Goal: Task Accomplishment & Management: Manage account settings

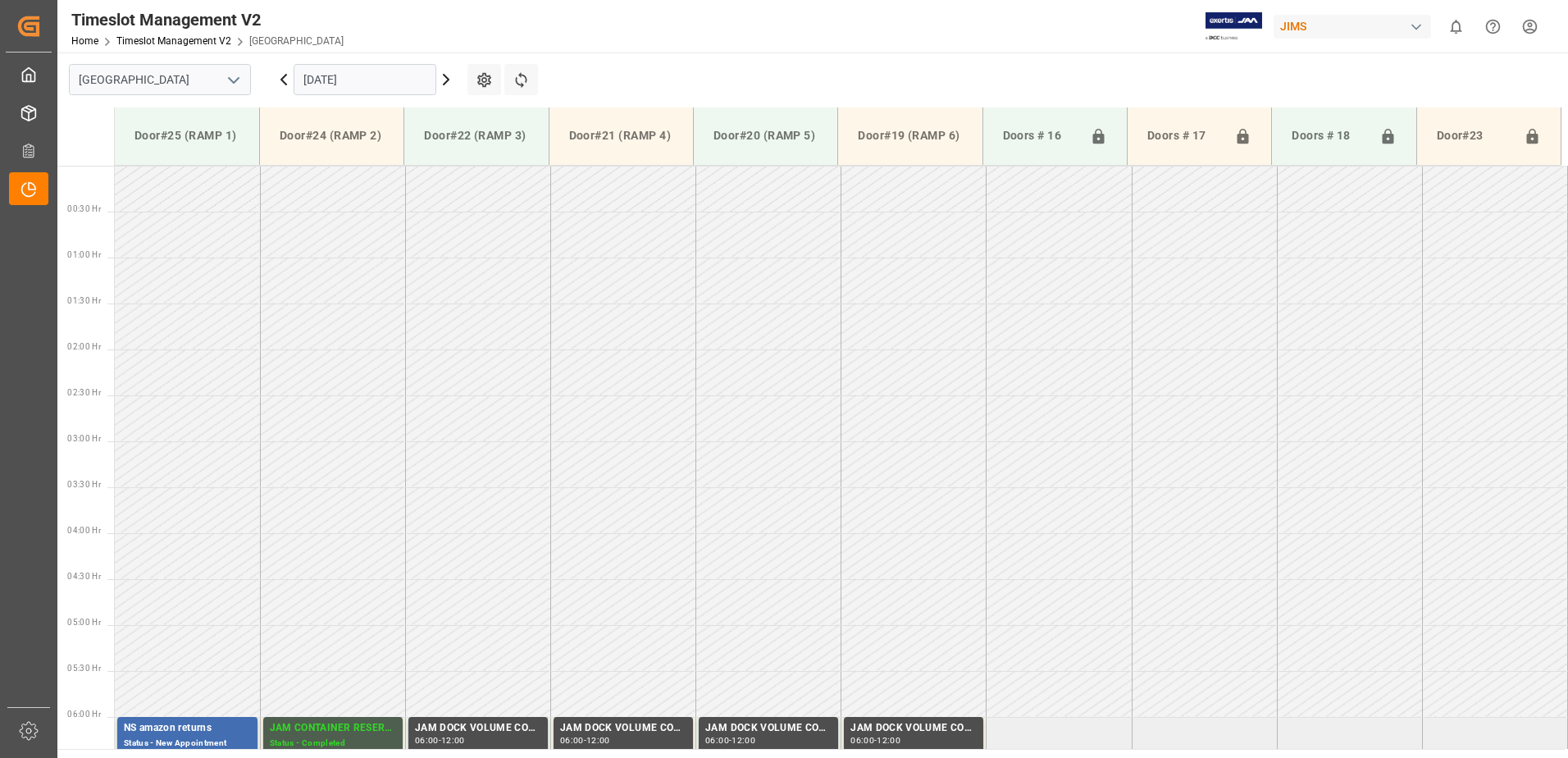
scroll to position [532, 0]
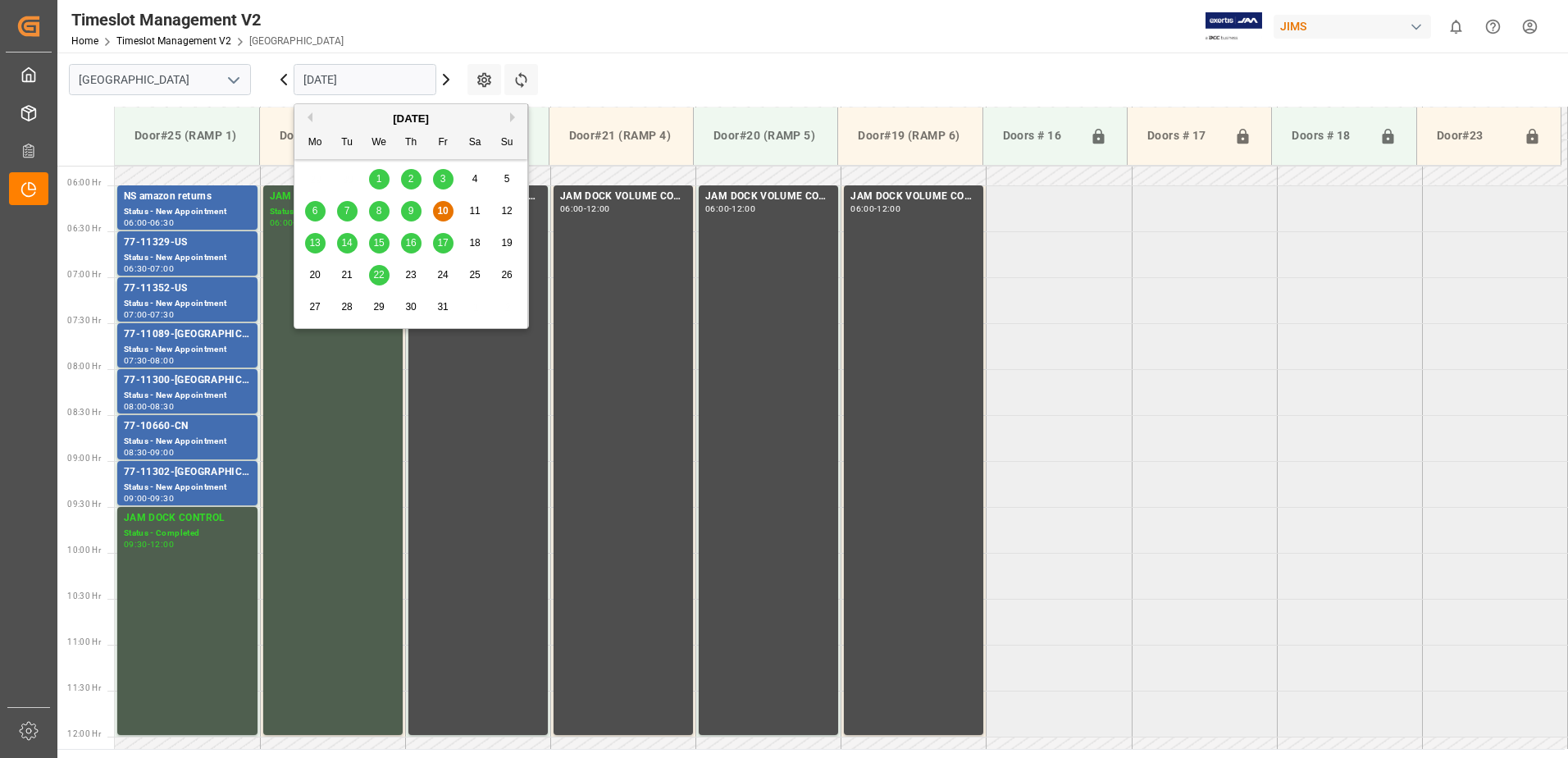
click at [387, 79] on input "[DATE]" at bounding box center [365, 80] width 143 height 31
click at [345, 241] on span "14" at bounding box center [346, 243] width 11 height 12
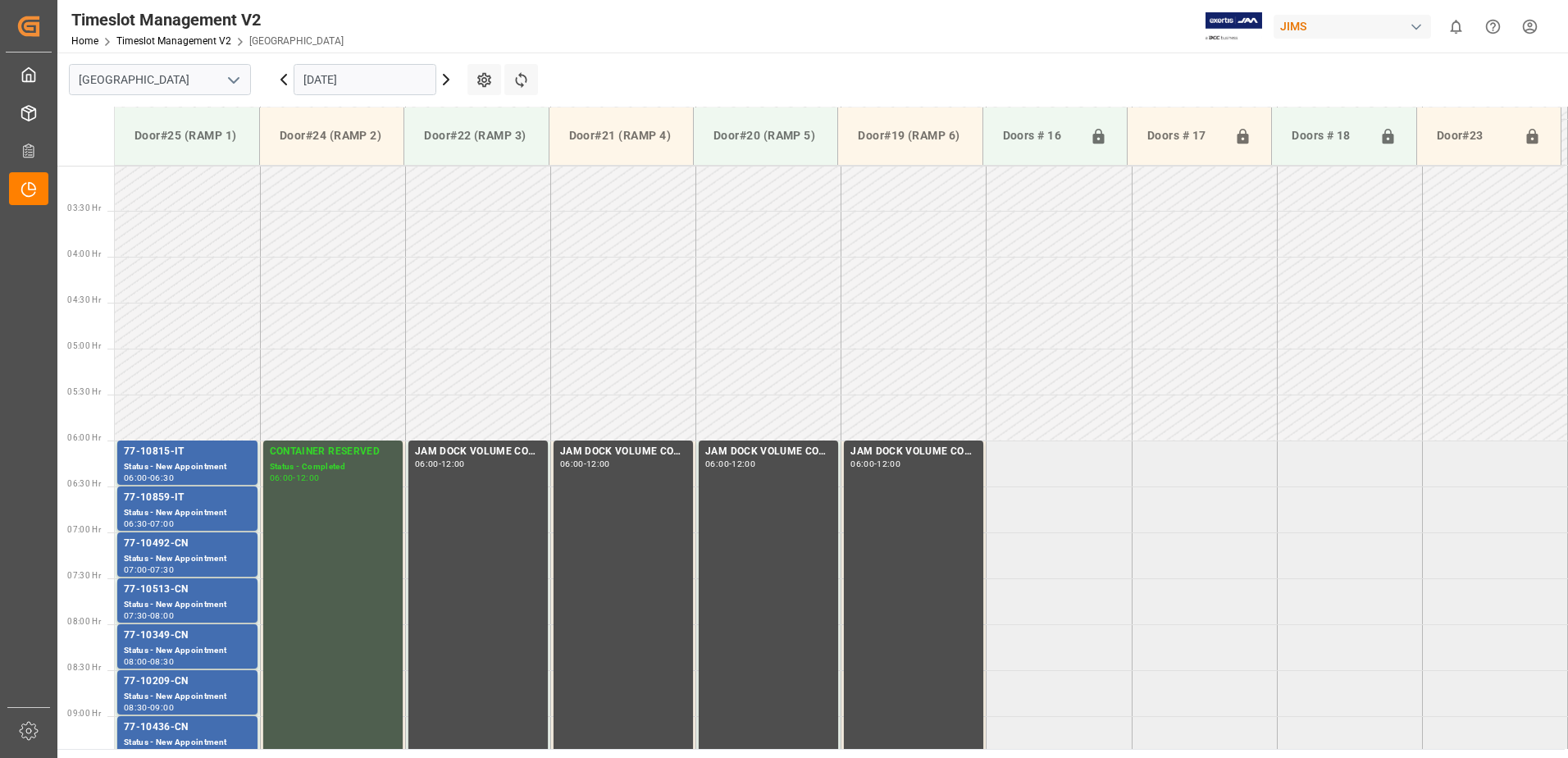
scroll to position [541, 0]
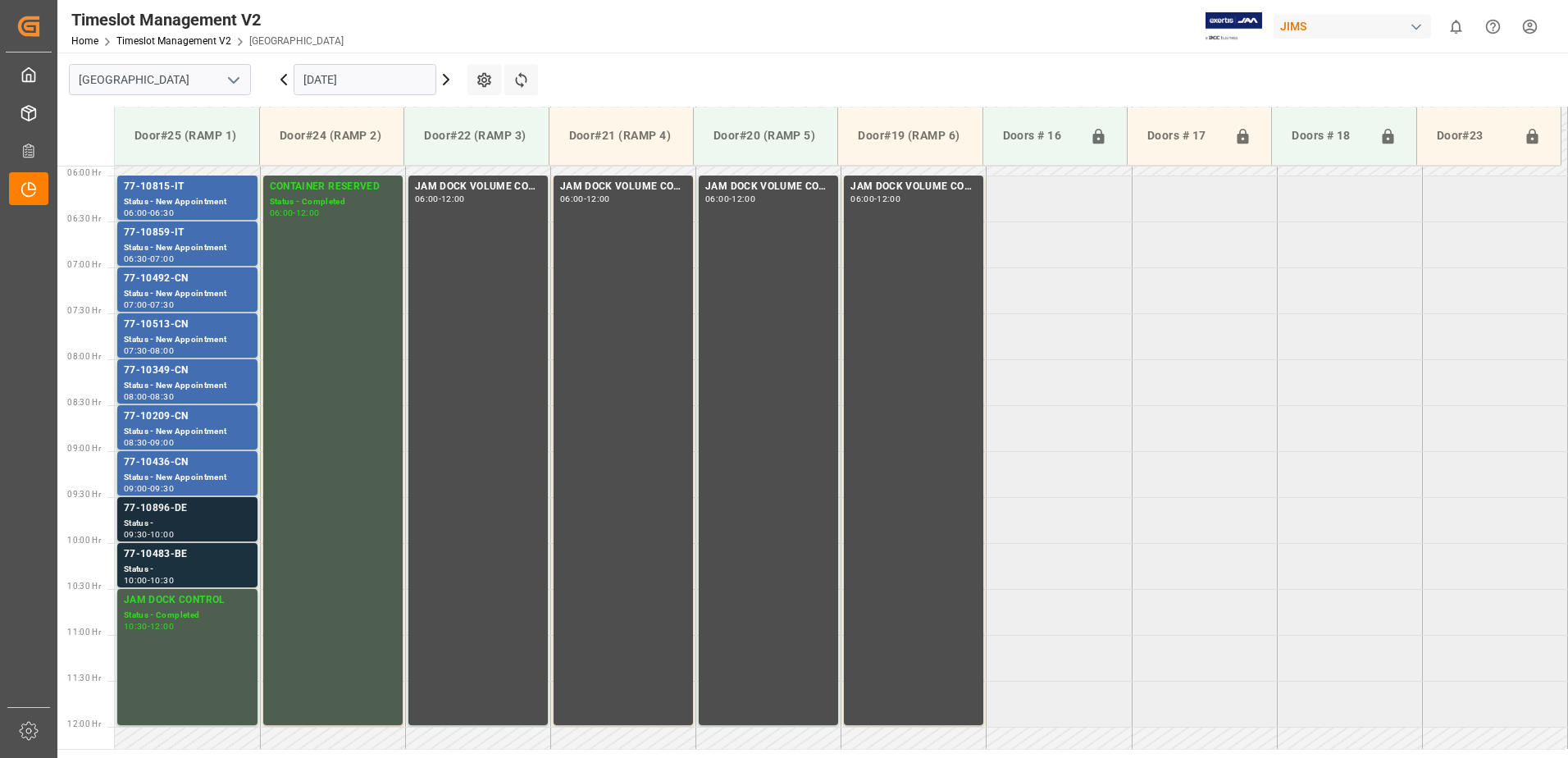
click at [163, 514] on div "77-10896-DE" at bounding box center [187, 508] width 127 height 16
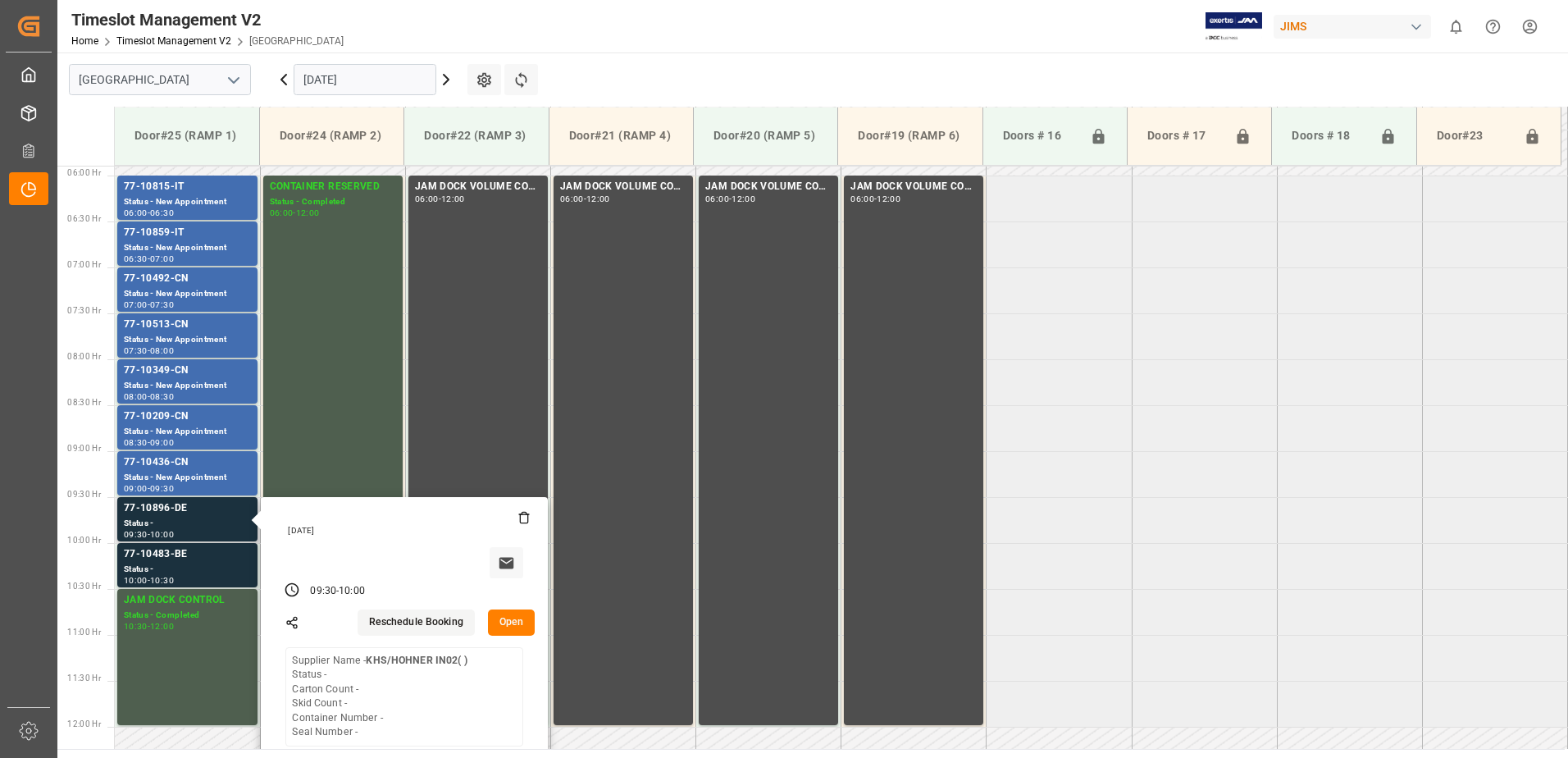
click at [506, 619] on button "Open" at bounding box center [511, 622] width 47 height 26
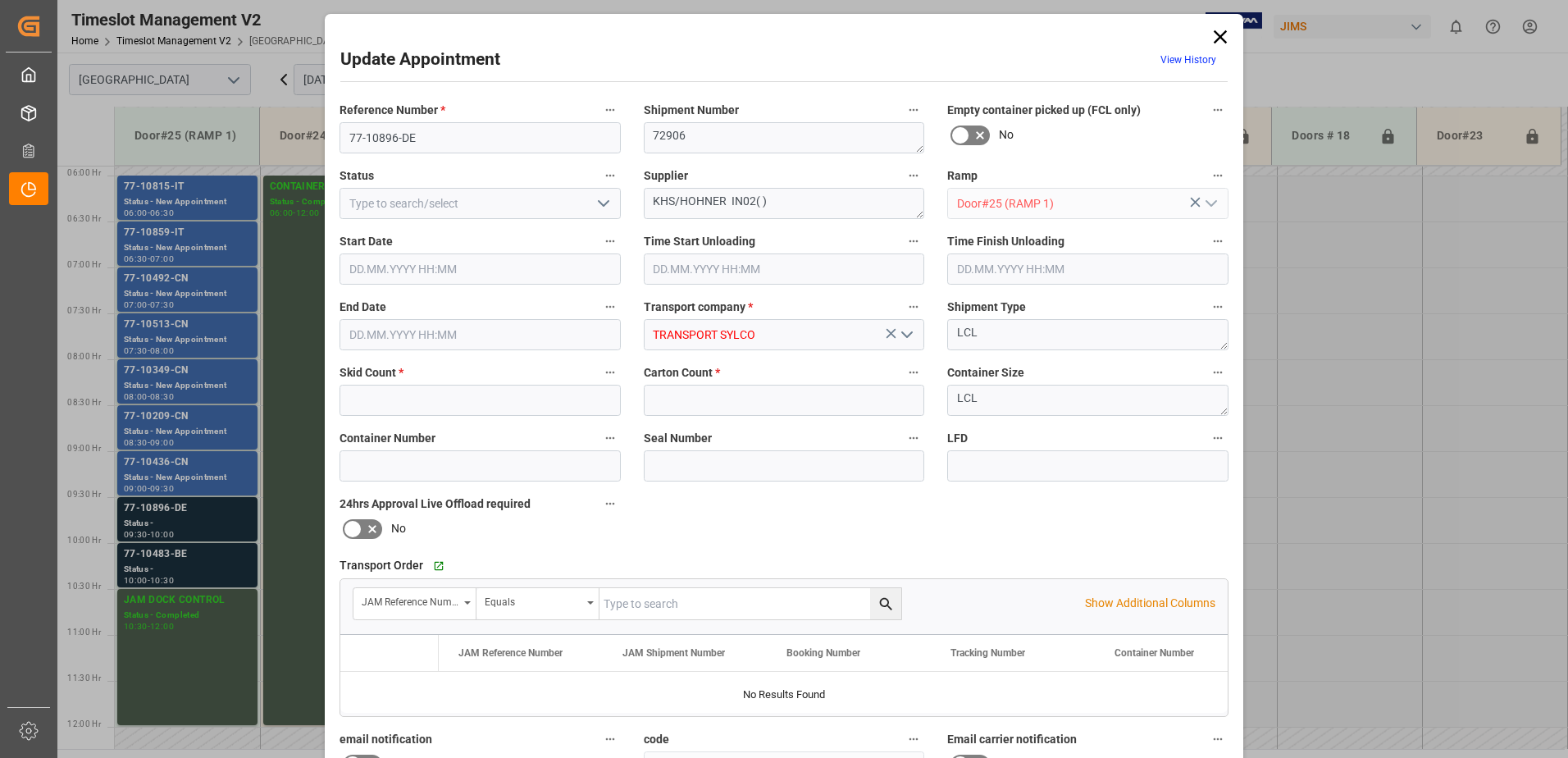
type input "0"
type input "[DATE] 09:30"
type input "[DATE] 10:00"
type input "[DATE] 21:24"
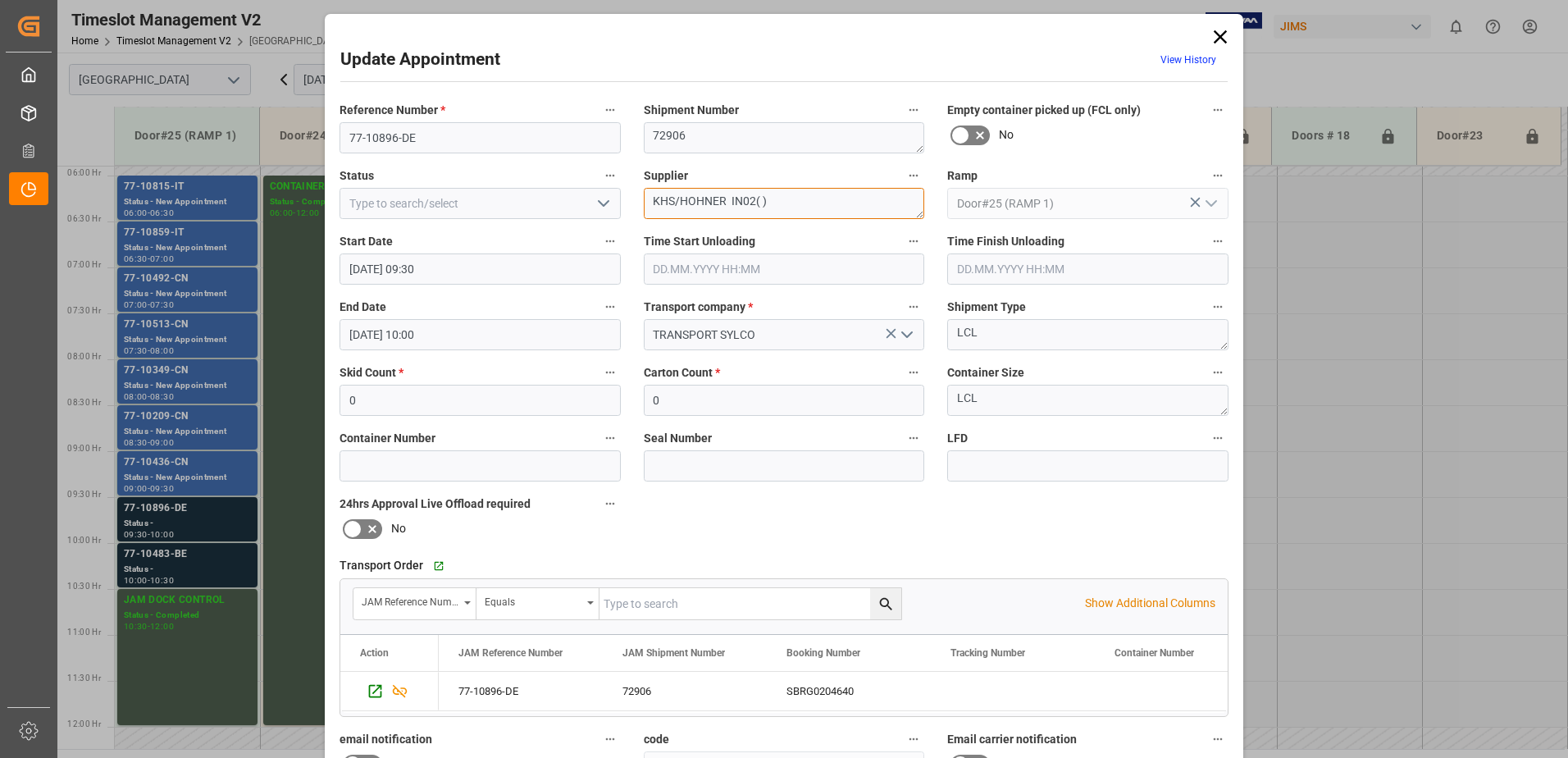
click at [758, 202] on textarea "KHS/HOHNER IN02( )" at bounding box center [784, 203] width 281 height 31
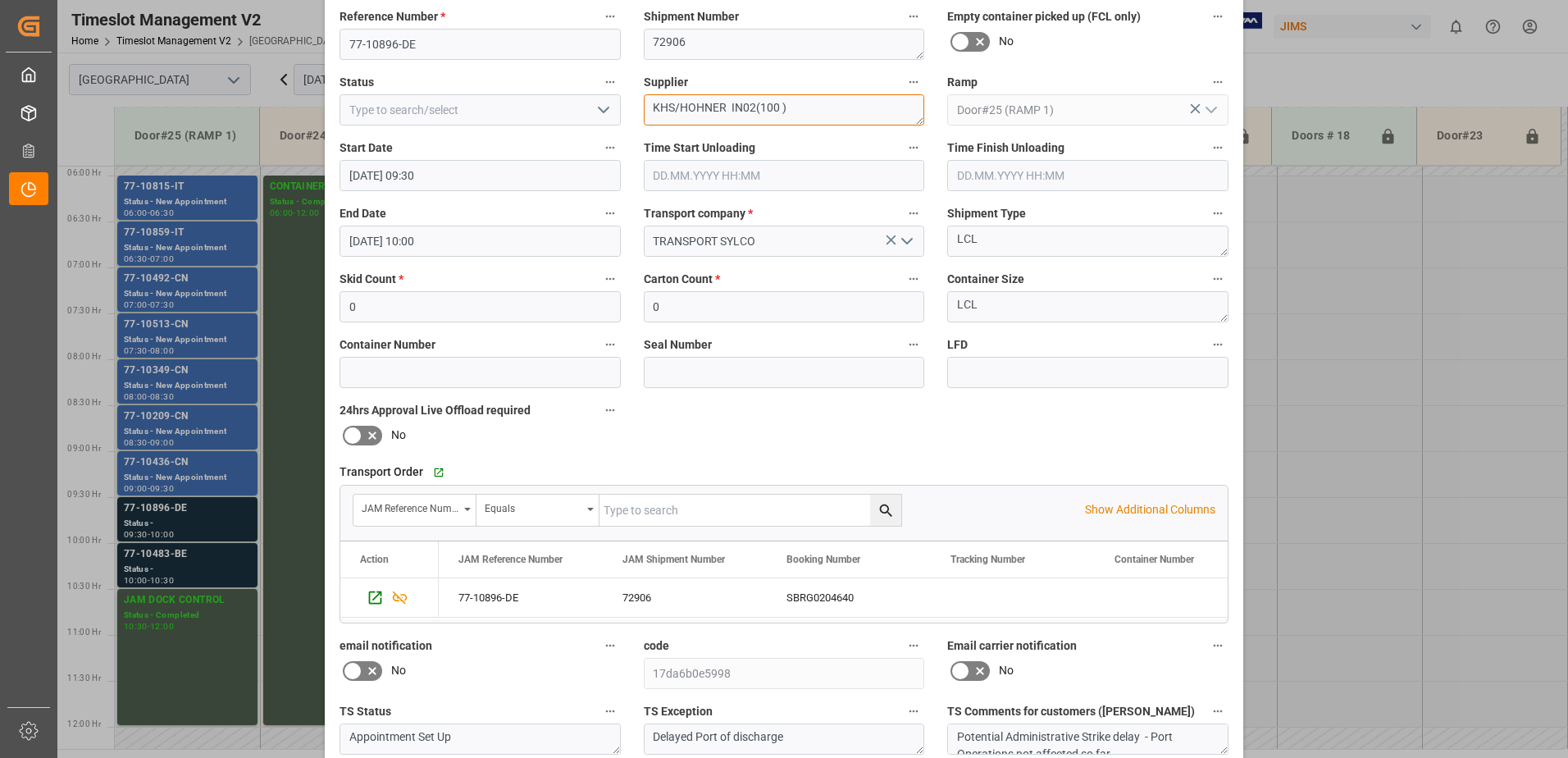
scroll to position [0, 0]
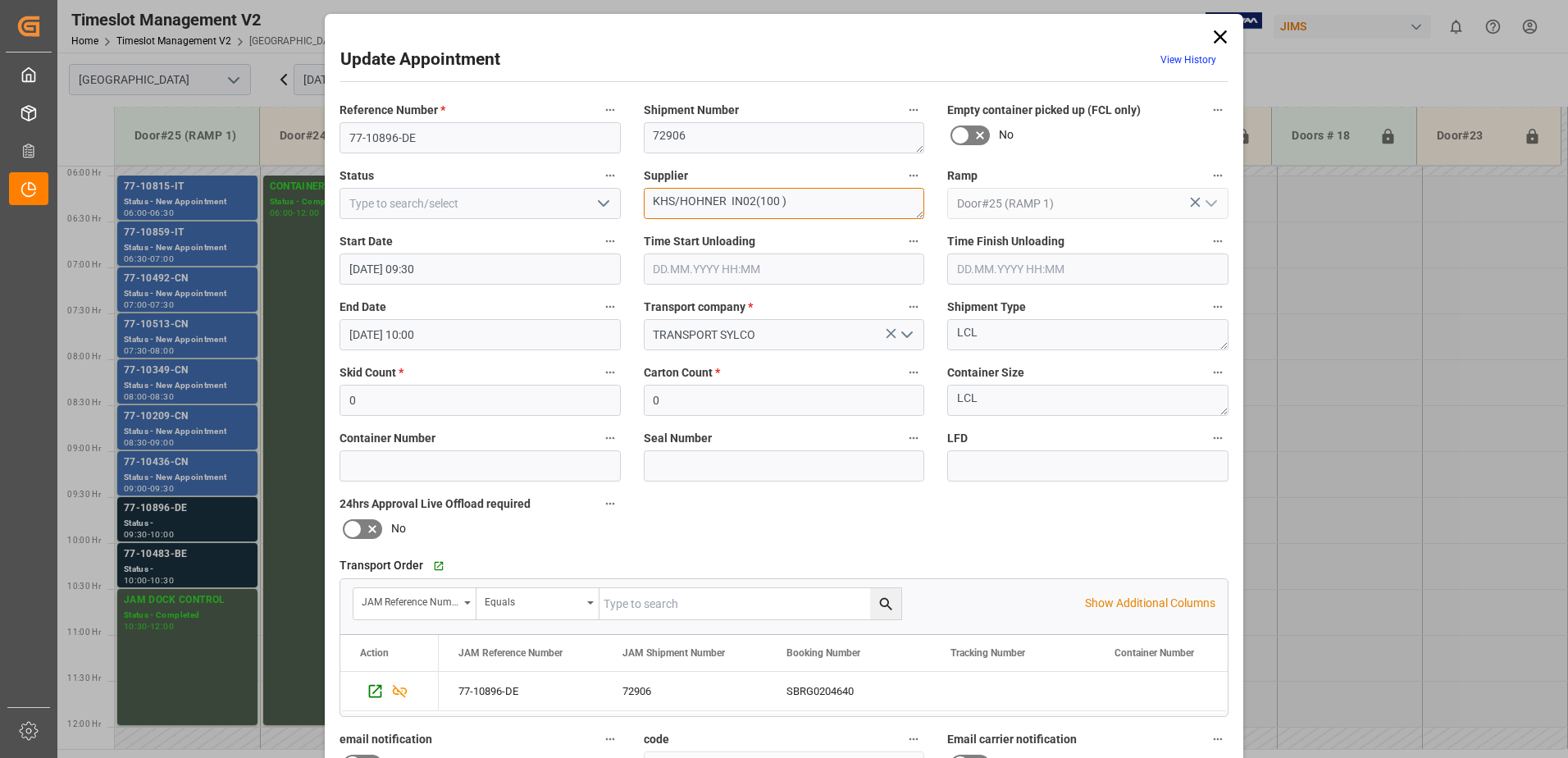
type textarea "KHS/HOHNER IN02(100 )"
click at [598, 203] on polyline "open menu" at bounding box center [603, 204] width 10 height 5
click at [488, 353] on div "New Appointment" at bounding box center [479, 350] width 280 height 37
type input "New Appointment"
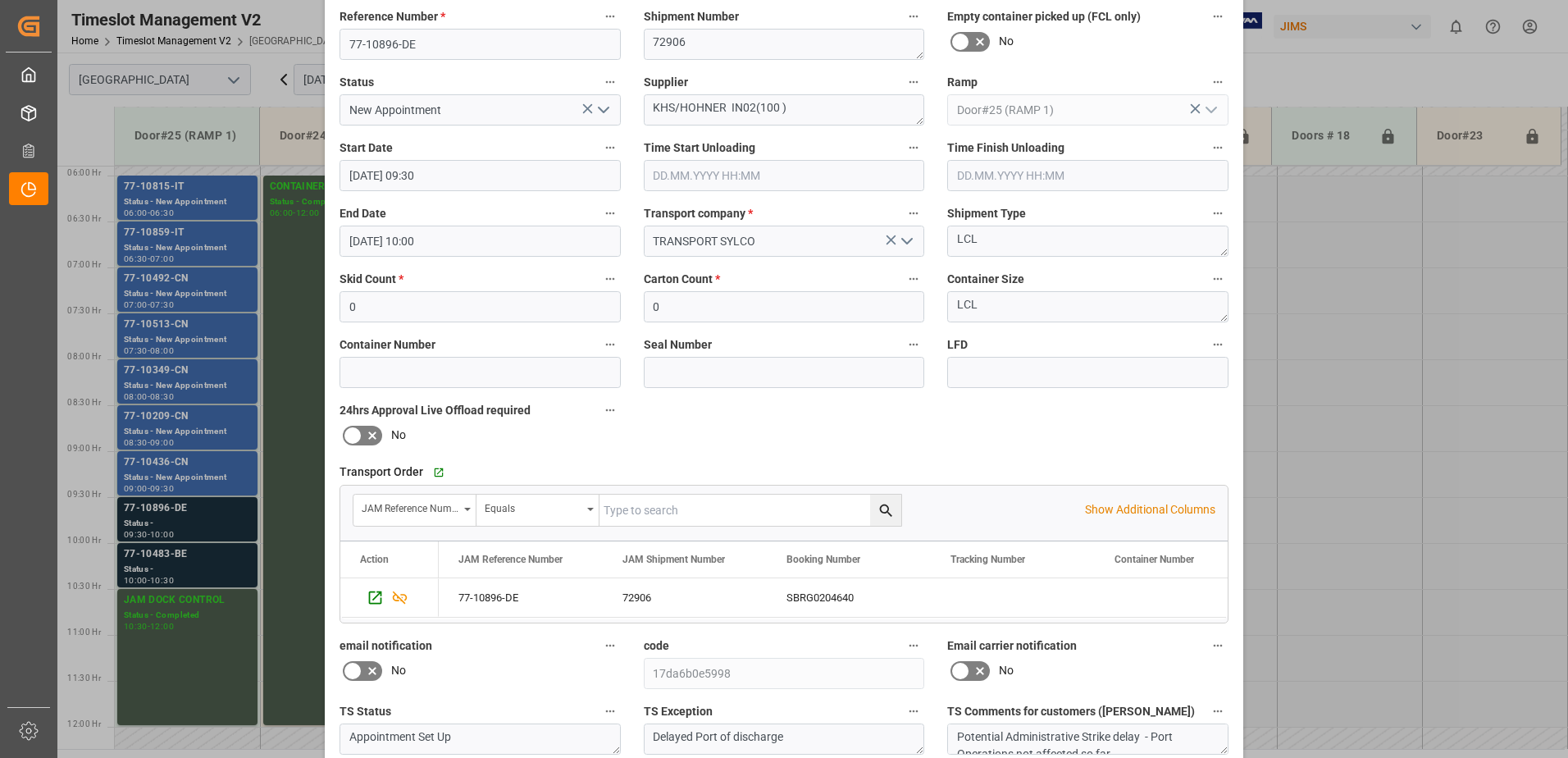
scroll to position [240, 0]
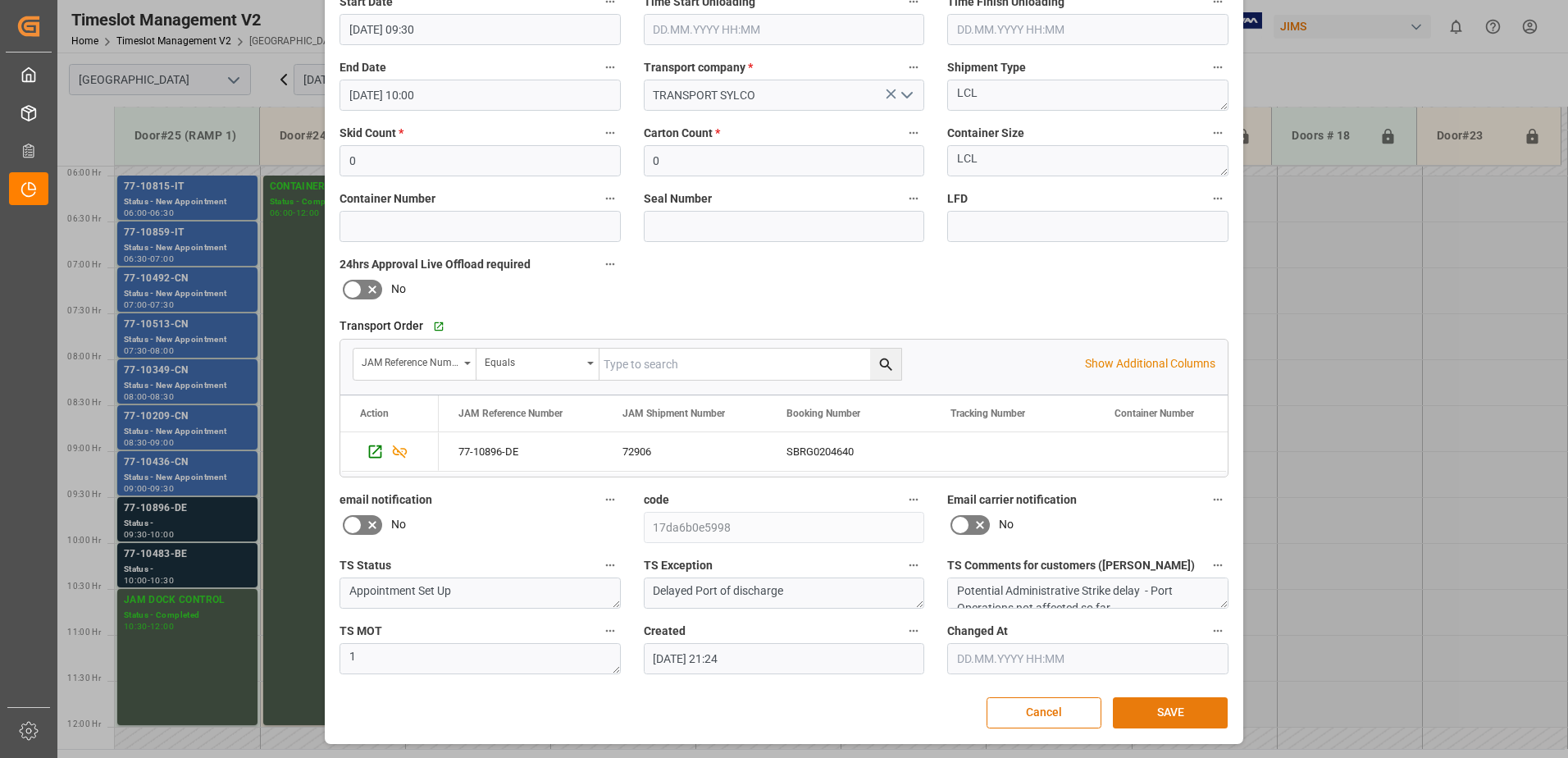
click at [1158, 710] on button "SAVE" at bounding box center [1170, 712] width 114 height 31
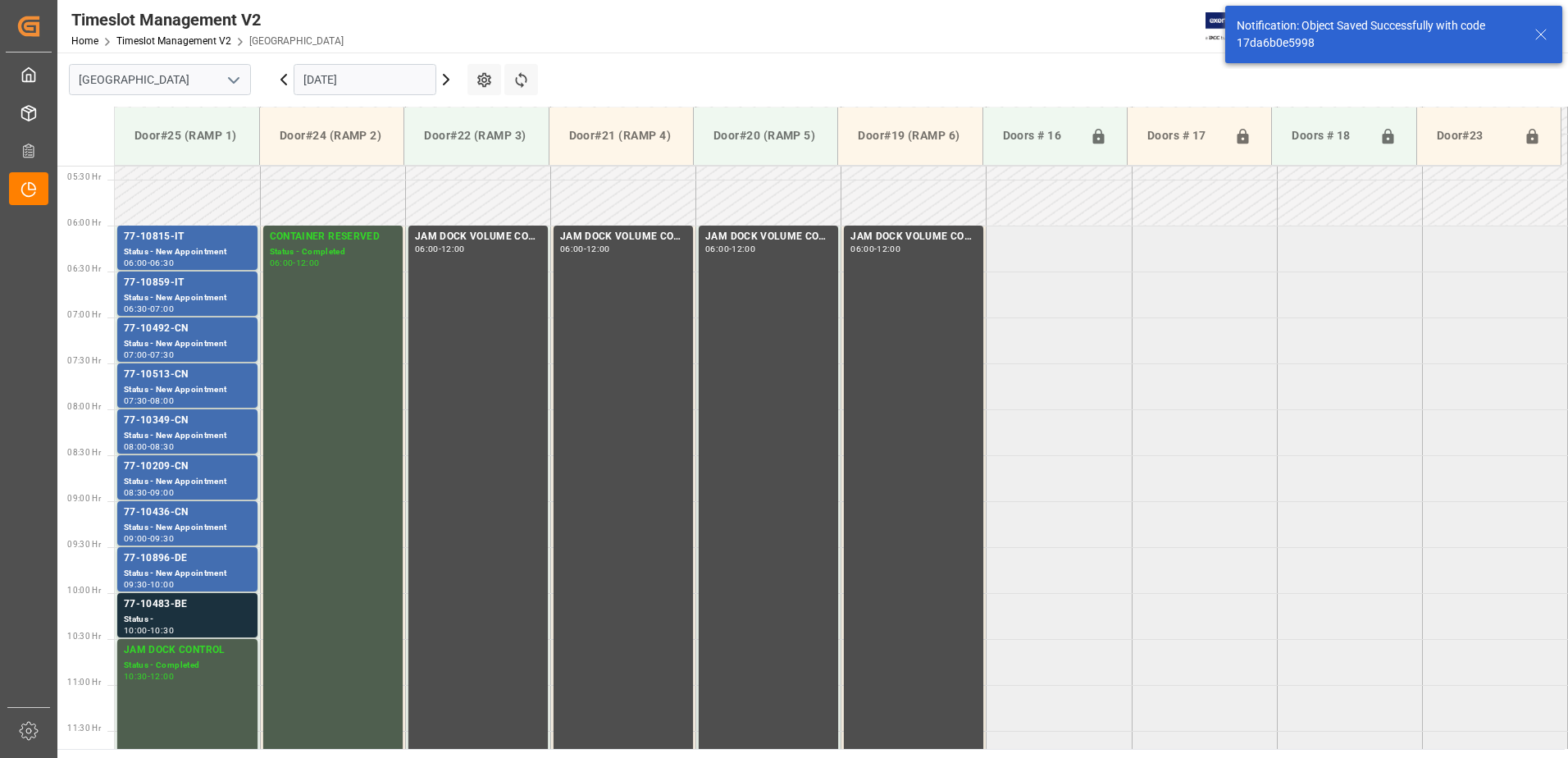
scroll to position [725, 0]
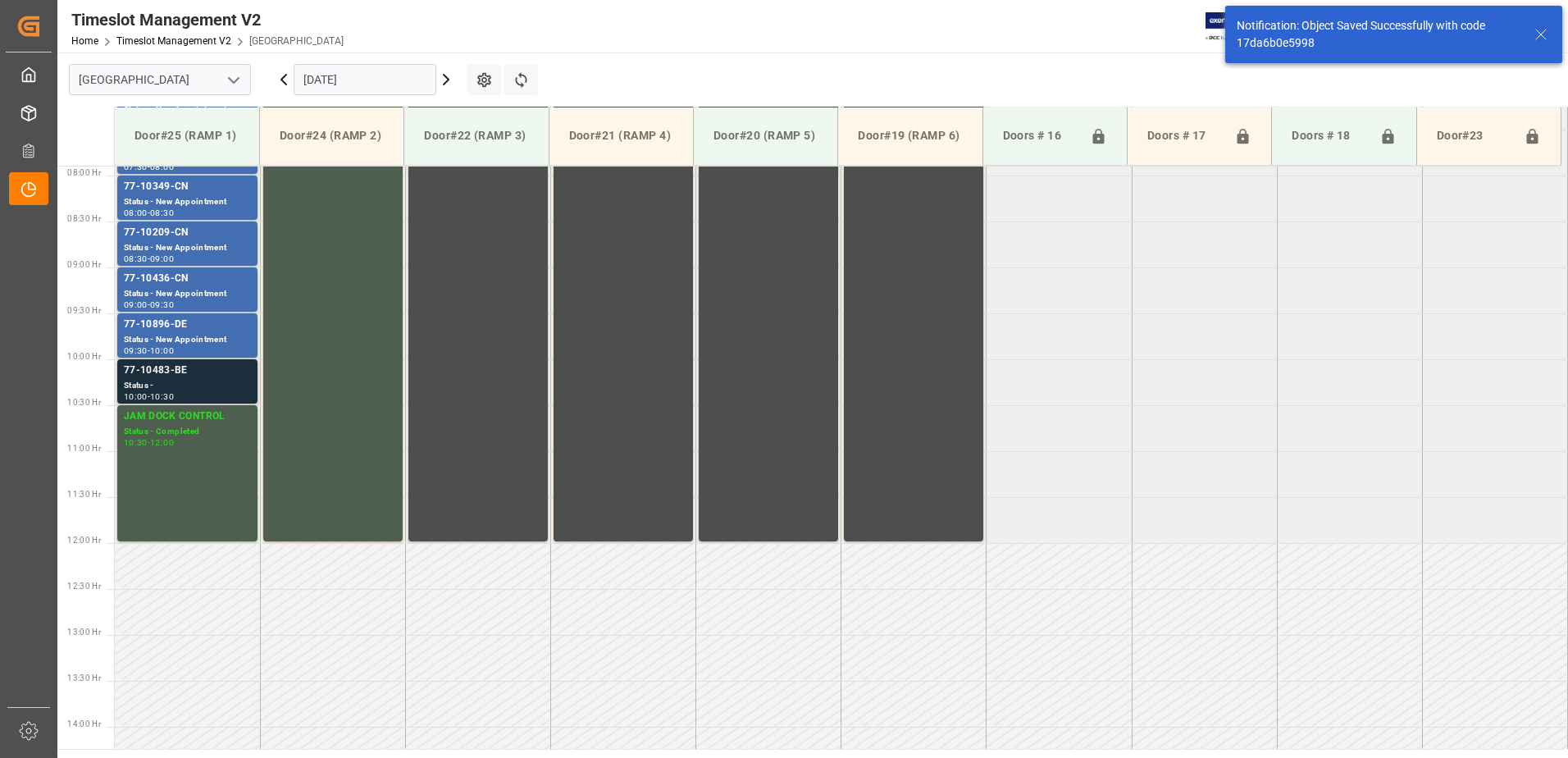
click at [159, 383] on div "Status -" at bounding box center [187, 387] width 127 height 14
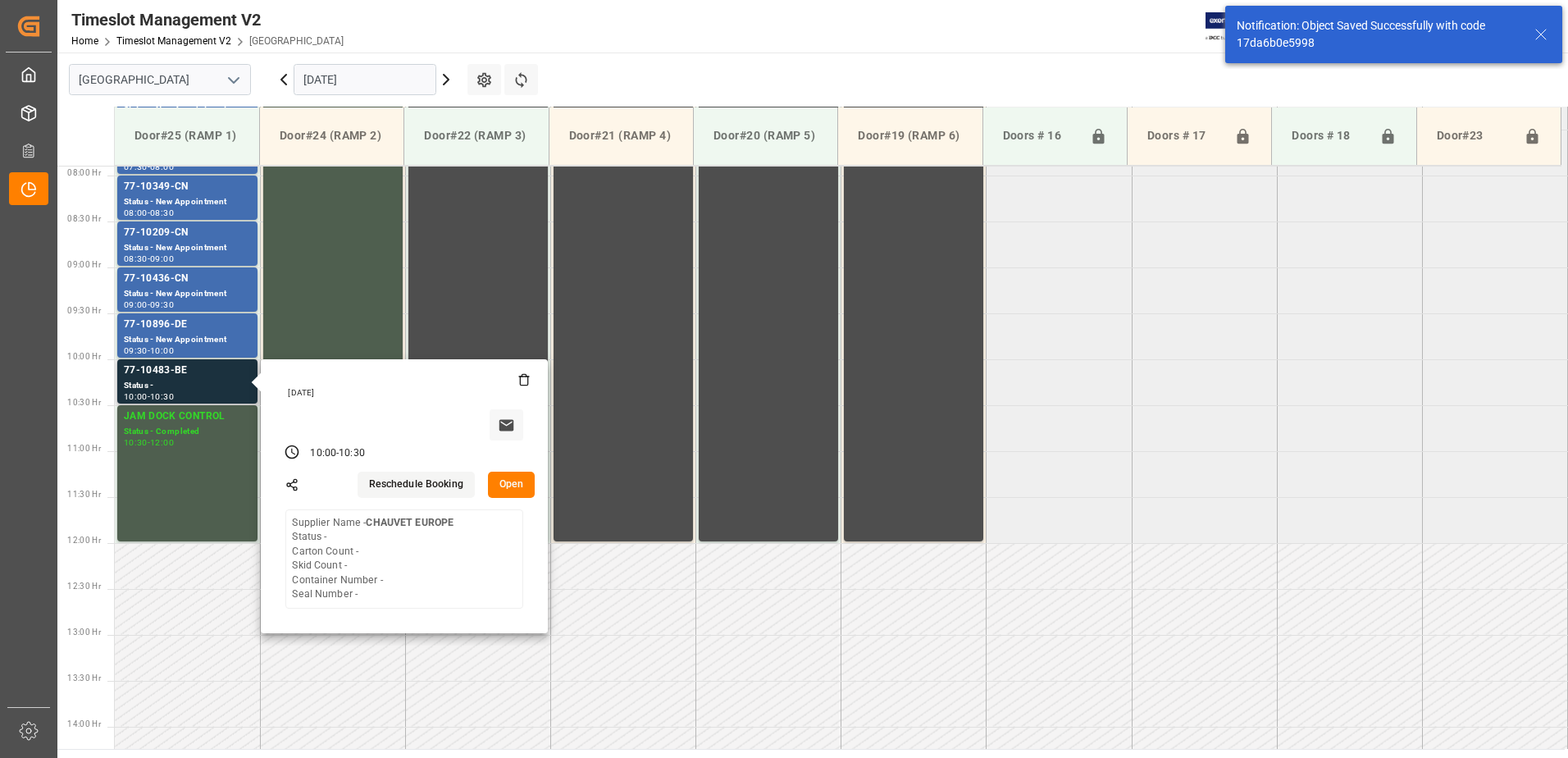
click at [510, 481] on button "Open" at bounding box center [511, 484] width 47 height 26
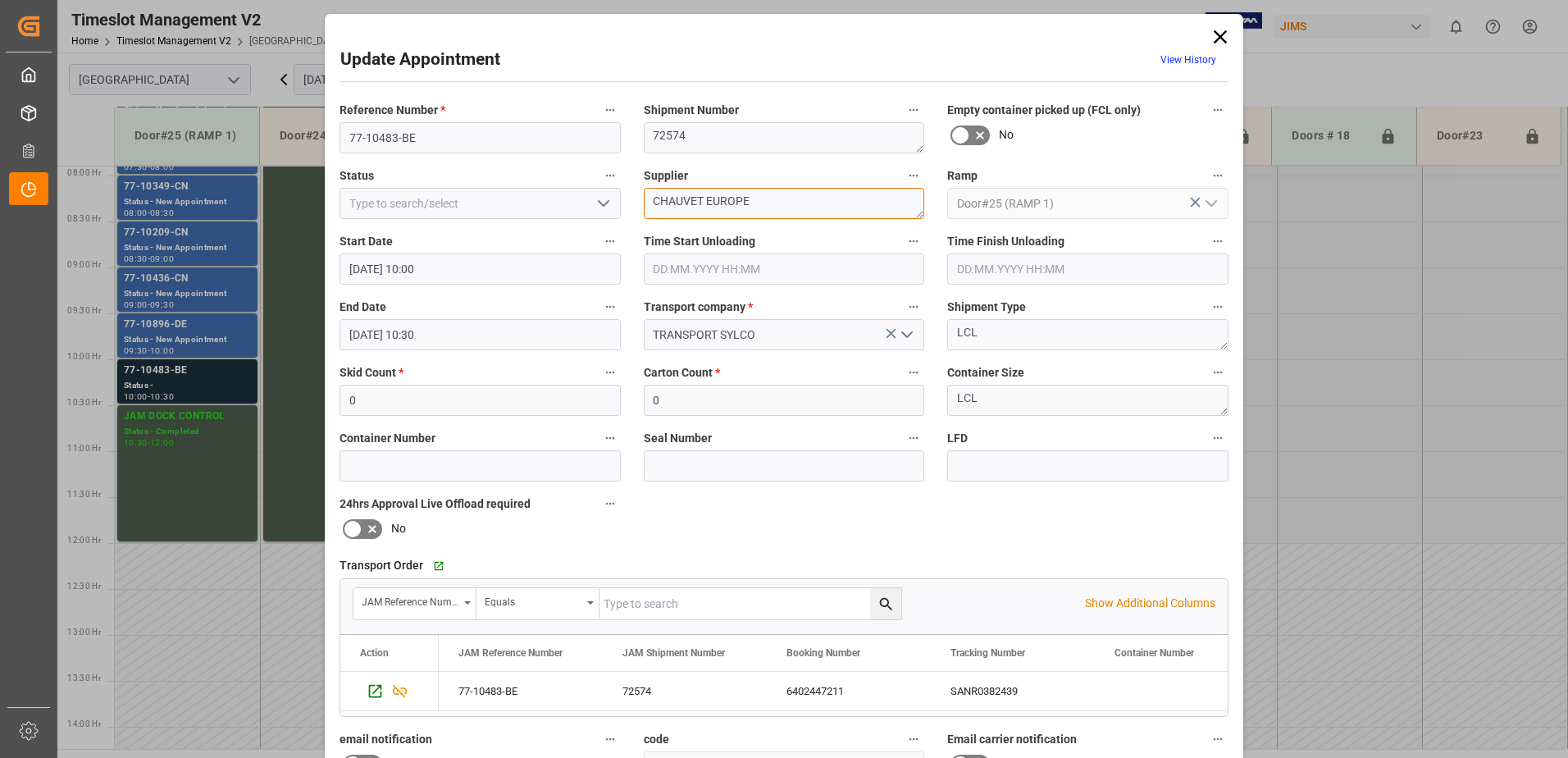
click at [757, 201] on textarea "CHAUVET EUROPE" at bounding box center [784, 203] width 281 height 31
type textarea "CHAUVET EUROPE IN06(12)"
click at [603, 202] on icon "open menu" at bounding box center [604, 203] width 20 height 20
click at [487, 354] on div "New Appointment" at bounding box center [479, 350] width 280 height 37
type input "New Appointment"
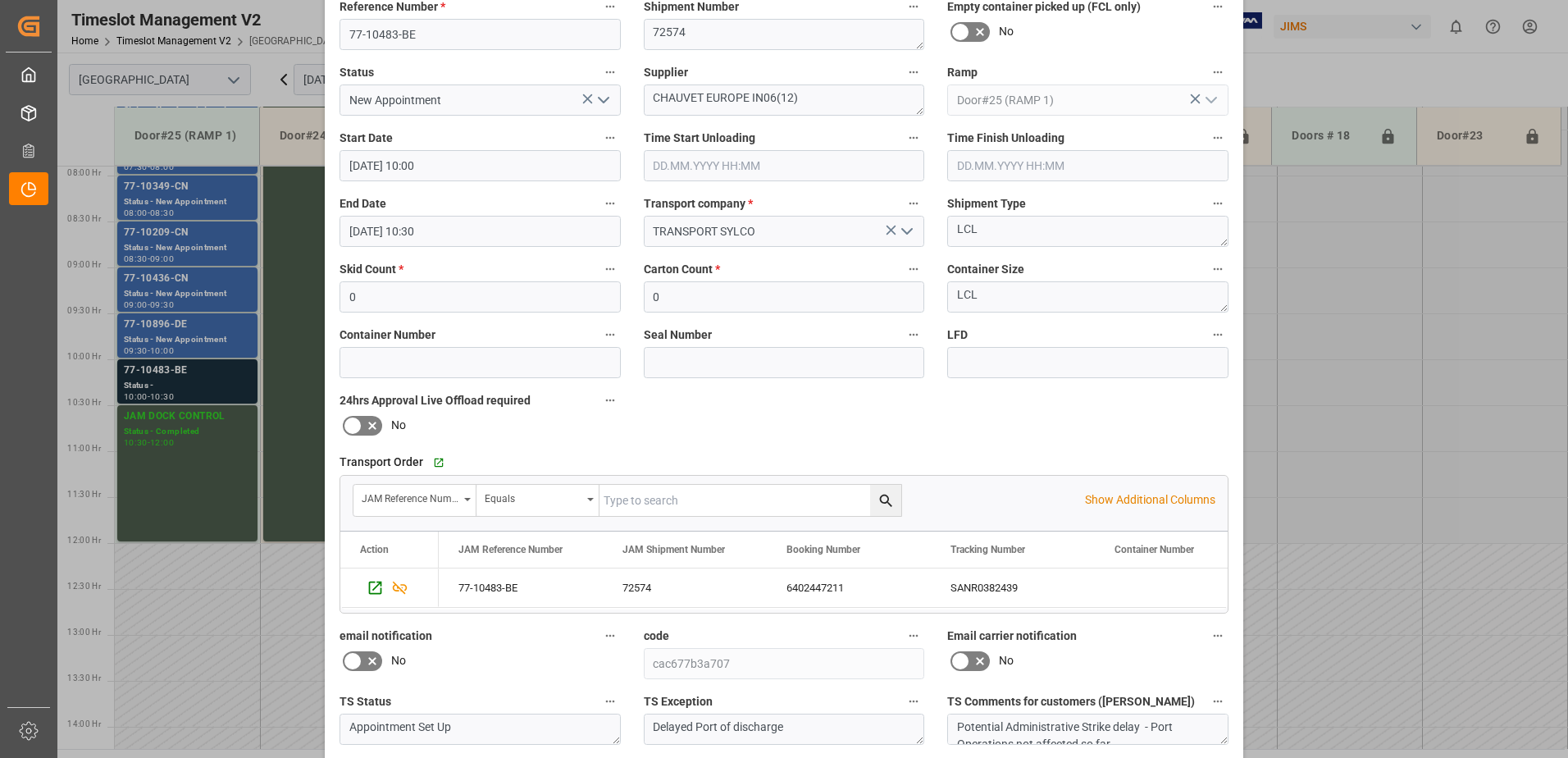
scroll to position [240, 0]
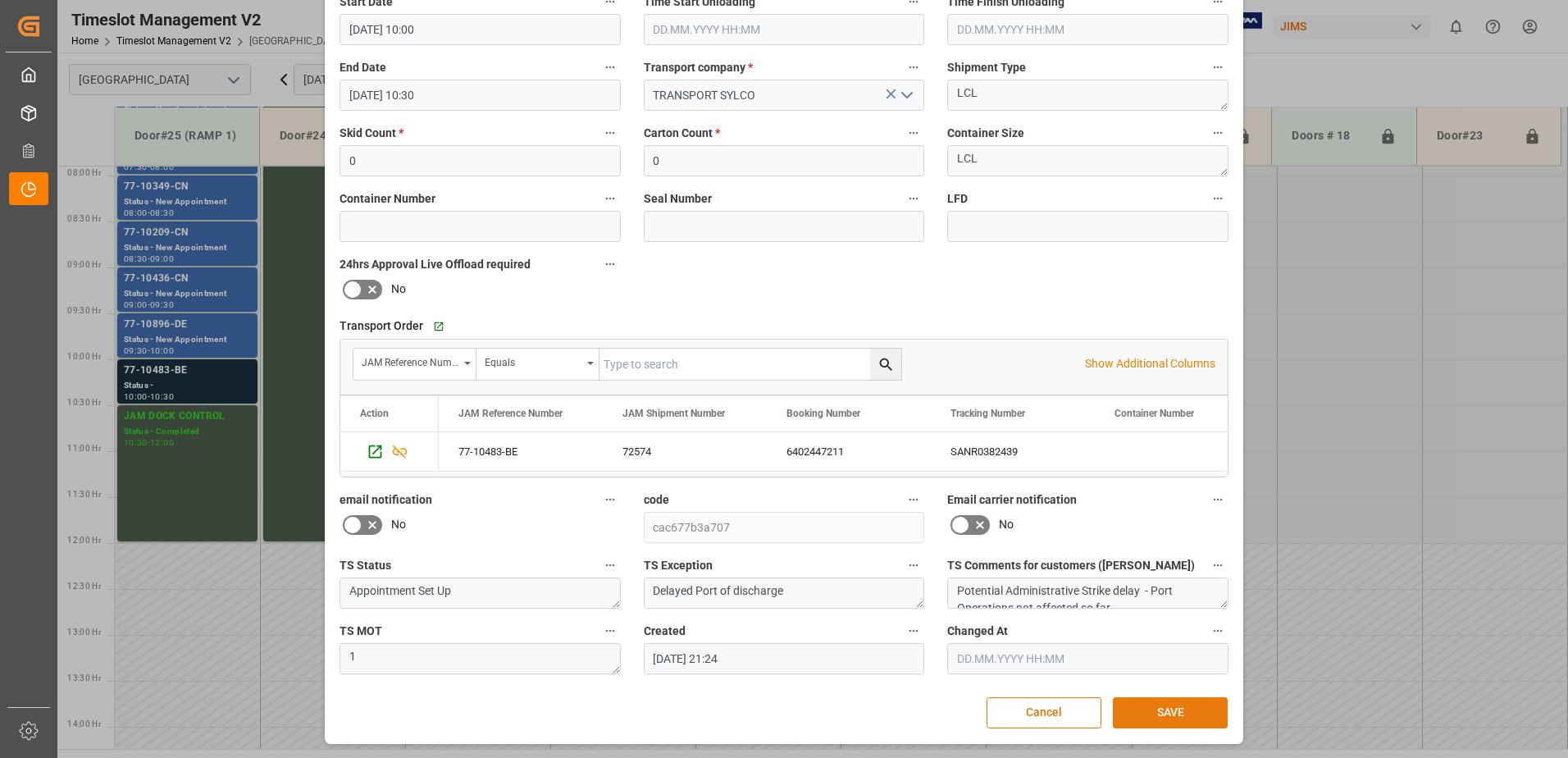
click at [1144, 711] on button "SAVE" at bounding box center [1170, 712] width 114 height 31
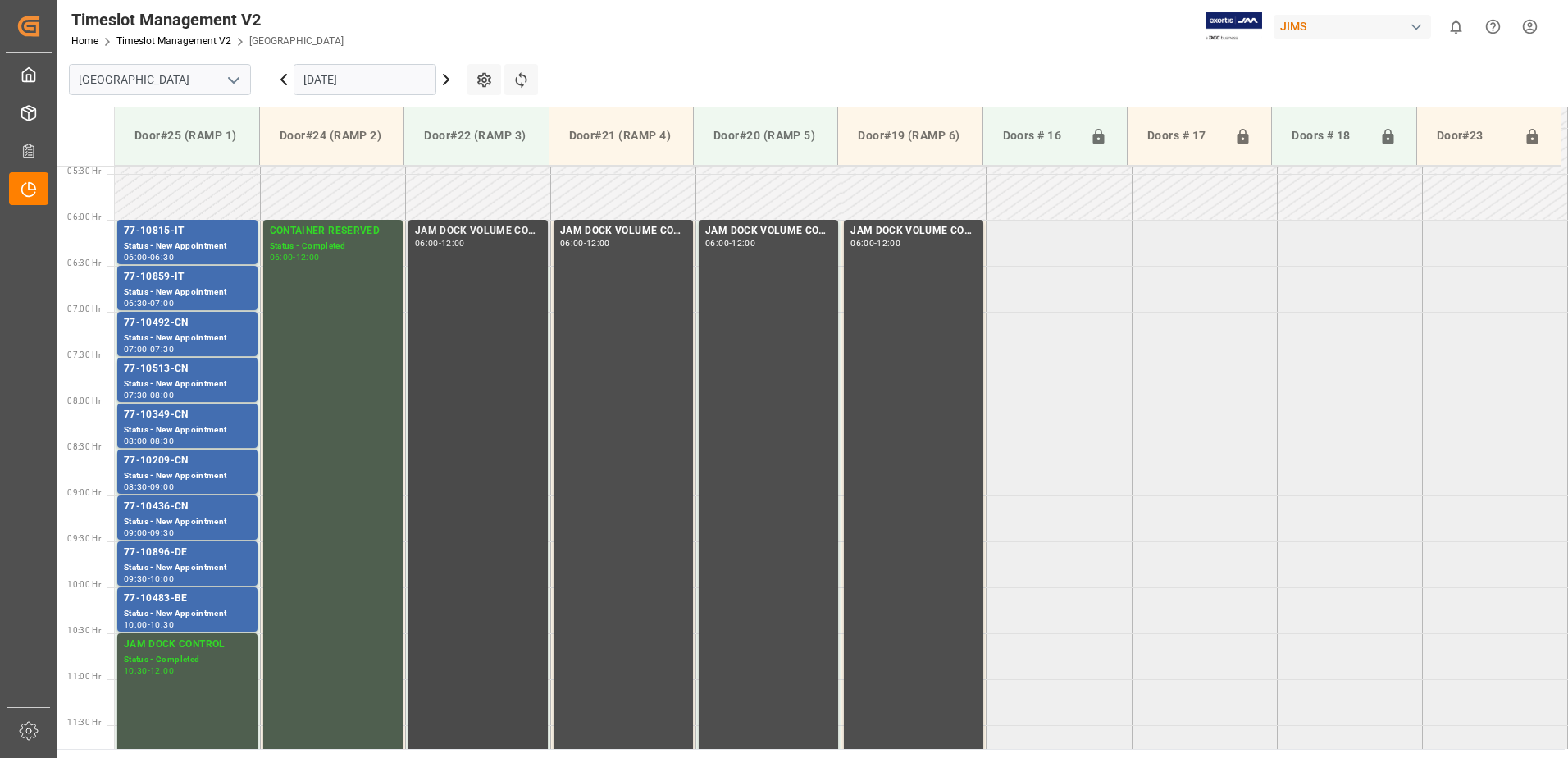
scroll to position [489, 0]
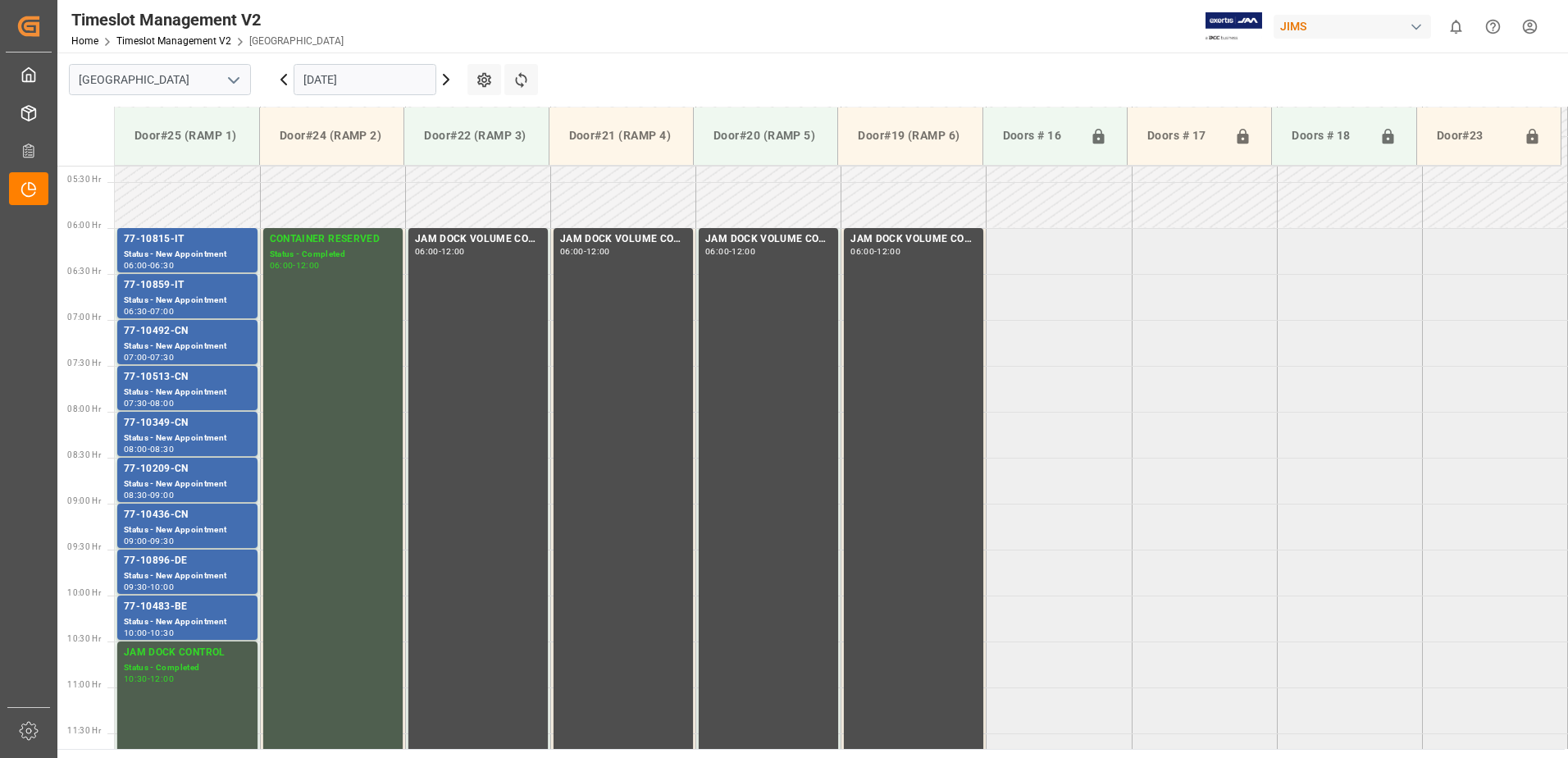
click at [399, 77] on input "[DATE]" at bounding box center [365, 80] width 143 height 31
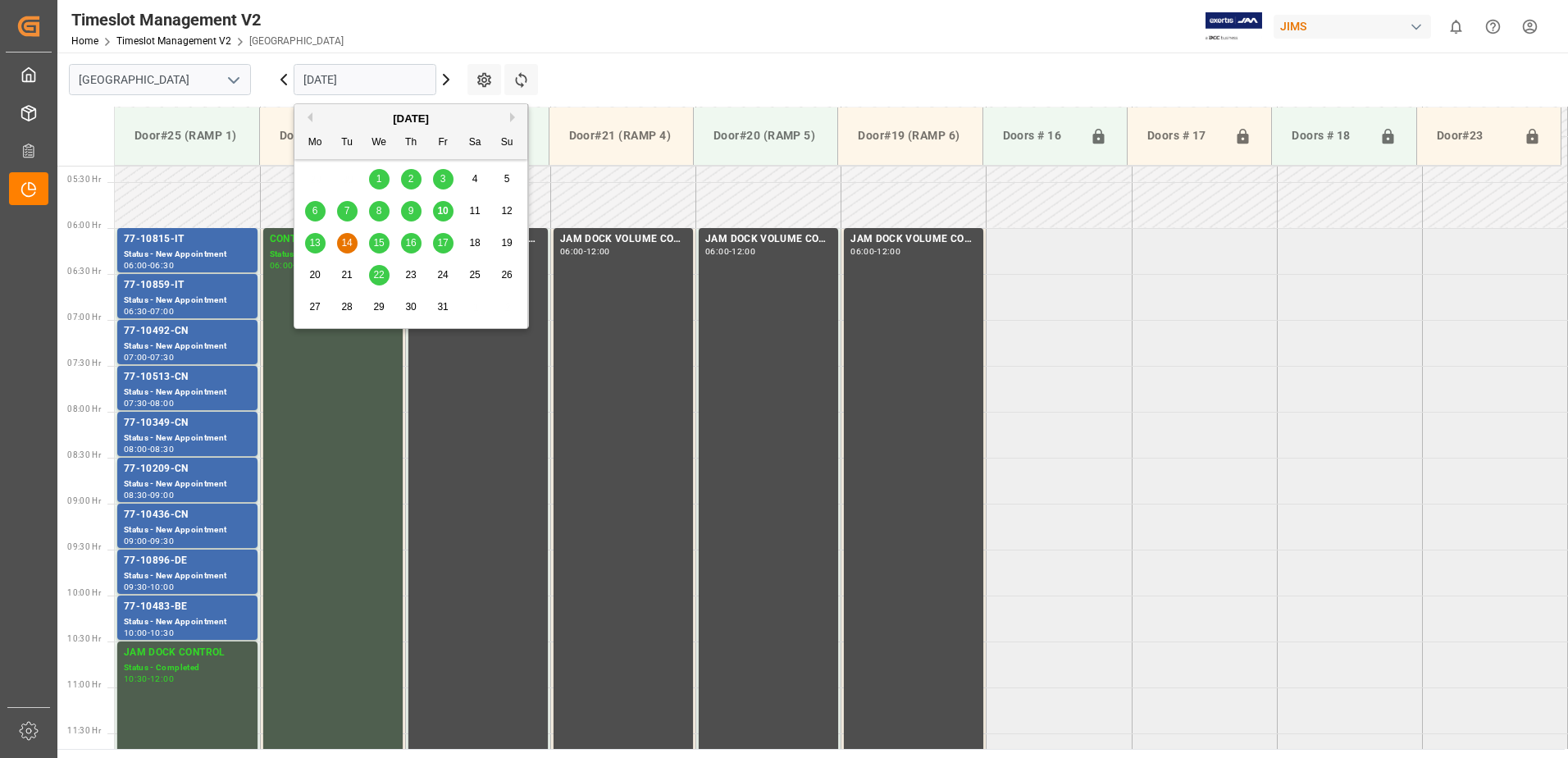
click at [383, 245] on span "15" at bounding box center [378, 243] width 11 height 12
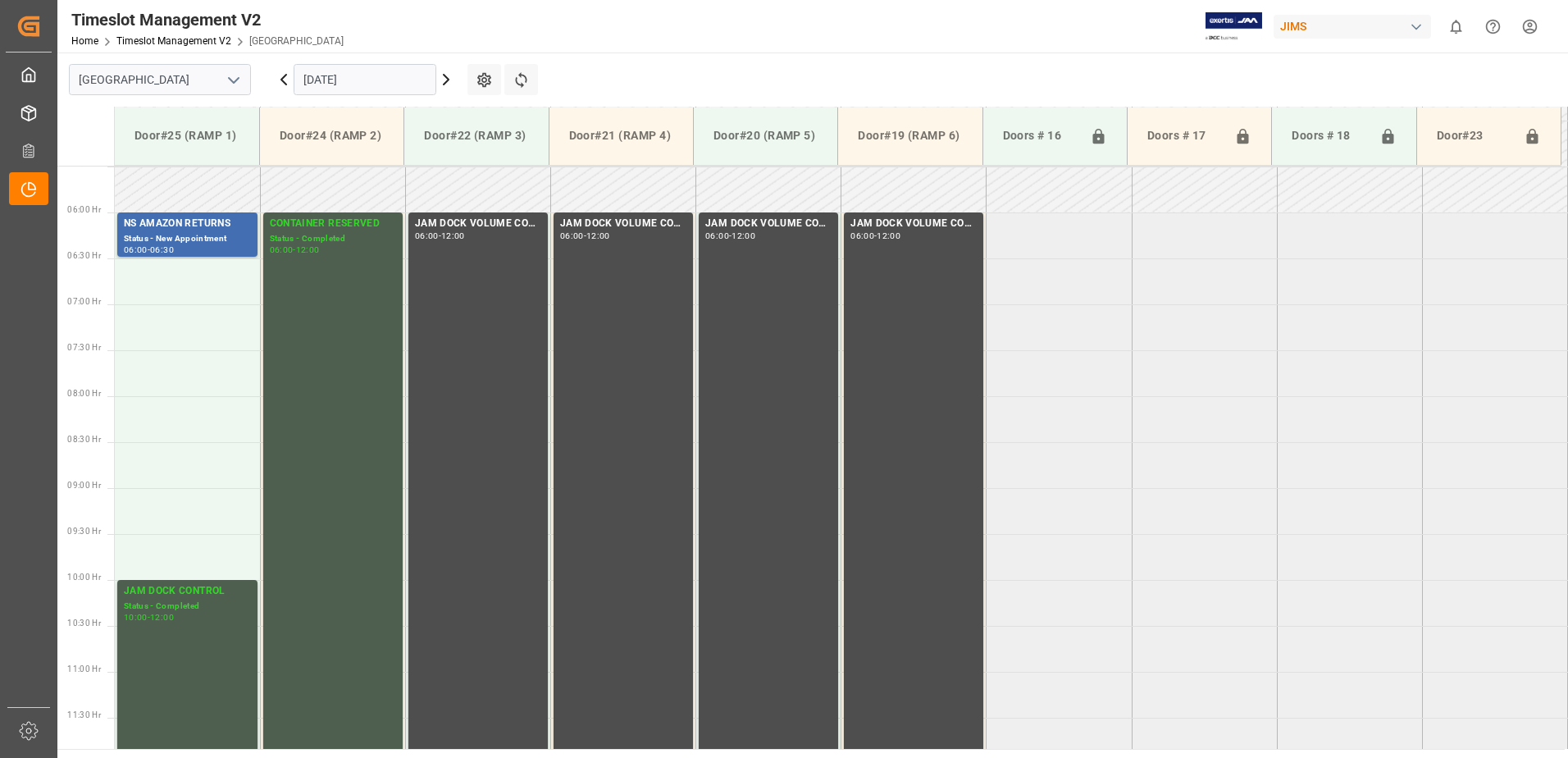
scroll to position [541, 0]
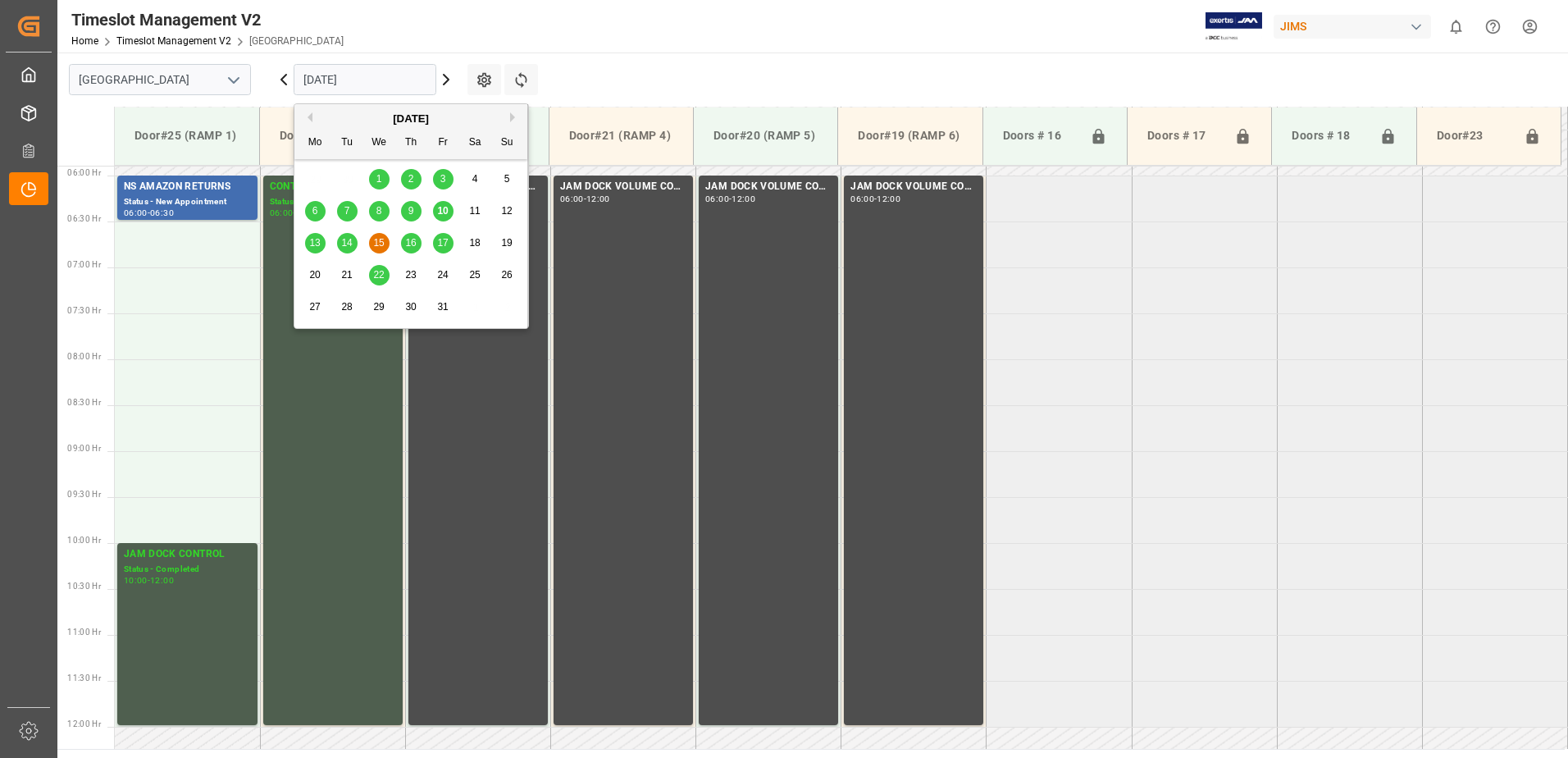
click at [404, 80] on input "[DATE]" at bounding box center [365, 80] width 143 height 31
click at [409, 240] on span "16" at bounding box center [411, 243] width 11 height 12
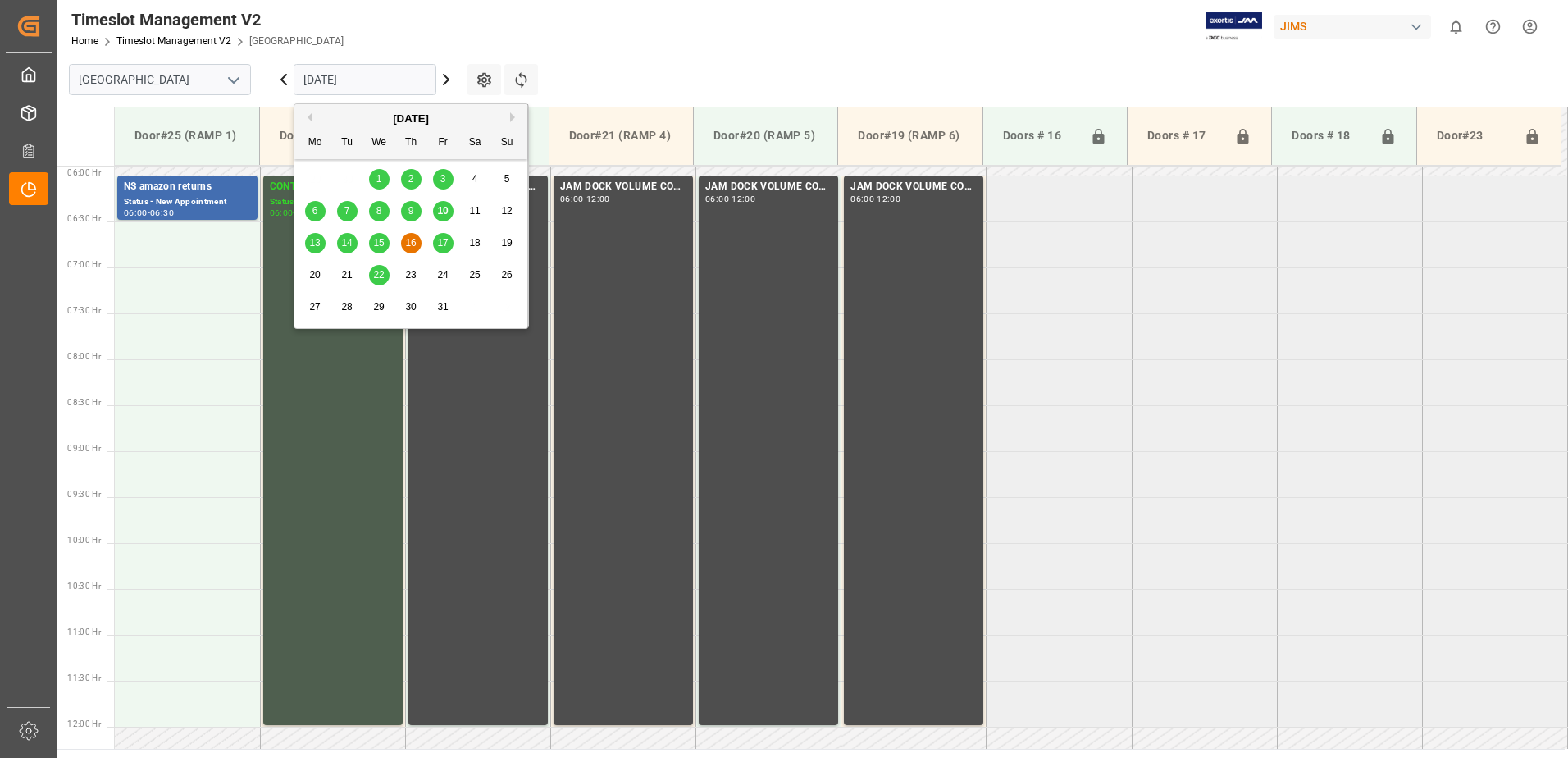
click at [386, 81] on input "[DATE]" at bounding box center [365, 80] width 143 height 31
click at [445, 243] on span "17" at bounding box center [443, 243] width 11 height 12
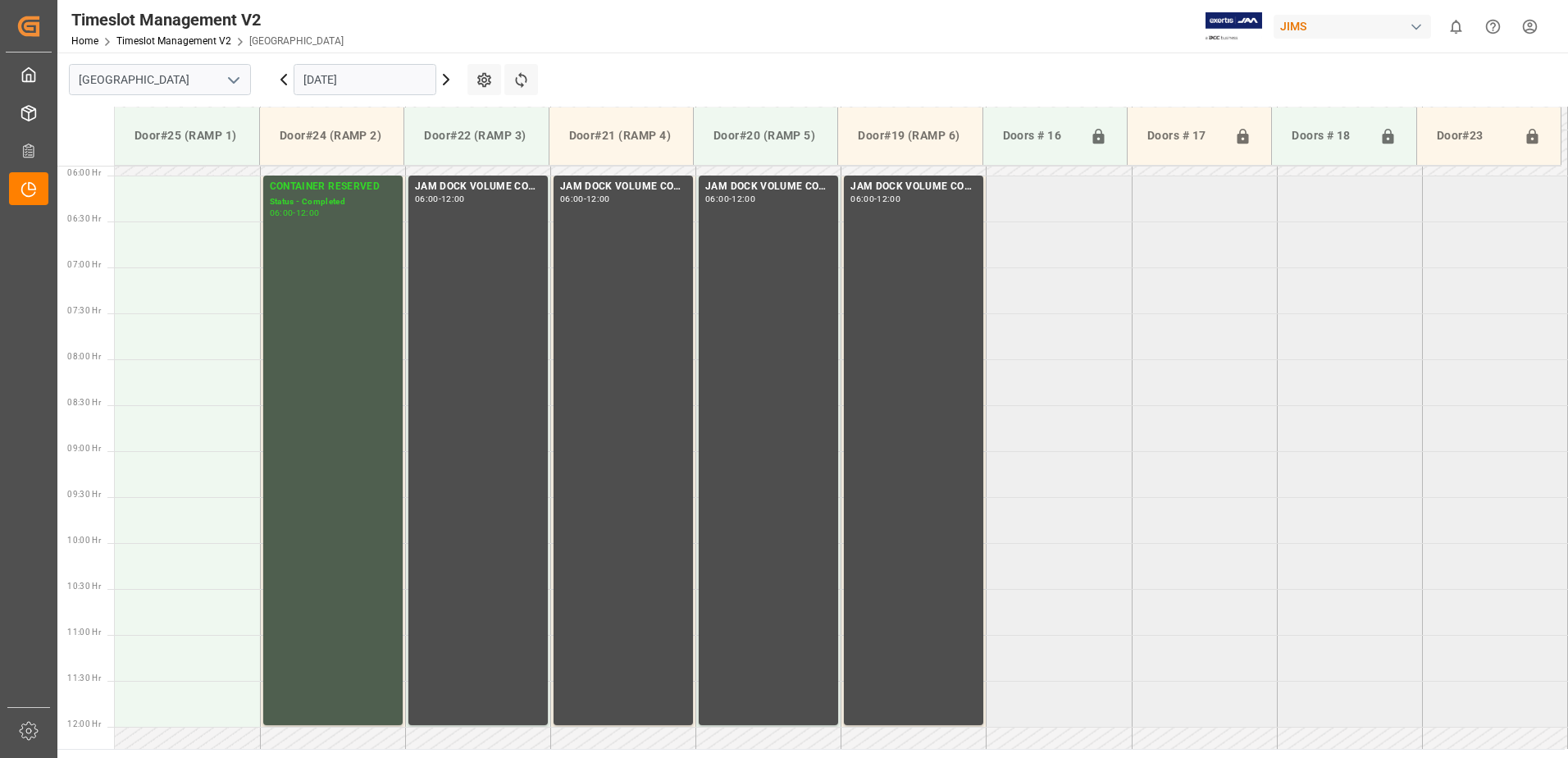
click at [399, 80] on input "[DATE]" at bounding box center [365, 80] width 143 height 31
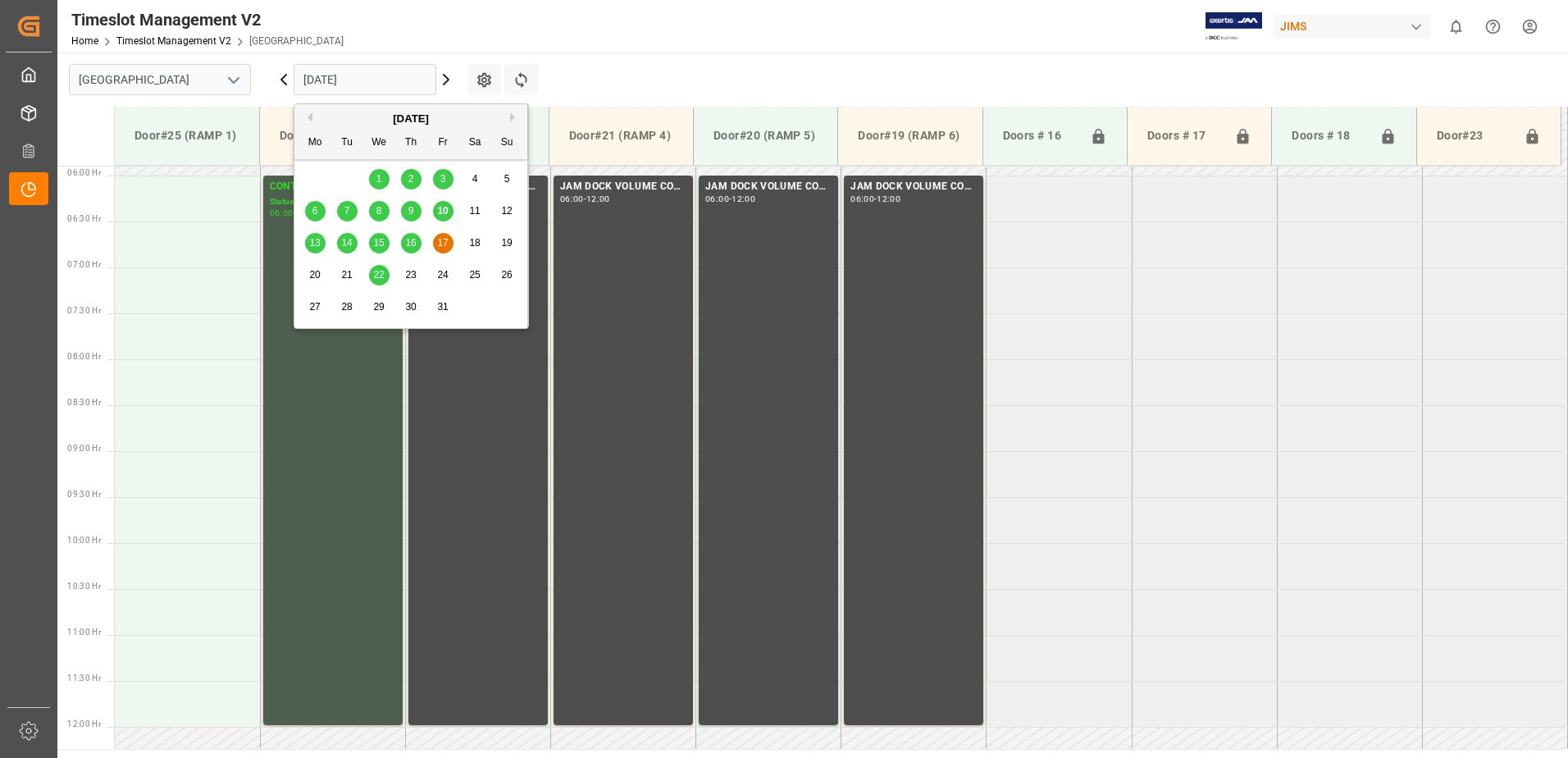
click at [444, 210] on span "10" at bounding box center [443, 210] width 11 height 12
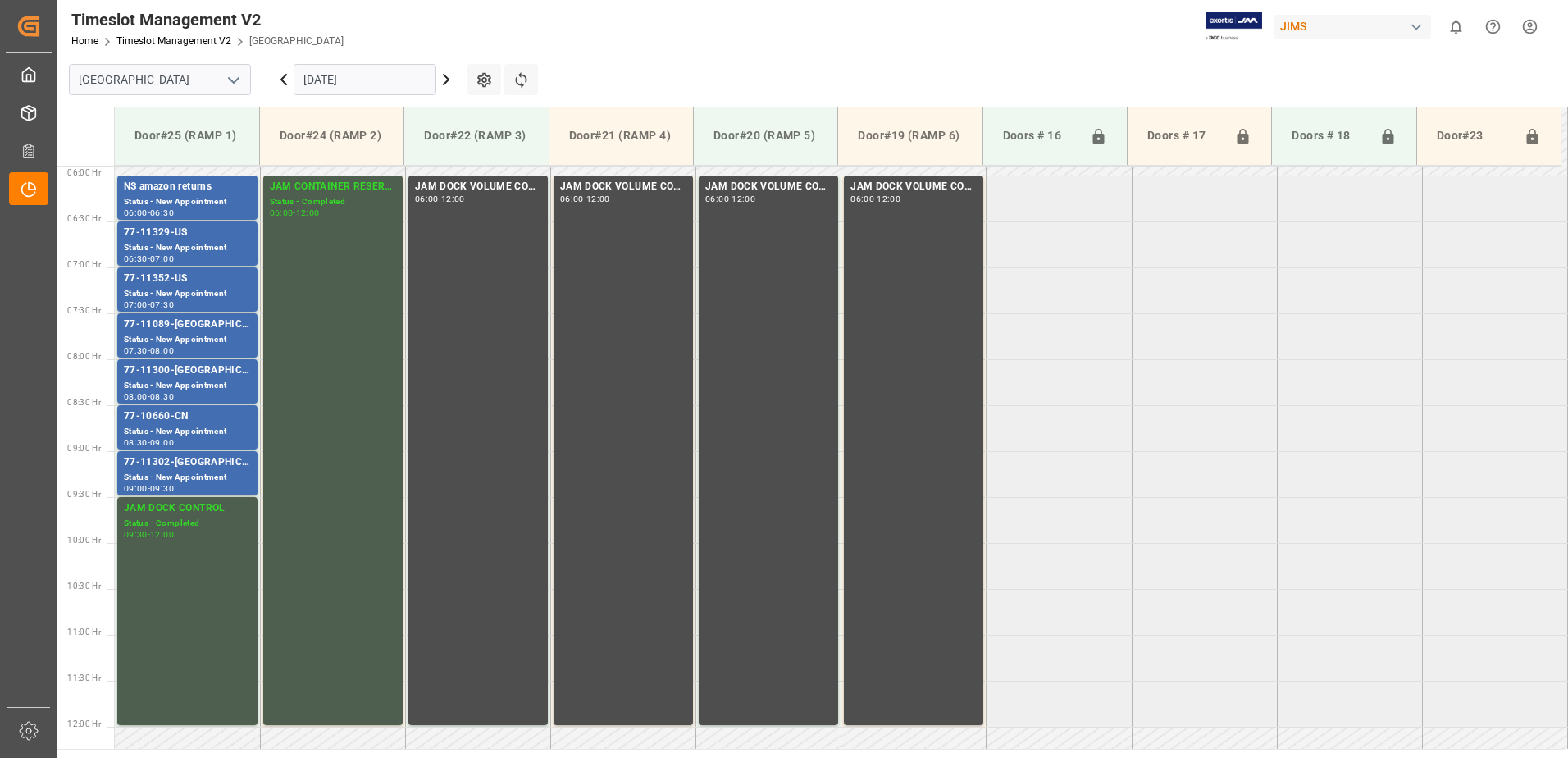
click at [283, 79] on icon at bounding box center [284, 79] width 5 height 10
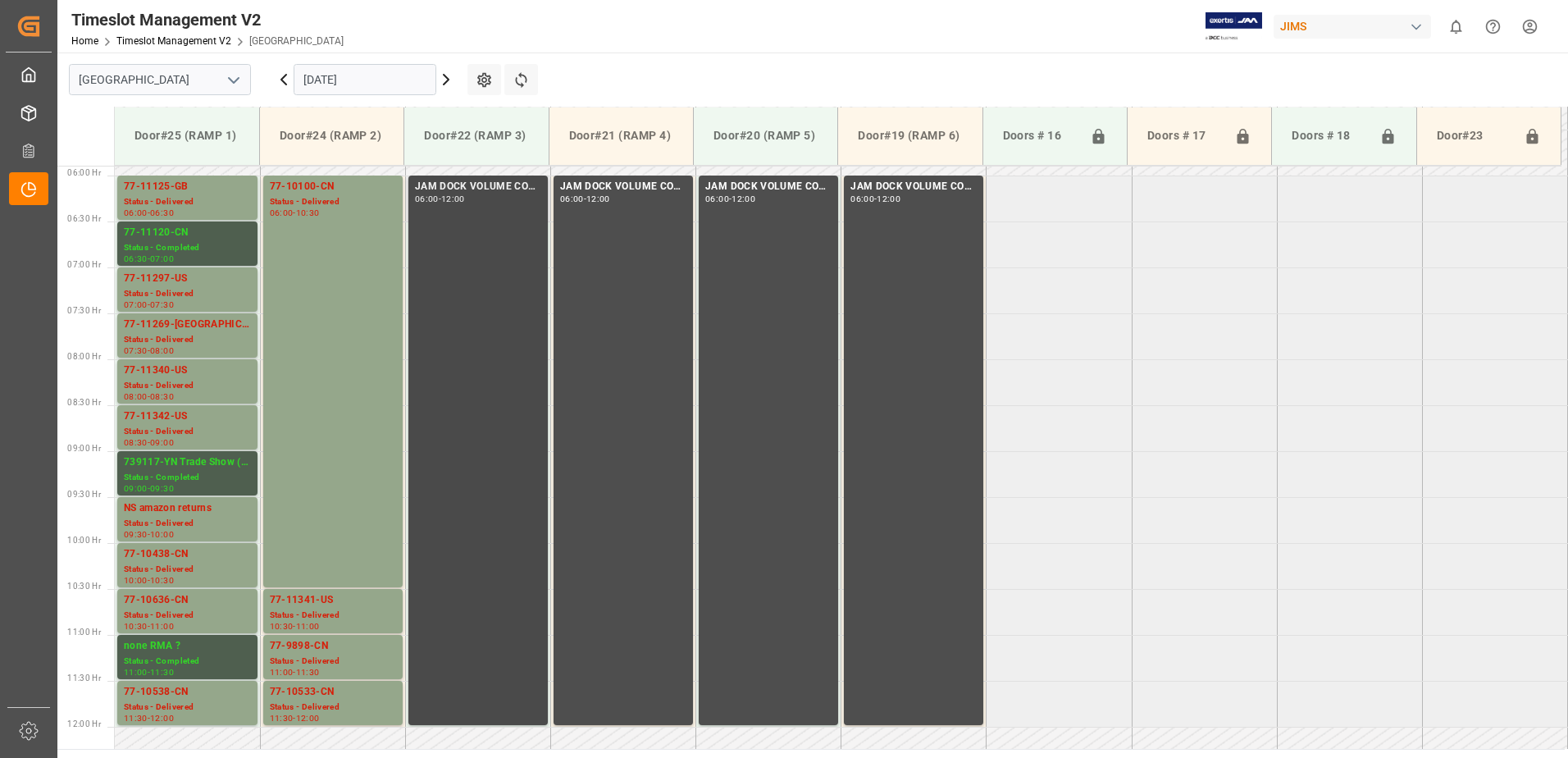
scroll to position [624, 0]
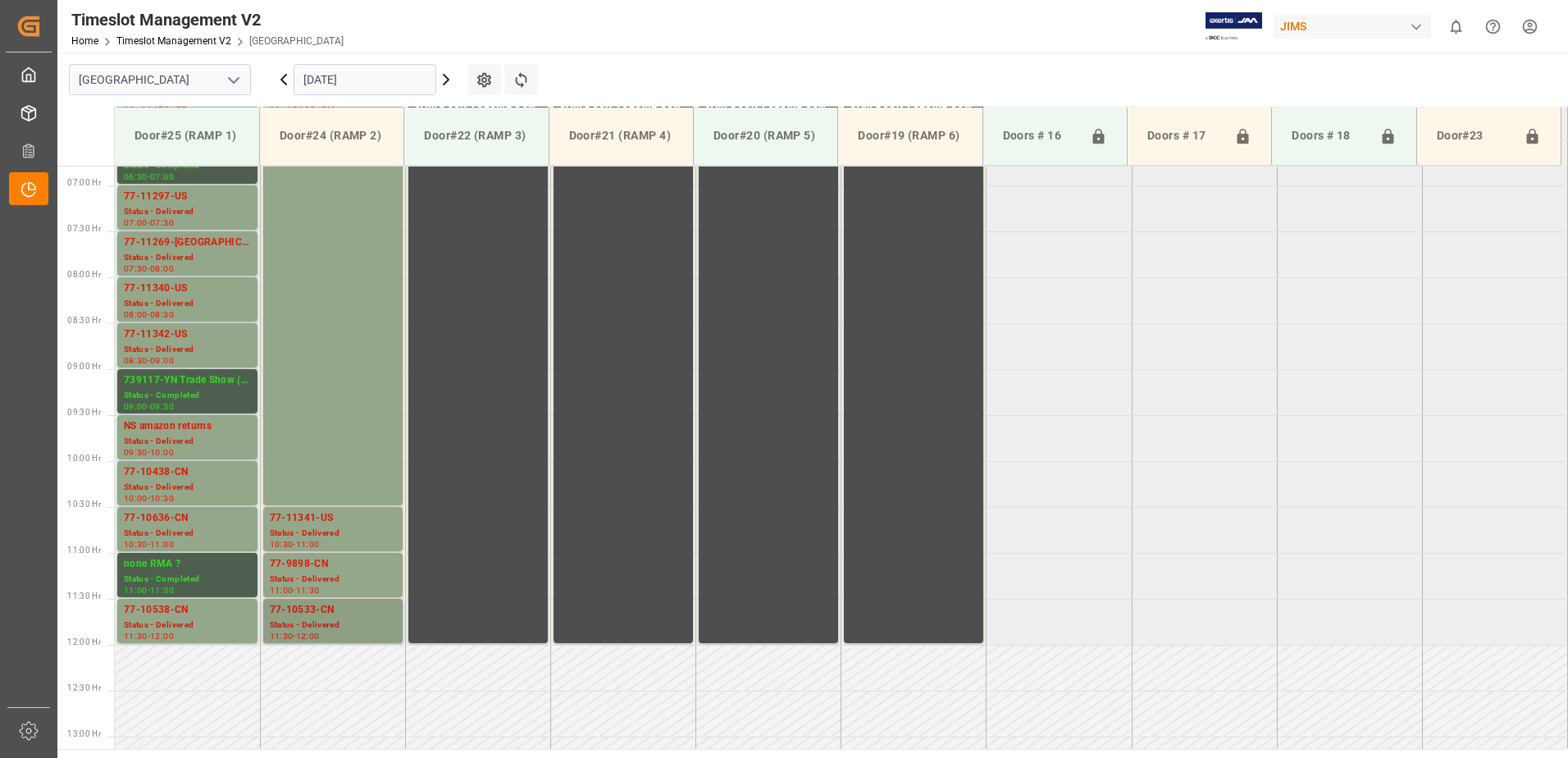
click at [328, 621] on div "Status - Delivered" at bounding box center [333, 626] width 126 height 14
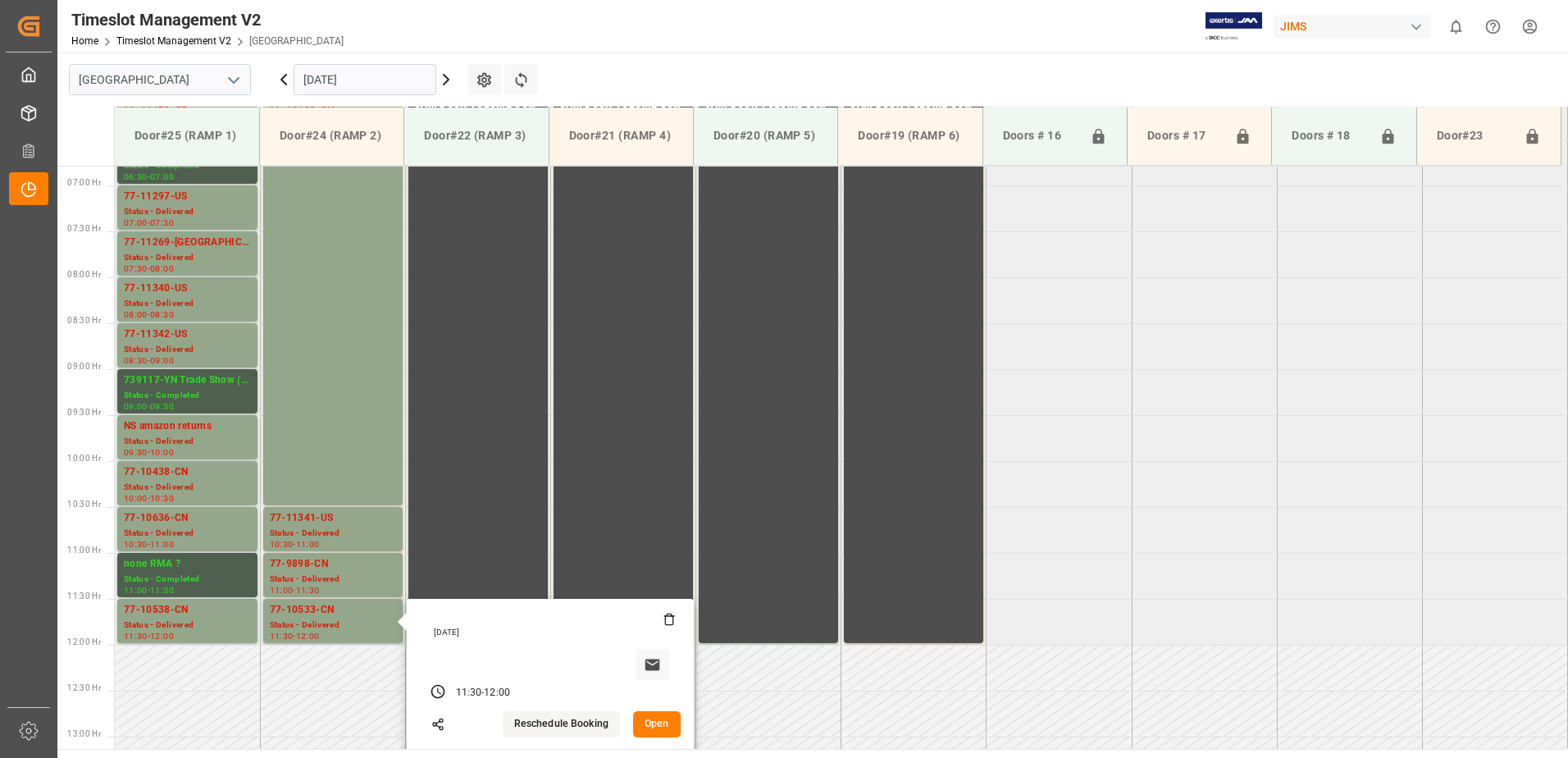
click at [637, 724] on button "Open" at bounding box center [657, 724] width 47 height 26
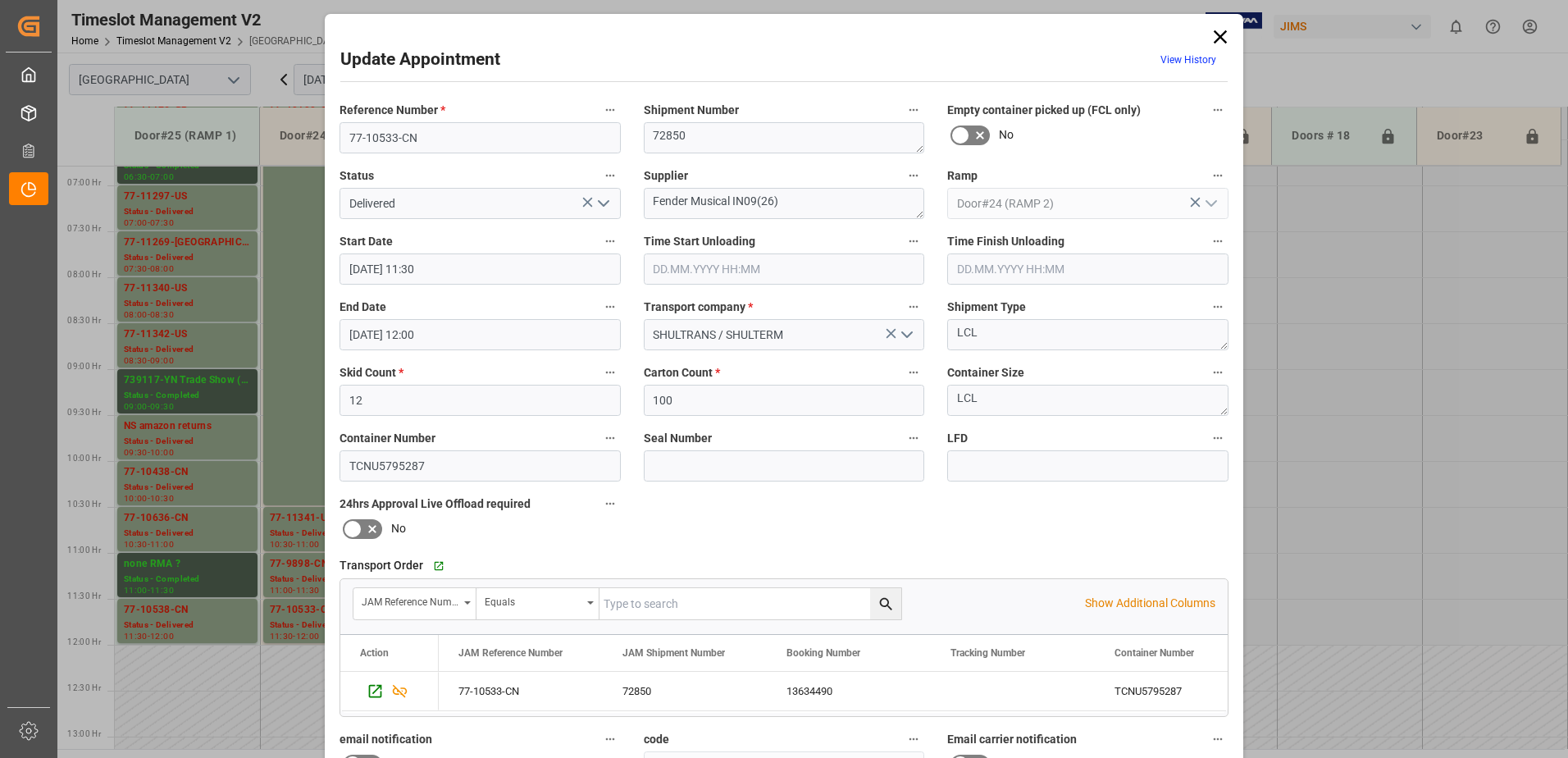
click at [598, 201] on icon "open menu" at bounding box center [604, 203] width 20 height 20
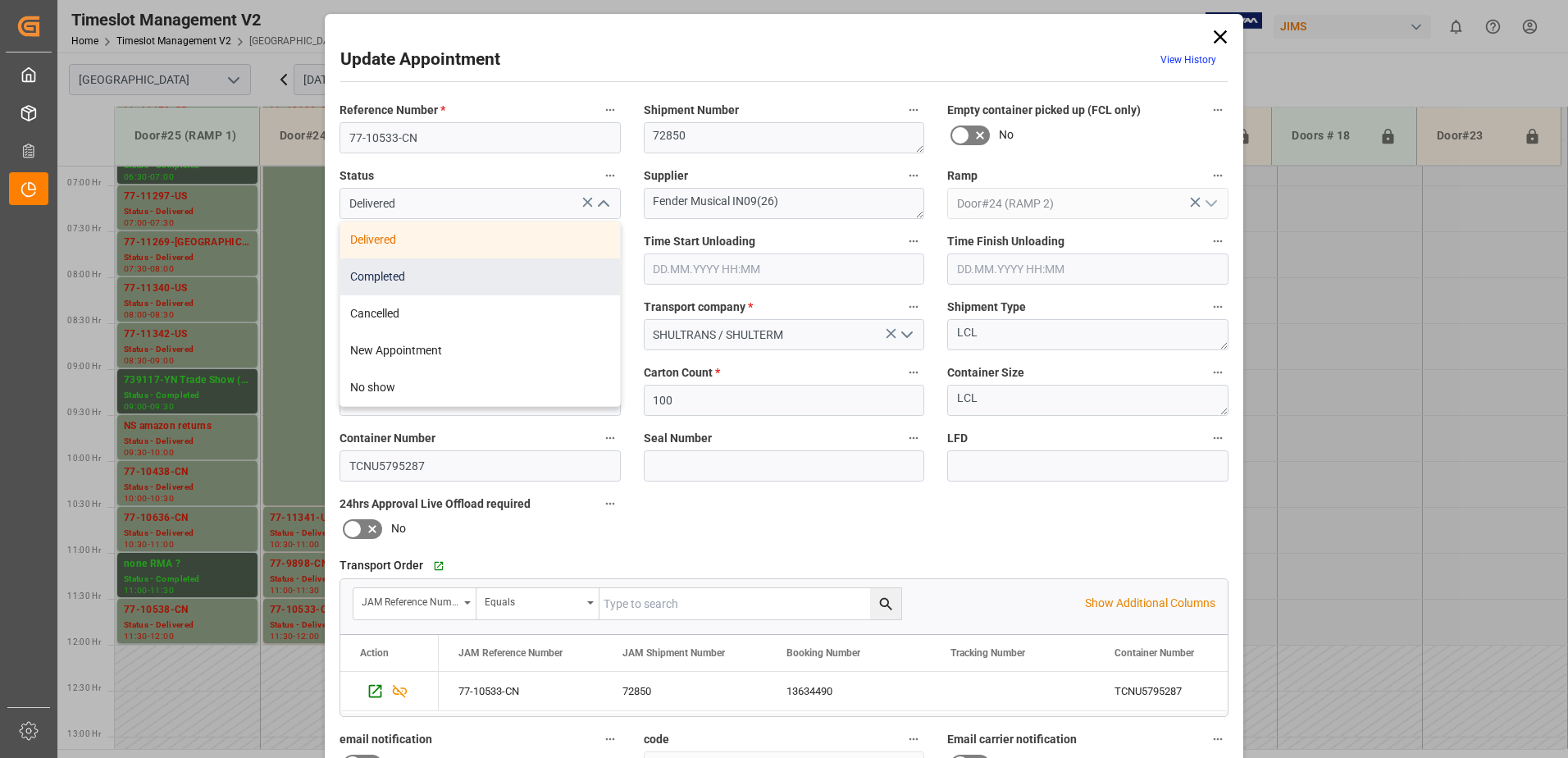
click at [411, 280] on div "Completed" at bounding box center [479, 277] width 280 height 37
type input "Completed"
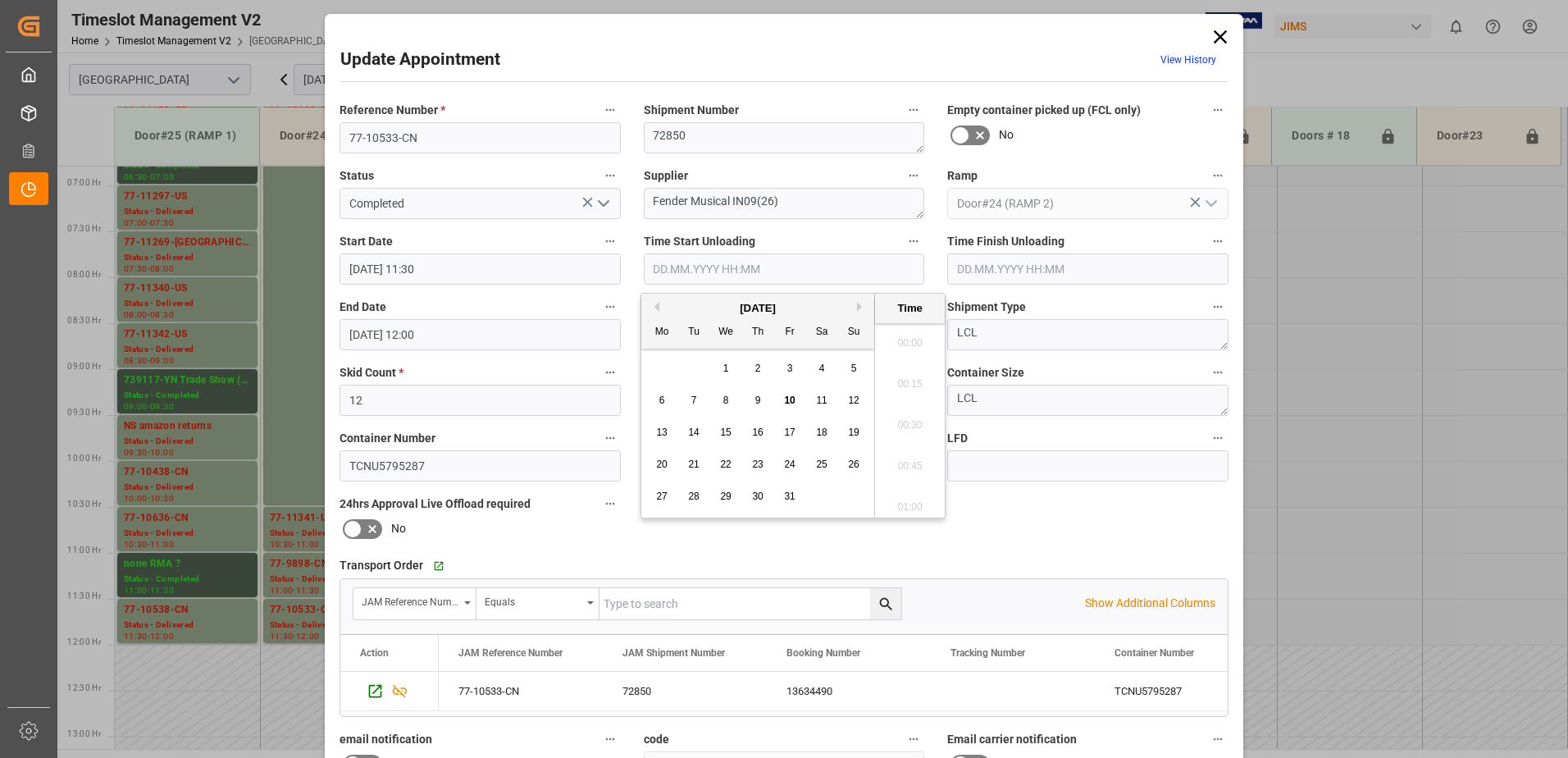
click at [716, 270] on input "text" at bounding box center [784, 268] width 281 height 31
click at [757, 403] on span "9" at bounding box center [758, 400] width 5 height 12
click at [911, 378] on li "08:45" at bounding box center [910, 379] width 70 height 41
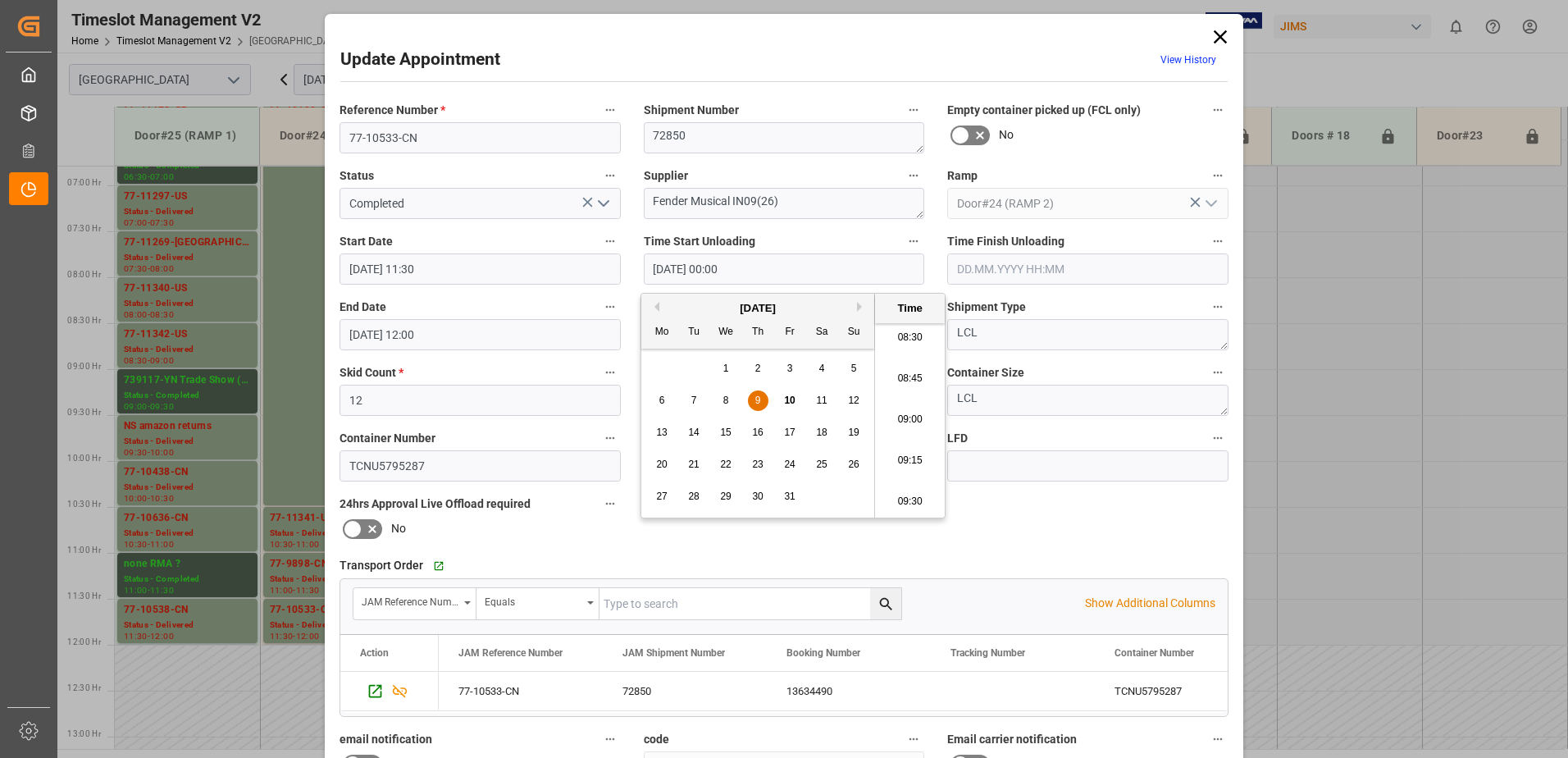
type input "[DATE] 08:45"
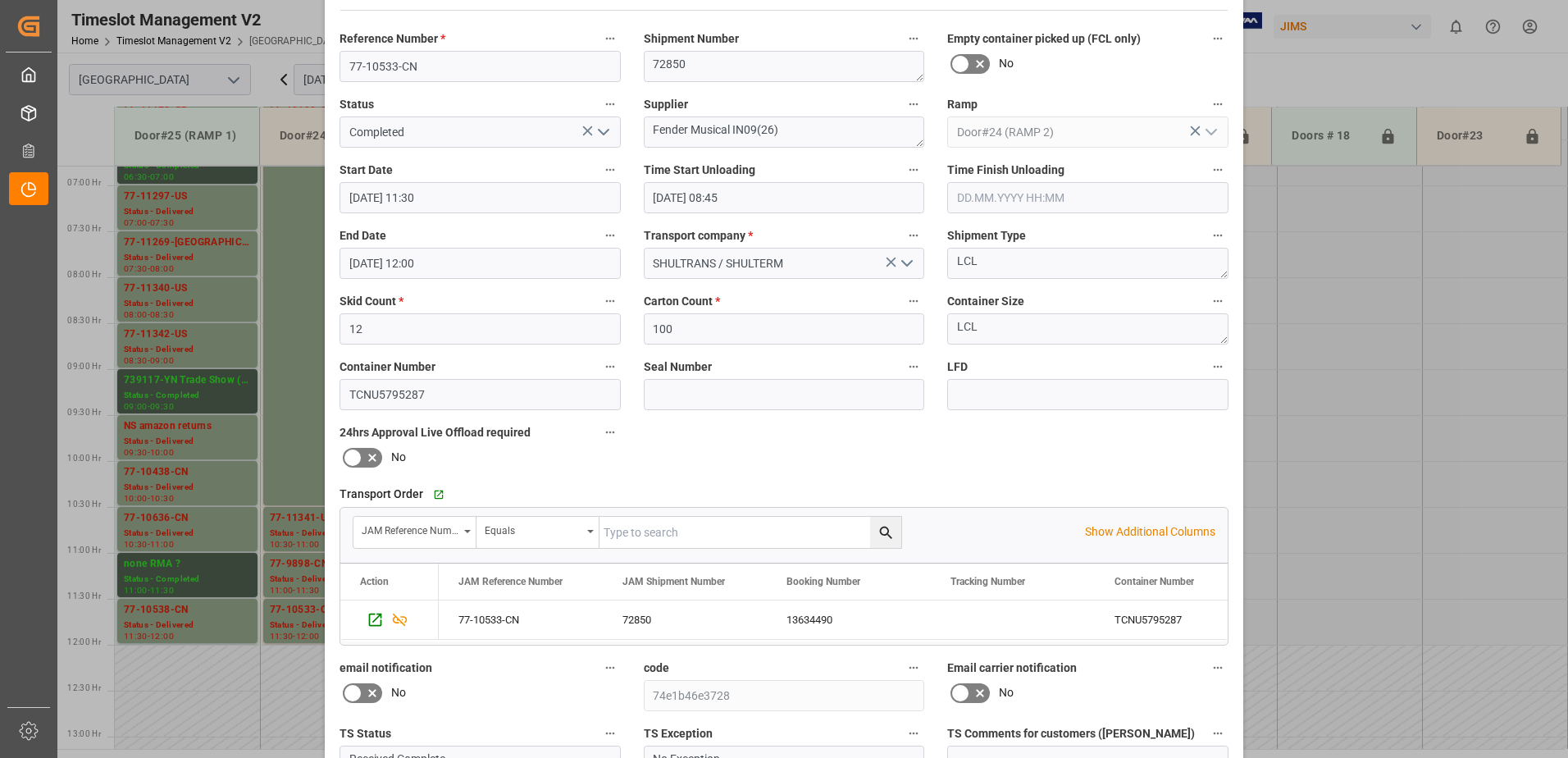
scroll to position [240, 0]
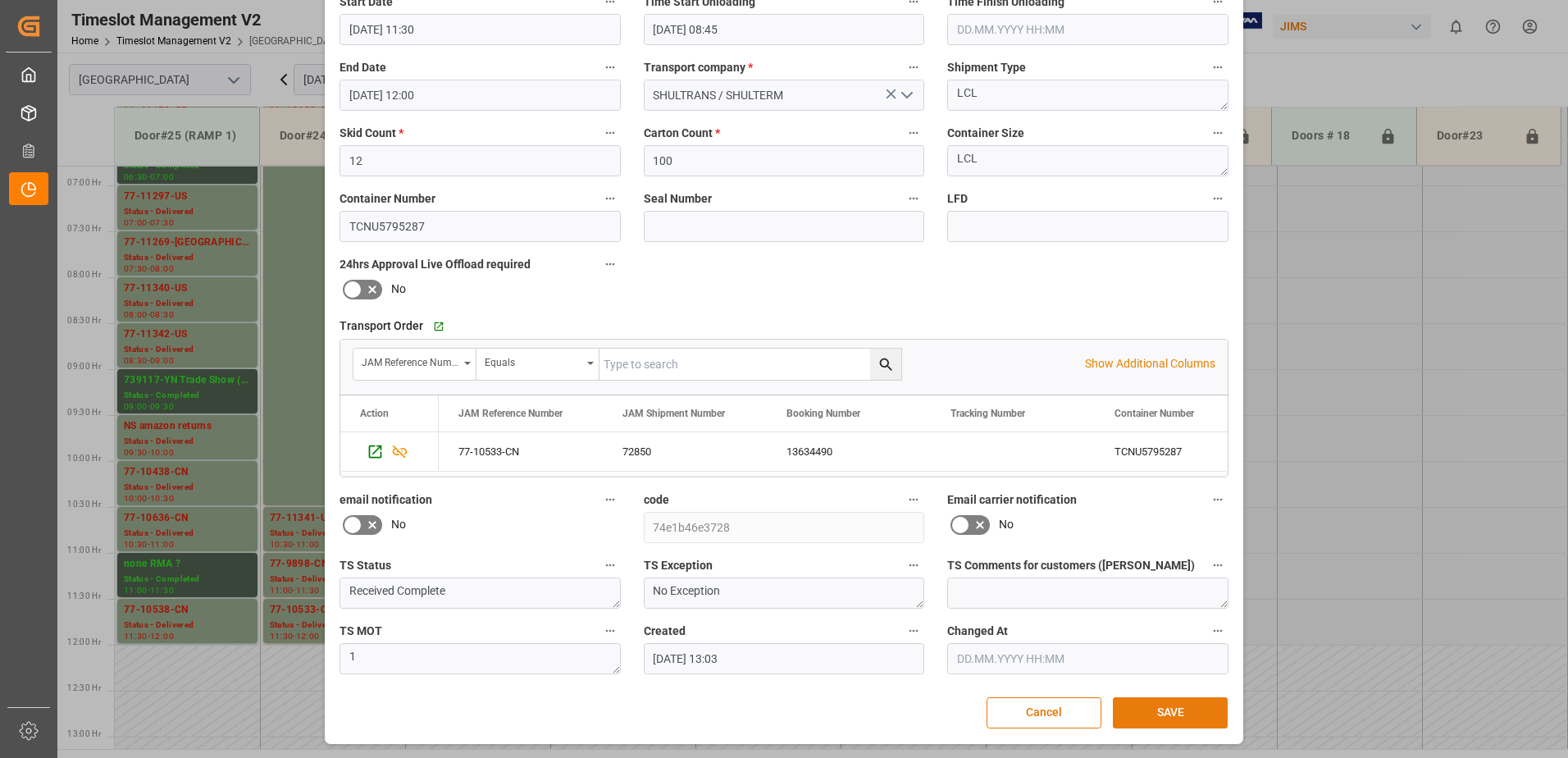
click at [1194, 711] on button "SAVE" at bounding box center [1170, 712] width 114 height 31
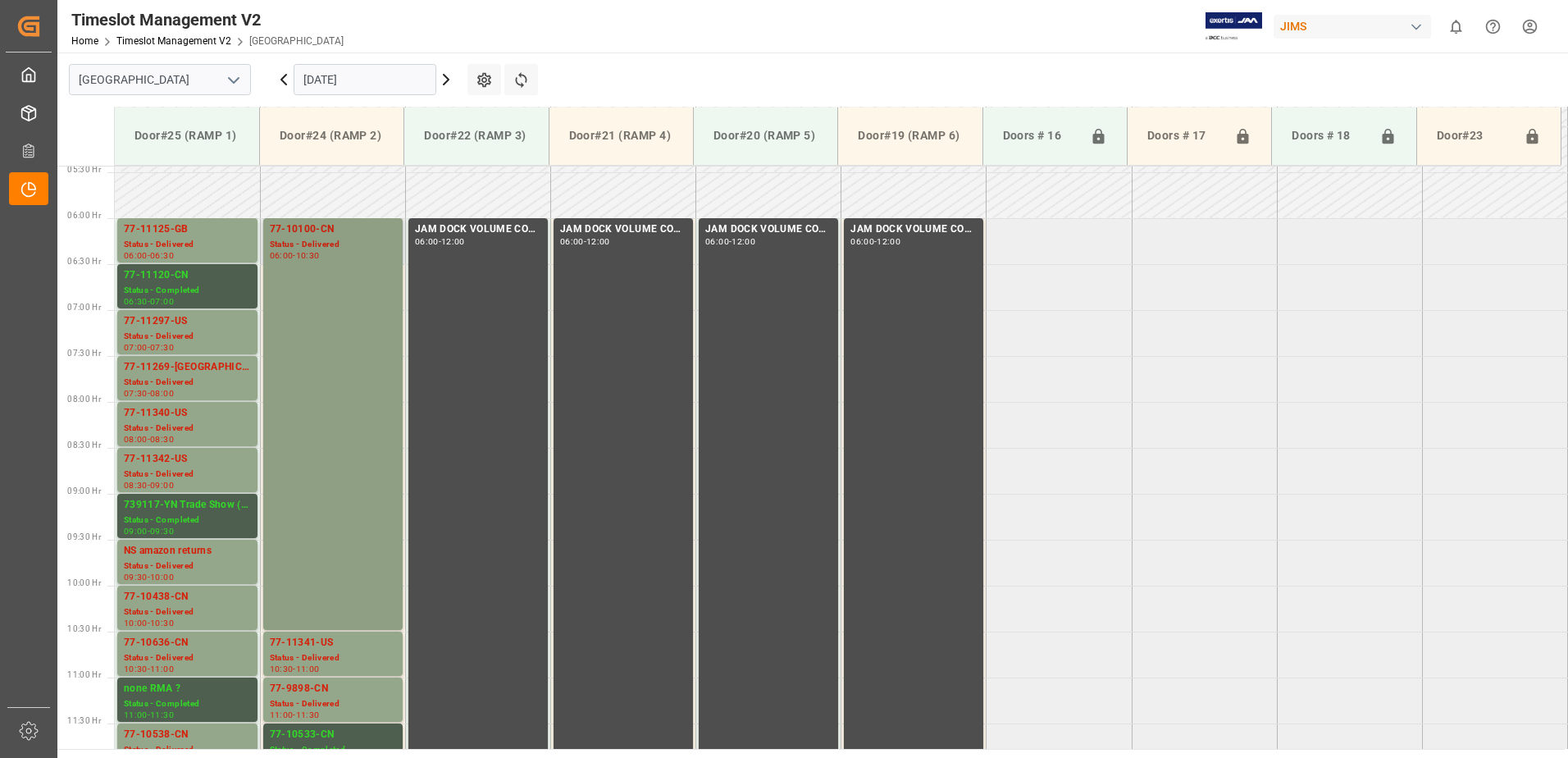
scroll to position [581, 0]
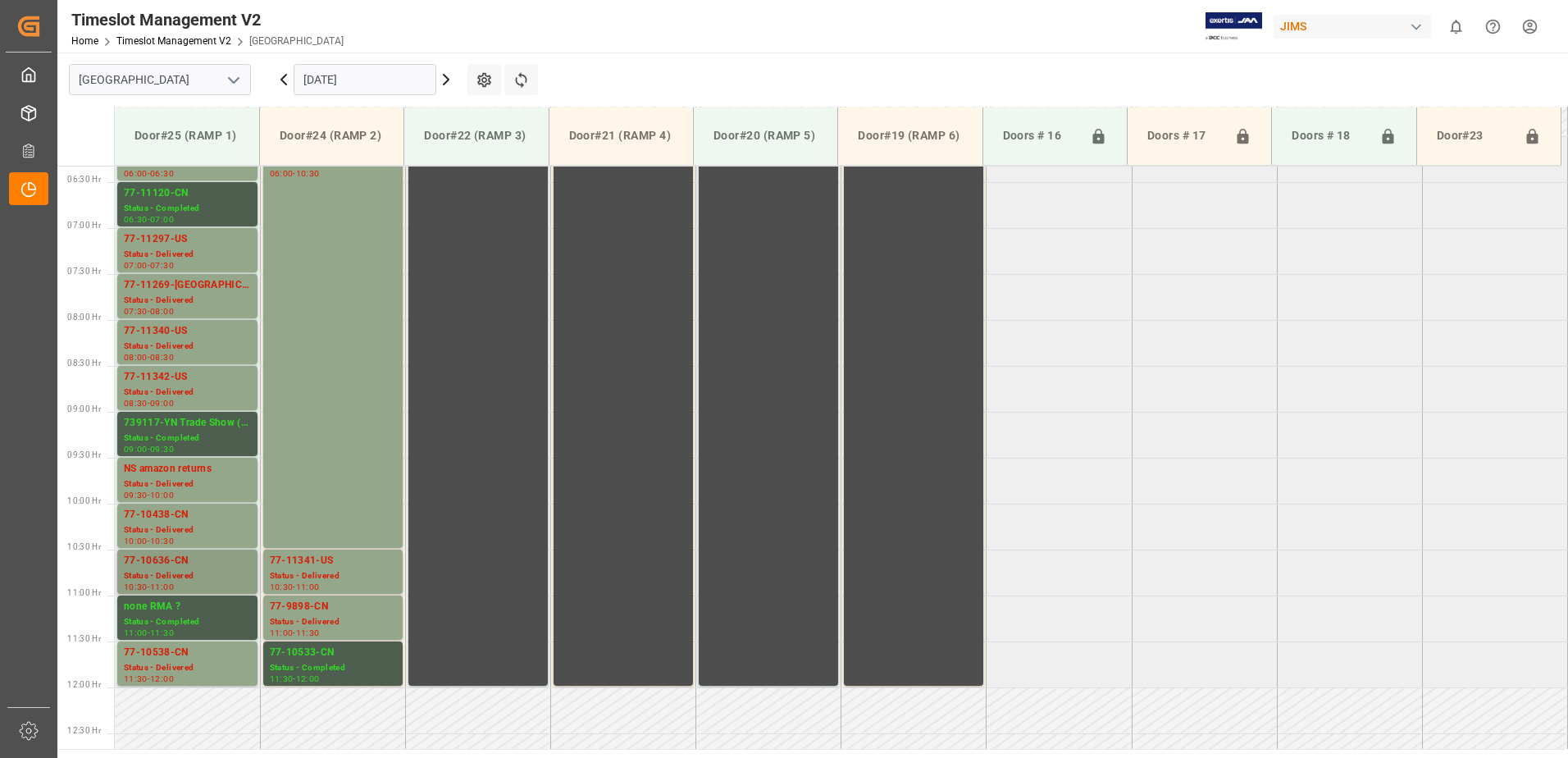
click at [162, 566] on div "77-10636-CN" at bounding box center [187, 561] width 127 height 16
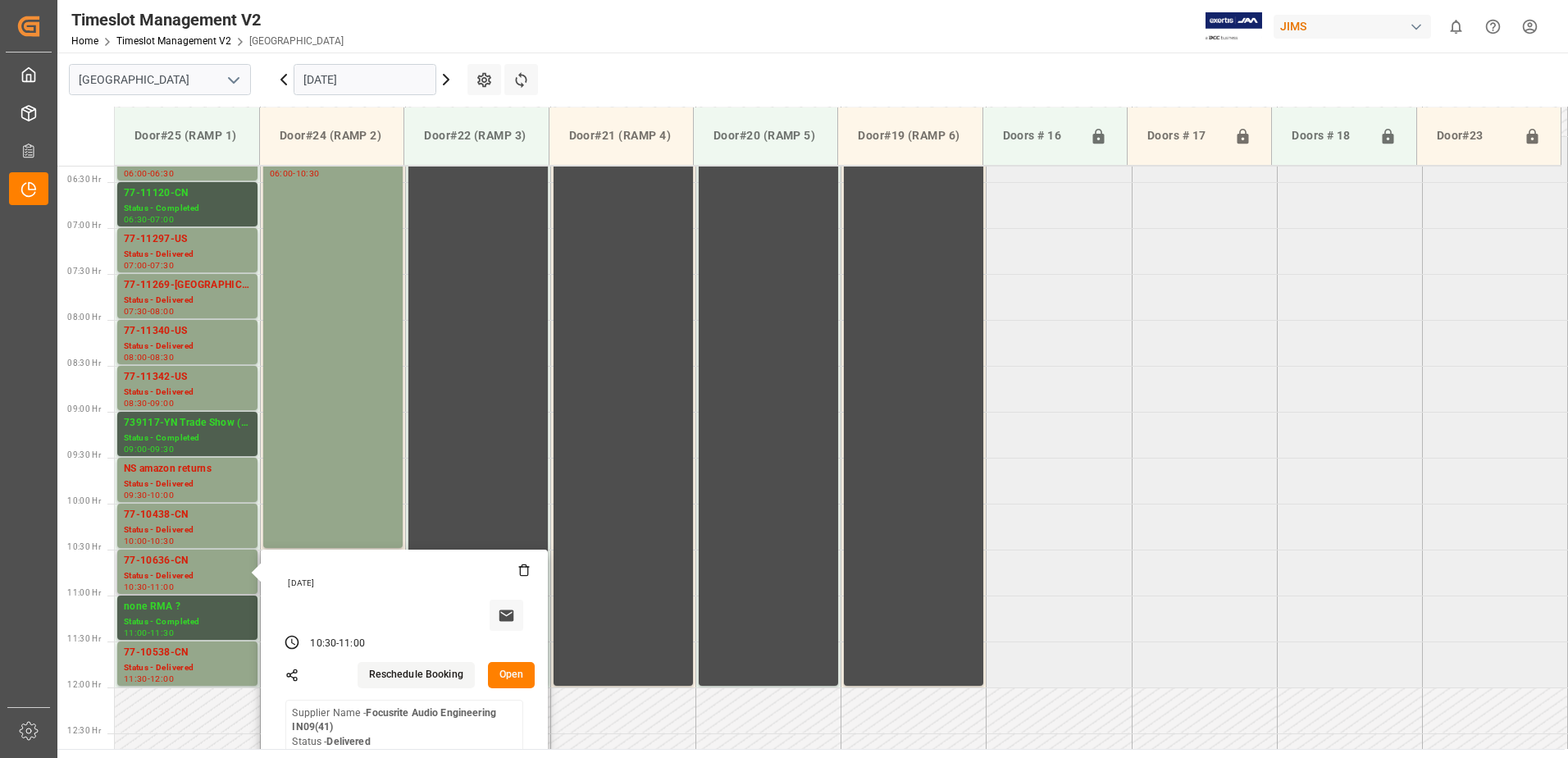
click at [503, 675] on button "Open" at bounding box center [511, 675] width 47 height 26
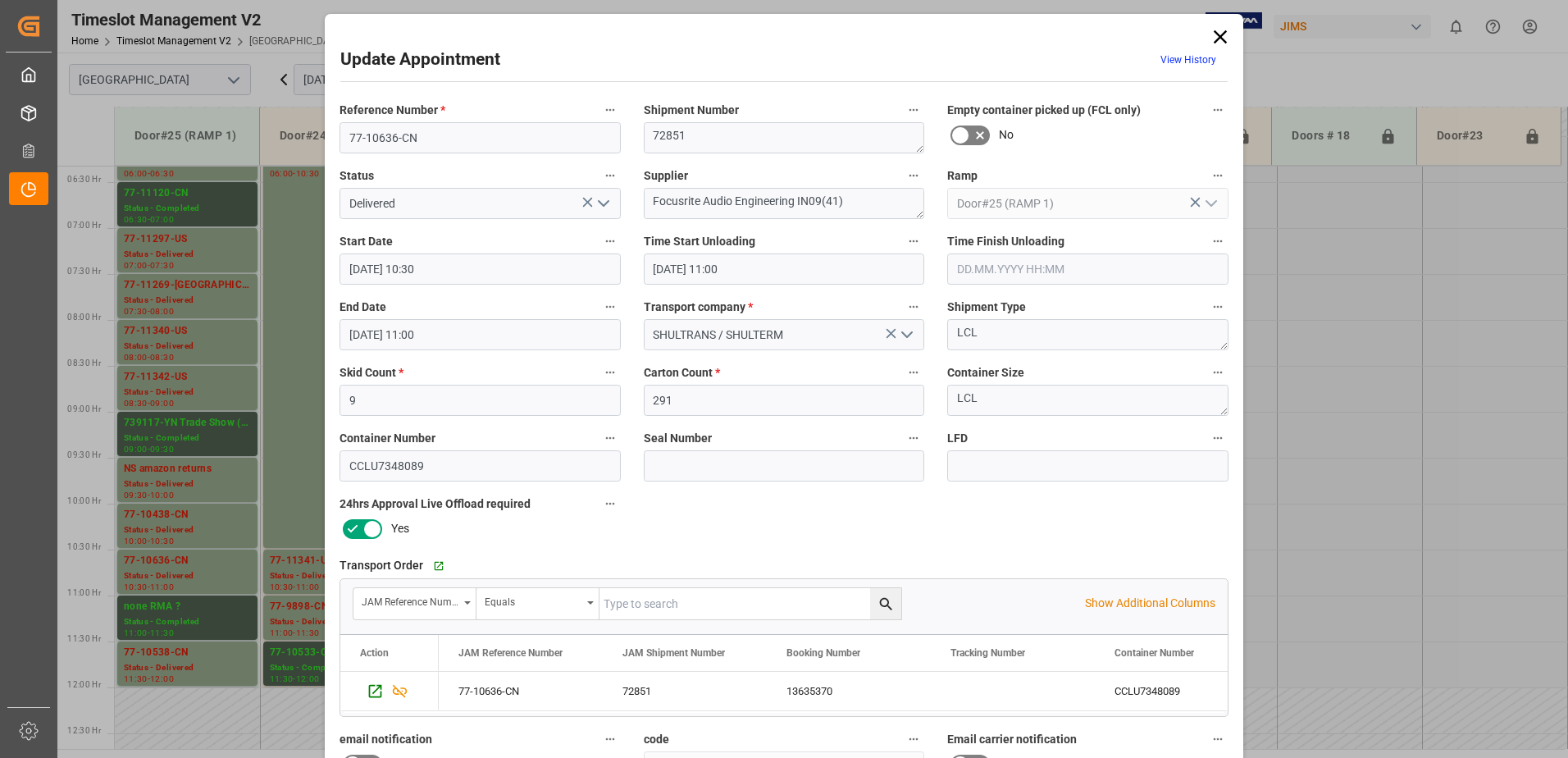
click at [602, 201] on icon "open menu" at bounding box center [604, 203] width 20 height 20
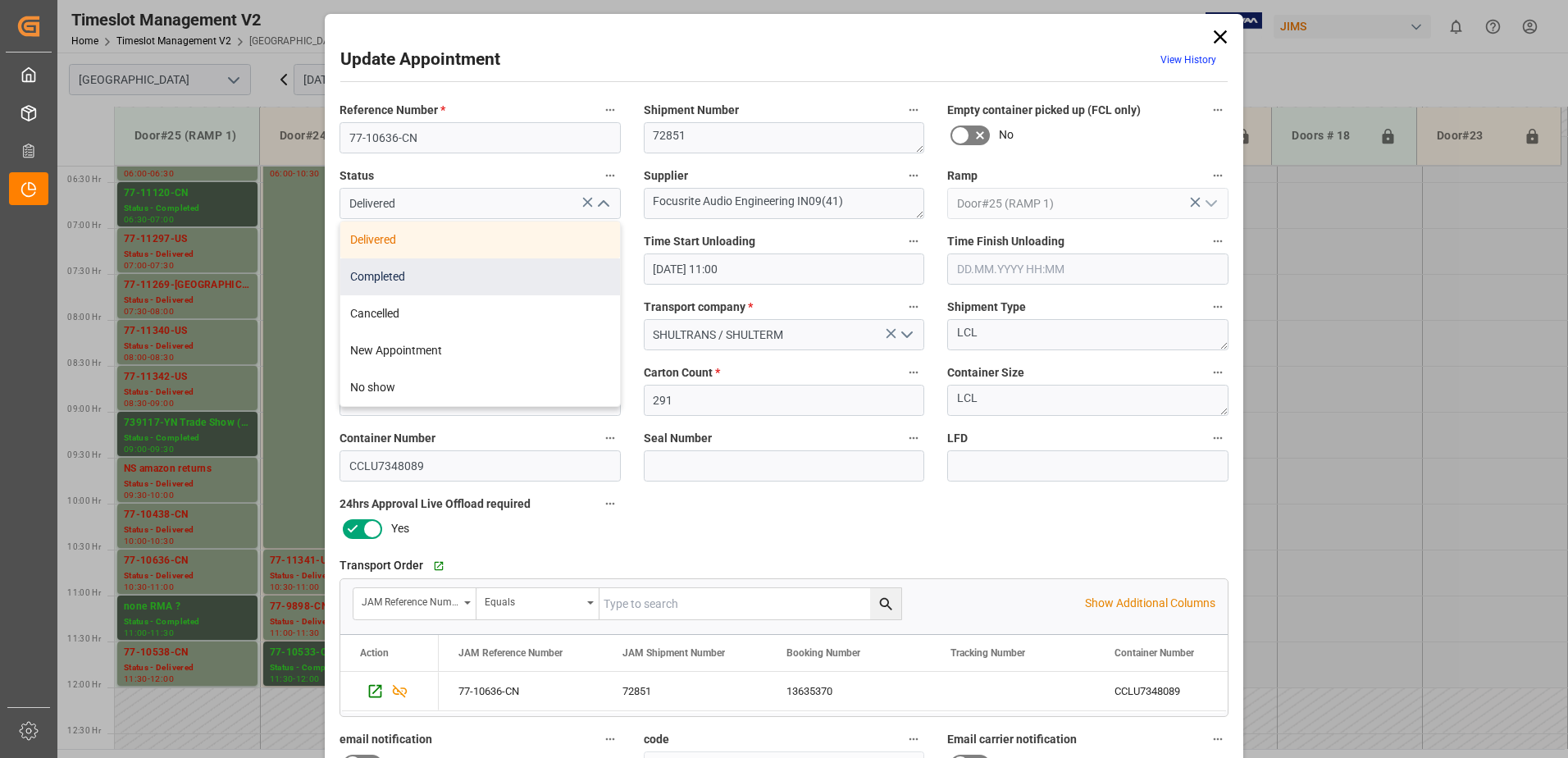
click at [453, 273] on div "Completed" at bounding box center [479, 277] width 280 height 37
type input "Completed"
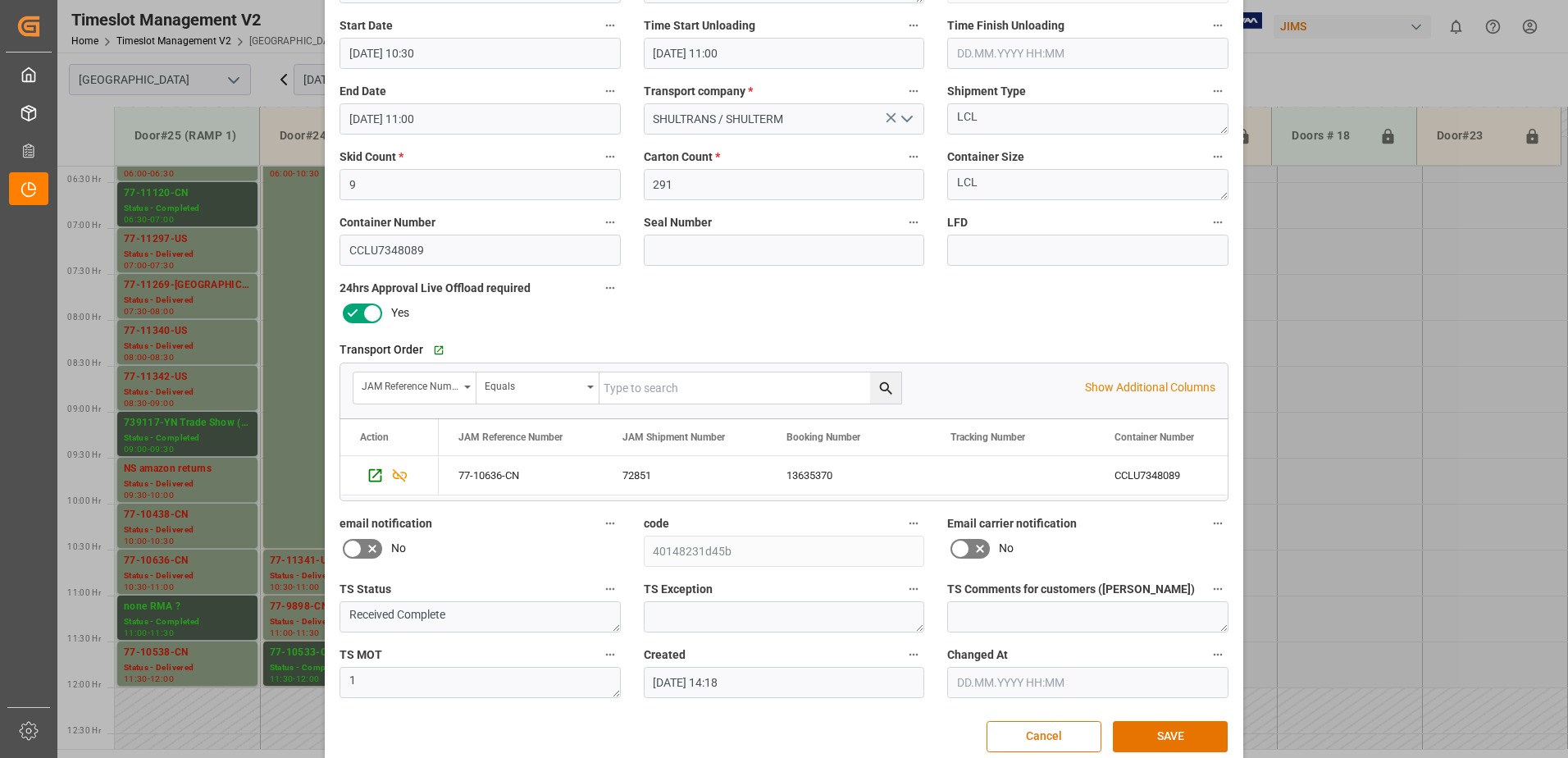
scroll to position [240, 0]
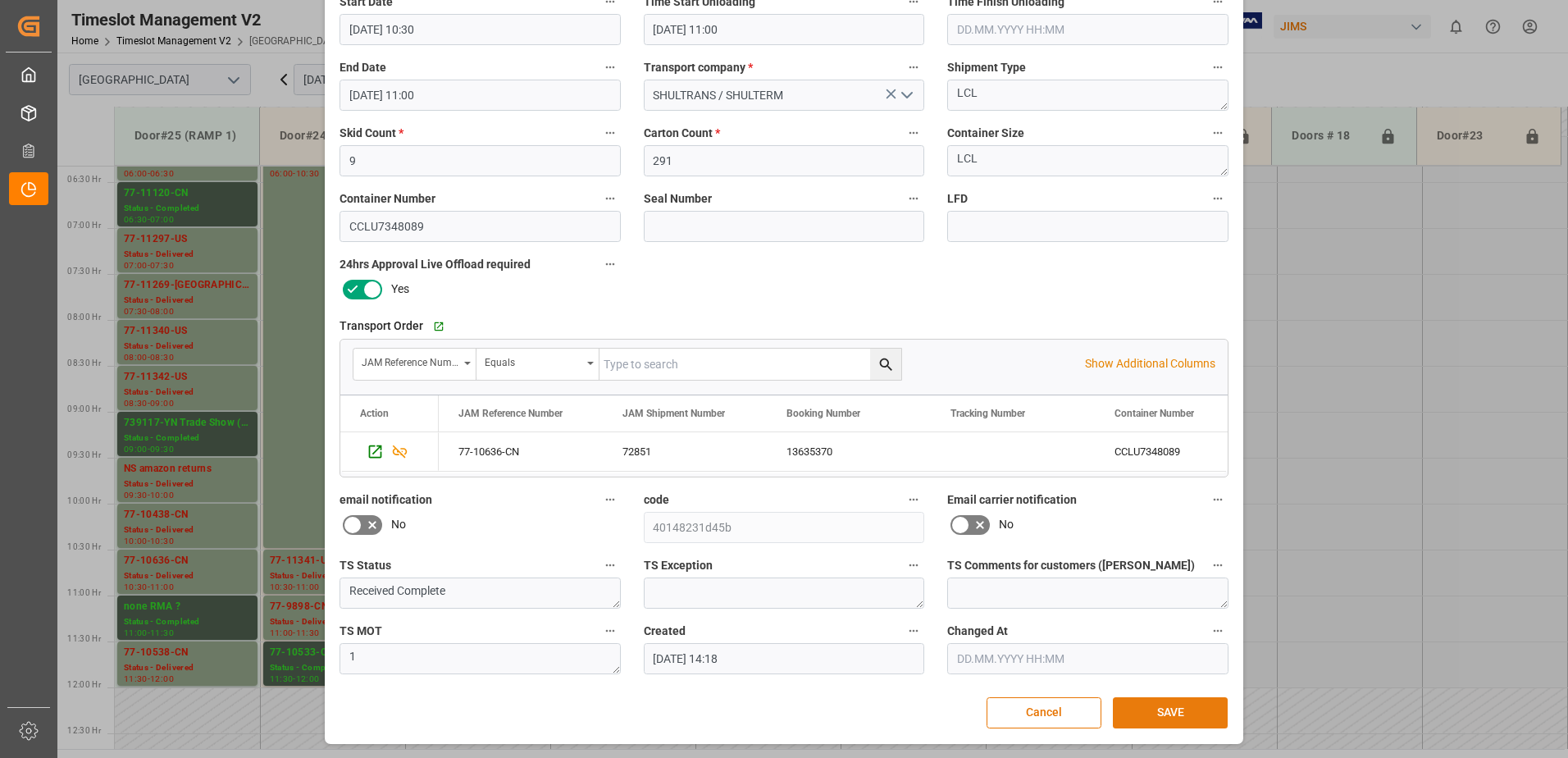
click at [1167, 714] on button "SAVE" at bounding box center [1170, 712] width 114 height 31
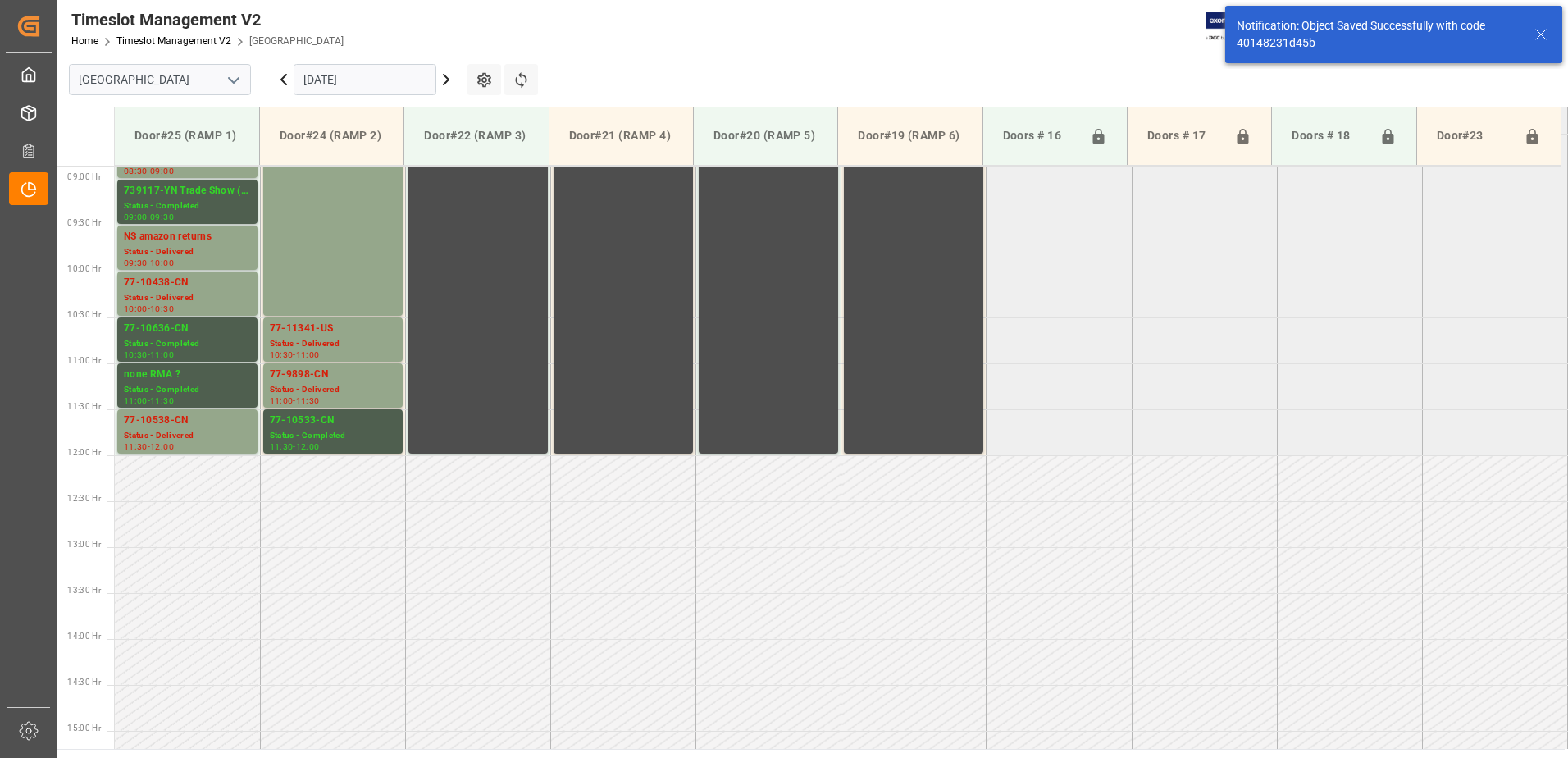
scroll to position [817, 0]
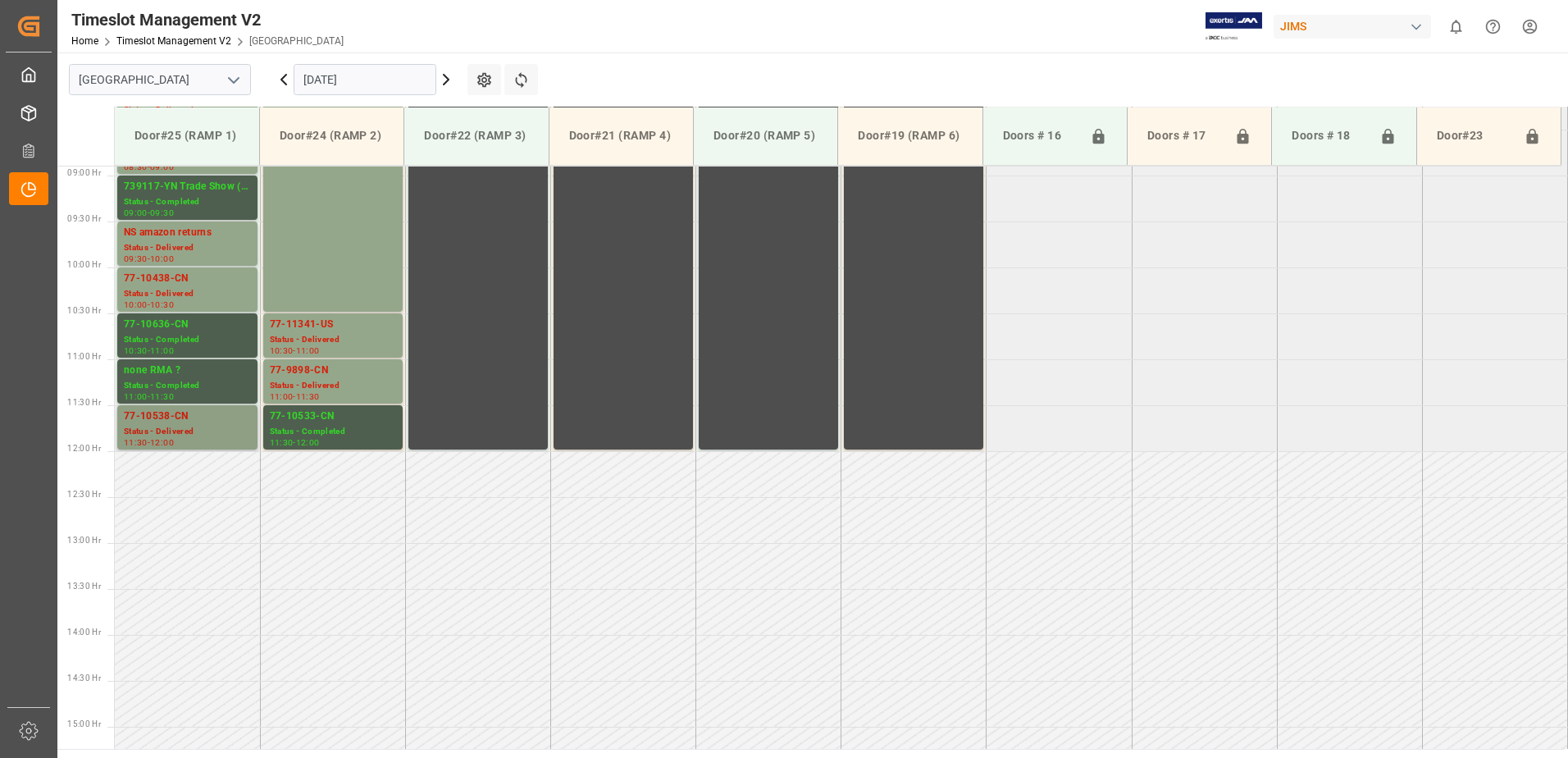
click at [164, 422] on div "77-10538-CN" at bounding box center [187, 417] width 127 height 16
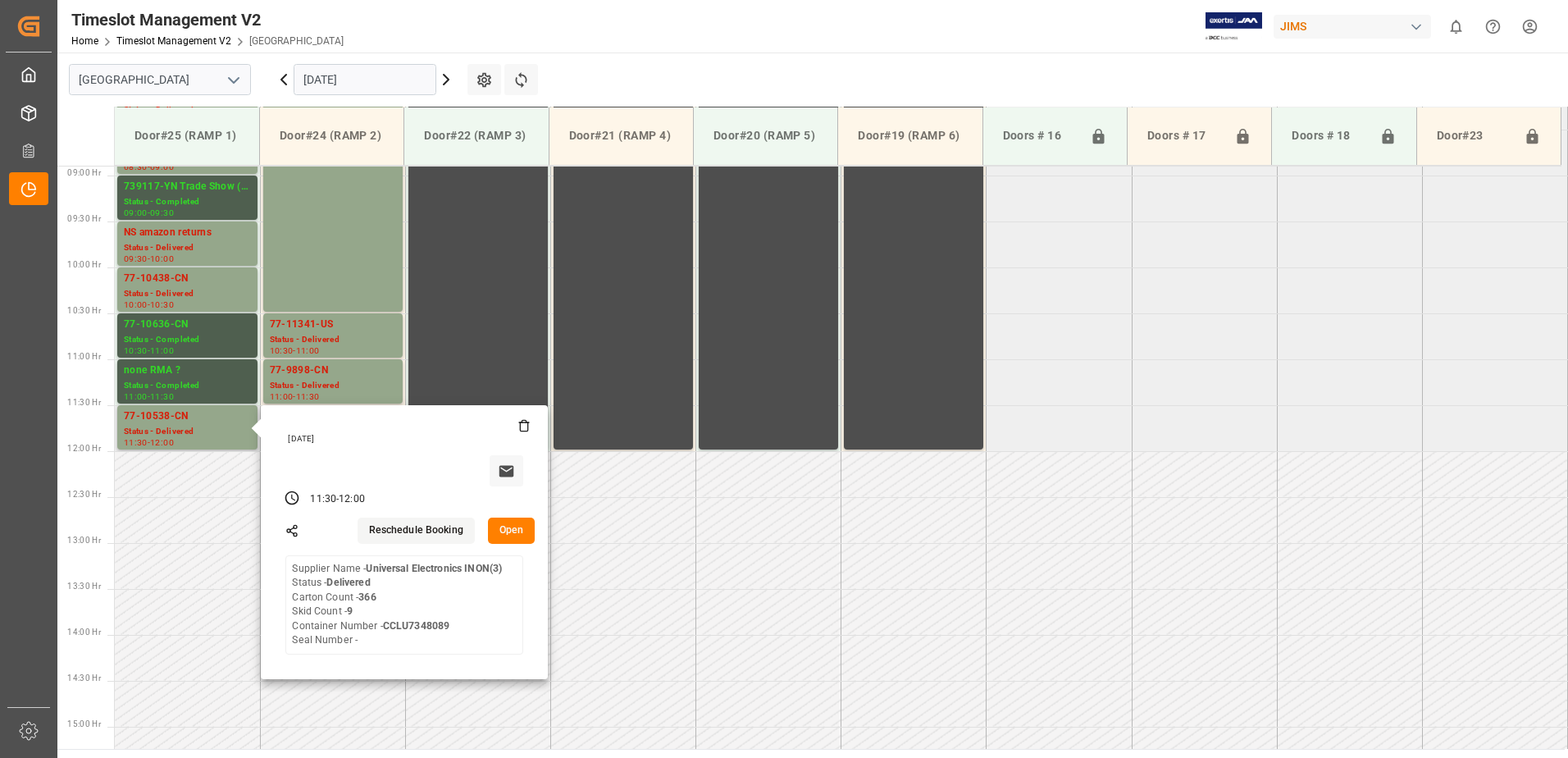
click at [513, 529] on button "Open" at bounding box center [511, 530] width 47 height 26
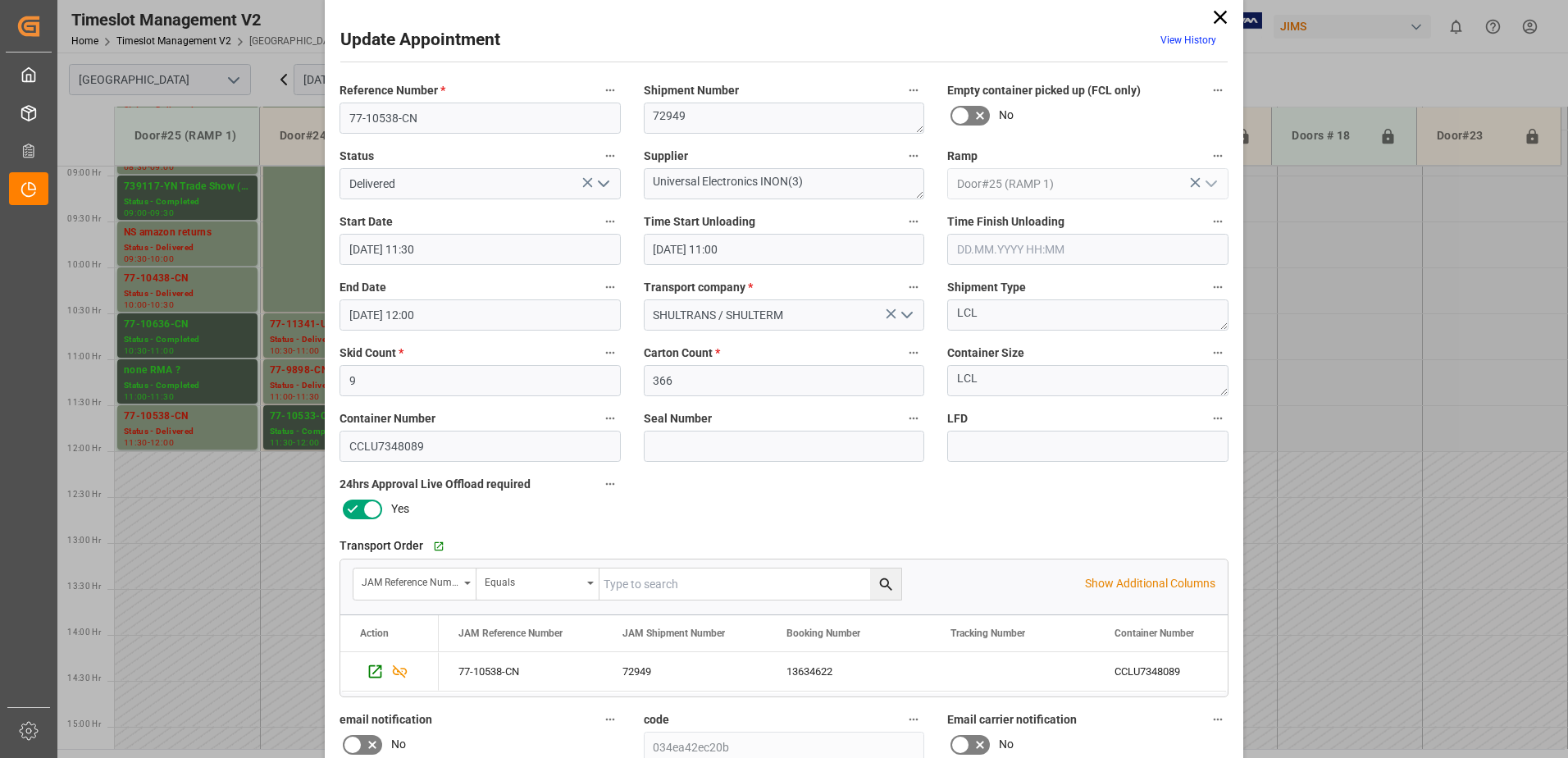
scroll to position [0, 0]
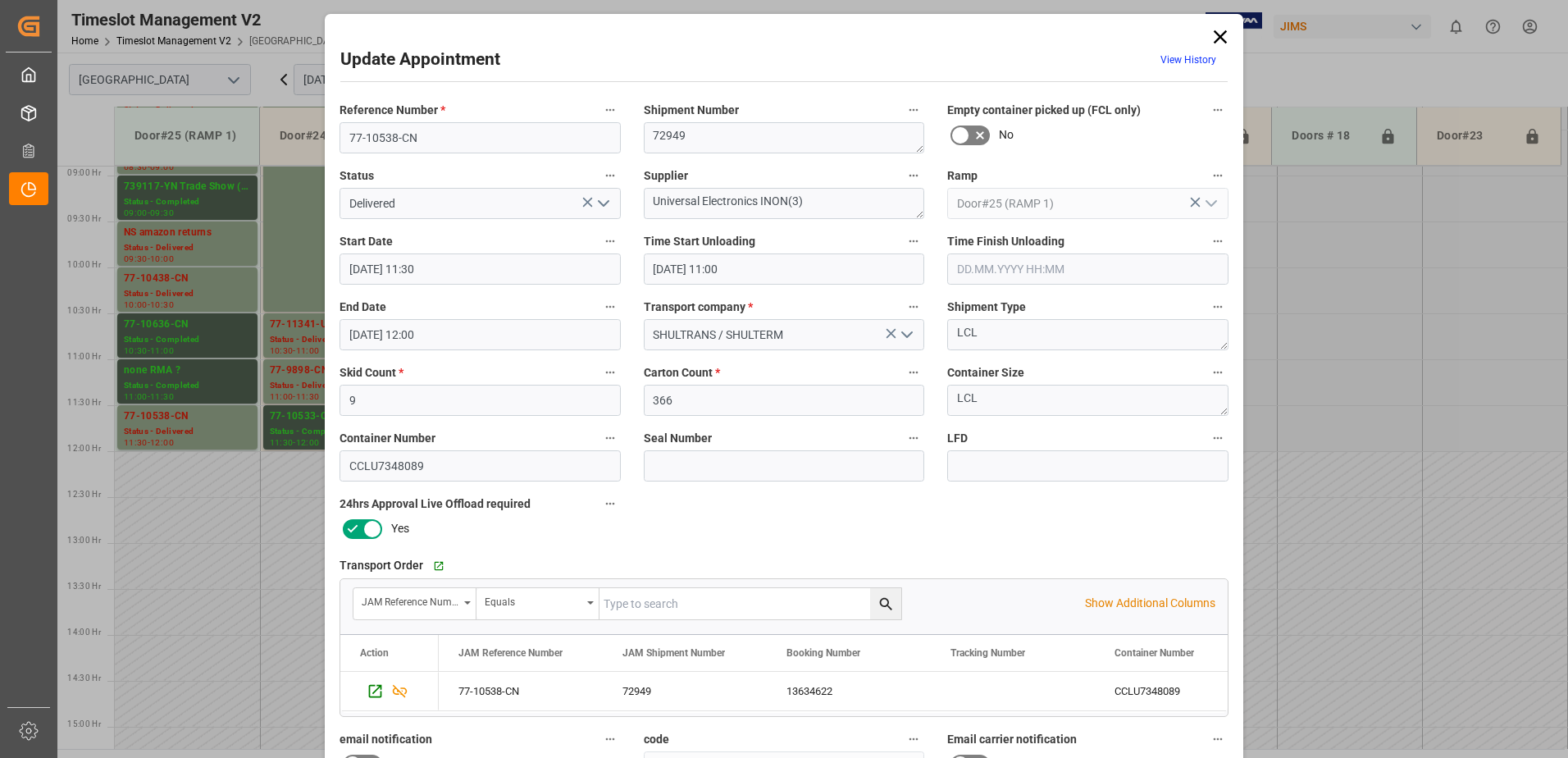
click at [601, 202] on icon "open menu" at bounding box center [604, 203] width 20 height 20
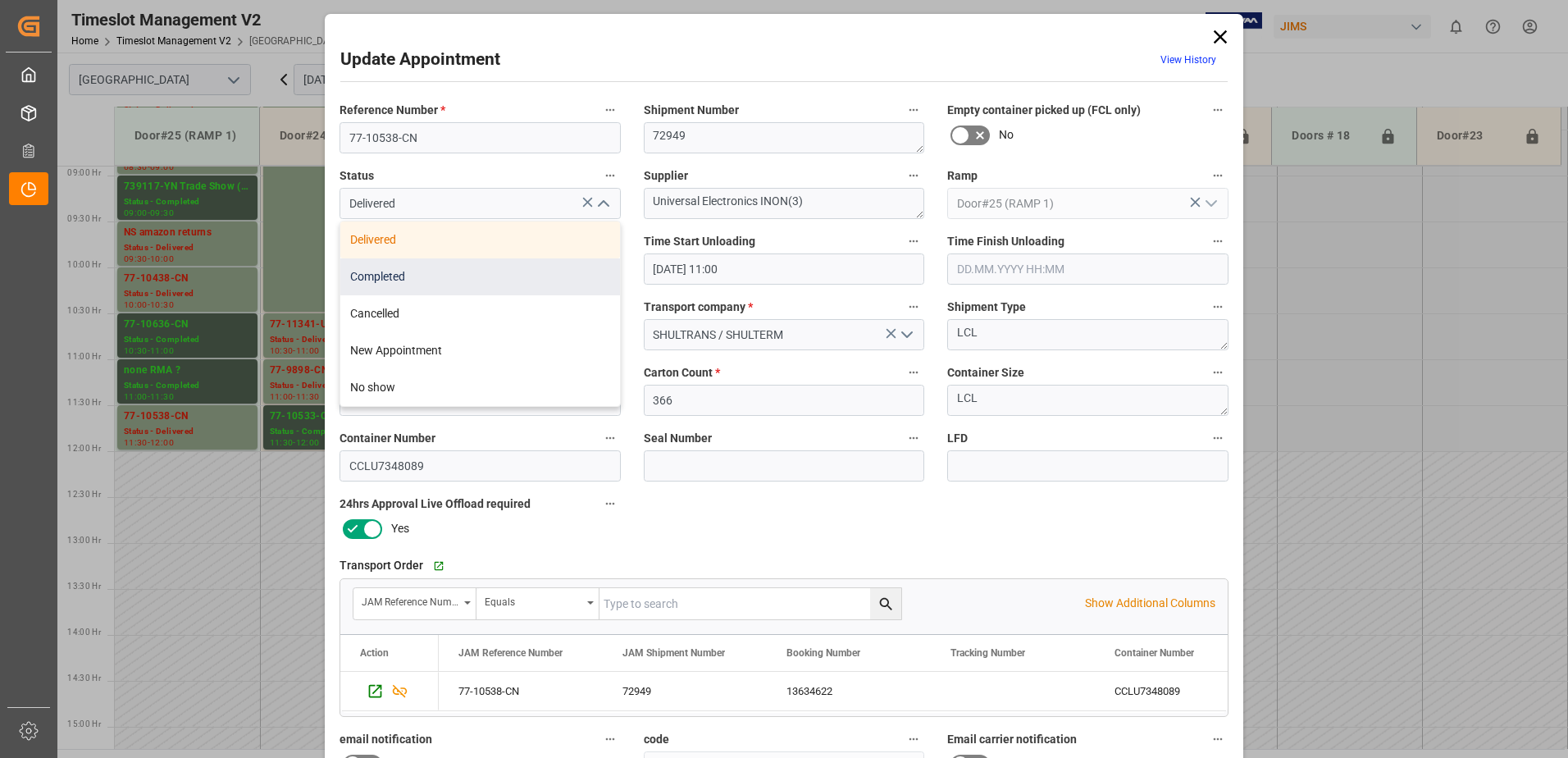
click at [487, 278] on div "Completed" at bounding box center [479, 277] width 280 height 37
type input "Completed"
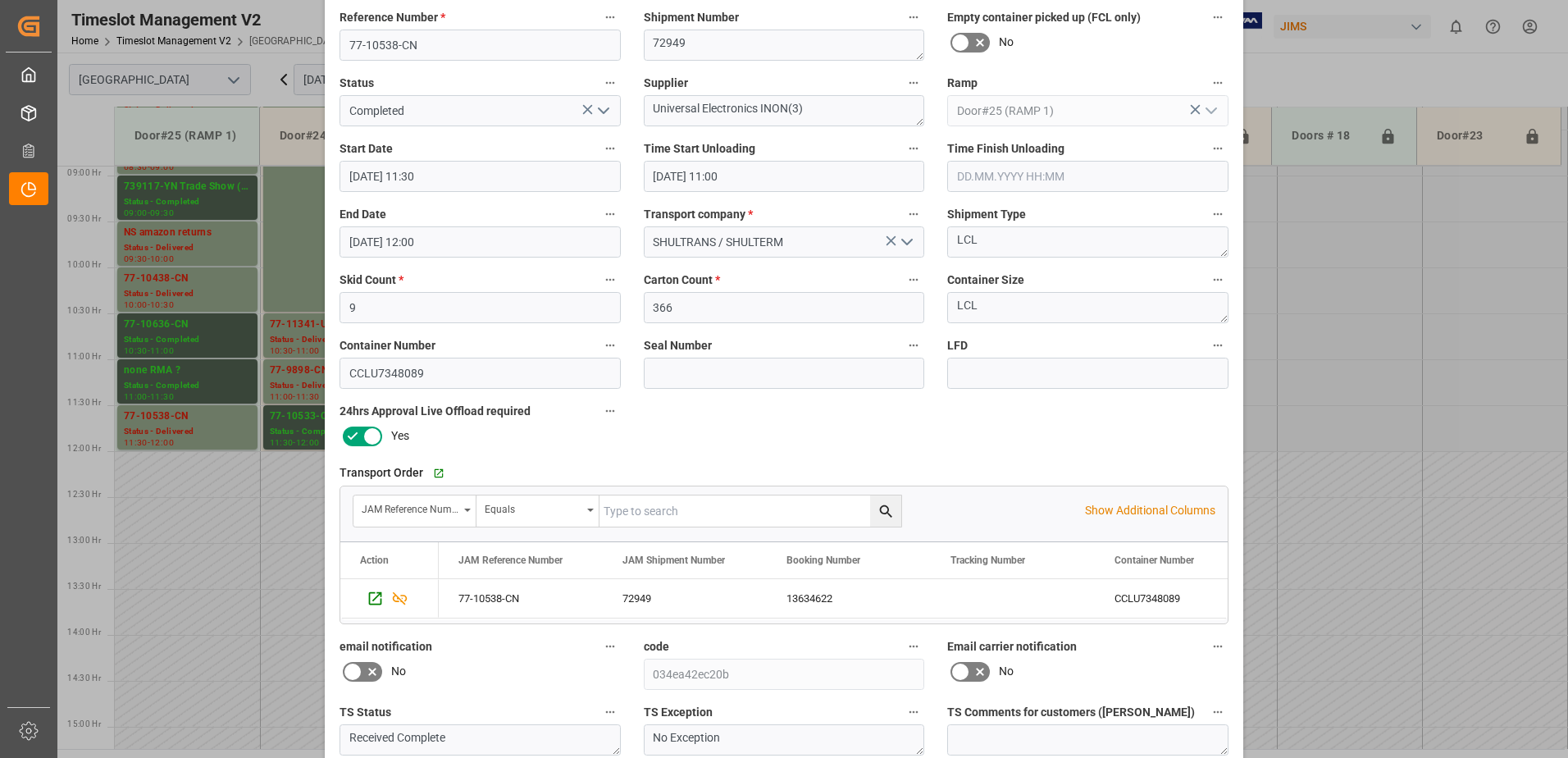
scroll to position [240, 0]
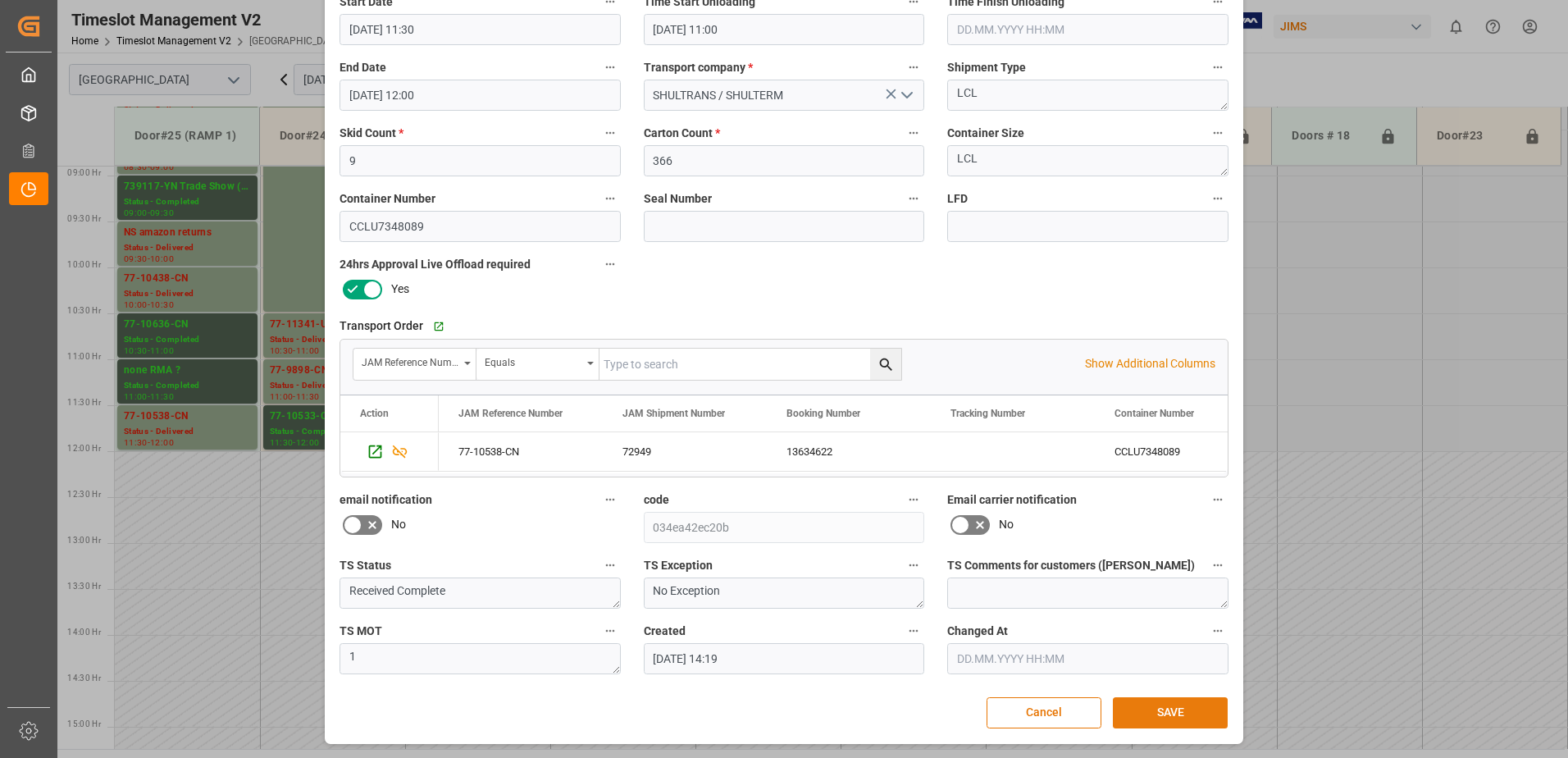
click at [1183, 710] on button "SAVE" at bounding box center [1170, 712] width 114 height 31
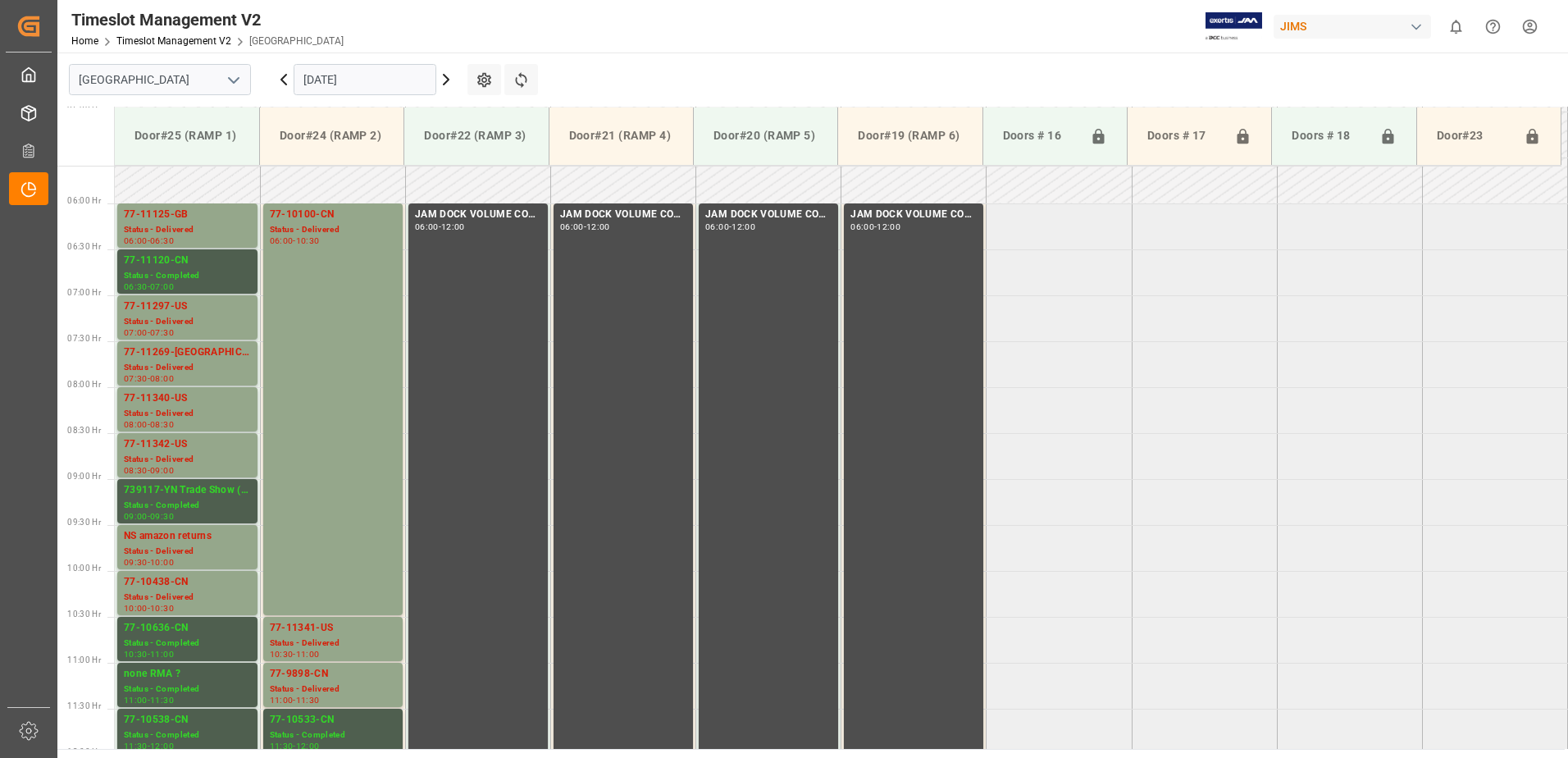
scroll to position [498, 0]
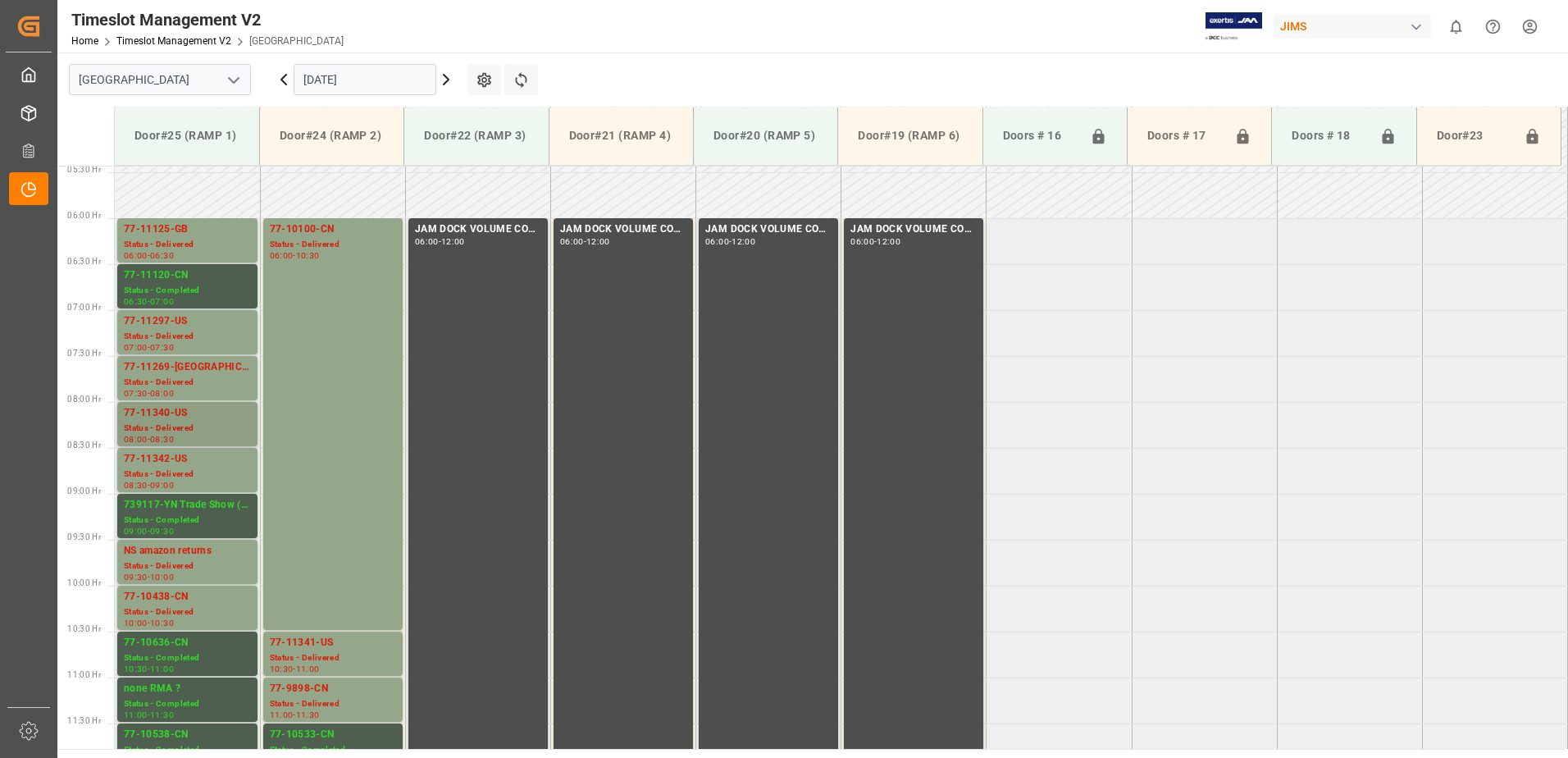
click at [156, 422] on div "Status - Delivered" at bounding box center [187, 429] width 127 height 14
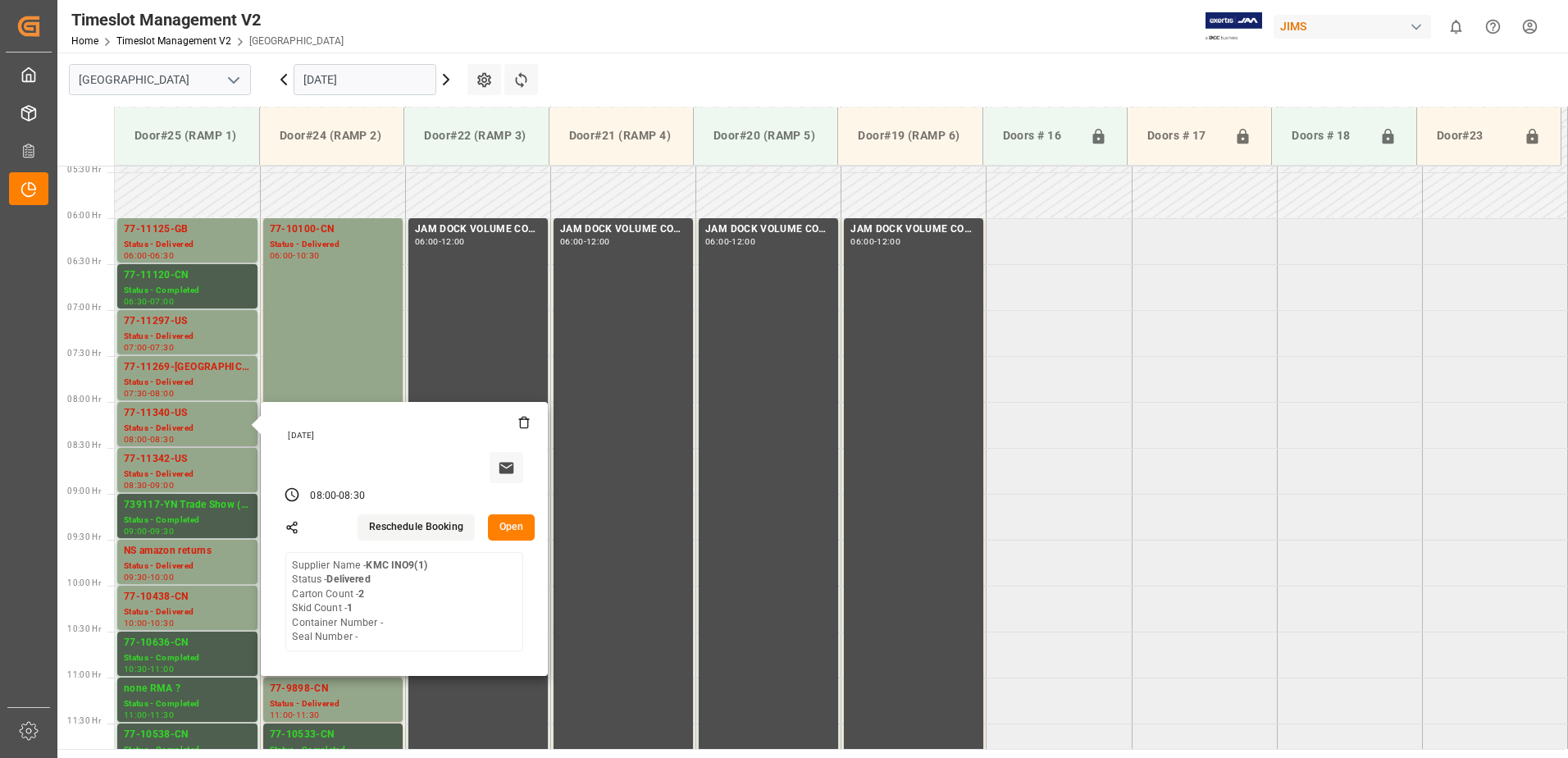
click at [512, 521] on button "Open" at bounding box center [511, 527] width 47 height 26
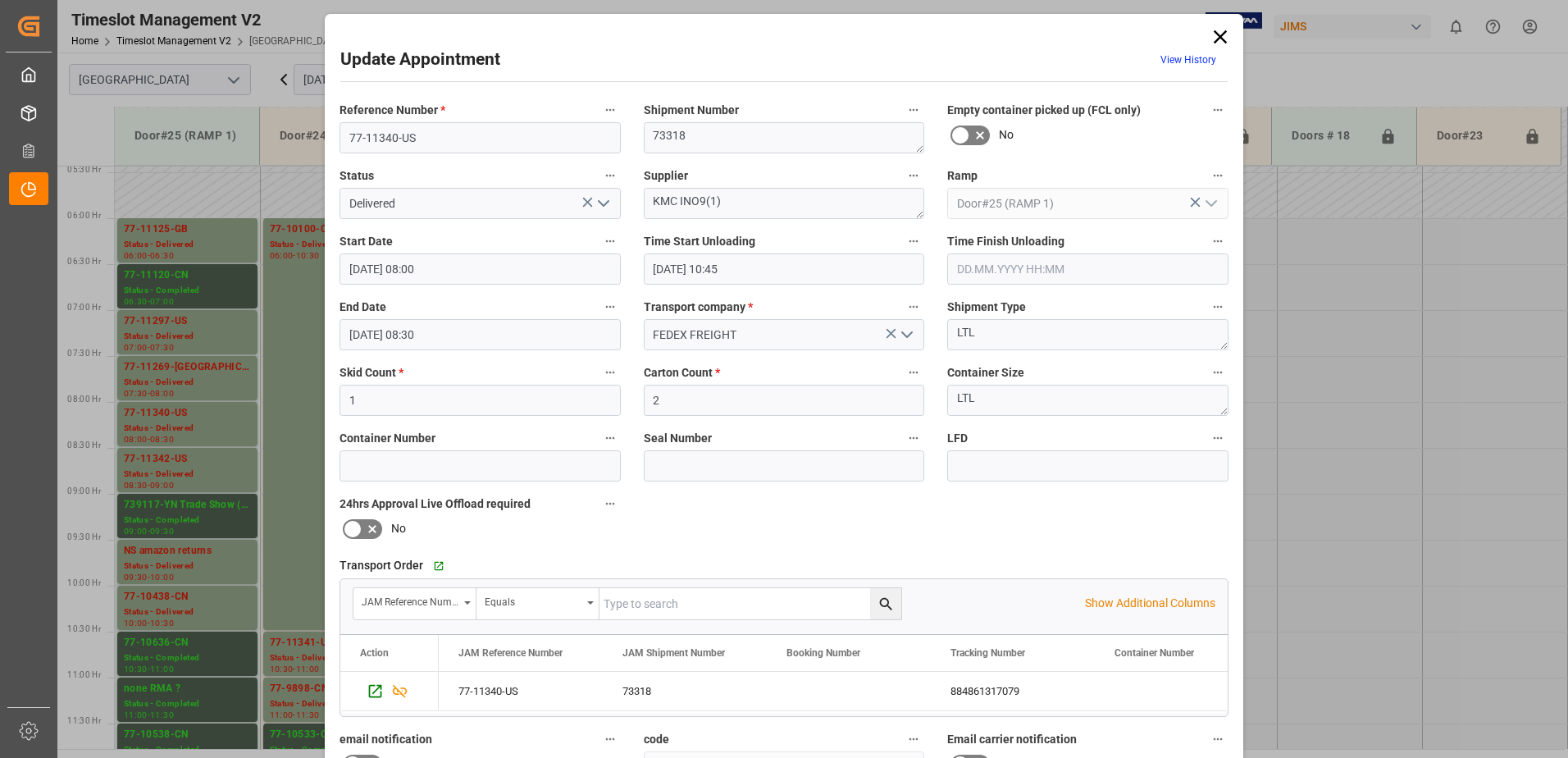
click at [603, 203] on polyline "open menu" at bounding box center [603, 204] width 10 height 5
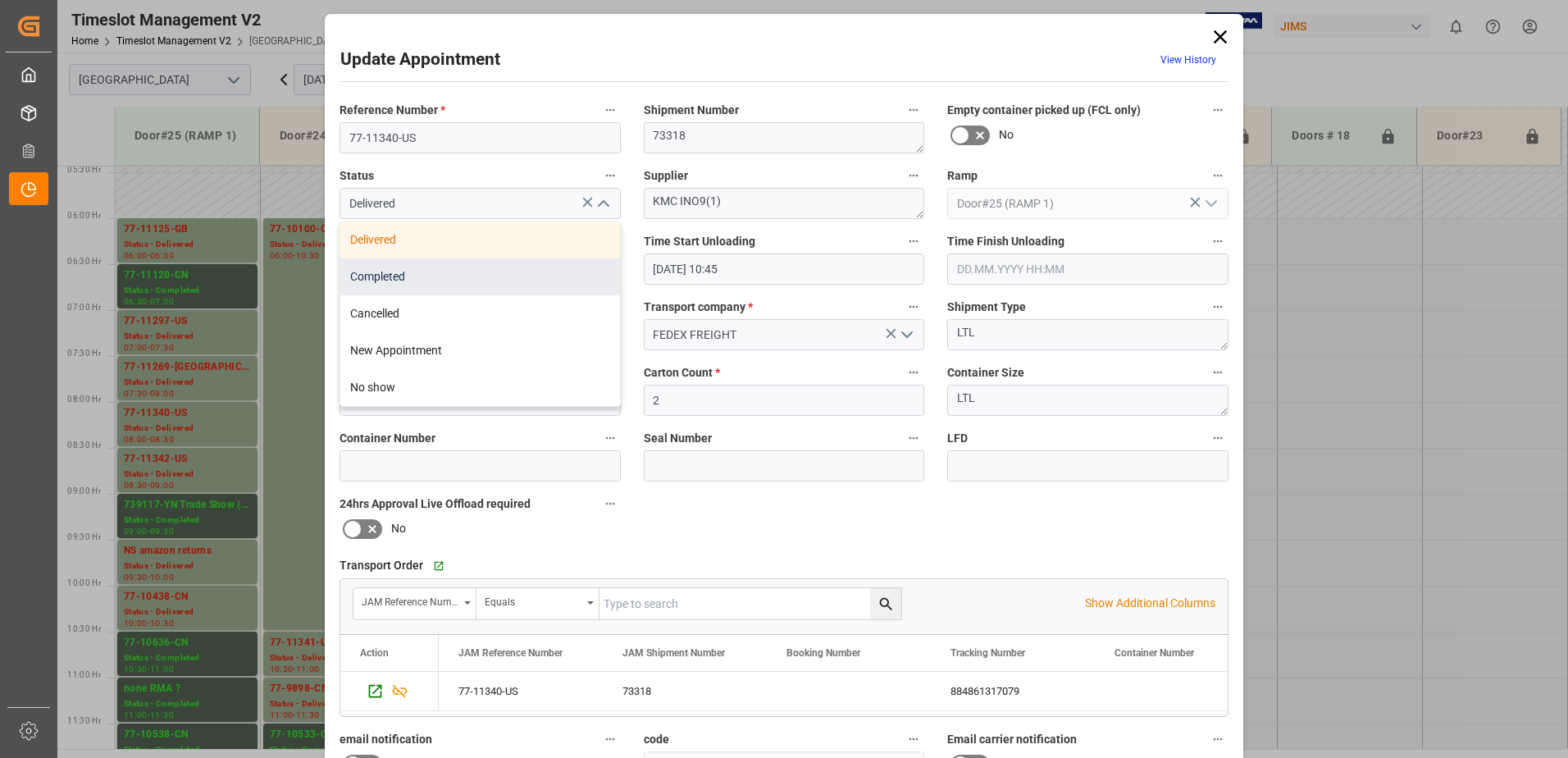
click at [485, 275] on div "Completed" at bounding box center [479, 277] width 280 height 37
type input "Completed"
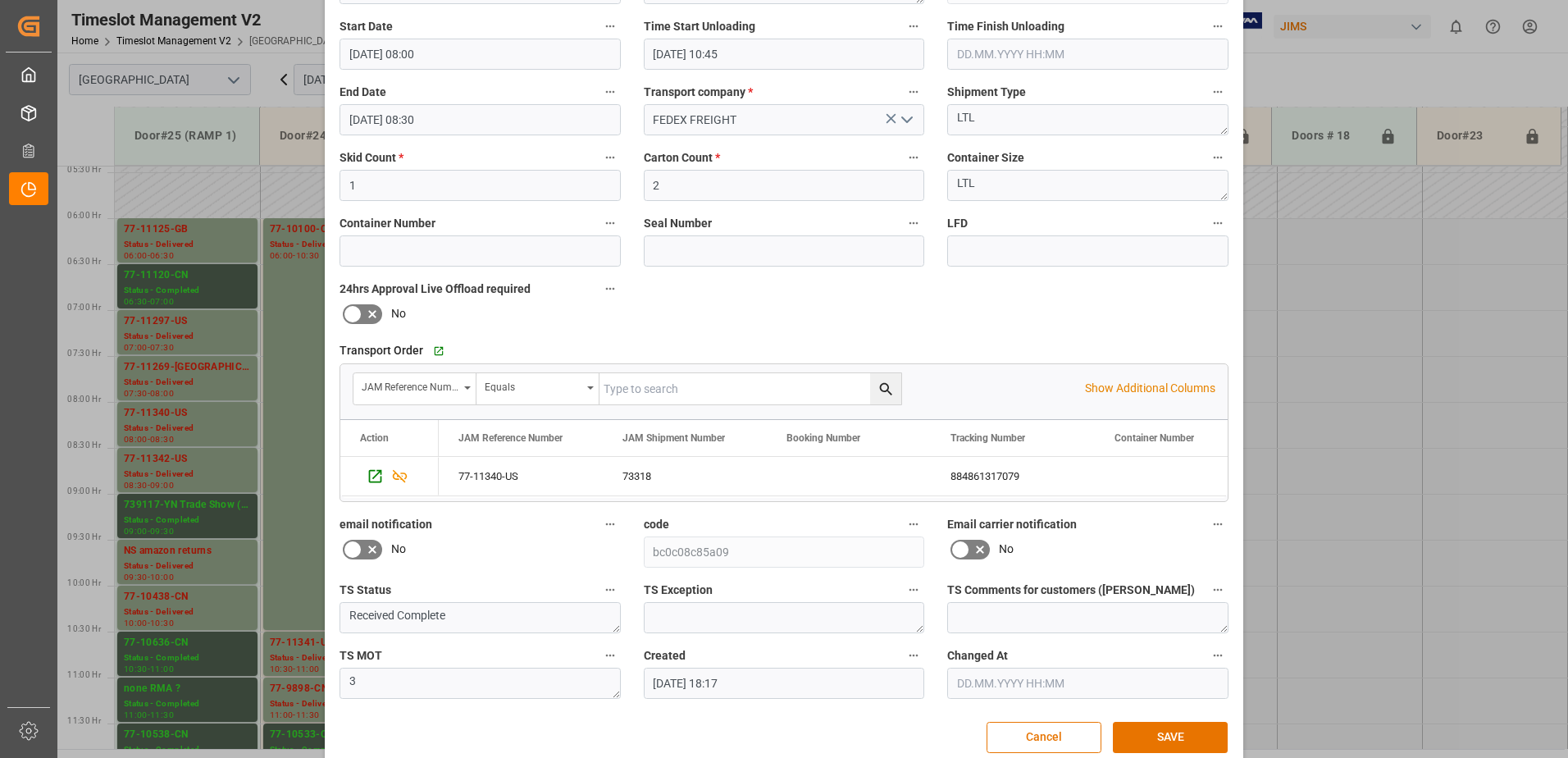
scroll to position [240, 0]
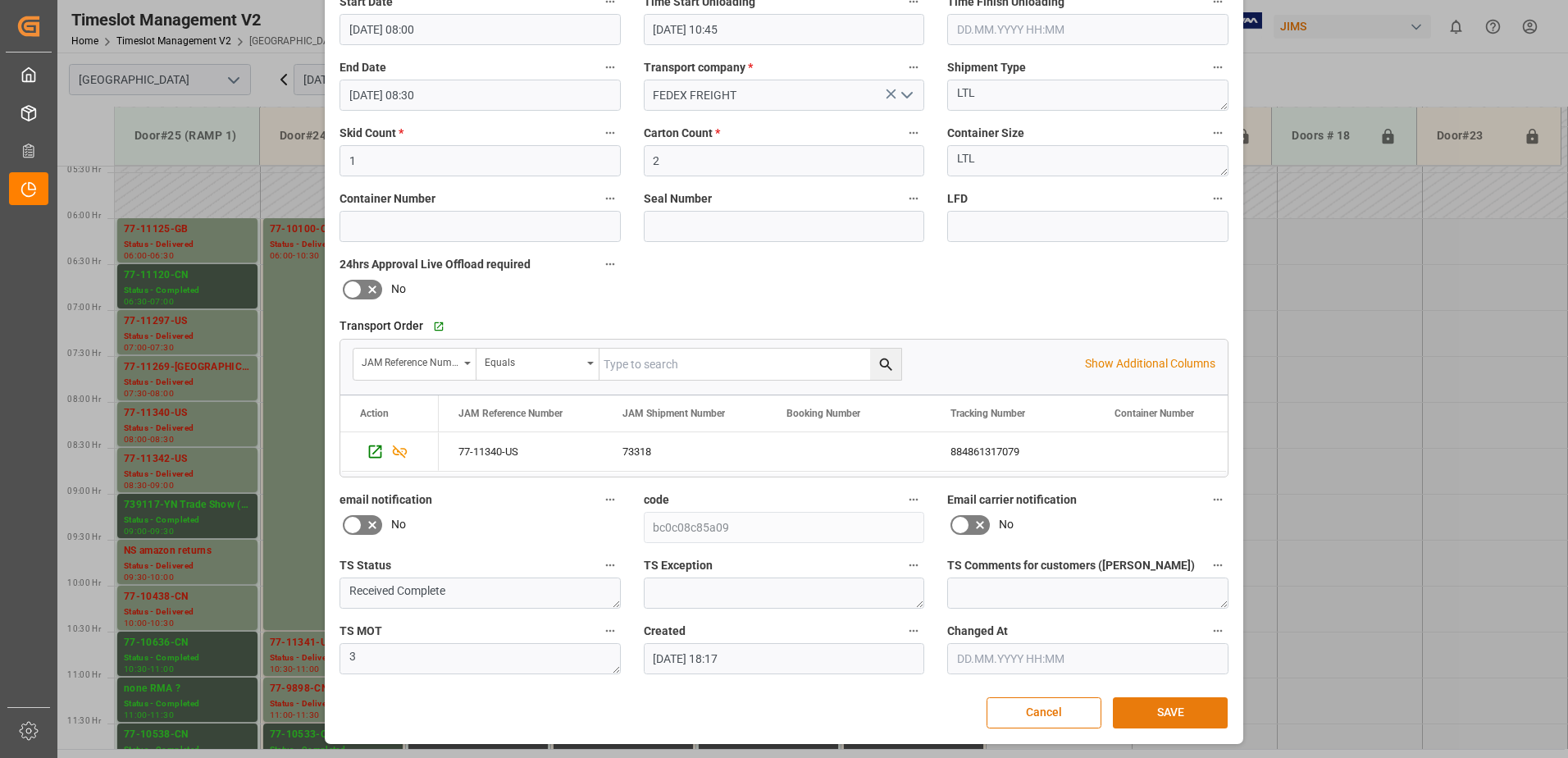
click at [1185, 709] on button "SAVE" at bounding box center [1170, 712] width 114 height 31
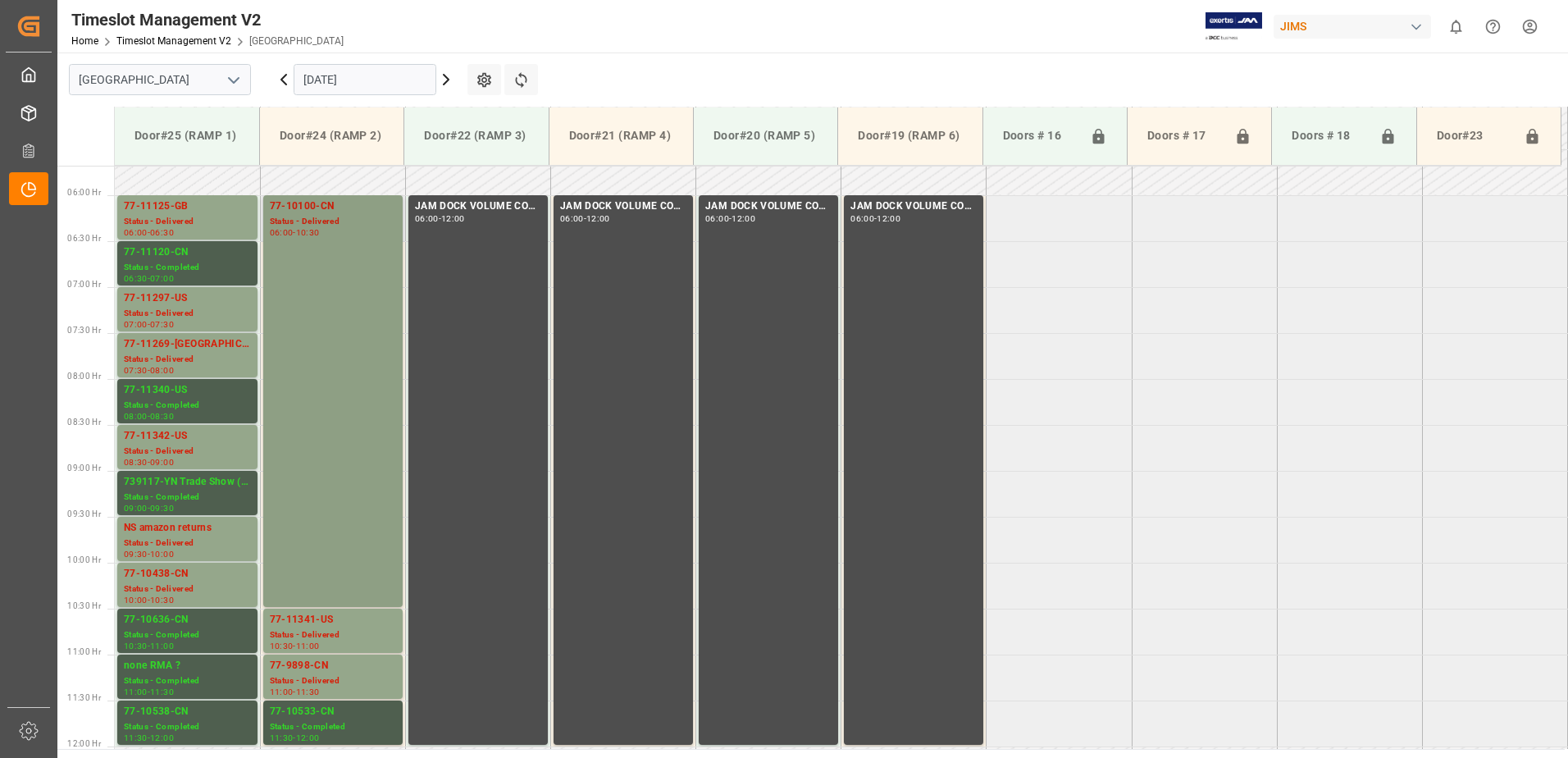
scroll to position [551, 0]
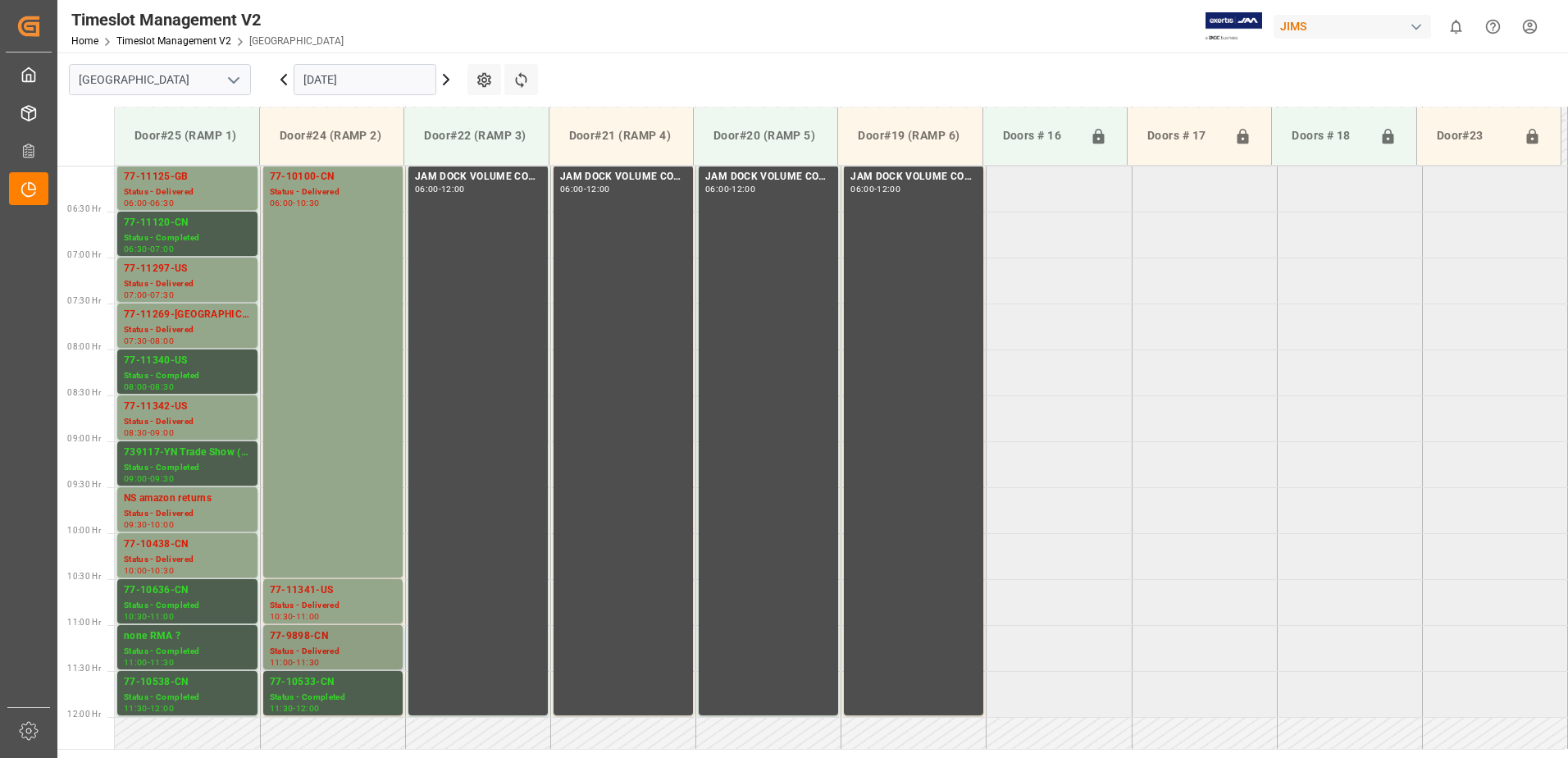
click at [304, 641] on div "77-9898-CN" at bounding box center [333, 636] width 126 height 16
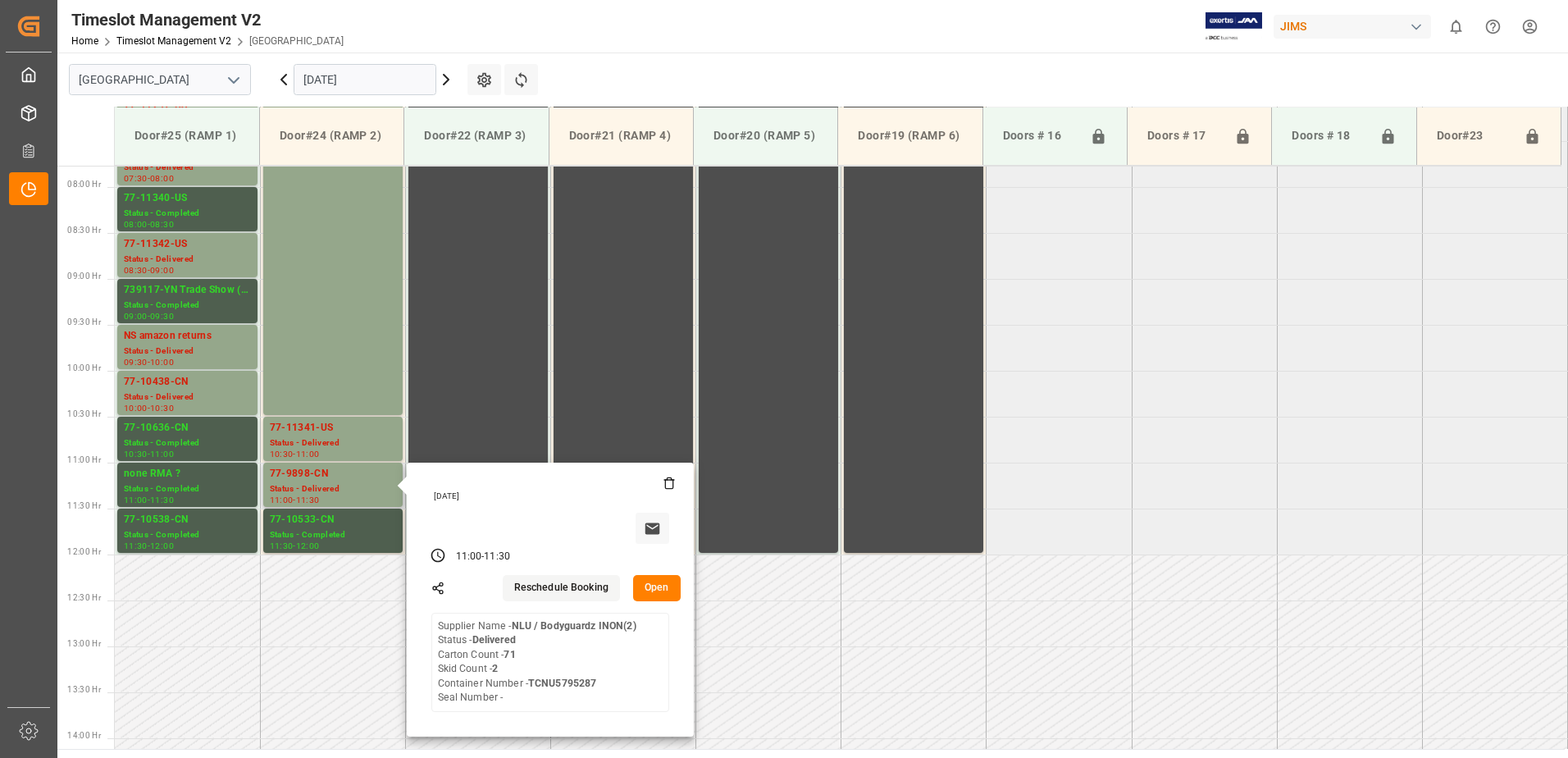
scroll to position [715, 0]
click at [666, 583] on button "Open" at bounding box center [657, 586] width 47 height 26
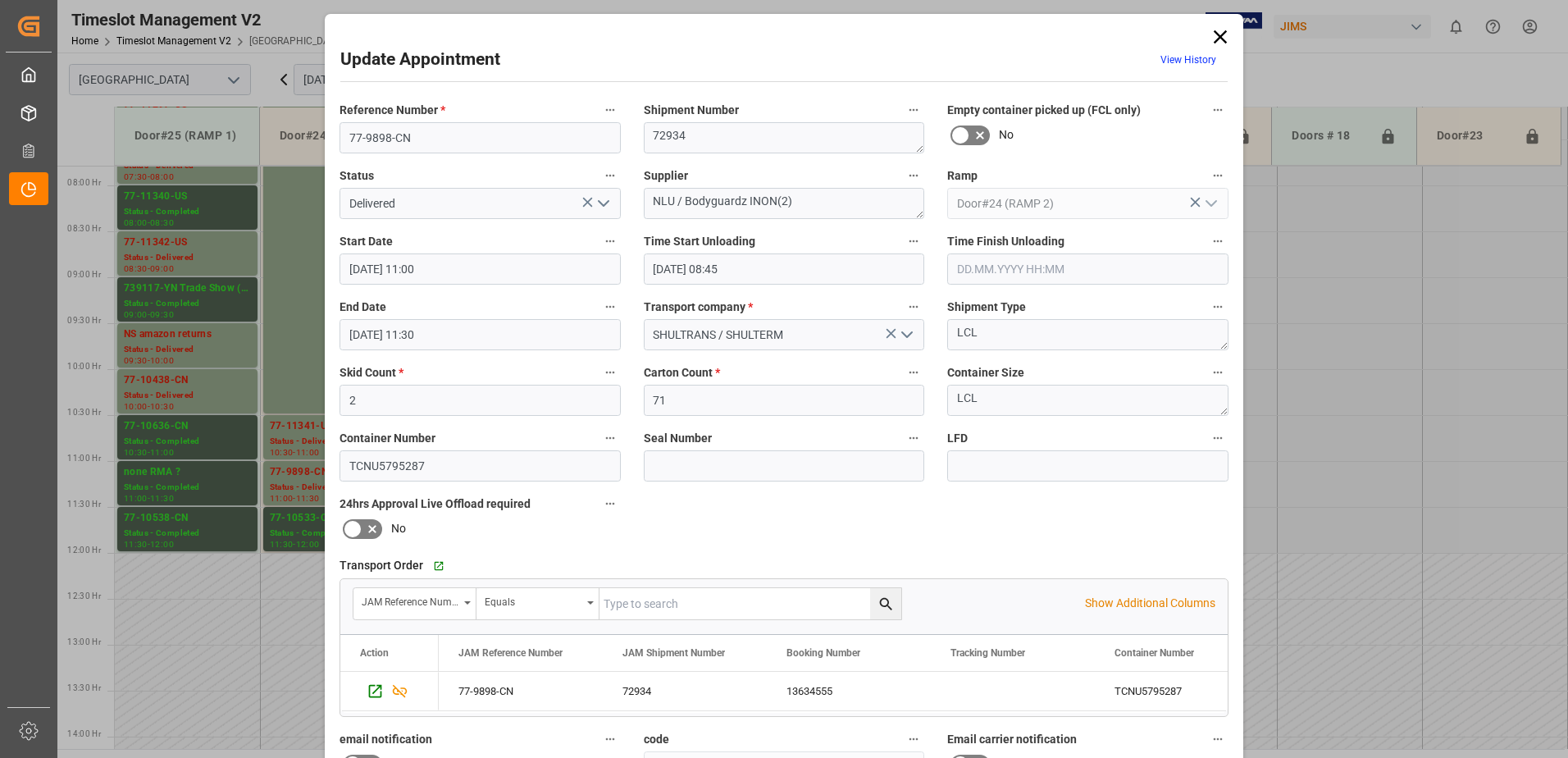
click at [605, 204] on icon "open menu" at bounding box center [604, 203] width 20 height 20
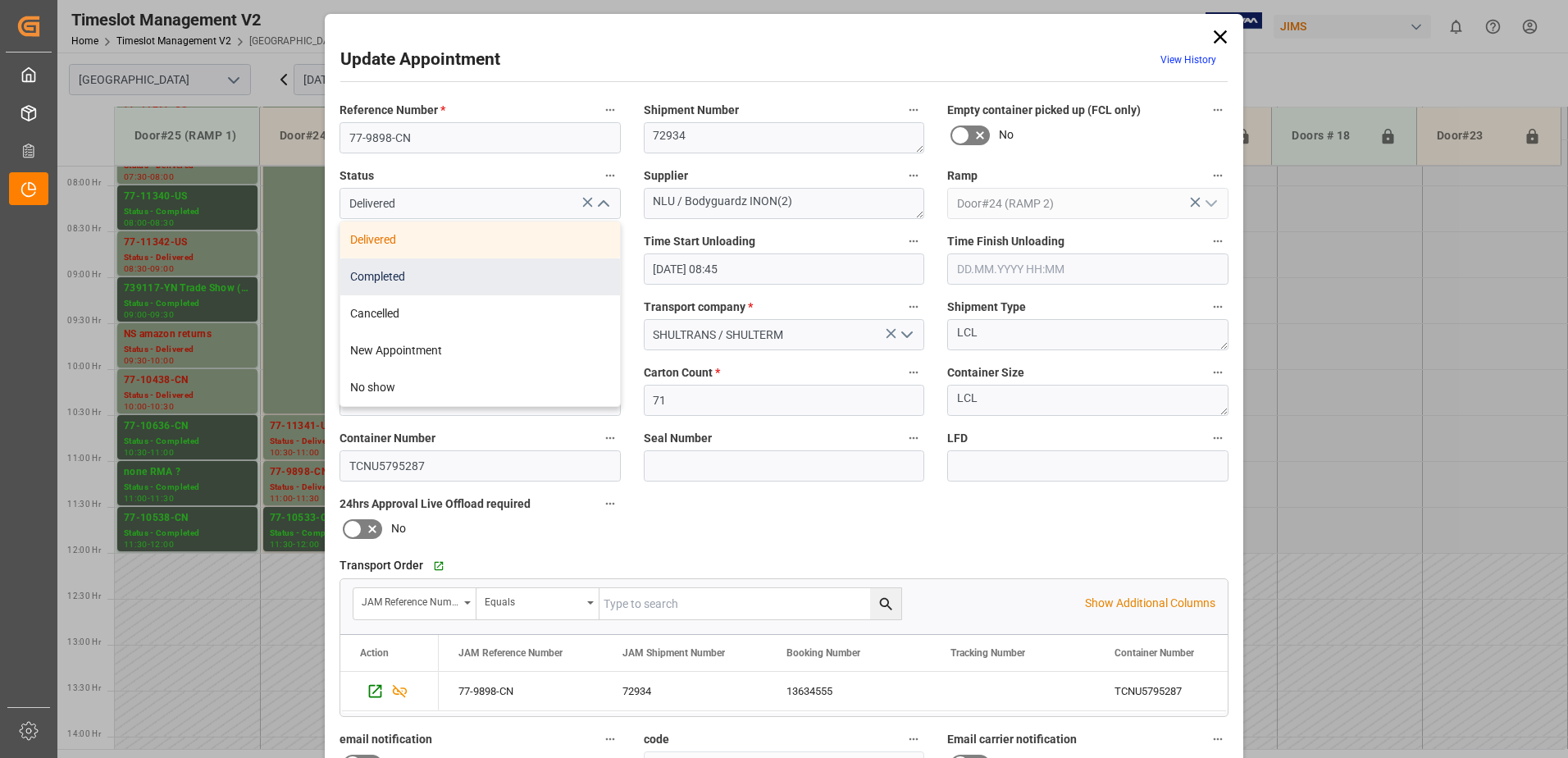
click at [479, 282] on div "Completed" at bounding box center [479, 277] width 280 height 37
type input "Completed"
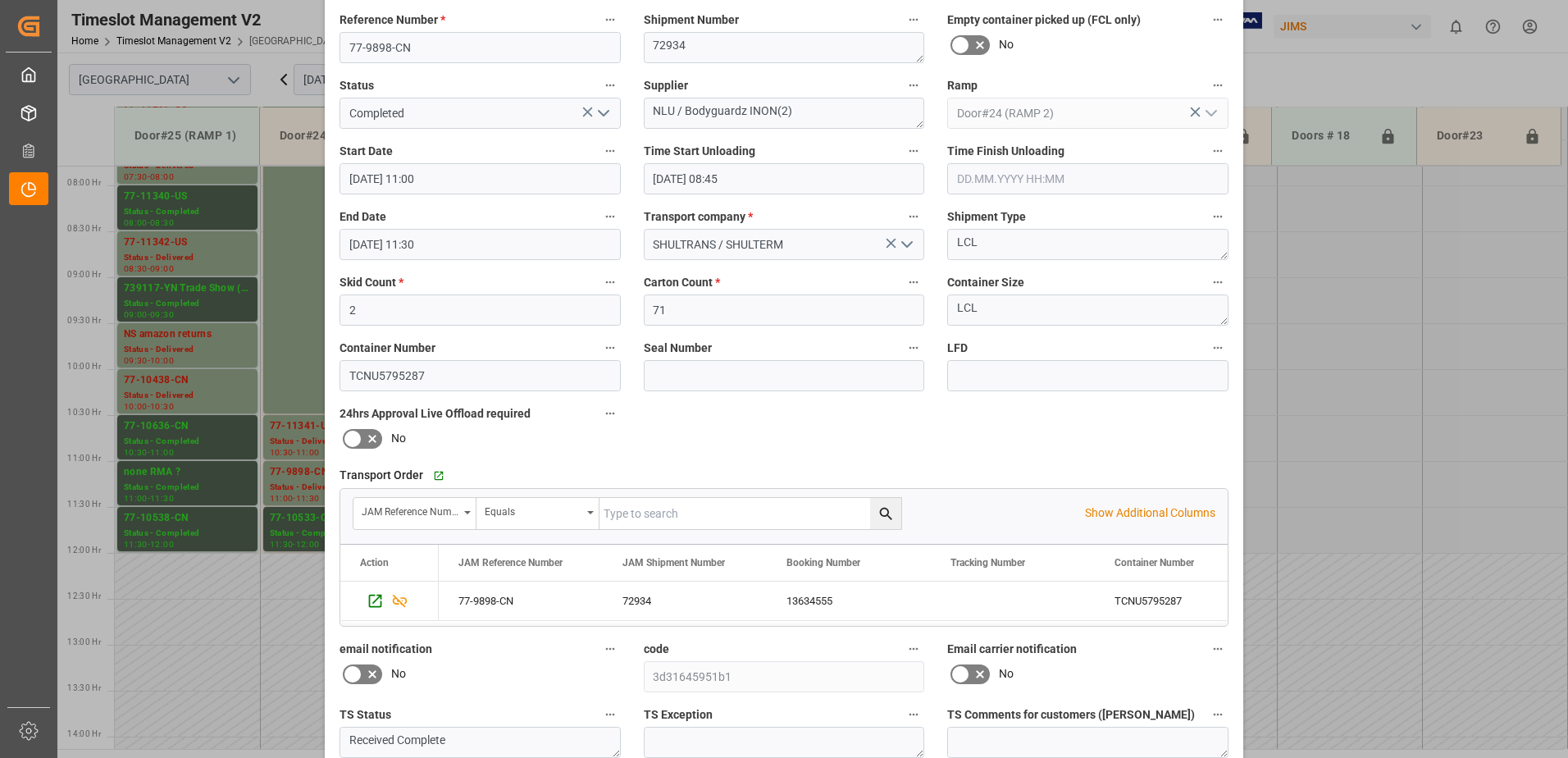
scroll to position [240, 0]
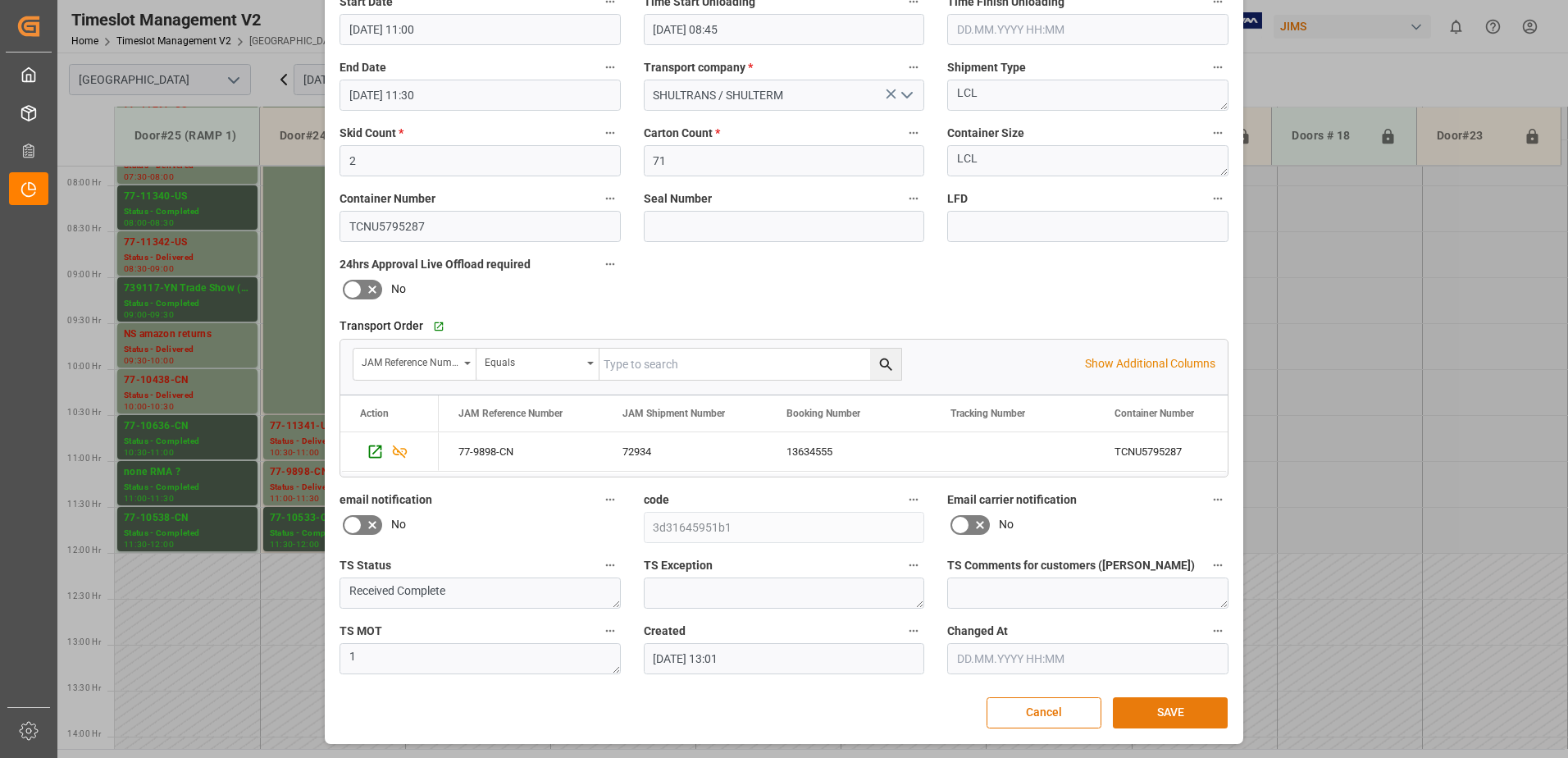
click at [1165, 704] on button "SAVE" at bounding box center [1170, 712] width 114 height 31
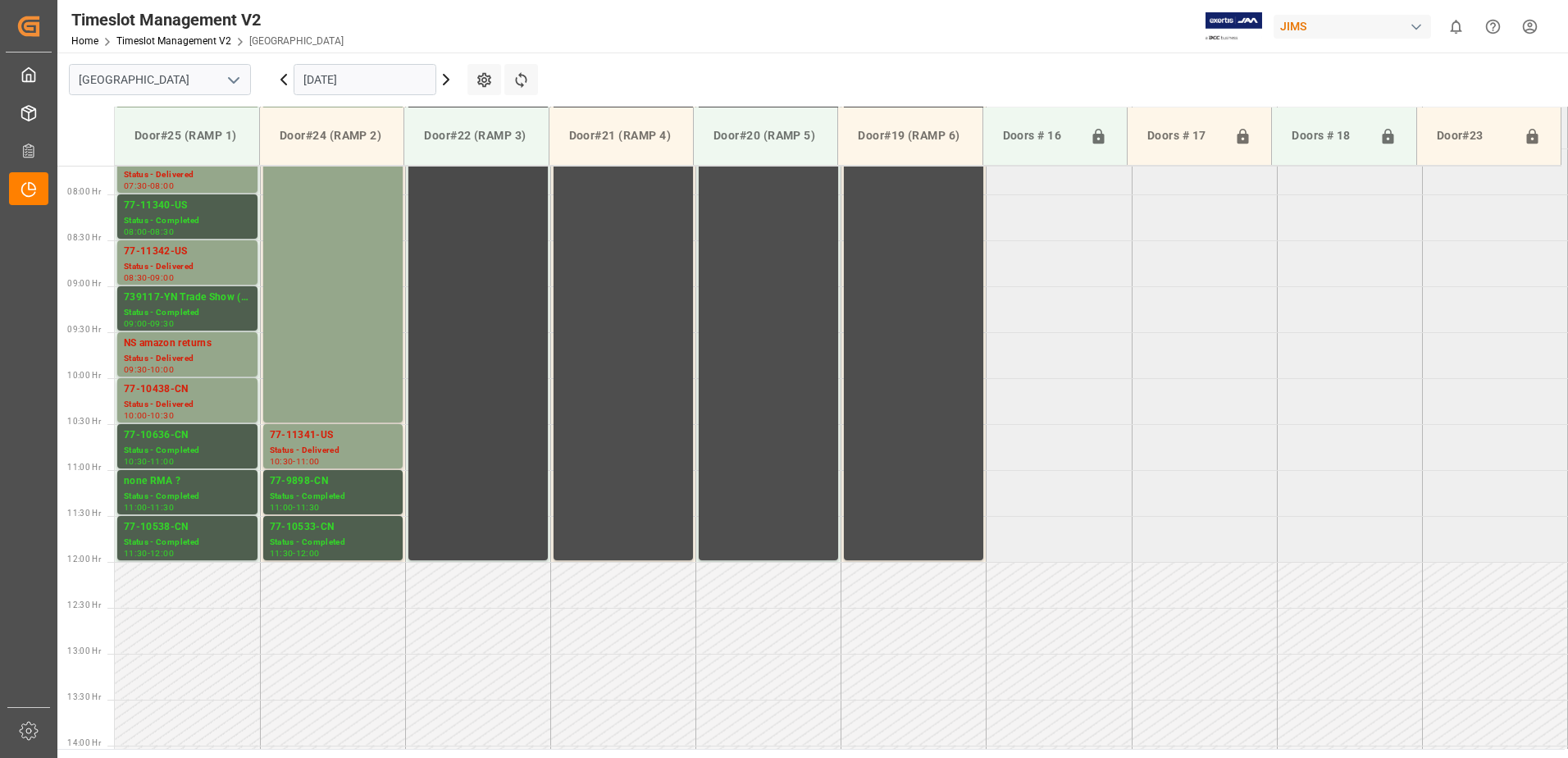
scroll to position [498, 0]
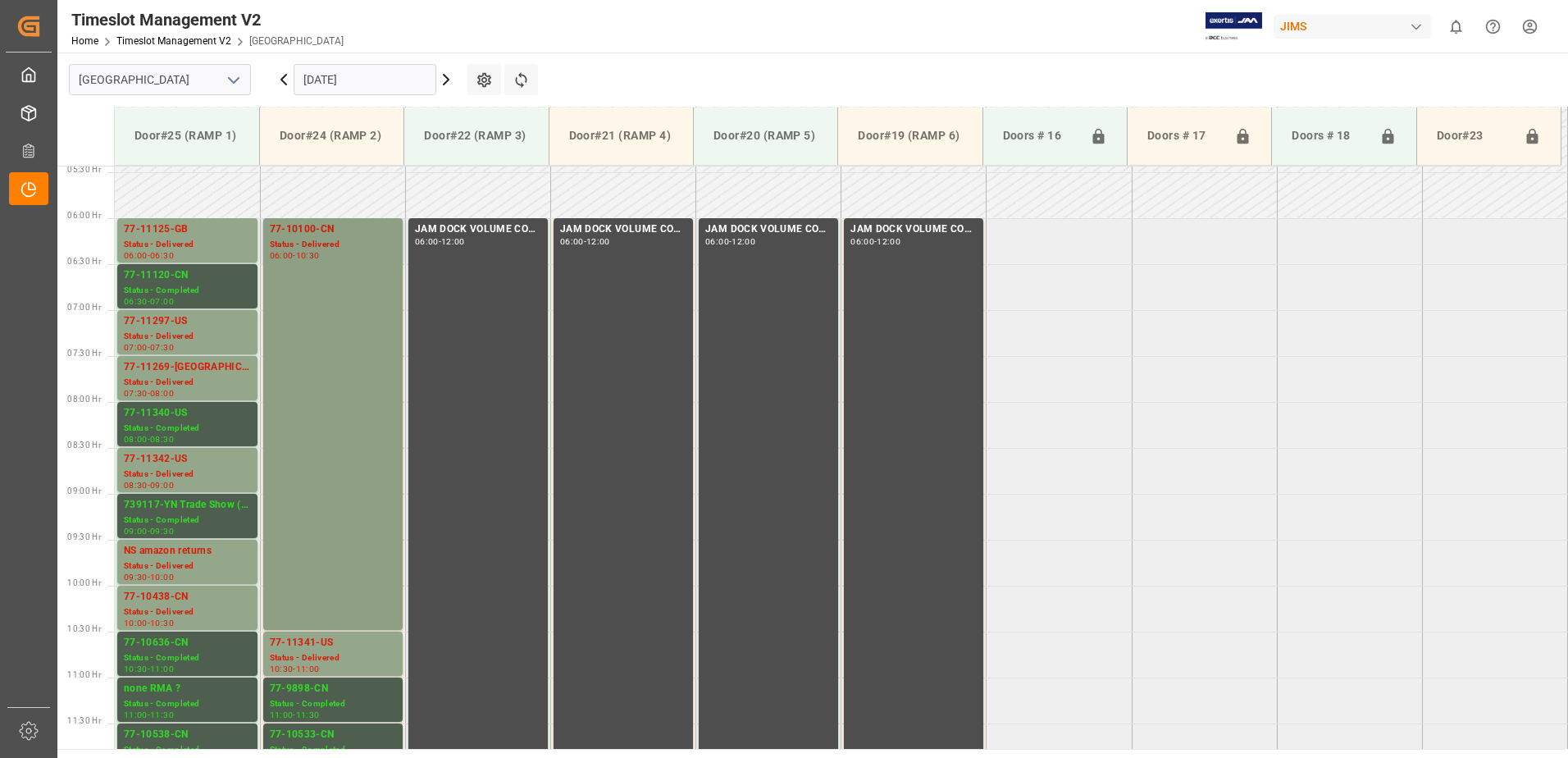
click at [321, 306] on div "77-10100-CN Status - Delivered 06:00 - 10:30" at bounding box center [333, 424] width 126 height 405
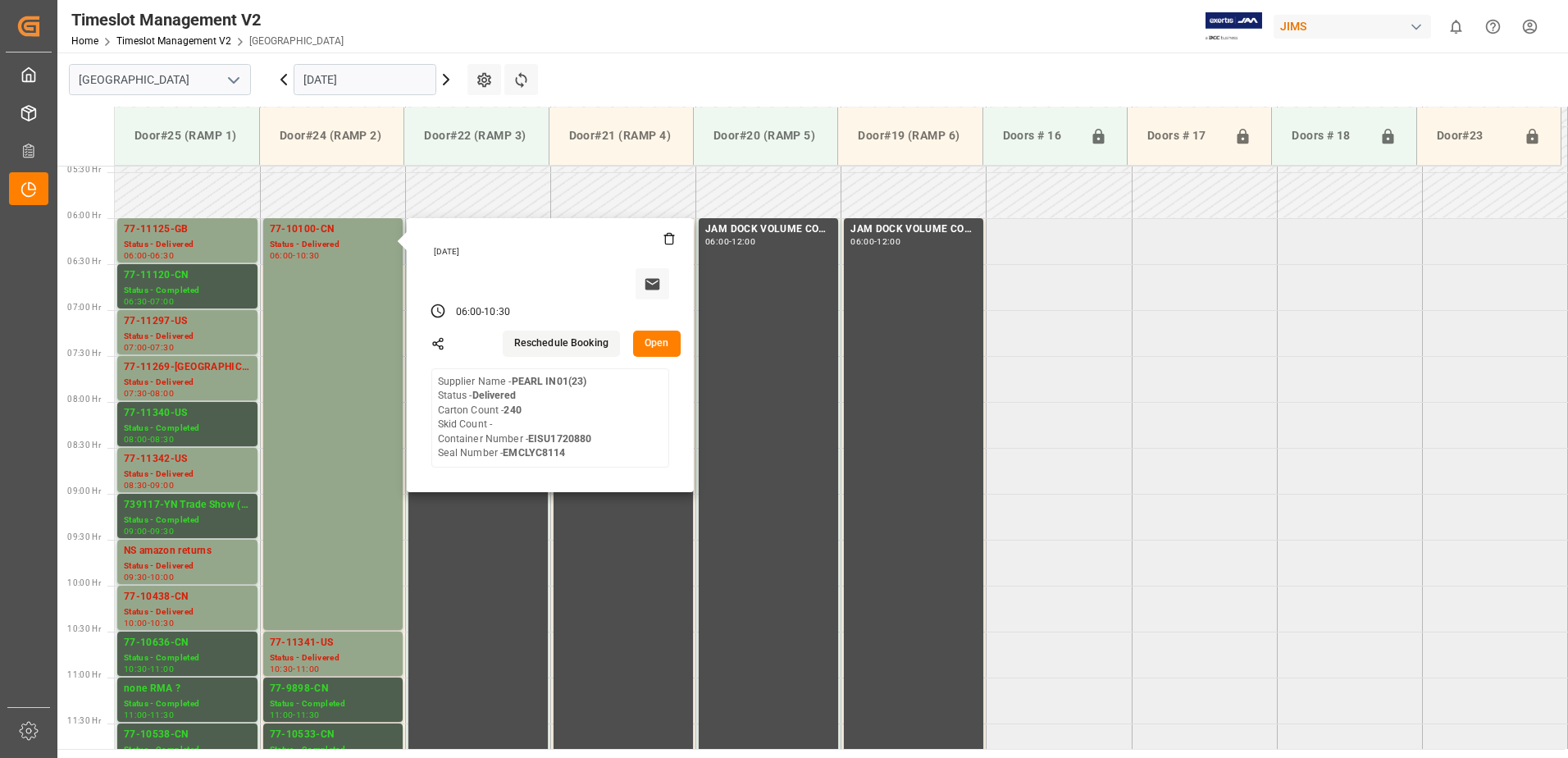
click at [655, 340] on button "Open" at bounding box center [657, 343] width 47 height 26
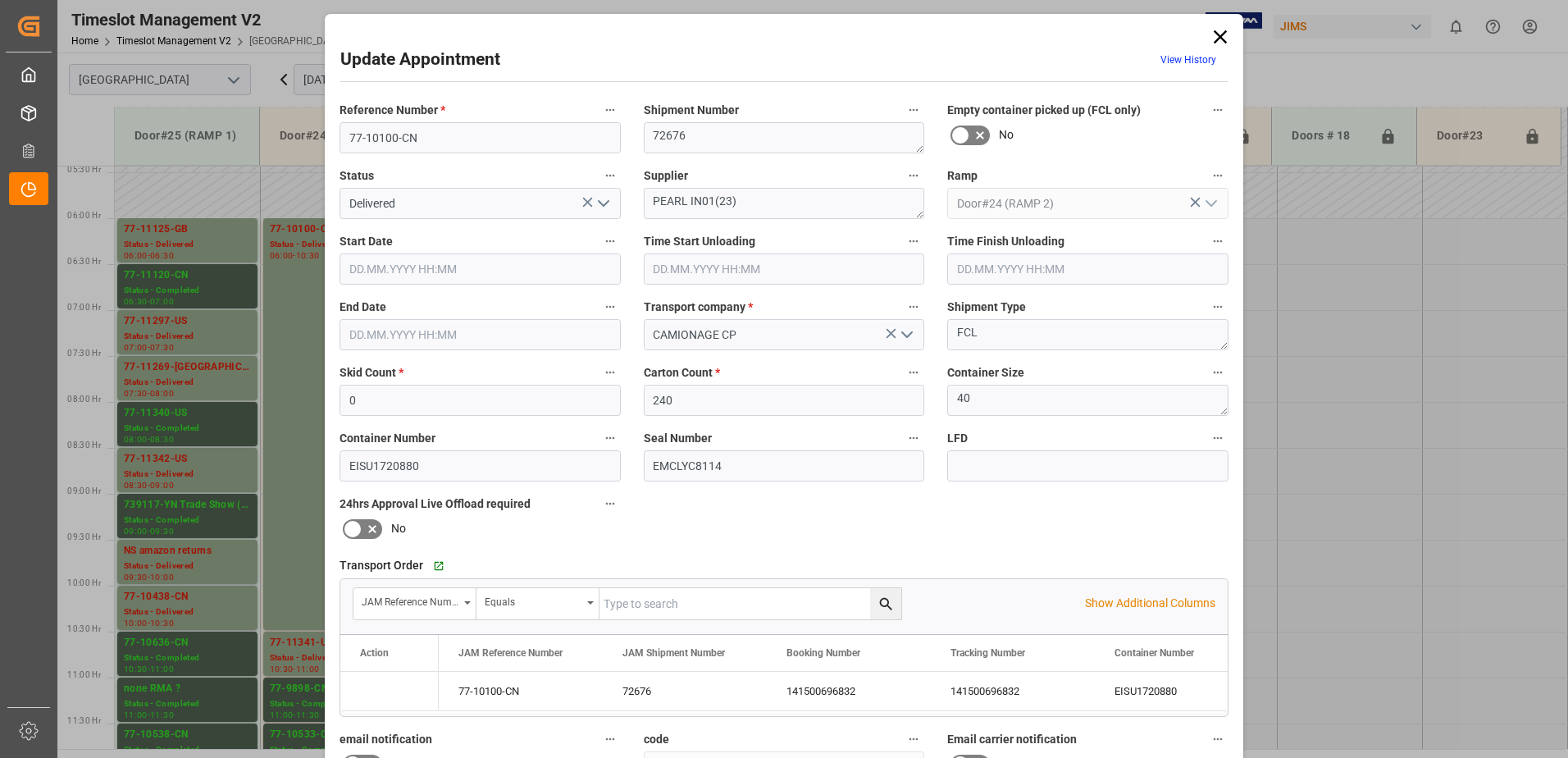
type input "[DATE] 06:00"
type input "[DATE] 06:30"
type input "[DATE] 10:30"
type input "[DATE] 13:04"
click at [599, 203] on icon "open menu" at bounding box center [604, 203] width 20 height 20
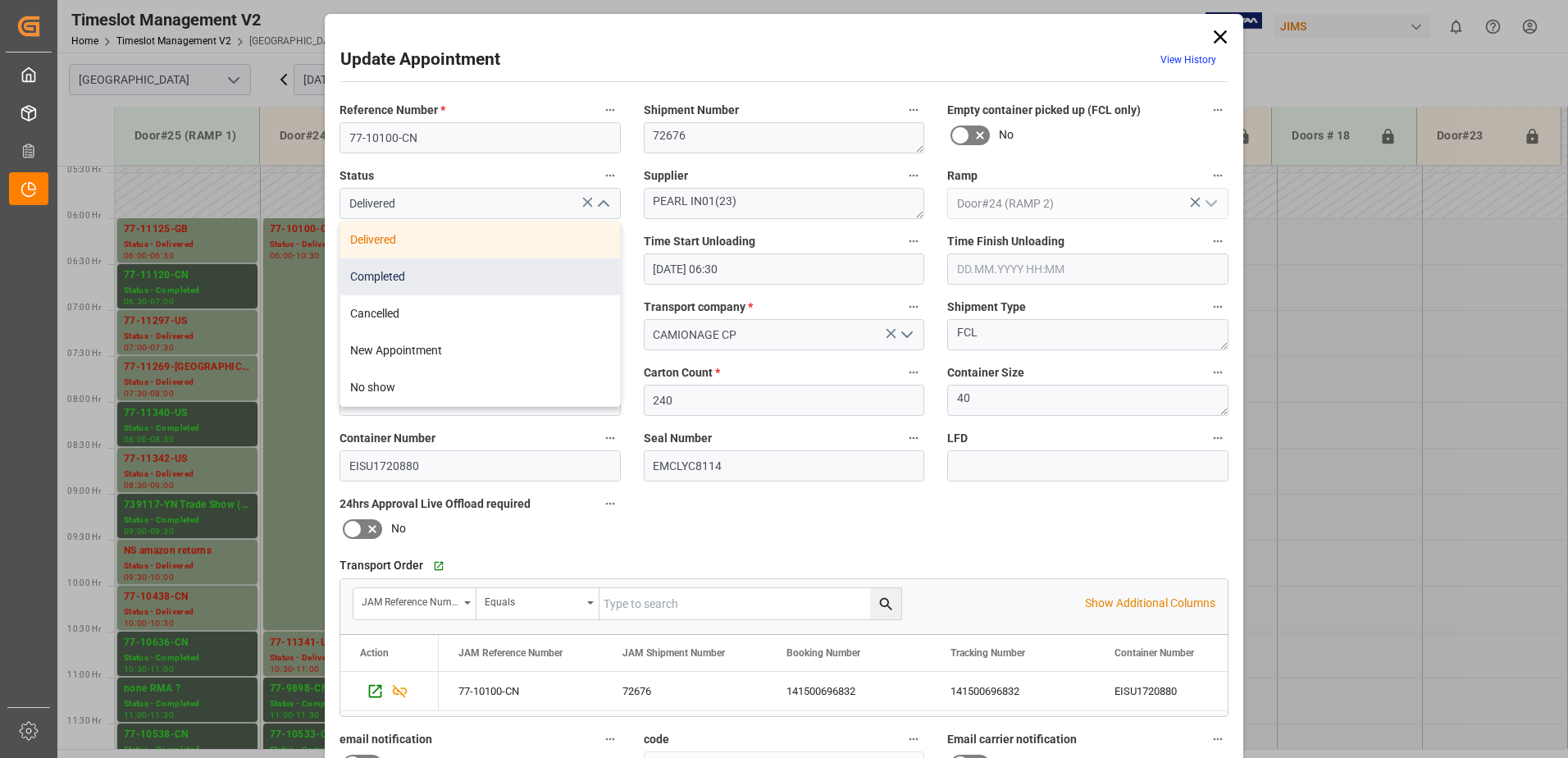
click at [513, 280] on div "Completed" at bounding box center [479, 277] width 280 height 37
type input "Completed"
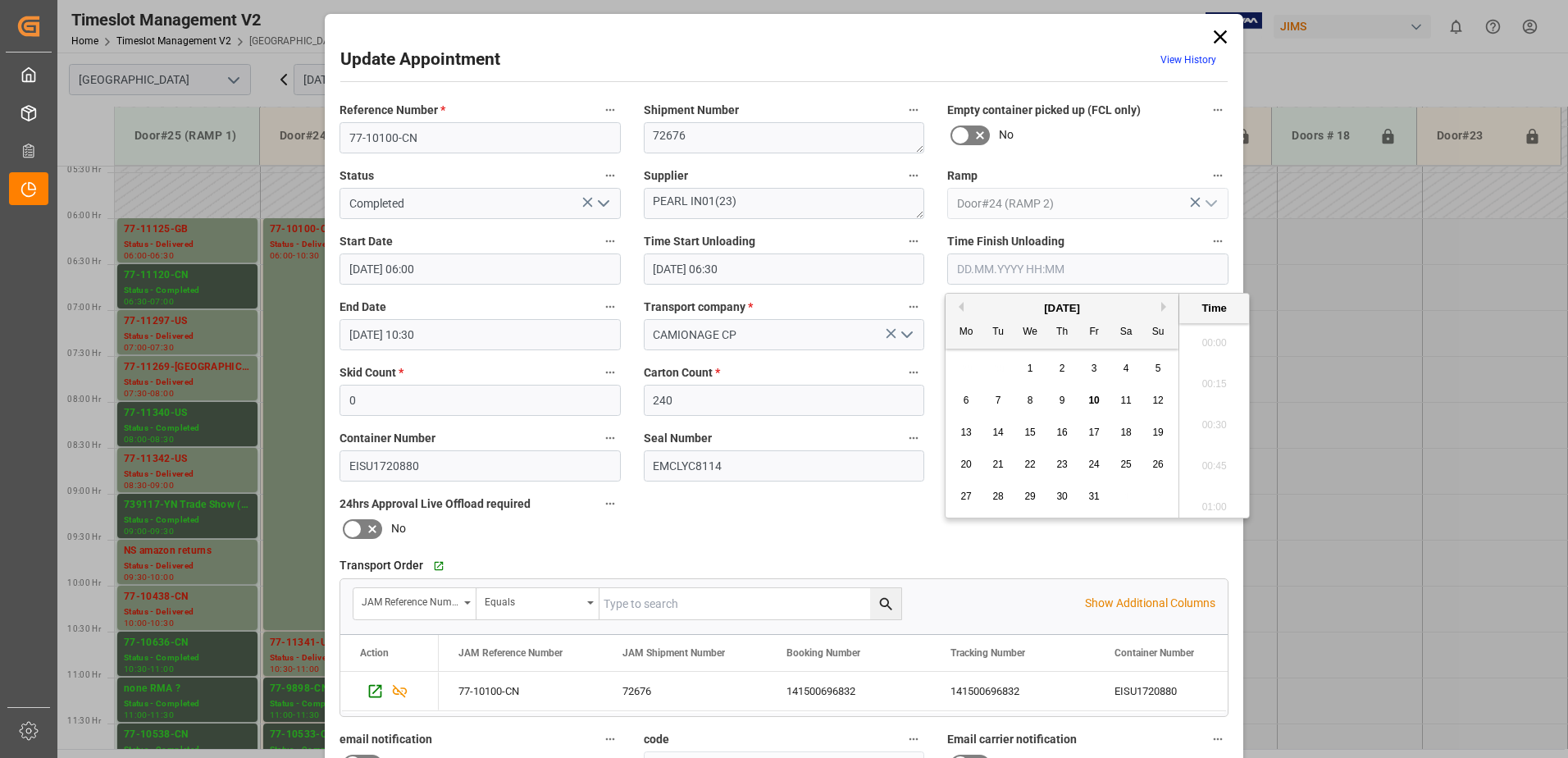
click at [1007, 273] on input "text" at bounding box center [1088, 268] width 281 height 31
click at [1063, 399] on span "9" at bounding box center [1062, 400] width 5 height 12
click at [1212, 456] on li "08:30" at bounding box center [1214, 461] width 70 height 41
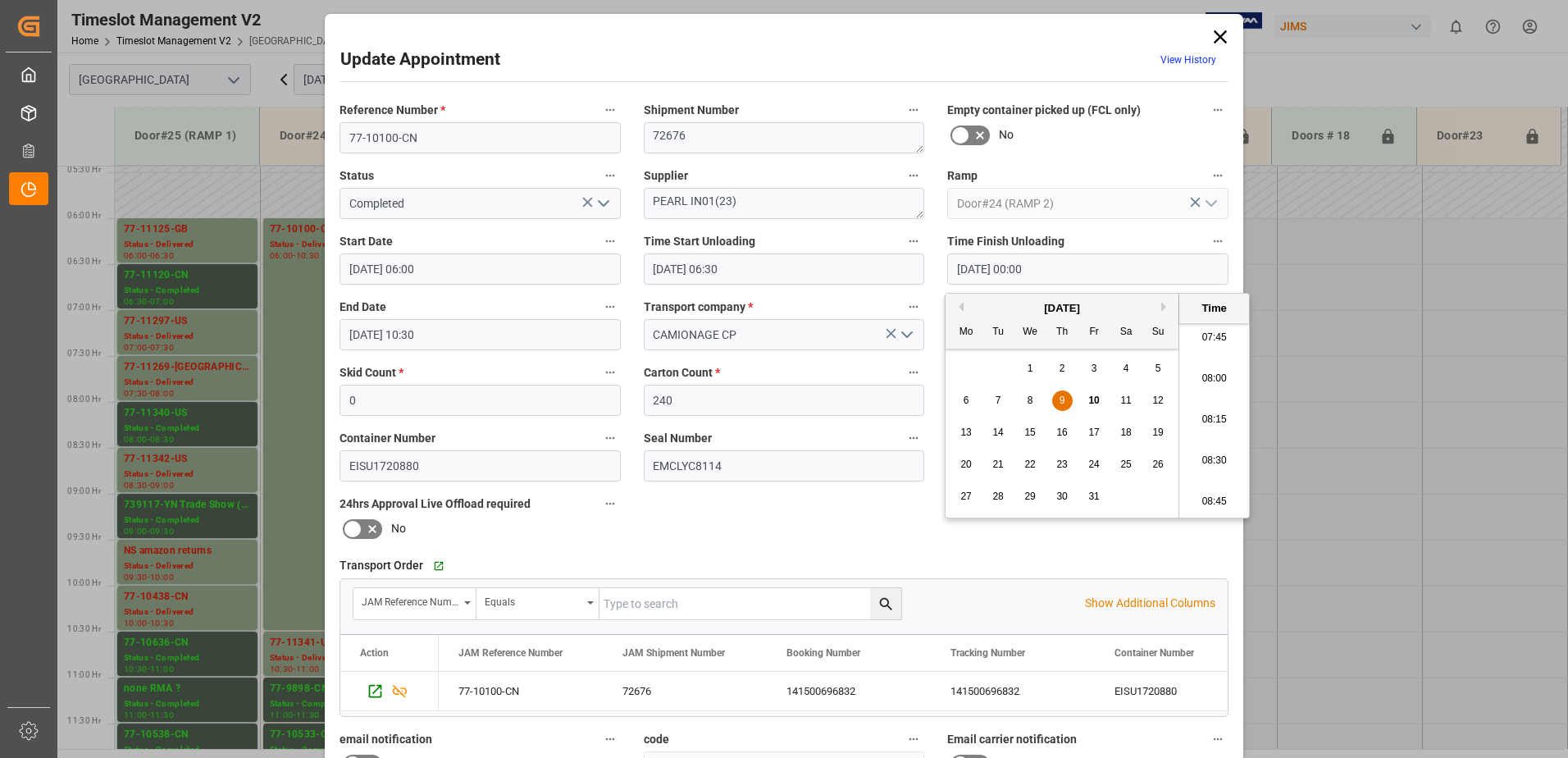
type input "[DATE] 08:30"
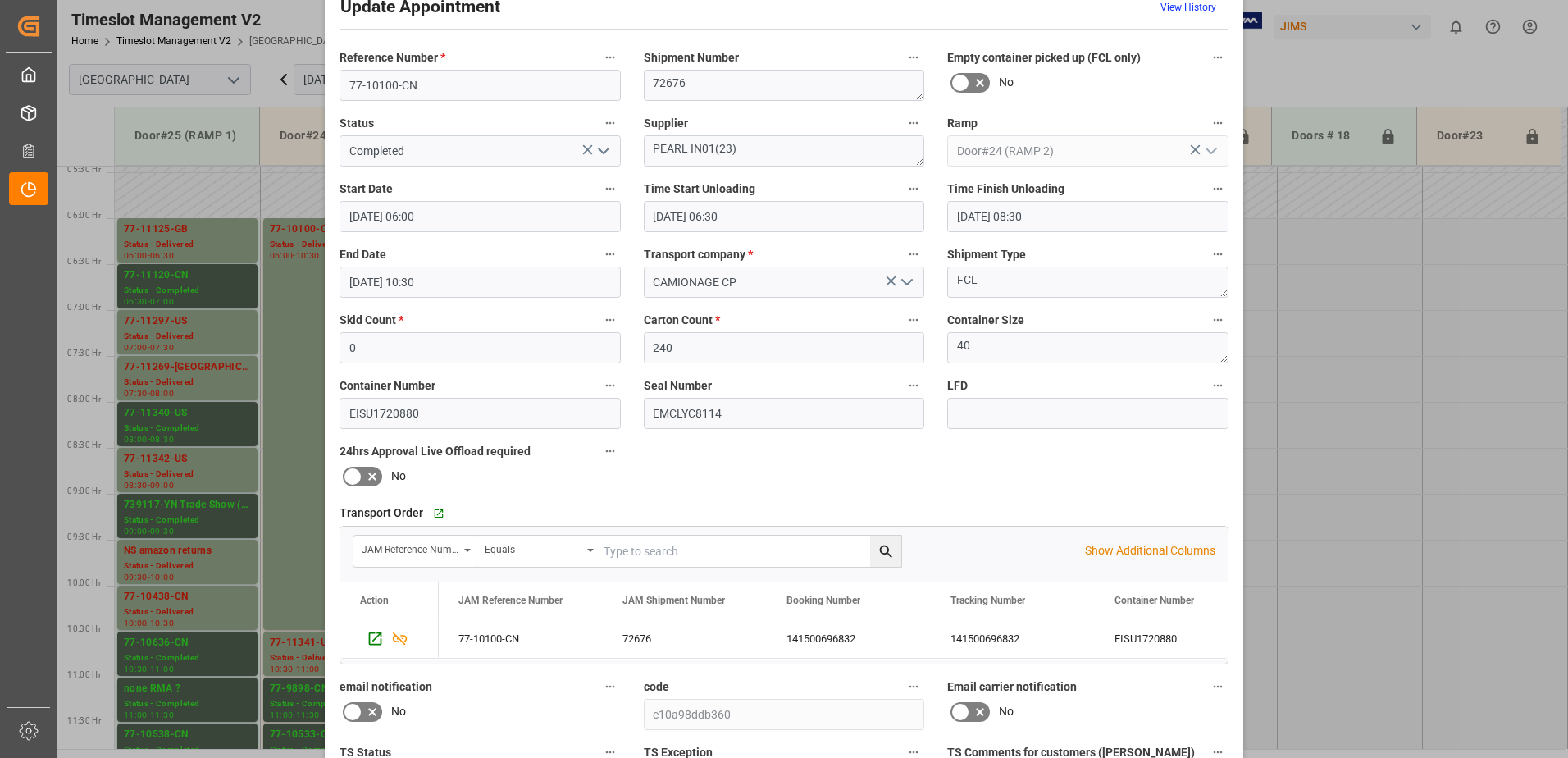
scroll to position [240, 0]
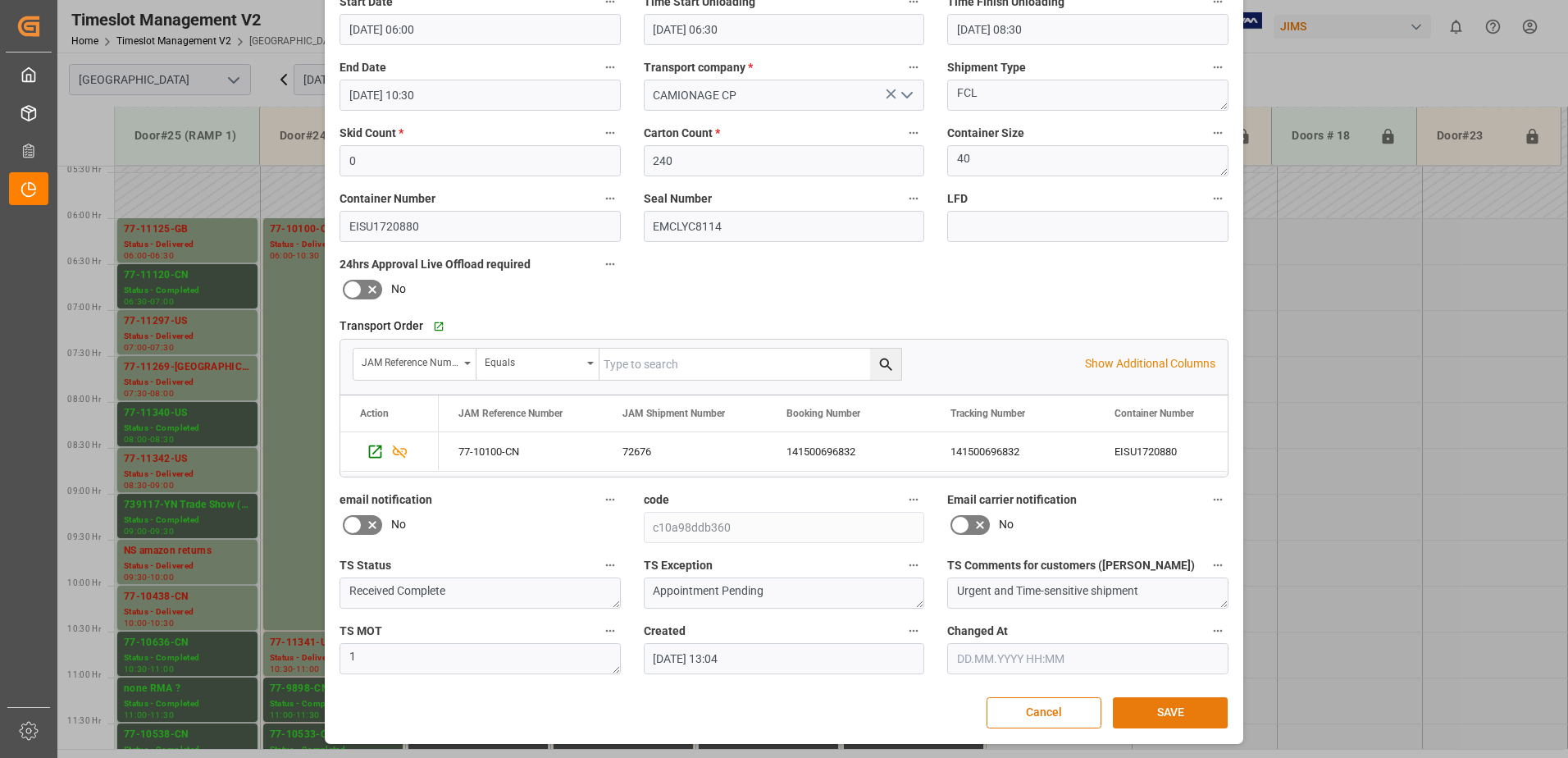
click at [1191, 717] on button "SAVE" at bounding box center [1170, 712] width 114 height 31
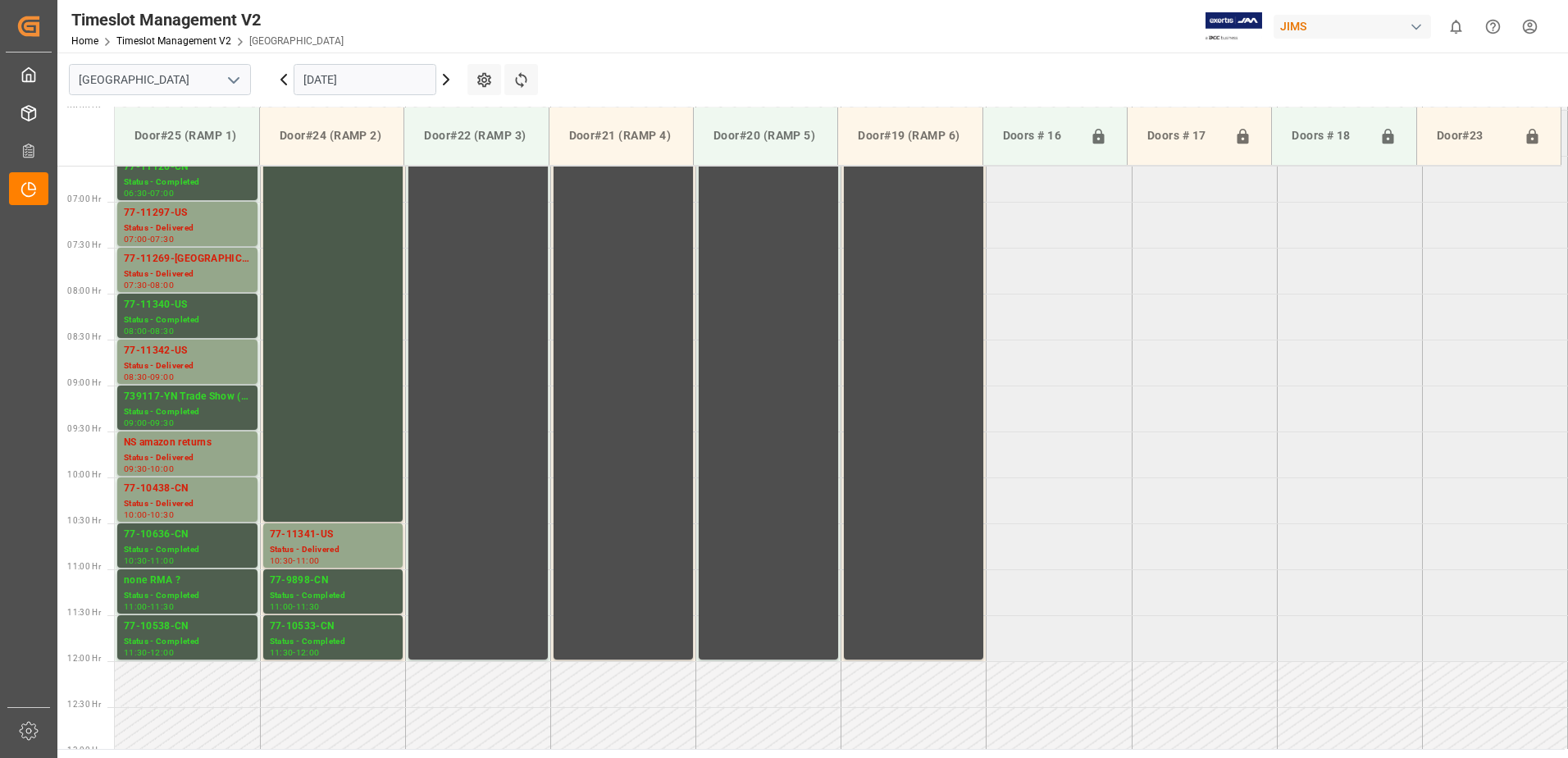
scroll to position [614, 0]
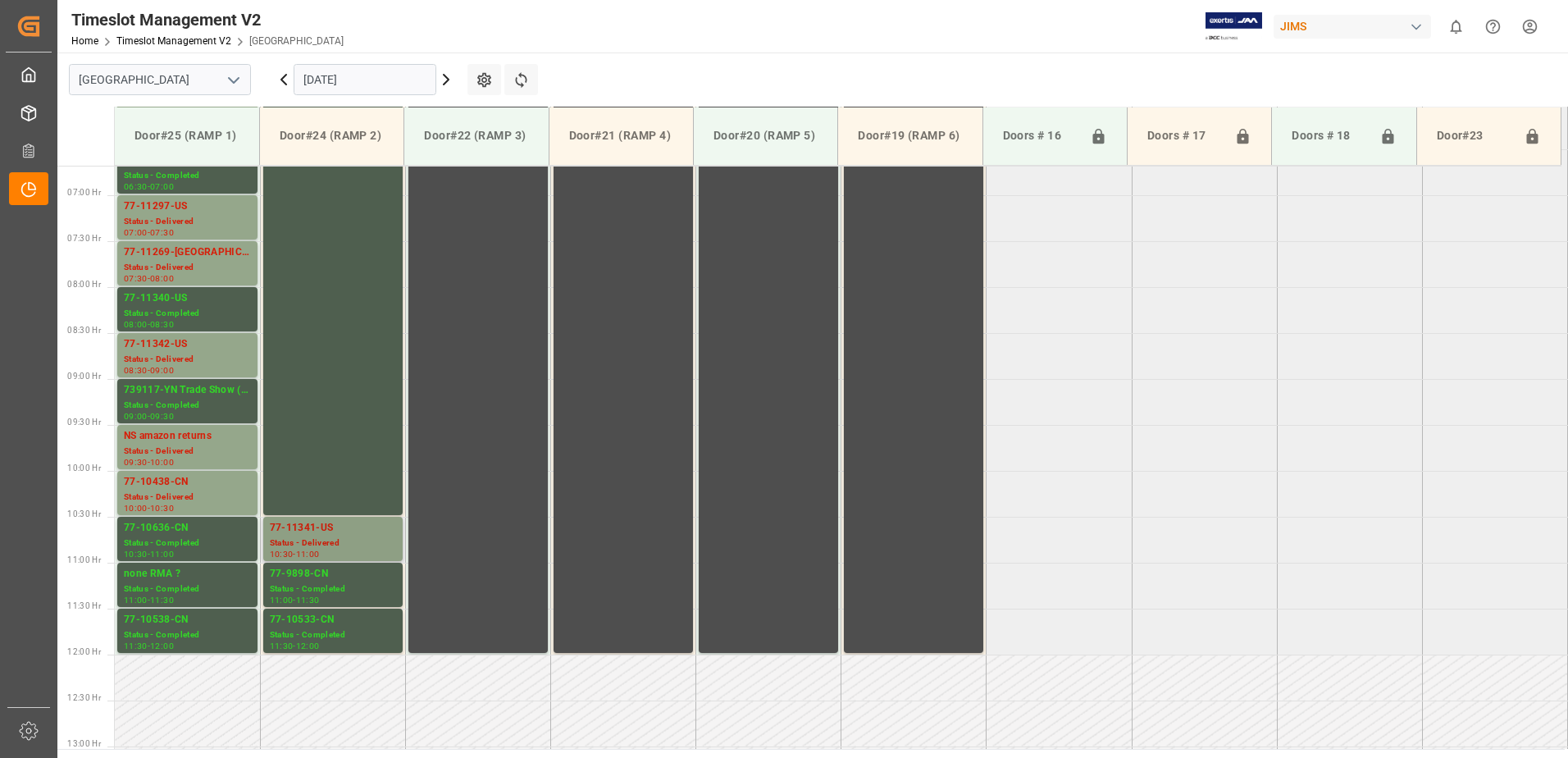
click at [306, 532] on div "77-11341-US" at bounding box center [333, 528] width 126 height 16
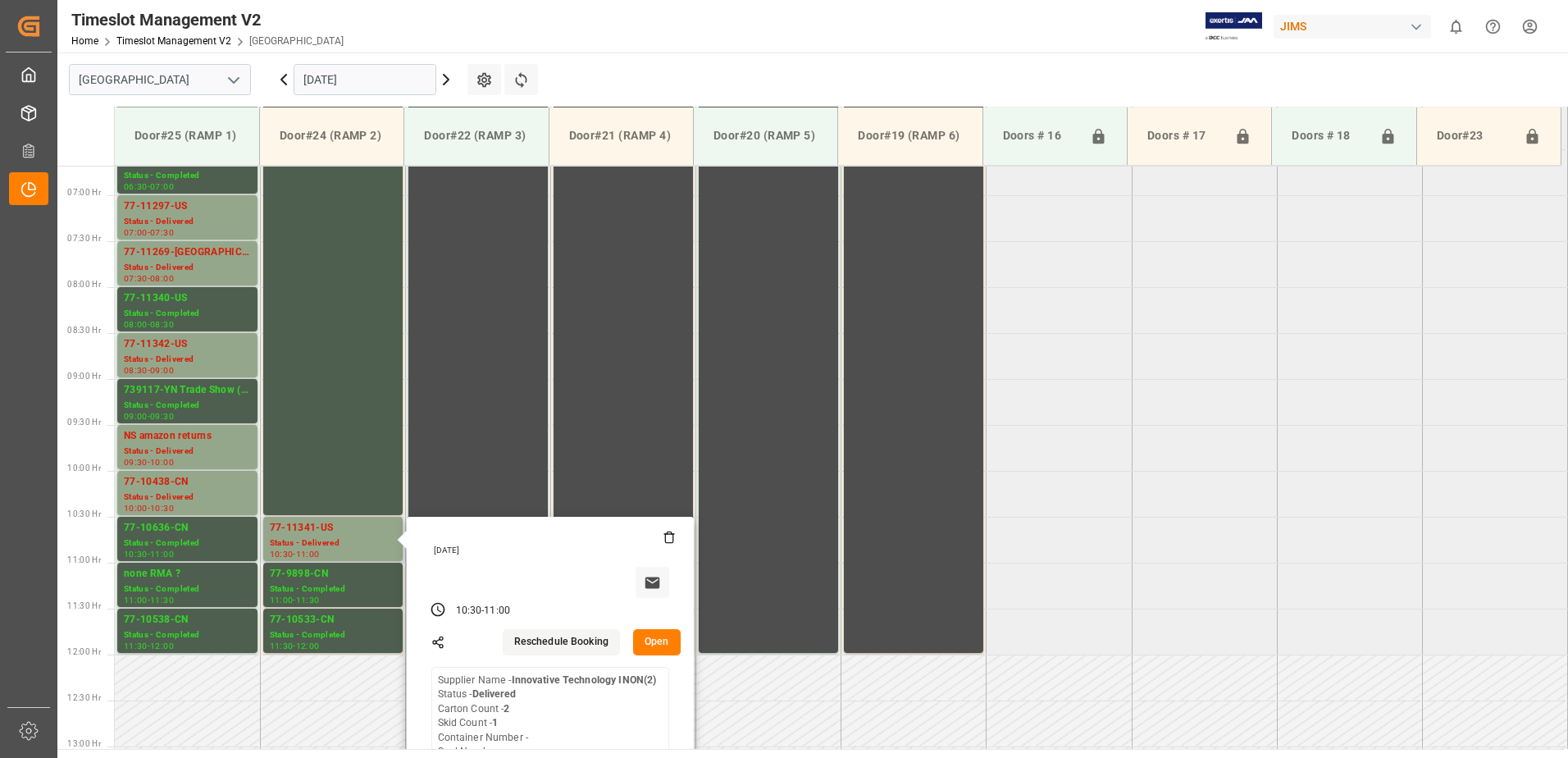
click at [657, 643] on button "Open" at bounding box center [657, 642] width 47 height 26
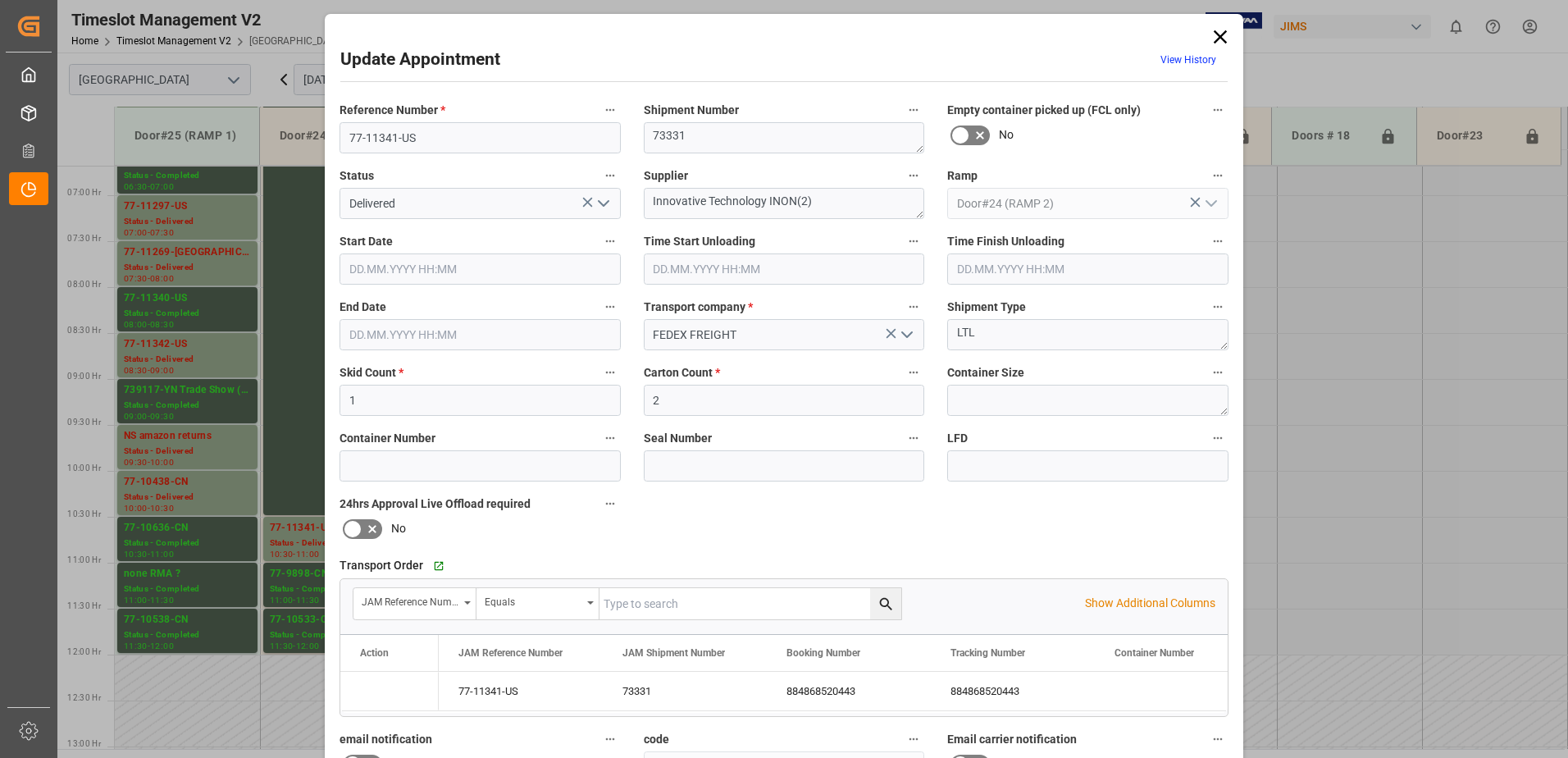
type input "[DATE] 10:30"
type input "[DATE] 11:00"
type input "[DATE] 15:26"
click at [604, 203] on polyline "open menu" at bounding box center [603, 204] width 10 height 5
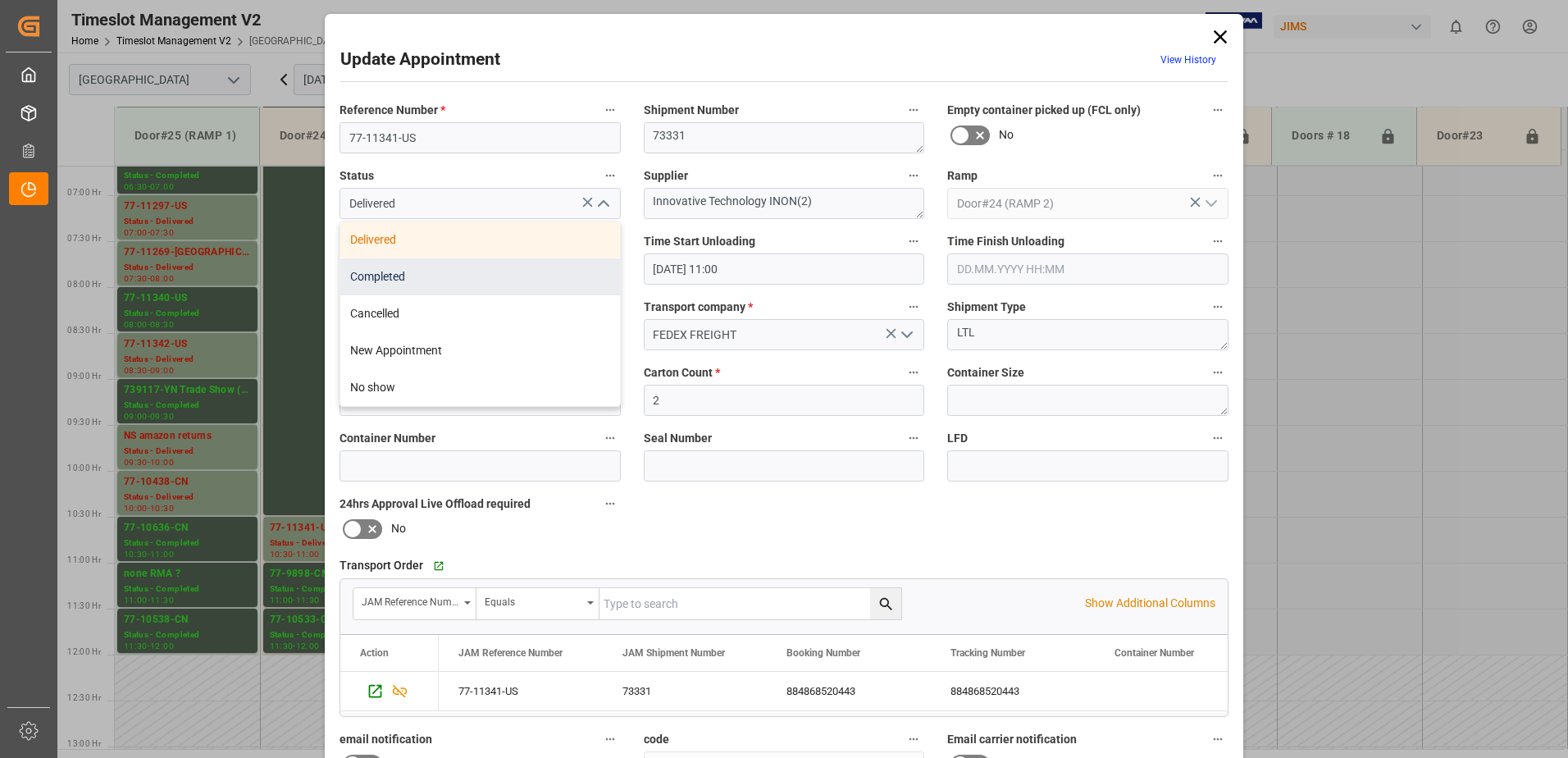
click at [497, 281] on div "Completed" at bounding box center [479, 277] width 280 height 37
type input "Completed"
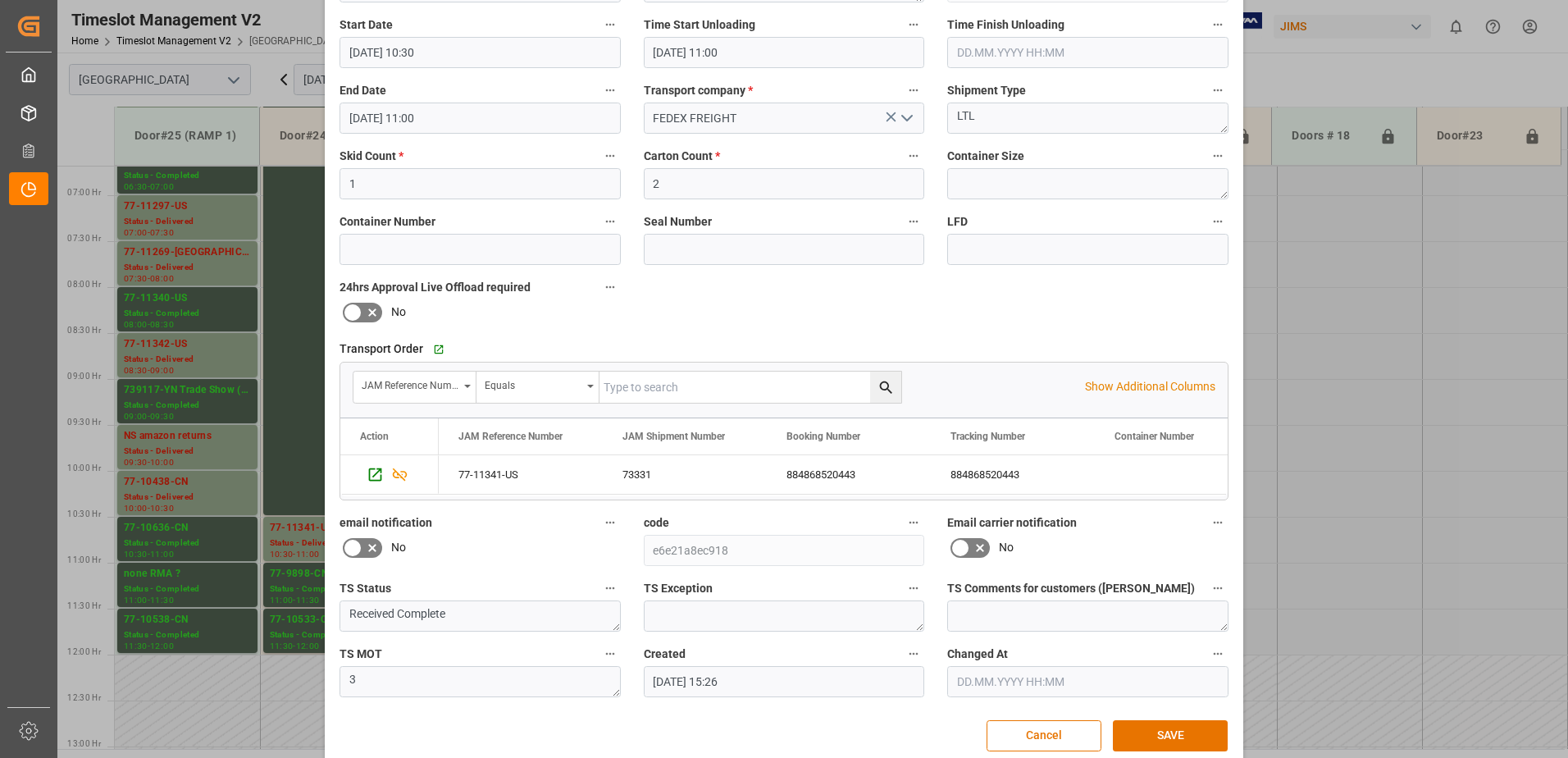
scroll to position [240, 0]
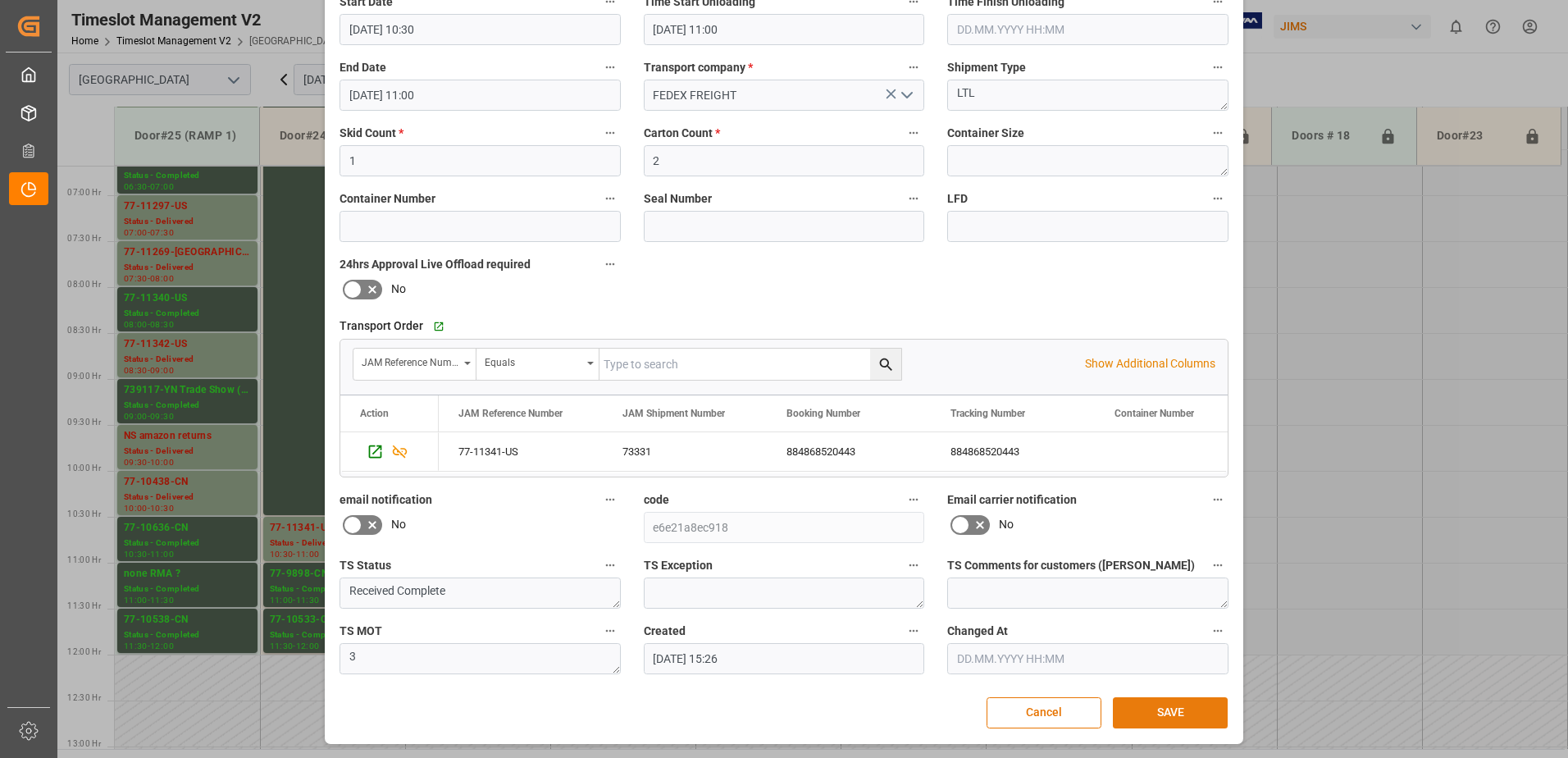
click at [1157, 715] on button "SAVE" at bounding box center [1170, 712] width 114 height 31
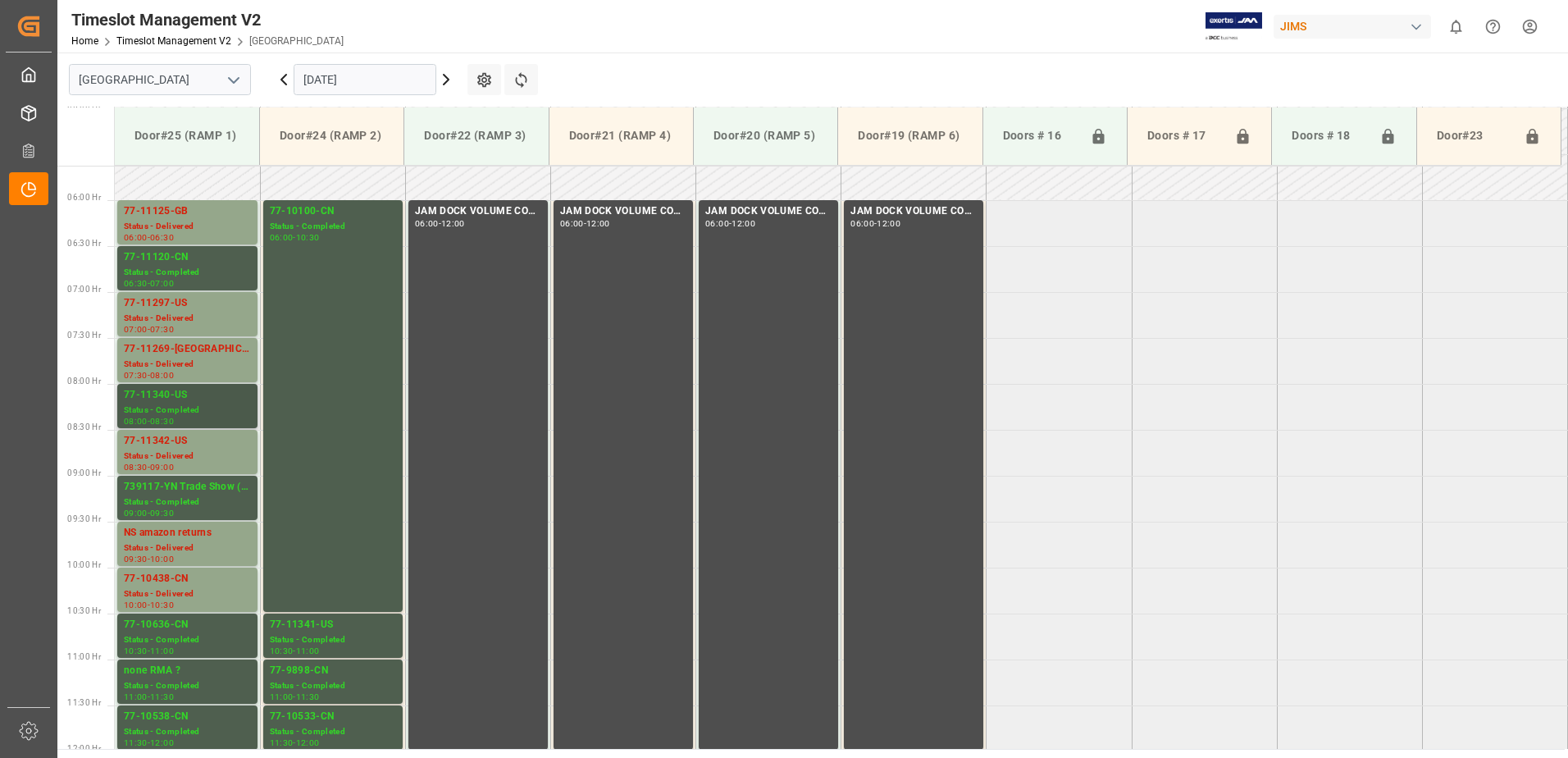
scroll to position [489, 0]
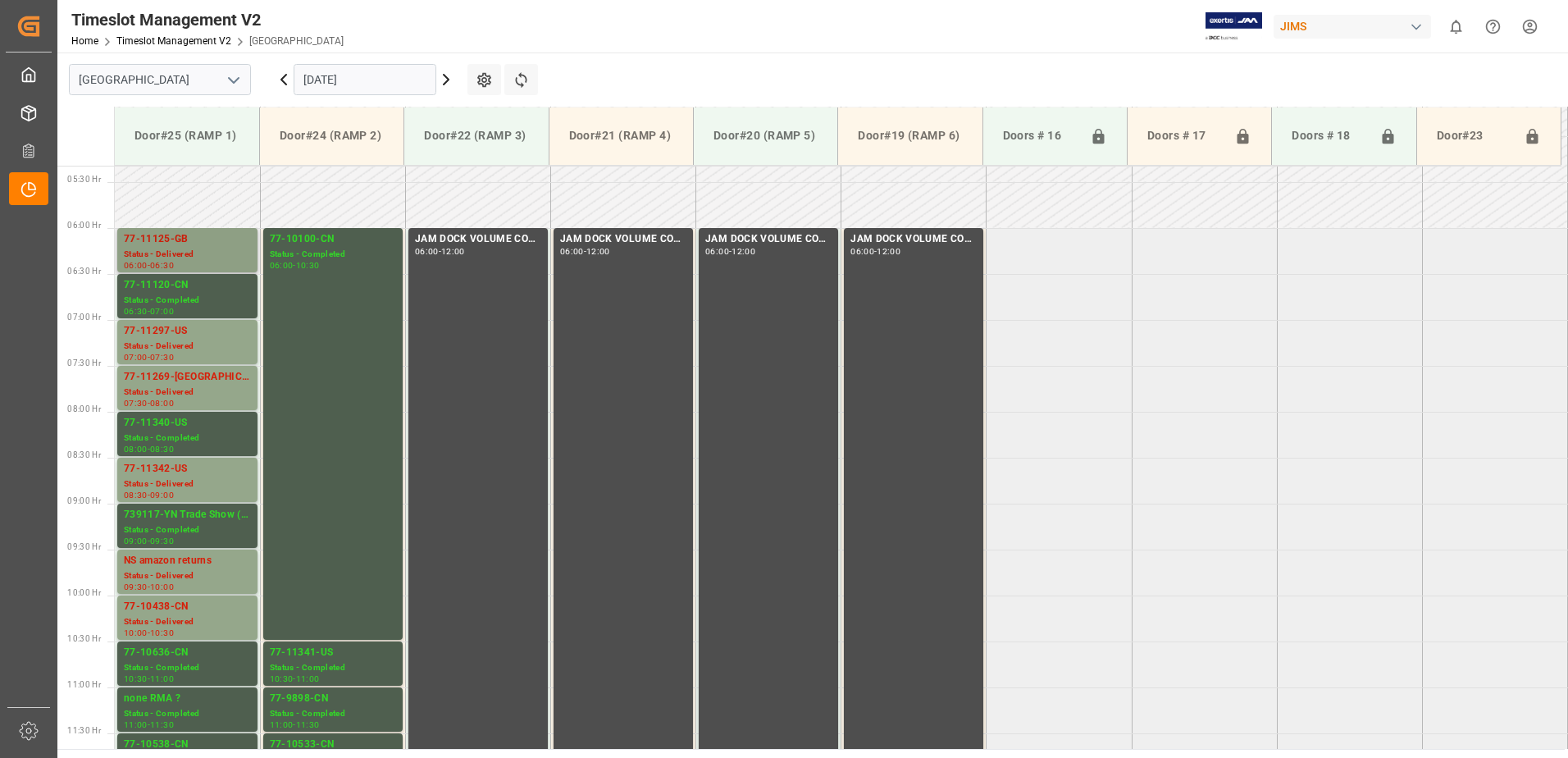
click at [196, 251] on div "Status - Delivered" at bounding box center [187, 255] width 127 height 14
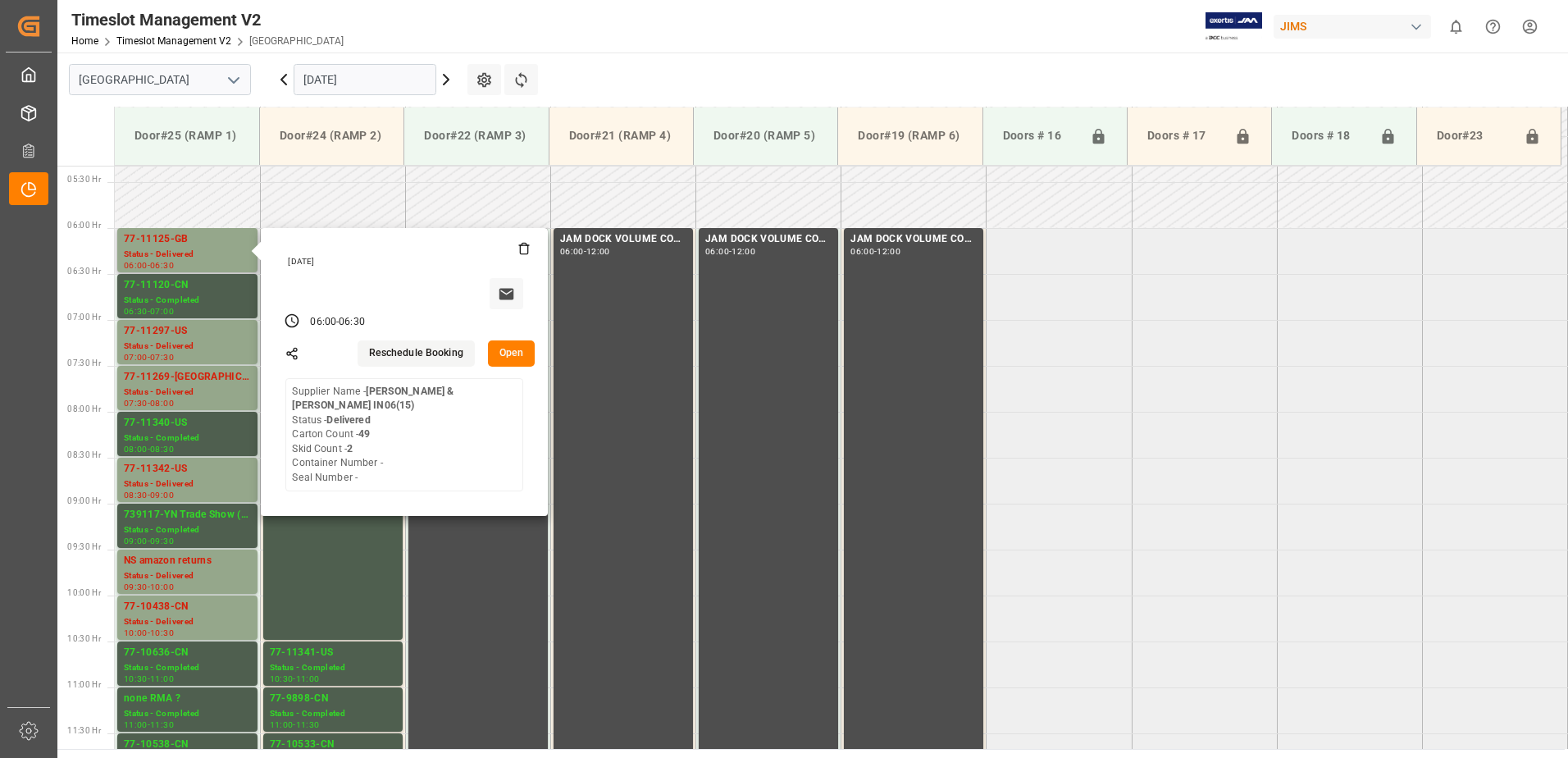
click at [503, 349] on button "Open" at bounding box center [511, 353] width 47 height 26
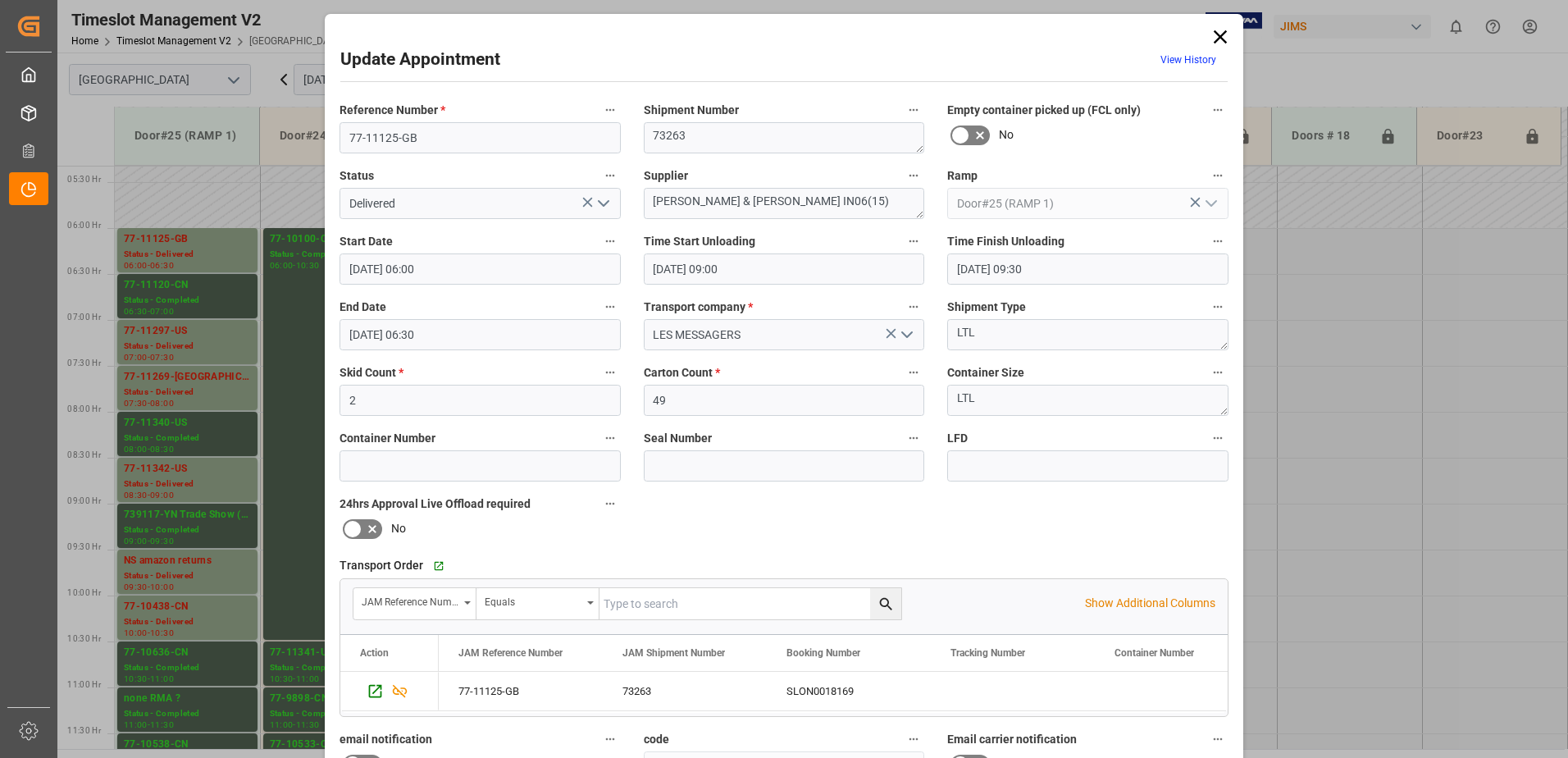
click at [602, 201] on icon "open menu" at bounding box center [604, 203] width 20 height 20
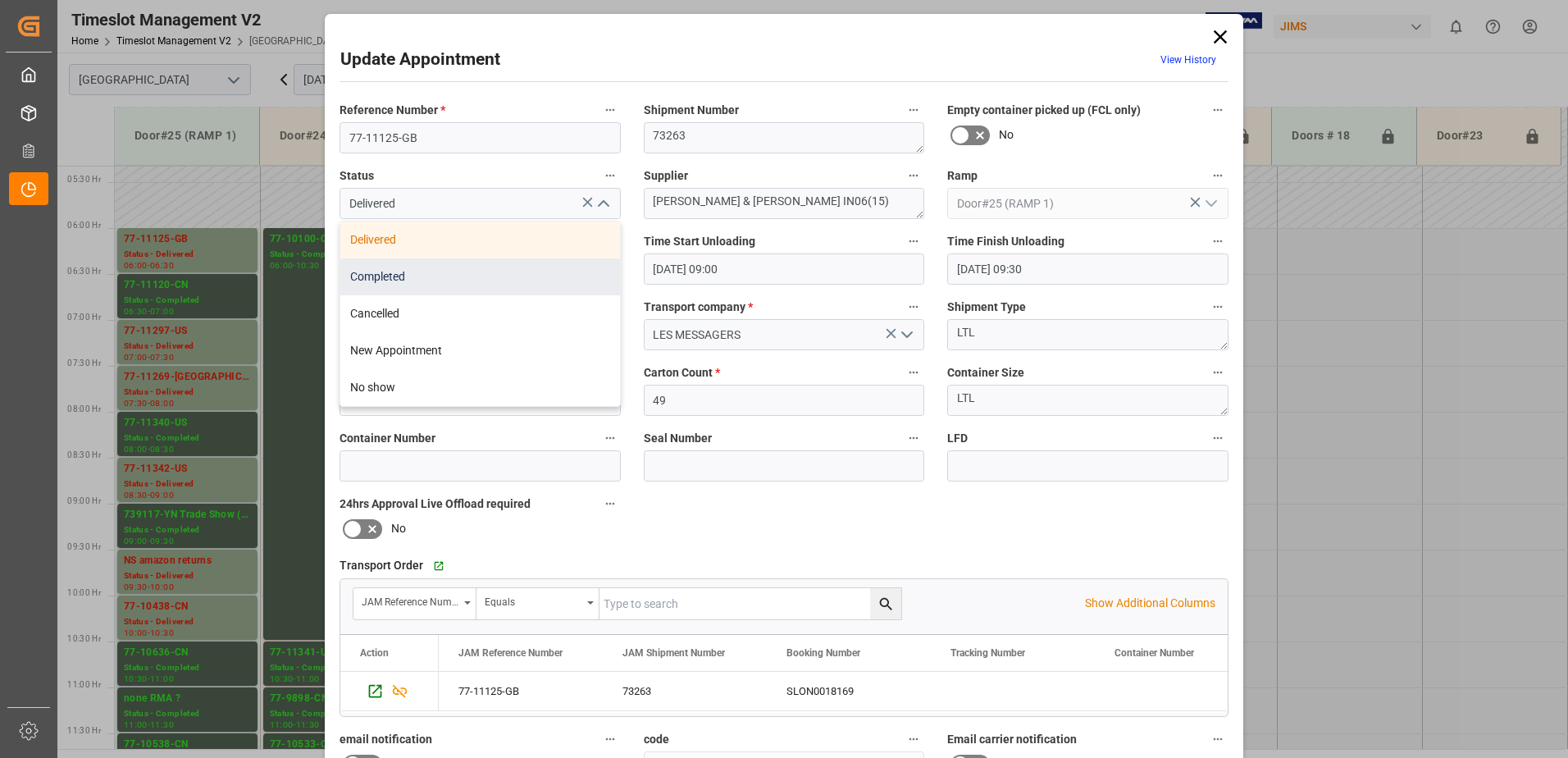
click at [459, 283] on div "Completed" at bounding box center [479, 277] width 280 height 37
type input "Completed"
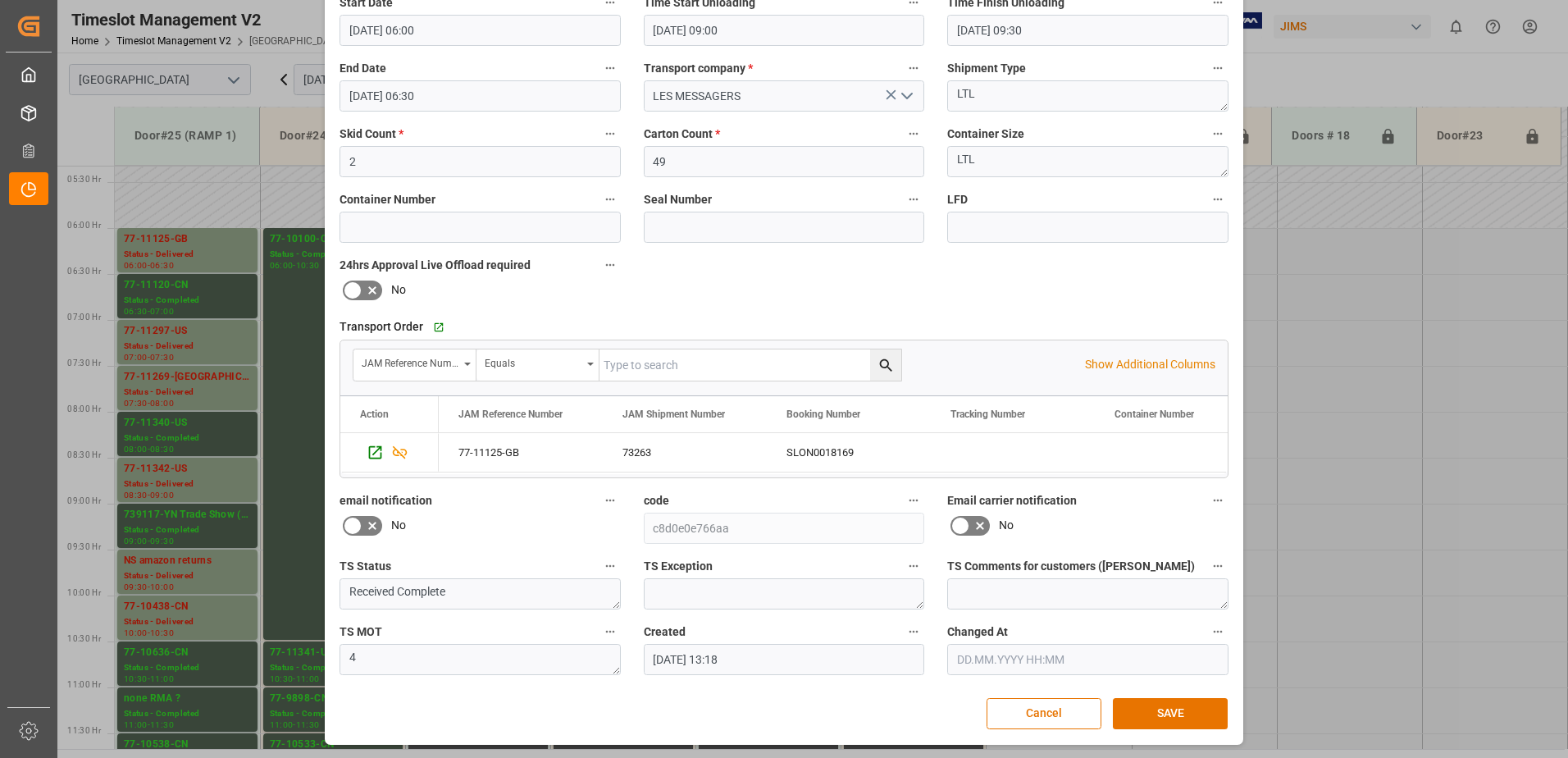
scroll to position [240, 0]
click at [1166, 713] on button "SAVE" at bounding box center [1170, 712] width 114 height 31
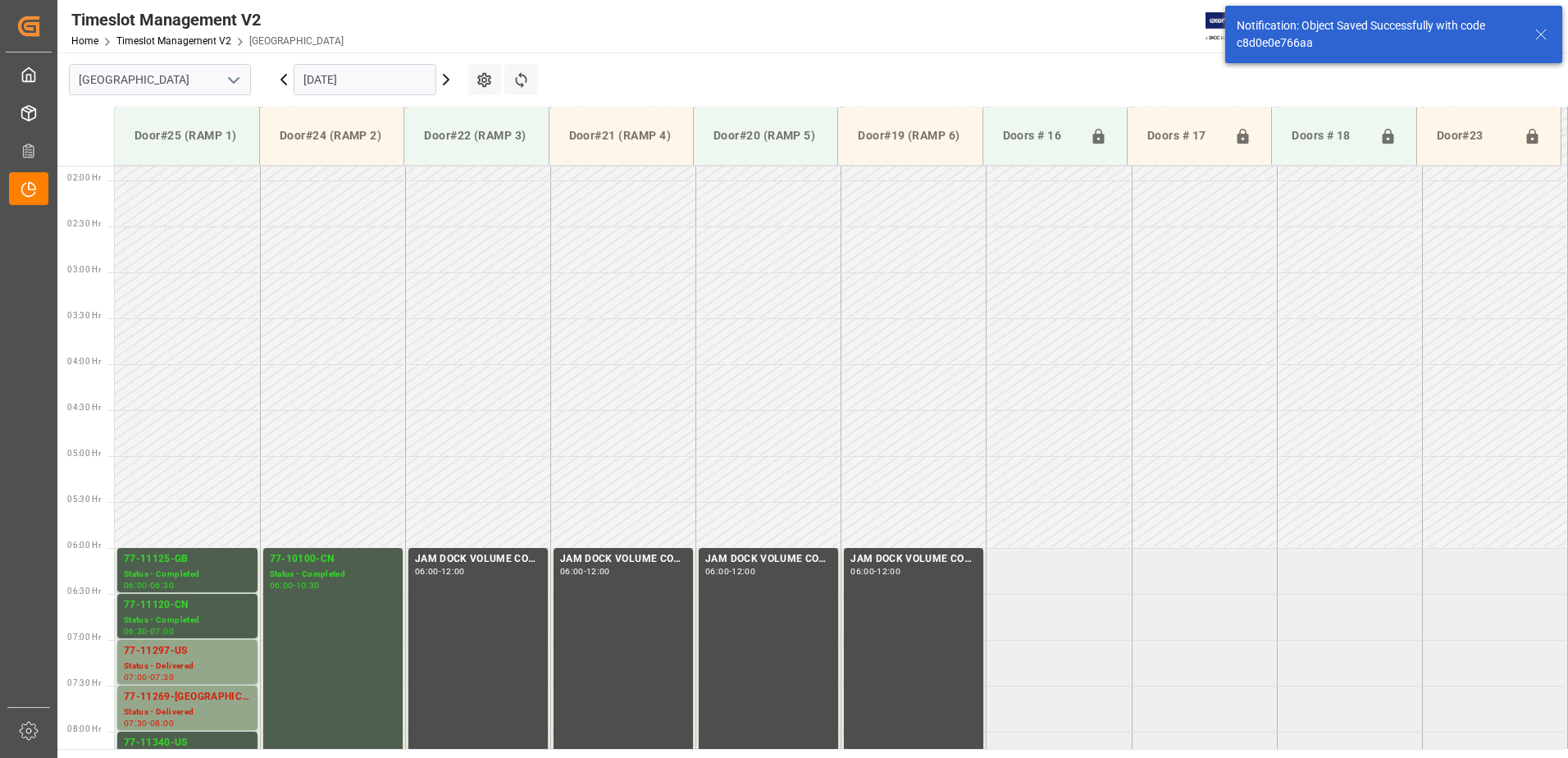
scroll to position [449, 0]
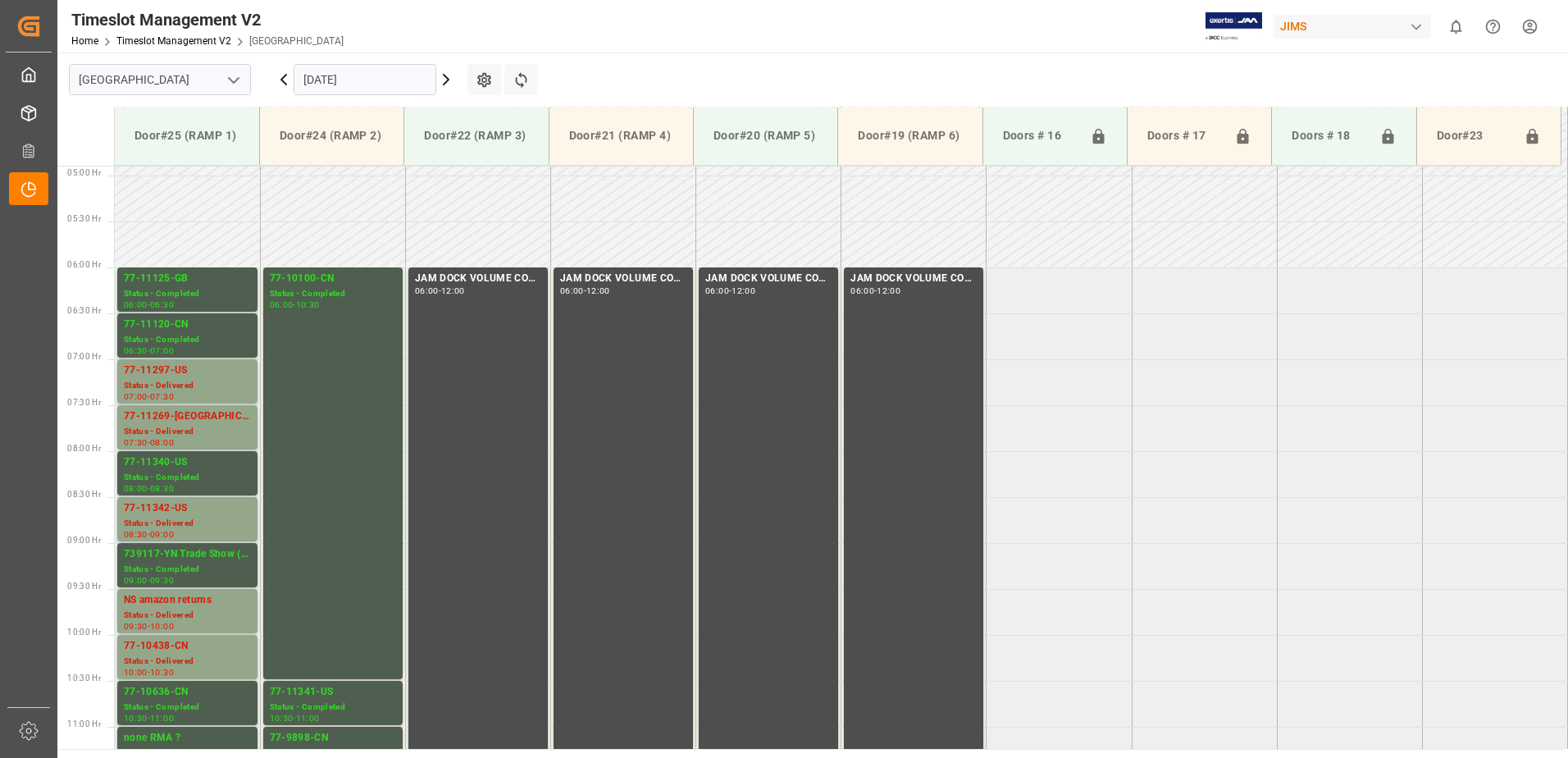
click at [280, 76] on icon at bounding box center [284, 80] width 20 height 20
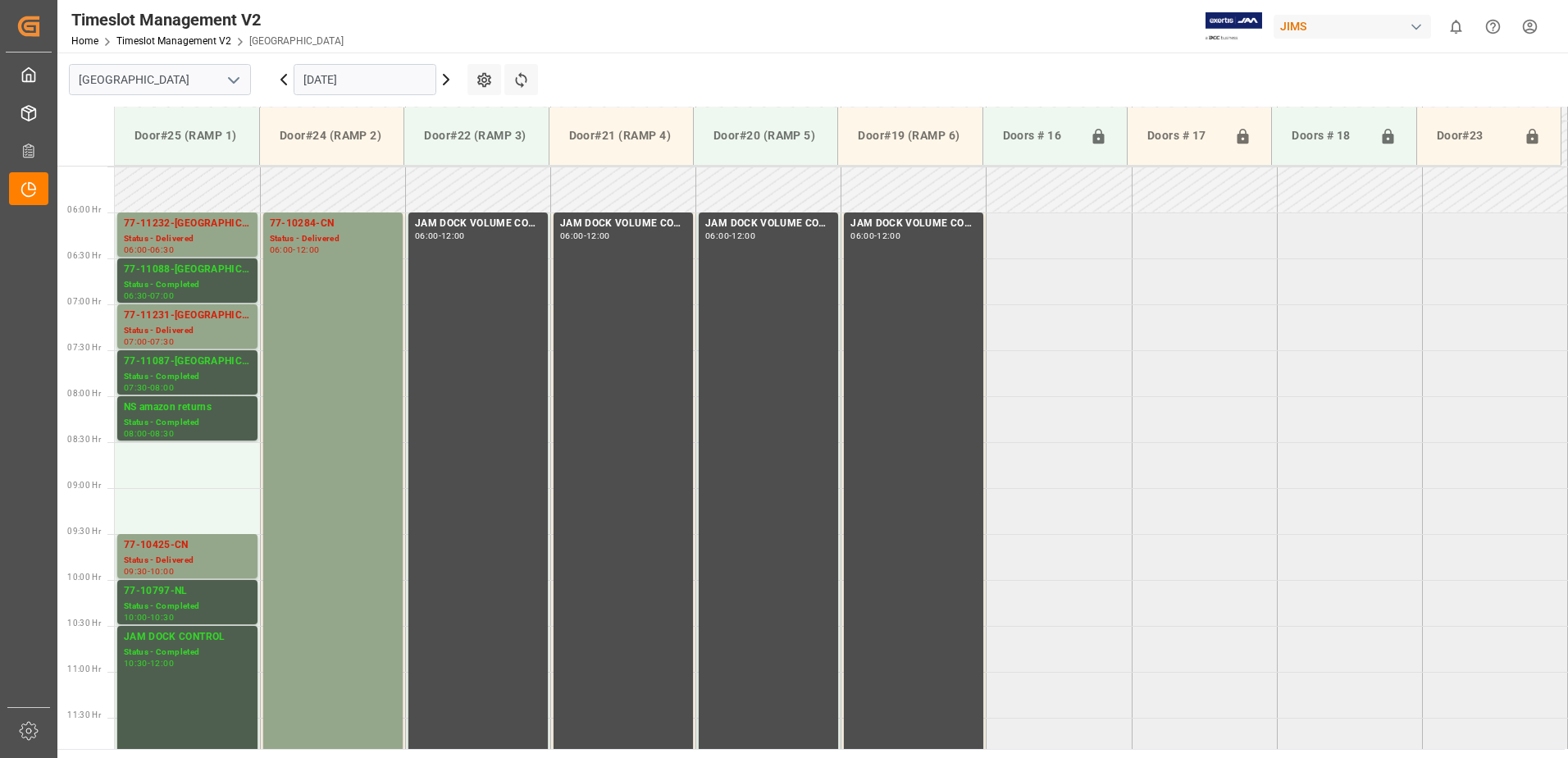
scroll to position [541, 0]
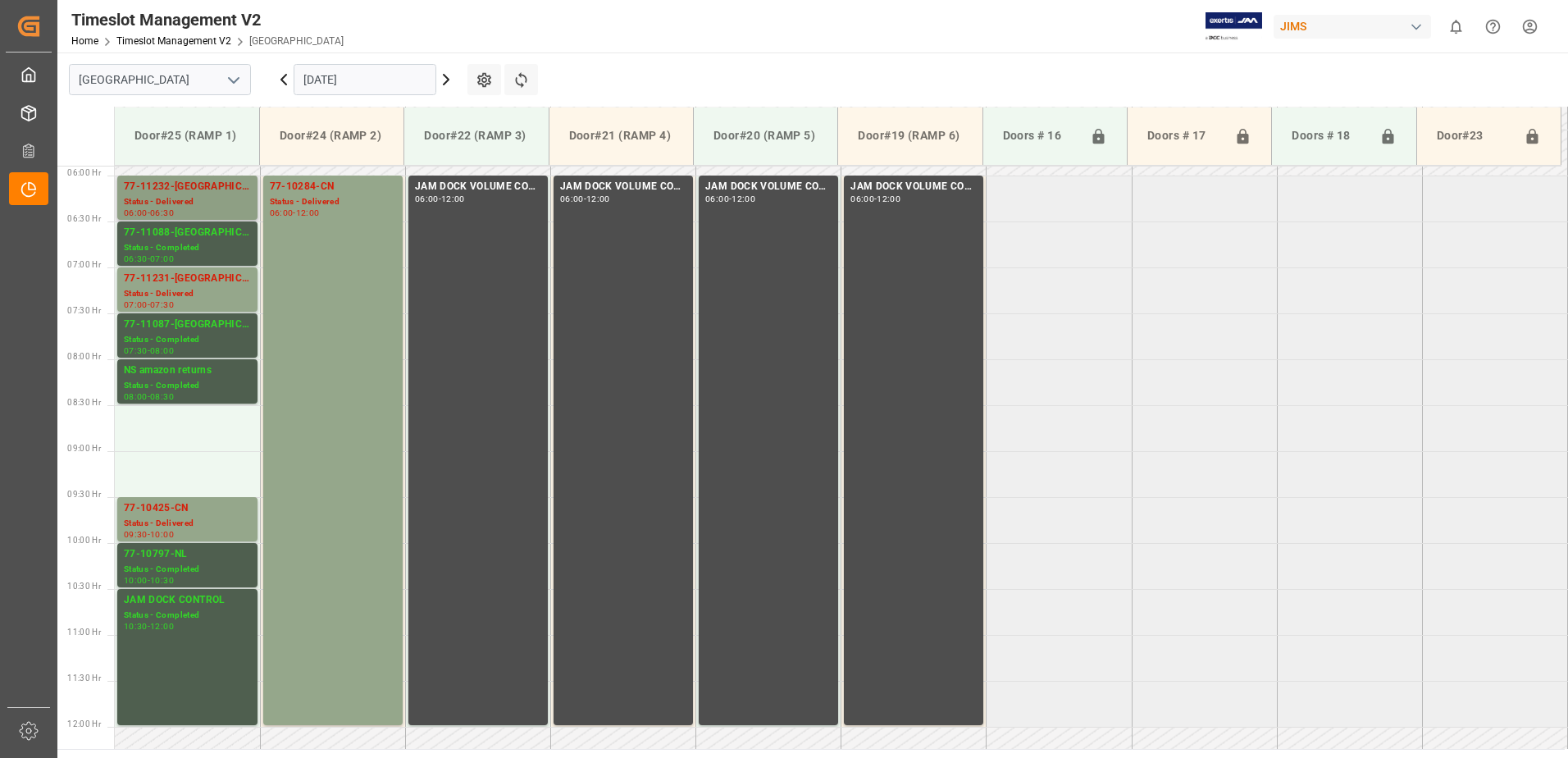
click at [180, 186] on div "77-11232-[GEOGRAPHIC_DATA]" at bounding box center [187, 187] width 127 height 16
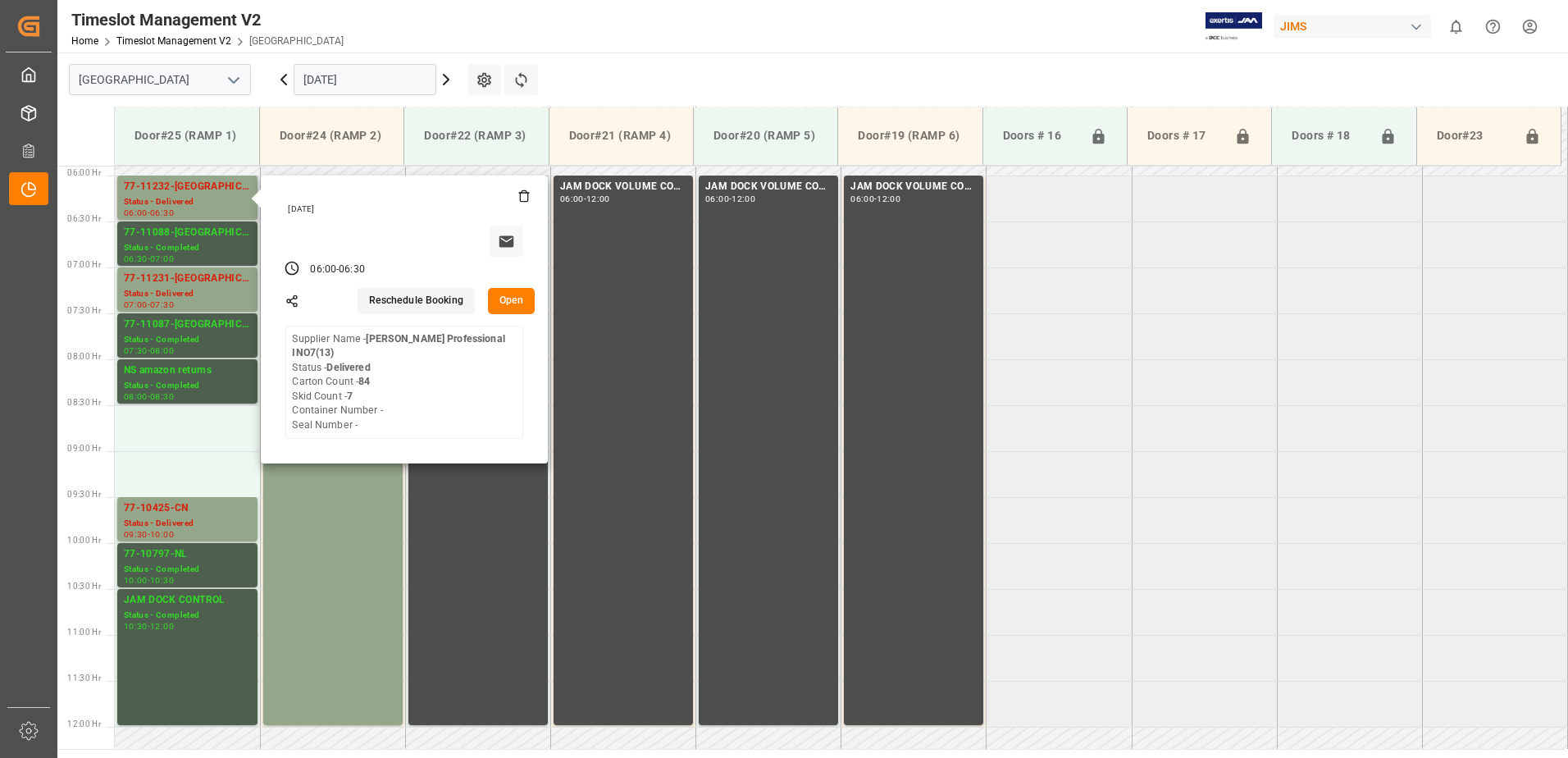
click at [510, 297] on button "Open" at bounding box center [511, 301] width 47 height 26
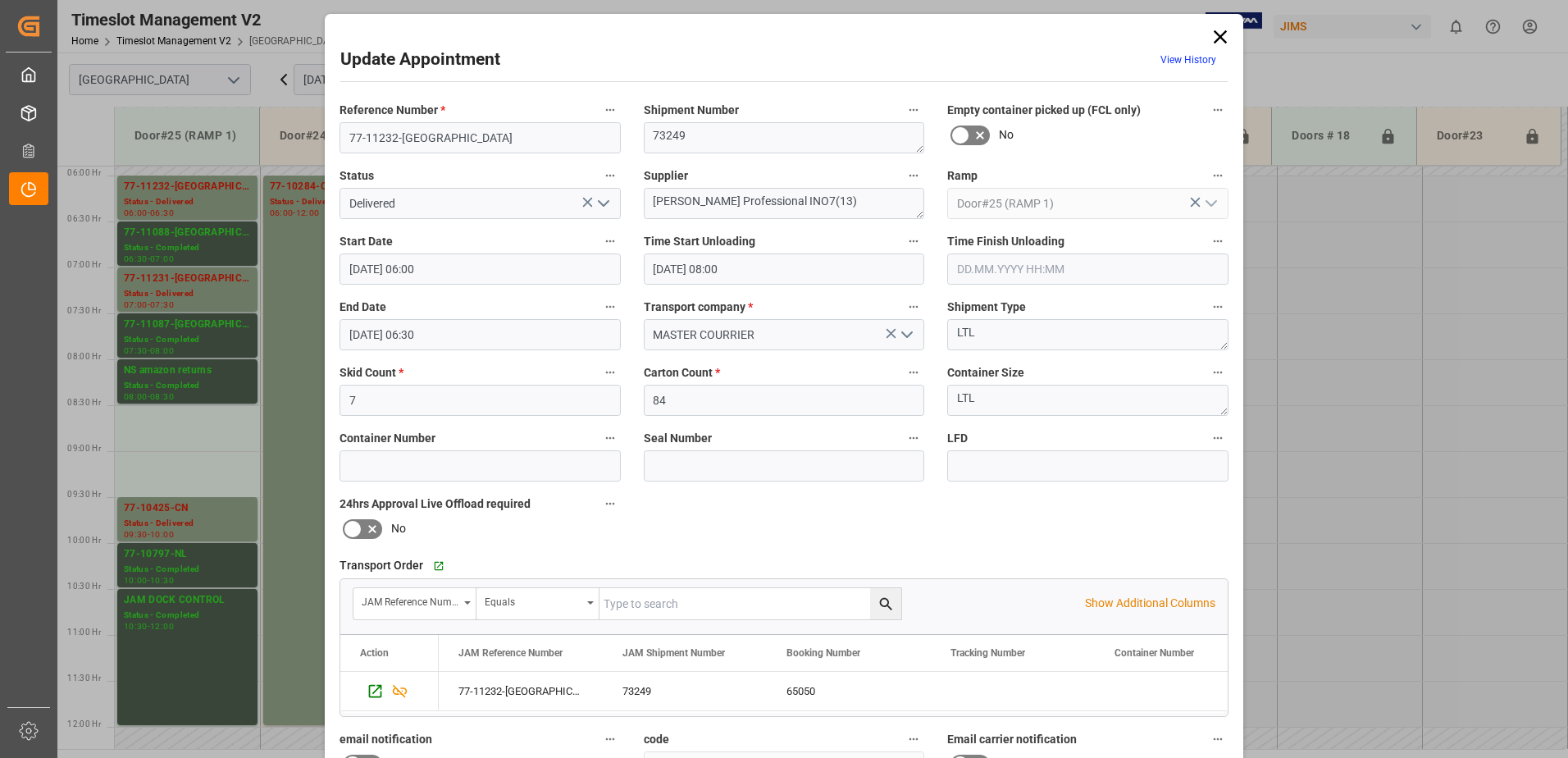
click at [597, 192] on button "open menu" at bounding box center [602, 204] width 25 height 25
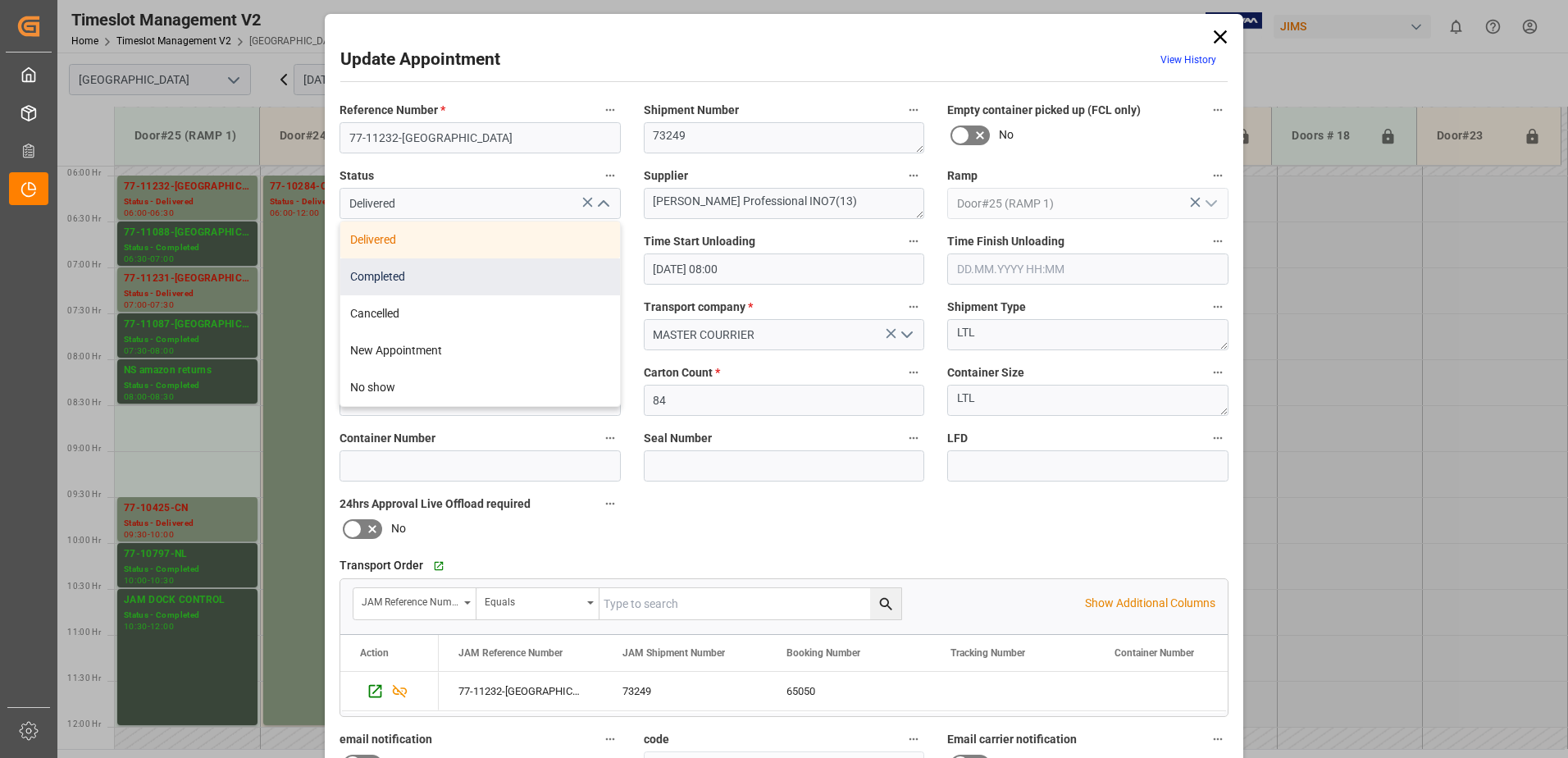
click at [494, 273] on div "Completed" at bounding box center [479, 277] width 280 height 37
type input "Completed"
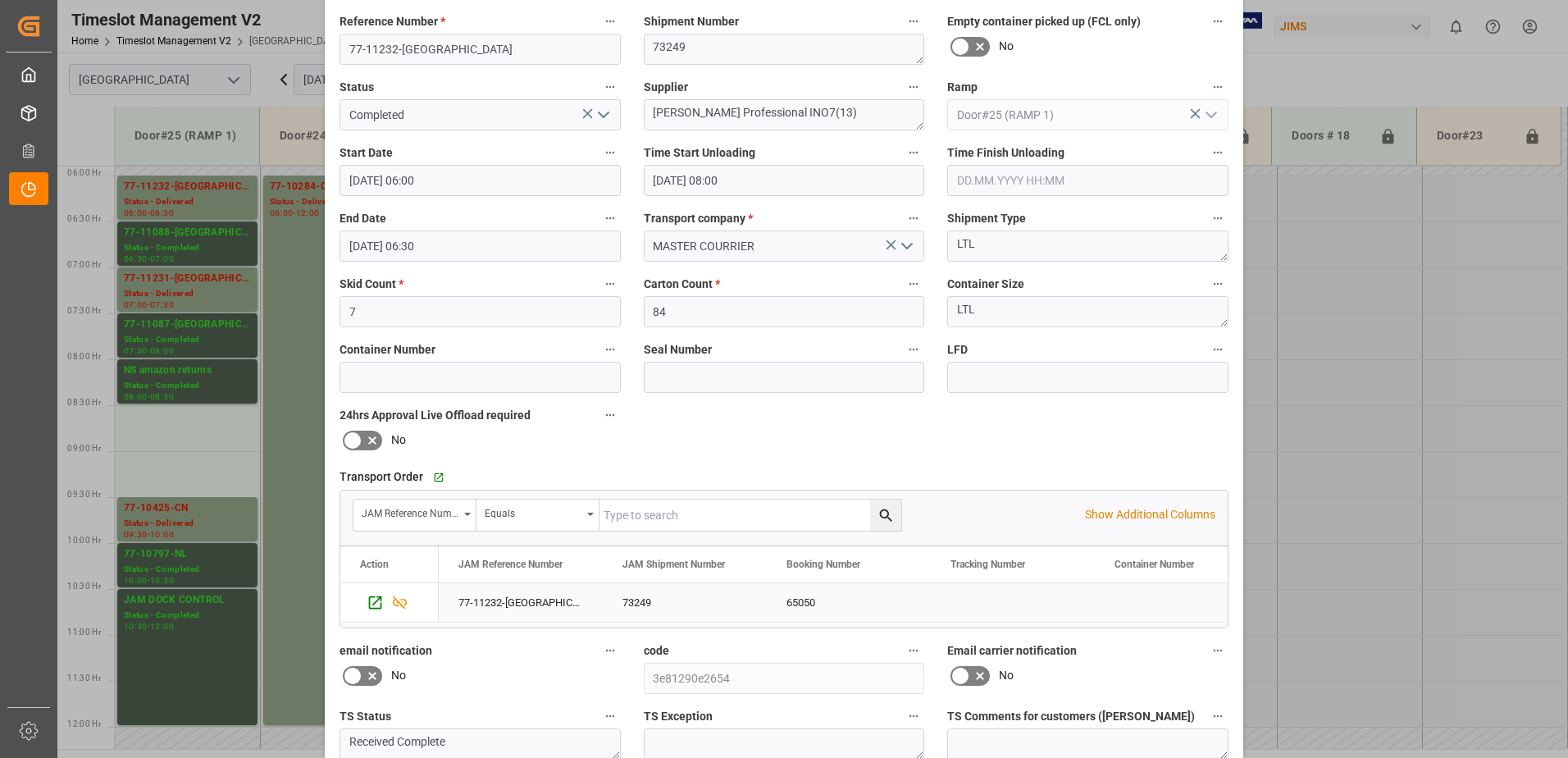
scroll to position [240, 0]
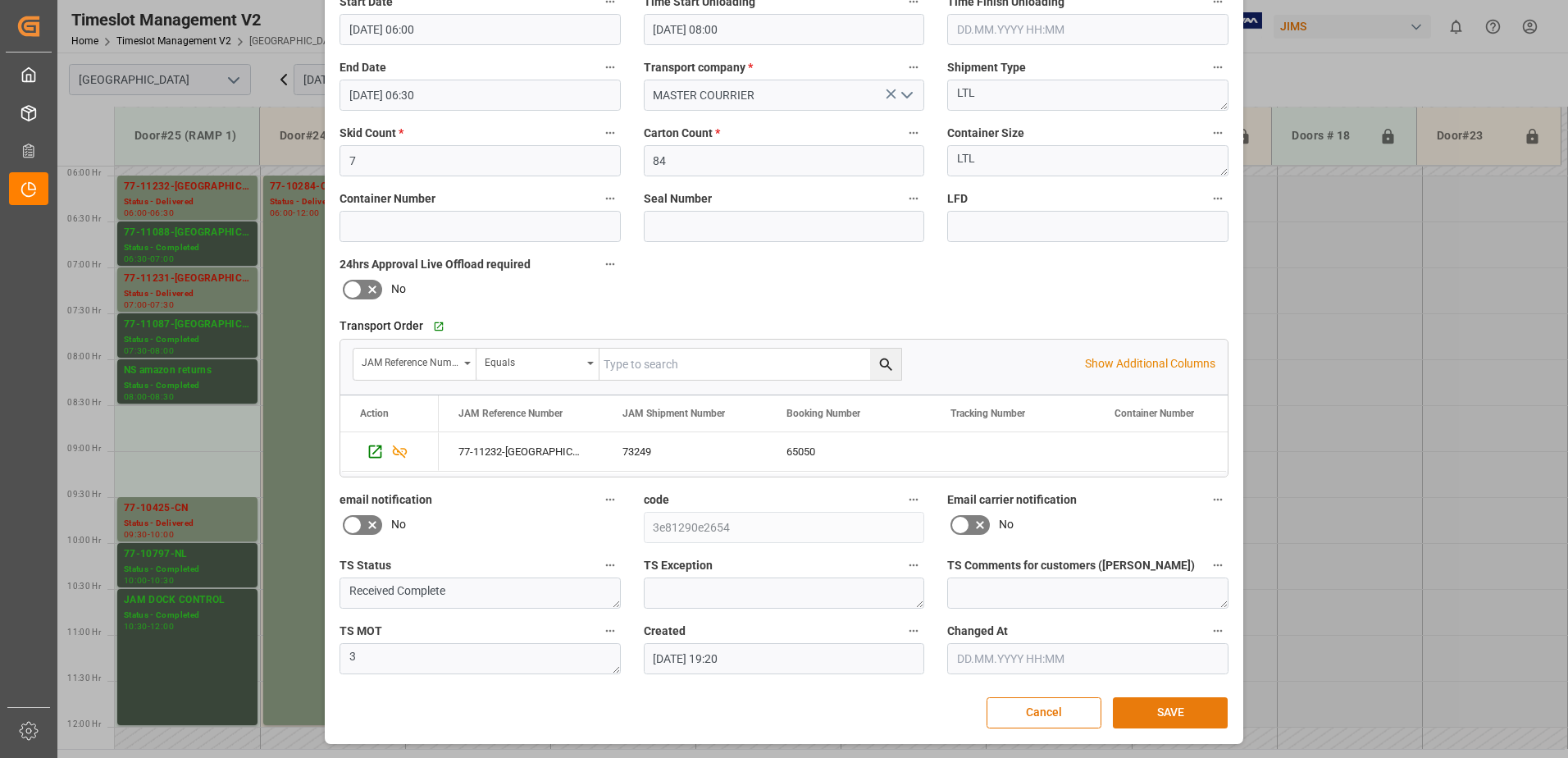
click at [1144, 712] on button "SAVE" at bounding box center [1170, 712] width 114 height 31
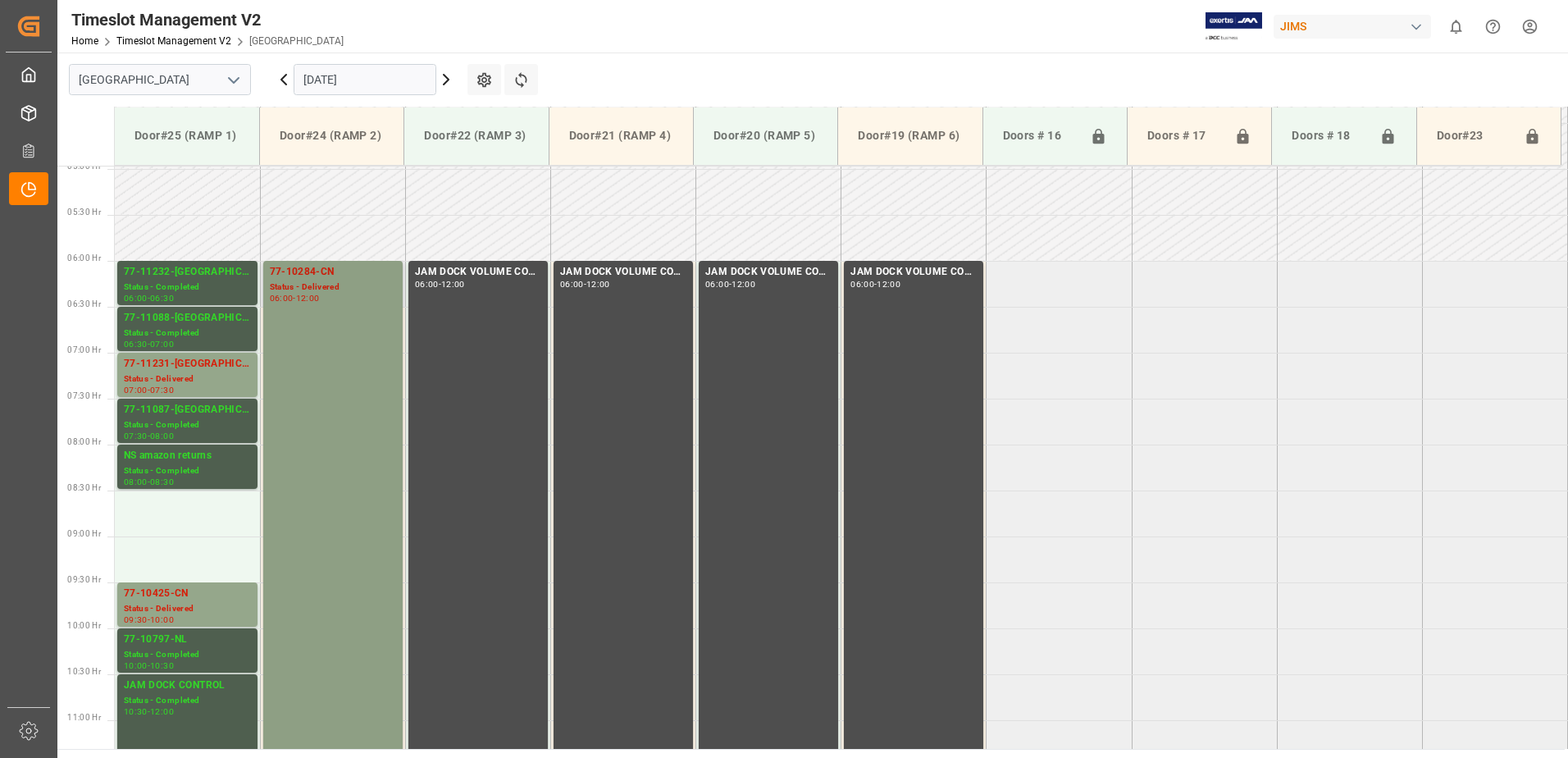
scroll to position [449, 0]
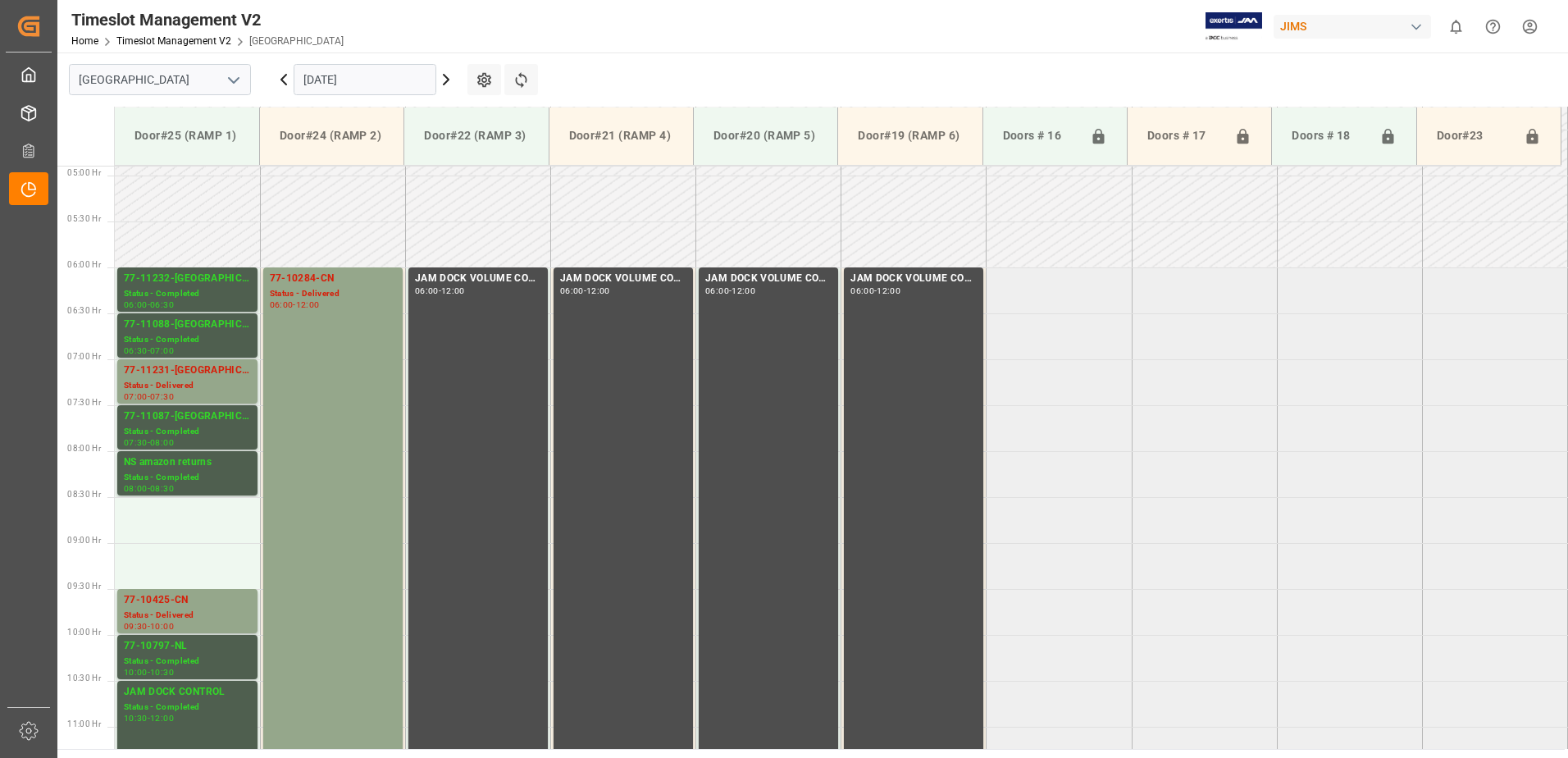
click at [285, 78] on icon at bounding box center [284, 80] width 20 height 20
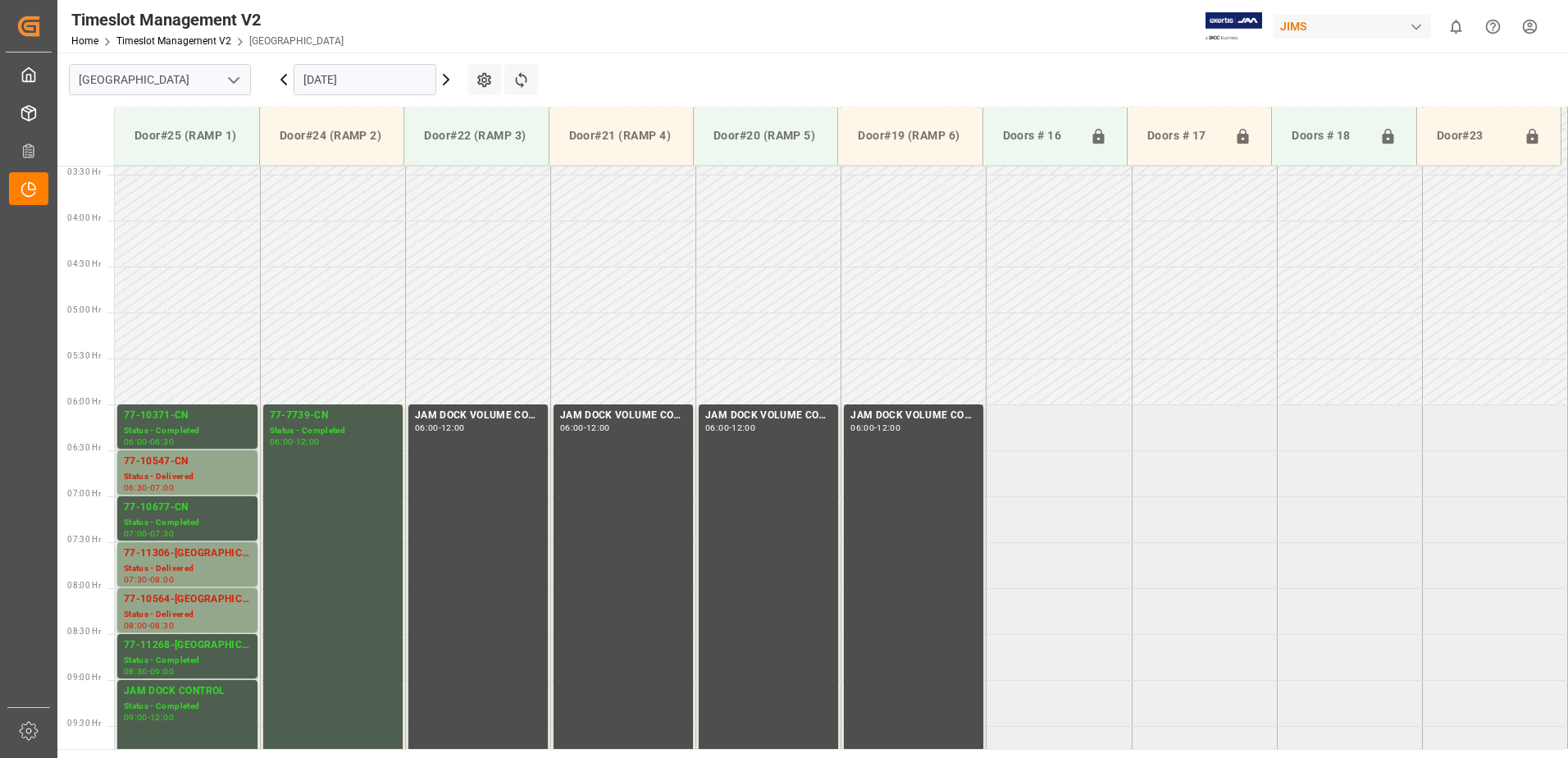
scroll to position [541, 0]
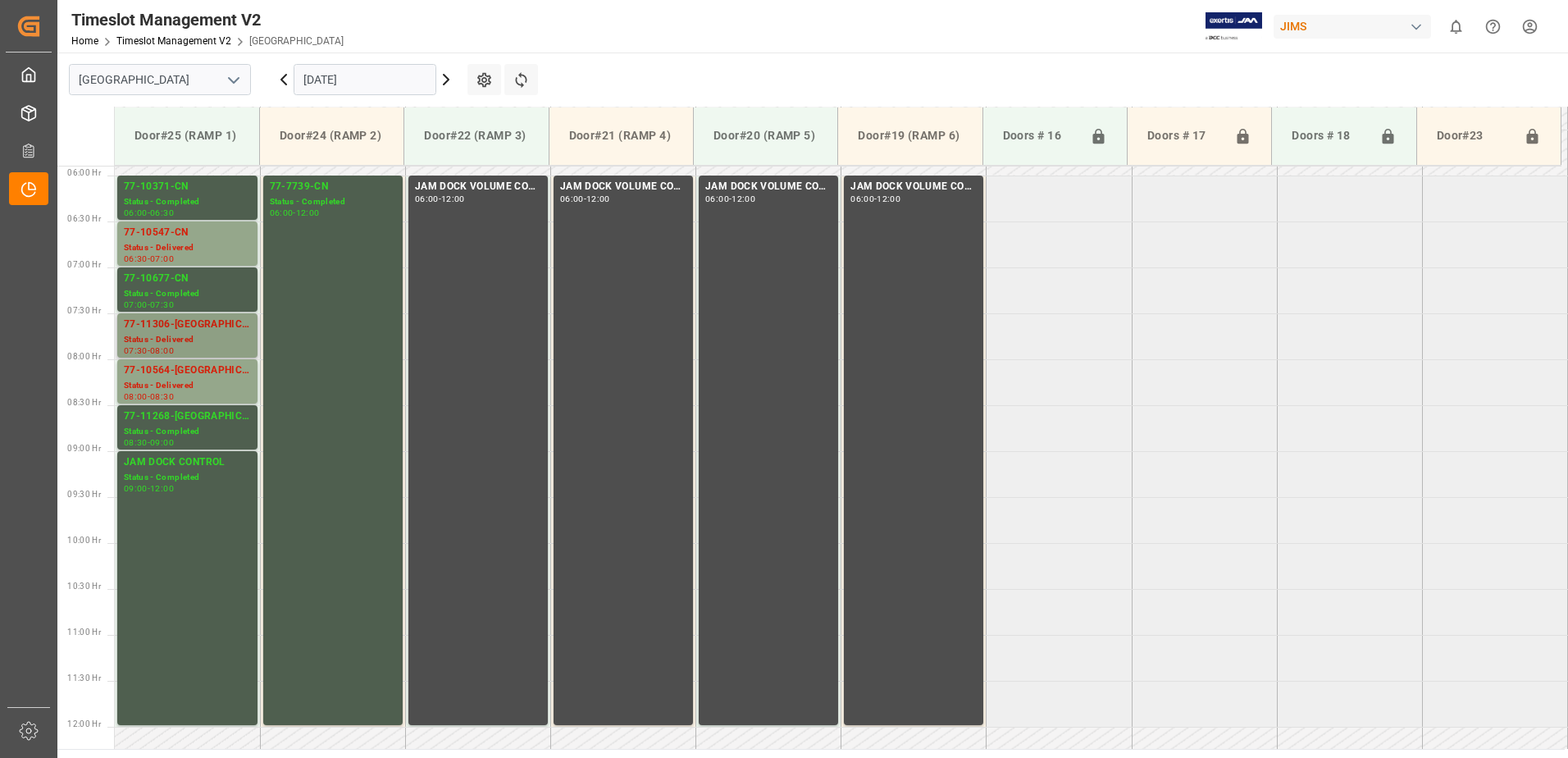
click at [155, 325] on div "77-11306-[GEOGRAPHIC_DATA]" at bounding box center [187, 325] width 127 height 16
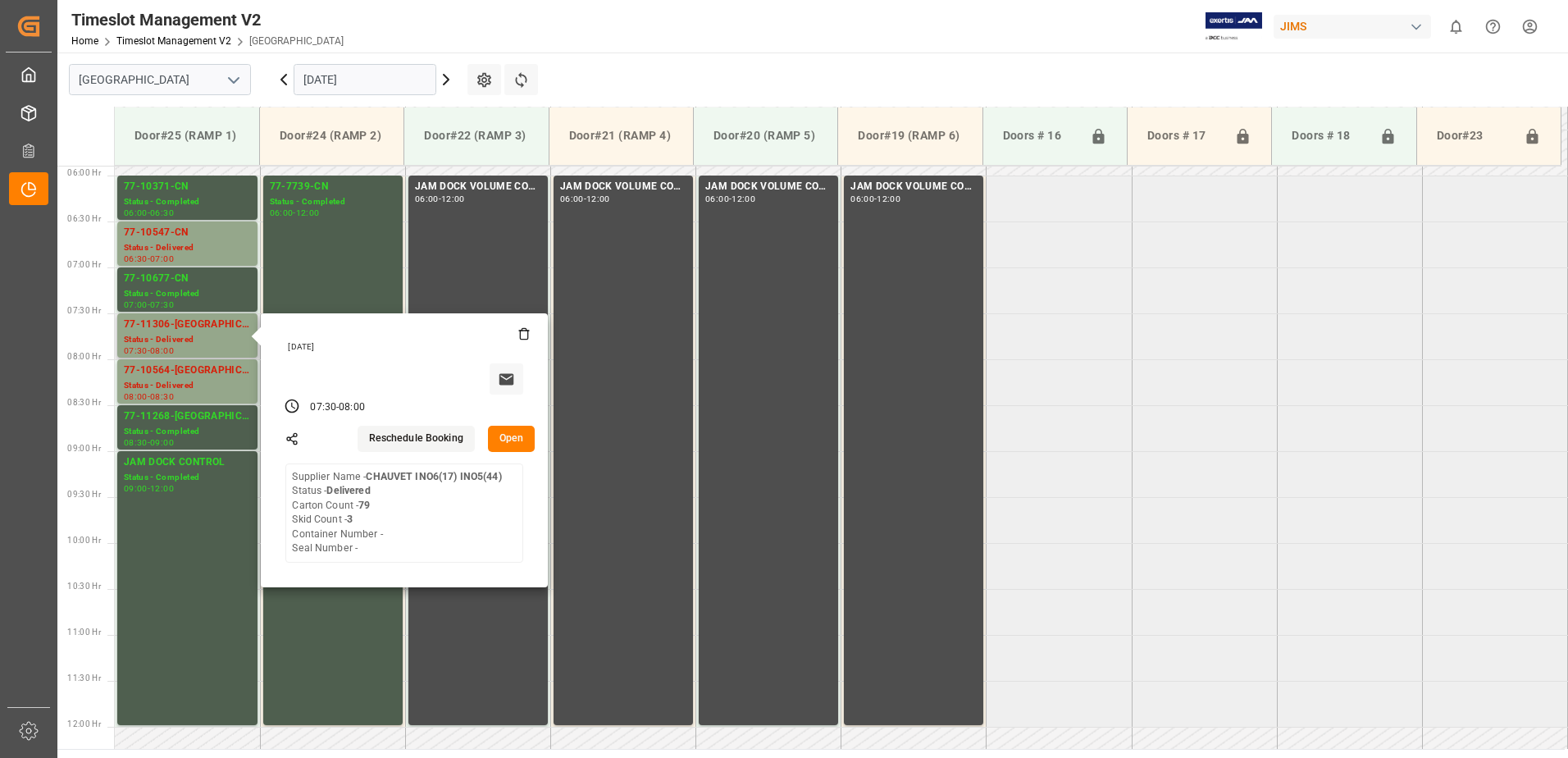
click at [509, 439] on button "Open" at bounding box center [511, 439] width 47 height 26
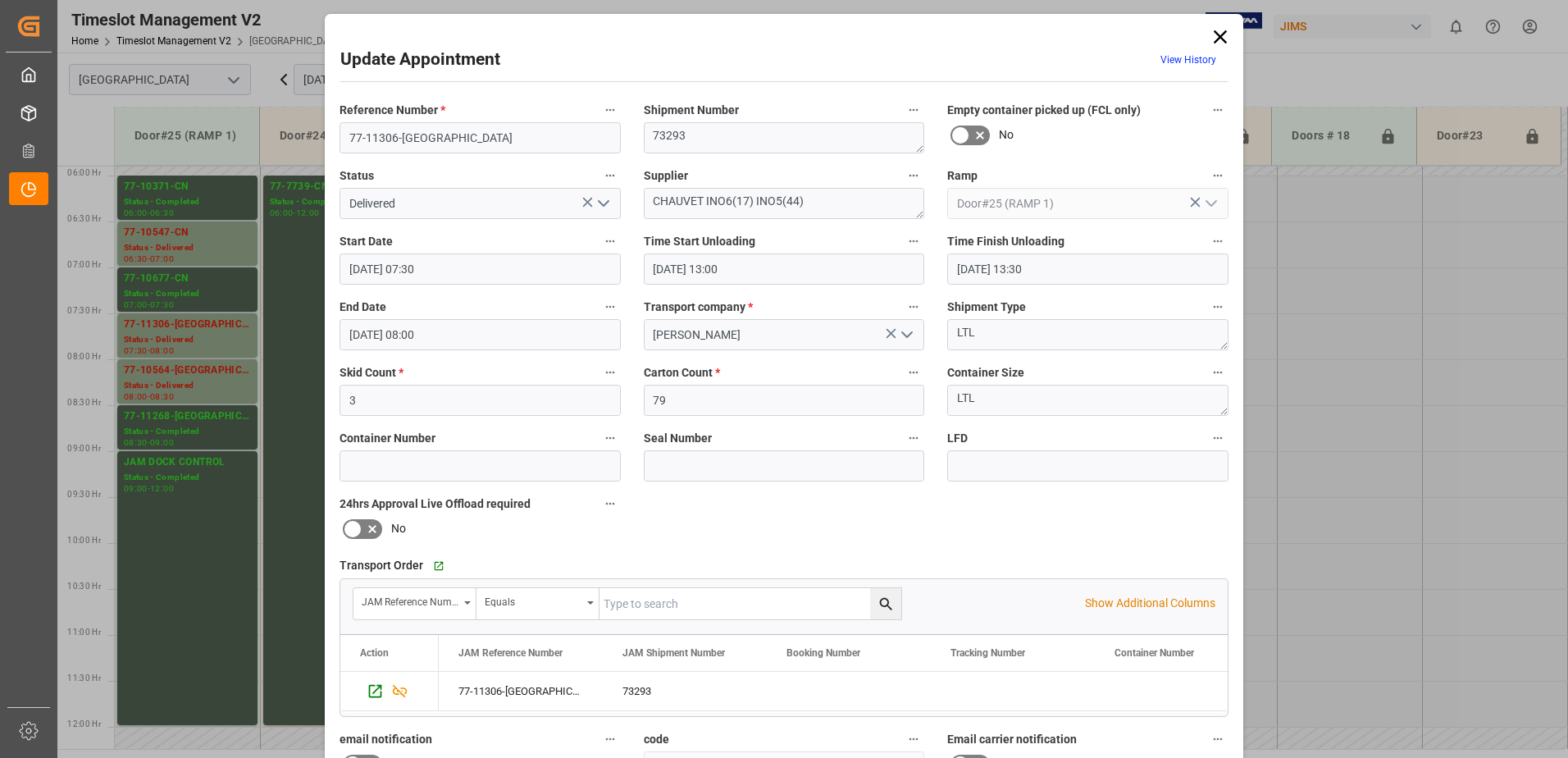
click at [598, 202] on polyline "open menu" at bounding box center [603, 204] width 10 height 5
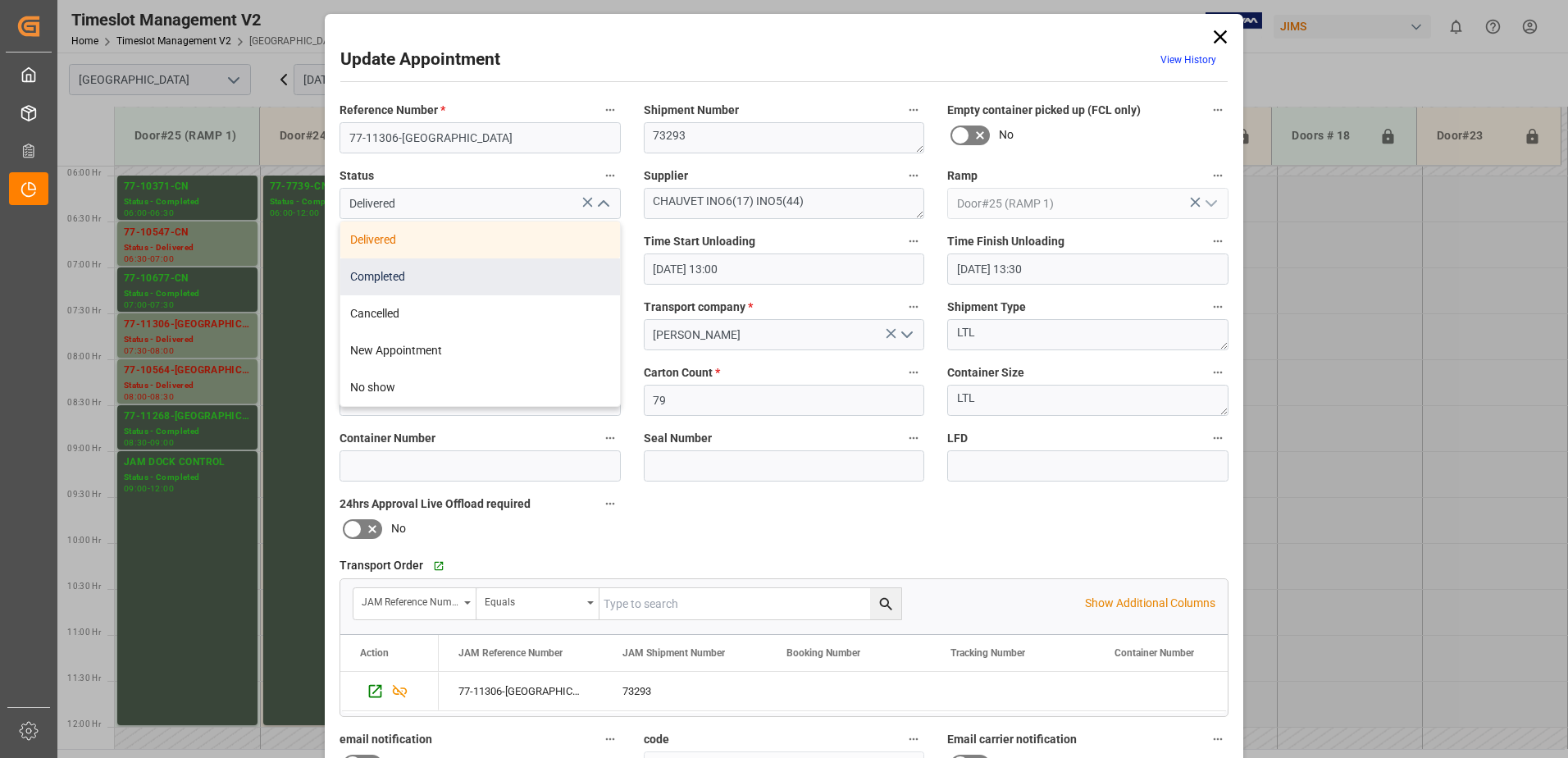
click at [462, 281] on div "Completed" at bounding box center [479, 277] width 280 height 37
type input "Completed"
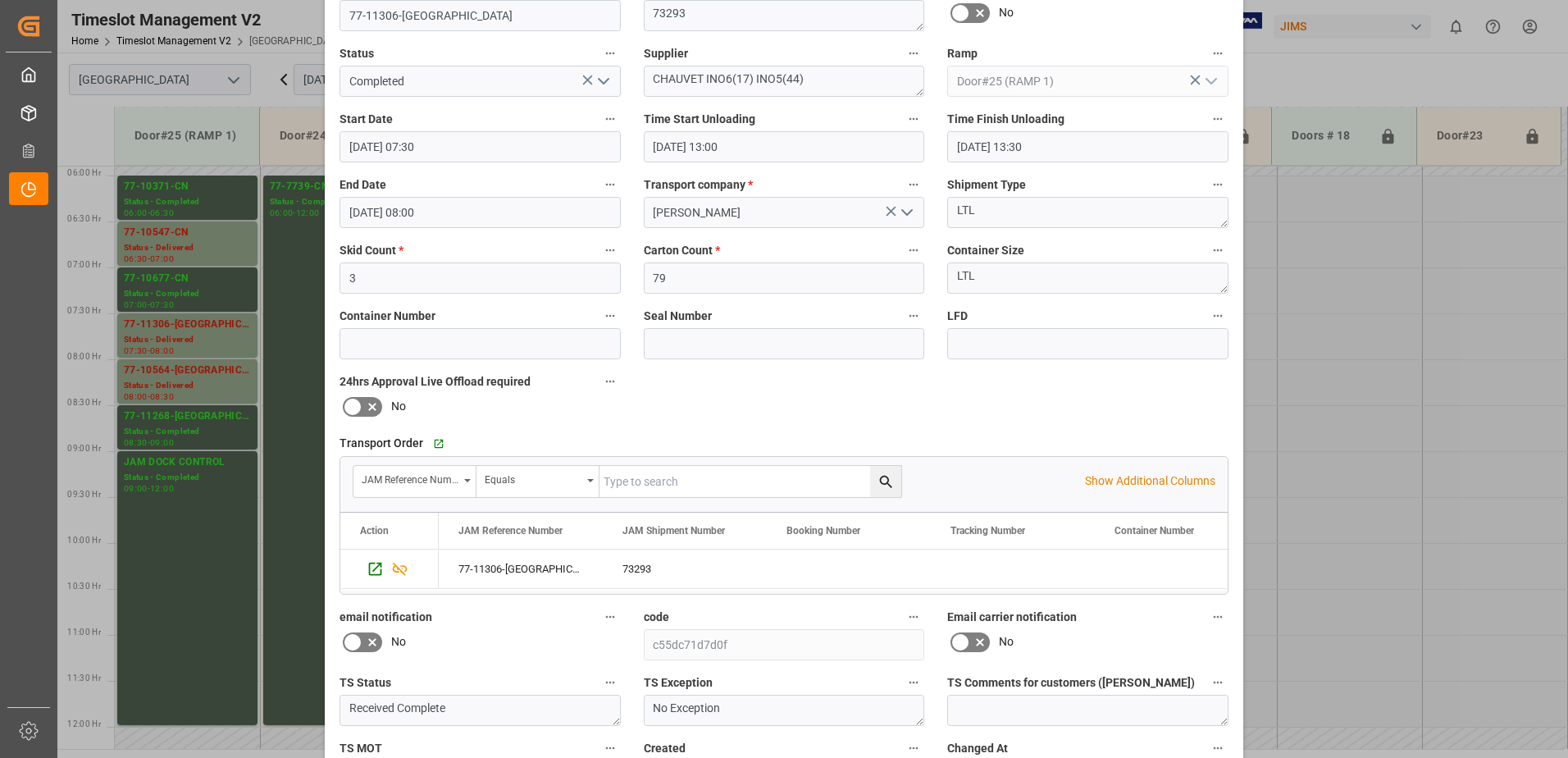
scroll to position [240, 0]
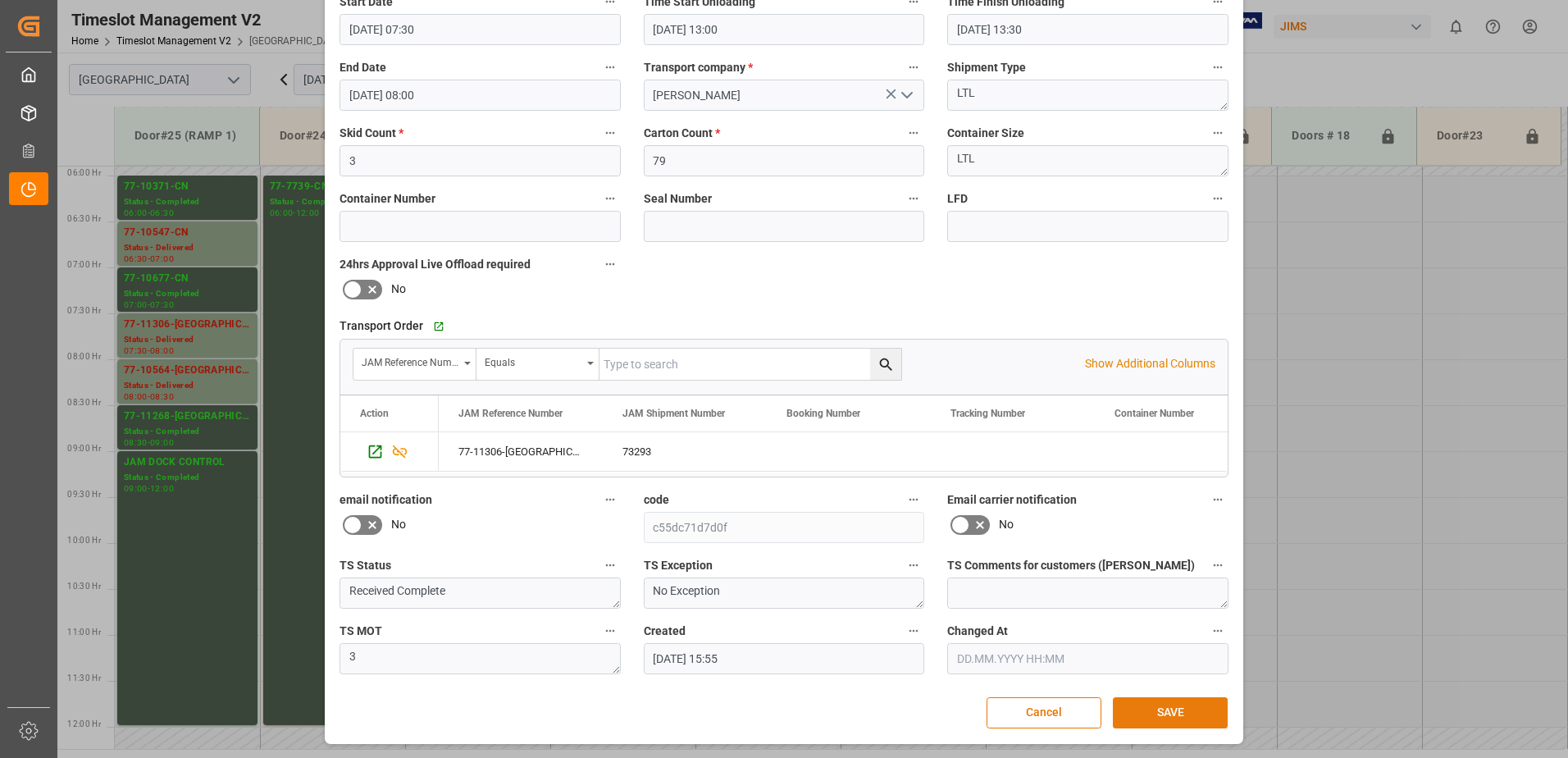
click at [1147, 716] on button "SAVE" at bounding box center [1170, 712] width 114 height 31
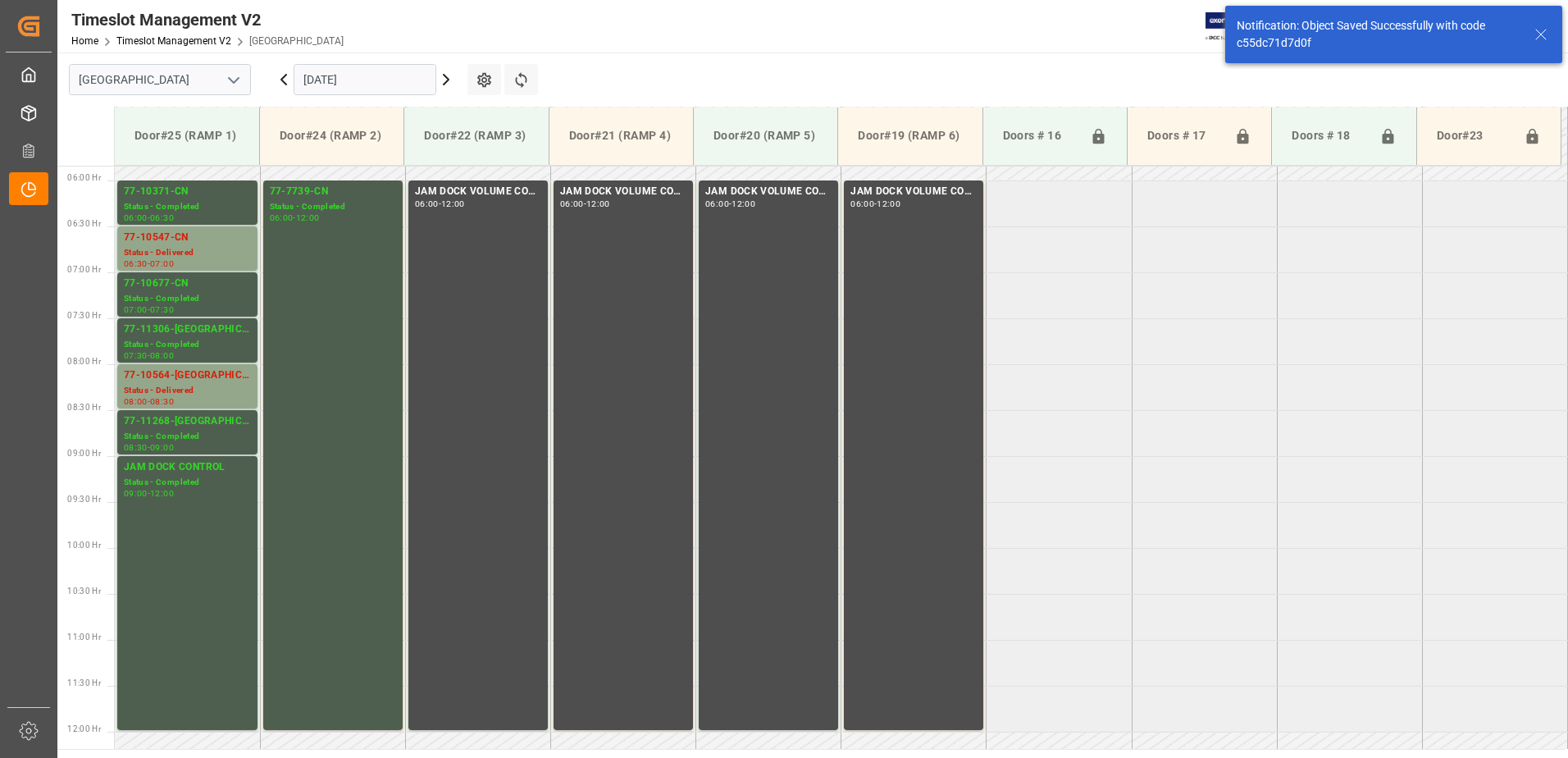
scroll to position [541, 0]
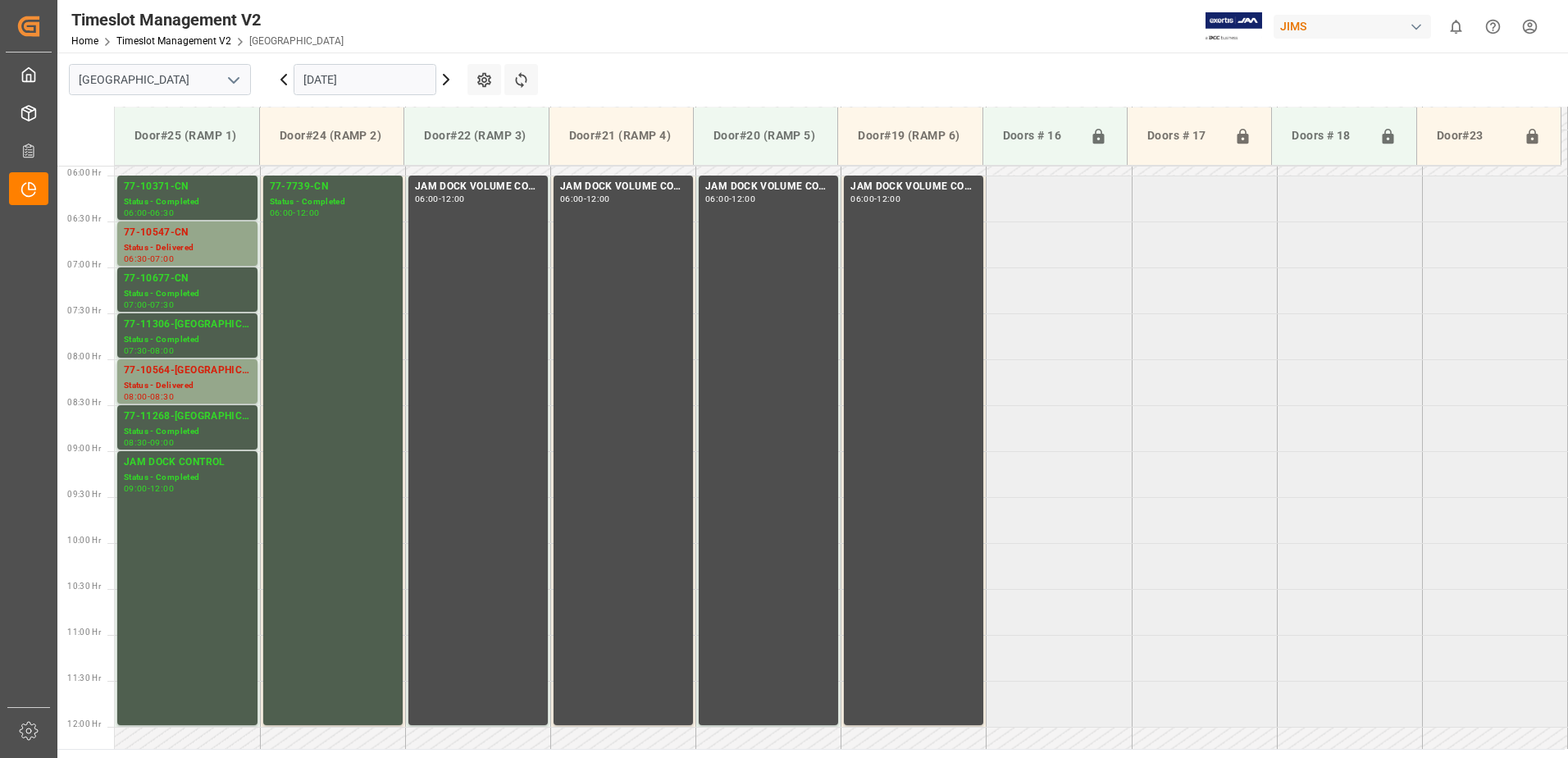
click at [443, 81] on icon at bounding box center [446, 80] width 20 height 20
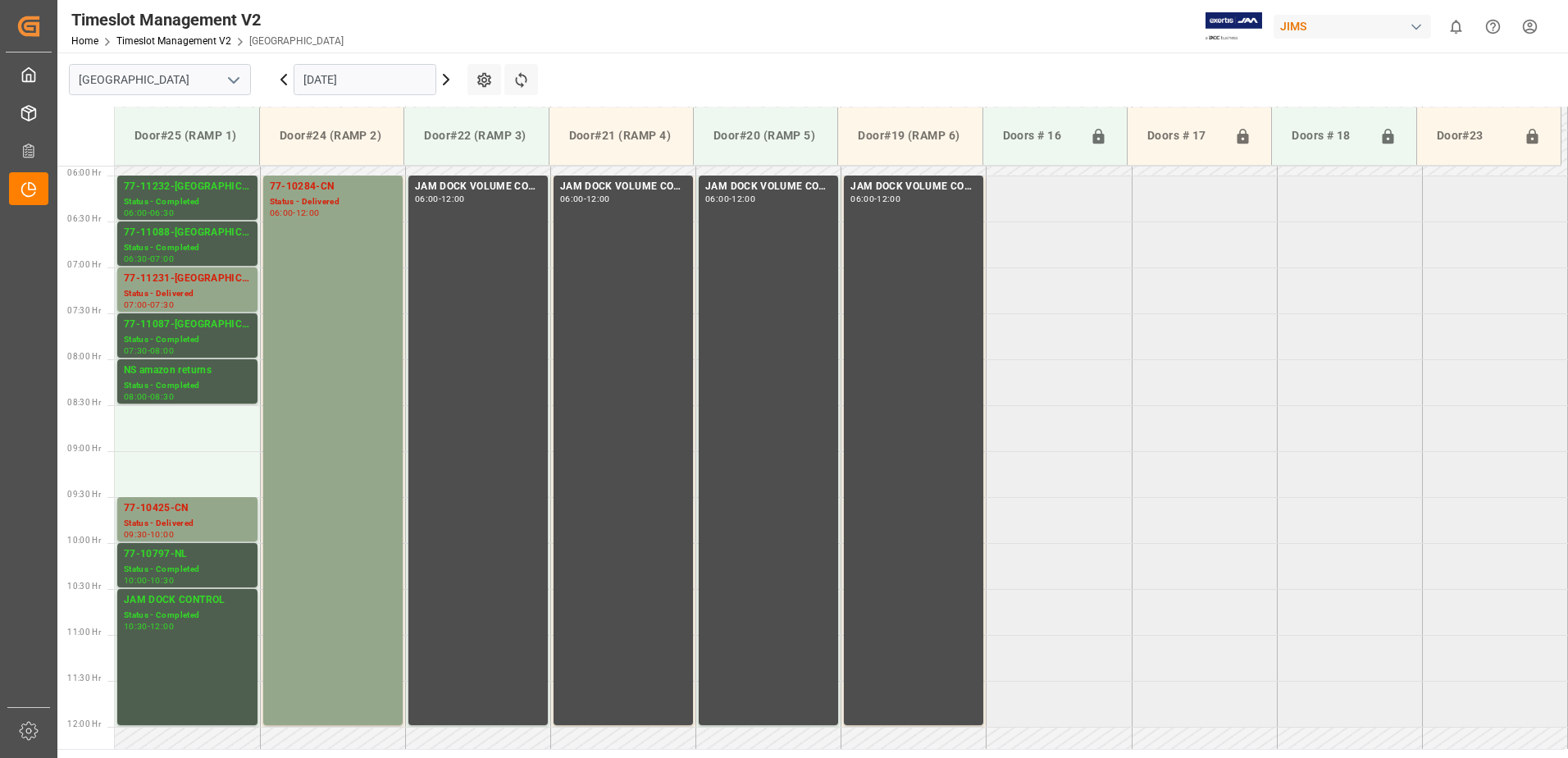
click at [281, 79] on icon at bounding box center [284, 79] width 5 height 10
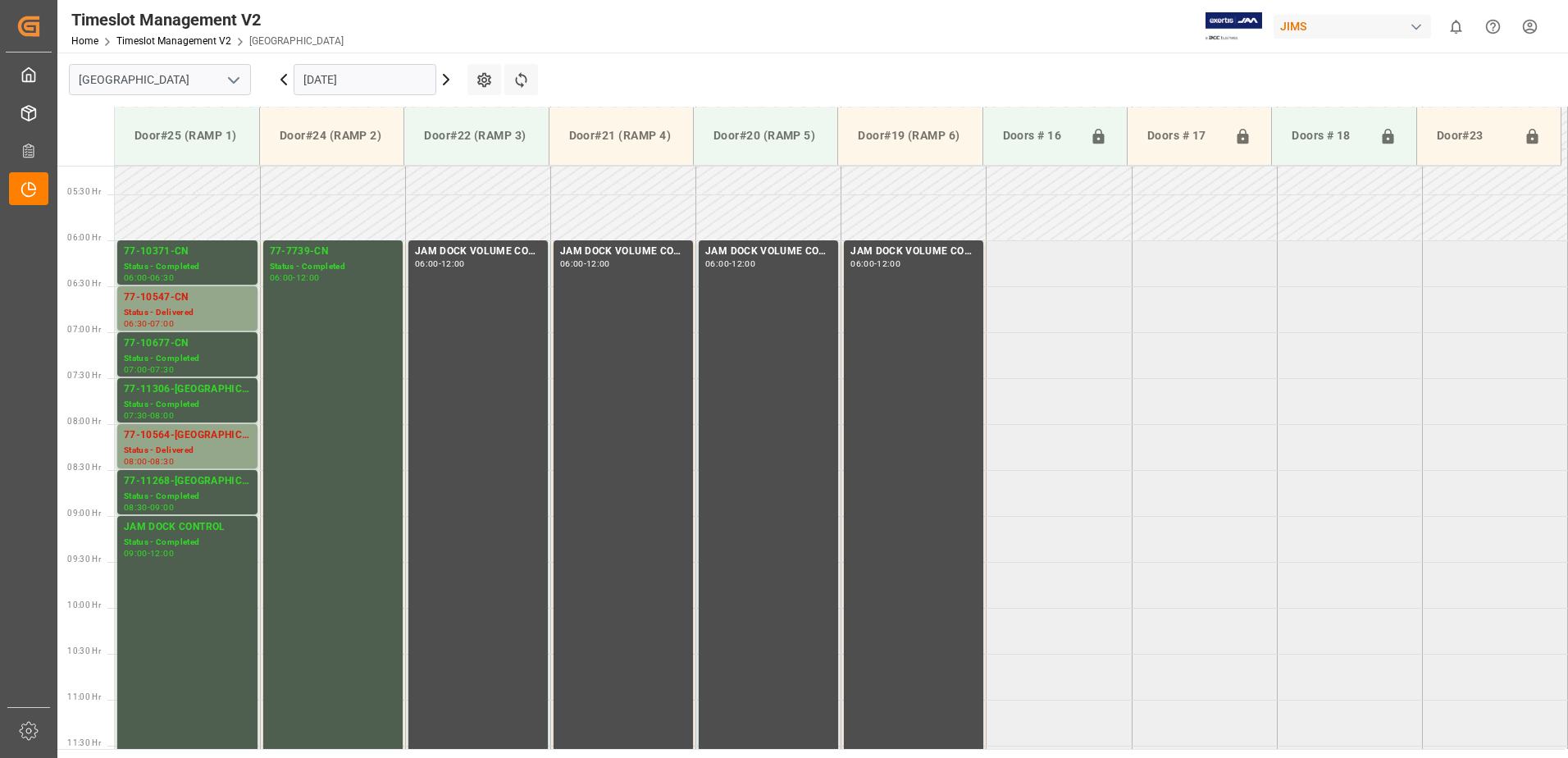
scroll to position [469, 0]
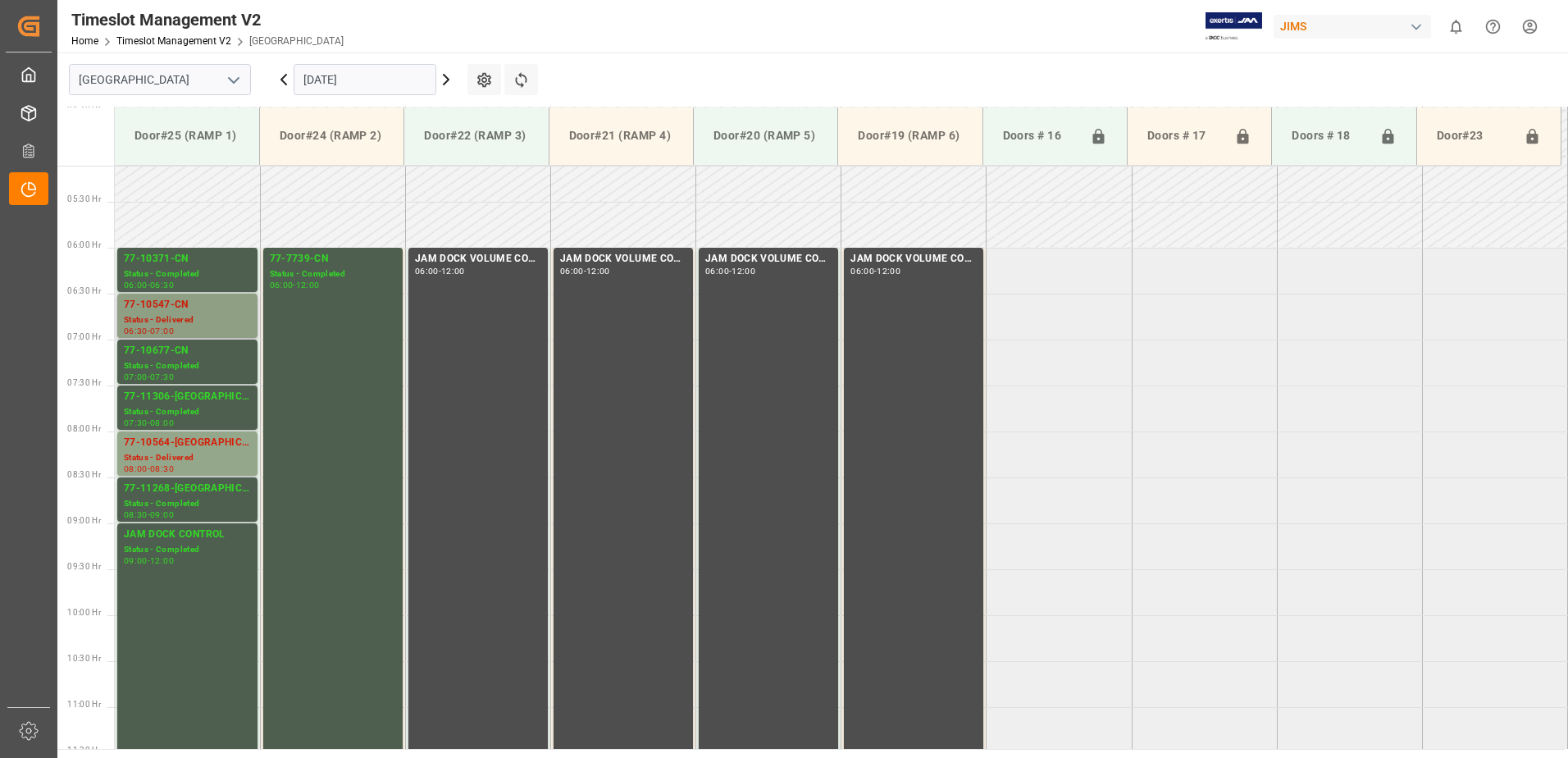
click at [171, 304] on div "77-10547-CN" at bounding box center [187, 305] width 127 height 16
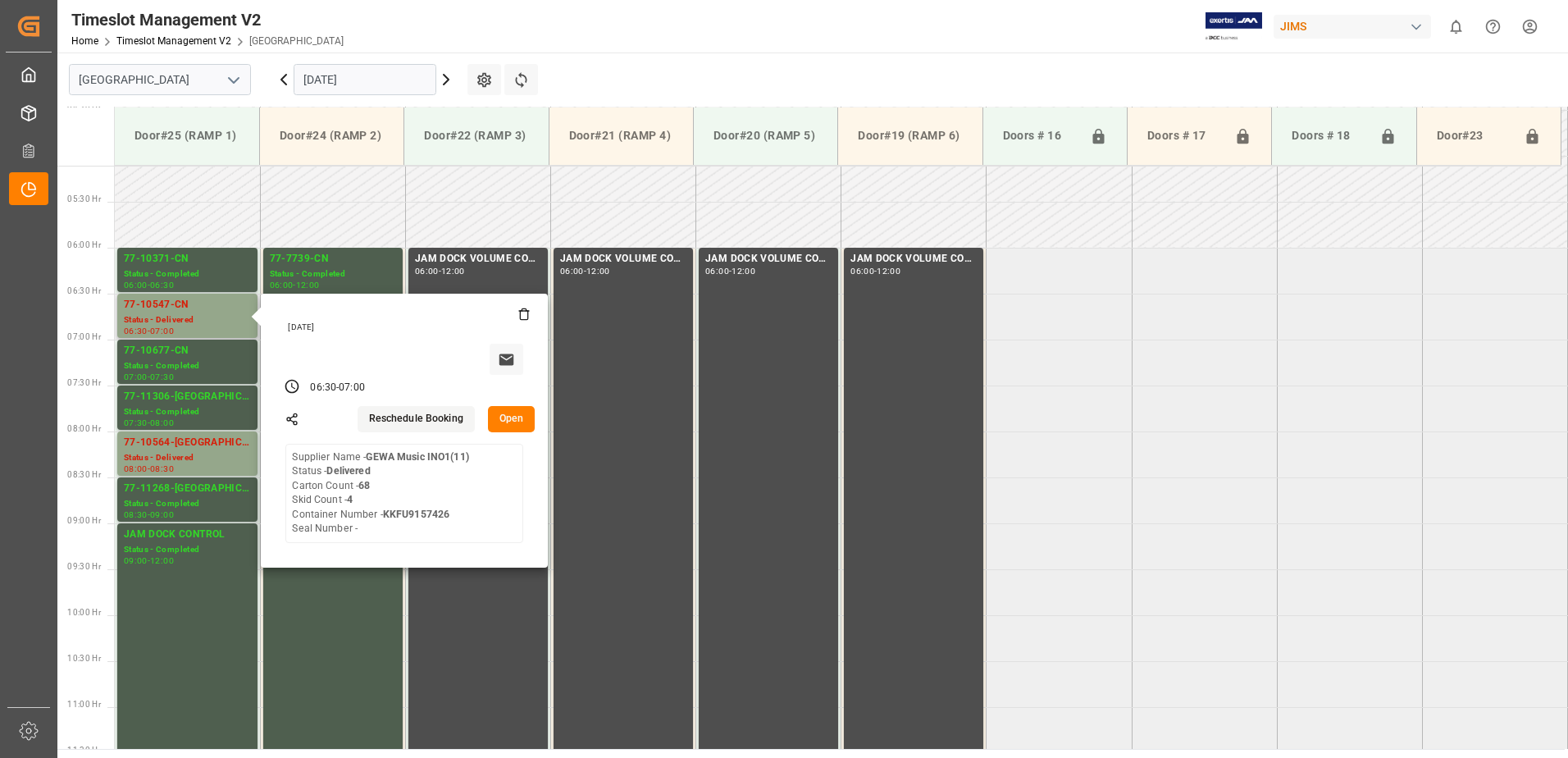
click at [509, 414] on button "Open" at bounding box center [511, 419] width 47 height 26
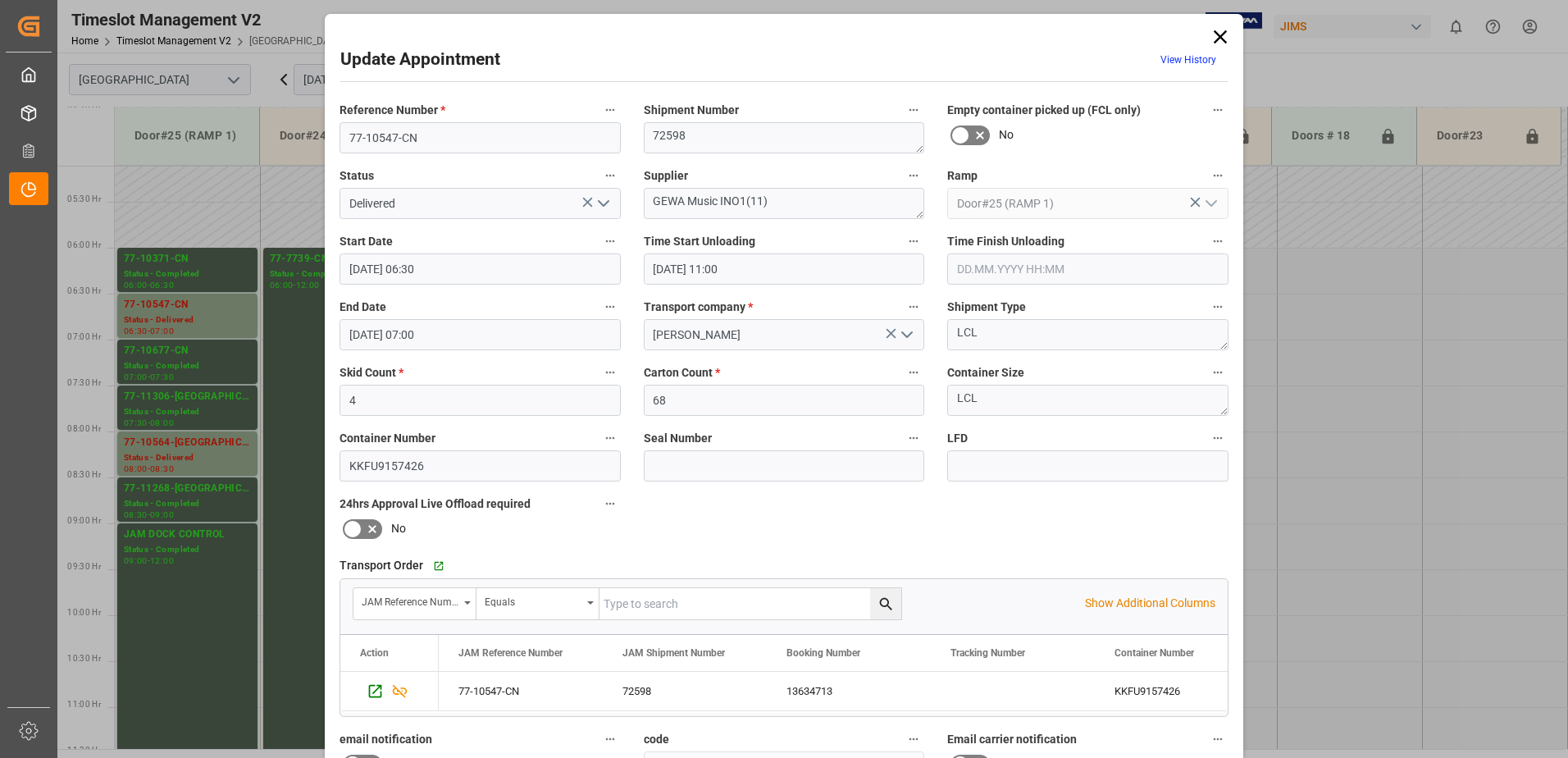
click at [598, 201] on icon "open menu" at bounding box center [604, 203] width 20 height 20
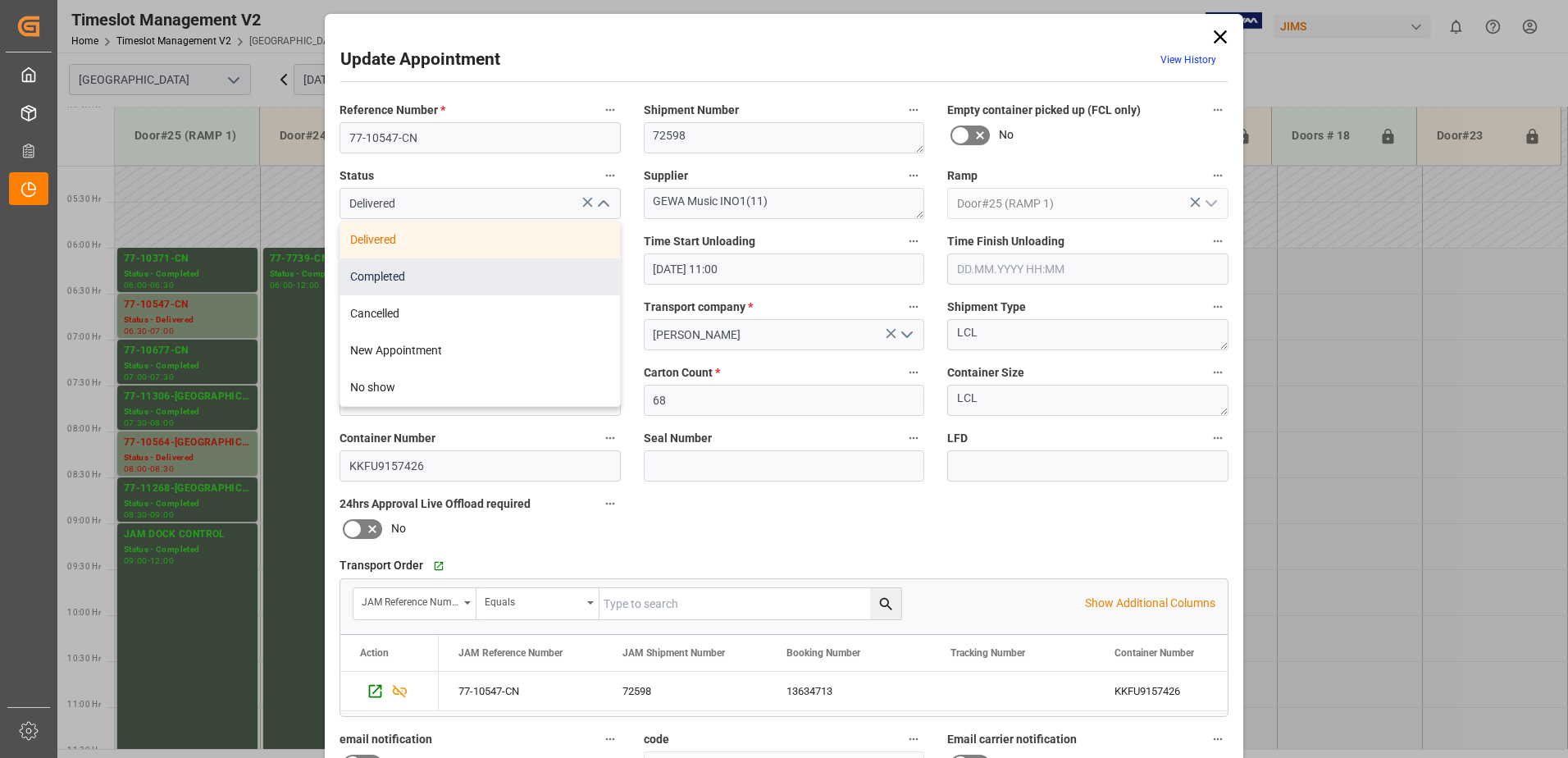
click at [473, 279] on div "Completed" at bounding box center [479, 277] width 280 height 37
type input "Completed"
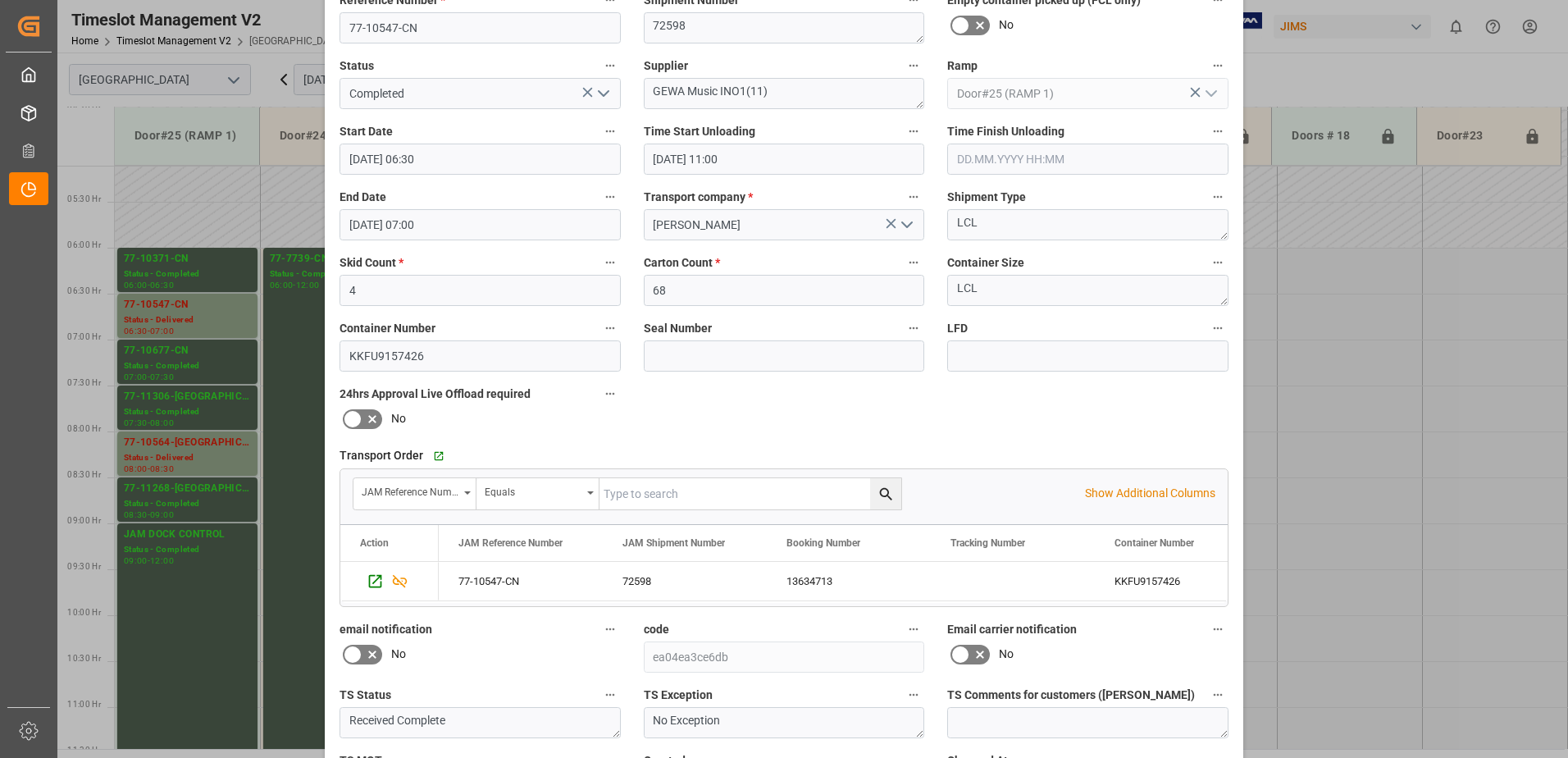
scroll to position [240, 0]
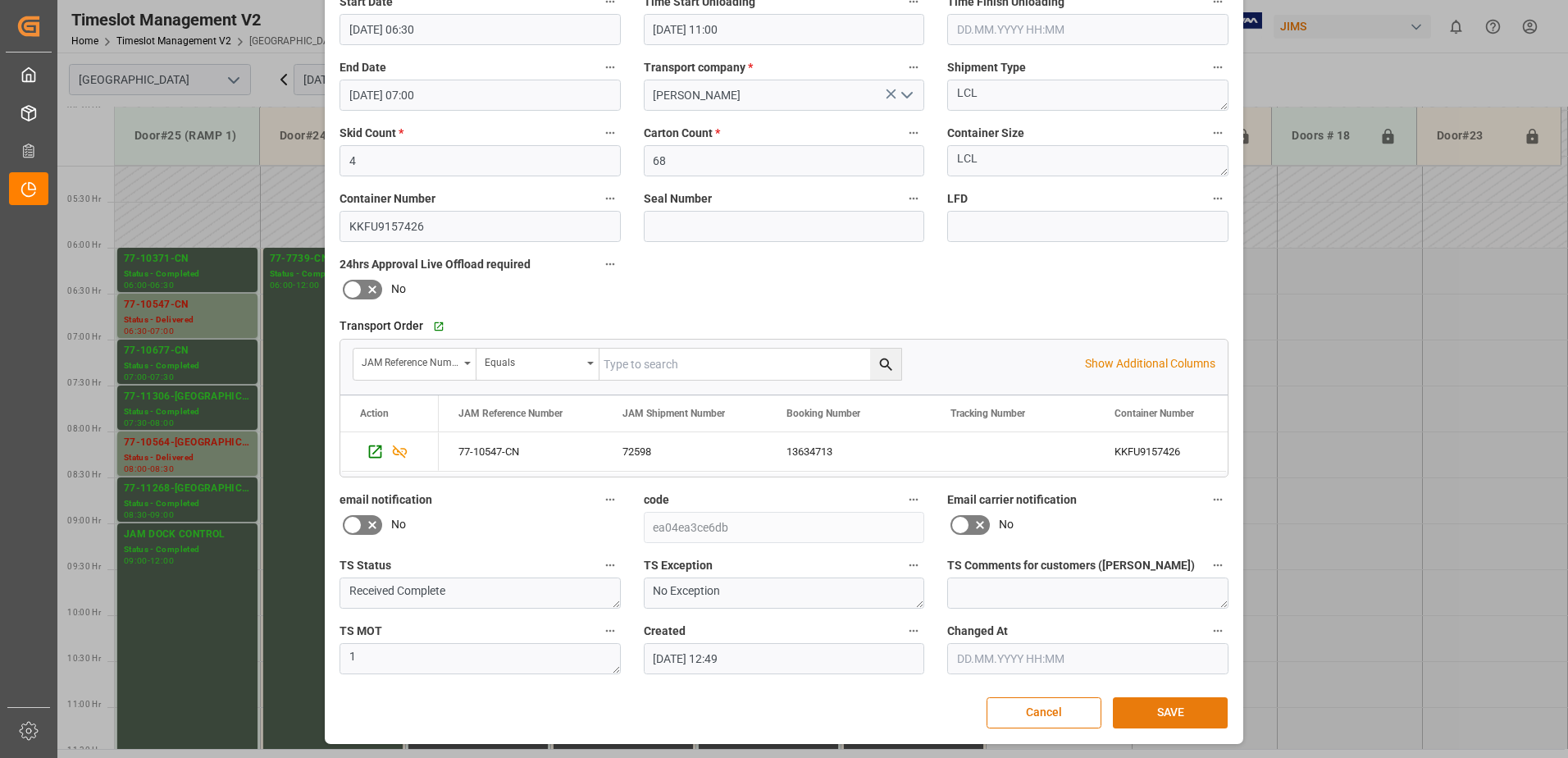
click at [1187, 717] on button "SAVE" at bounding box center [1170, 712] width 114 height 31
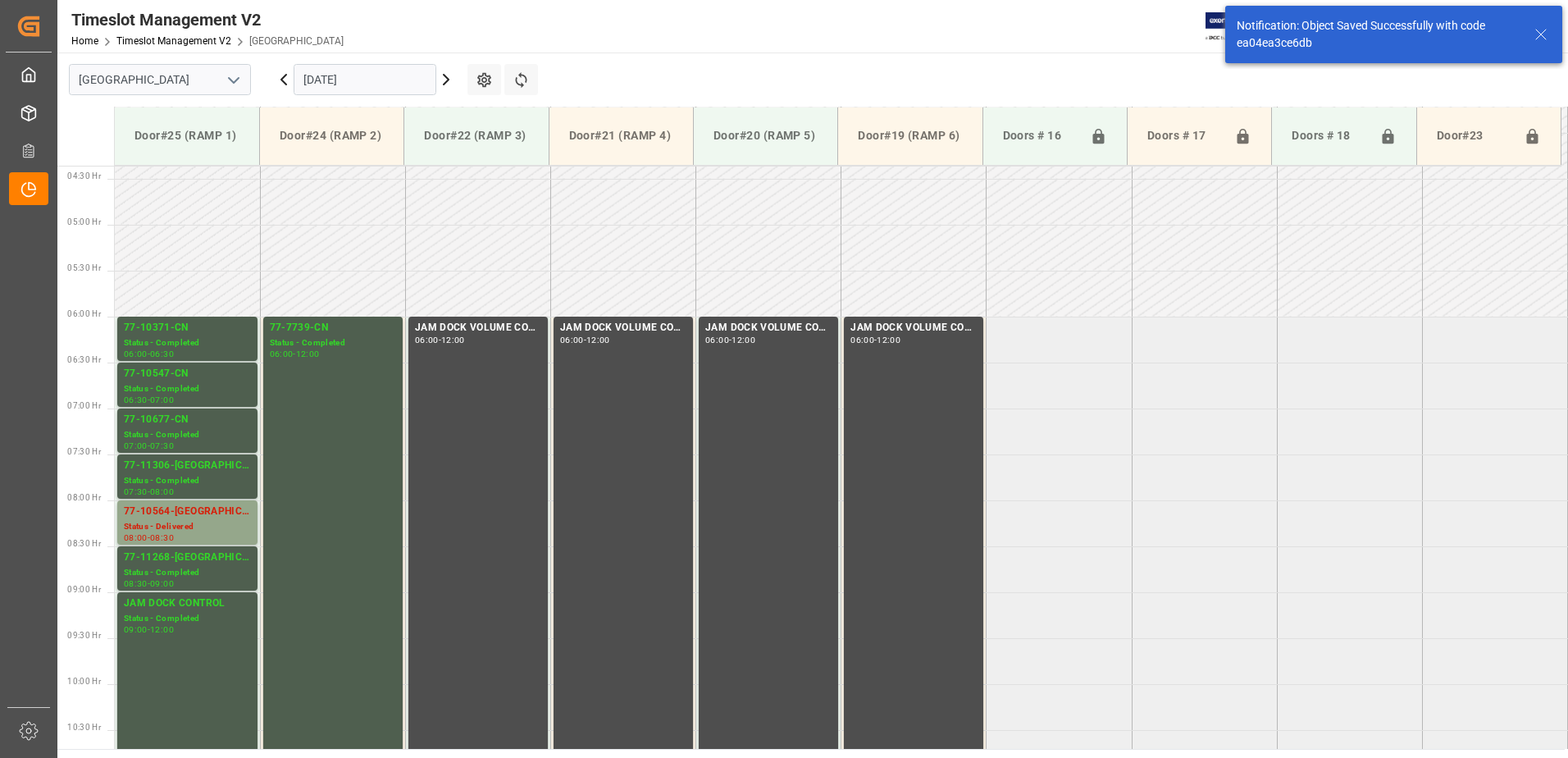
scroll to position [449, 0]
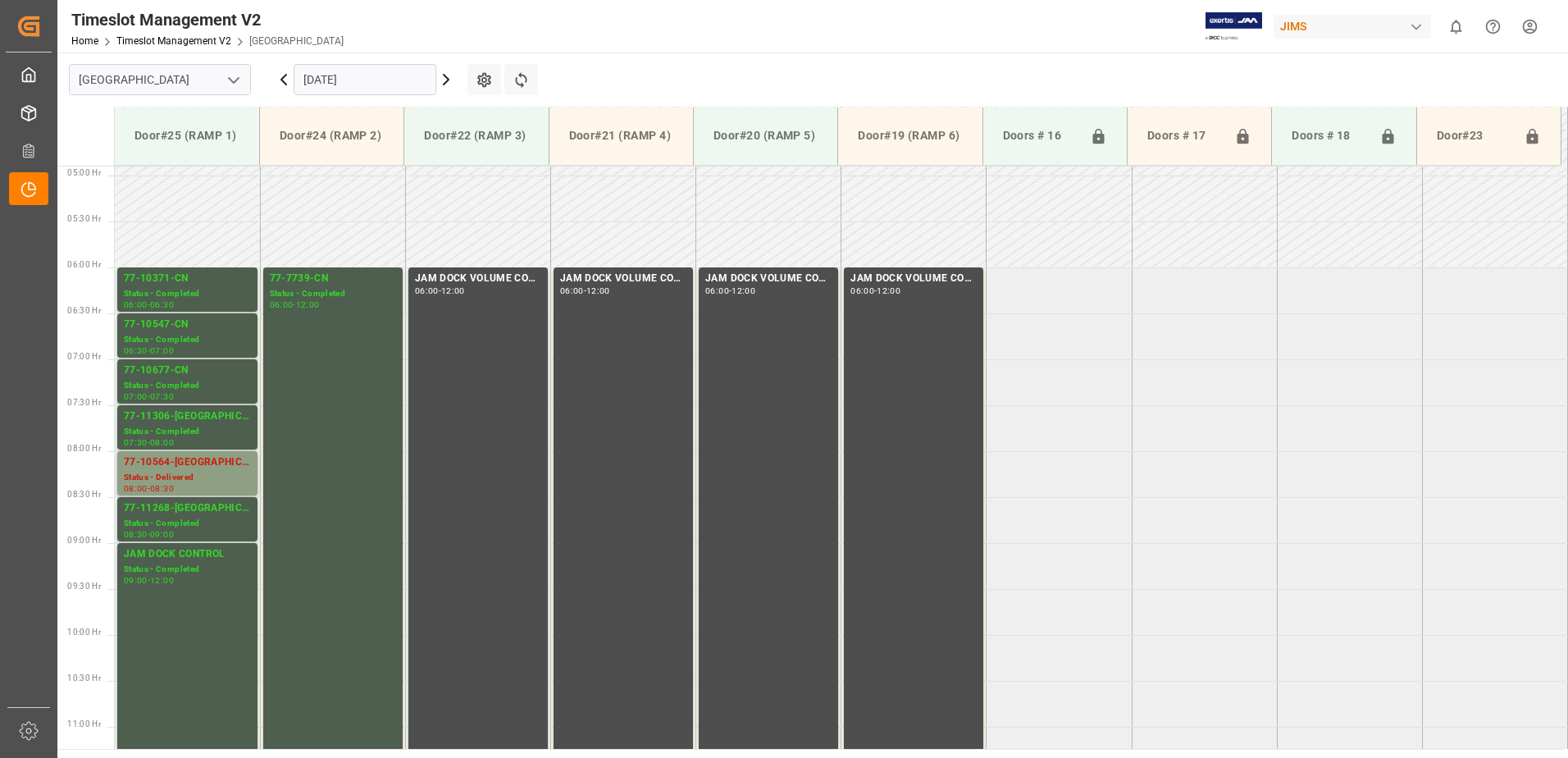
click at [161, 473] on div "Status - Delivered" at bounding box center [187, 478] width 127 height 14
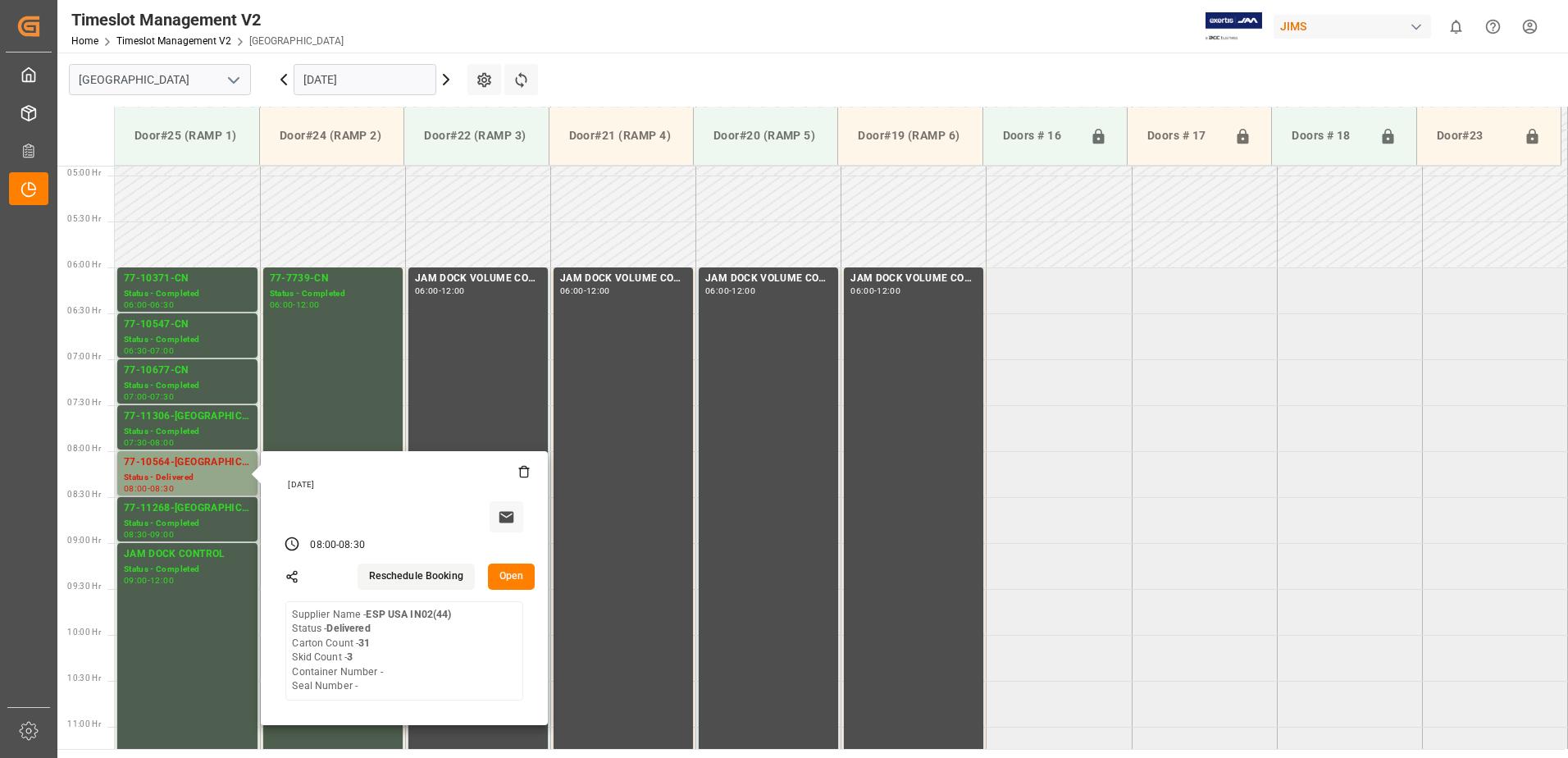
click at [507, 576] on button "Open" at bounding box center [511, 576] width 47 height 26
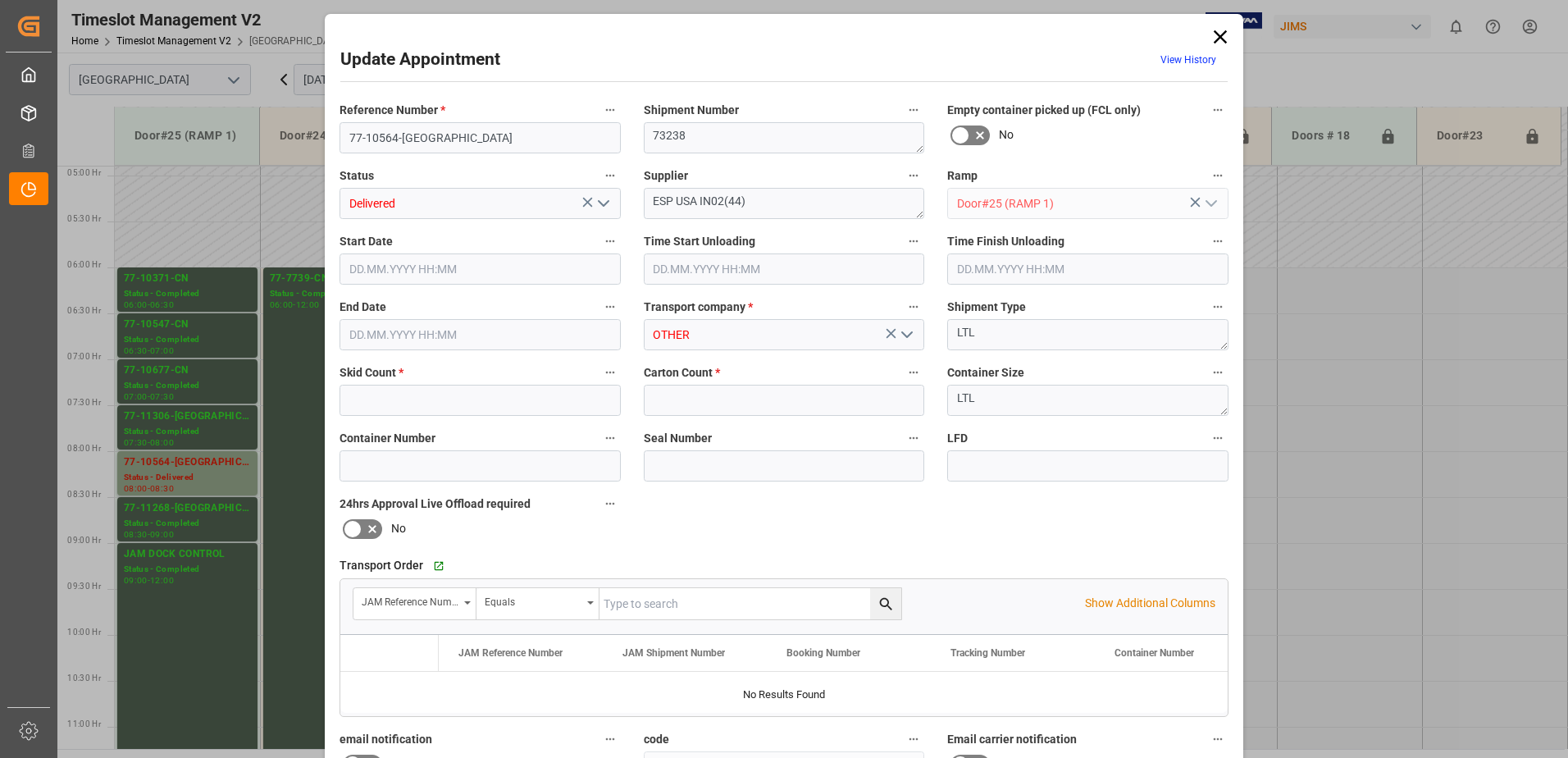
type input "3"
type input "31"
type input "[DATE] 08:00"
type input "[DATE] 10:30"
type input "[DATE] 11:00"
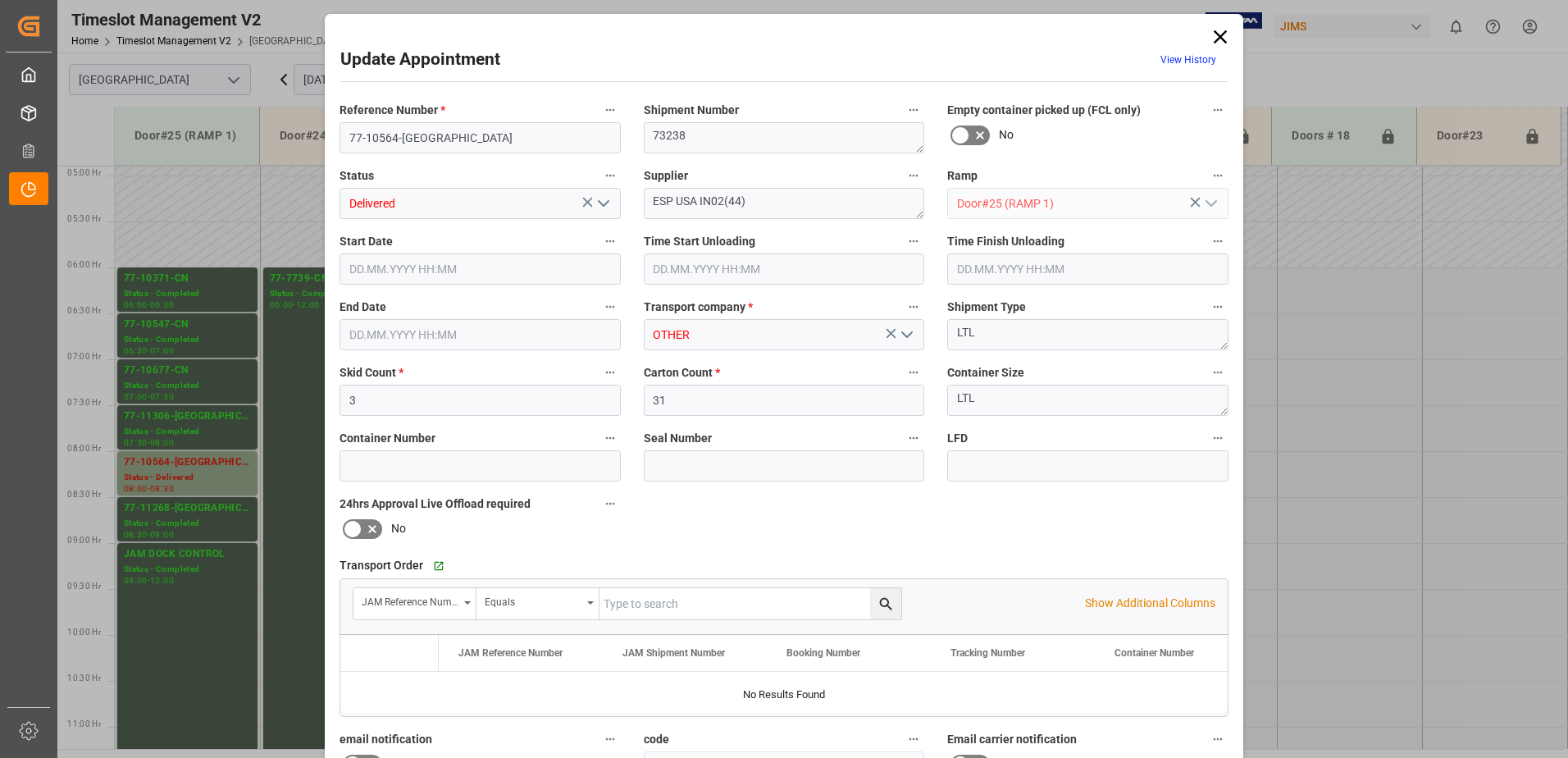
type input "[DATE] 08:30"
type input "[DATE] 15:14"
click at [600, 202] on icon "open menu" at bounding box center [604, 203] width 20 height 20
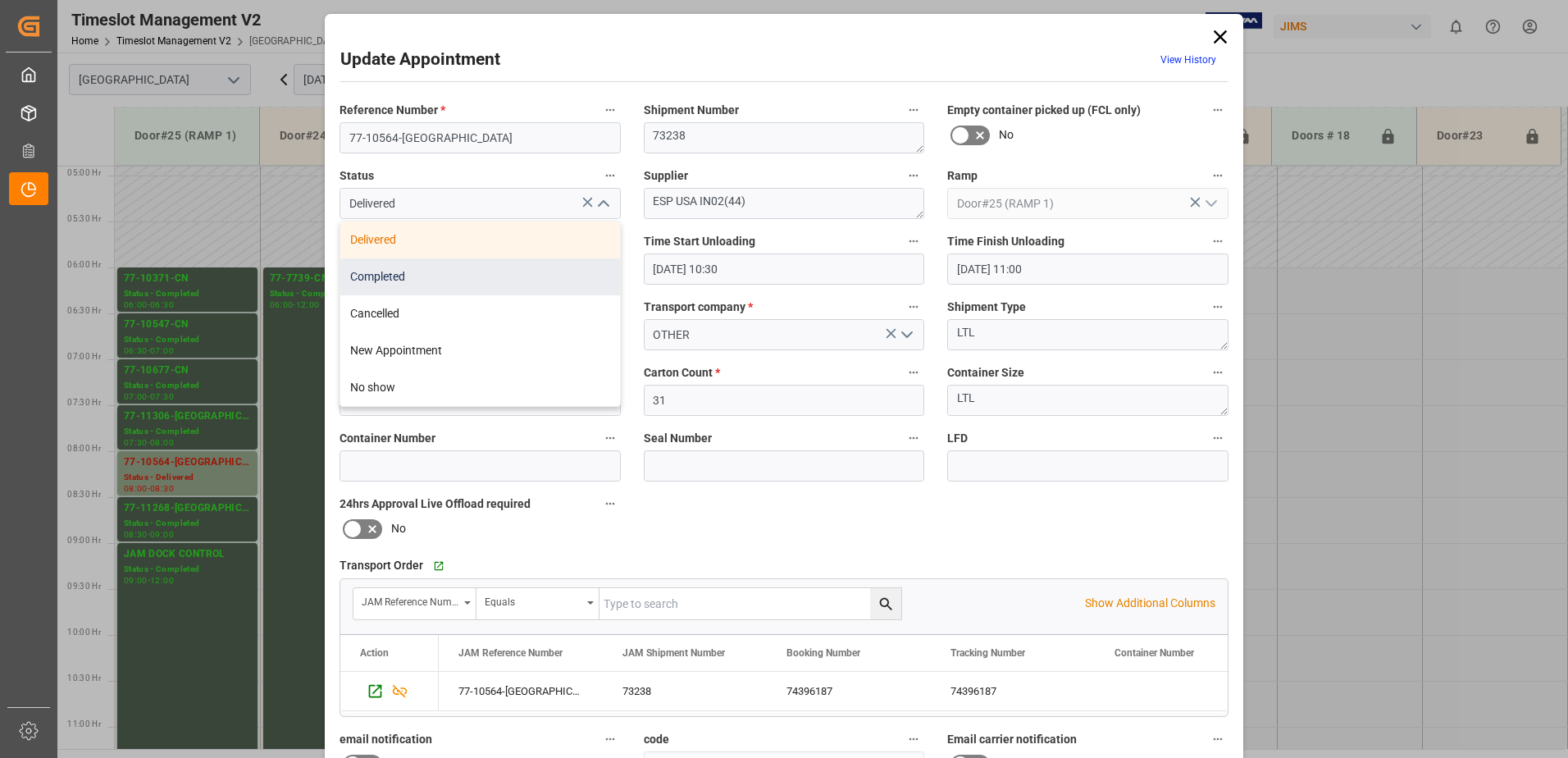
click at [517, 281] on div "Completed" at bounding box center [479, 277] width 280 height 37
type input "Completed"
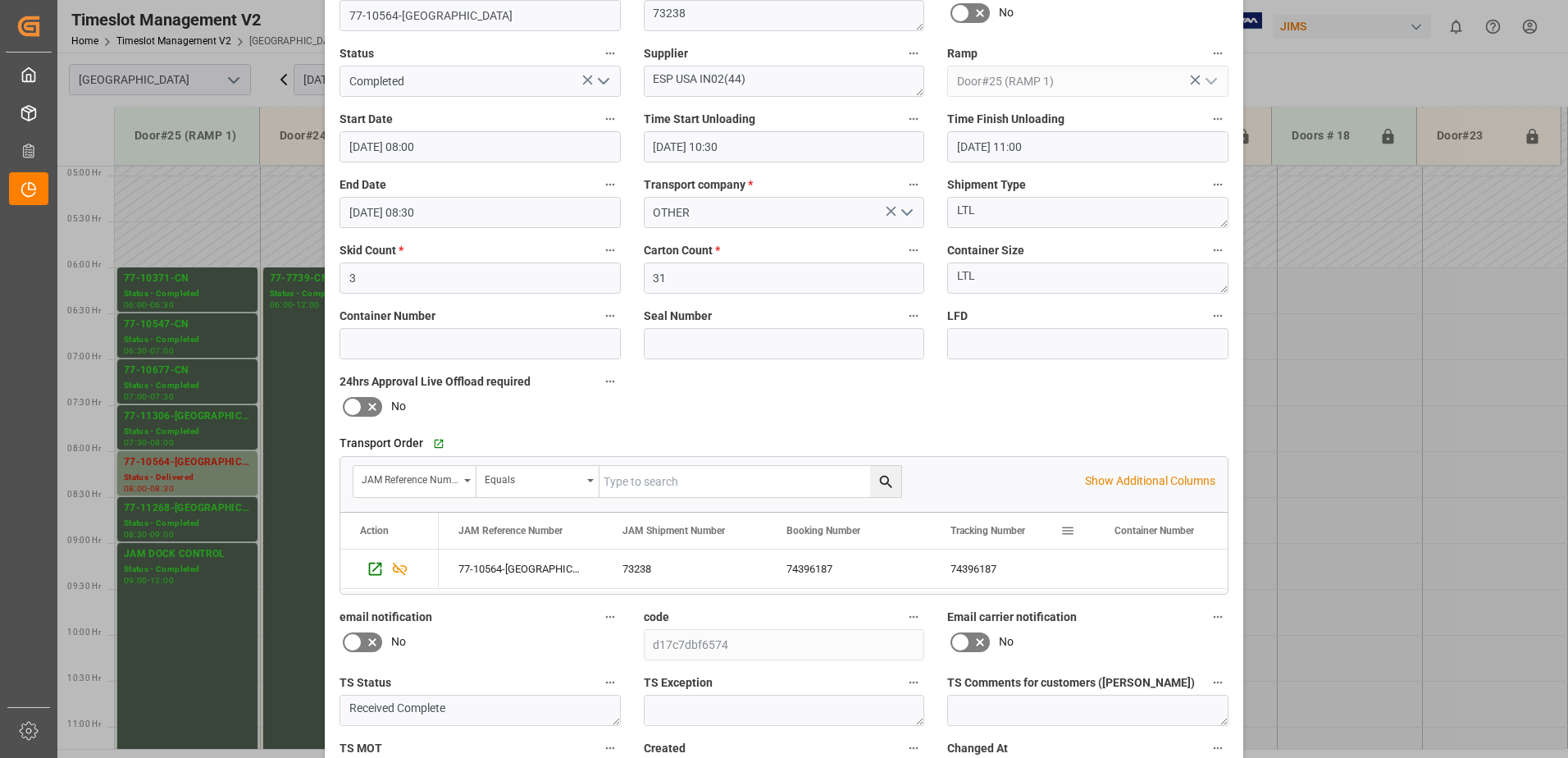
scroll to position [240, 0]
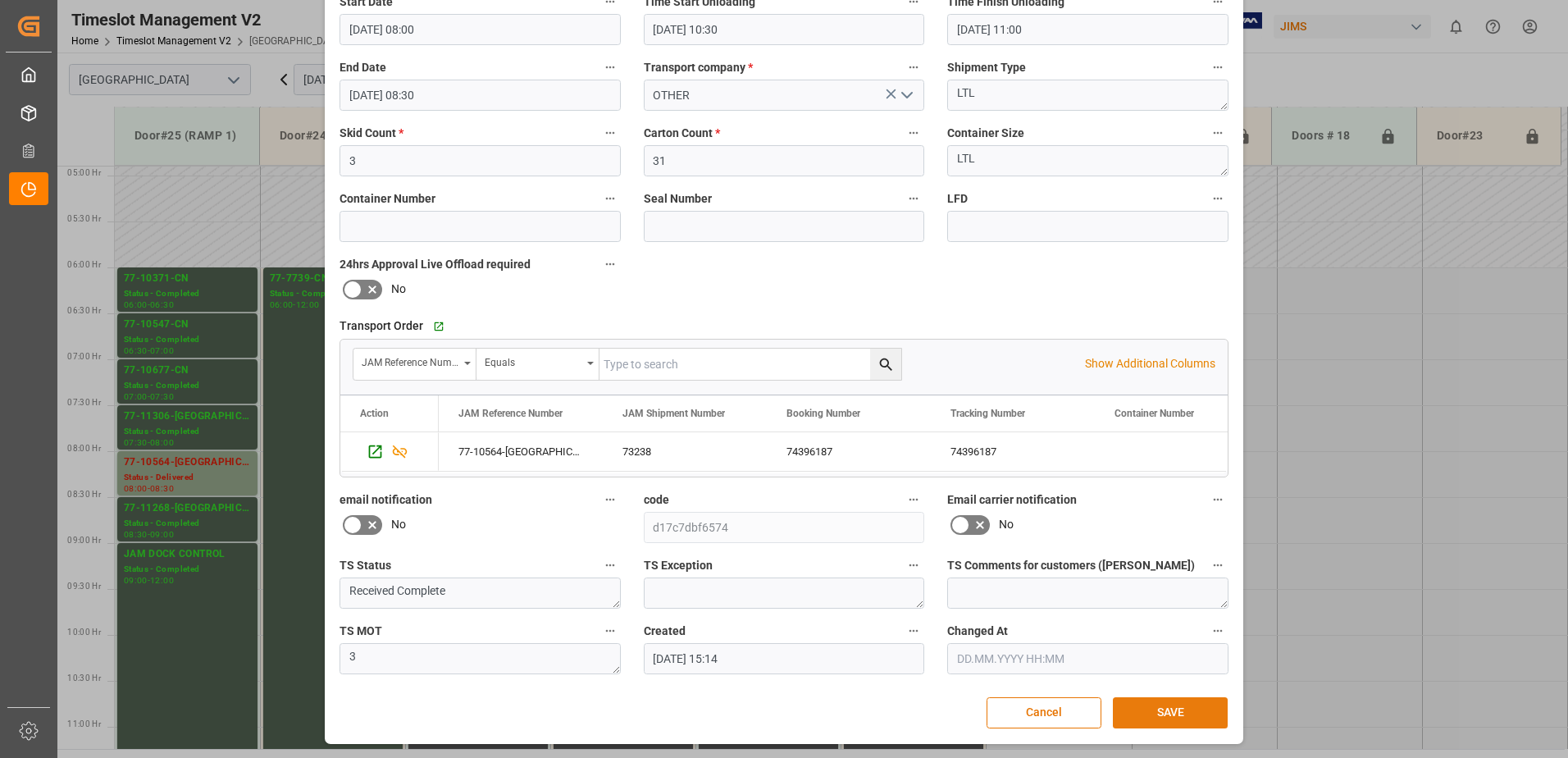
click at [1160, 712] on button "SAVE" at bounding box center [1170, 712] width 114 height 31
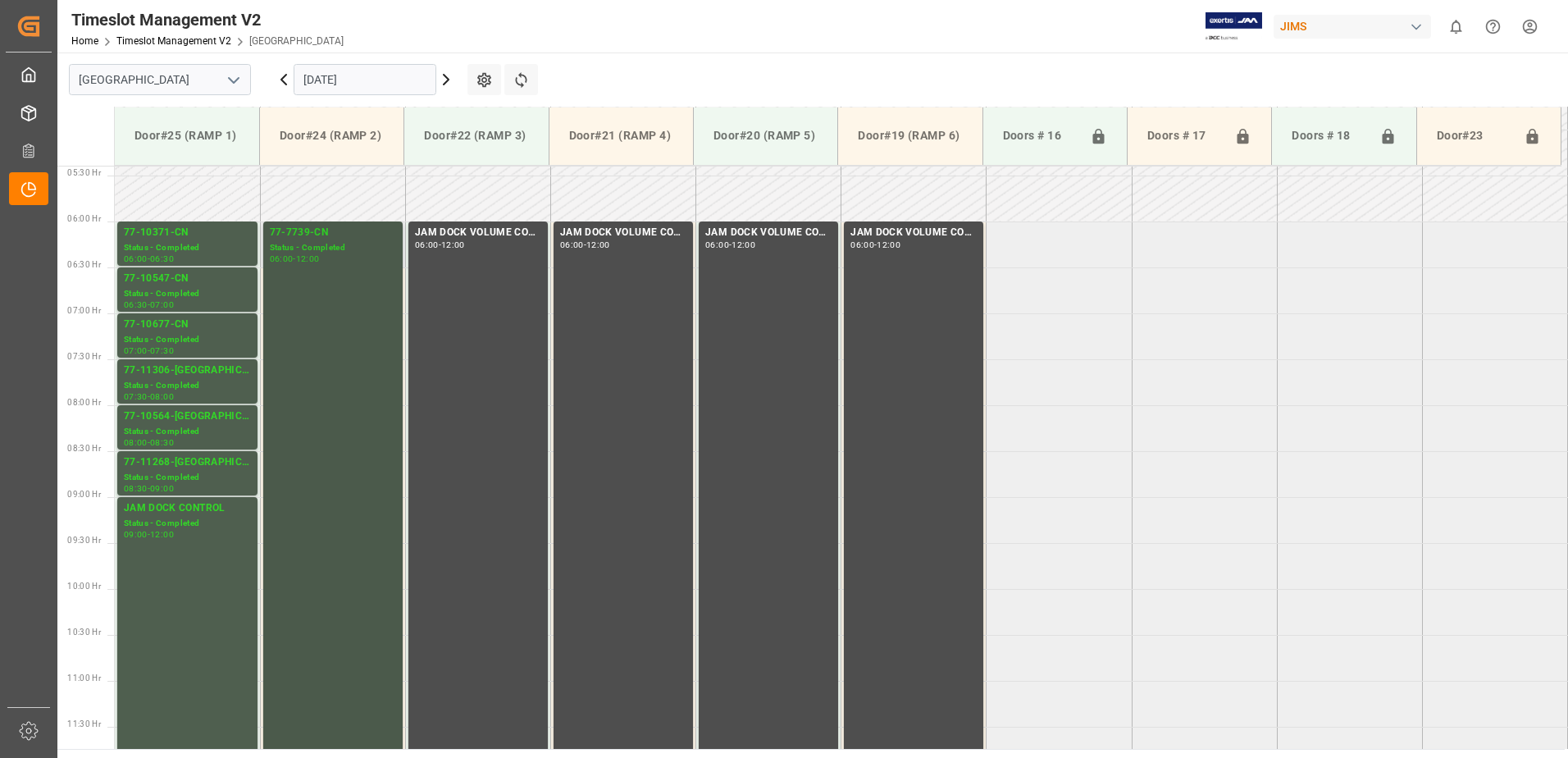
scroll to position [469, 0]
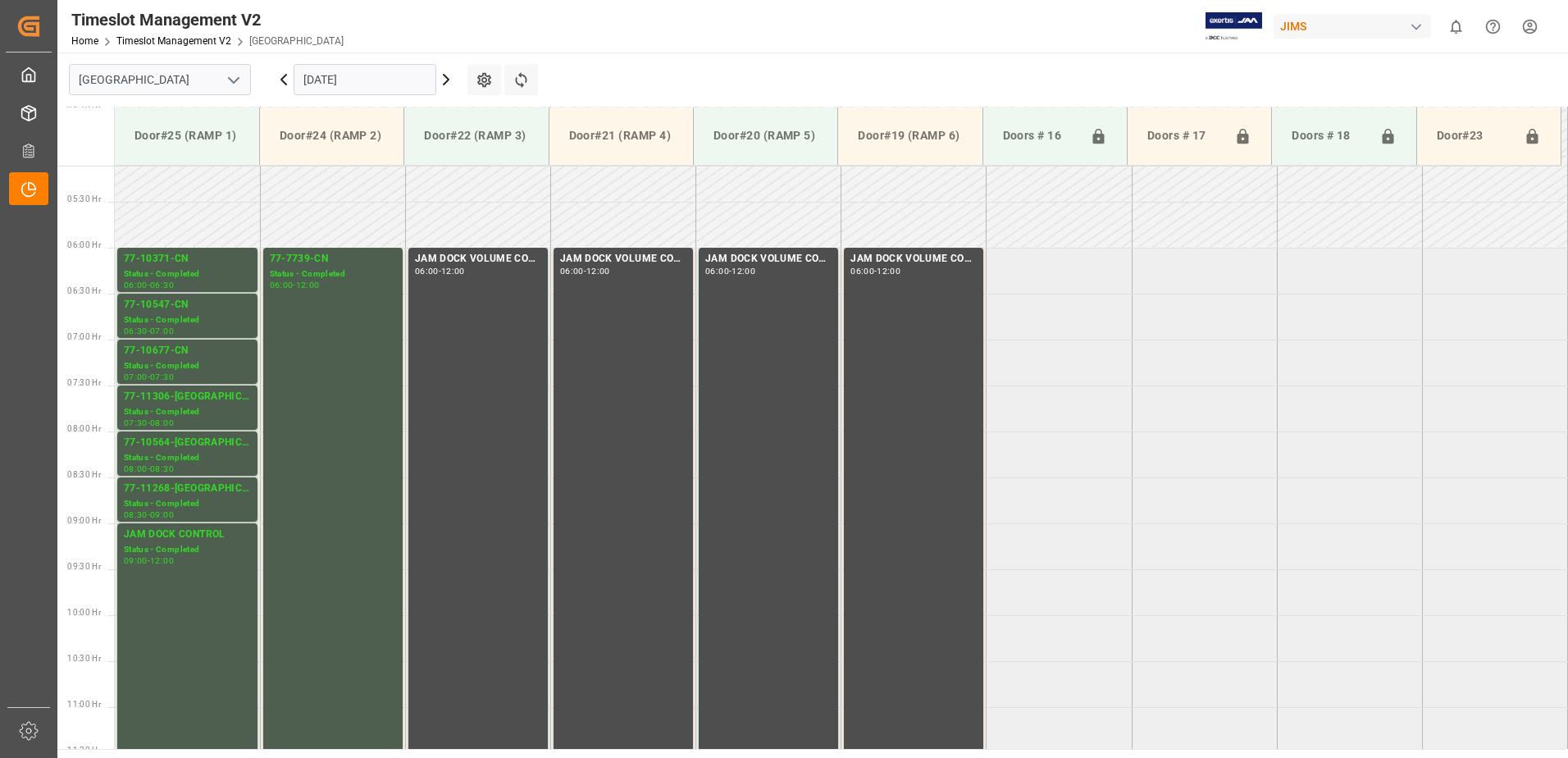
click at [286, 76] on icon at bounding box center [284, 80] width 20 height 20
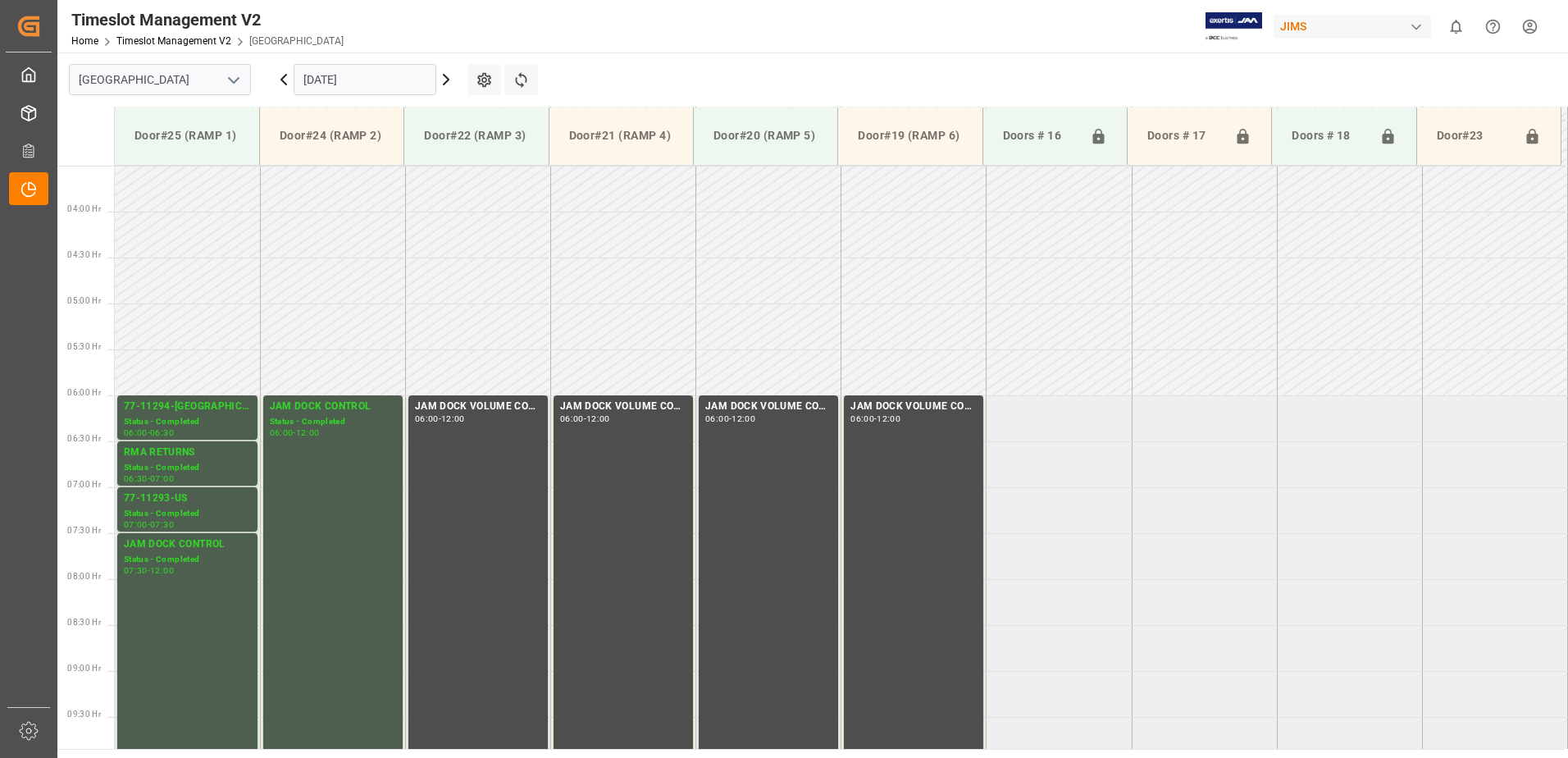
scroll to position [634, 0]
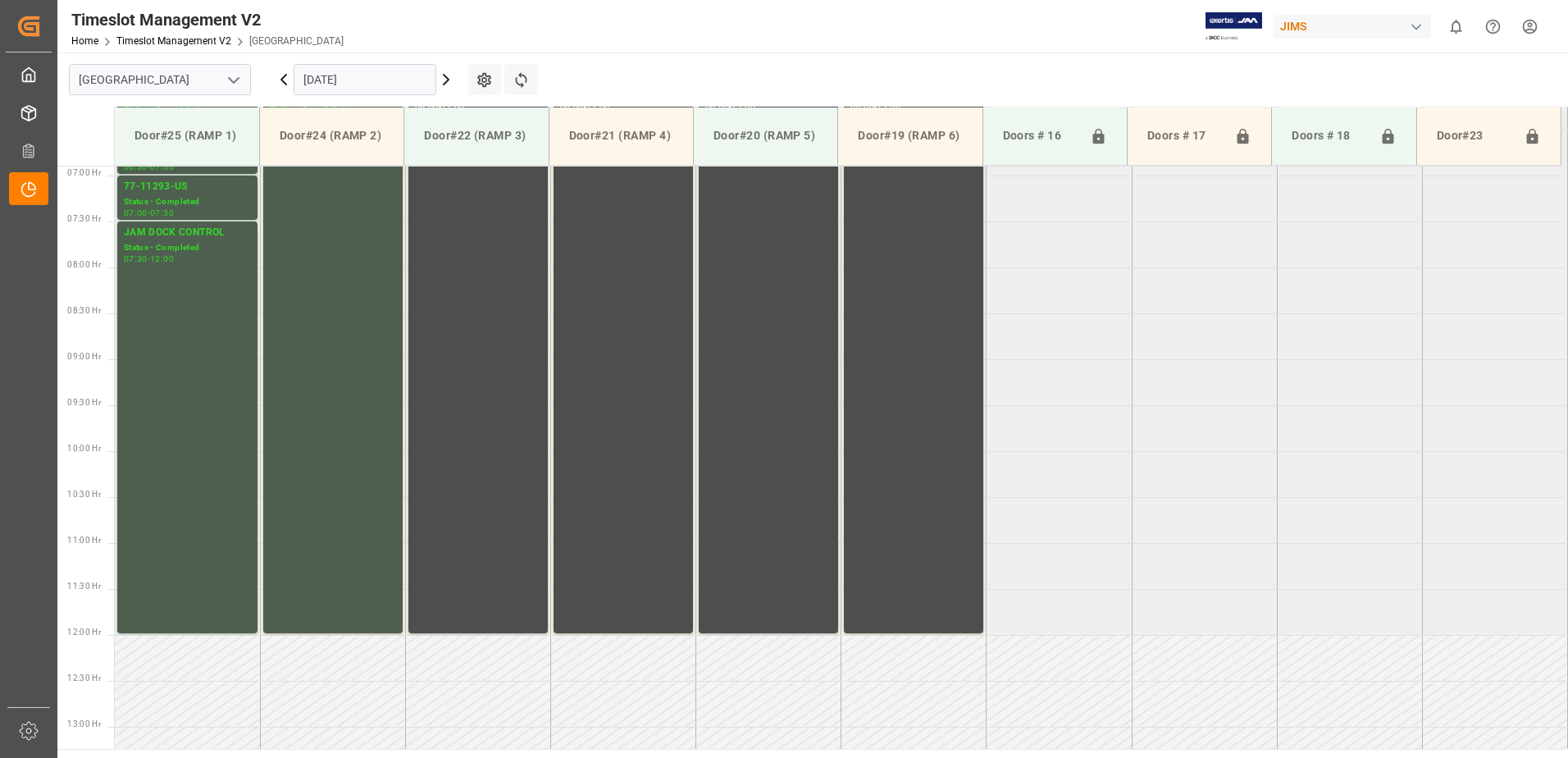
click at [284, 76] on icon at bounding box center [284, 79] width 5 height 10
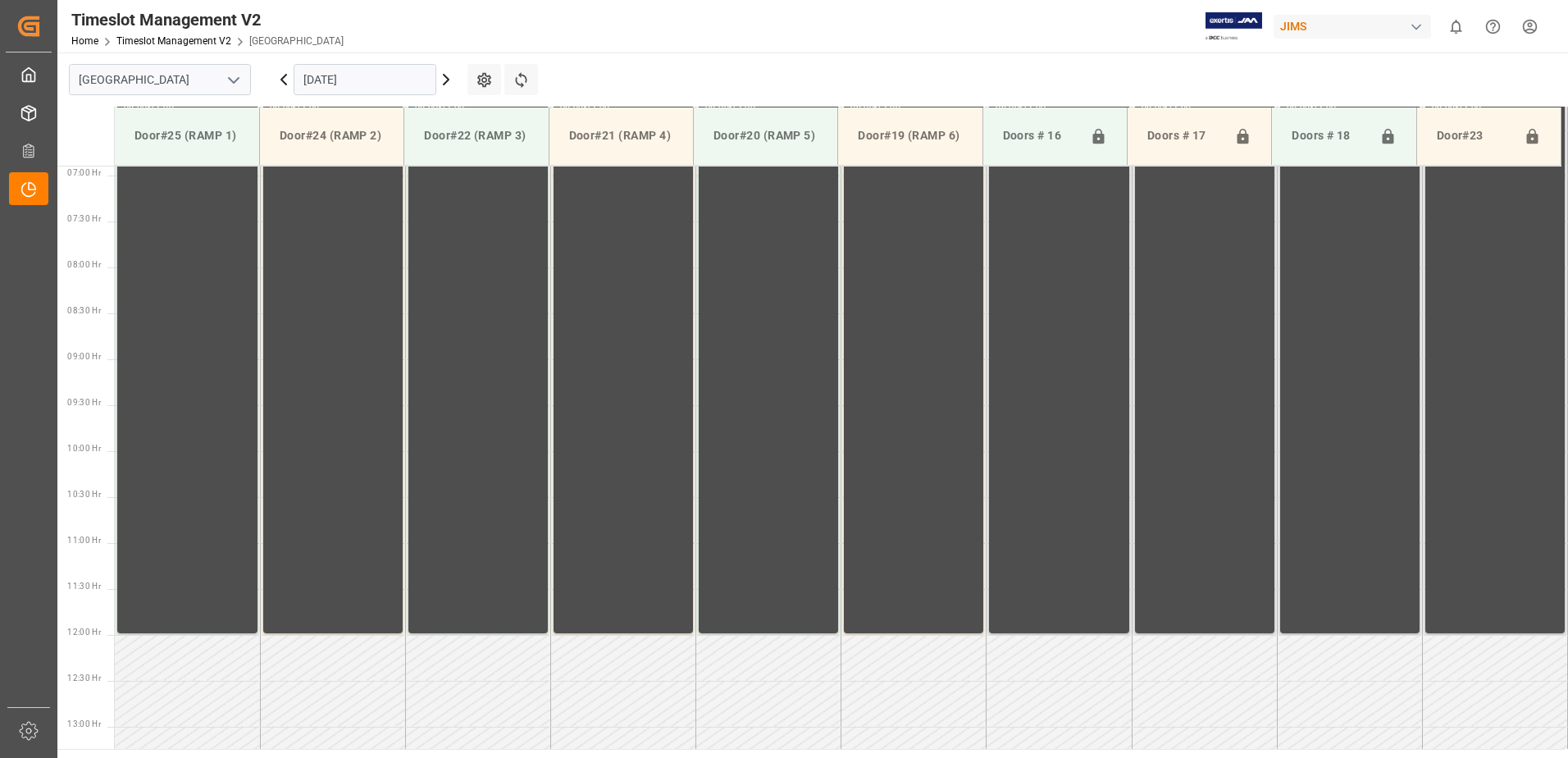
click at [284, 74] on icon at bounding box center [284, 80] width 20 height 20
click at [284, 73] on icon at bounding box center [284, 80] width 20 height 20
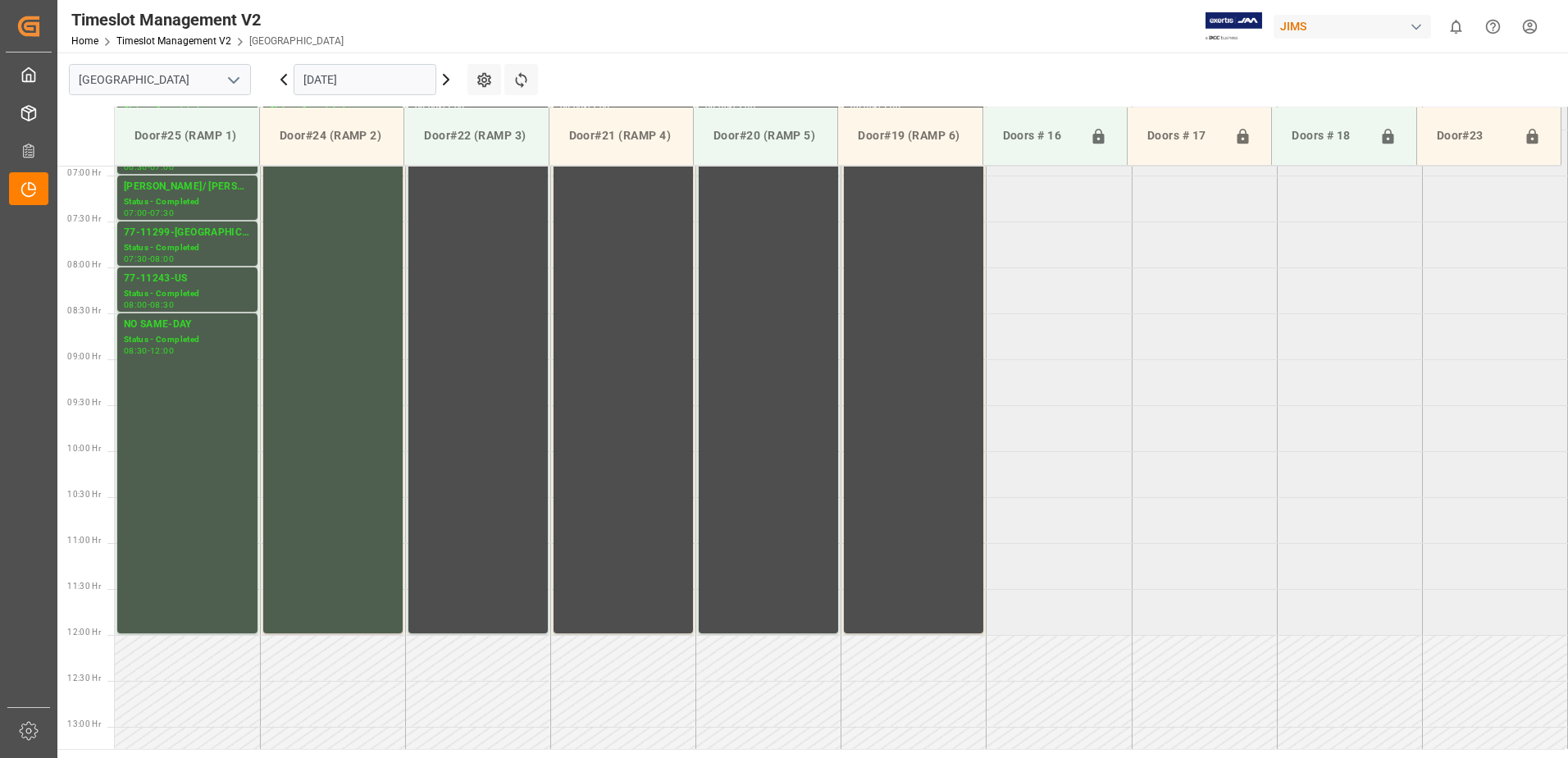
click at [281, 72] on icon at bounding box center [284, 80] width 20 height 20
click at [281, 71] on icon at bounding box center [284, 80] width 20 height 20
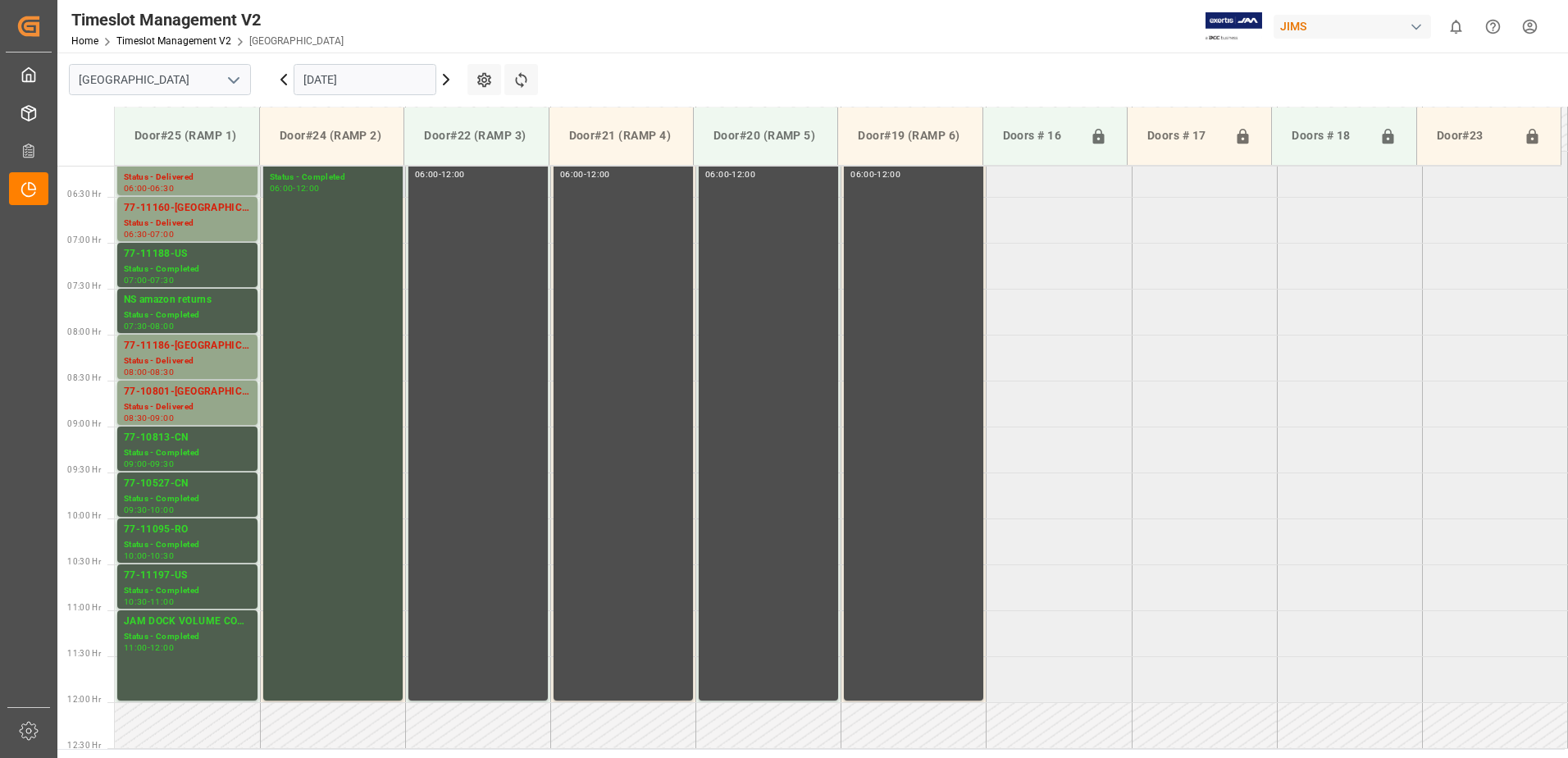
scroll to position [469, 0]
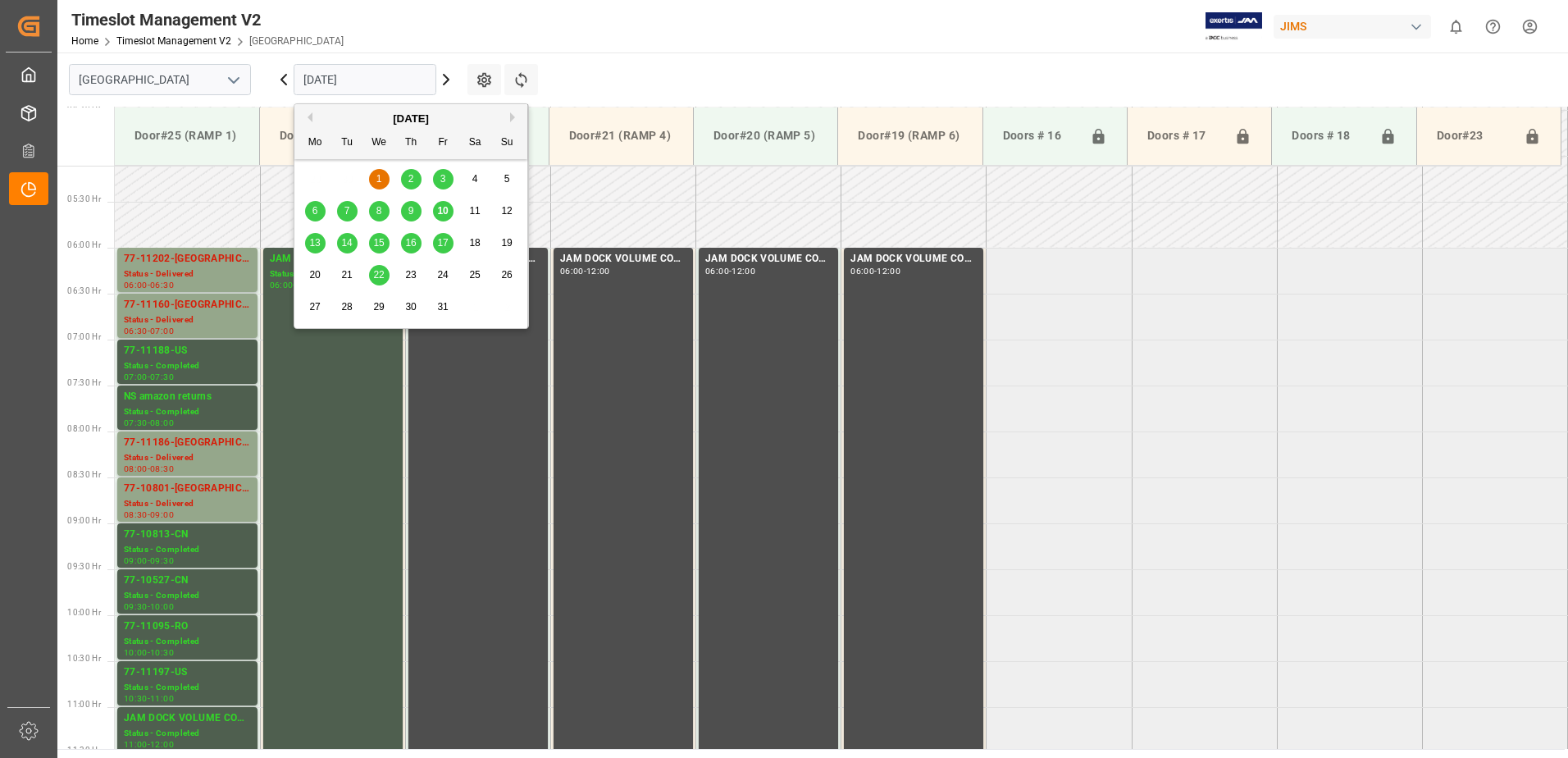
click at [409, 76] on input "[DATE]" at bounding box center [365, 80] width 143 height 31
click at [348, 243] on span "14" at bounding box center [346, 243] width 11 height 12
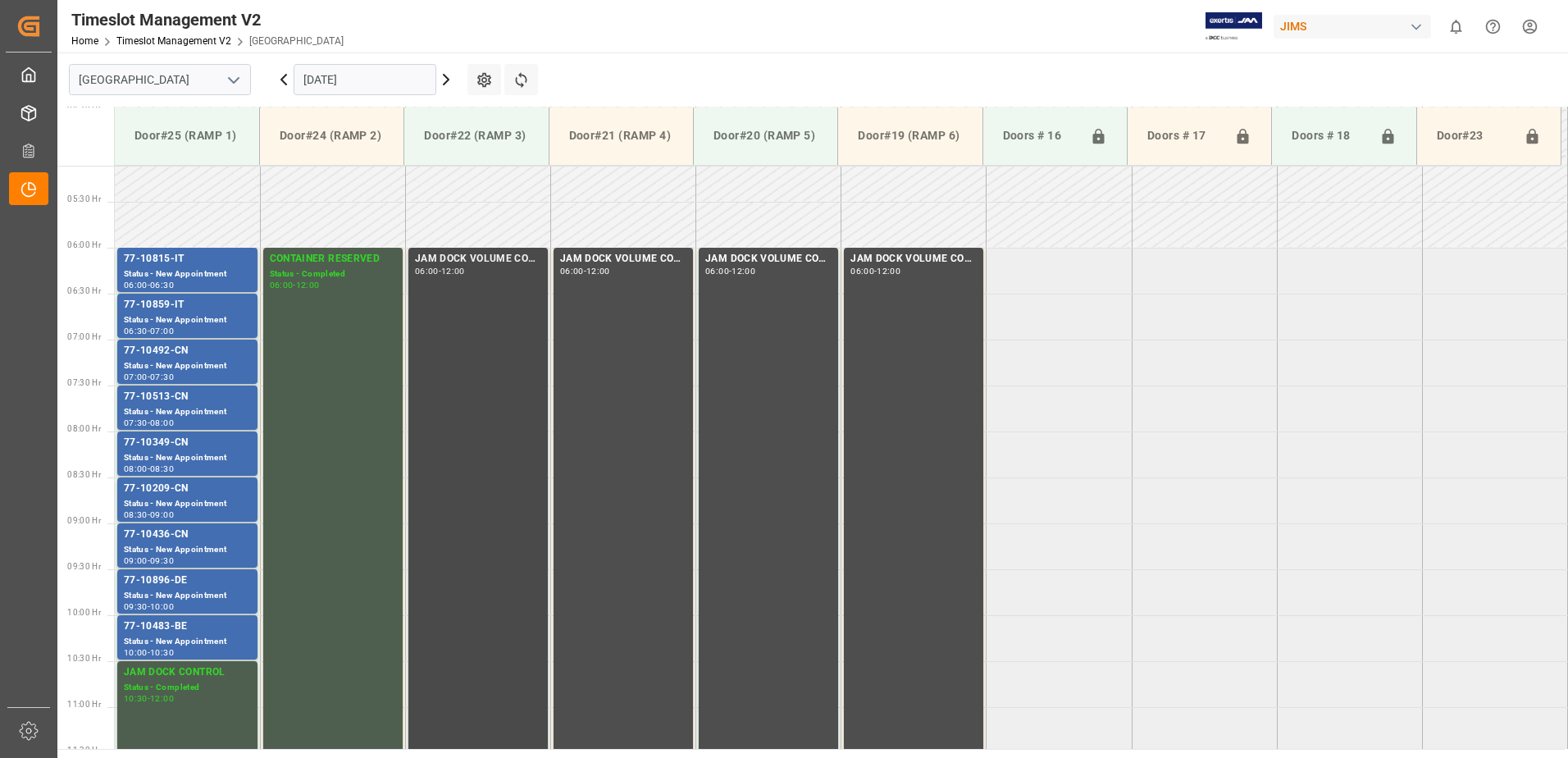
scroll to position [551, 0]
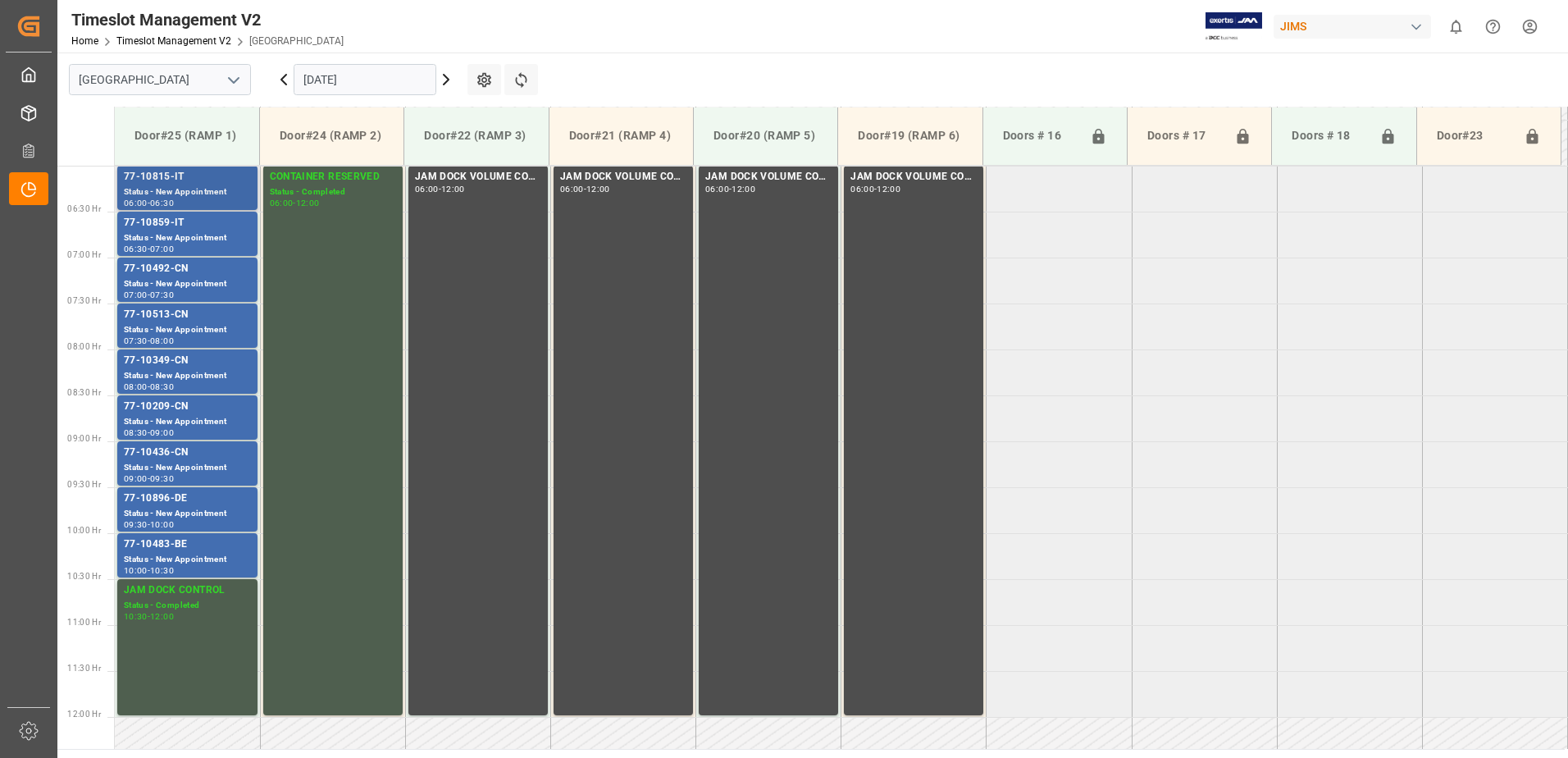
click at [183, 184] on div "77-10815-IT" at bounding box center [187, 177] width 127 height 16
click at [175, 226] on div "77-10859-IT" at bounding box center [187, 223] width 127 height 16
click at [167, 278] on div "Status - New Appointment" at bounding box center [187, 285] width 127 height 14
click at [181, 328] on div "Status - New Appointment" at bounding box center [187, 330] width 127 height 14
click at [184, 368] on div "77-10349-CN" at bounding box center [187, 361] width 127 height 16
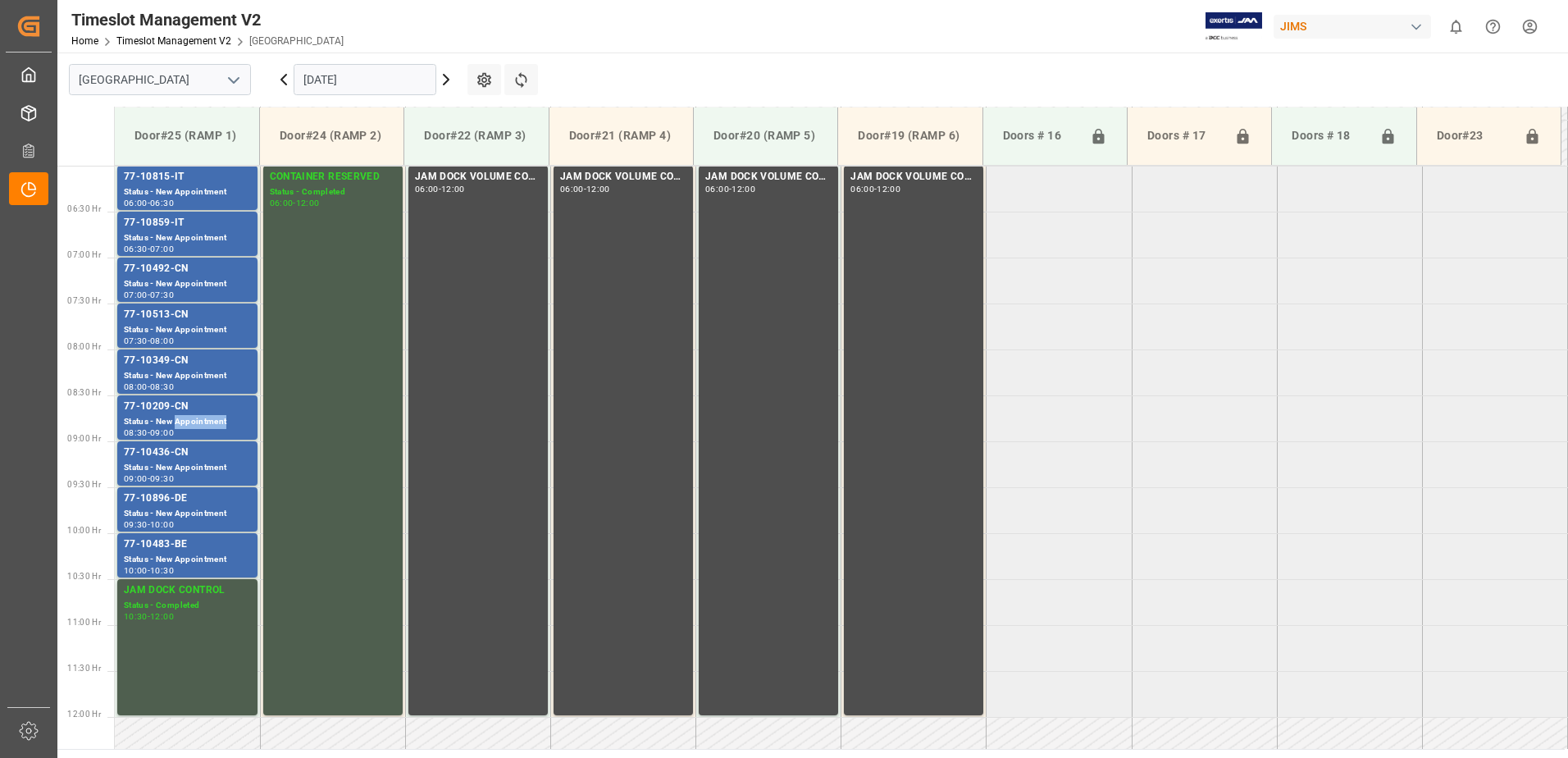
click at [188, 419] on div "Status - New Appointment" at bounding box center [187, 422] width 127 height 14
click at [195, 456] on div "77-10436-CN" at bounding box center [187, 453] width 127 height 16
click at [210, 513] on div "Status - New Appointment" at bounding box center [187, 515] width 127 height 14
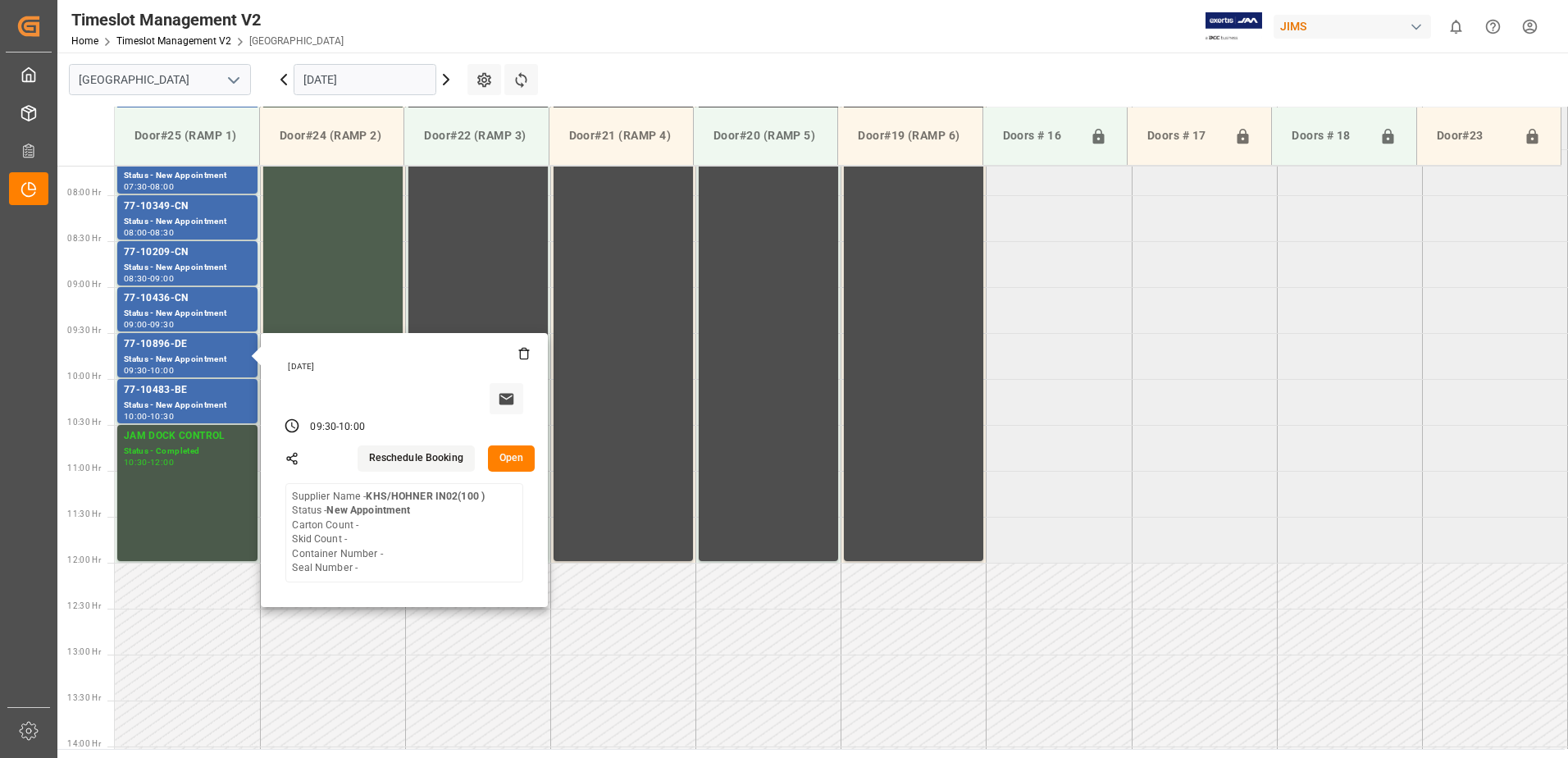
scroll to position [715, 0]
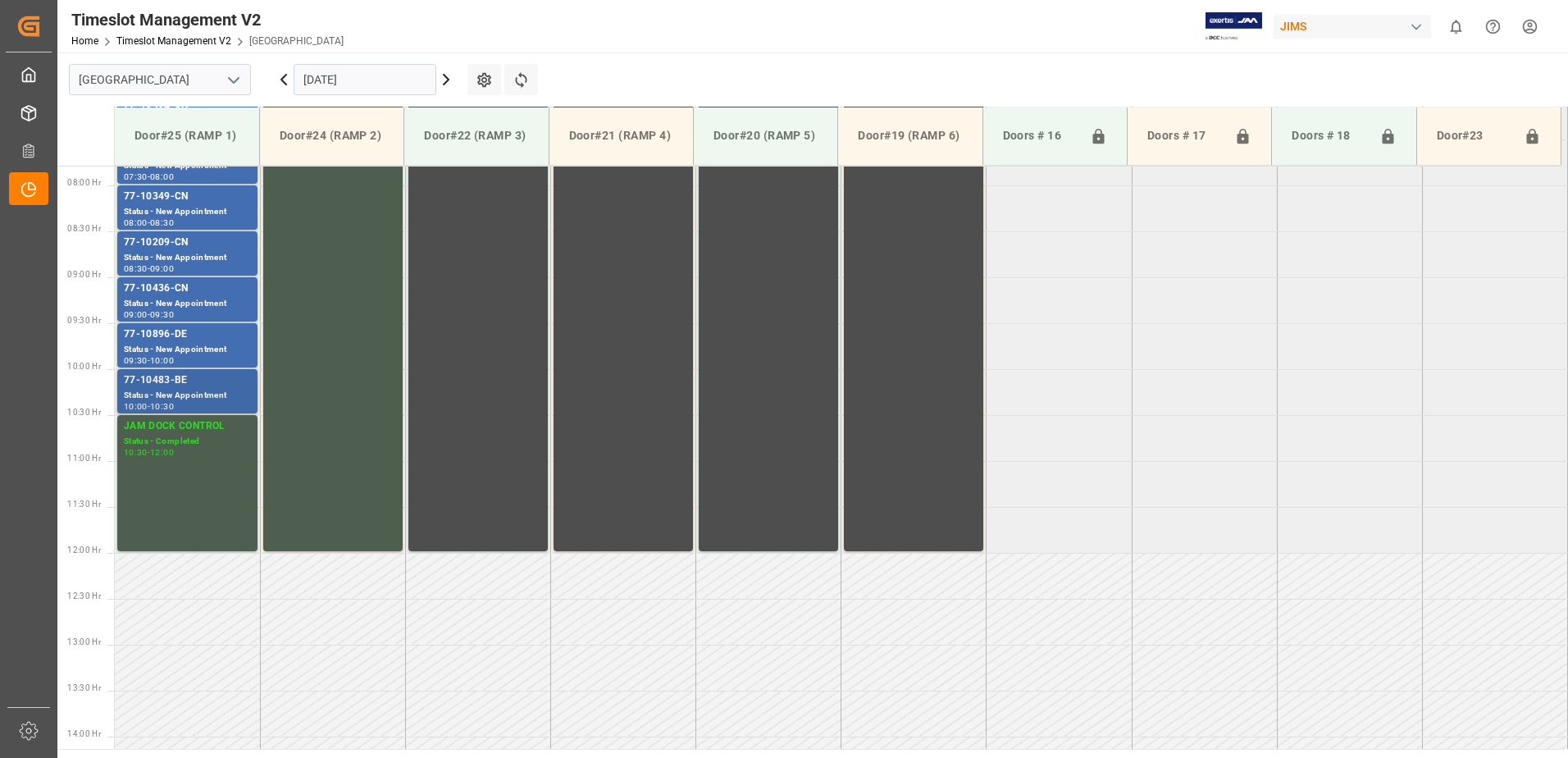
click at [200, 384] on div "77-10483-BE" at bounding box center [187, 380] width 127 height 16
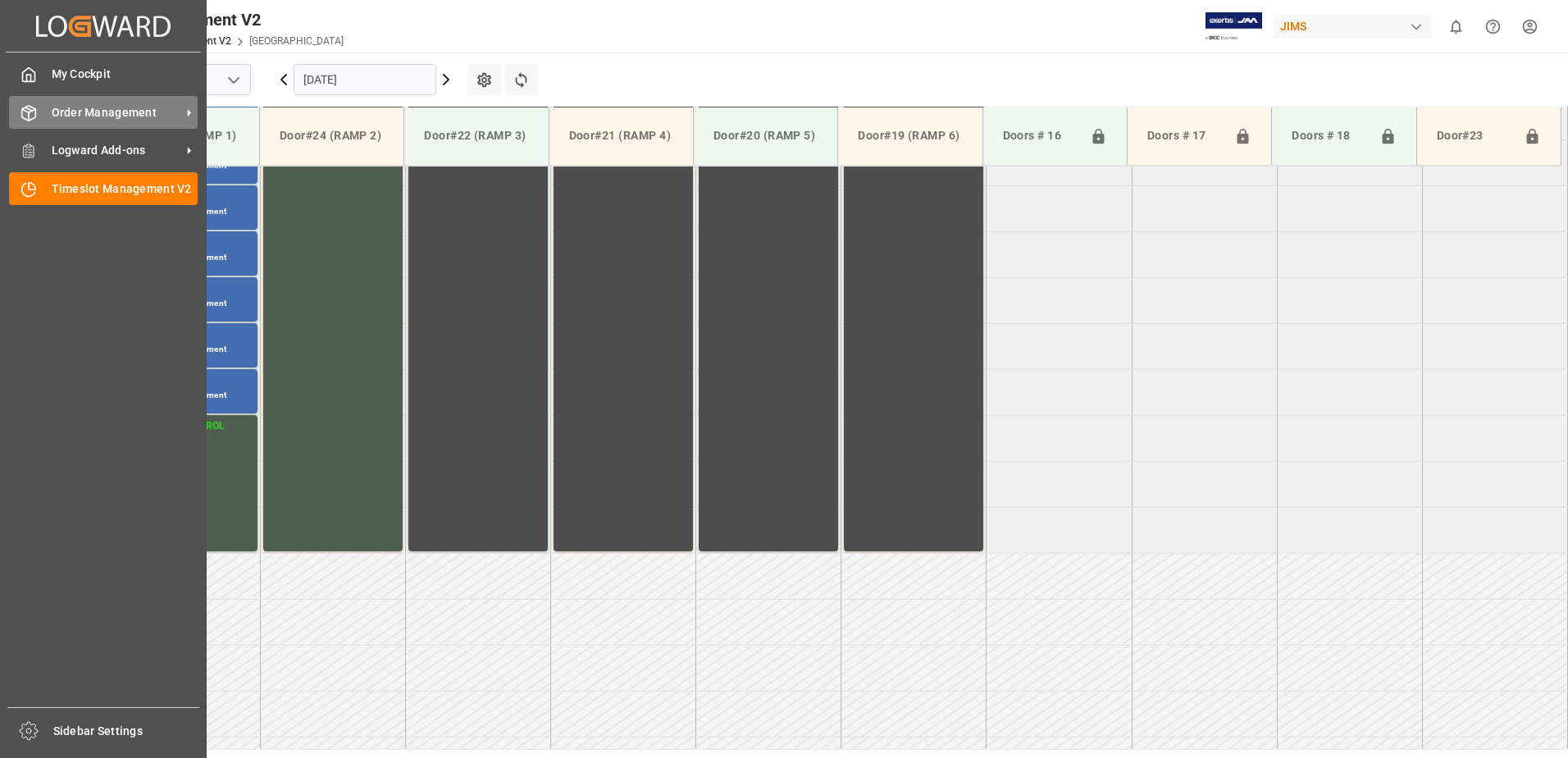
click at [114, 116] on span "Order Management" at bounding box center [116, 112] width 130 height 17
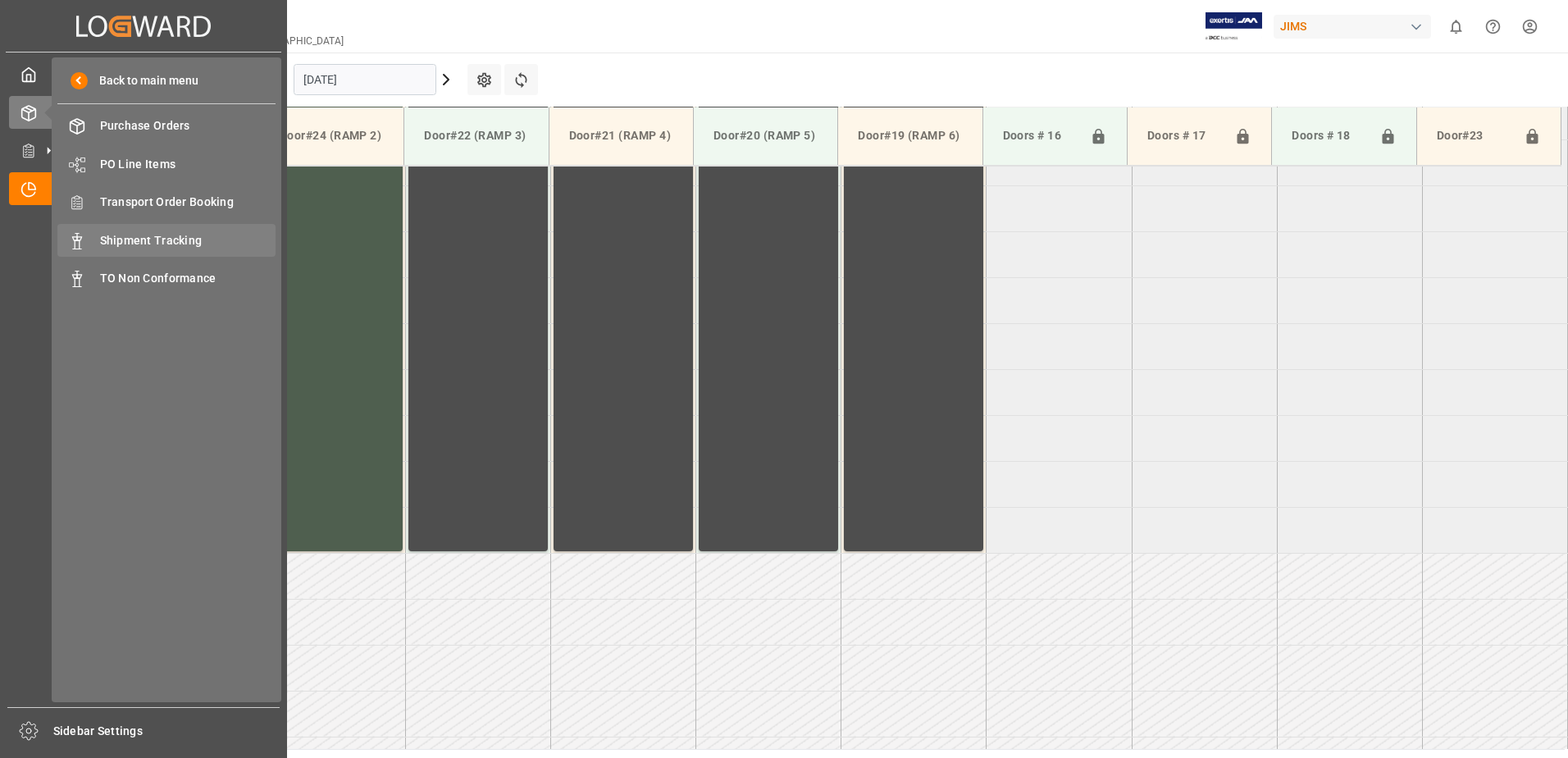
click at [140, 240] on span "Shipment Tracking" at bounding box center [188, 240] width 176 height 17
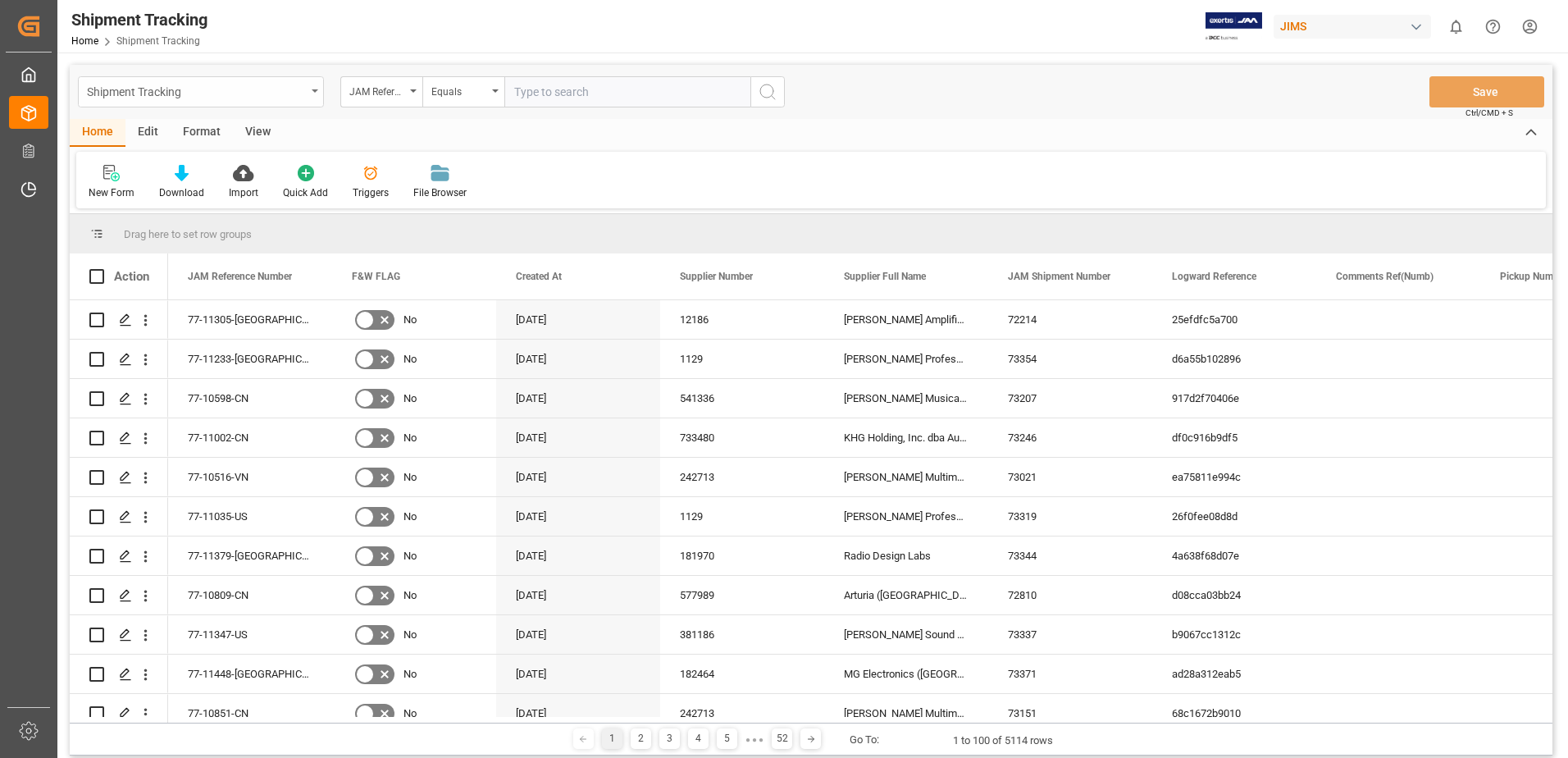
click at [311, 89] on icon "open menu" at bounding box center [314, 91] width 6 height 4
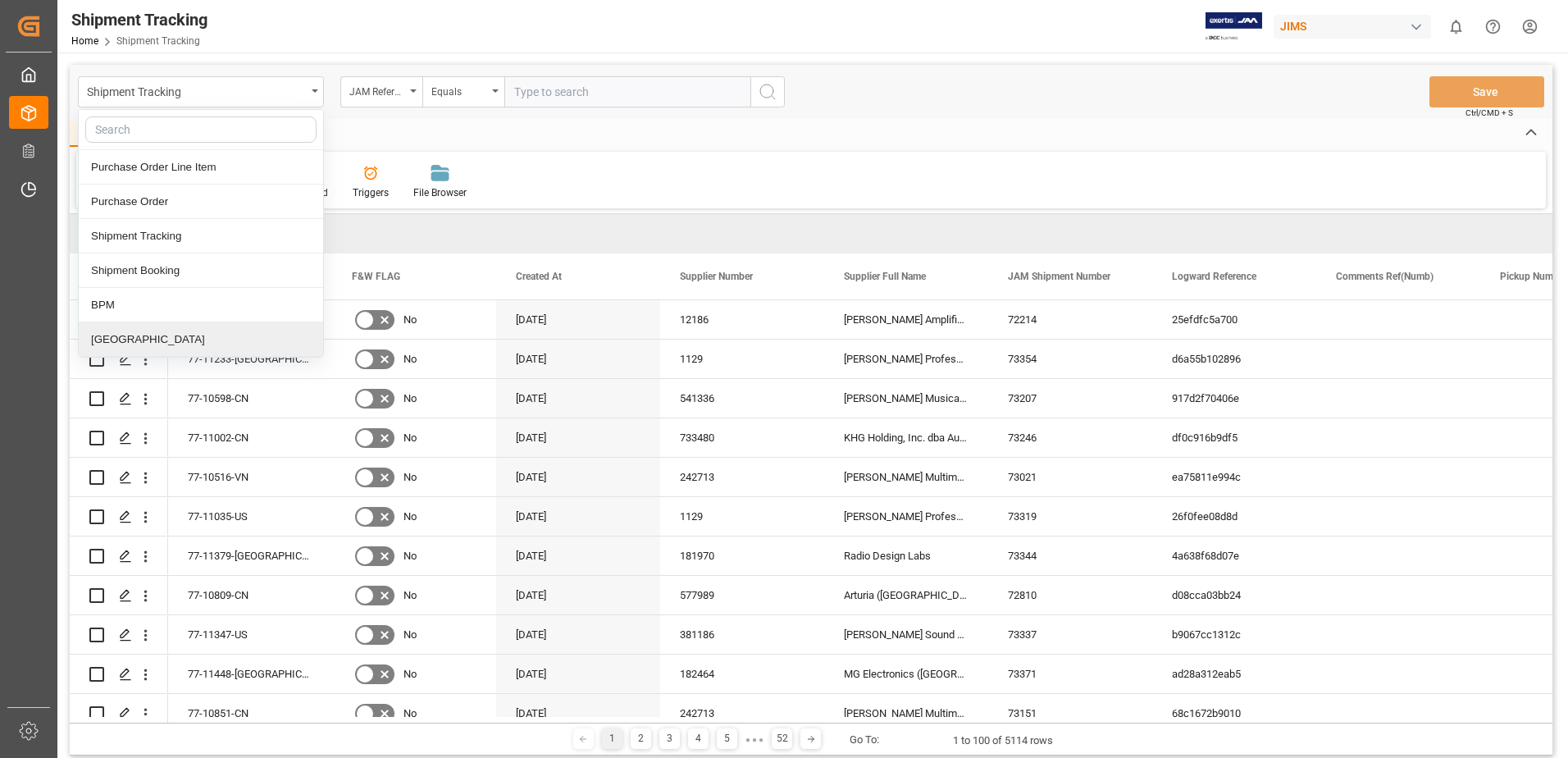
click at [123, 339] on div "[GEOGRAPHIC_DATA]" at bounding box center [200, 339] width 244 height 35
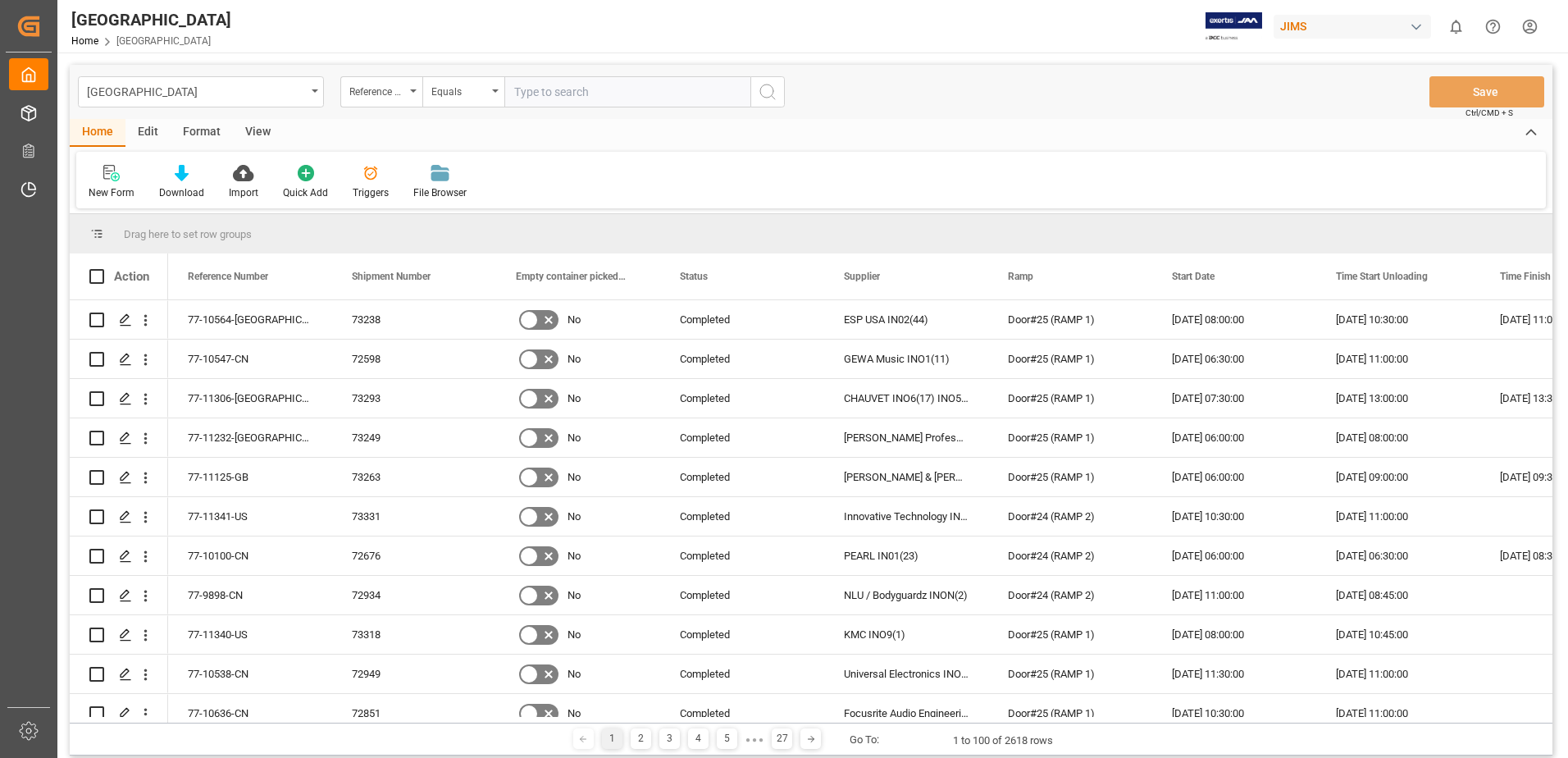
click at [257, 132] on div "View" at bounding box center [258, 132] width 50 height 28
click at [101, 186] on div "Default" at bounding box center [105, 192] width 32 height 15
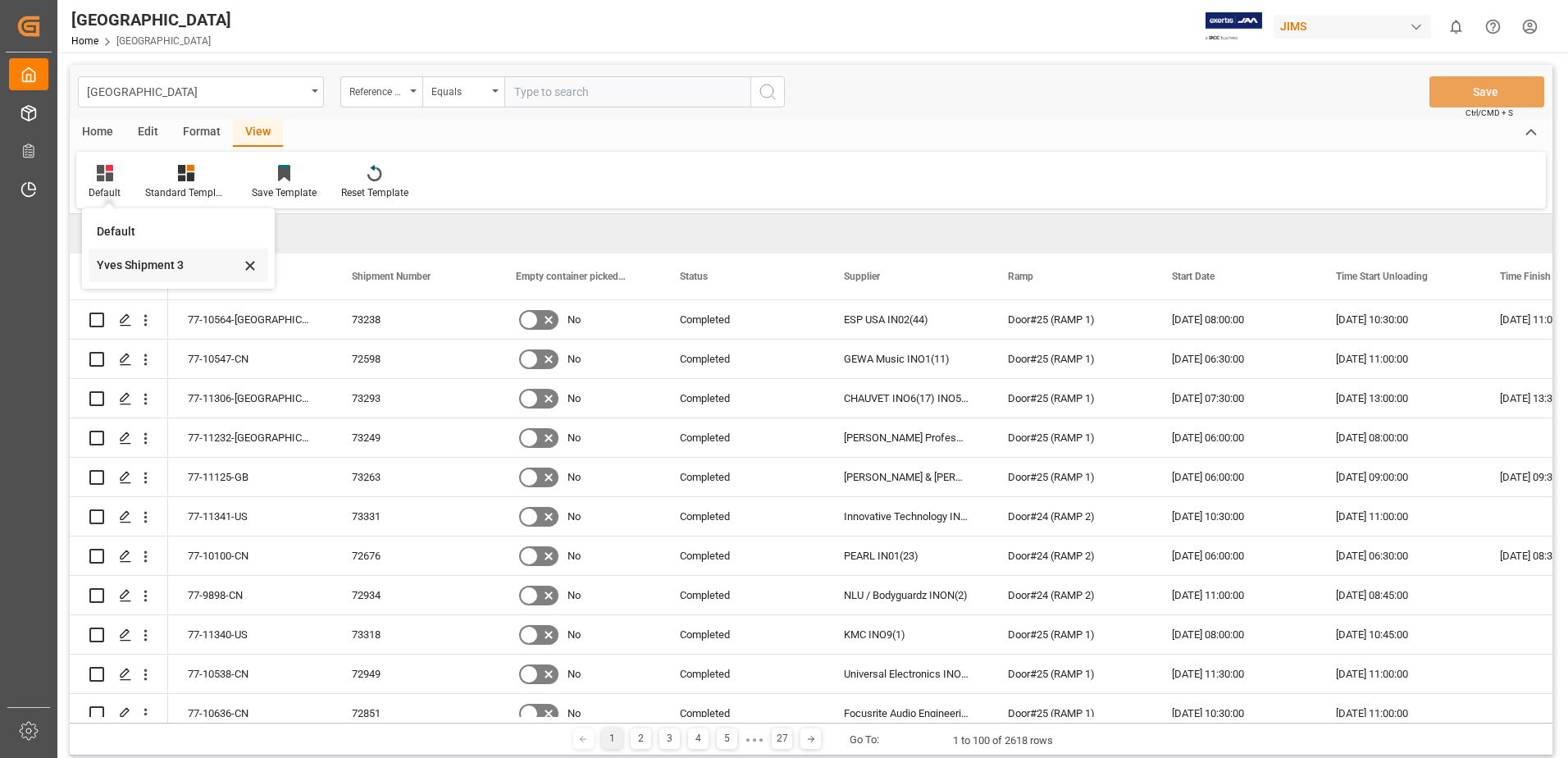
click at [146, 261] on div "Yves Shipment 3" at bounding box center [168, 265] width 143 height 17
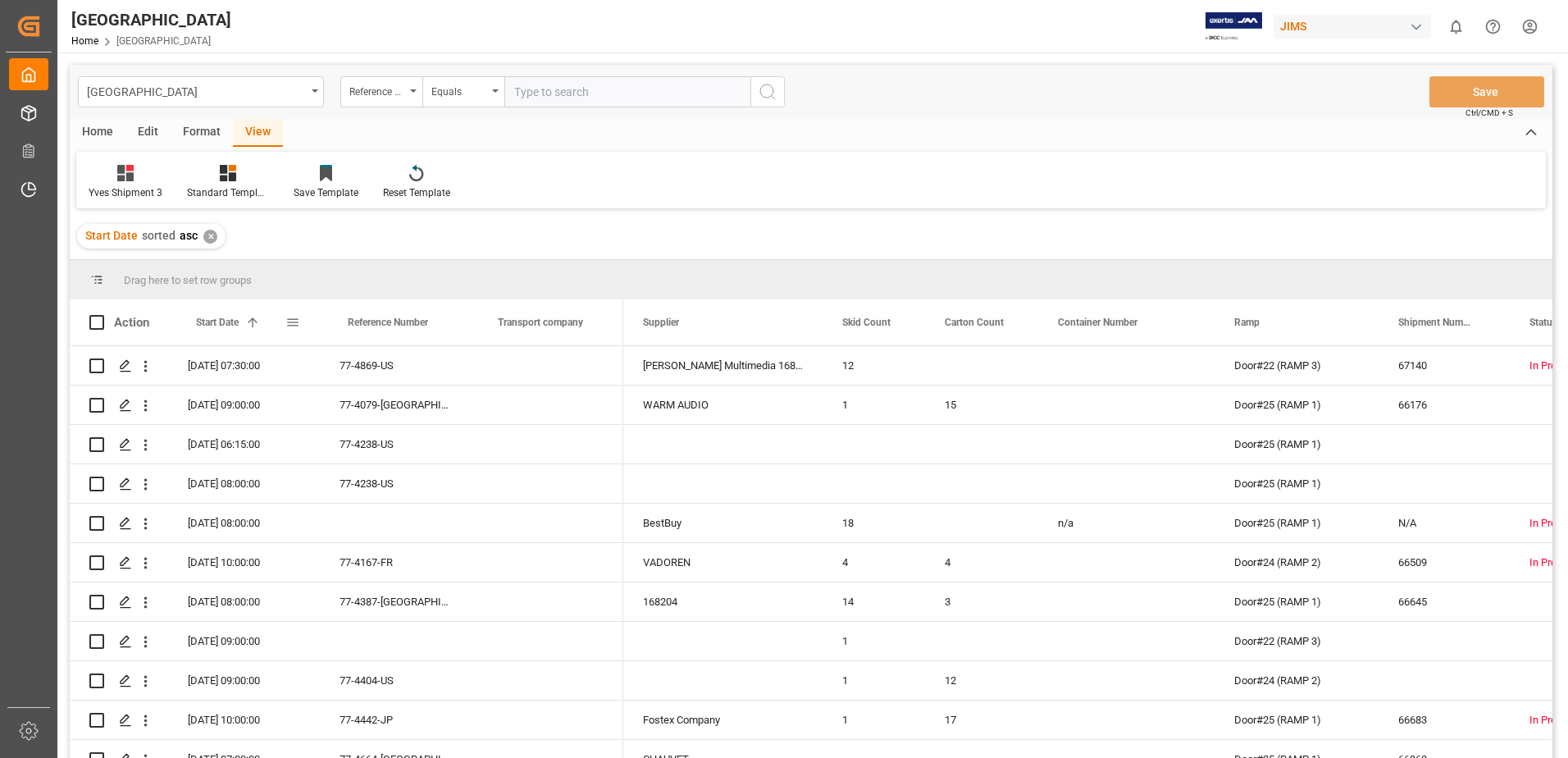
click at [291, 320] on span at bounding box center [292, 322] width 15 height 15
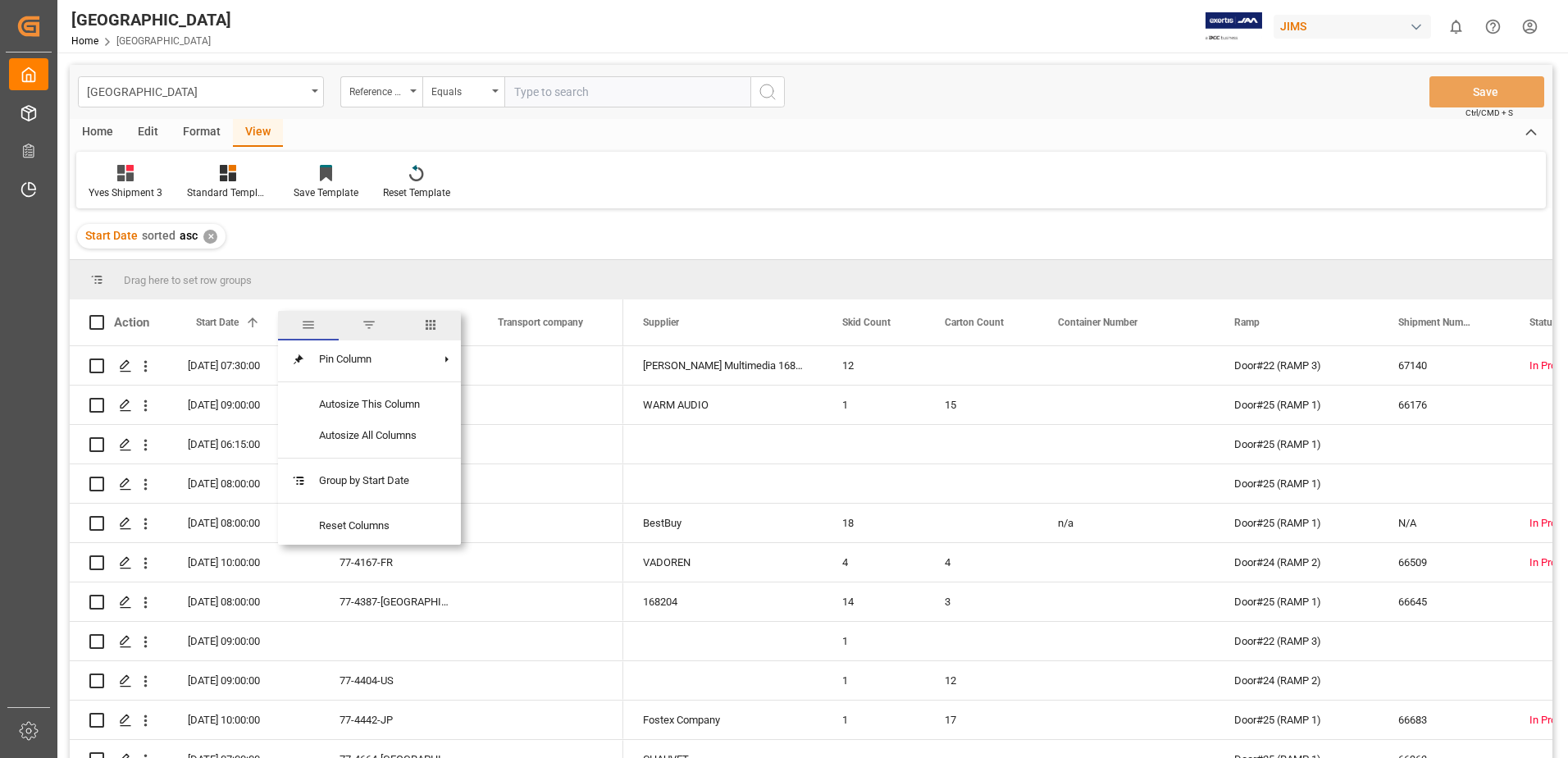
click at [369, 324] on span "filter" at bounding box center [369, 325] width 15 height 15
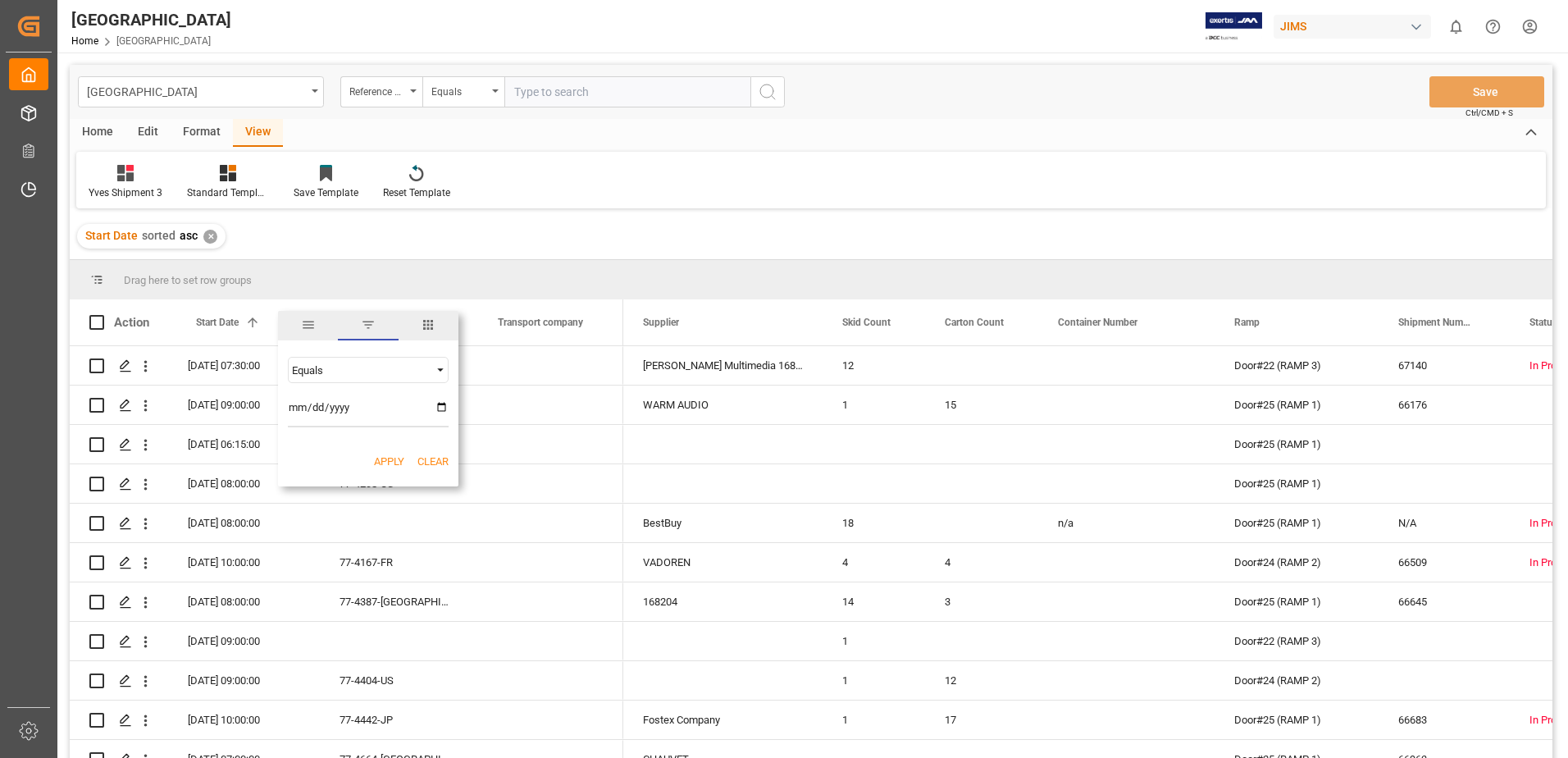
click at [444, 408] on input "date" at bounding box center [369, 411] width 161 height 33
type input "[DATE]"
click at [391, 459] on button "Apply" at bounding box center [389, 462] width 30 height 16
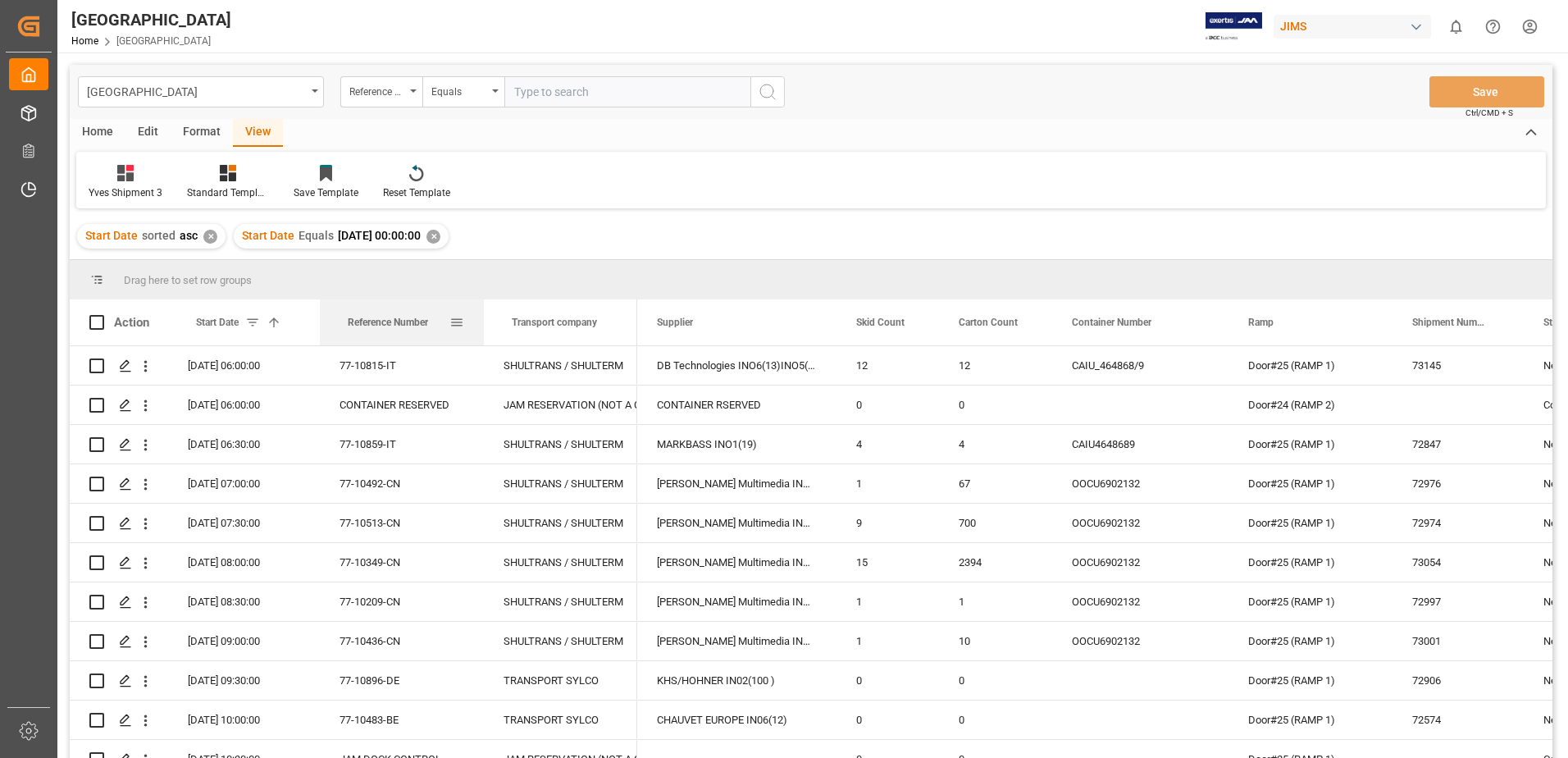
drag, startPoint x: 468, startPoint y: 324, endPoint x: 481, endPoint y: 329, distance: 13.9
click at [481, 329] on div at bounding box center [483, 322] width 6 height 46
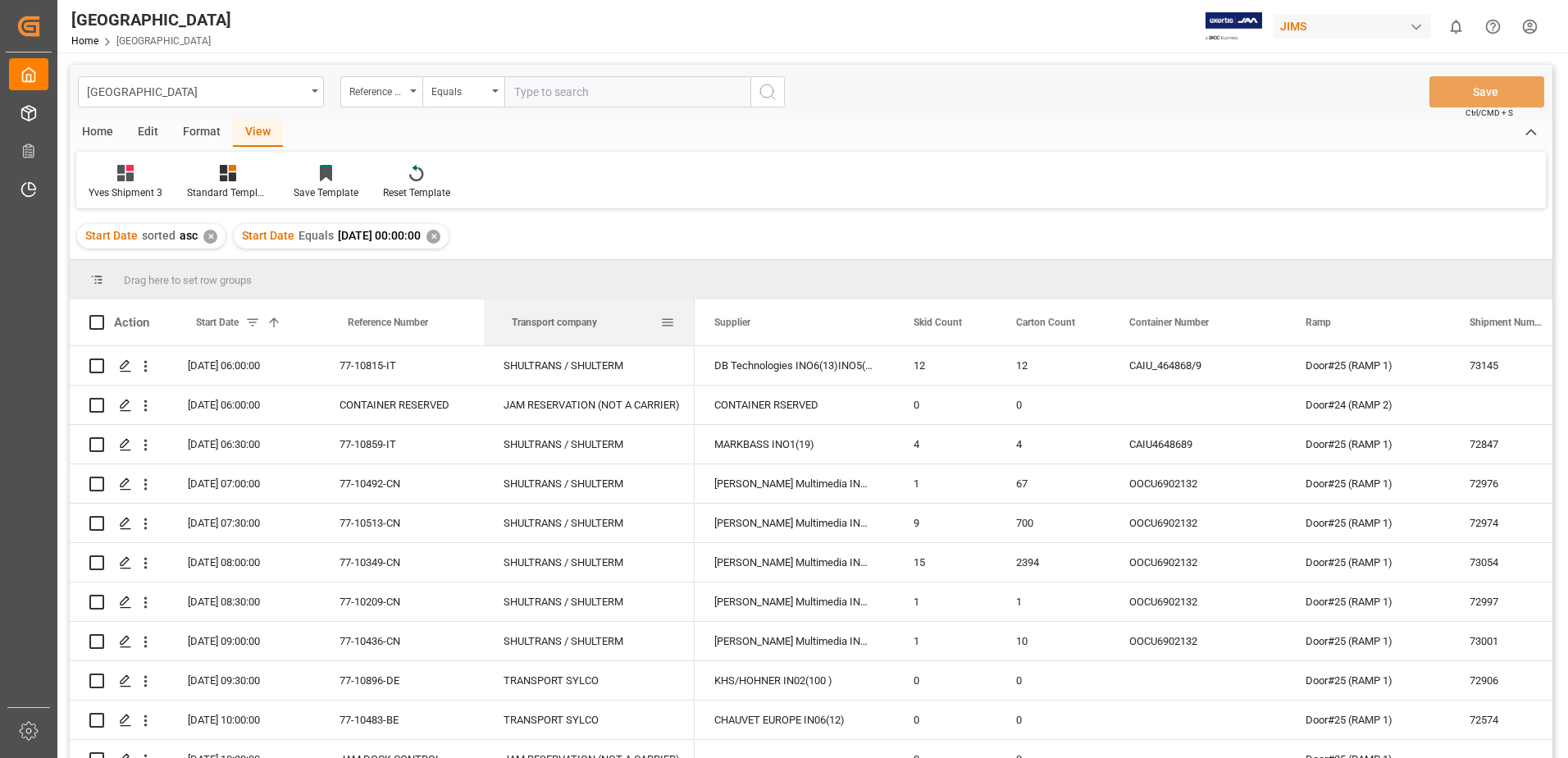
drag, startPoint x: 635, startPoint y: 325, endPoint x: 707, endPoint y: 344, distance: 74.5
click at [693, 336] on div at bounding box center [694, 322] width 6 height 46
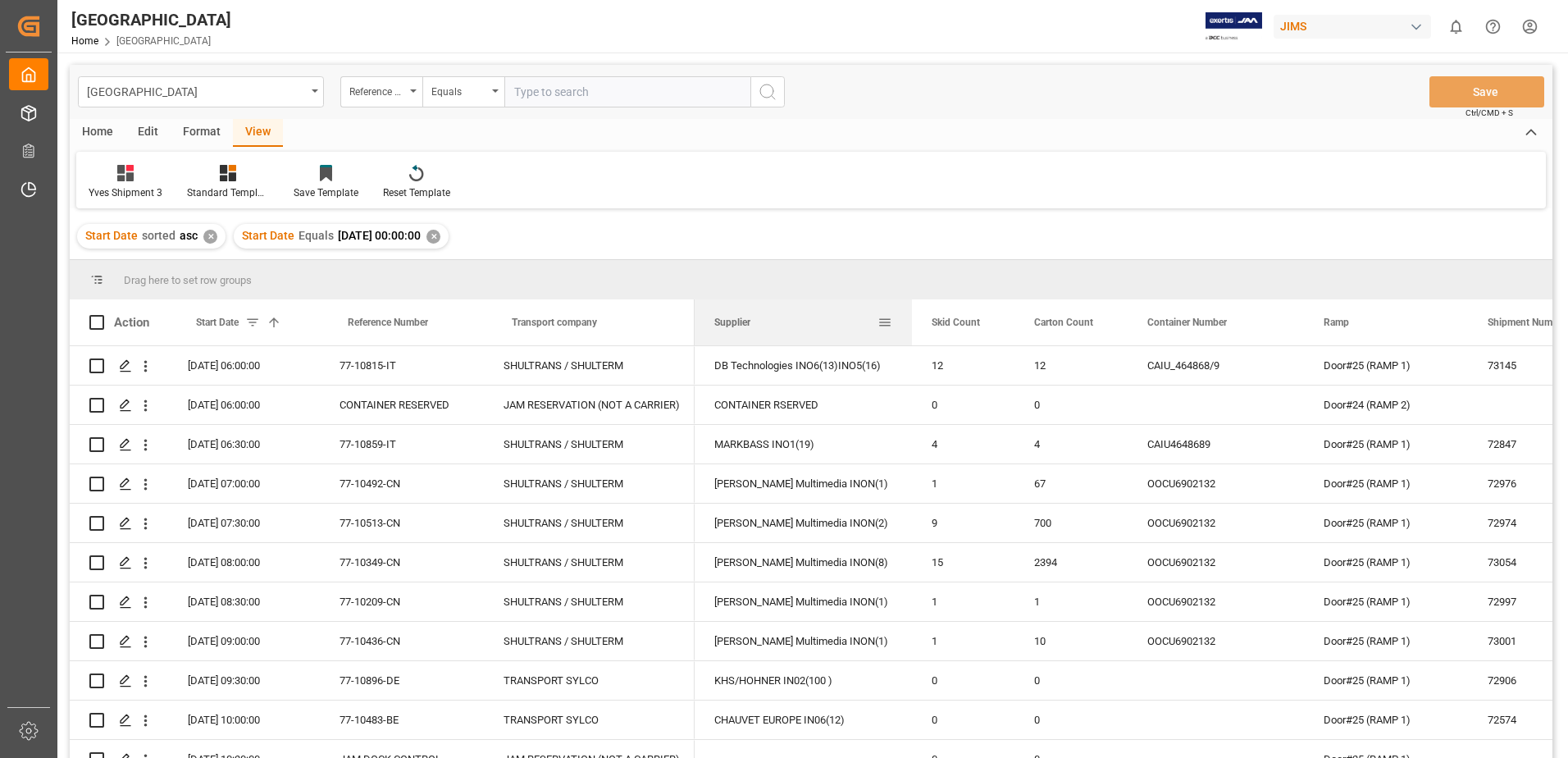
drag, startPoint x: 891, startPoint y: 319, endPoint x: 909, endPoint y: 324, distance: 18.7
click at [909, 324] on div at bounding box center [911, 322] width 6 height 46
click at [95, 319] on span at bounding box center [97, 322] width 15 height 15
click at [102, 315] on input "checkbox" at bounding box center [102, 315] width 0 height 0
checkbox input "true"
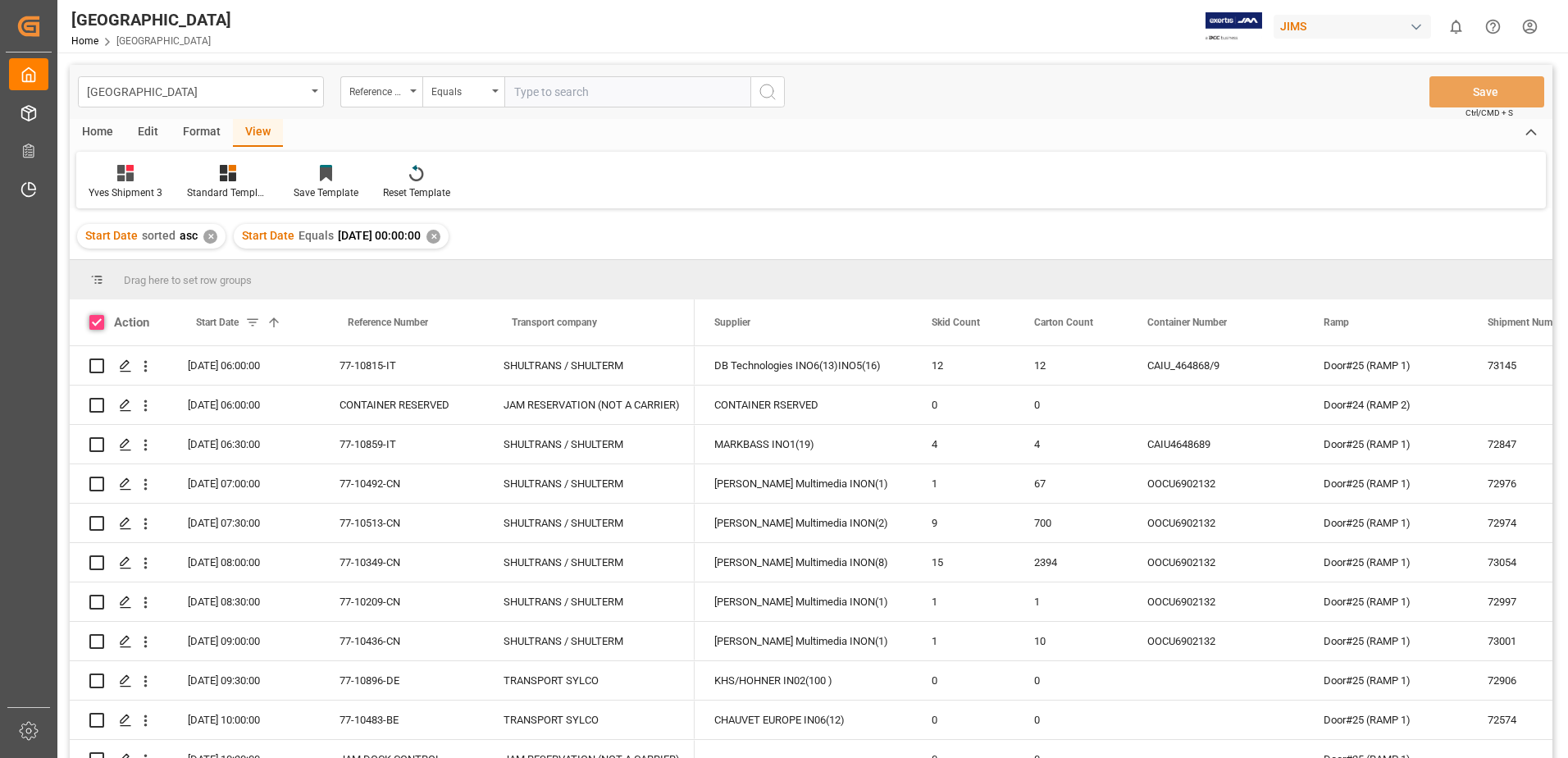
checkbox input "true"
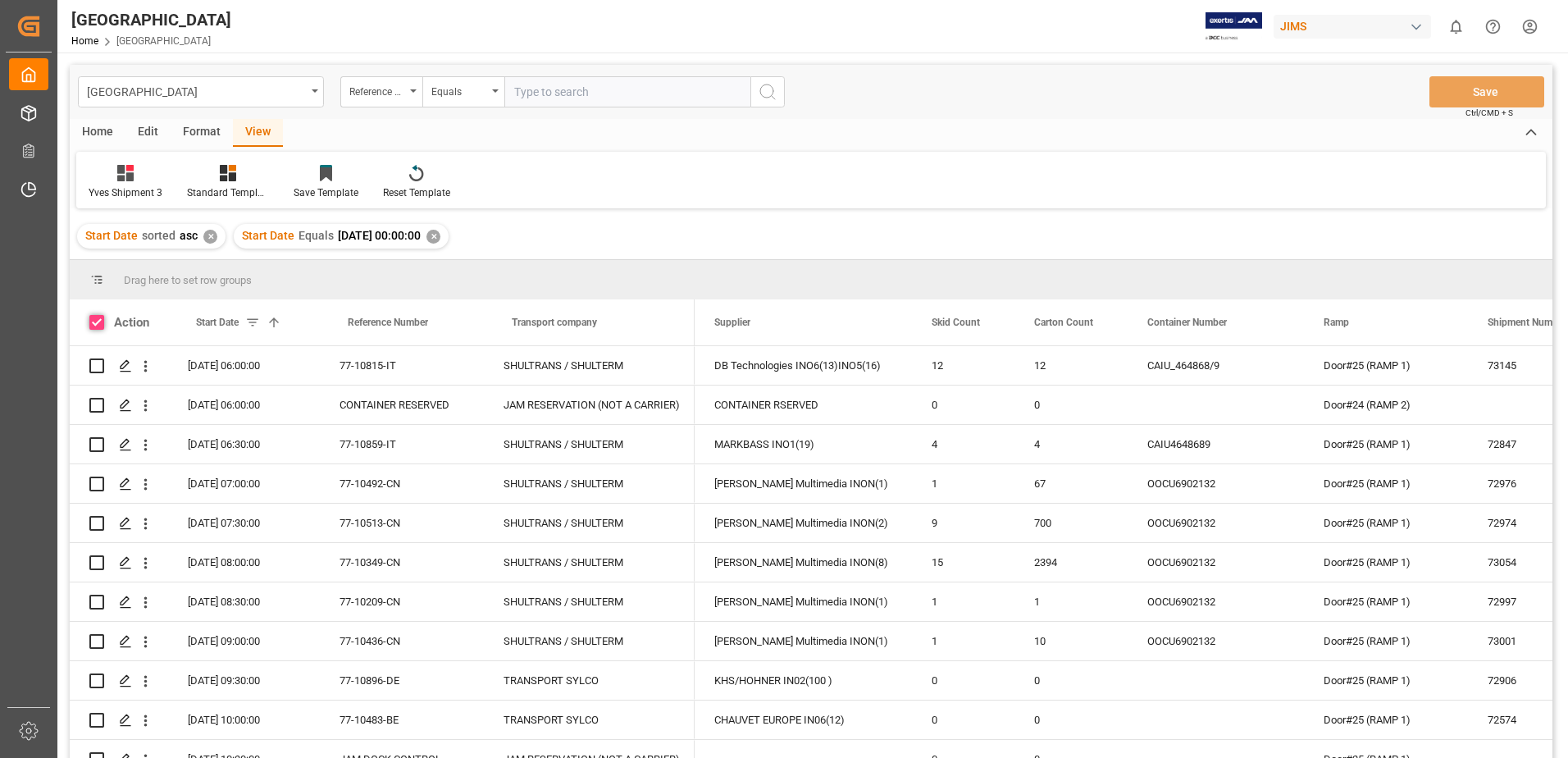
checkbox input "true"
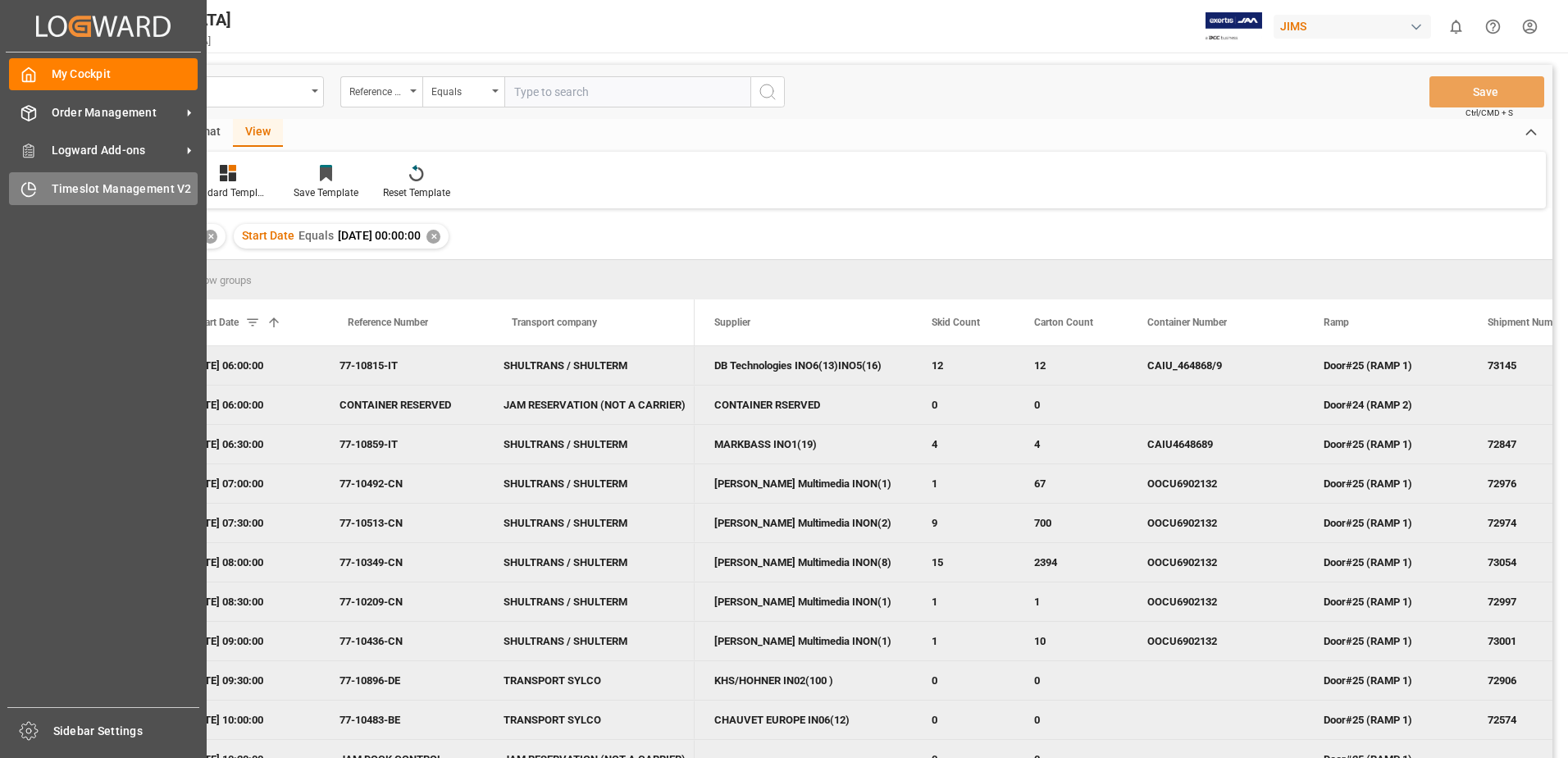
click at [65, 192] on span "Timeslot Management V2" at bounding box center [125, 189] width 147 height 17
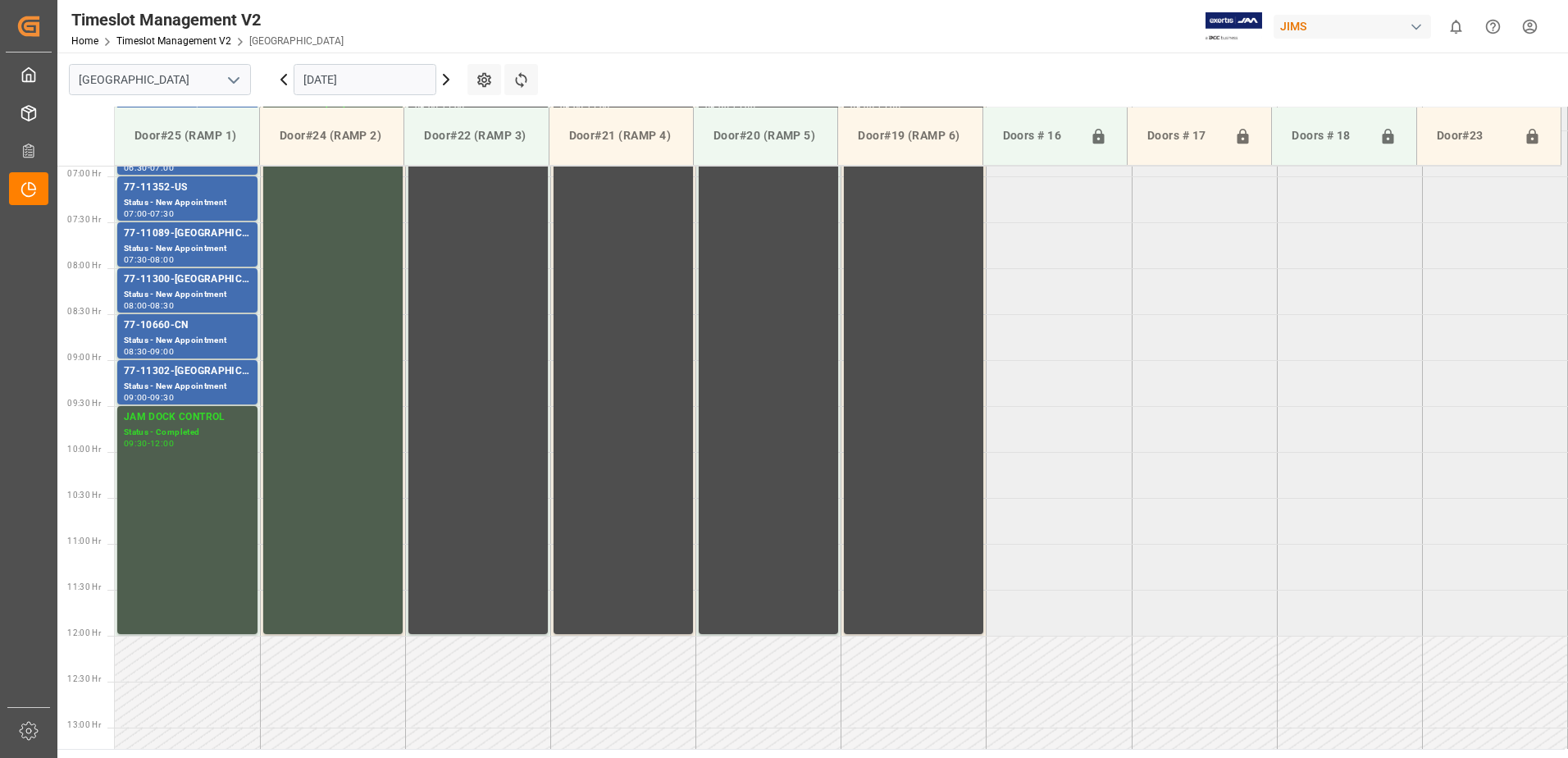
scroll to position [634, 0]
click at [282, 80] on icon at bounding box center [284, 79] width 5 height 10
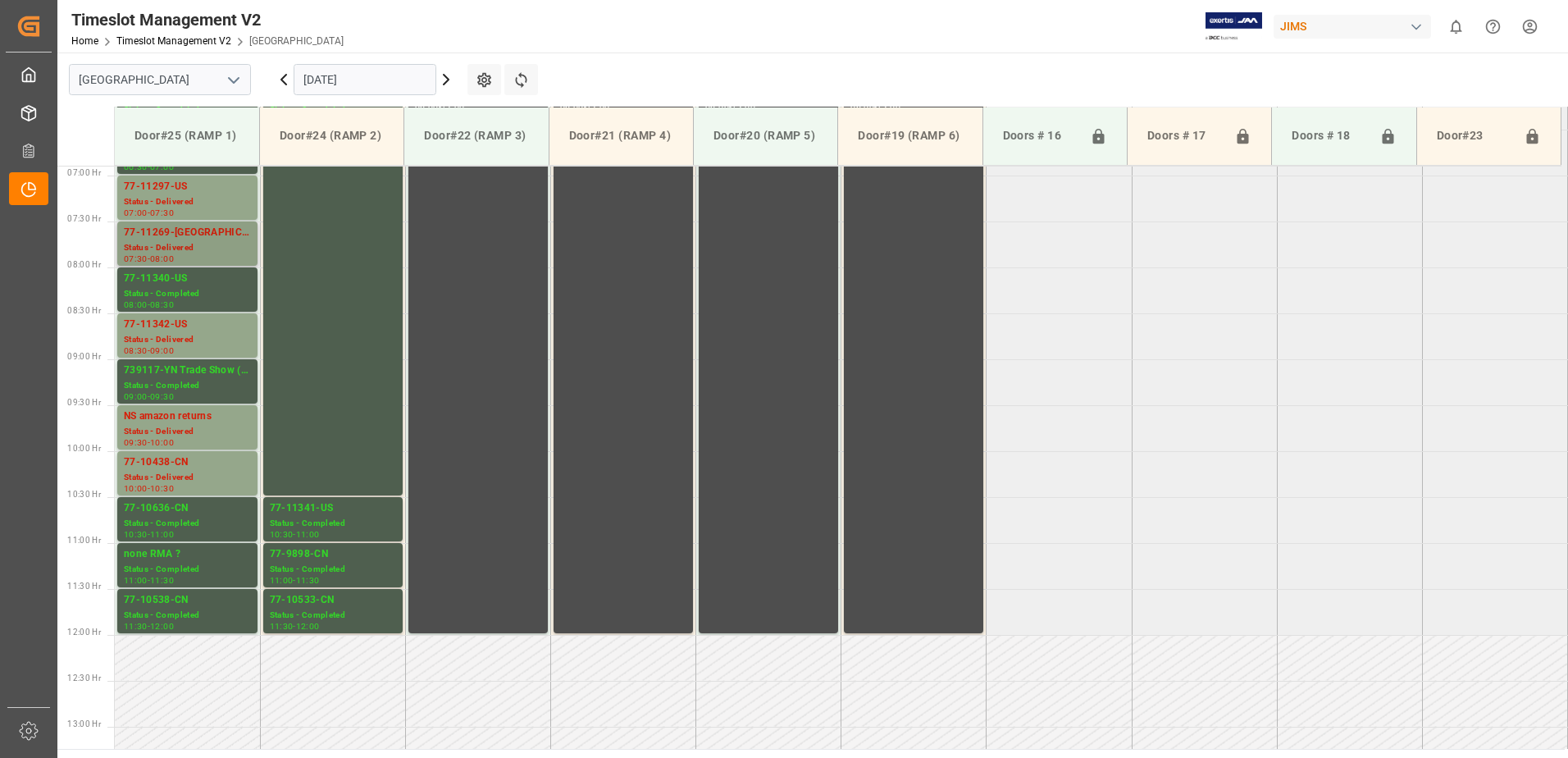
click at [179, 236] on div "77-11269-[GEOGRAPHIC_DATA]" at bounding box center [187, 233] width 127 height 16
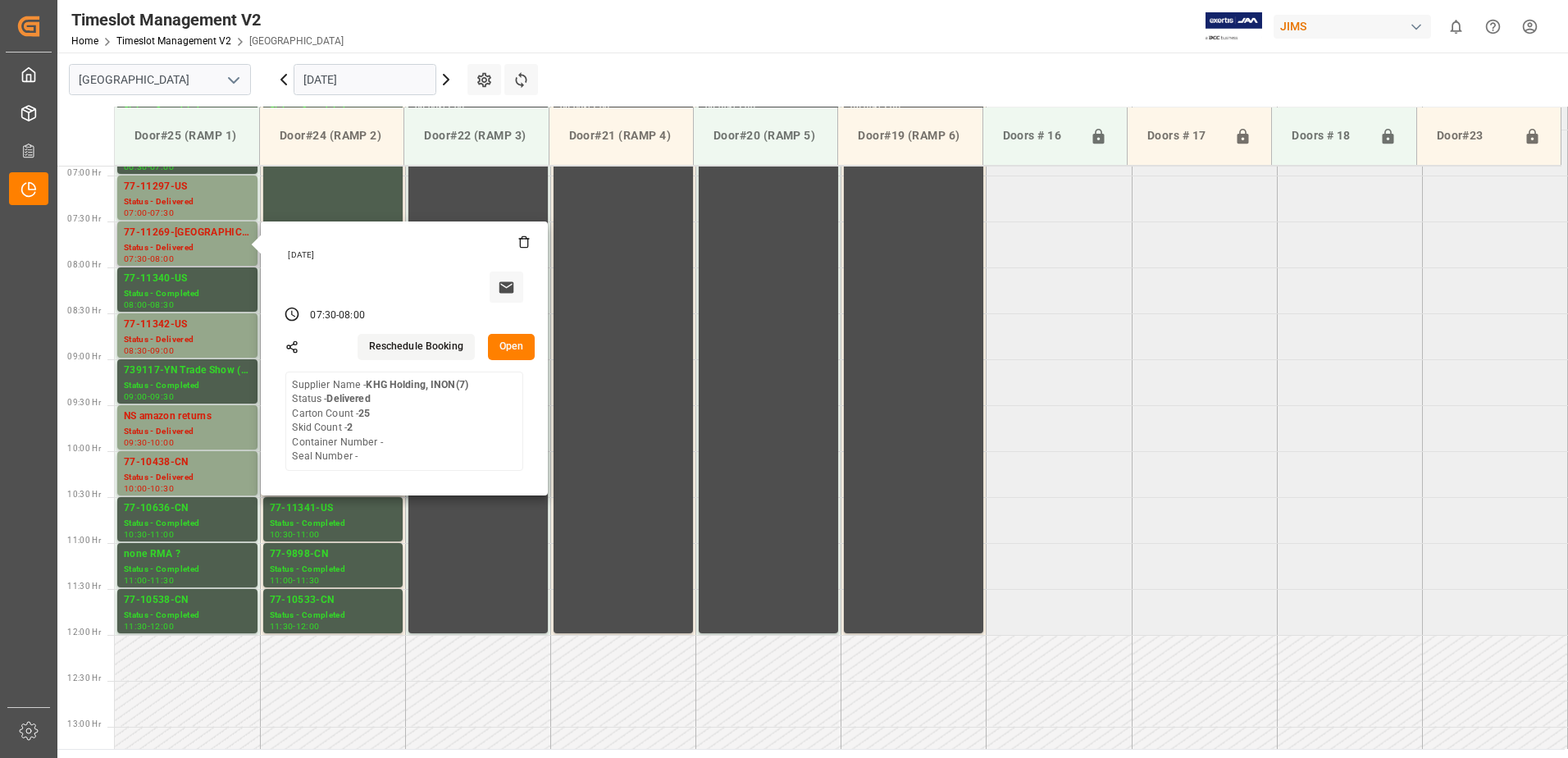
click at [514, 345] on button "Open" at bounding box center [511, 346] width 47 height 26
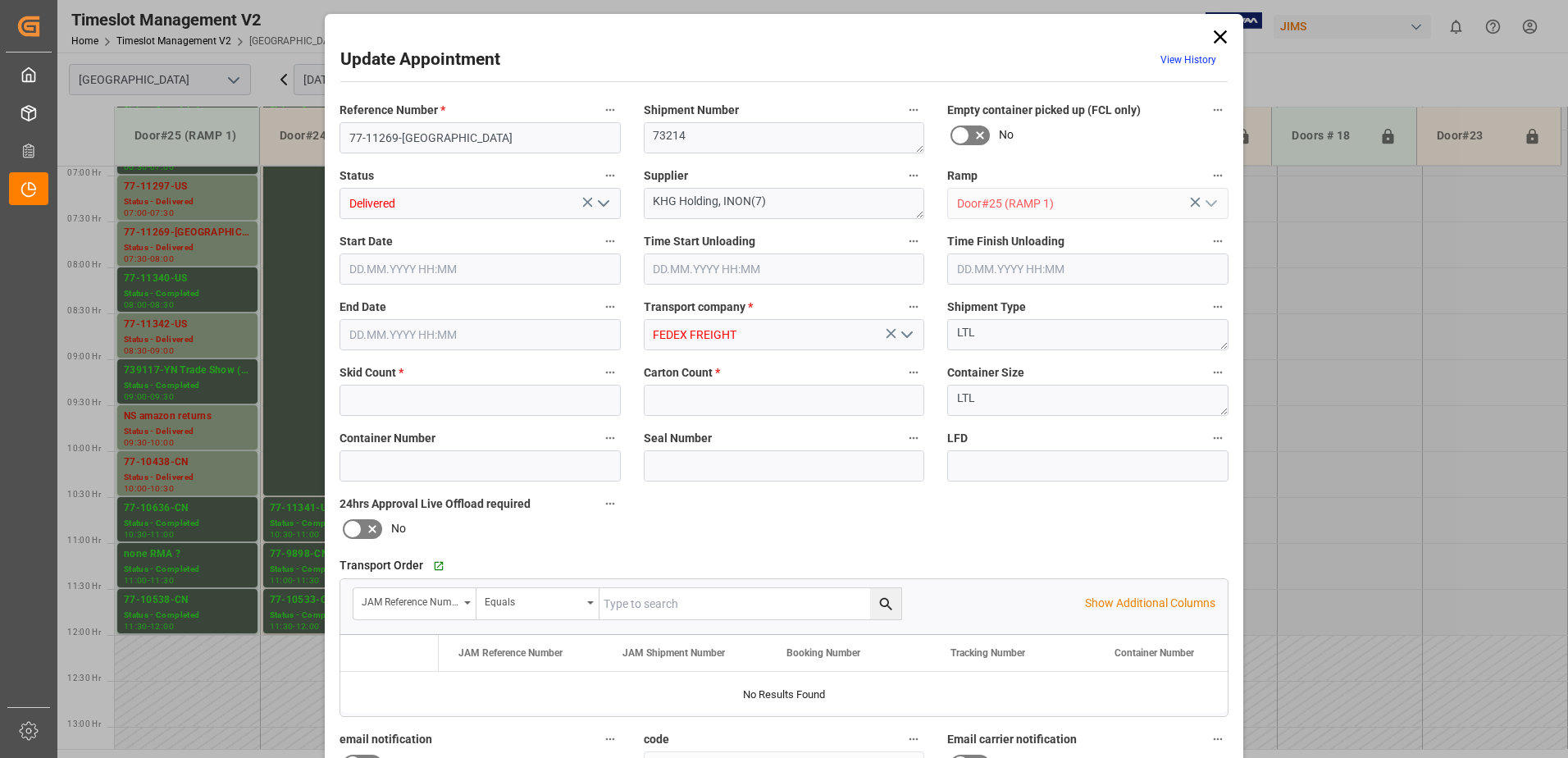
type input "2"
type input "25"
type input "[DATE] 07:30"
type input "[DATE] 10:45"
type input "[DATE] 08:00"
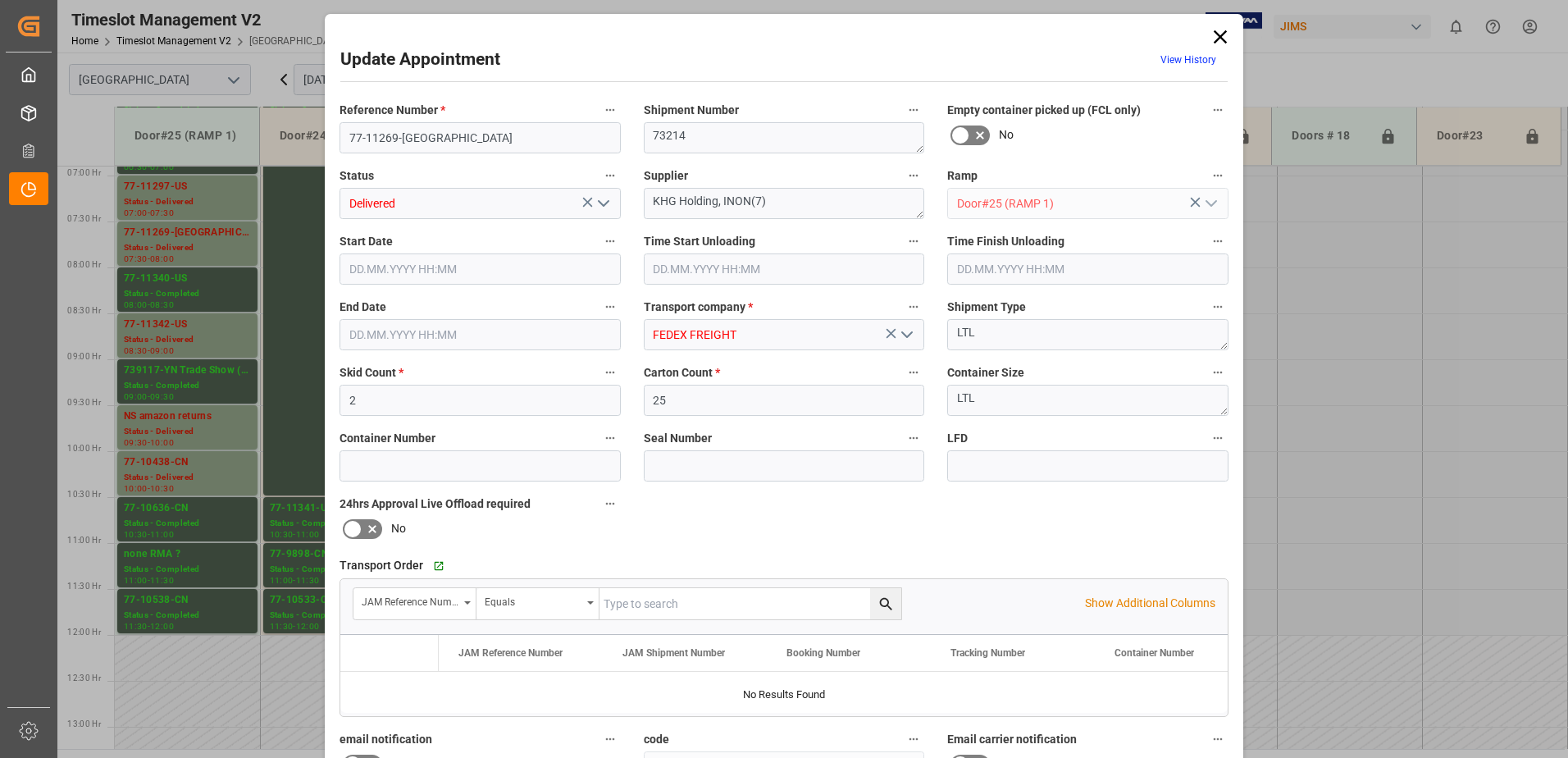
type input "[DATE] 18:14"
click at [601, 205] on polyline "open menu" at bounding box center [603, 204] width 10 height 5
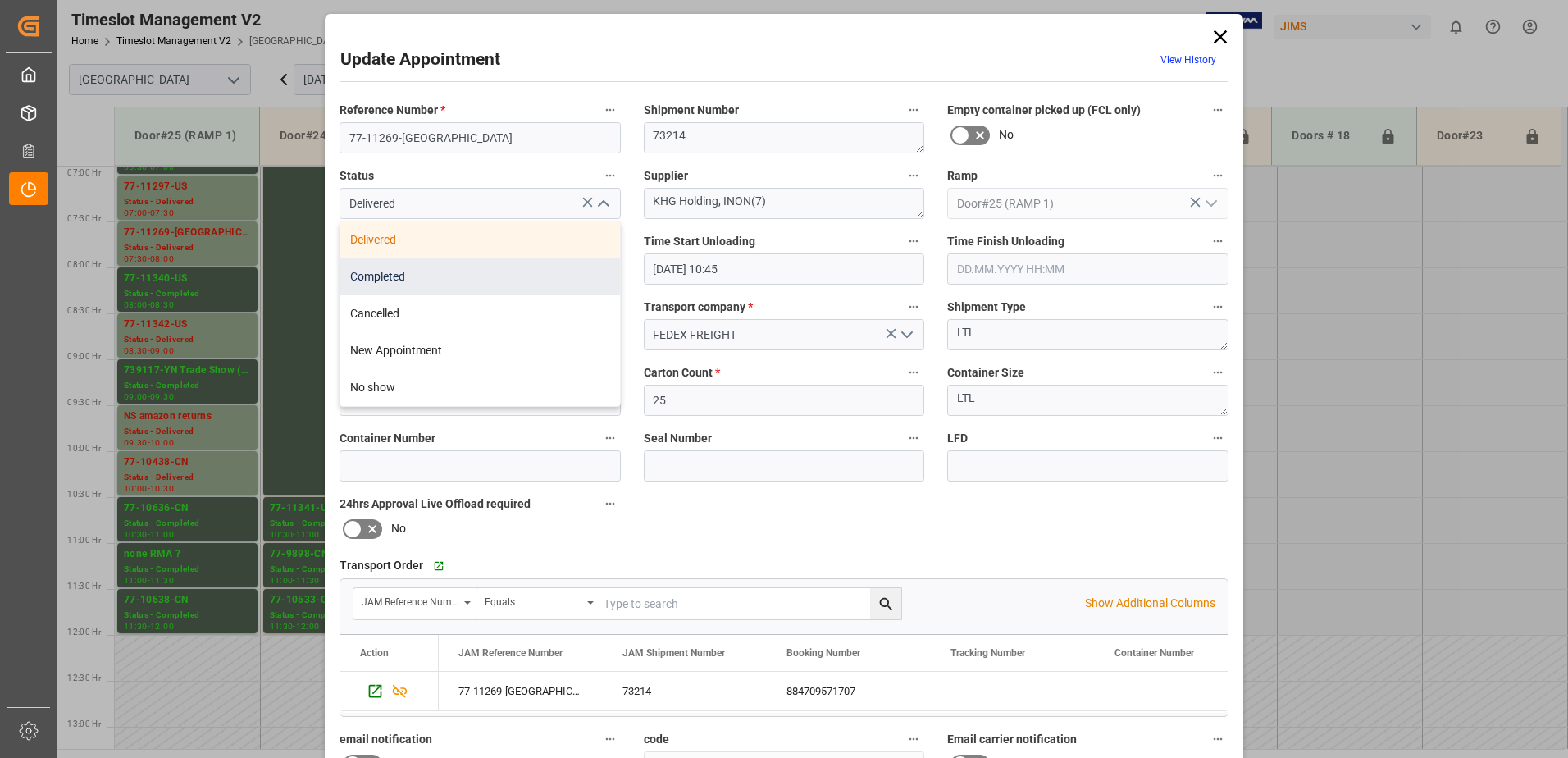
click at [506, 281] on div "Completed" at bounding box center [479, 277] width 280 height 37
type input "Completed"
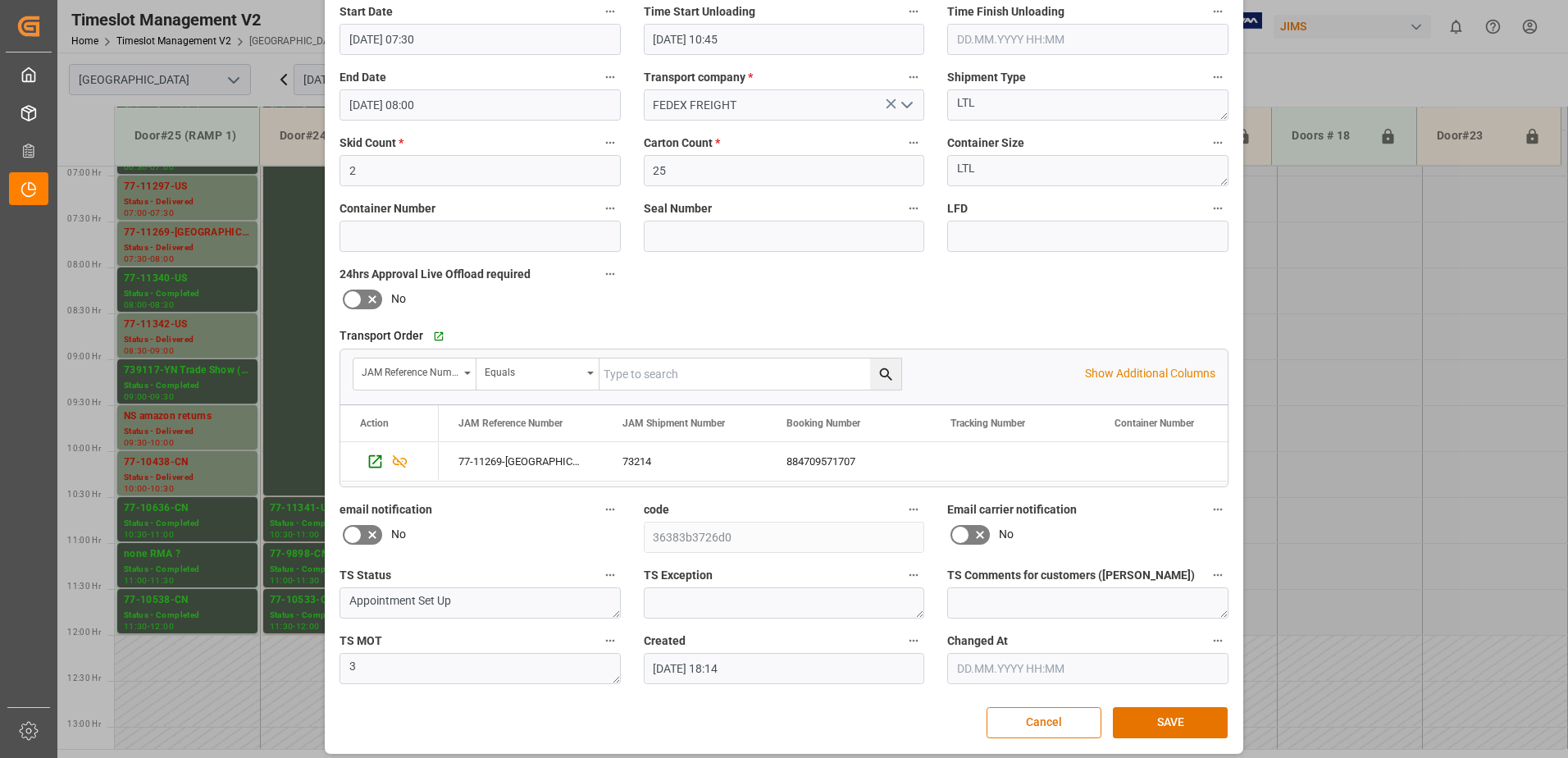
scroll to position [240, 0]
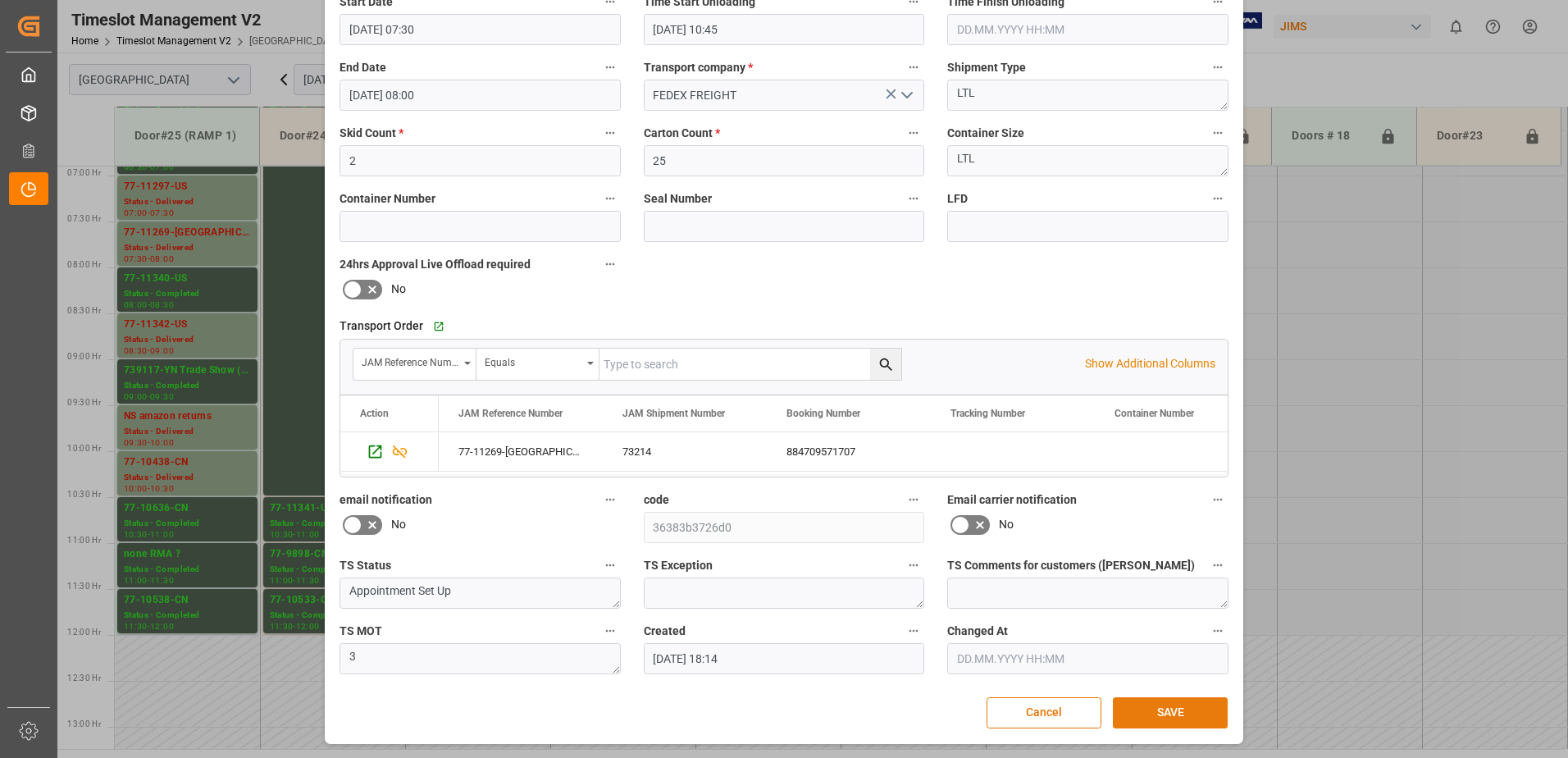
click at [1182, 718] on button "SAVE" at bounding box center [1170, 712] width 114 height 31
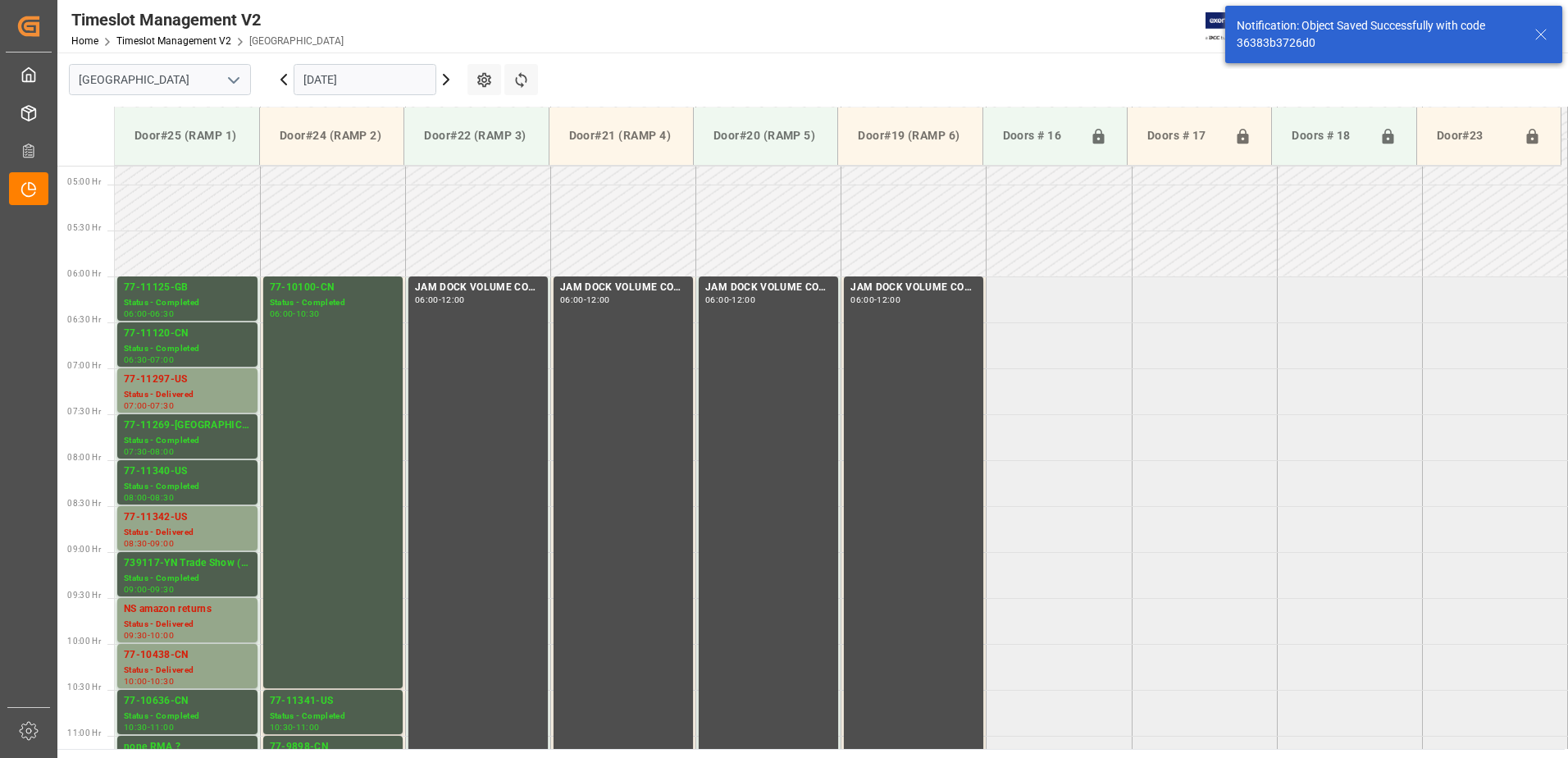
scroll to position [541, 0]
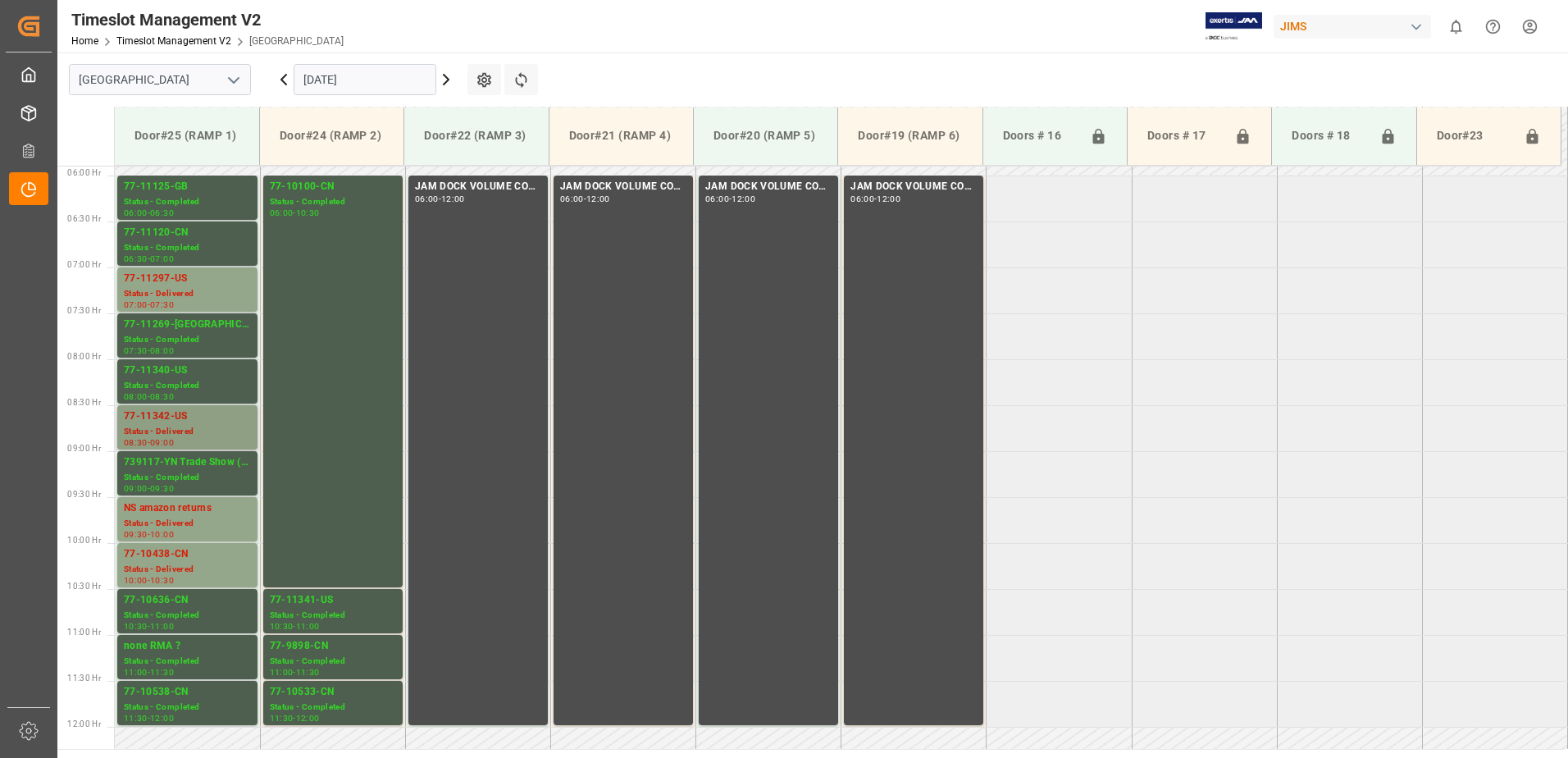
click at [170, 420] on div "77-11342-US" at bounding box center [187, 417] width 127 height 16
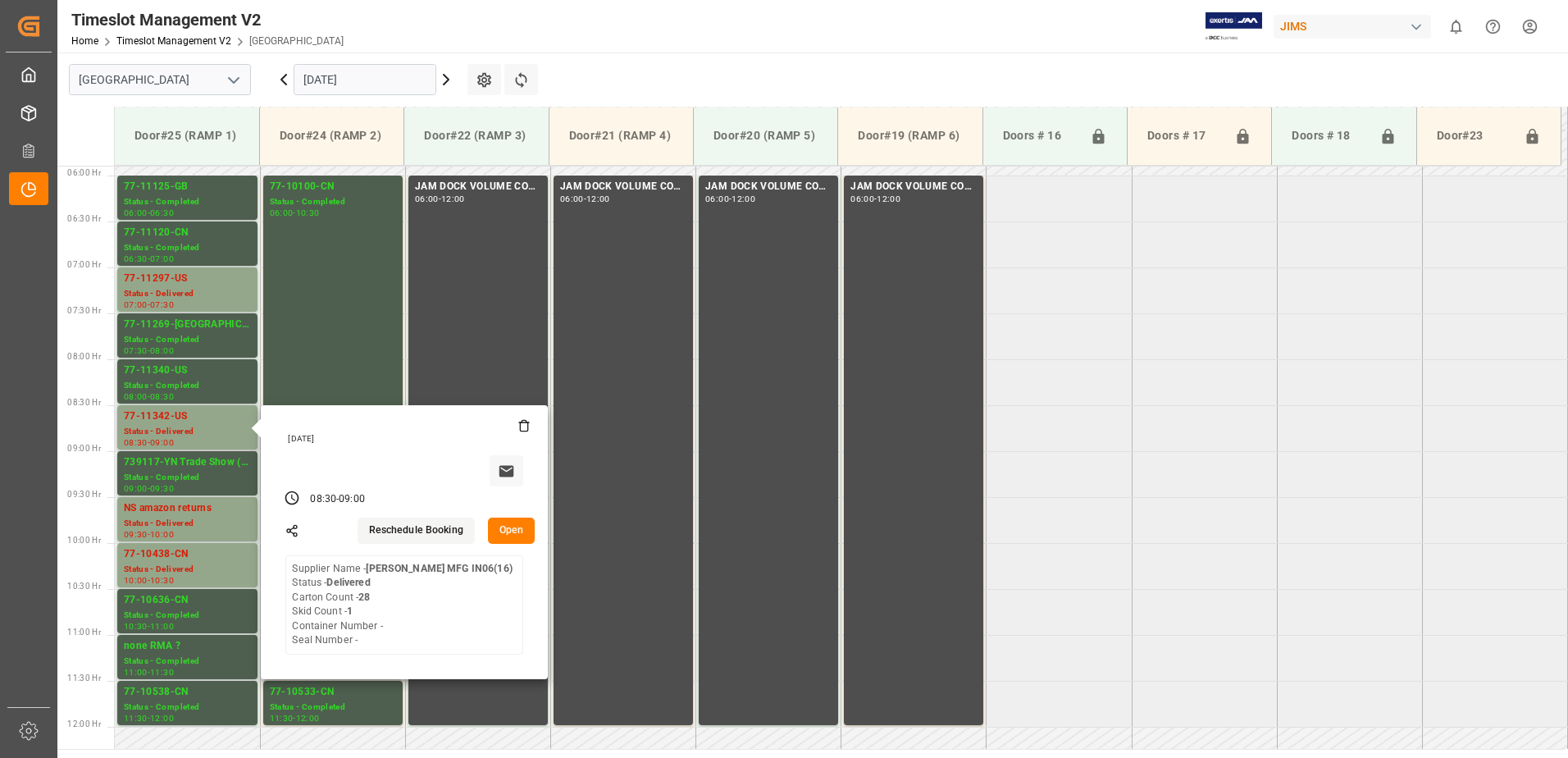
click at [505, 528] on button "Open" at bounding box center [511, 530] width 47 height 26
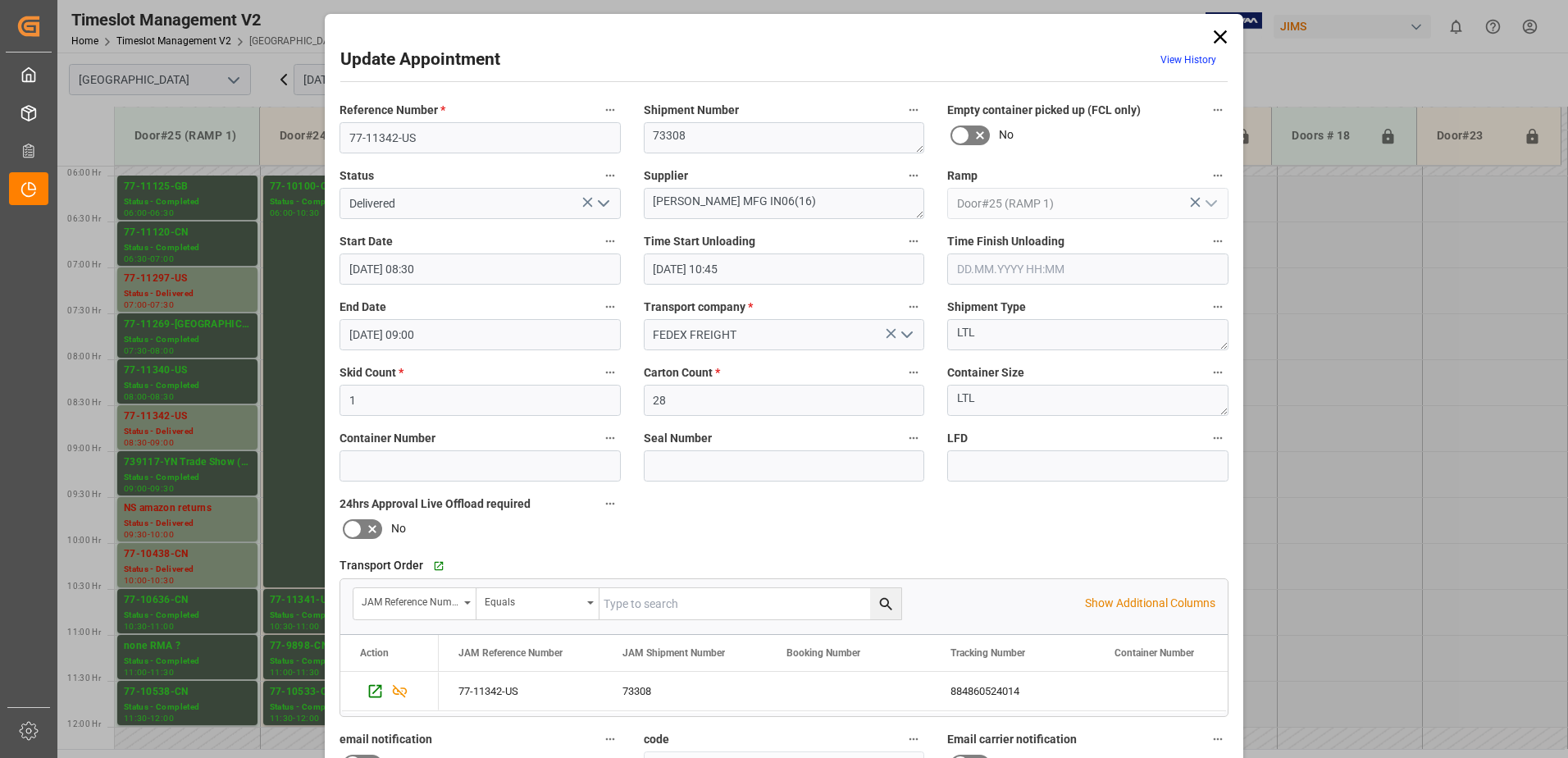
click at [602, 202] on icon "open menu" at bounding box center [604, 203] width 20 height 20
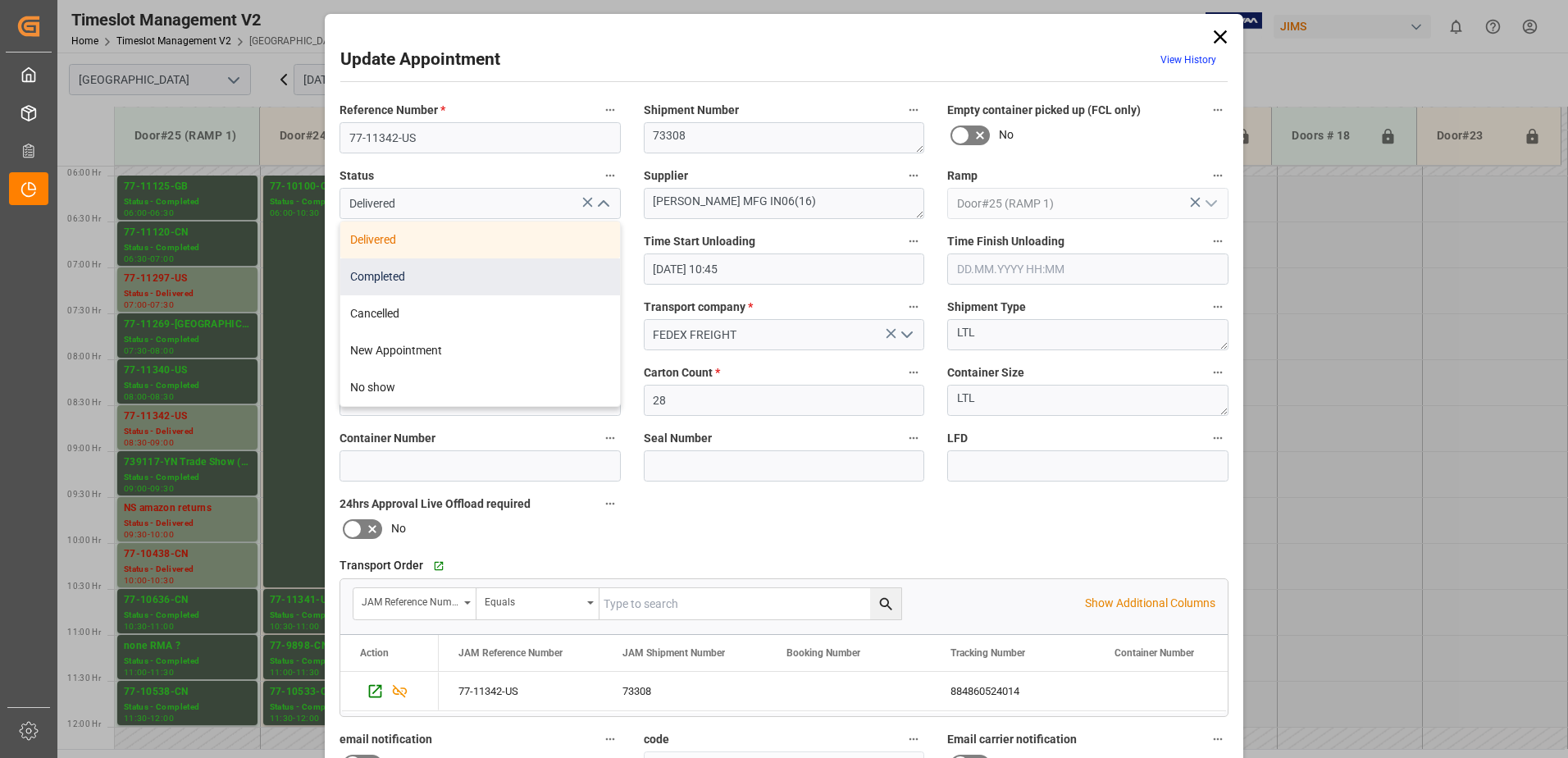
click at [408, 274] on div "Completed" at bounding box center [479, 277] width 280 height 37
type input "Completed"
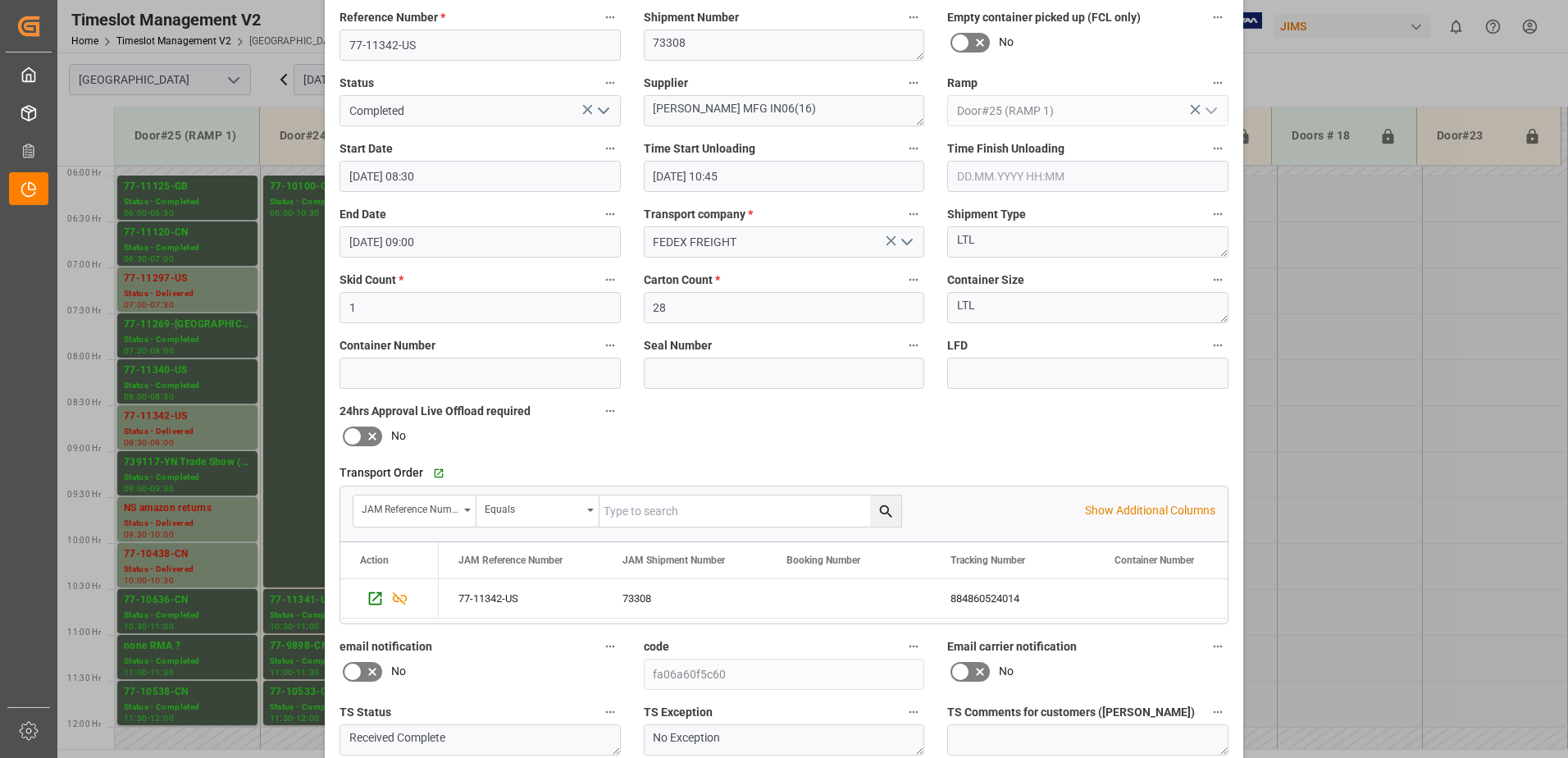
scroll to position [240, 0]
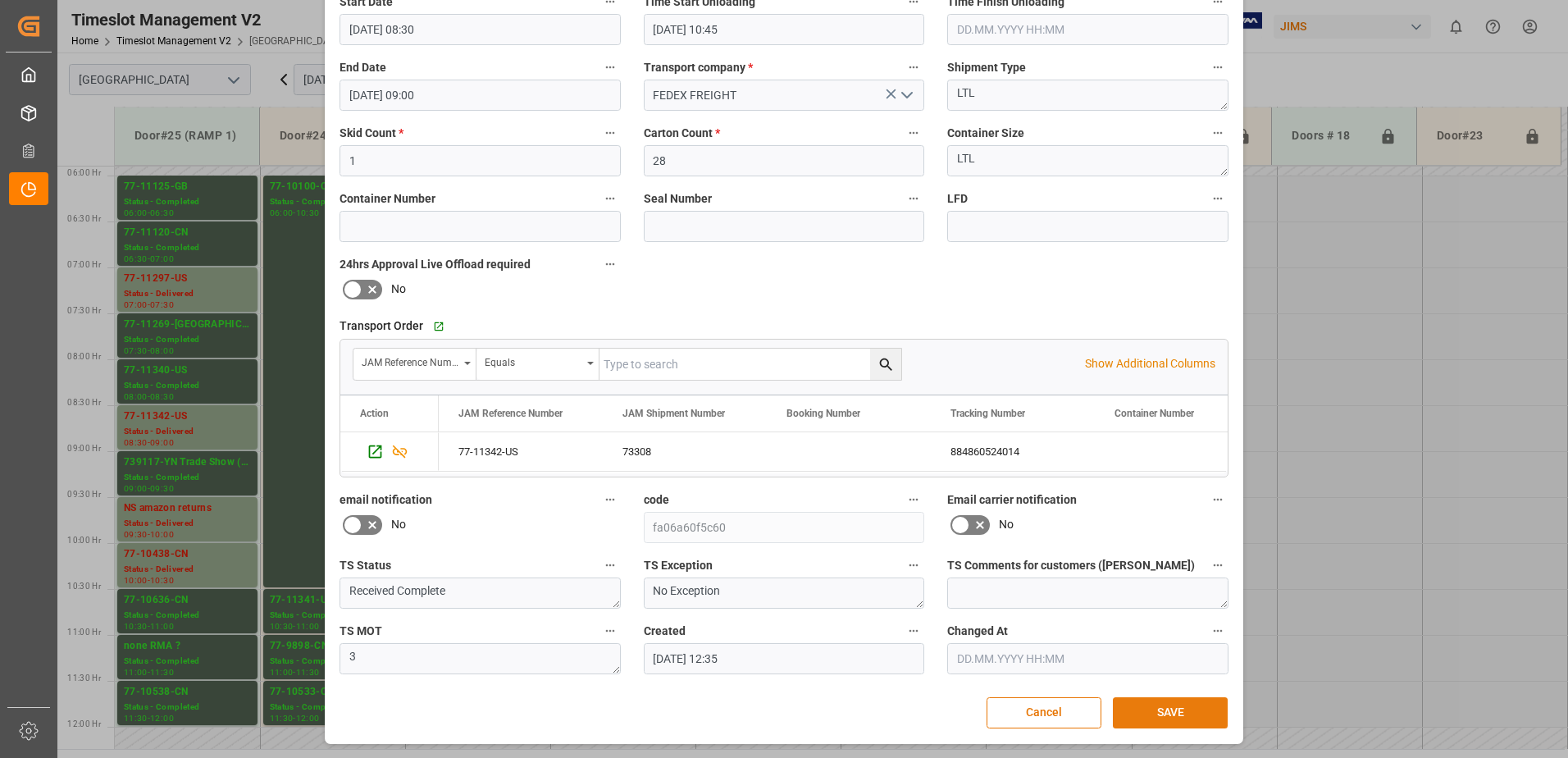
click at [1173, 714] on button "SAVE" at bounding box center [1170, 712] width 114 height 31
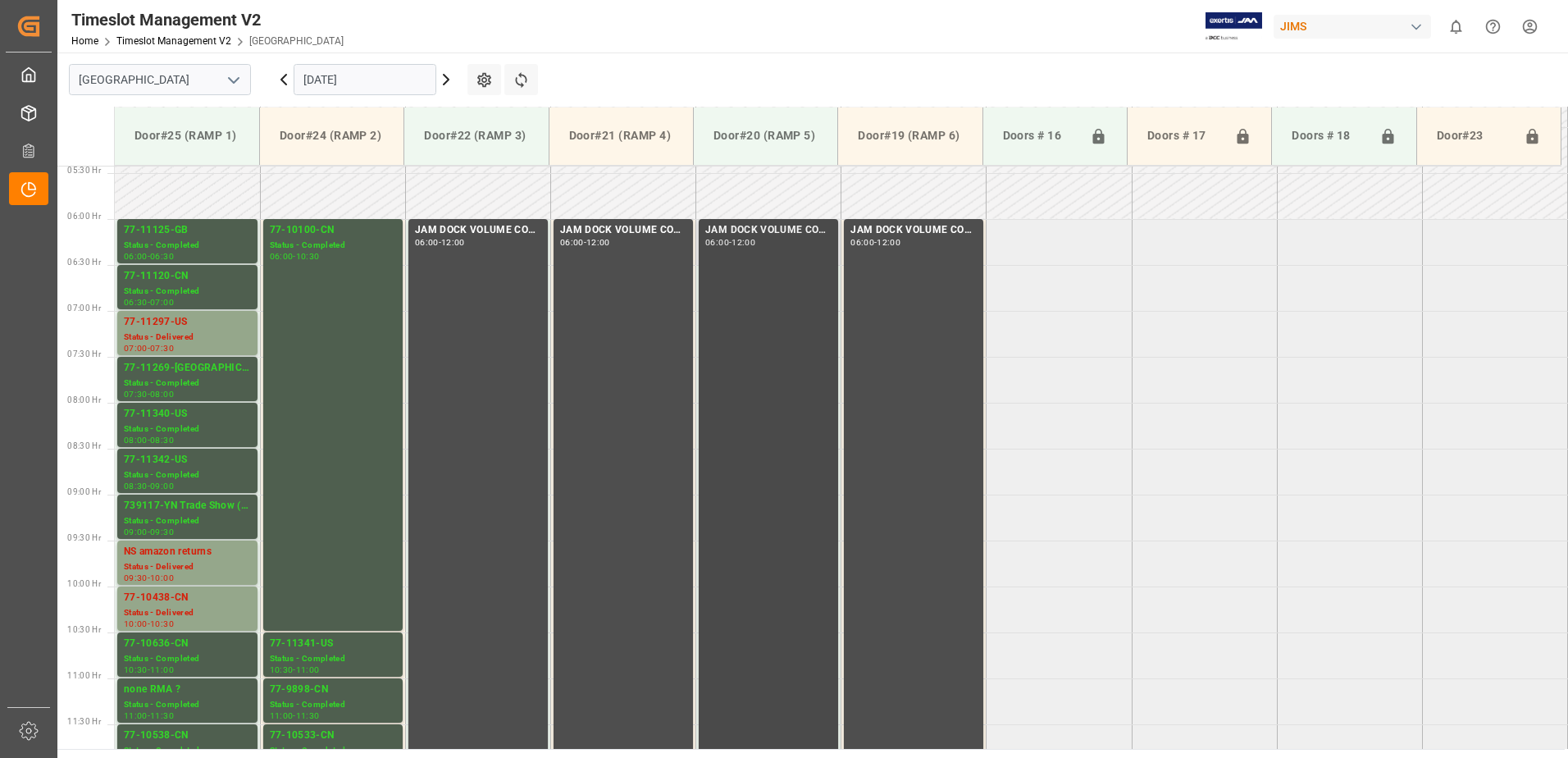
scroll to position [469, 0]
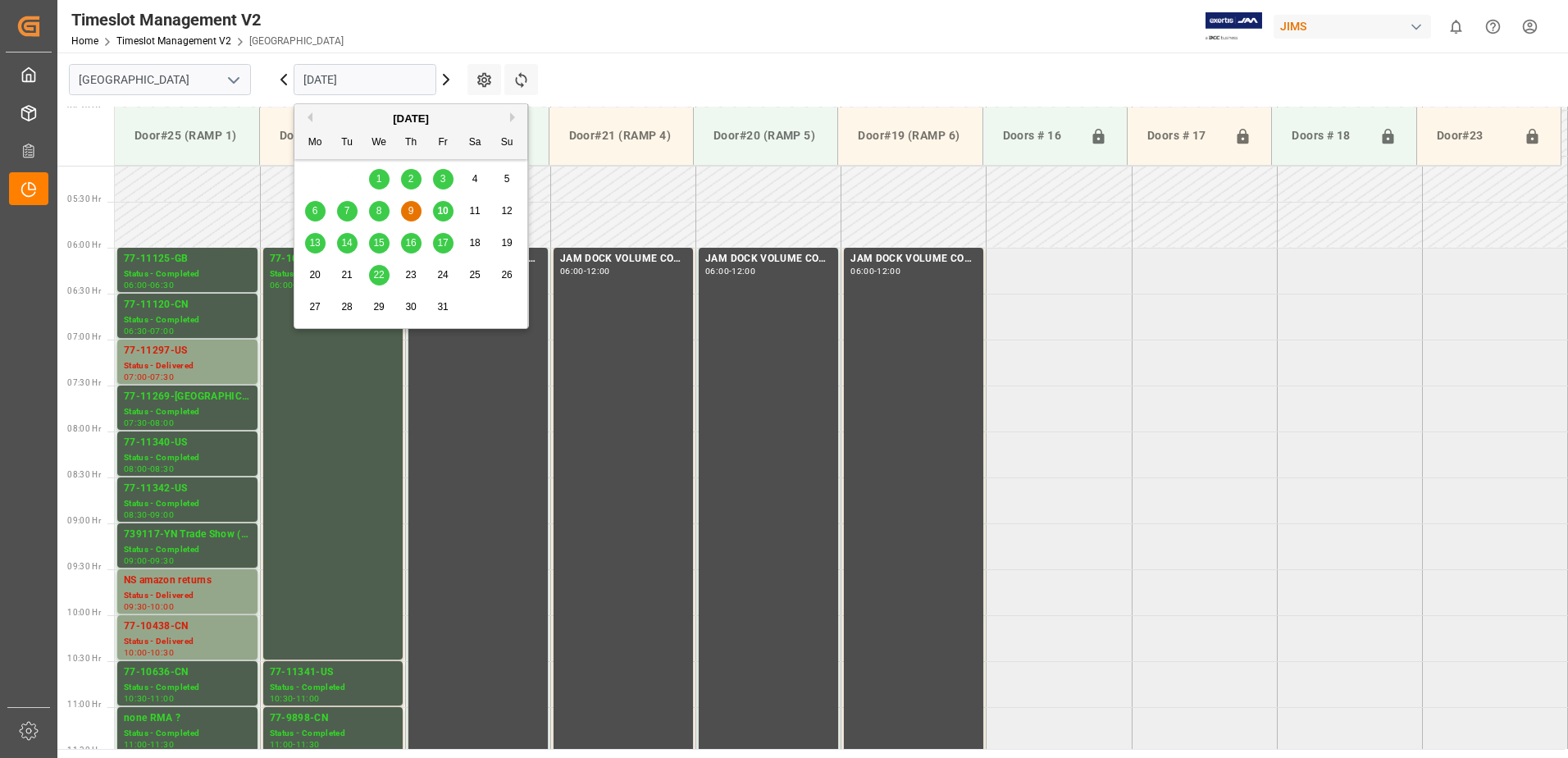
click at [392, 72] on input "[DATE]" at bounding box center [365, 80] width 143 height 31
click at [443, 210] on span "10" at bounding box center [443, 210] width 11 height 12
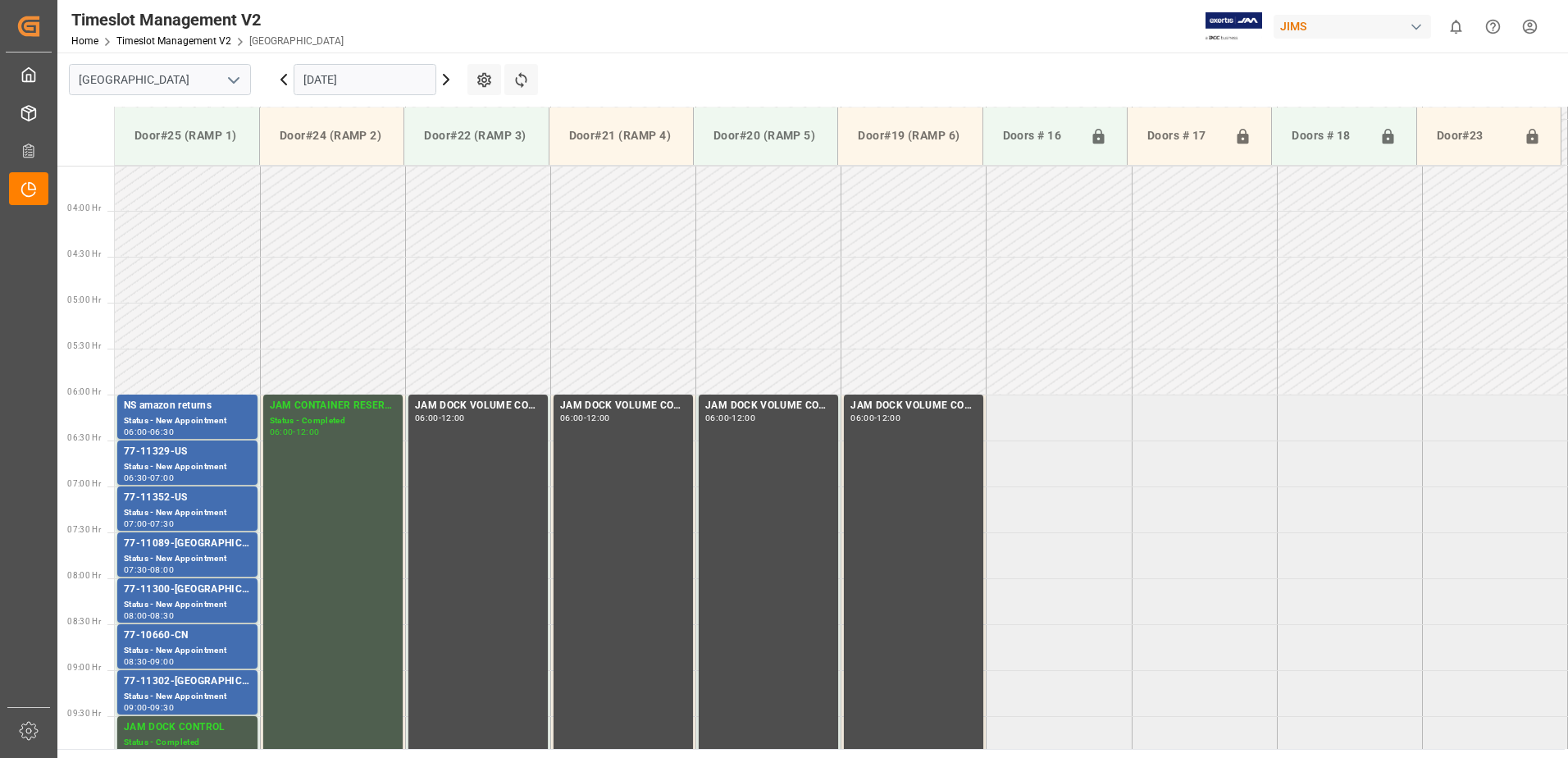
scroll to position [634, 0]
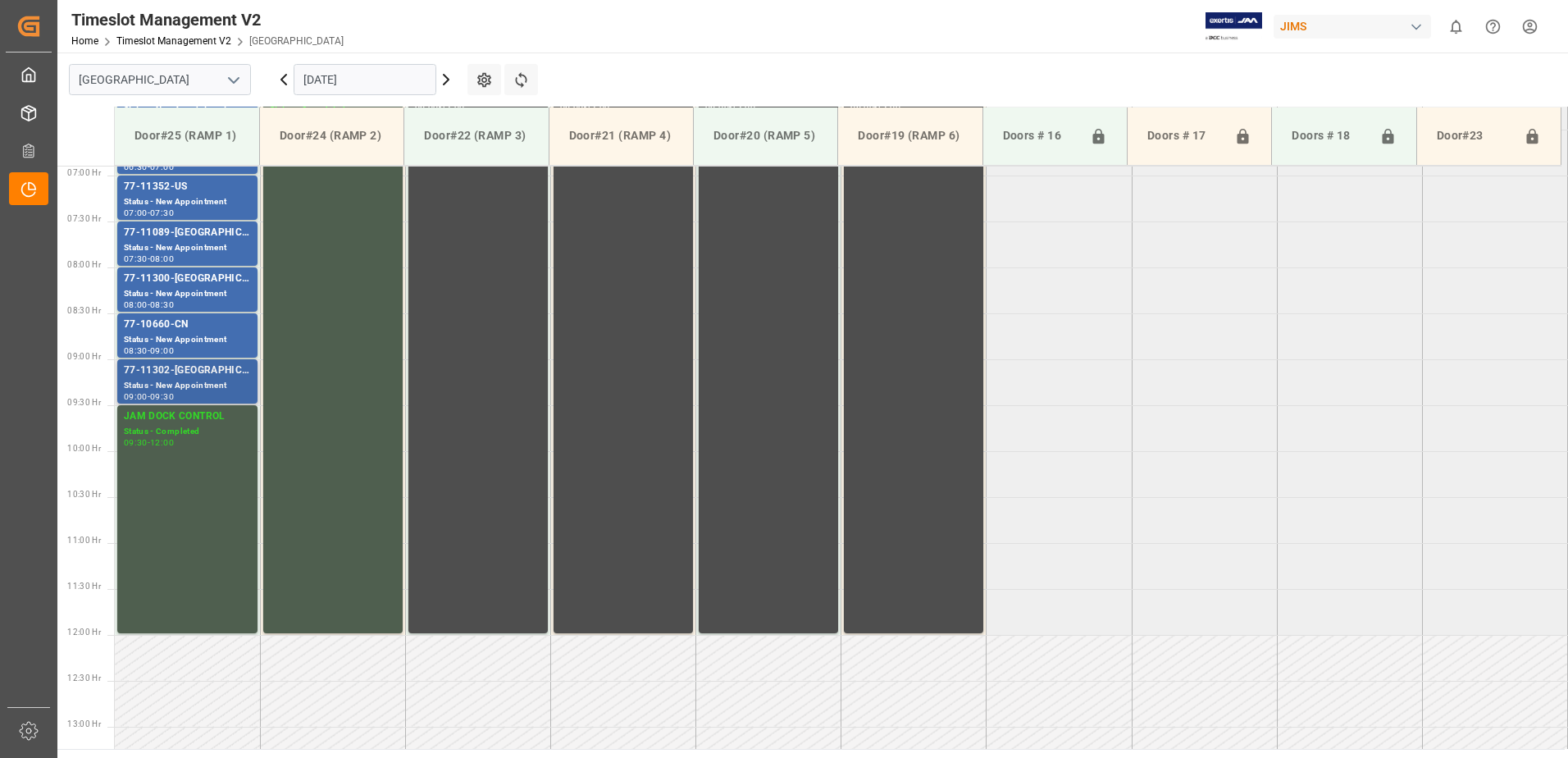
click at [189, 379] on div "Status - New Appointment" at bounding box center [187, 387] width 127 height 14
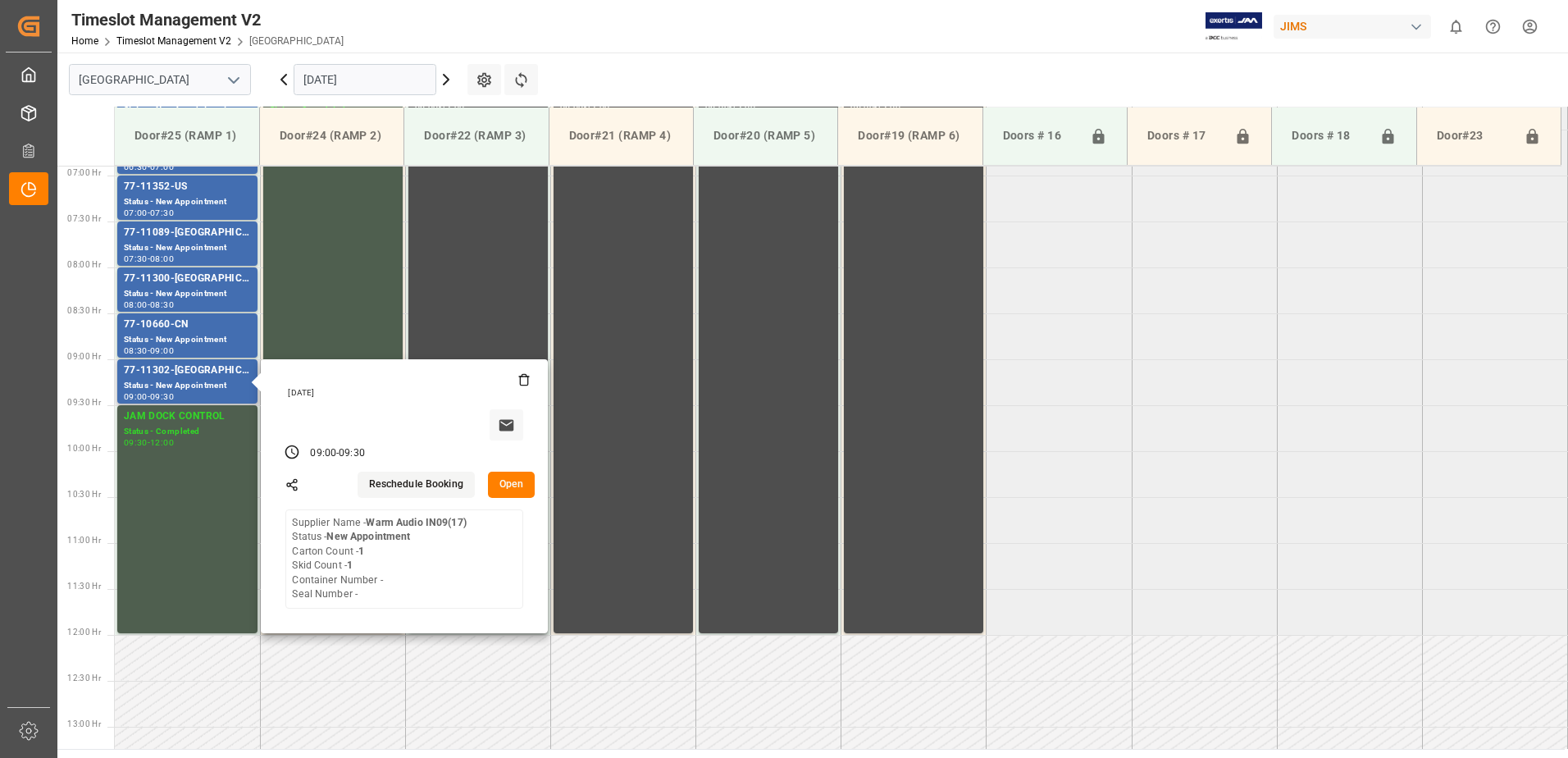
click at [509, 482] on button "Open" at bounding box center [511, 484] width 47 height 26
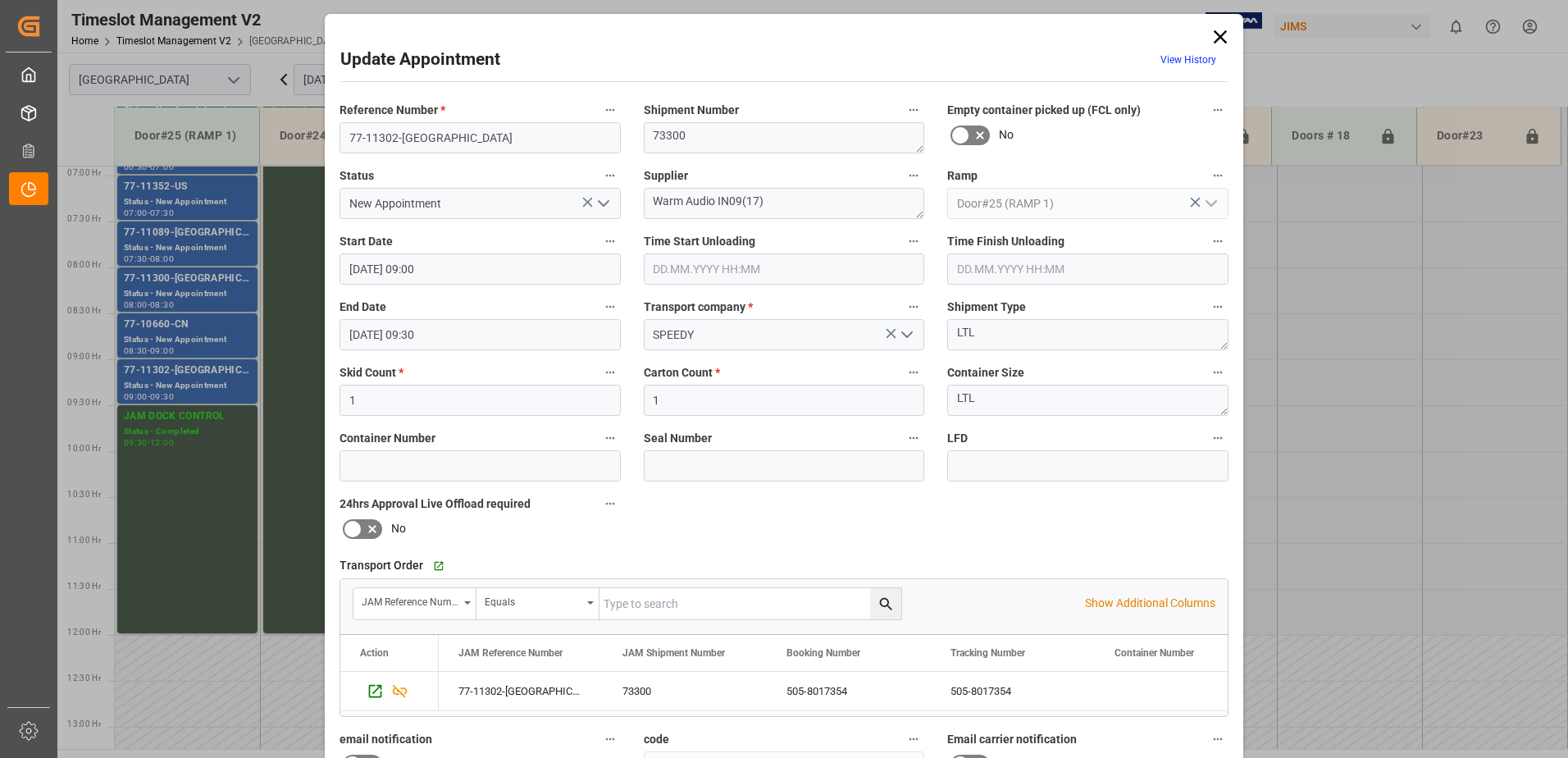
click at [603, 201] on icon "open menu" at bounding box center [604, 203] width 20 height 20
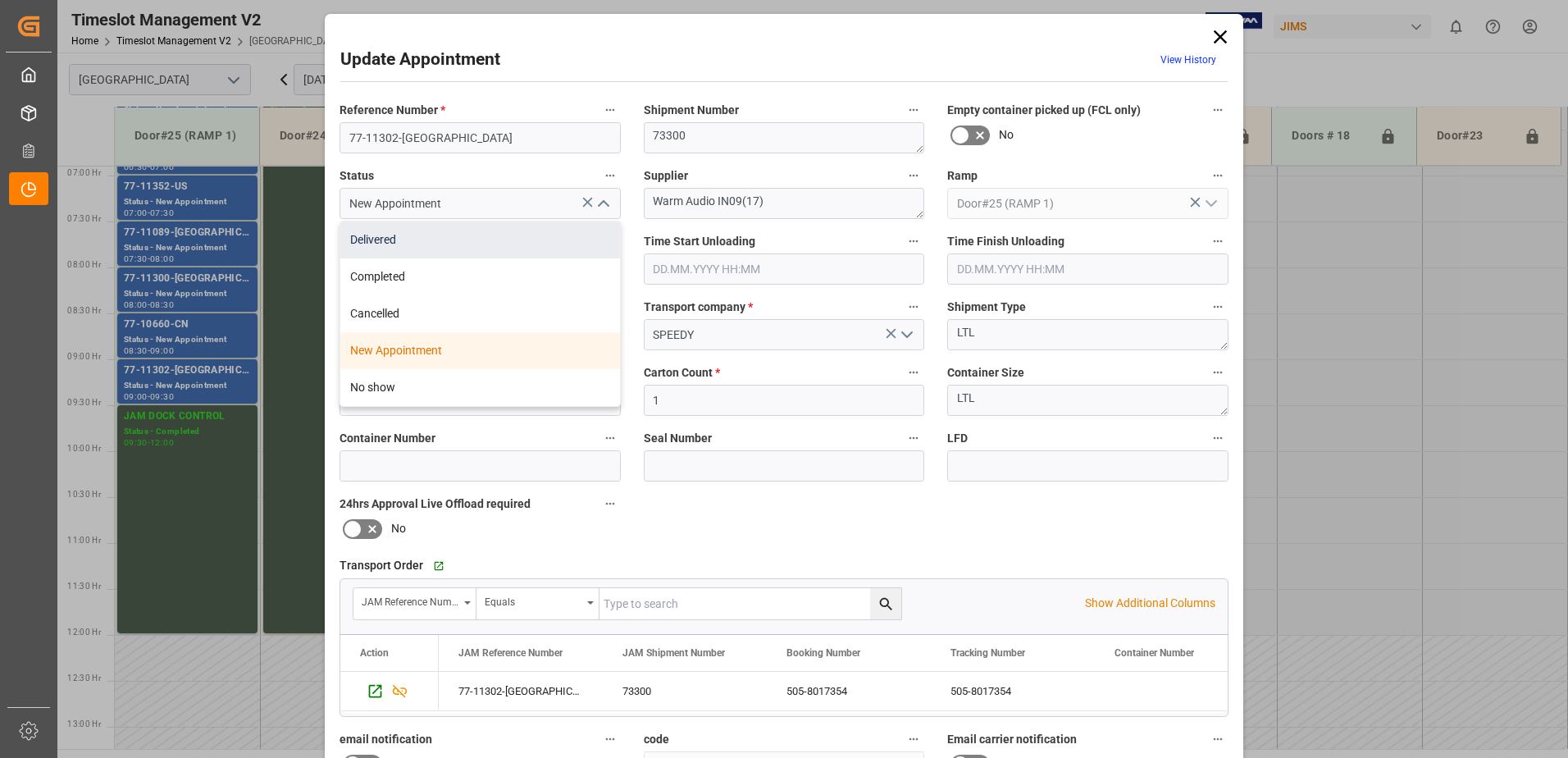
click at [451, 232] on div "Delivered" at bounding box center [479, 240] width 280 height 37
type input "Delivered"
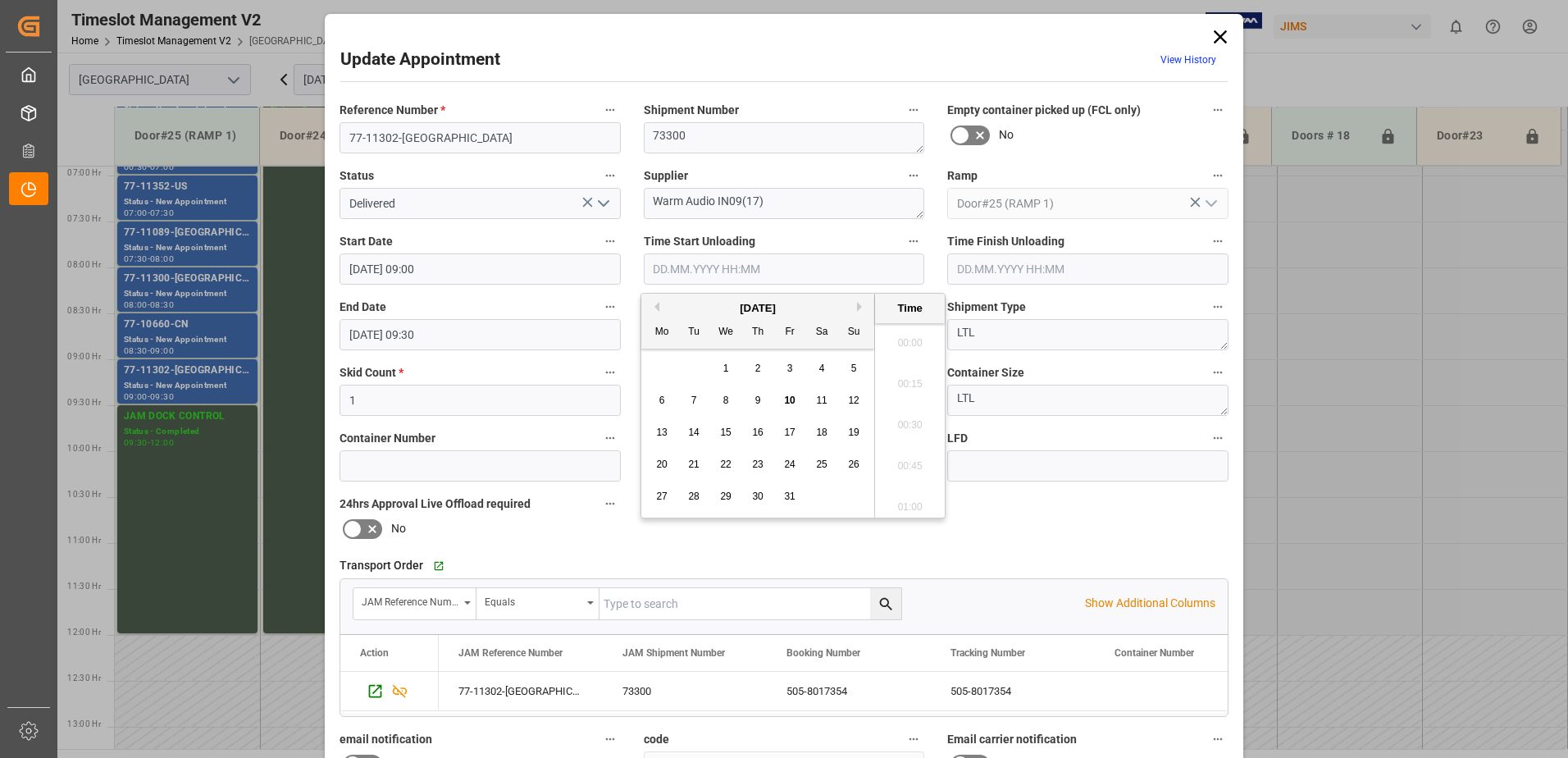
click at [683, 268] on input "text" at bounding box center [784, 268] width 281 height 31
click at [789, 400] on span "10" at bounding box center [789, 400] width 11 height 12
click at [903, 375] on li "08:45" at bounding box center [910, 379] width 70 height 41
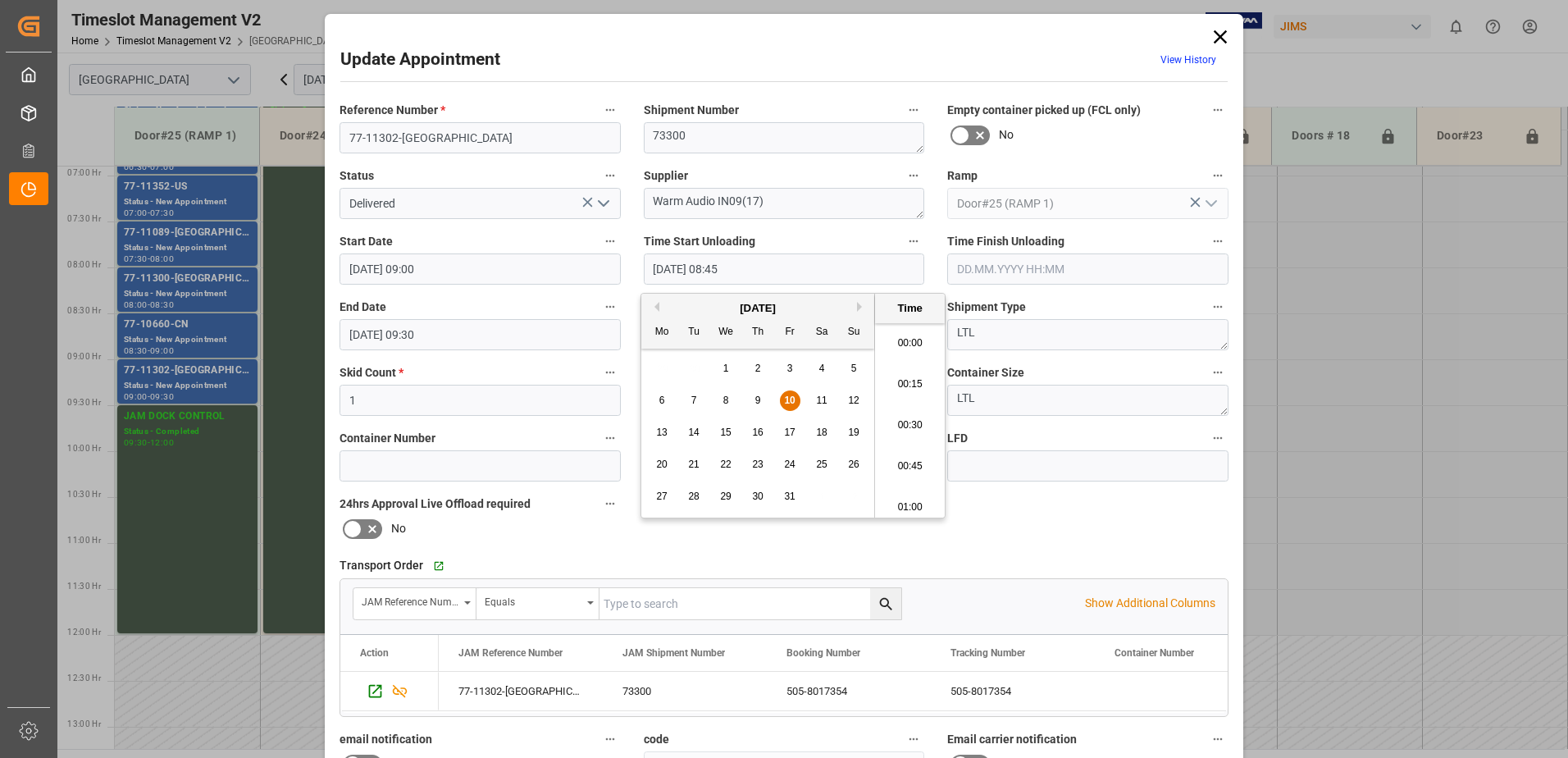
click at [763, 270] on input "[DATE] 08:45" at bounding box center [784, 268] width 281 height 31
click at [791, 401] on span "10" at bounding box center [789, 400] width 11 height 12
click at [906, 416] on li "07:45" at bounding box center [910, 420] width 70 height 41
type input "[DATE] 07:45"
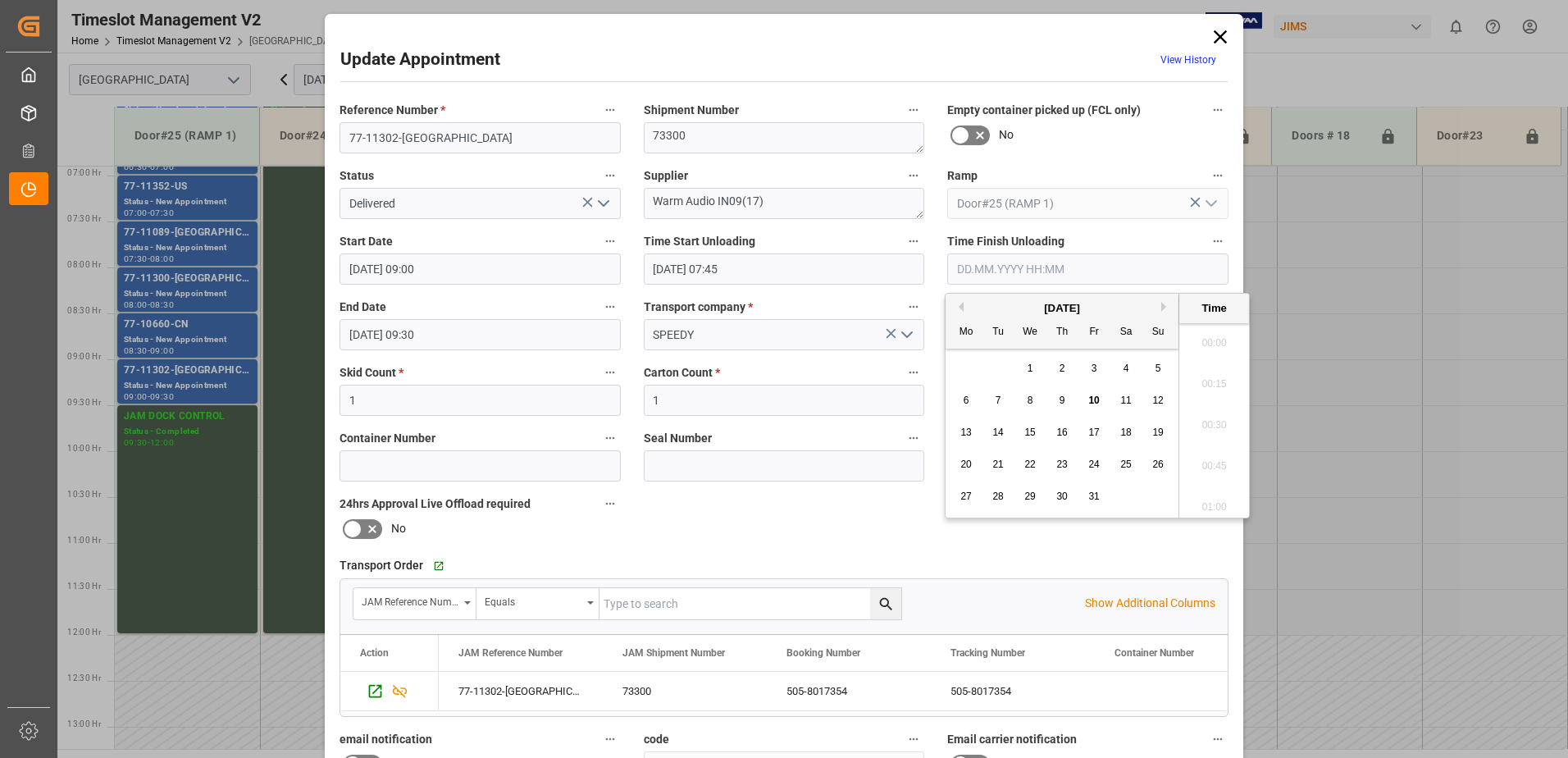
click at [999, 271] on input "text" at bounding box center [1088, 268] width 281 height 31
click at [1095, 399] on span "10" at bounding box center [1093, 400] width 11 height 12
click at [1203, 413] on li "08:00" at bounding box center [1214, 420] width 70 height 41
type input "[DATE] 08:00"
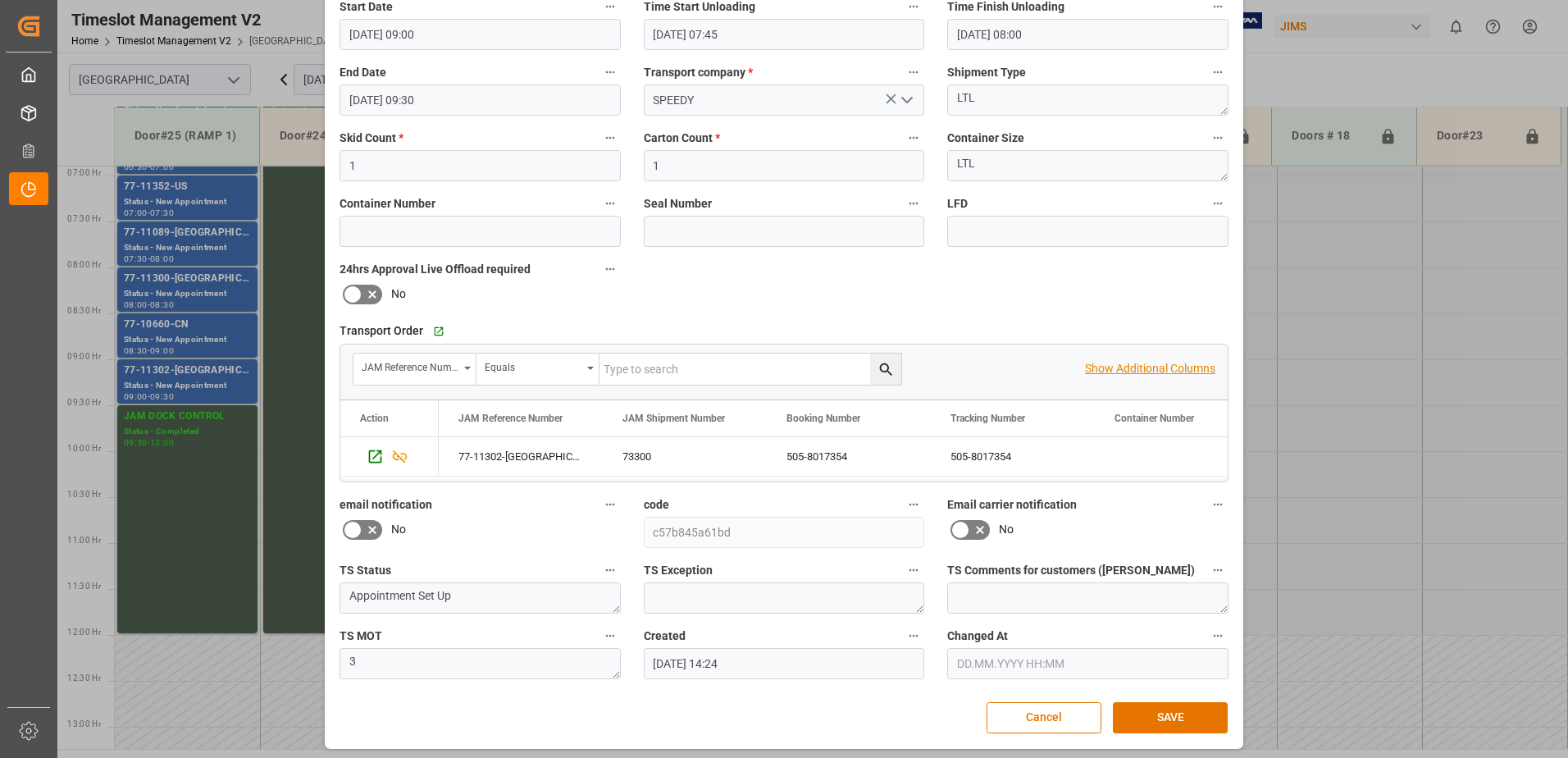
scroll to position [240, 0]
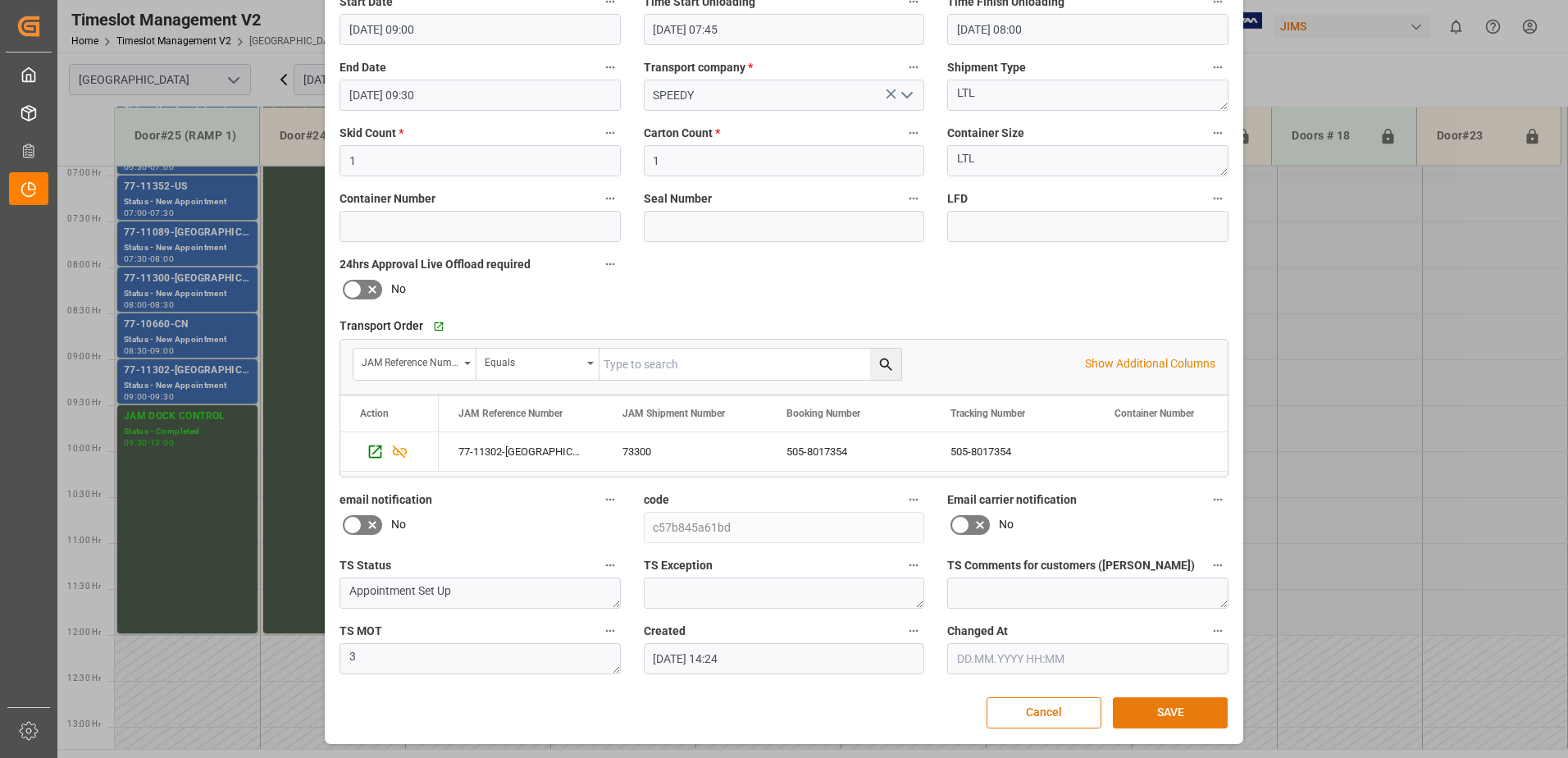
click at [1161, 712] on button "SAVE" at bounding box center [1170, 712] width 114 height 31
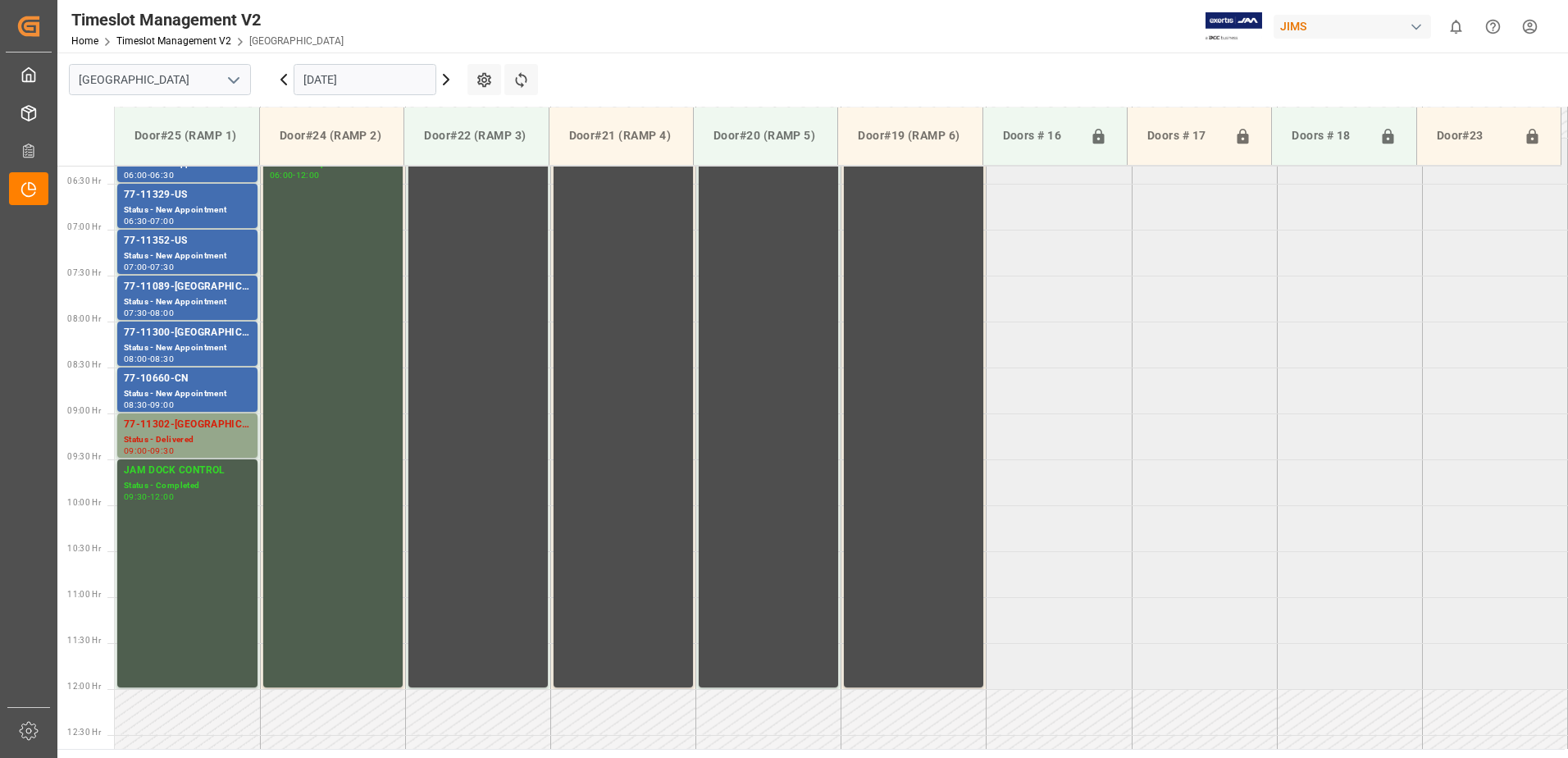
scroll to position [561, 0]
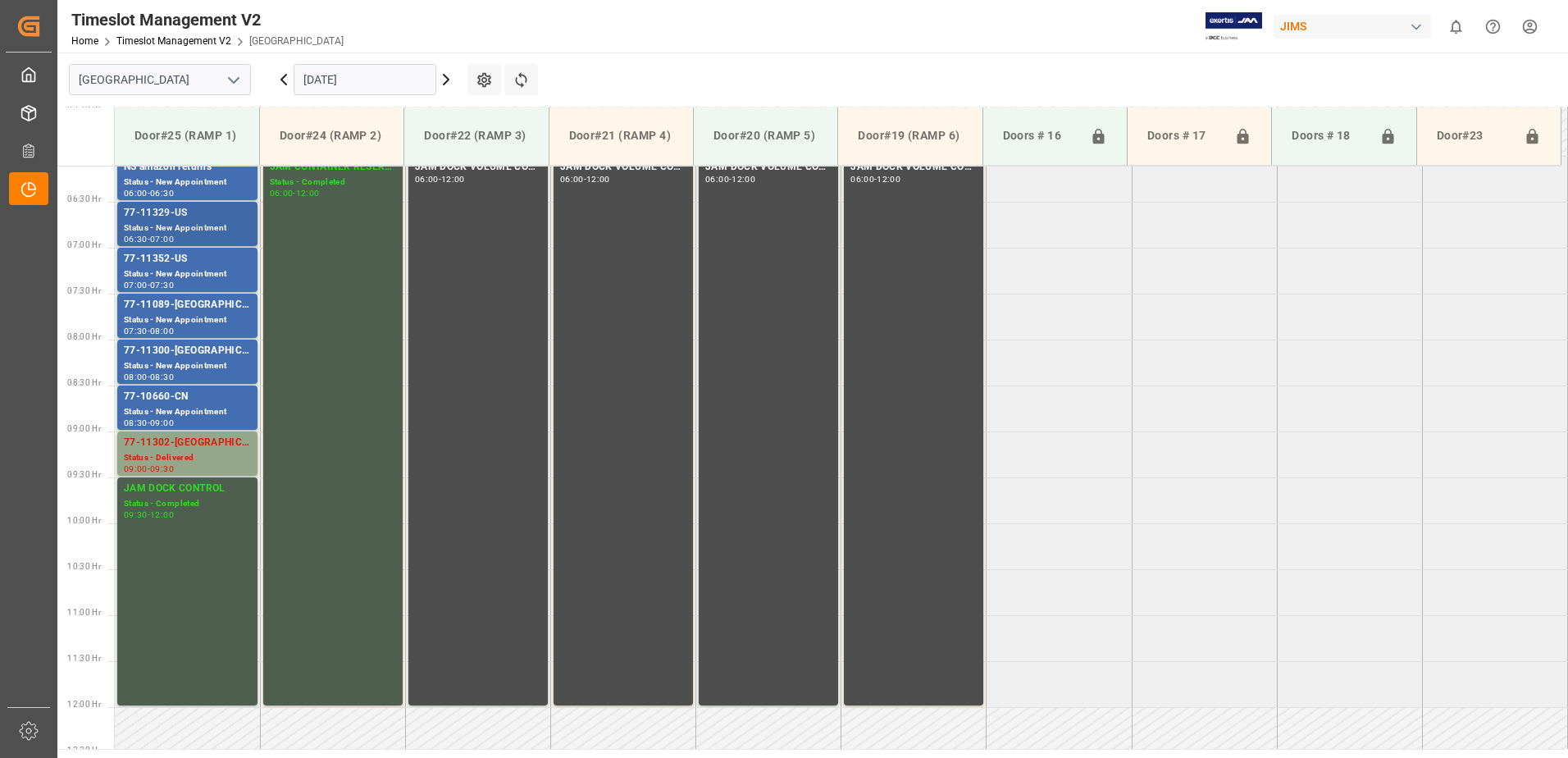
click at [170, 219] on div "77-11329-US" at bounding box center [187, 213] width 127 height 16
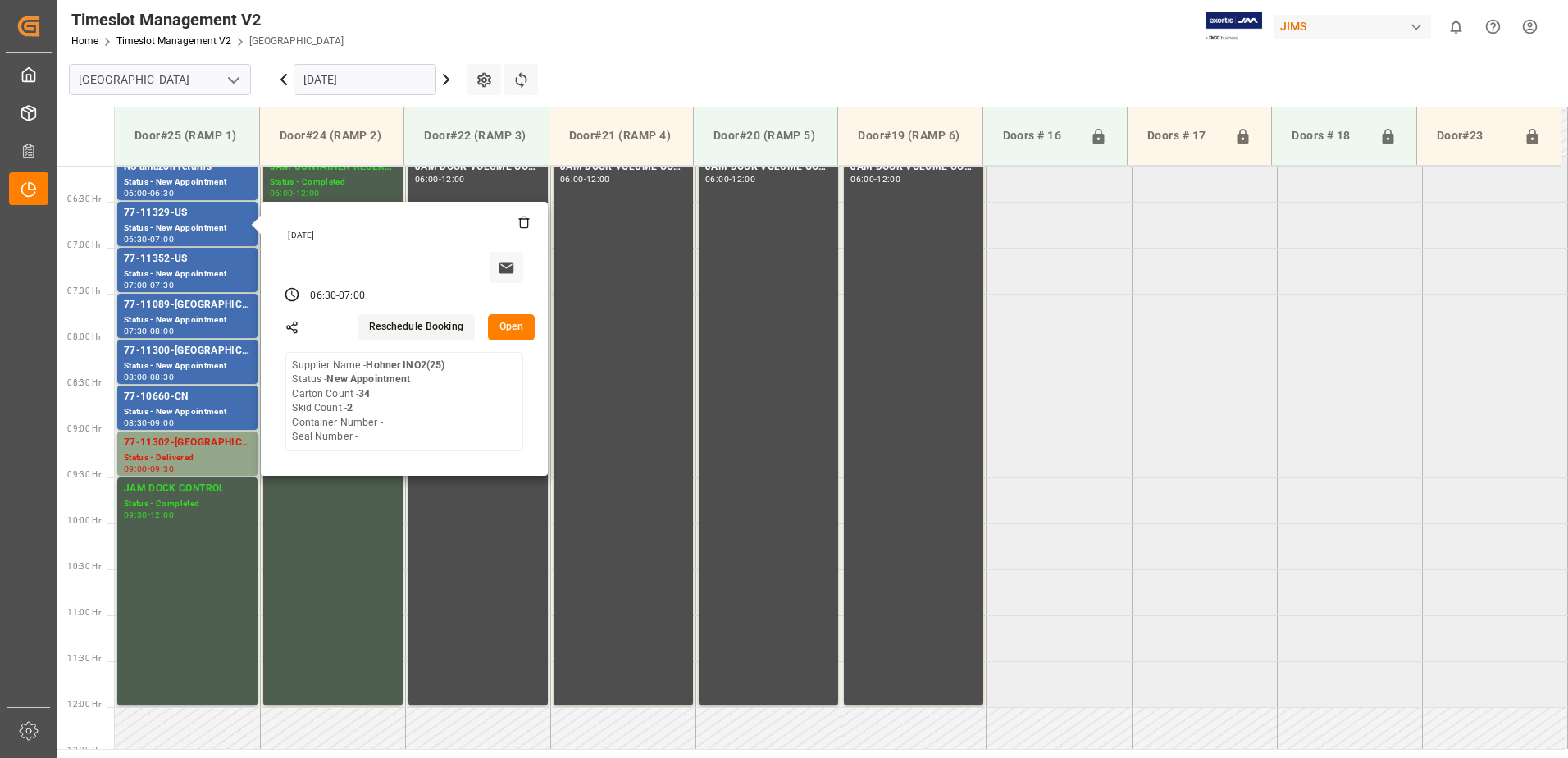
click at [515, 326] on button "Open" at bounding box center [511, 327] width 47 height 26
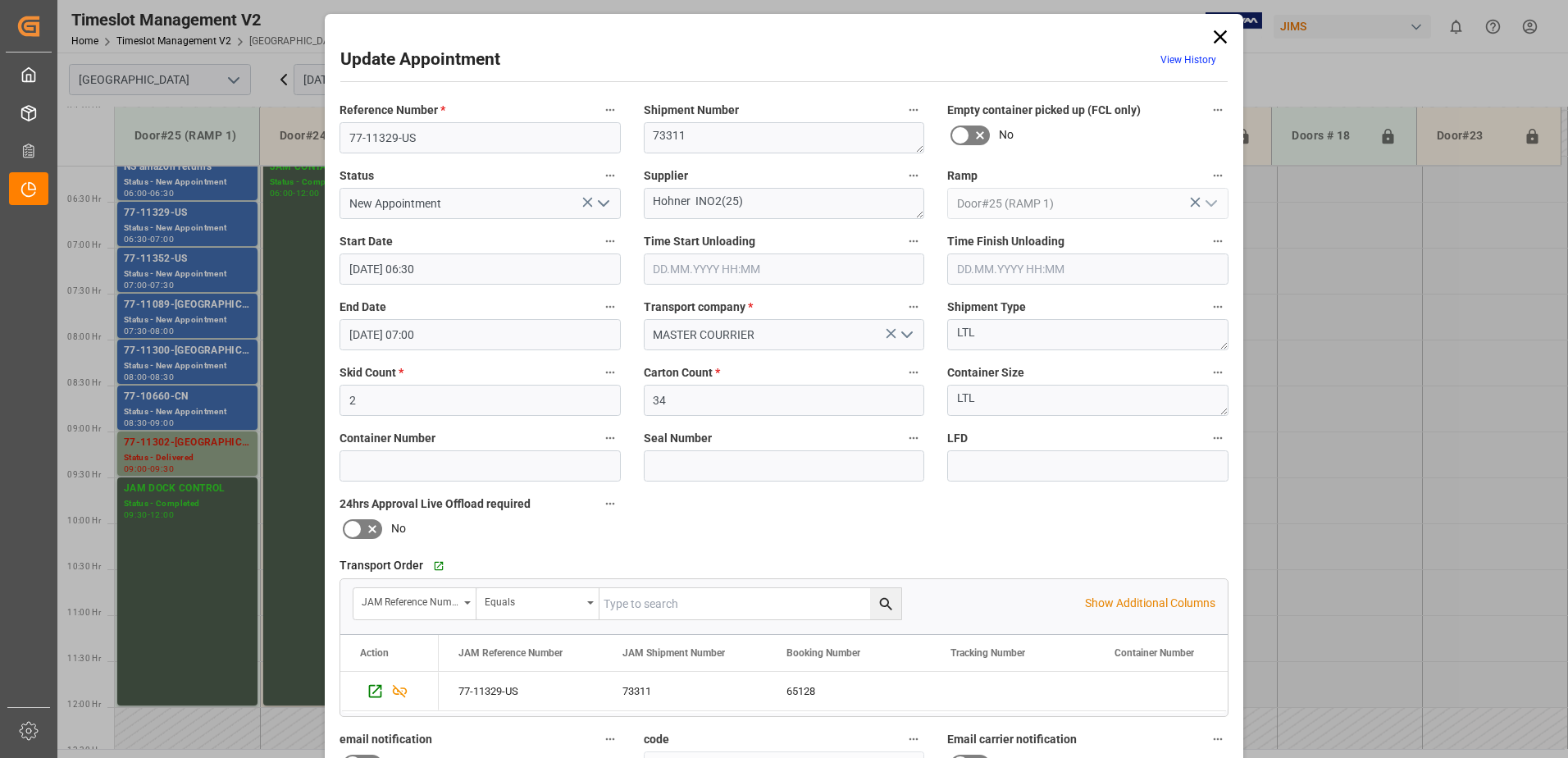
click at [598, 202] on icon "open menu" at bounding box center [604, 203] width 20 height 20
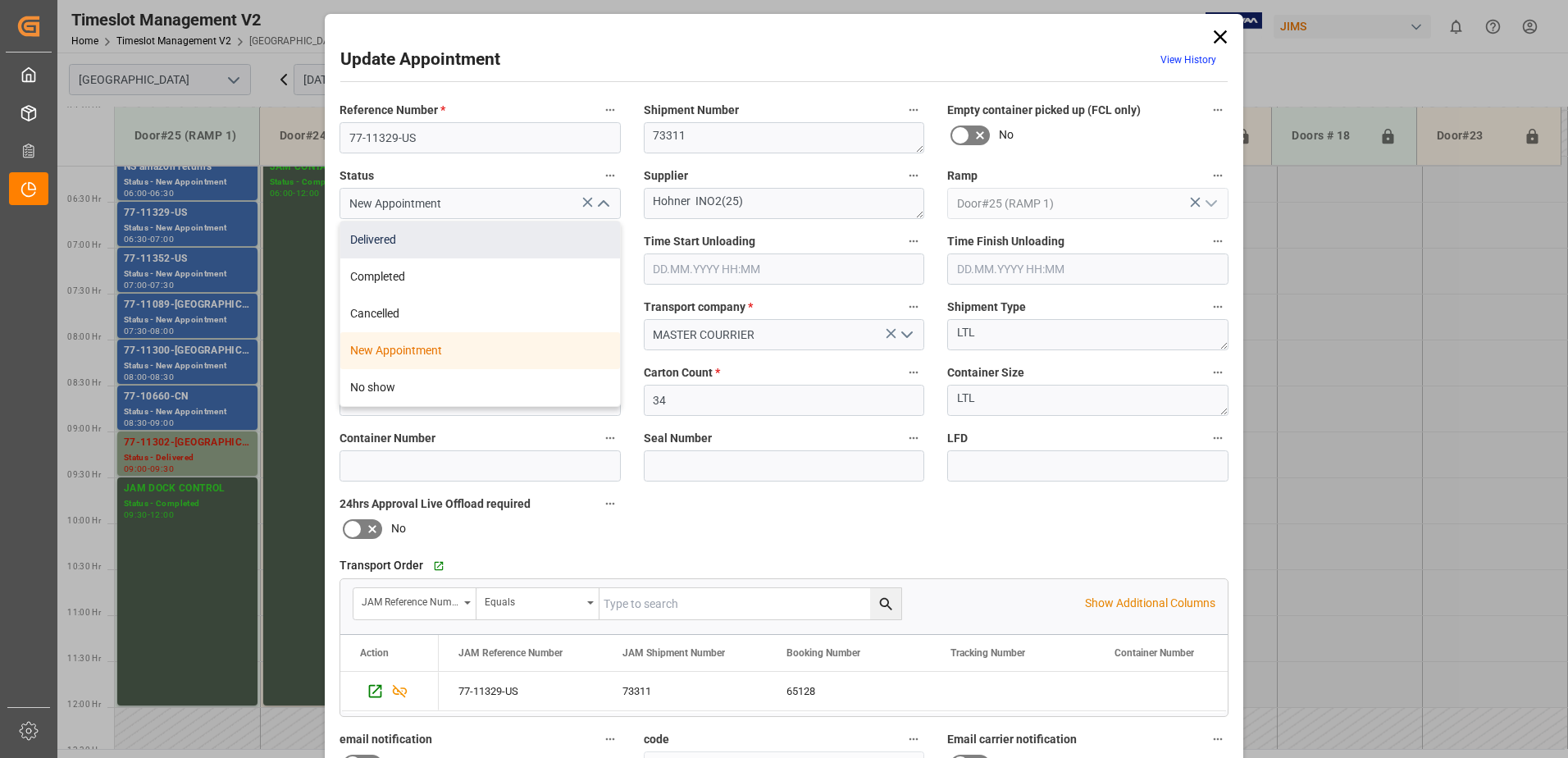
click at [424, 242] on div "Delivered" at bounding box center [479, 240] width 280 height 37
type input "Delivered"
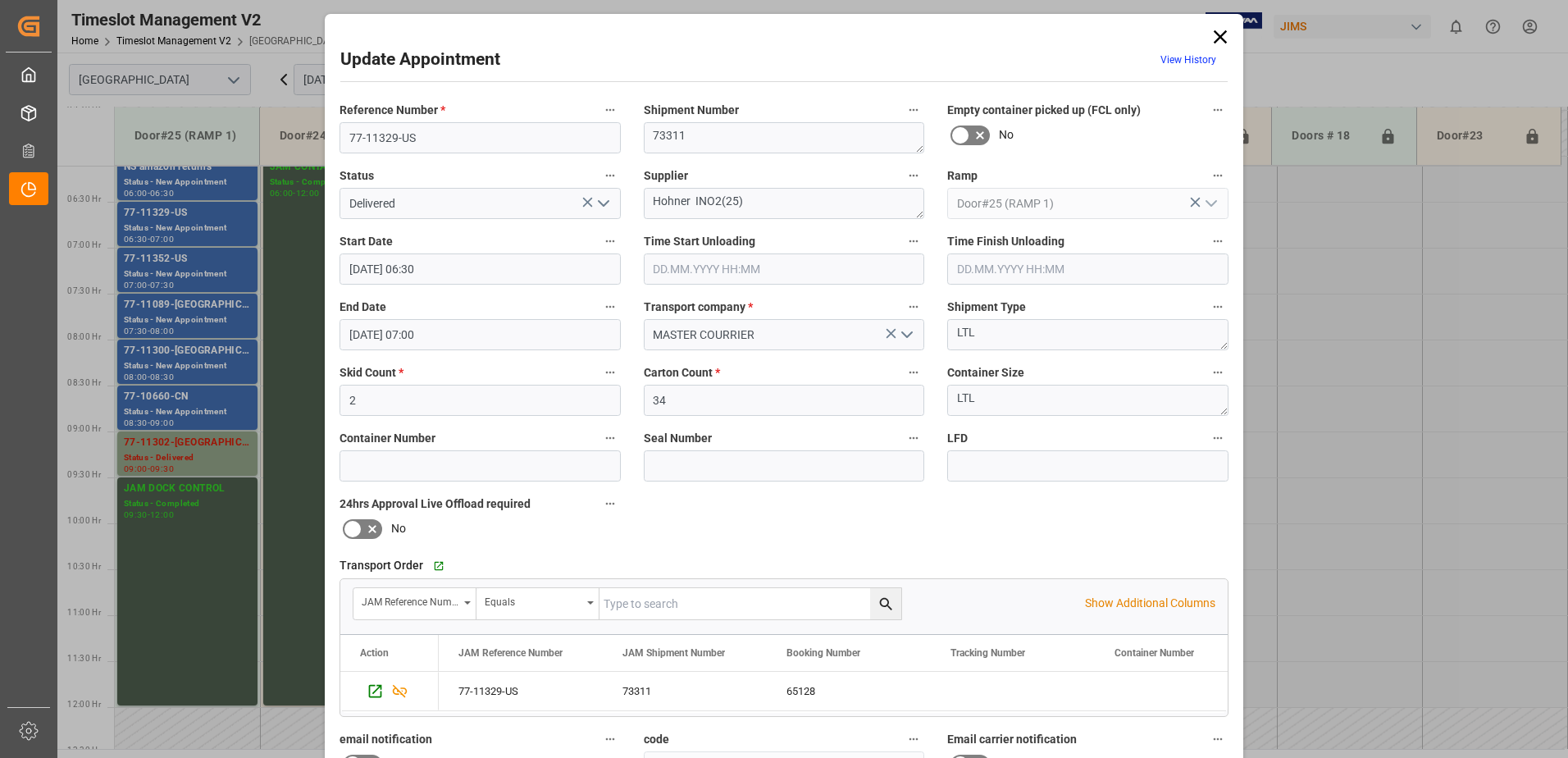
click at [696, 268] on input "text" at bounding box center [784, 268] width 281 height 31
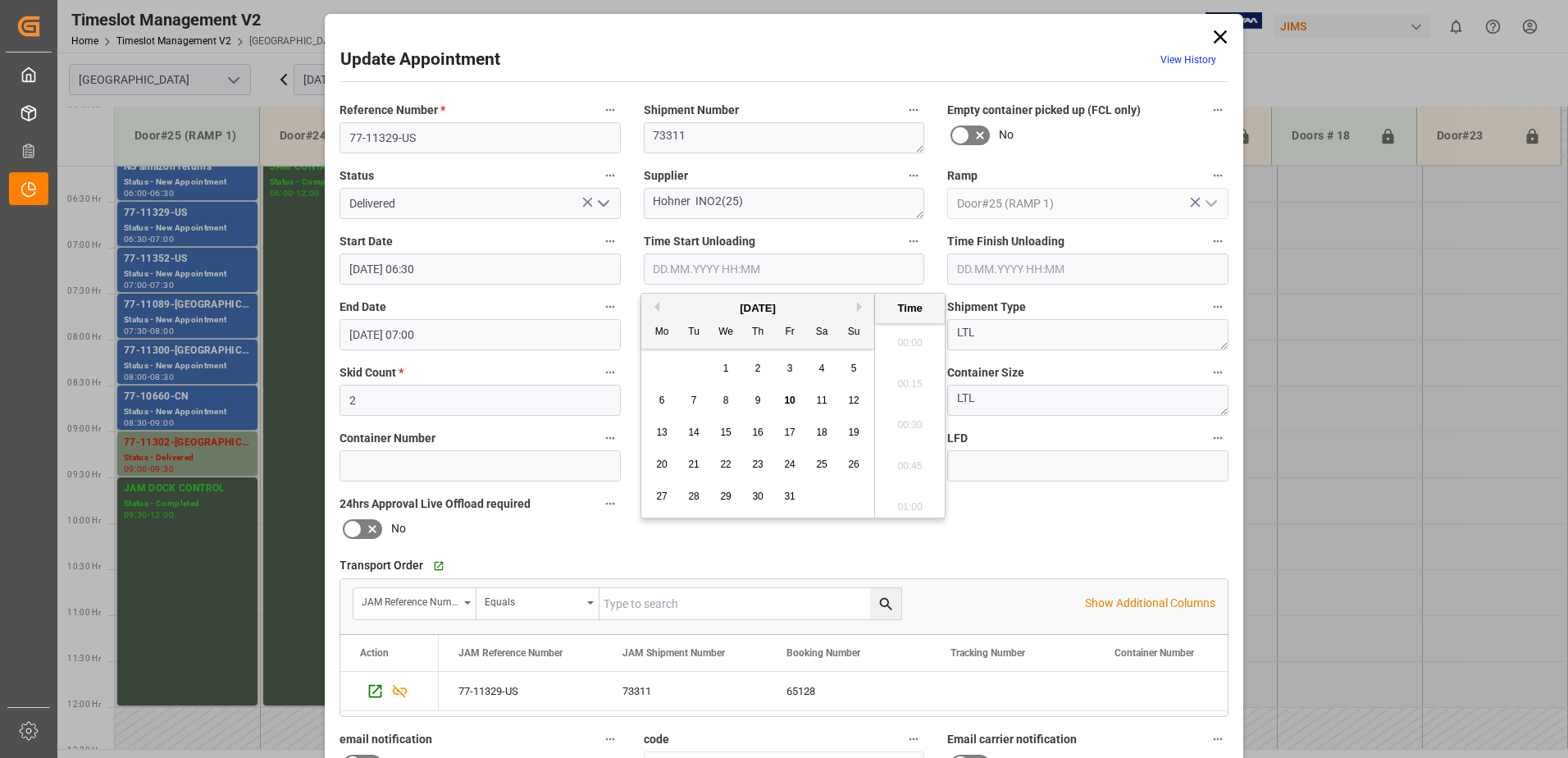
scroll to position [1236, 0]
click at [791, 399] on span "10" at bounding box center [789, 400] width 11 height 12
click at [904, 379] on li "08:15" at bounding box center [910, 379] width 70 height 41
type input "[DATE] 08:15"
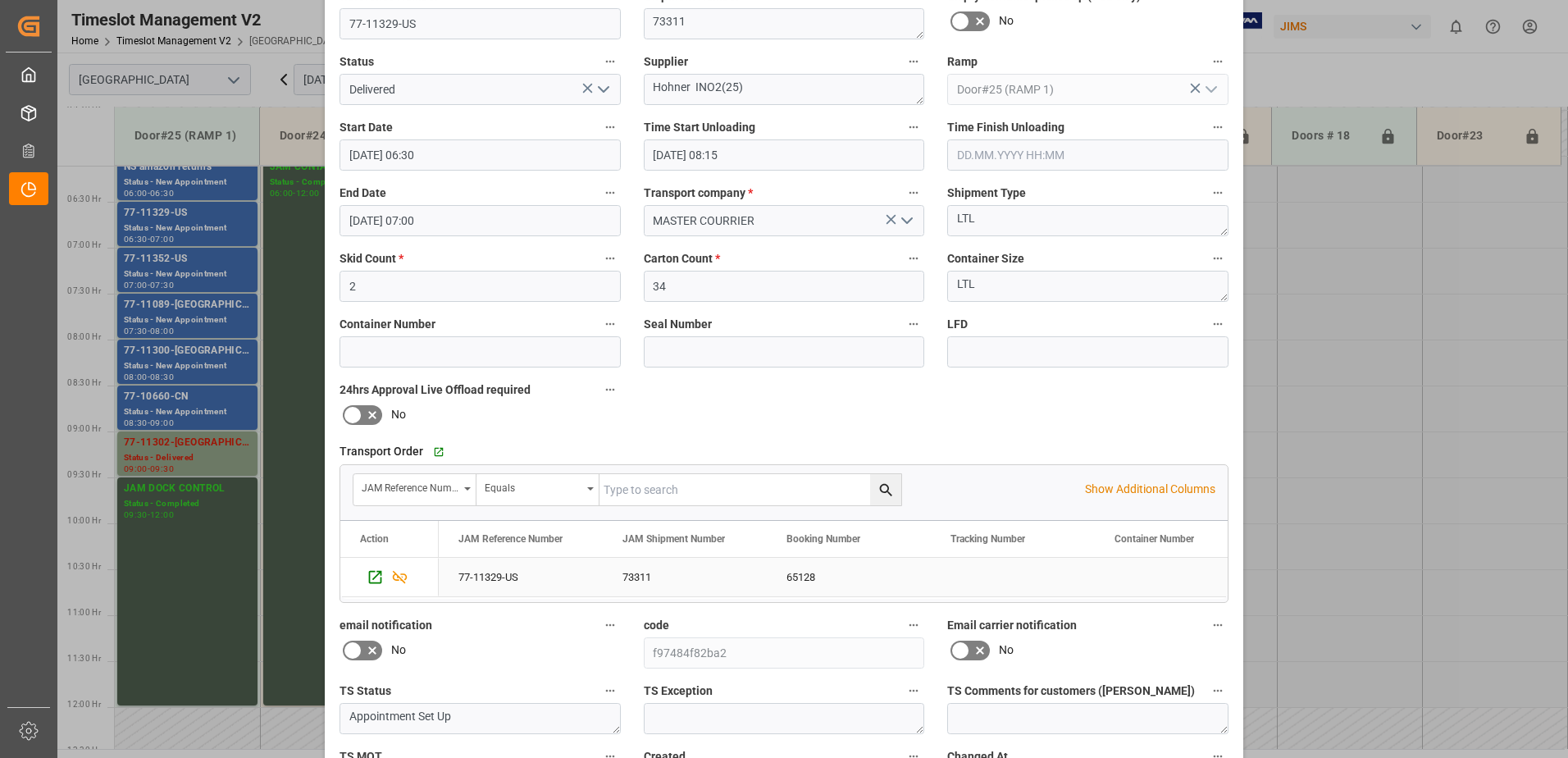
scroll to position [240, 0]
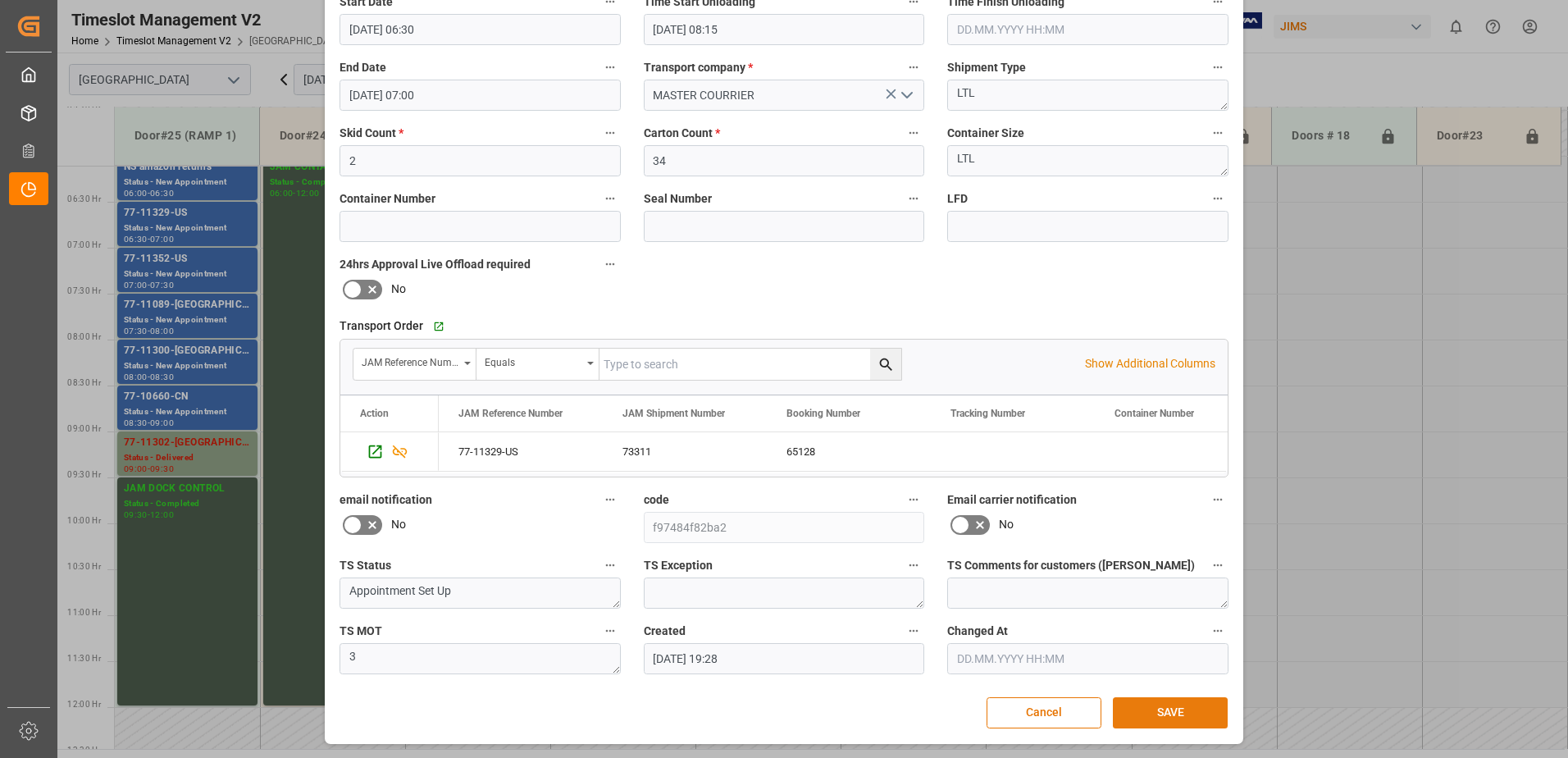
click at [1197, 707] on button "SAVE" at bounding box center [1170, 712] width 114 height 31
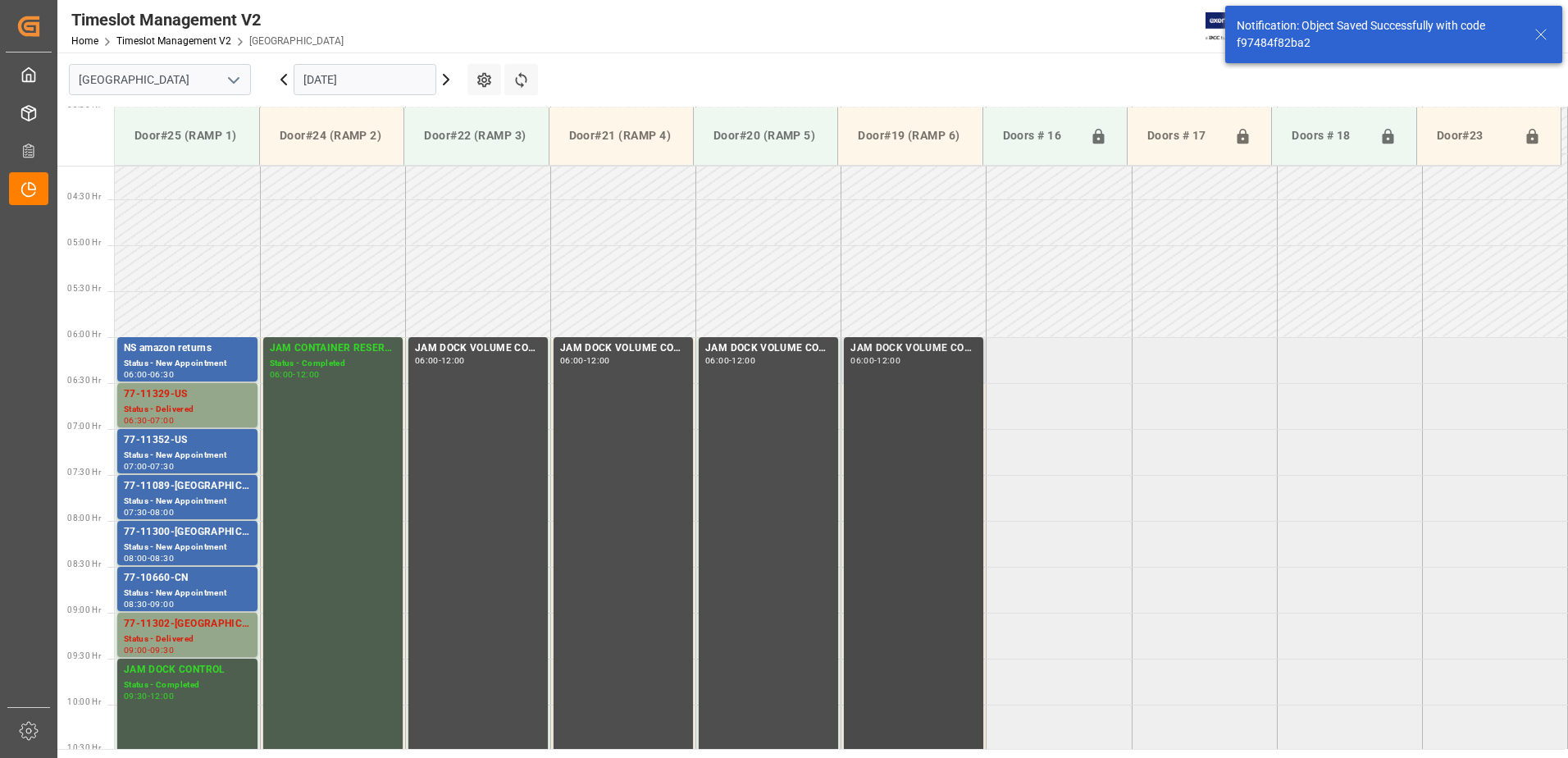
scroll to position [449, 0]
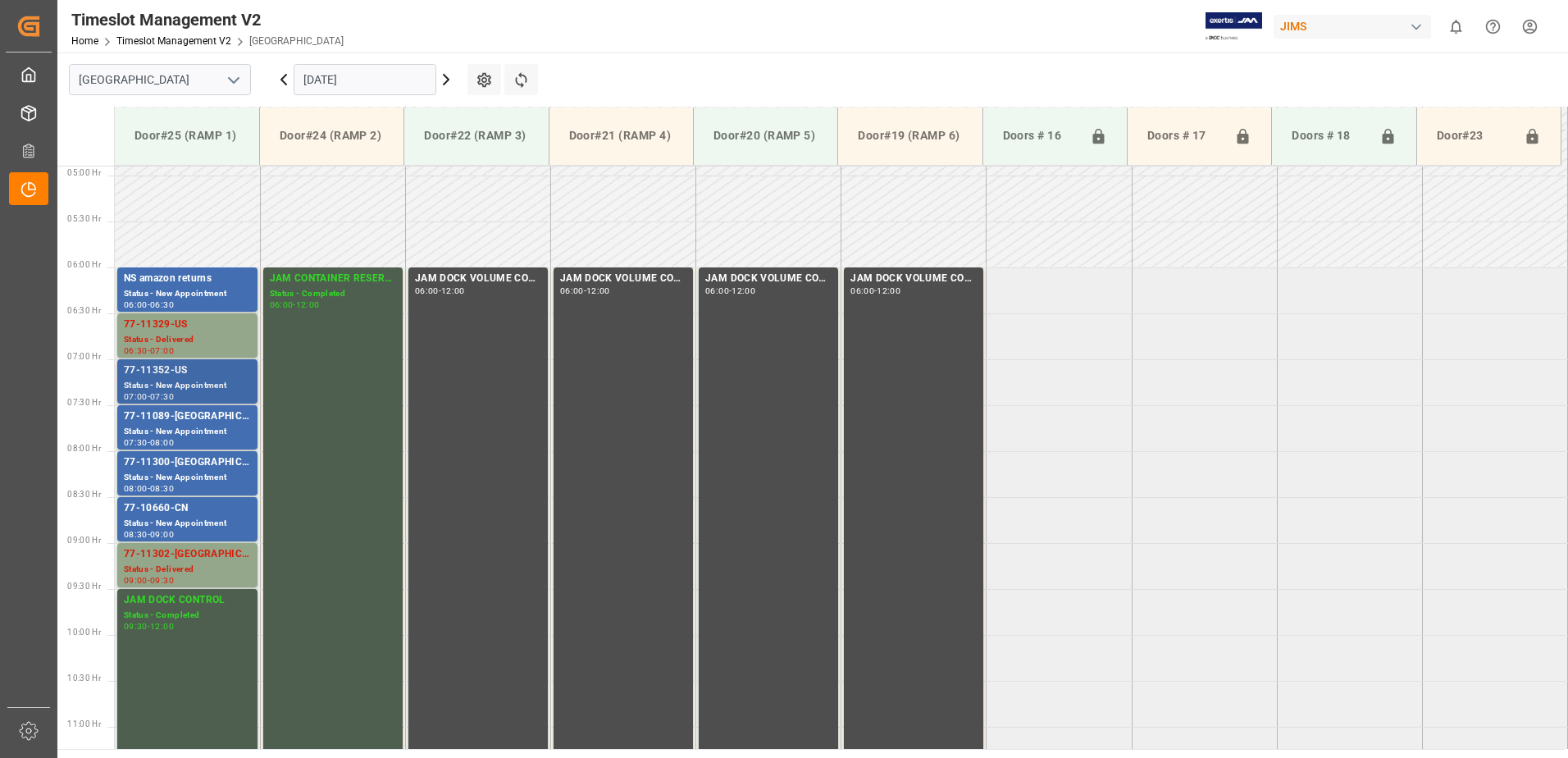
click at [168, 379] on div "Status - New Appointment" at bounding box center [187, 387] width 127 height 14
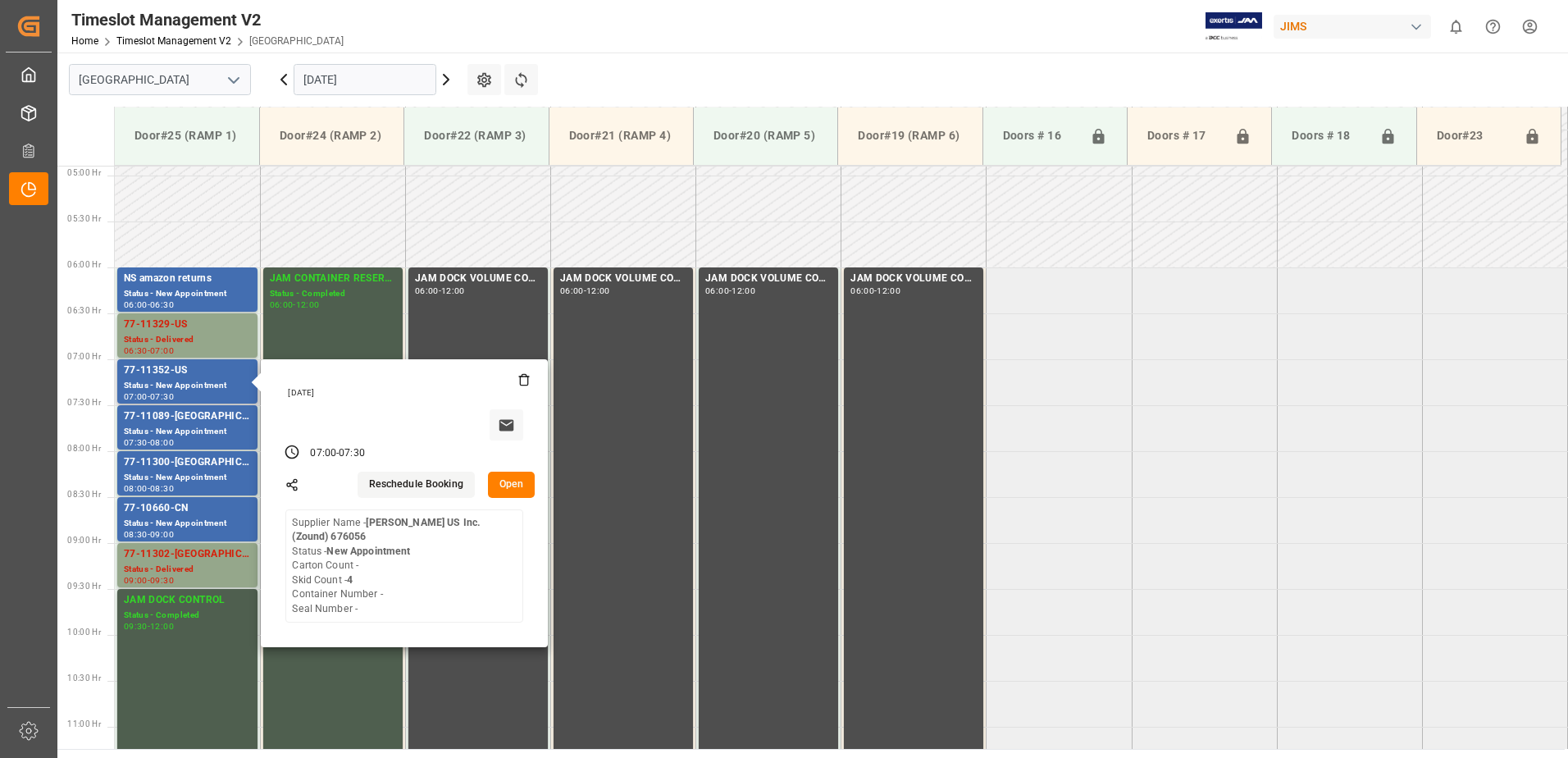
click at [513, 484] on button "Open" at bounding box center [511, 484] width 47 height 26
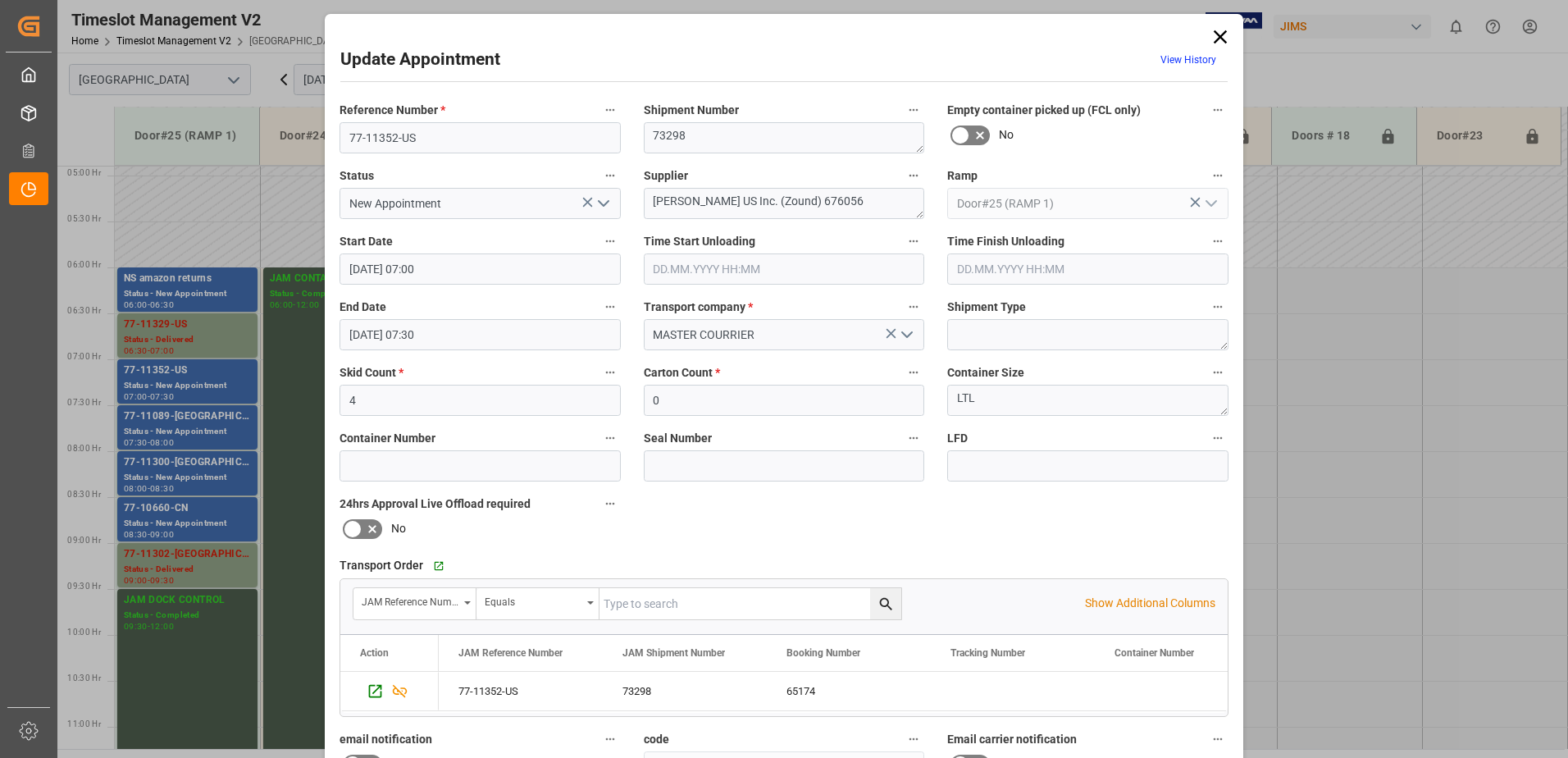
click at [603, 202] on icon "open menu" at bounding box center [604, 203] width 20 height 20
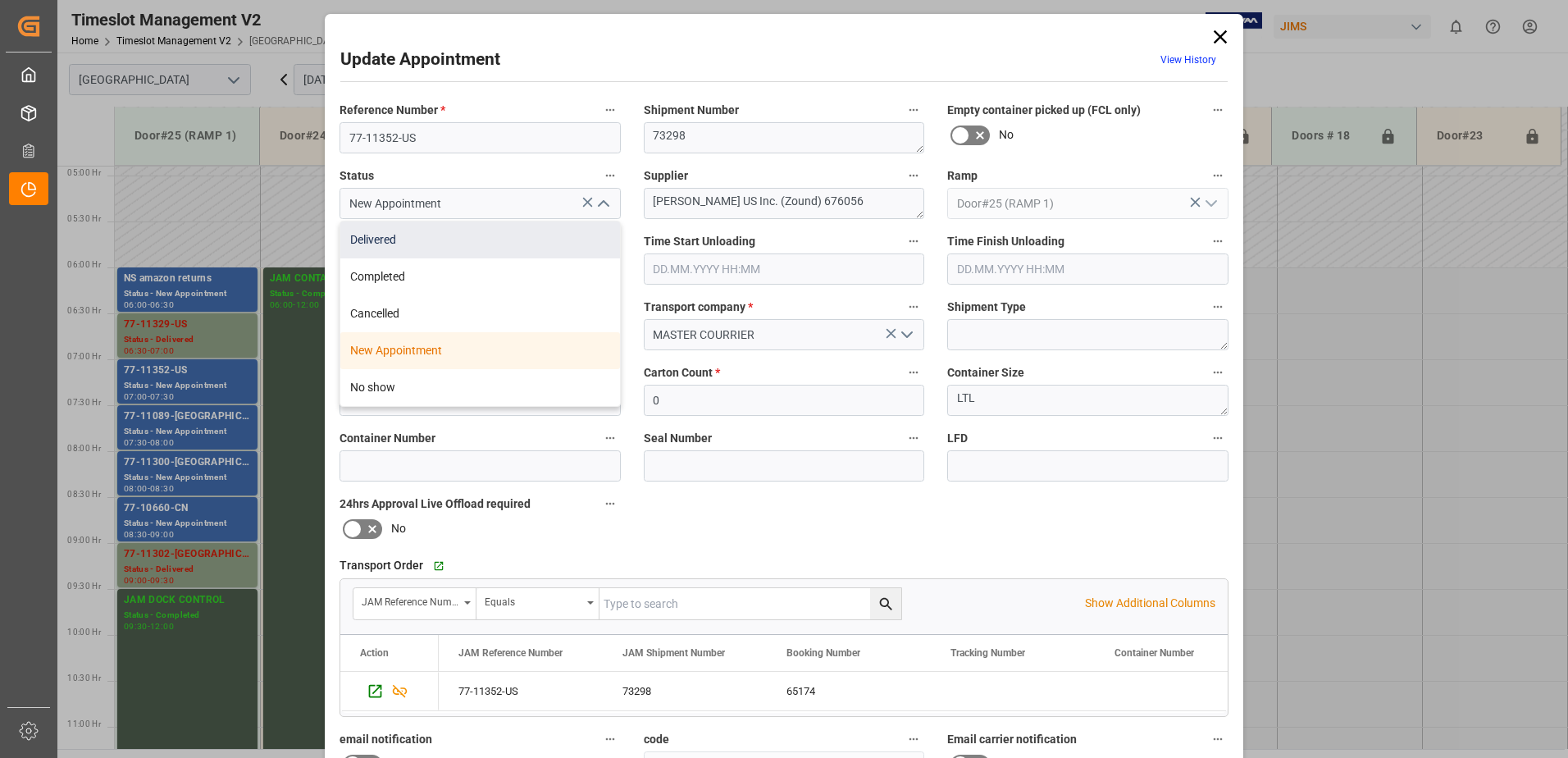
click at [441, 240] on div "Delivered" at bounding box center [479, 240] width 280 height 37
type input "Delivered"
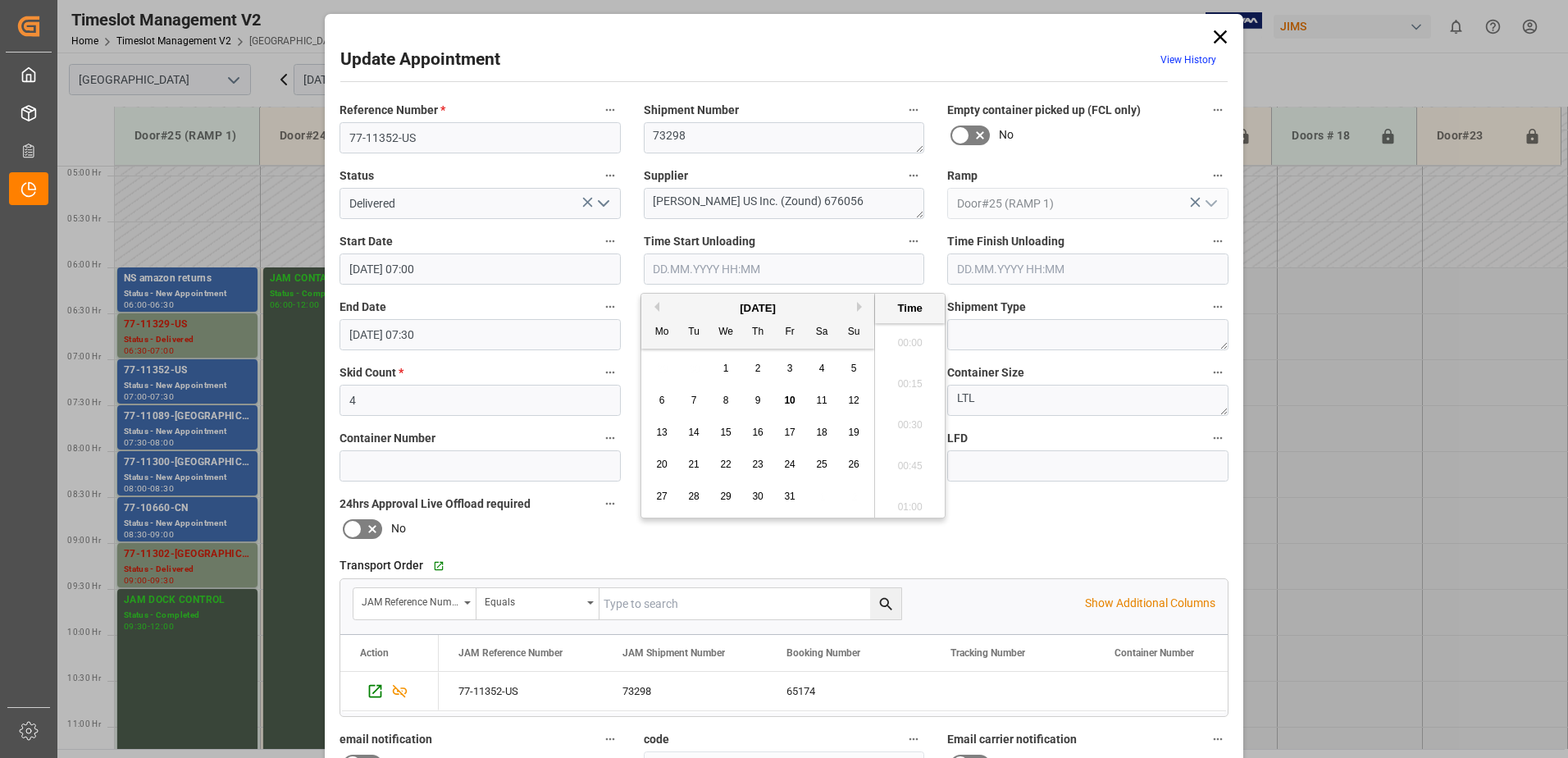
click at [696, 272] on input "text" at bounding box center [784, 268] width 281 height 31
click at [786, 394] on div "10" at bounding box center [790, 401] width 21 height 20
click at [903, 459] on li "08:15" at bounding box center [910, 461] width 70 height 41
type input "[DATE] 08:15"
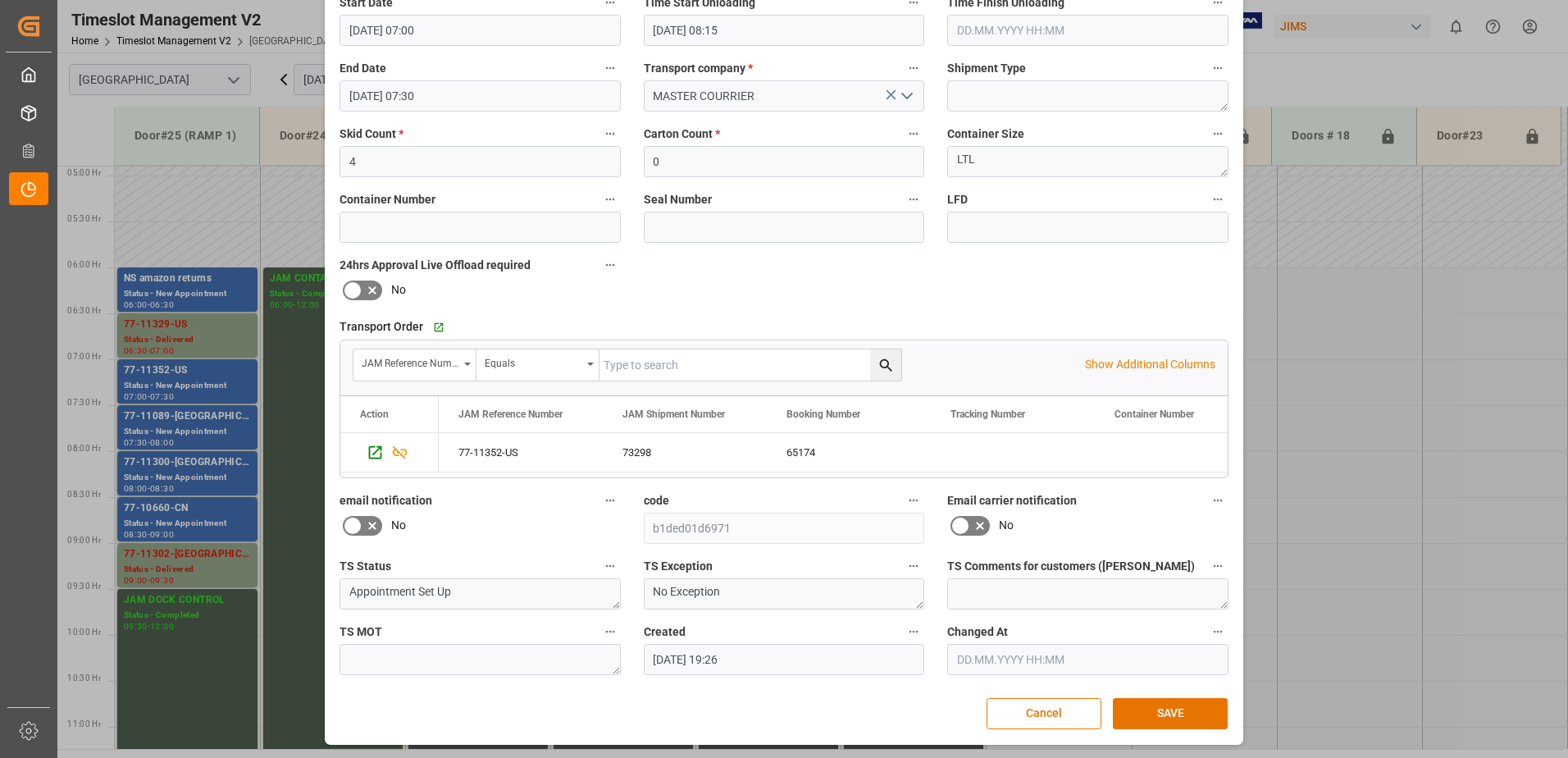
scroll to position [240, 0]
click at [1173, 712] on button "SAVE" at bounding box center [1170, 712] width 114 height 31
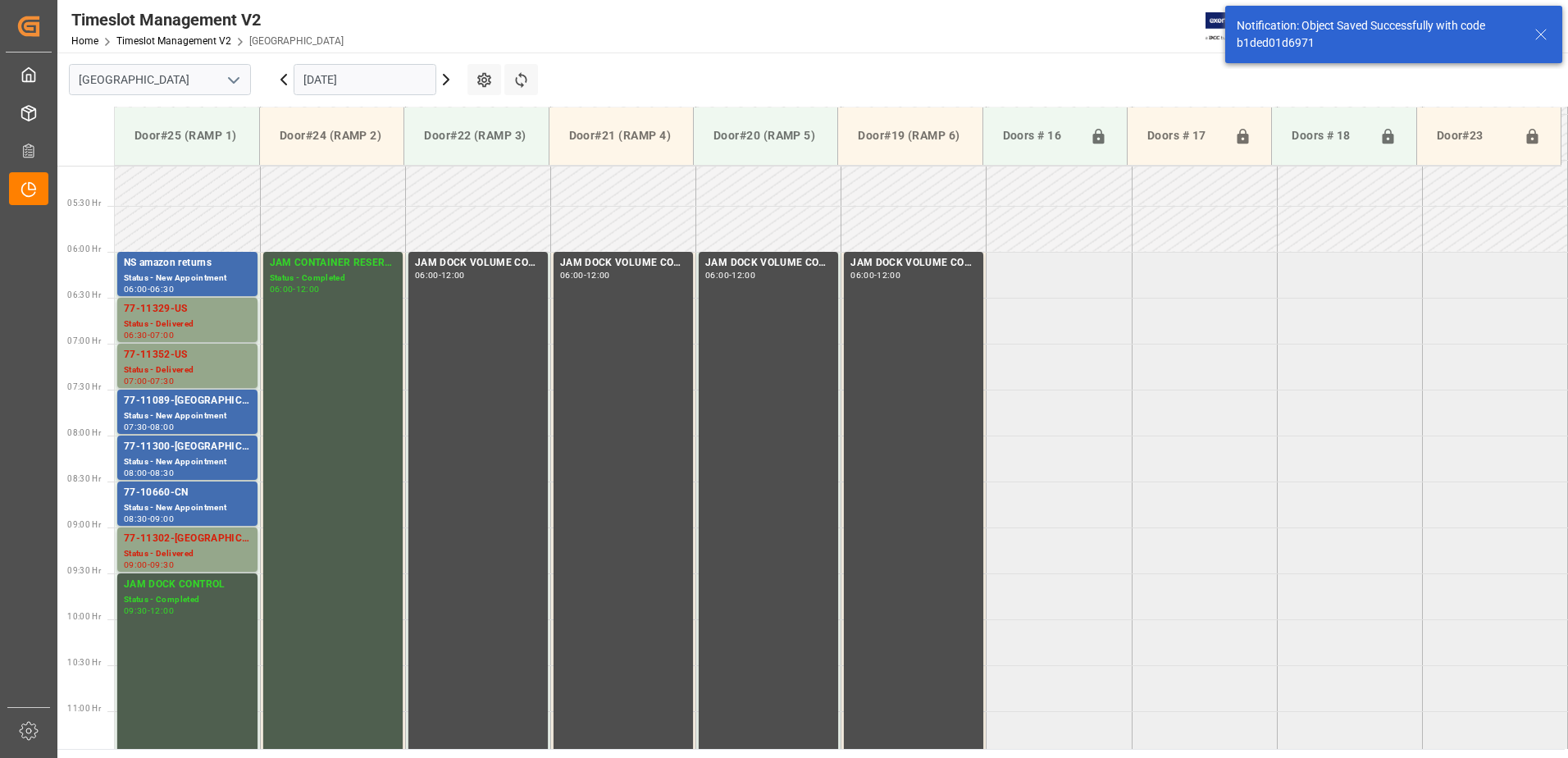
scroll to position [541, 0]
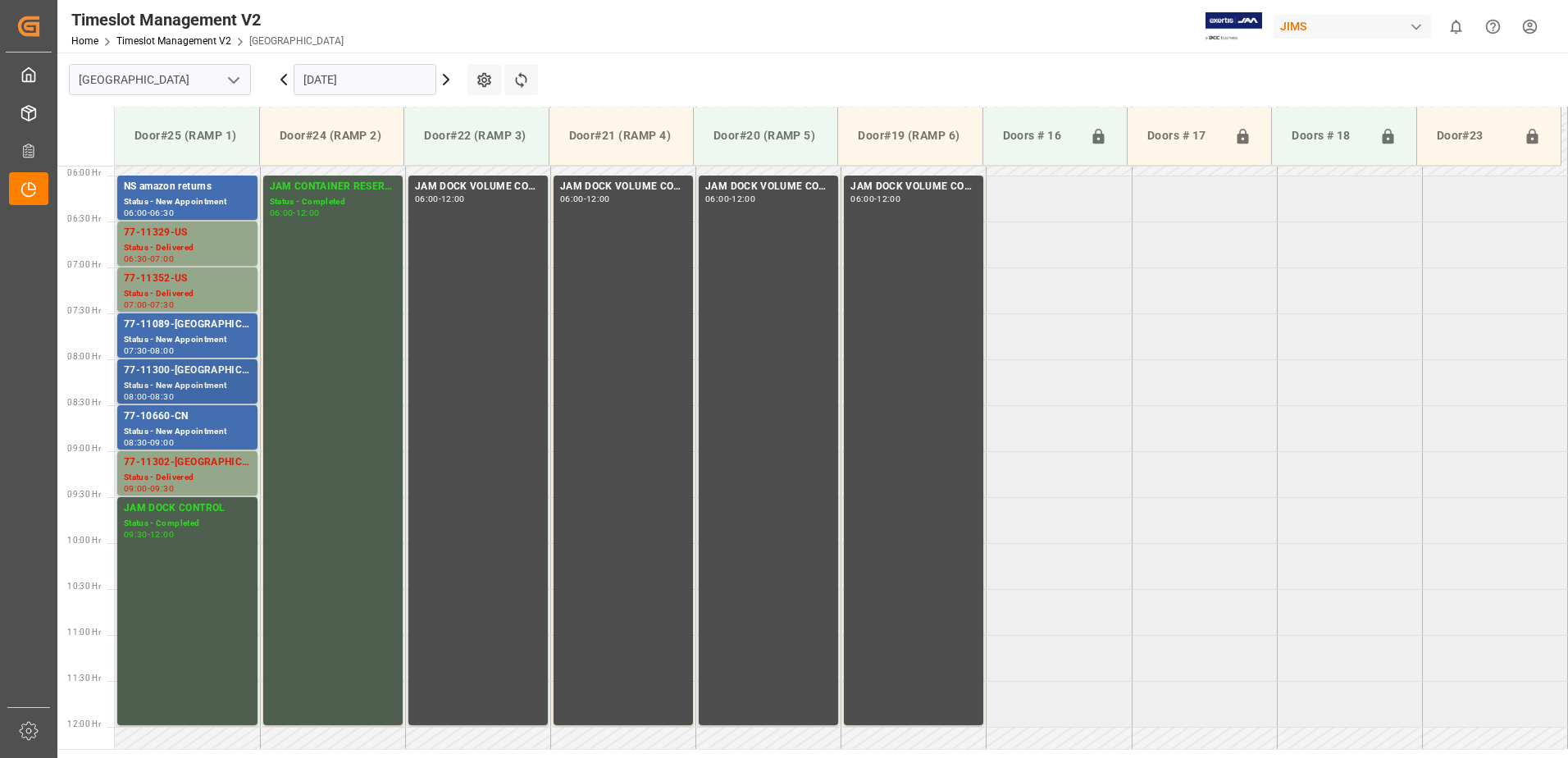
click at [182, 380] on div "Status - New Appointment" at bounding box center [187, 387] width 127 height 14
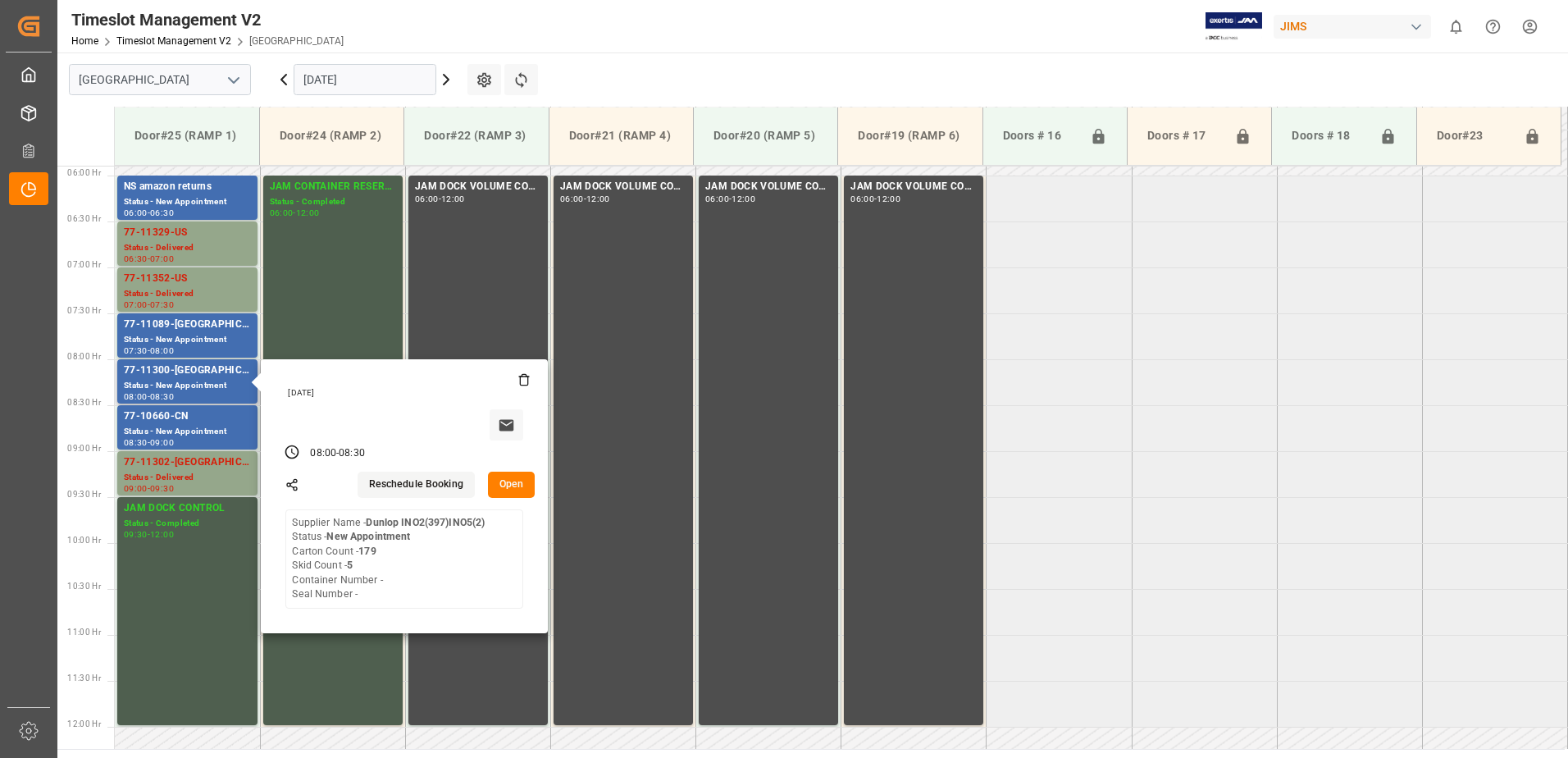
click at [515, 486] on button "Open" at bounding box center [511, 484] width 47 height 26
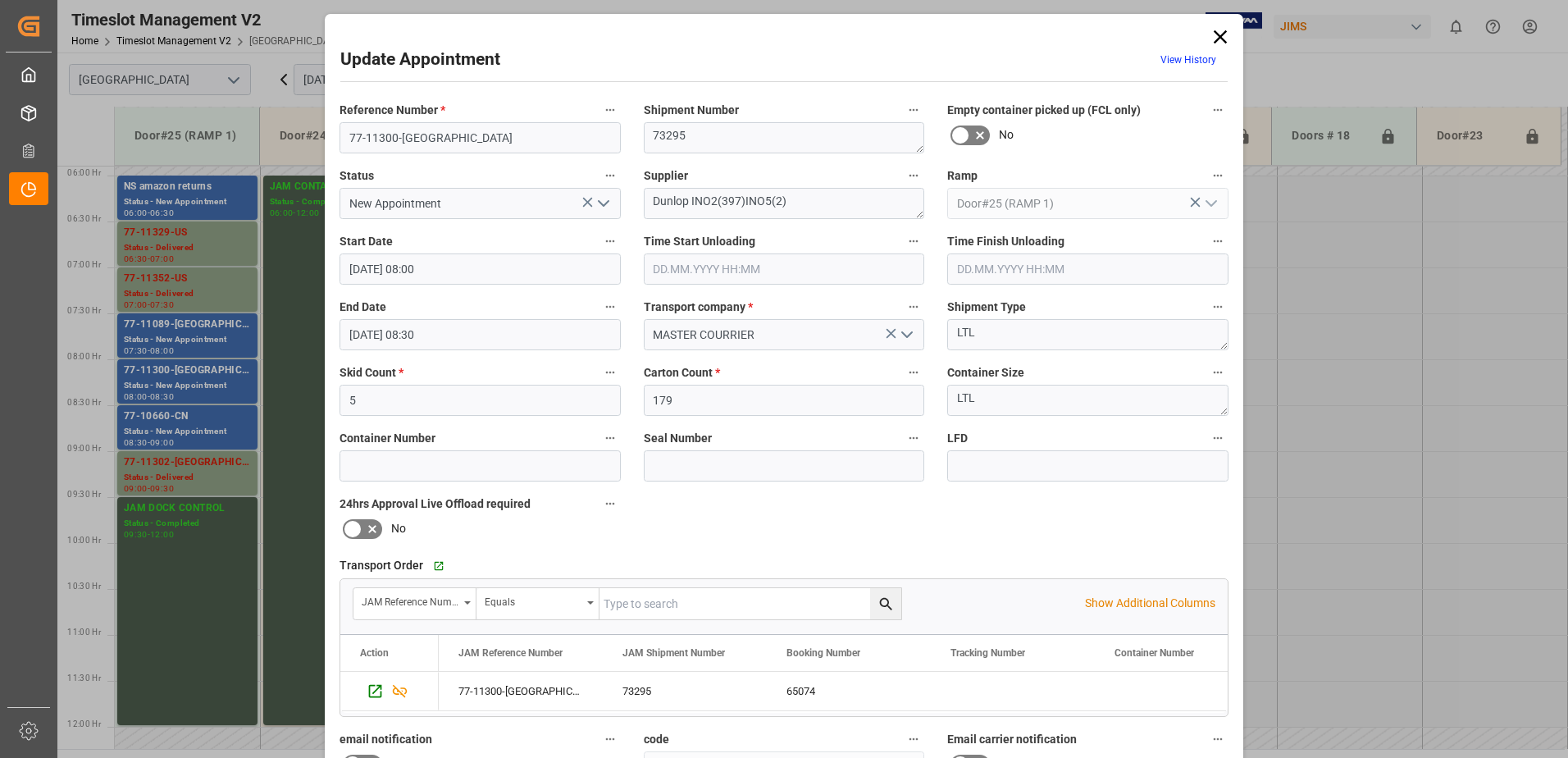
click at [600, 203] on icon "open menu" at bounding box center [604, 203] width 20 height 20
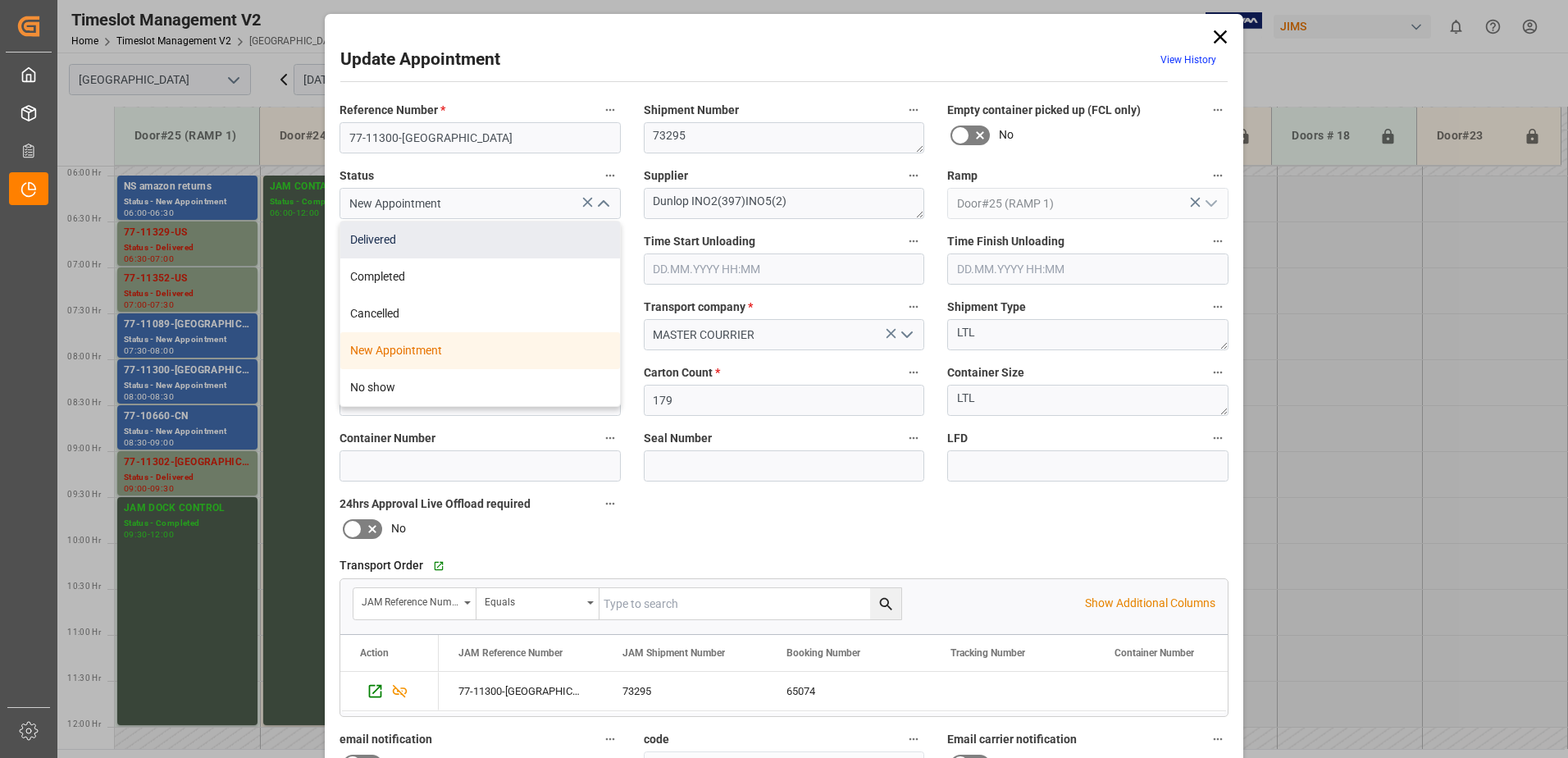
click at [418, 241] on div "Delivered" at bounding box center [479, 240] width 280 height 37
type input "Delivered"
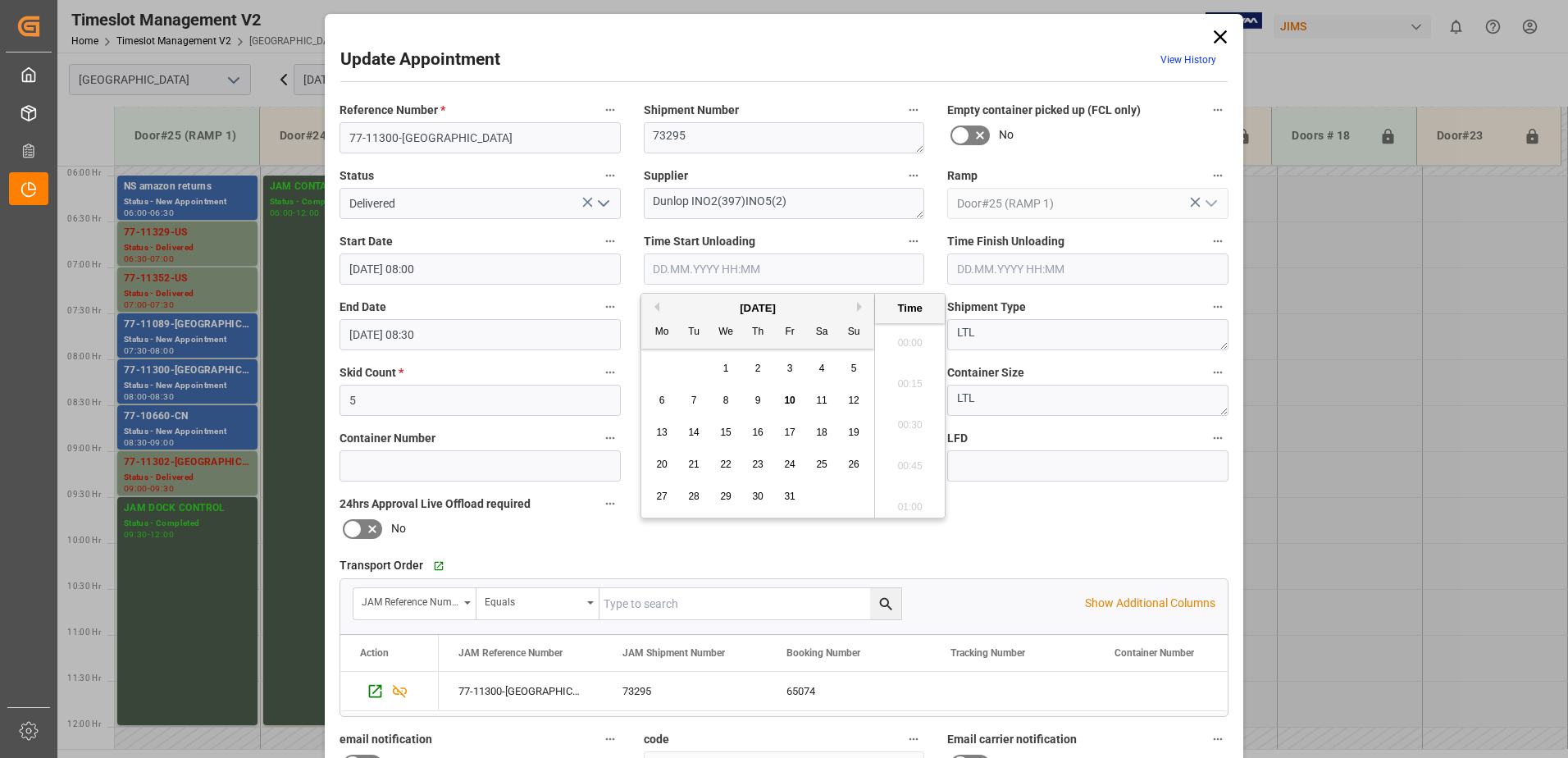
click at [753, 270] on input "text" at bounding box center [784, 268] width 281 height 31
click at [789, 400] on span "10" at bounding box center [789, 400] width 11 height 12
click at [902, 459] on li "08:15" at bounding box center [910, 461] width 70 height 41
type input "[DATE] 08:15"
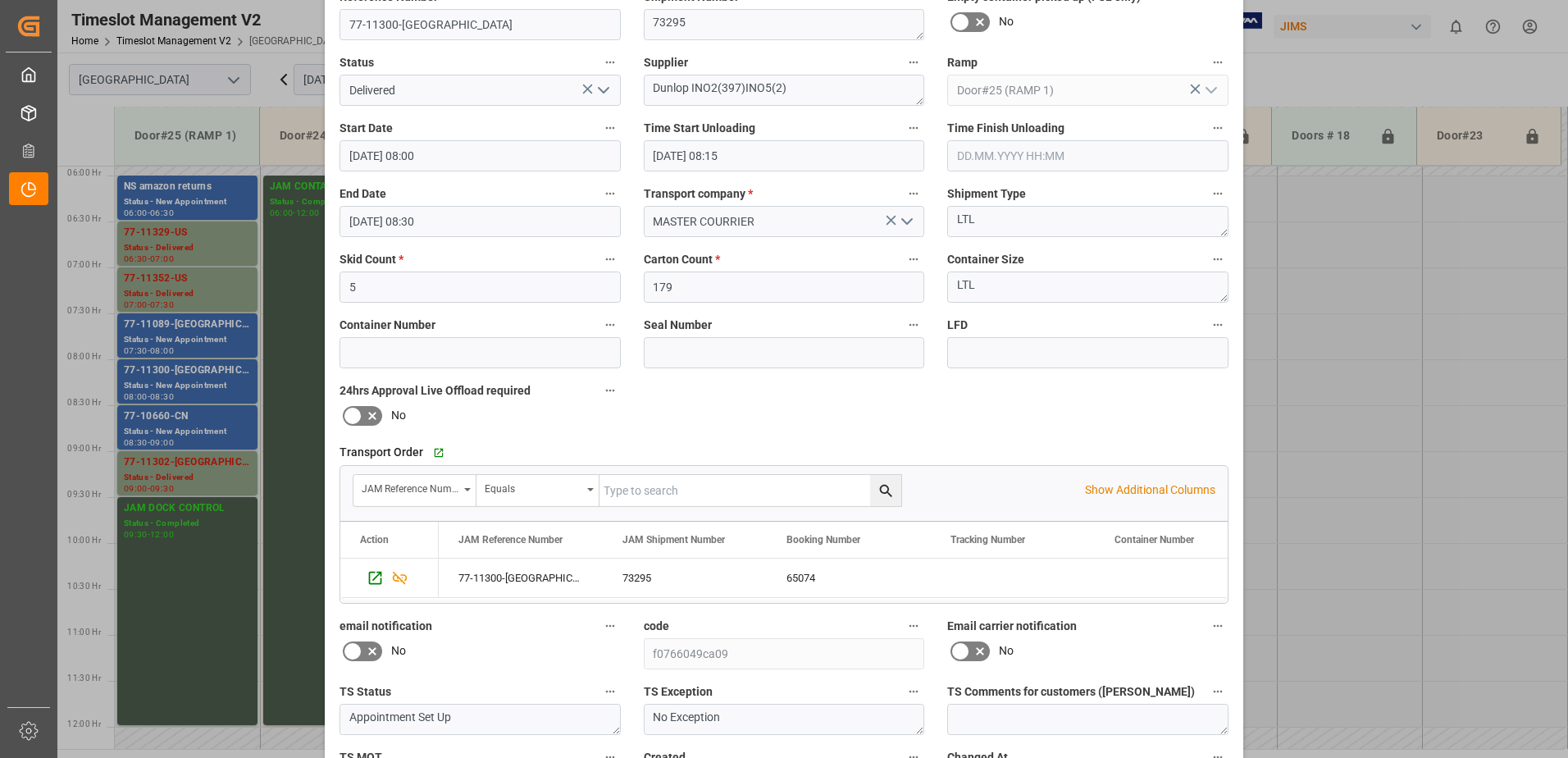
scroll to position [240, 0]
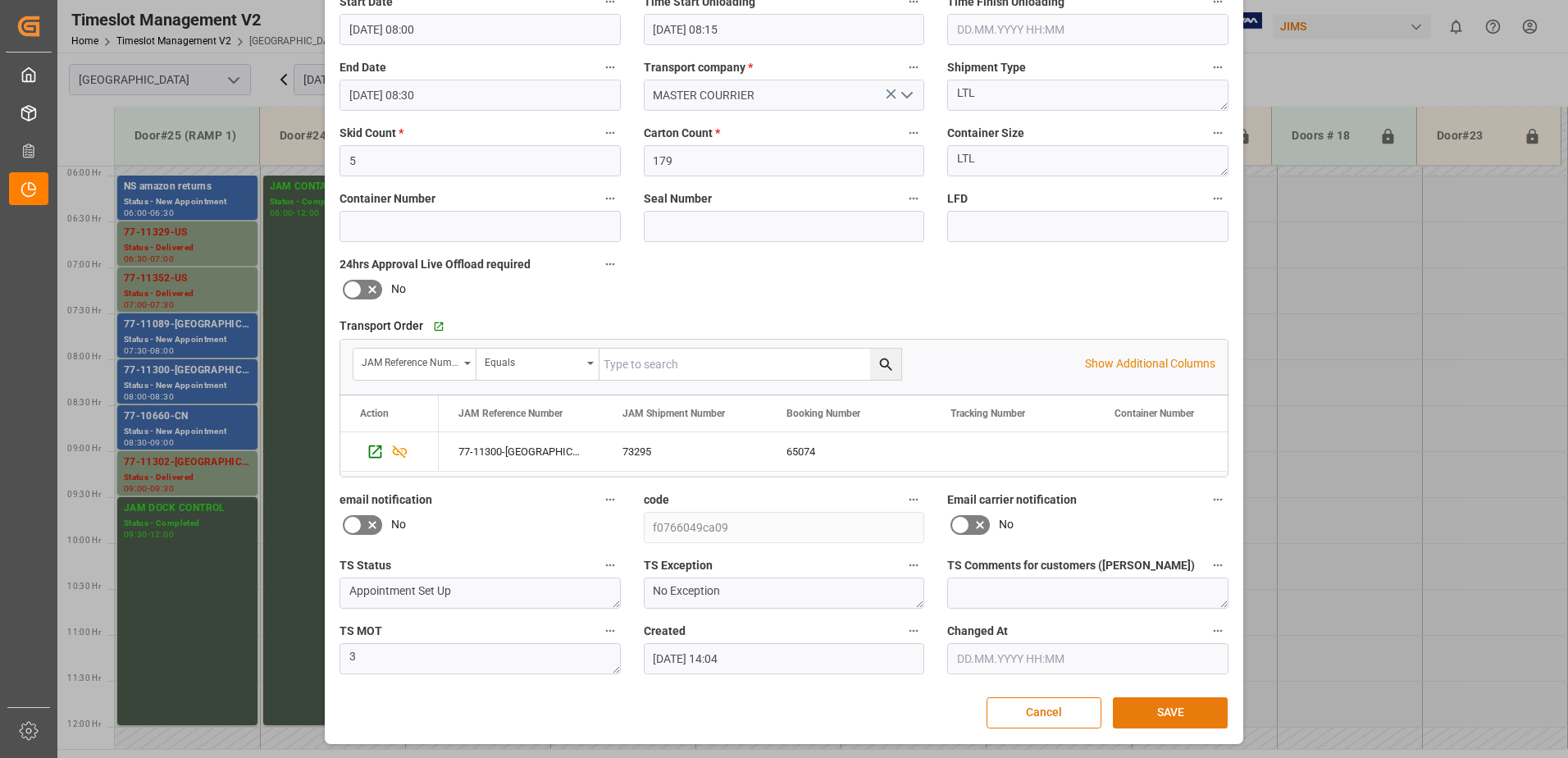
click at [1156, 711] on button "SAVE" at bounding box center [1170, 712] width 114 height 31
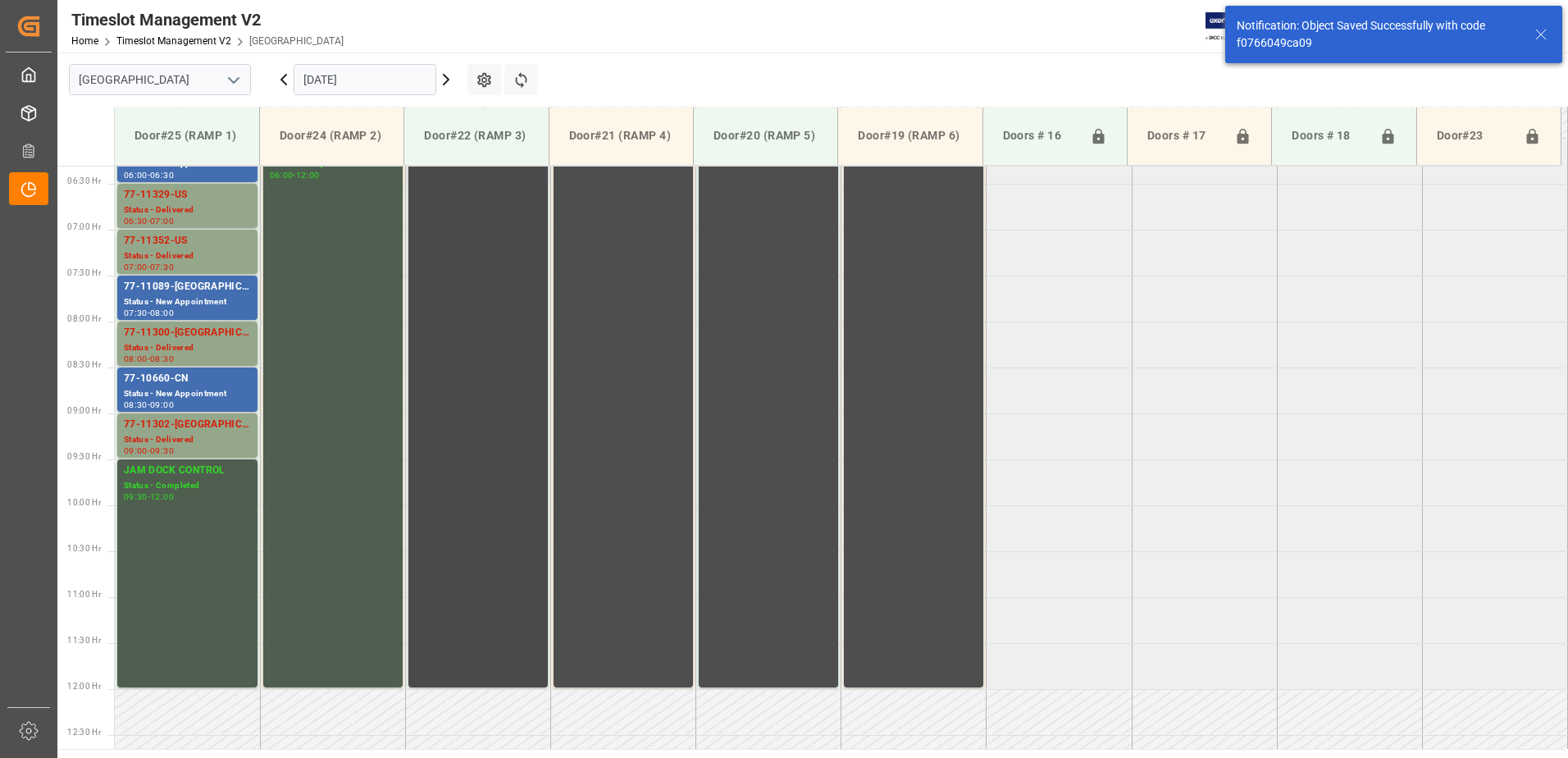
scroll to position [551, 0]
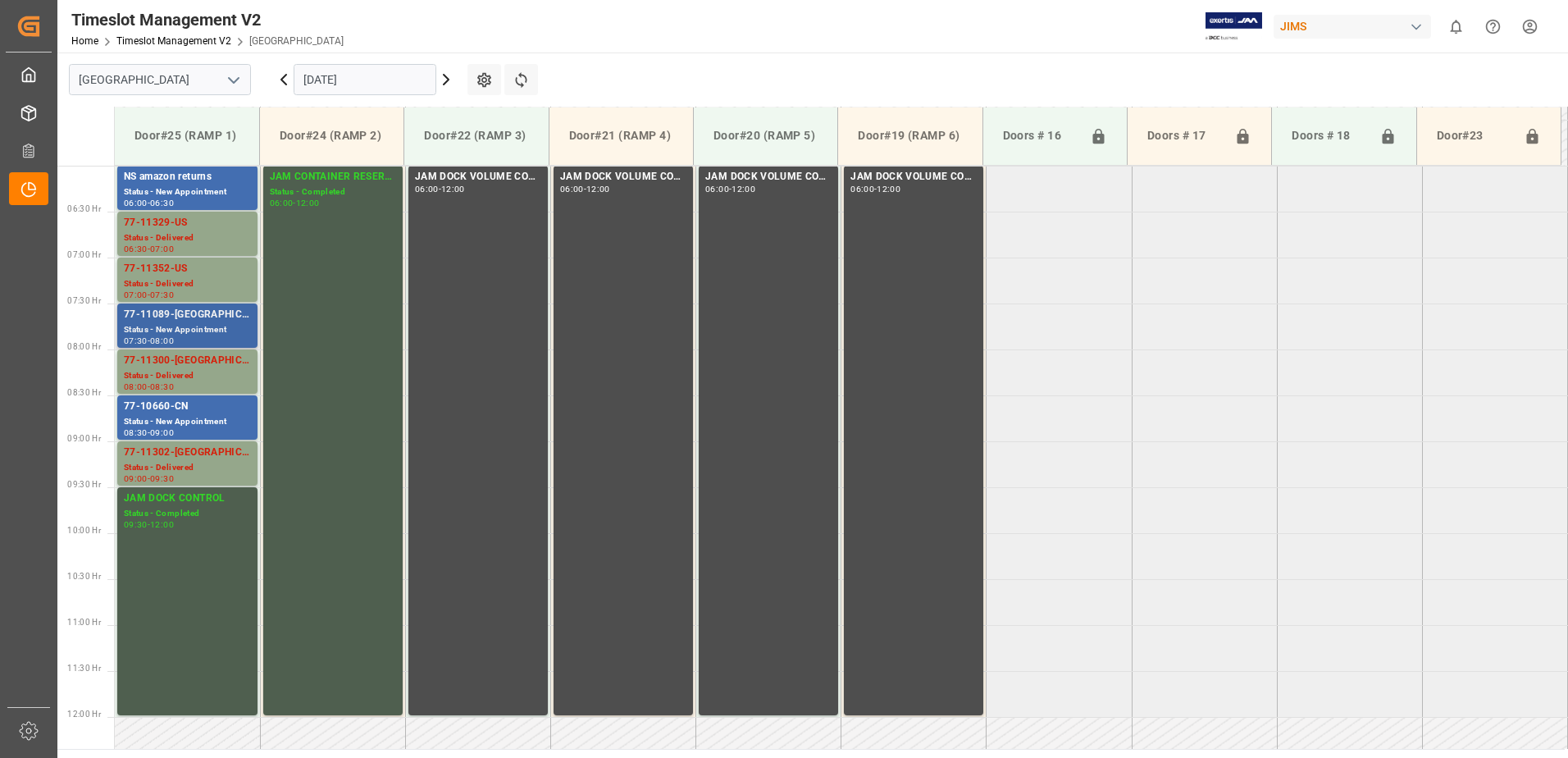
click at [159, 319] on div "77-11089-[GEOGRAPHIC_DATA]" at bounding box center [187, 315] width 127 height 16
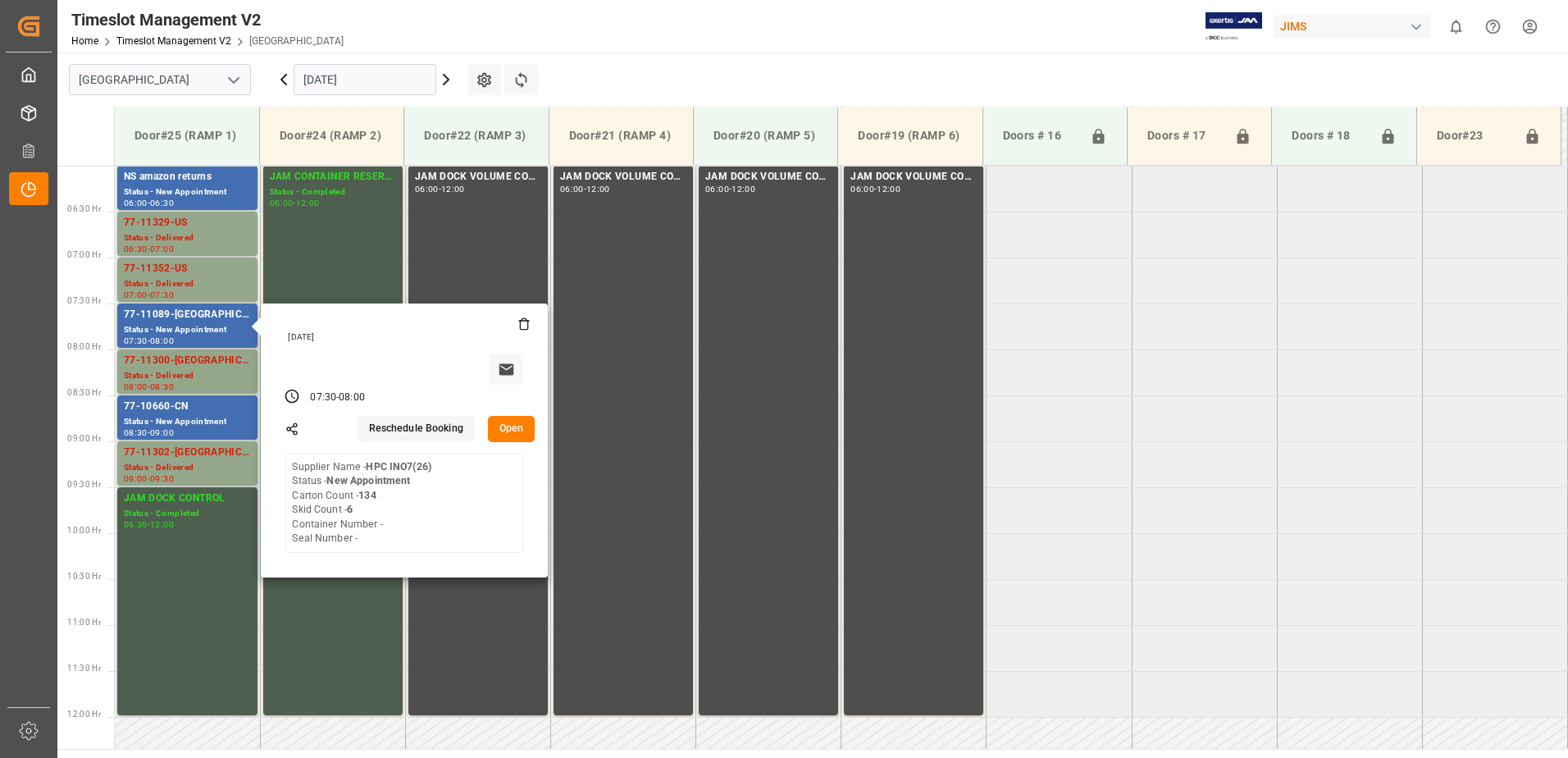
click at [512, 429] on button "Open" at bounding box center [511, 429] width 47 height 26
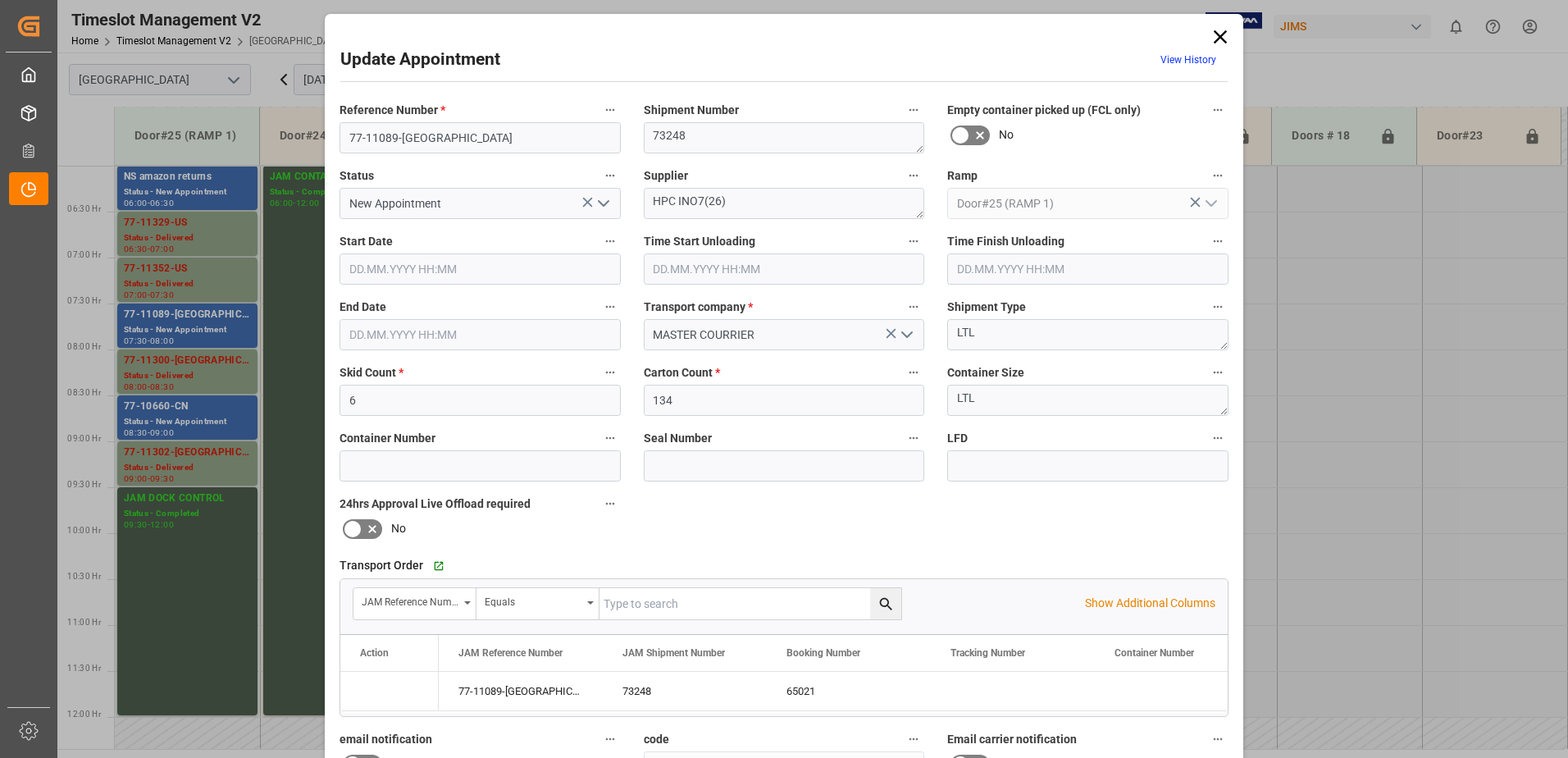
type input "[DATE] 07:30"
type input "[DATE] 08:00"
type input "[DATE] 19:44"
click at [598, 202] on icon "open menu" at bounding box center [604, 203] width 20 height 20
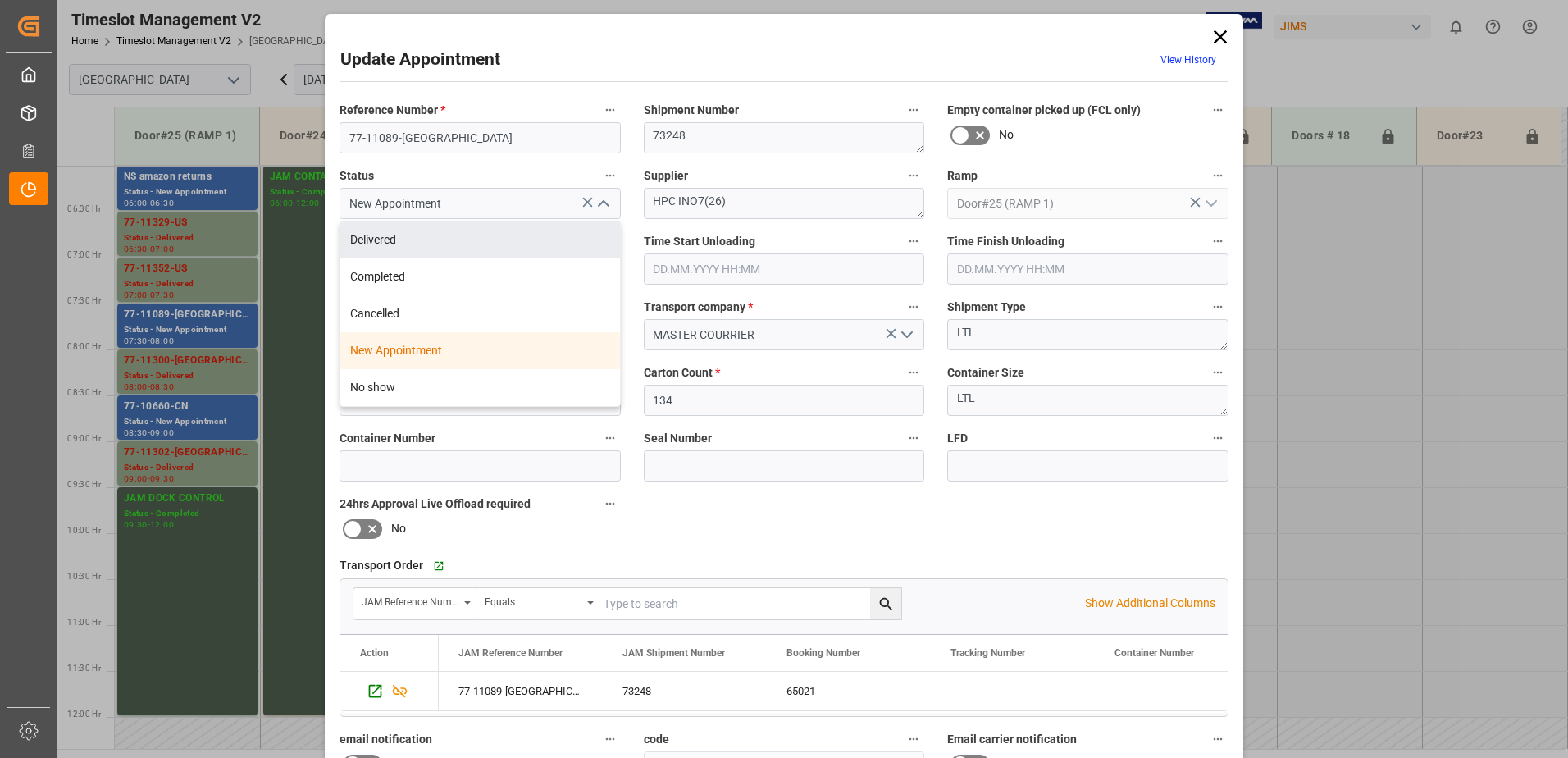
click at [460, 244] on div "Delivered" at bounding box center [479, 240] width 280 height 37
type input "Delivered"
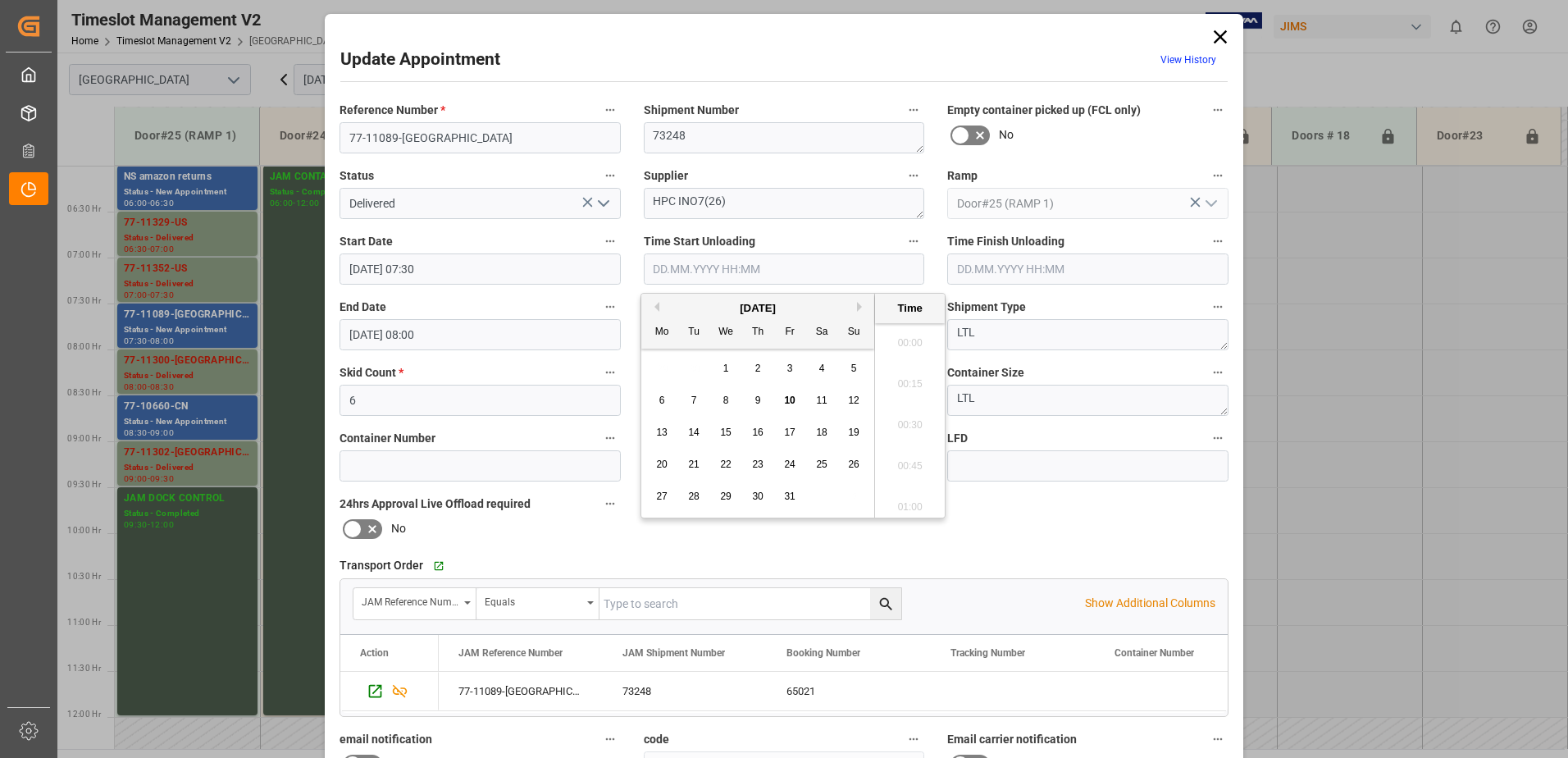
click at [722, 272] on input "text" at bounding box center [784, 268] width 281 height 31
click at [791, 399] on span "10" at bounding box center [789, 400] width 11 height 12
click at [912, 463] on li "08:15" at bounding box center [910, 461] width 70 height 41
type input "[DATE] 08:15"
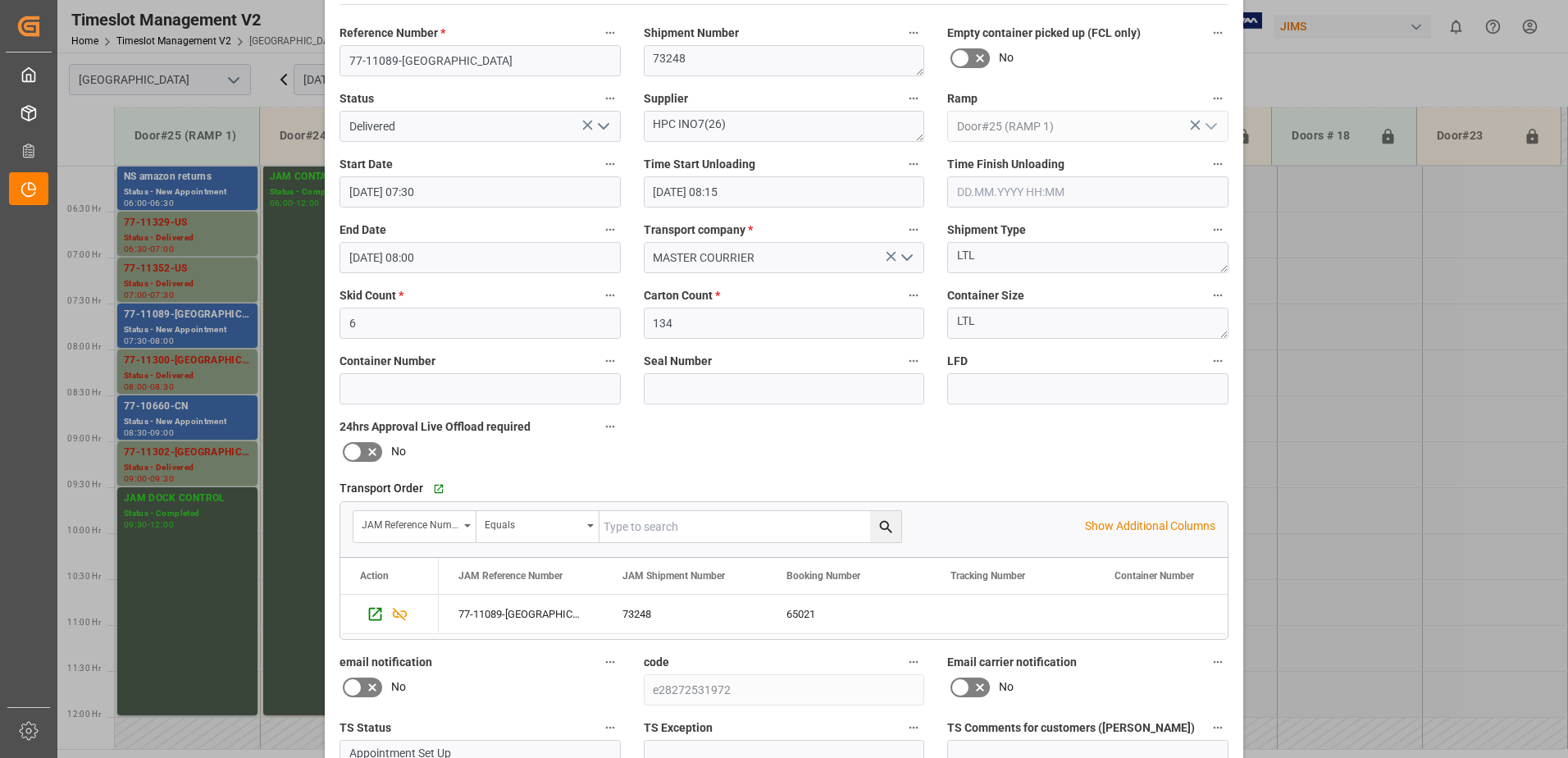
scroll to position [240, 0]
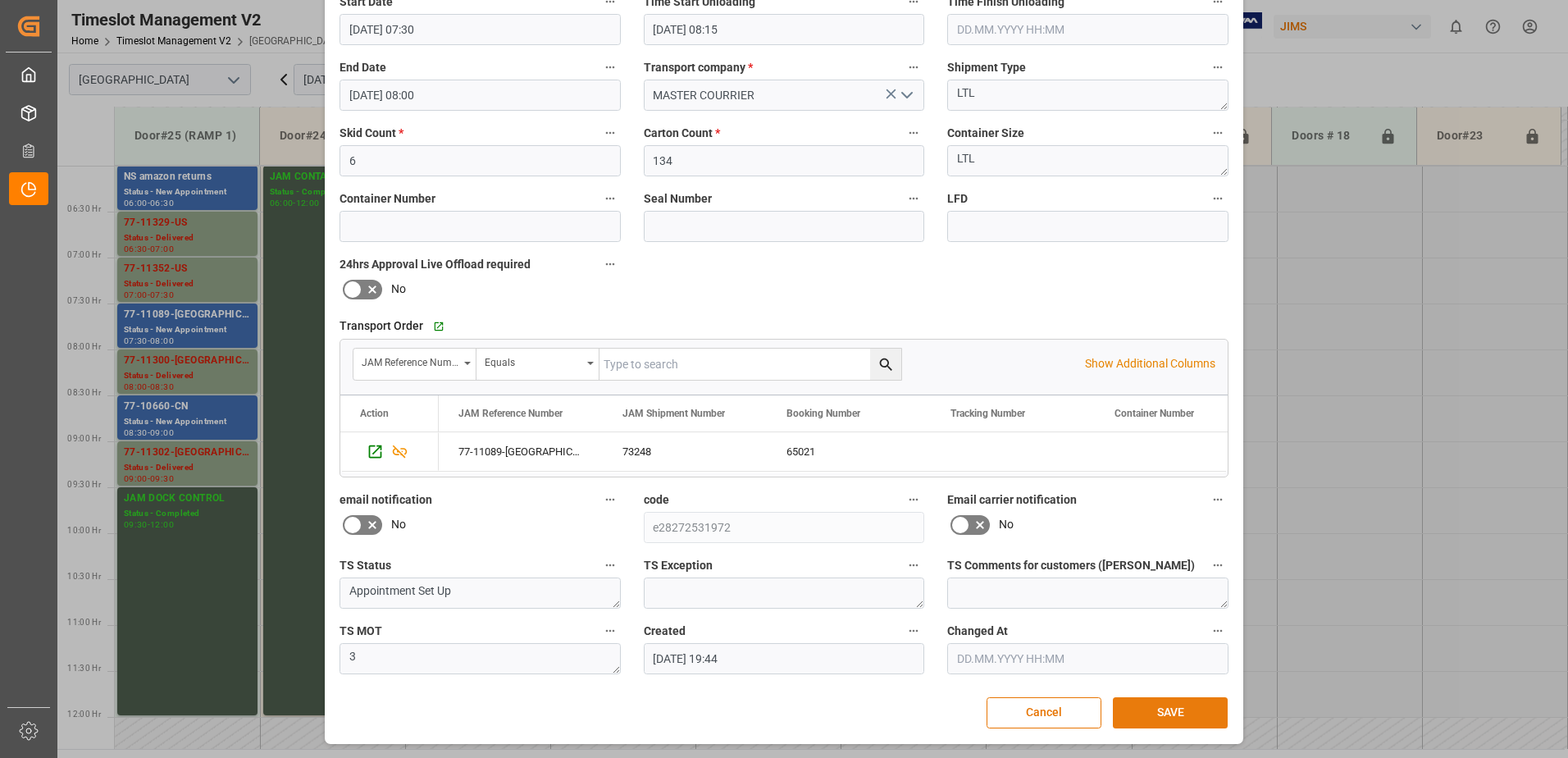
click at [1166, 711] on button "SAVE" at bounding box center [1170, 712] width 114 height 31
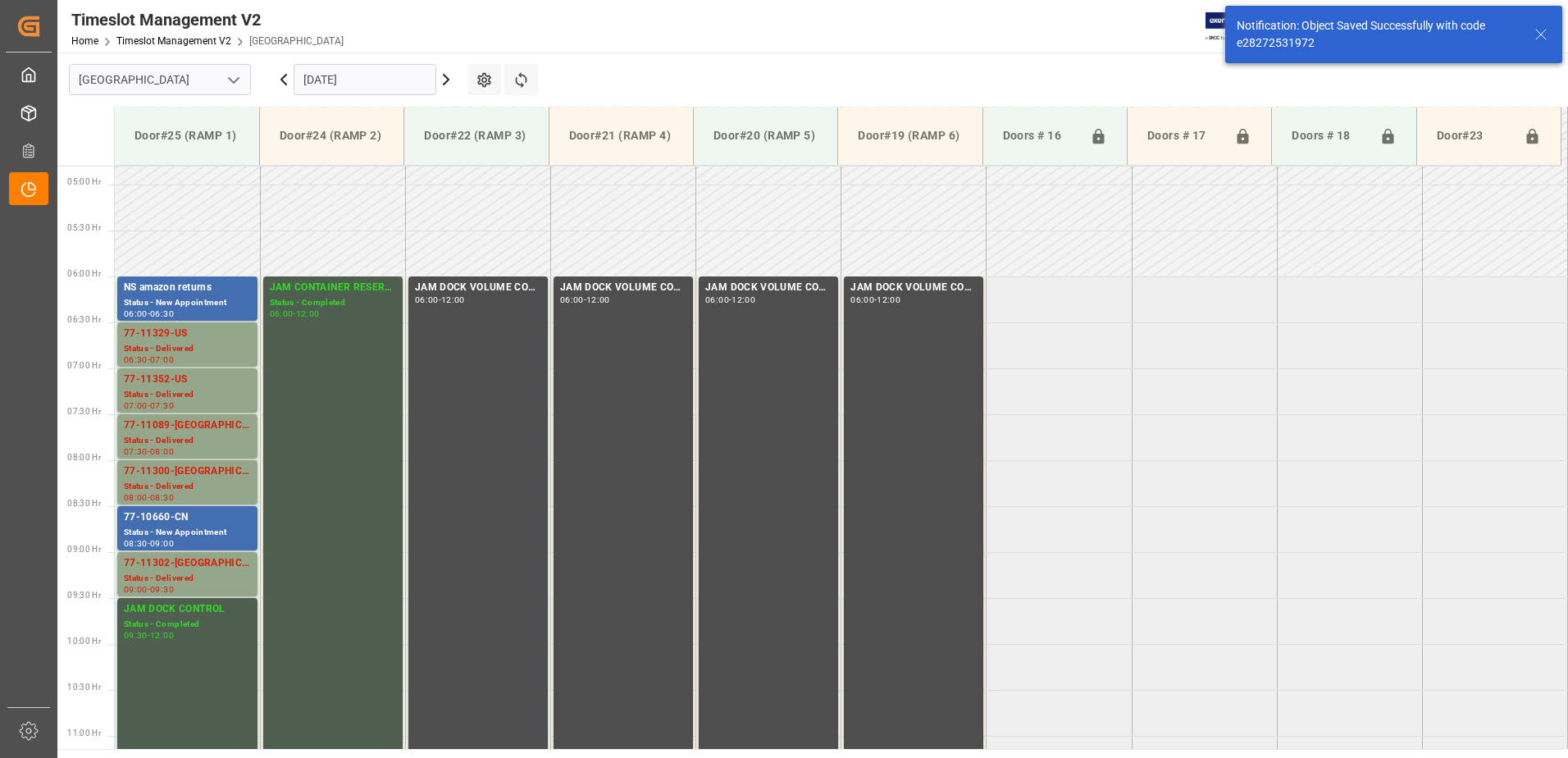
scroll to position [541, 0]
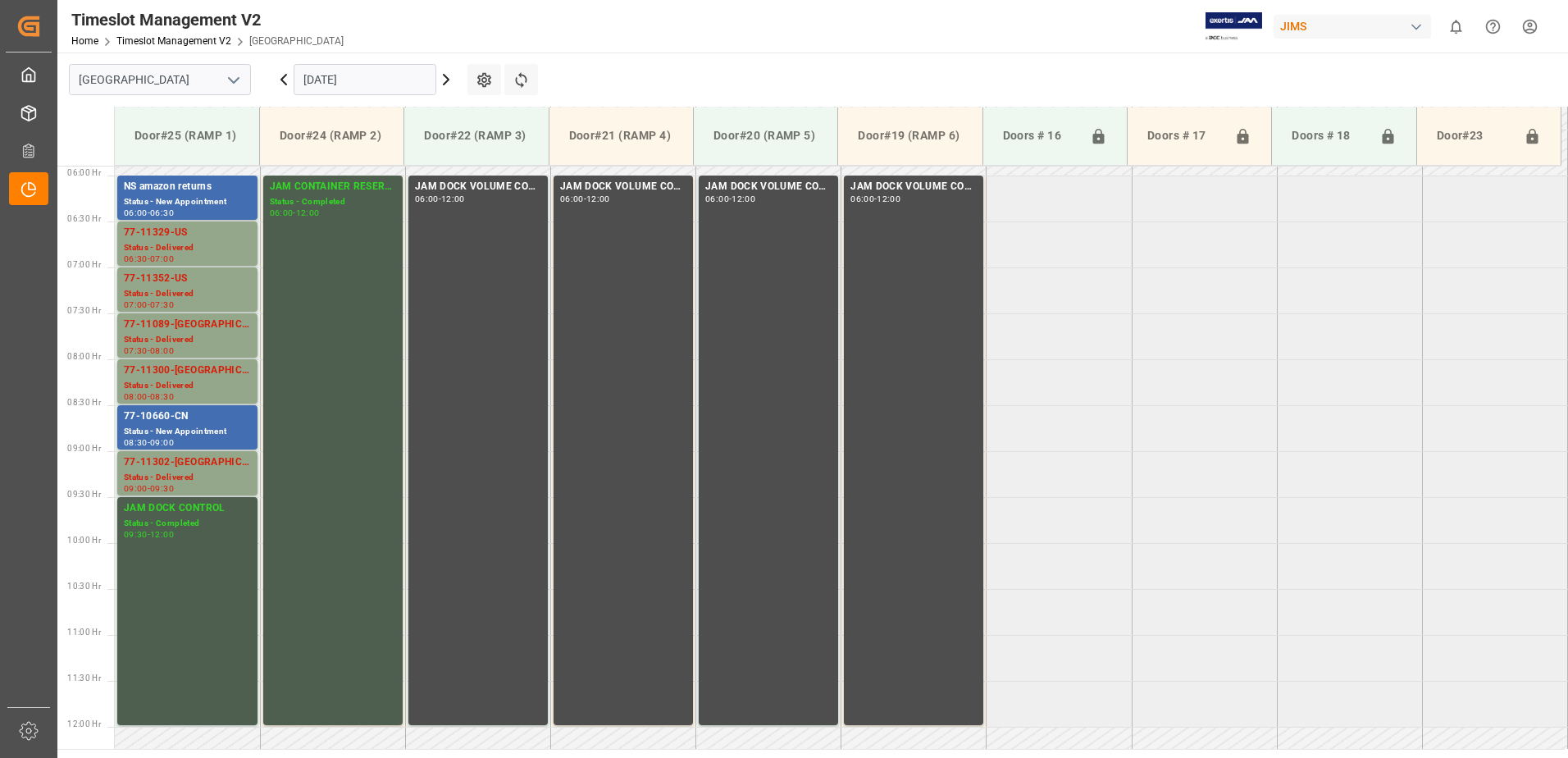
click at [389, 81] on input "[DATE]" at bounding box center [365, 80] width 143 height 31
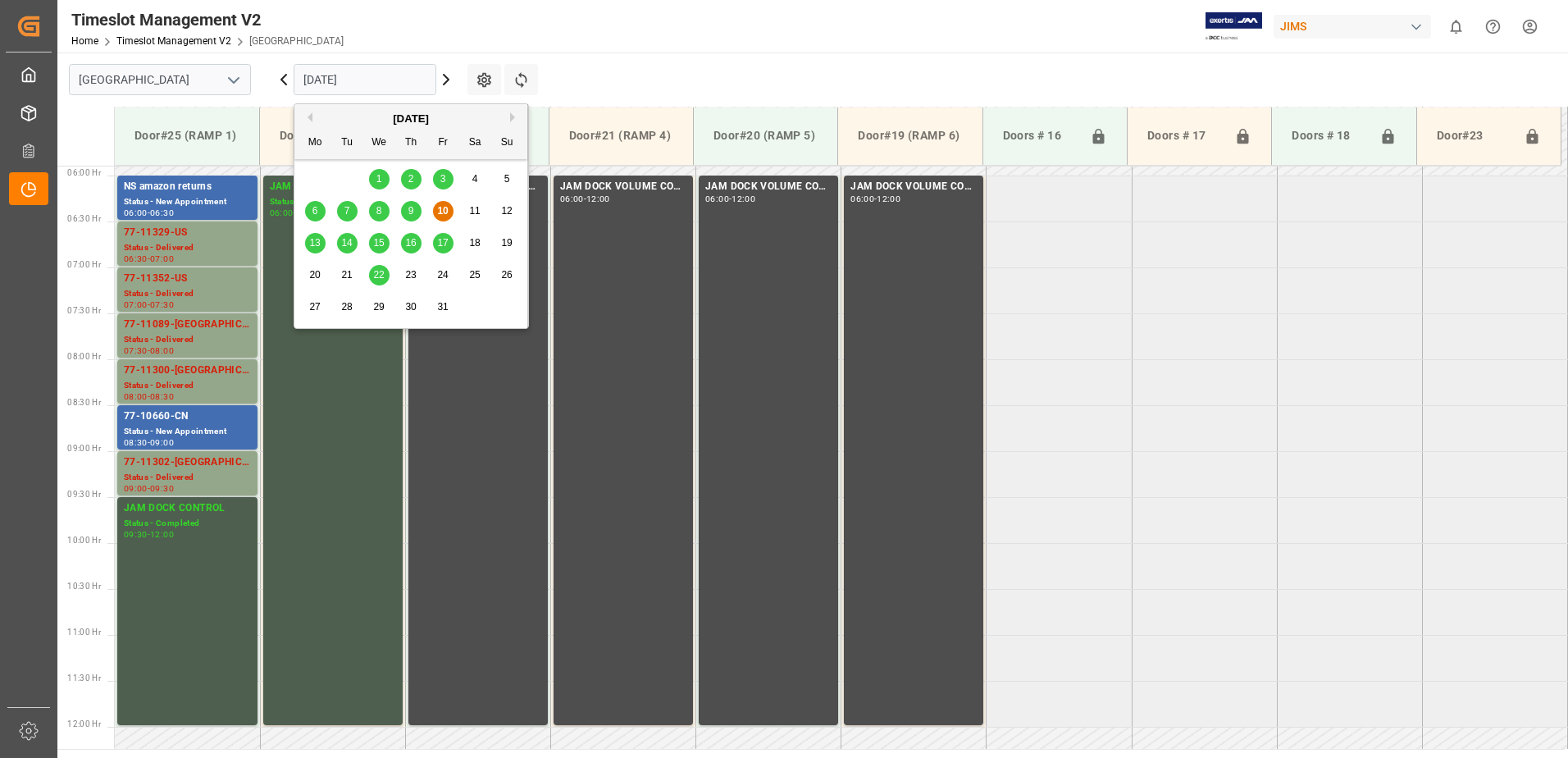
click at [379, 243] on span "15" at bounding box center [378, 243] width 11 height 12
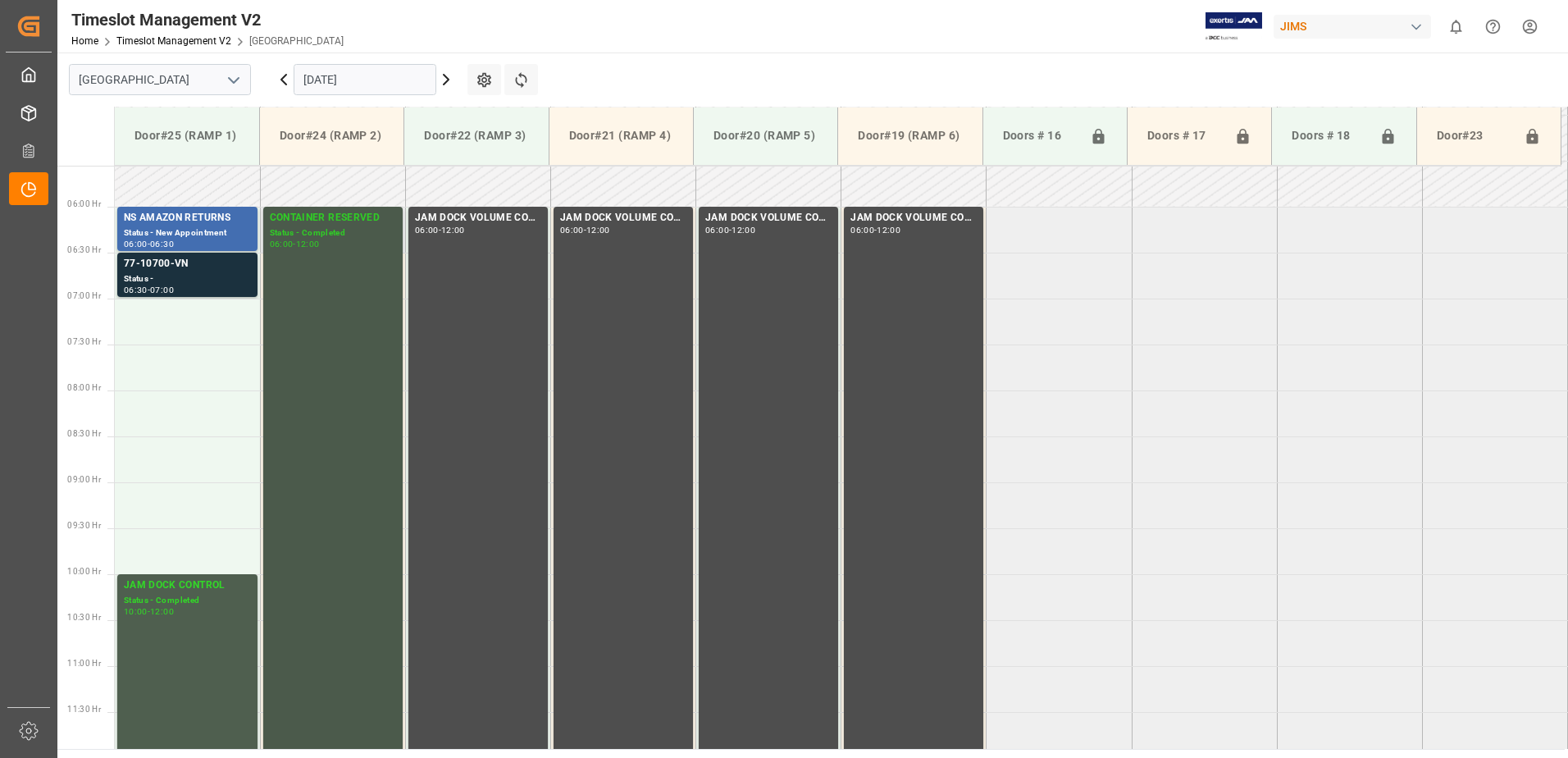
scroll to position [479, 0]
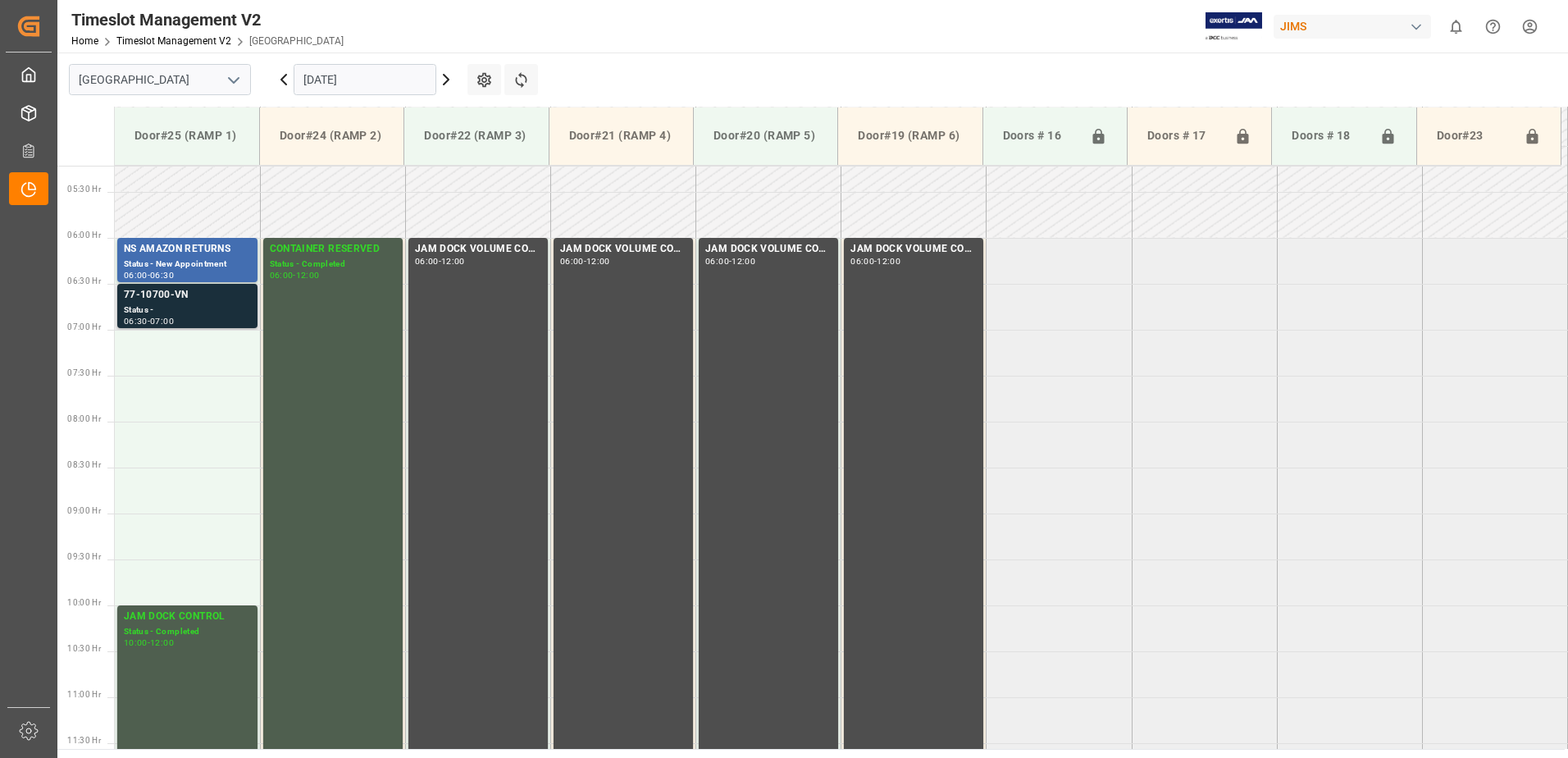
click at [156, 301] on div "77-10700-VN" at bounding box center [187, 295] width 127 height 16
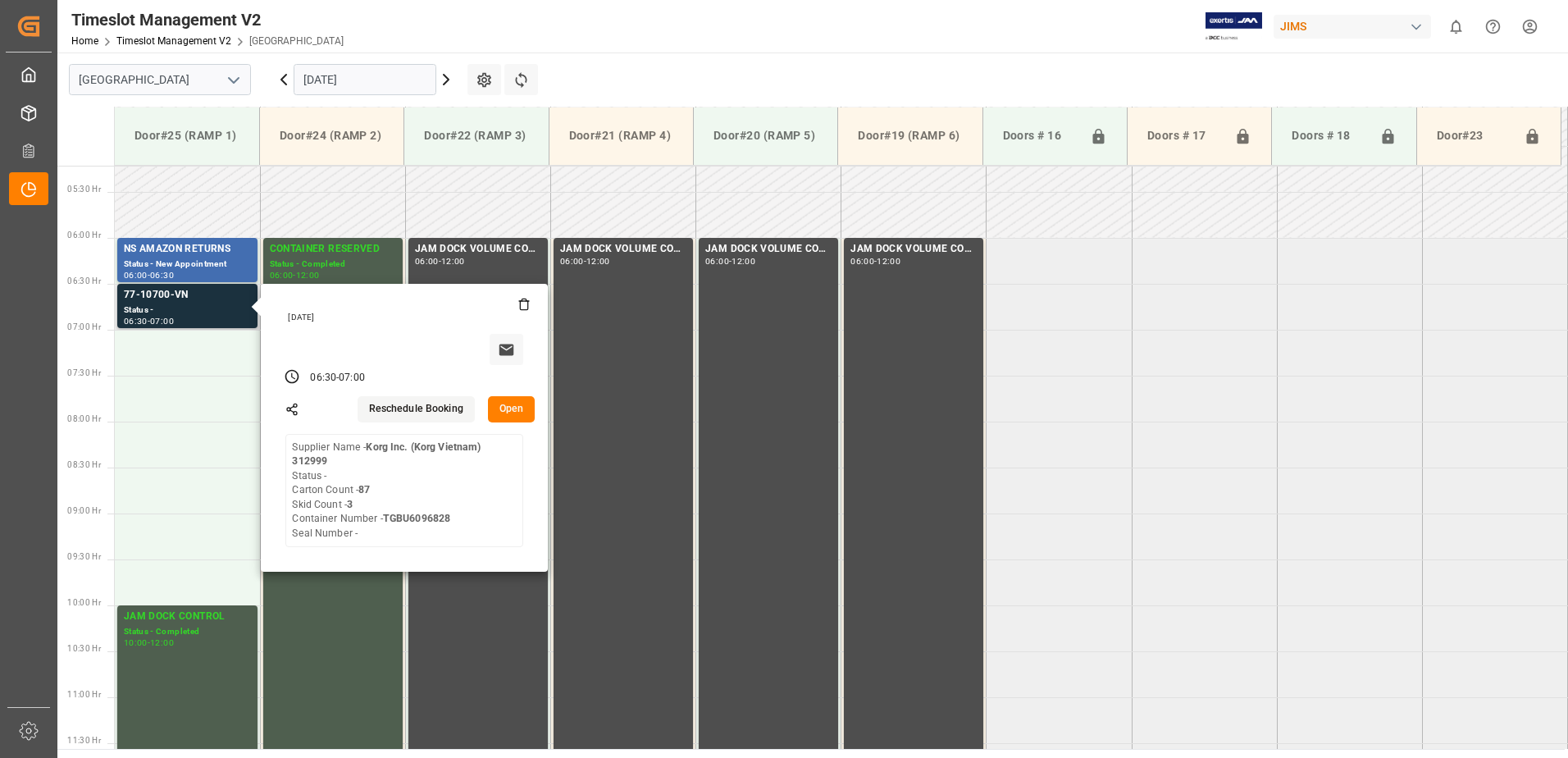
click at [507, 411] on button "Open" at bounding box center [511, 409] width 47 height 26
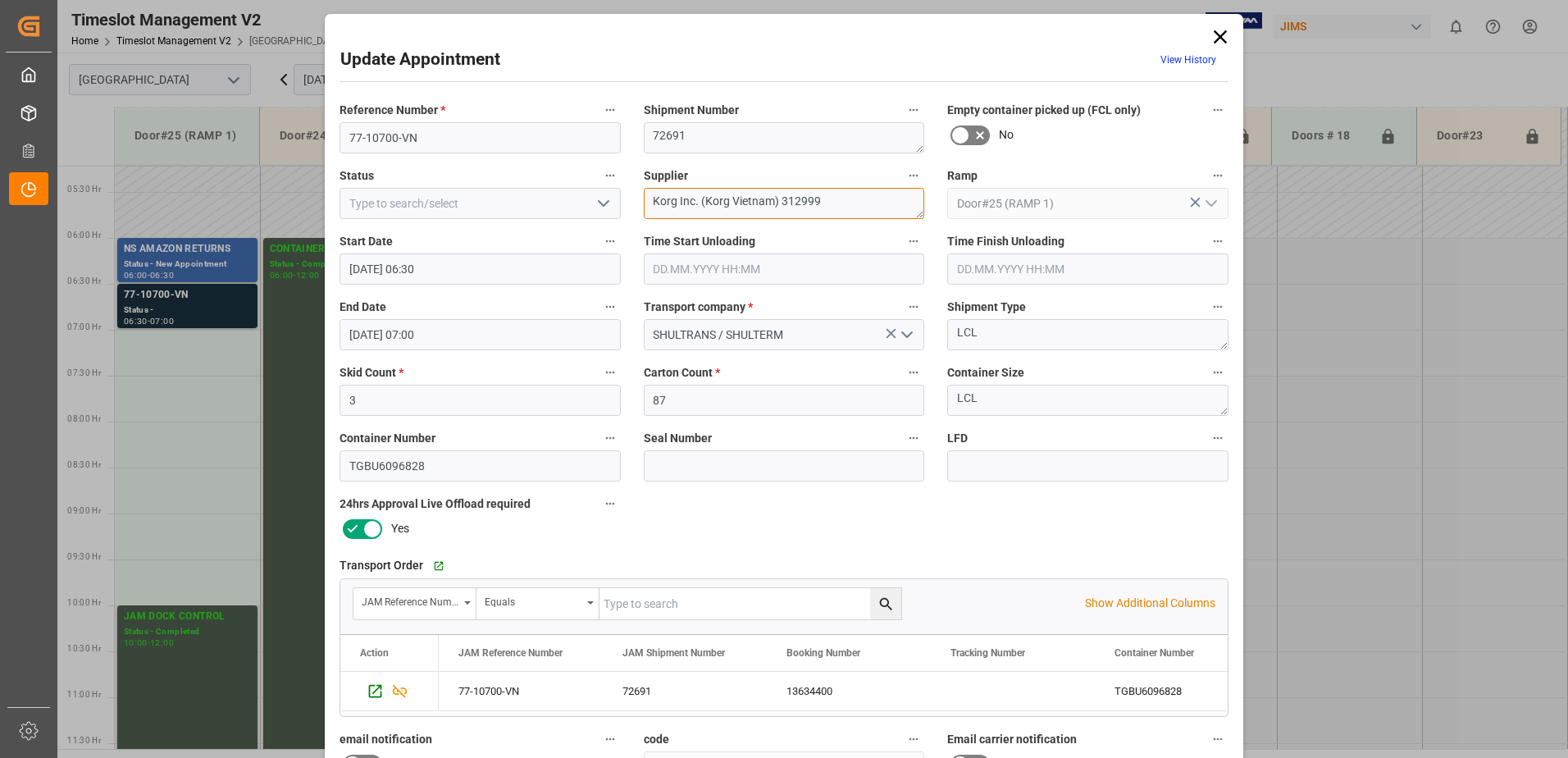
drag, startPoint x: 828, startPoint y: 201, endPoint x: 776, endPoint y: 199, distance: 52.0
click at [776, 199] on textarea "Korg Inc. (Korg Vietnam) 312999" at bounding box center [784, 203] width 281 height 31
type textarea "Korg Inc. (Korg Vietnam) IN01(14)"
click at [603, 203] on polyline "open menu" at bounding box center [603, 204] width 10 height 5
click at [498, 347] on div "New Appointment" at bounding box center [479, 350] width 280 height 37
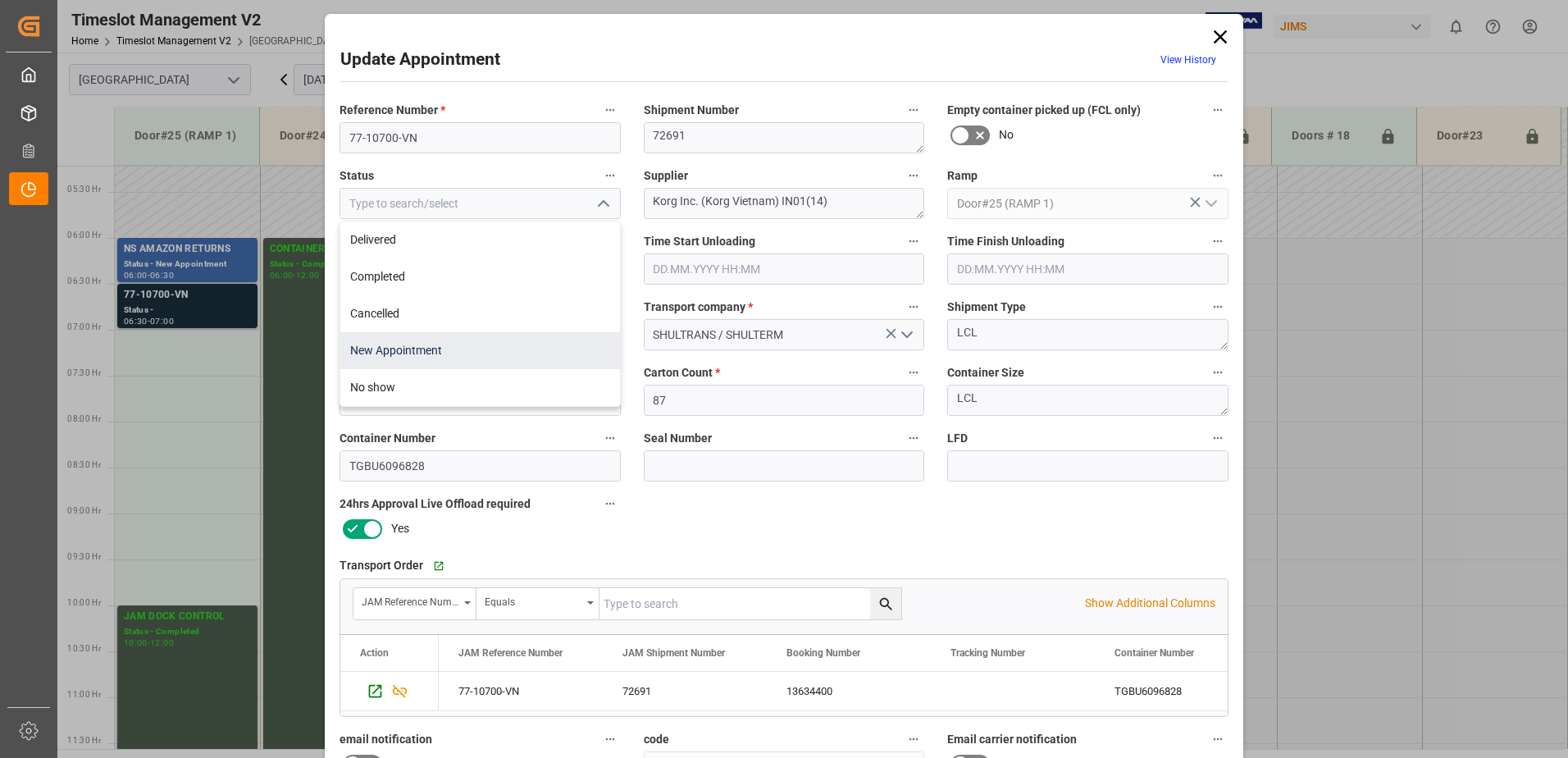
type input "New Appointment"
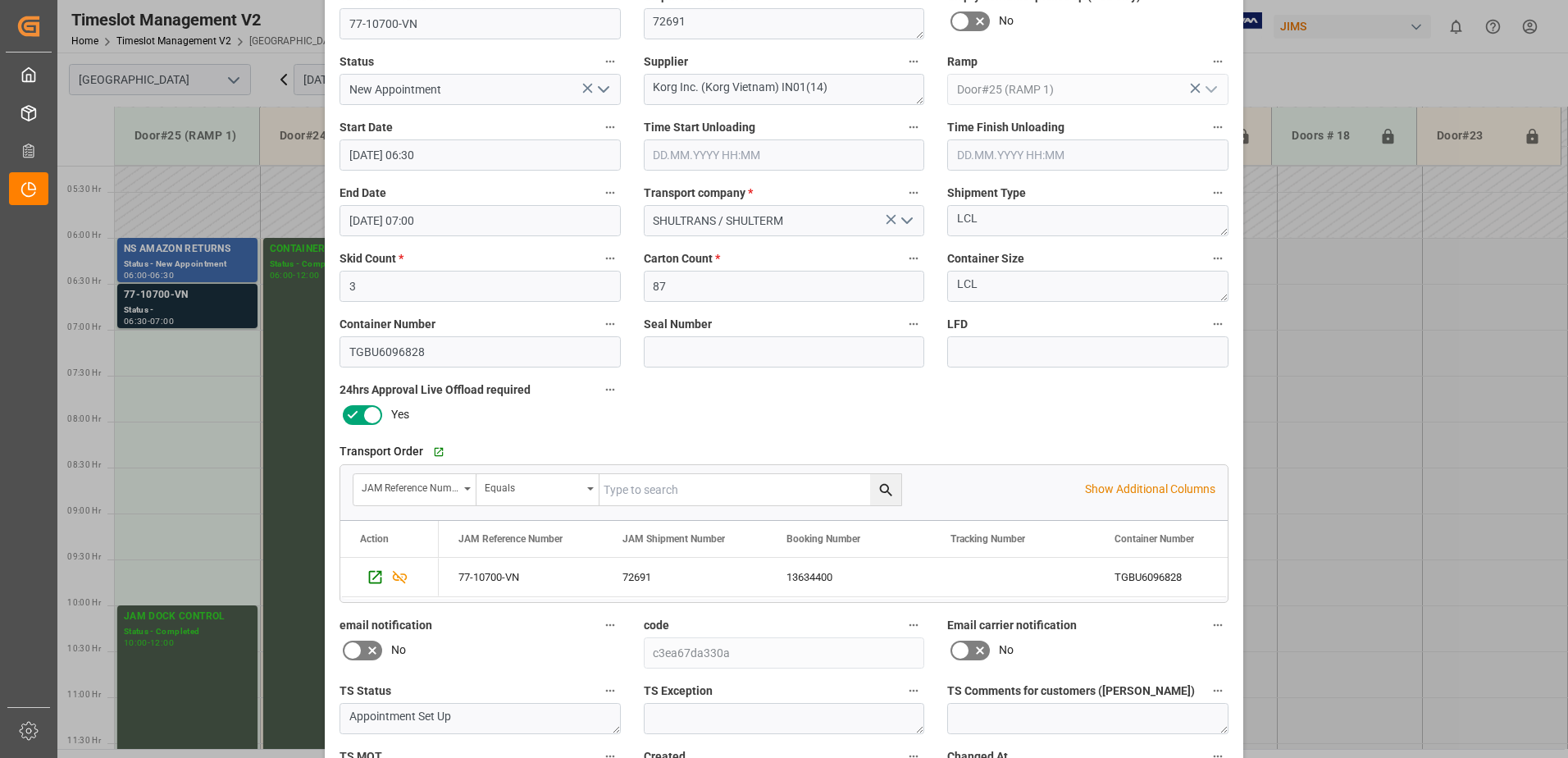
scroll to position [240, 0]
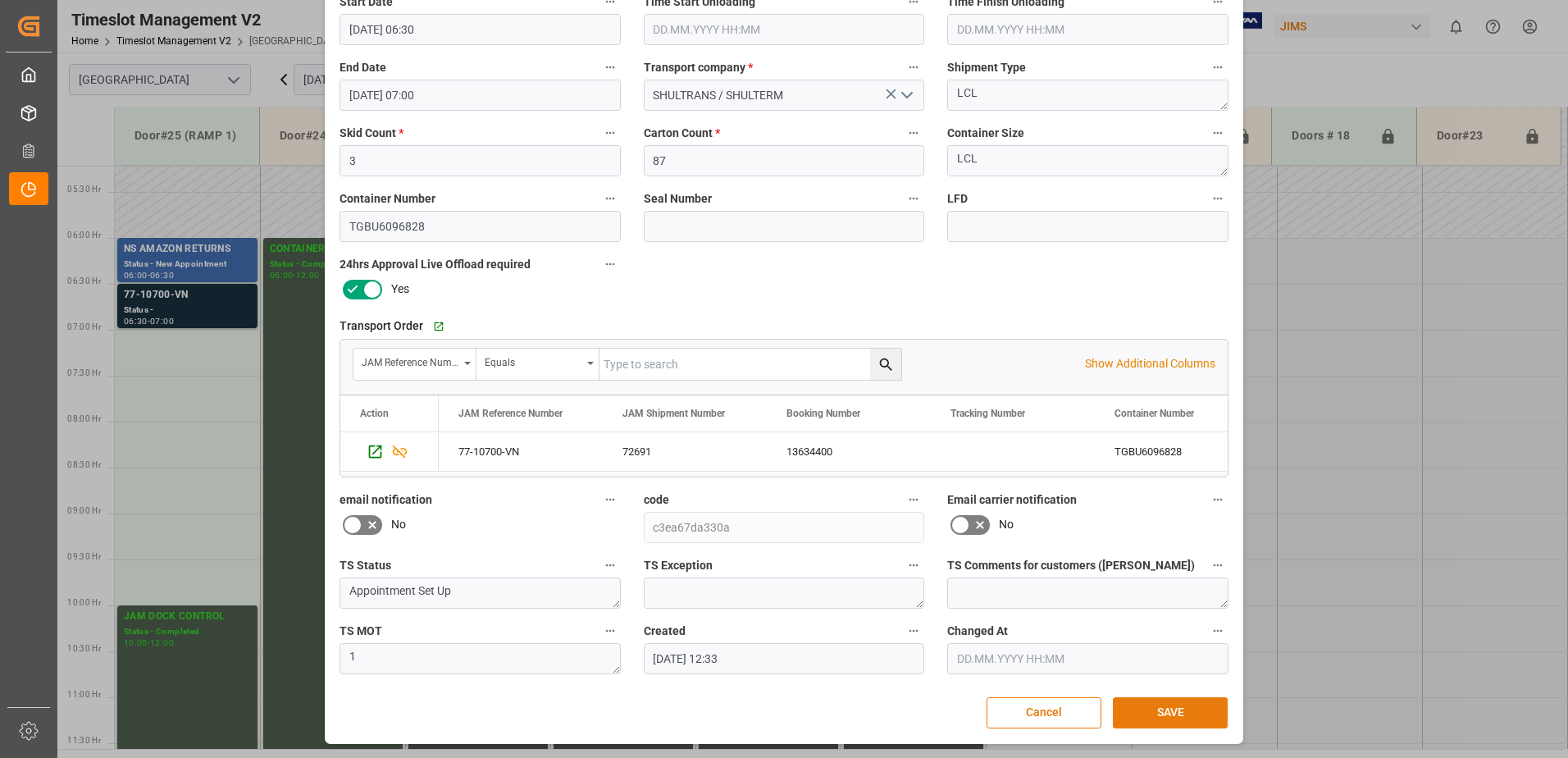
click at [1155, 711] on button "SAVE" at bounding box center [1170, 712] width 114 height 31
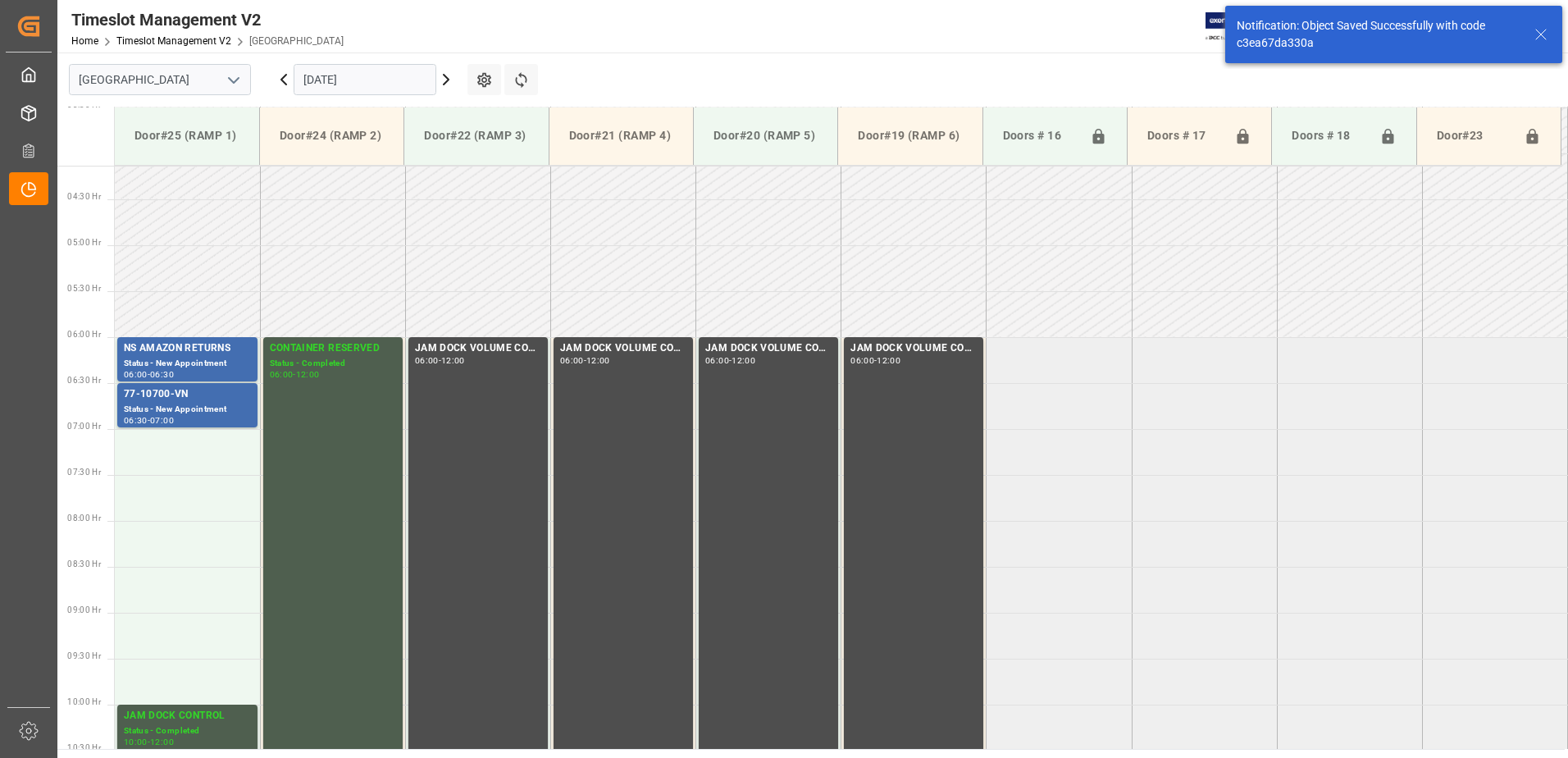
scroll to position [449, 0]
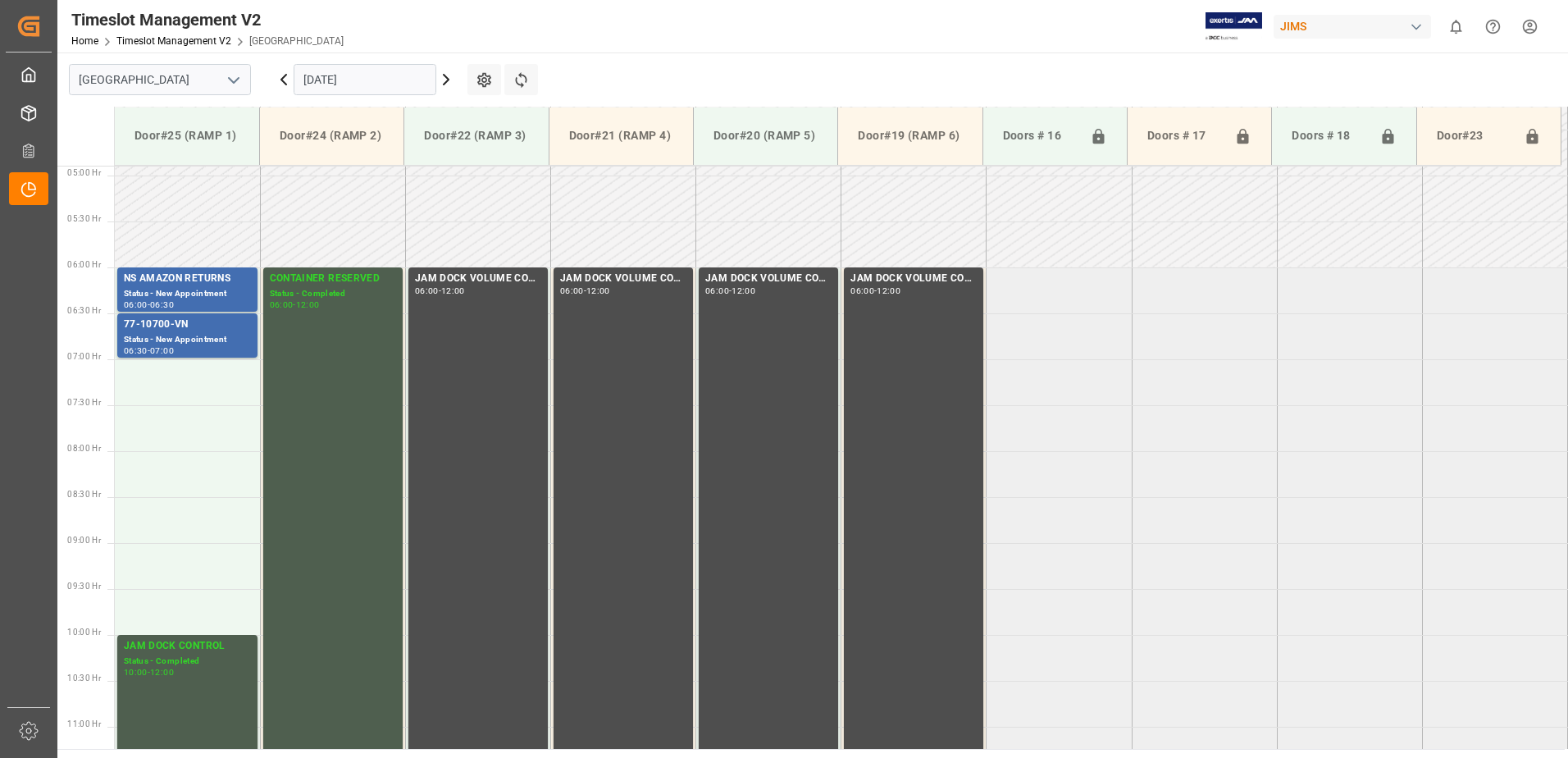
click at [282, 81] on icon at bounding box center [284, 79] width 5 height 10
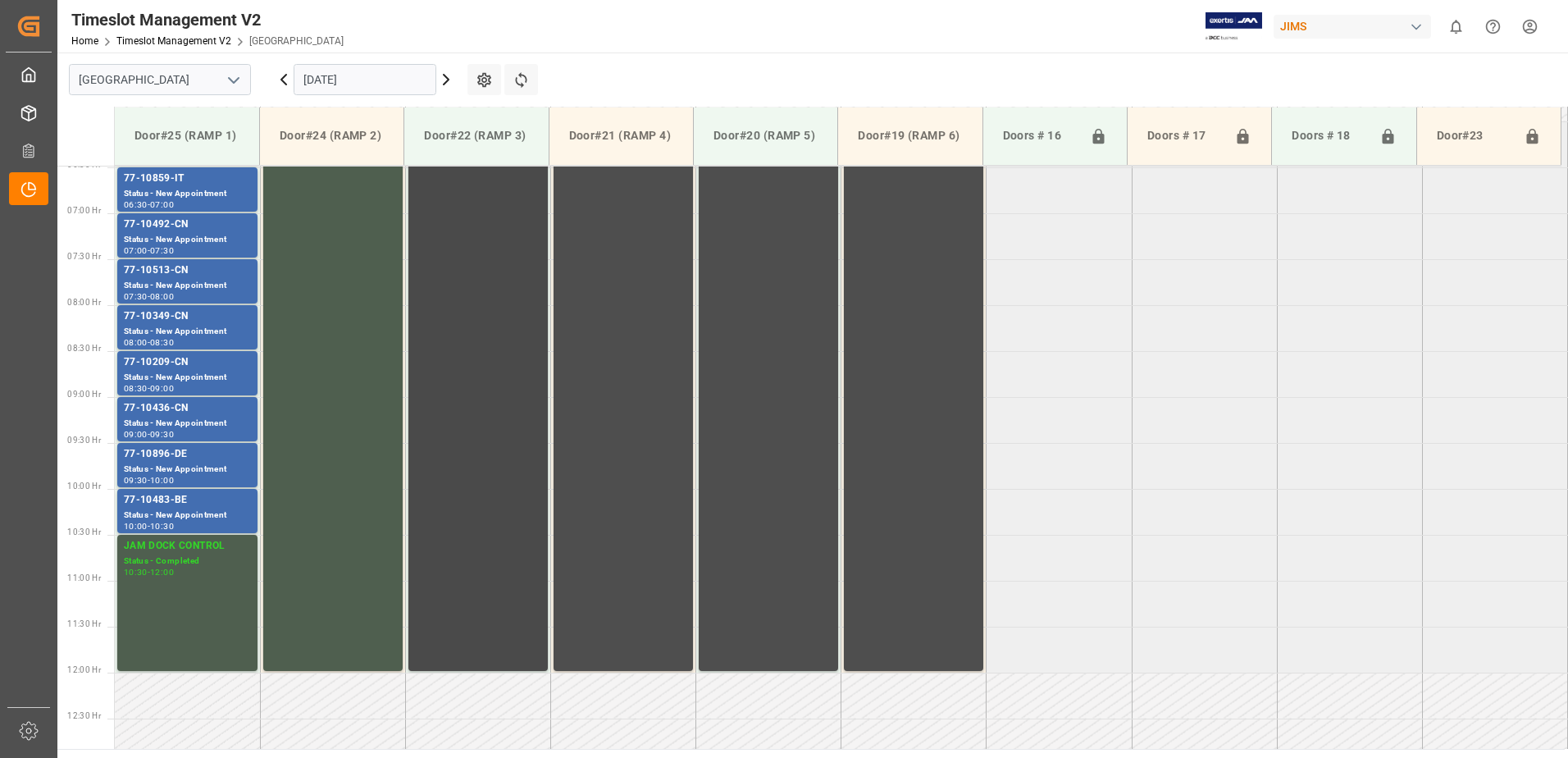
scroll to position [725, 0]
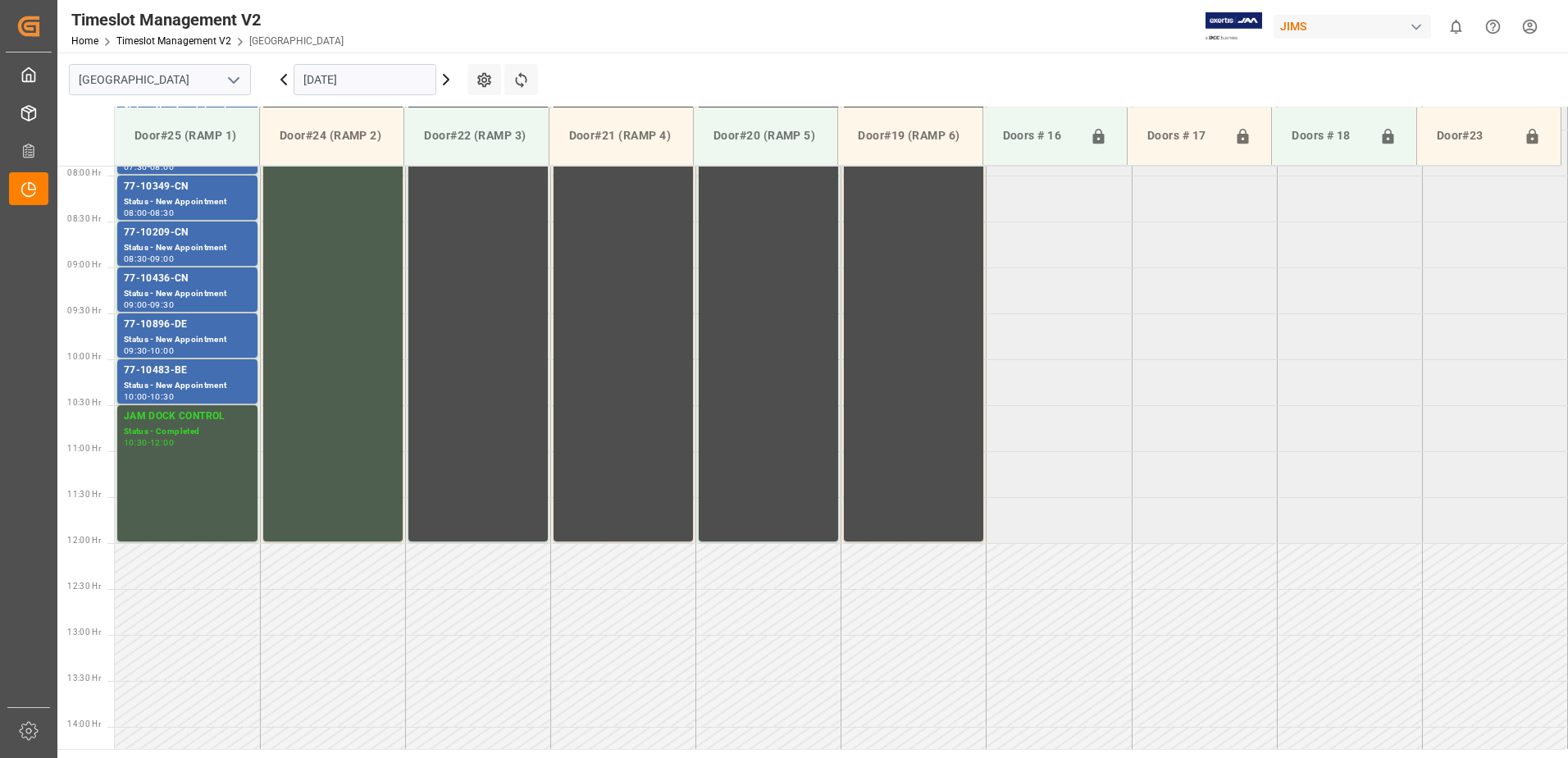
click at [444, 79] on icon at bounding box center [446, 80] width 20 height 20
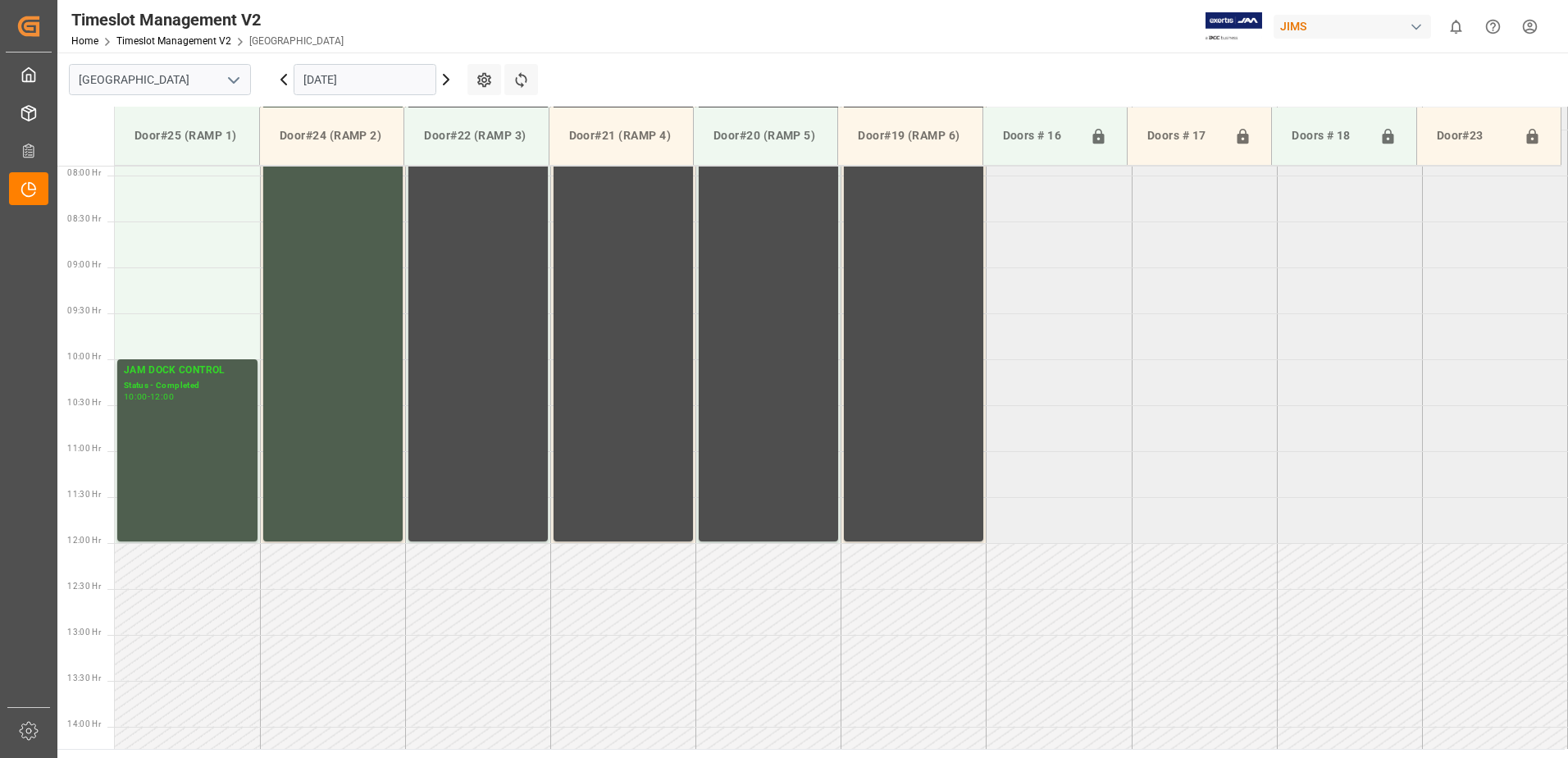
click at [443, 79] on icon at bounding box center [446, 80] width 20 height 20
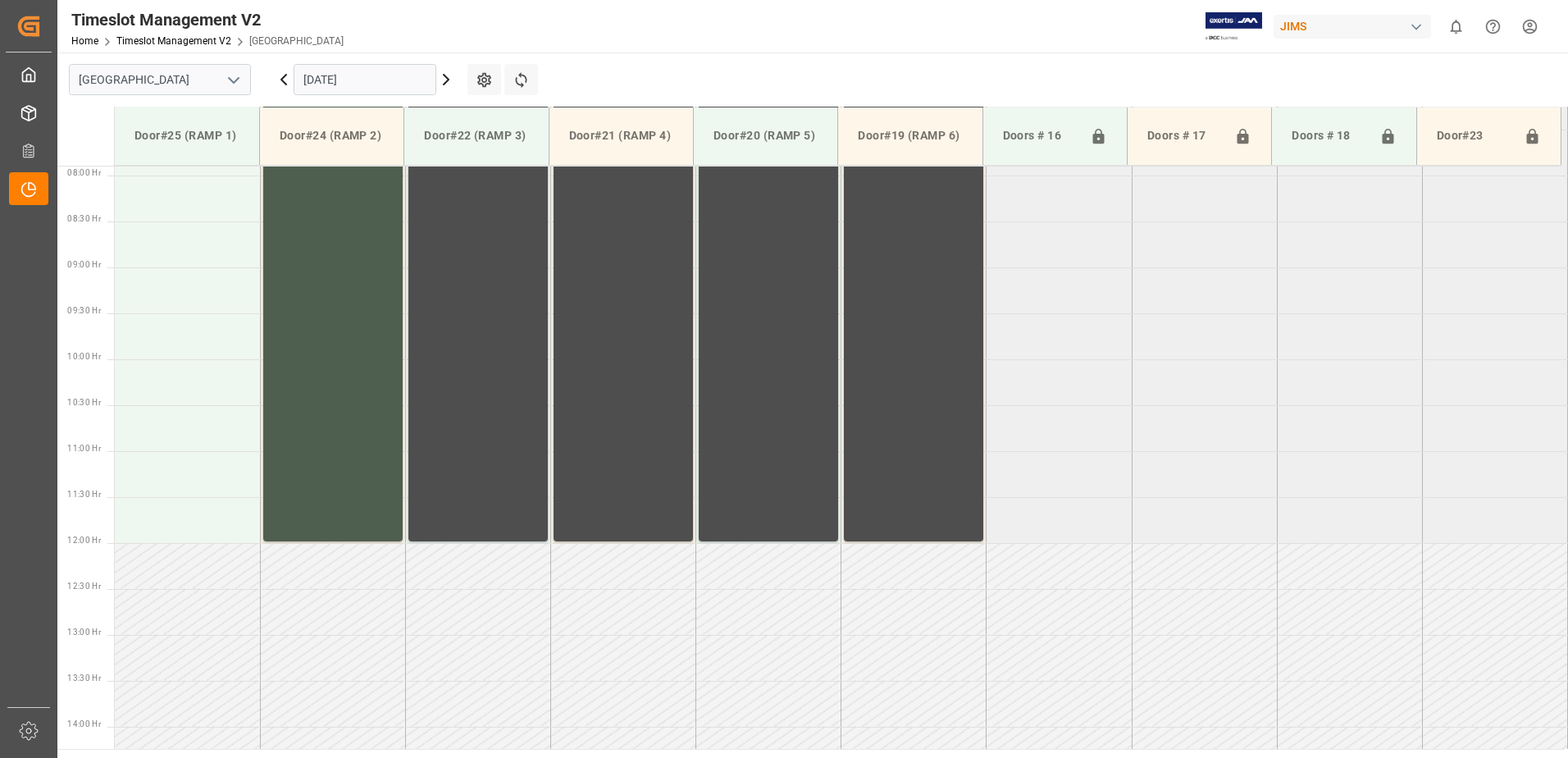
click at [440, 79] on icon at bounding box center [446, 80] width 20 height 20
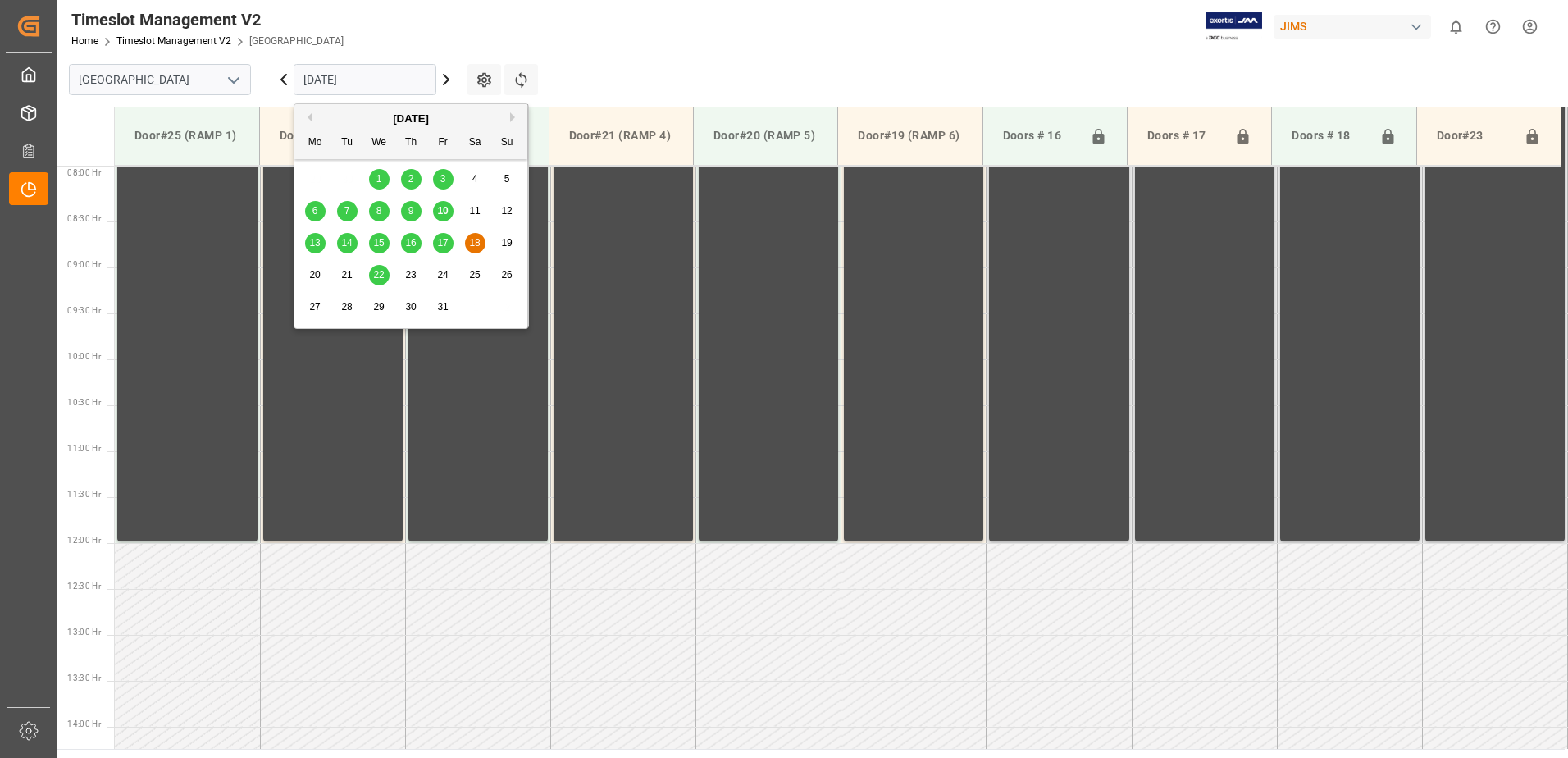
click at [379, 80] on input "[DATE]" at bounding box center [365, 80] width 143 height 31
click at [445, 211] on span "10" at bounding box center [443, 210] width 11 height 12
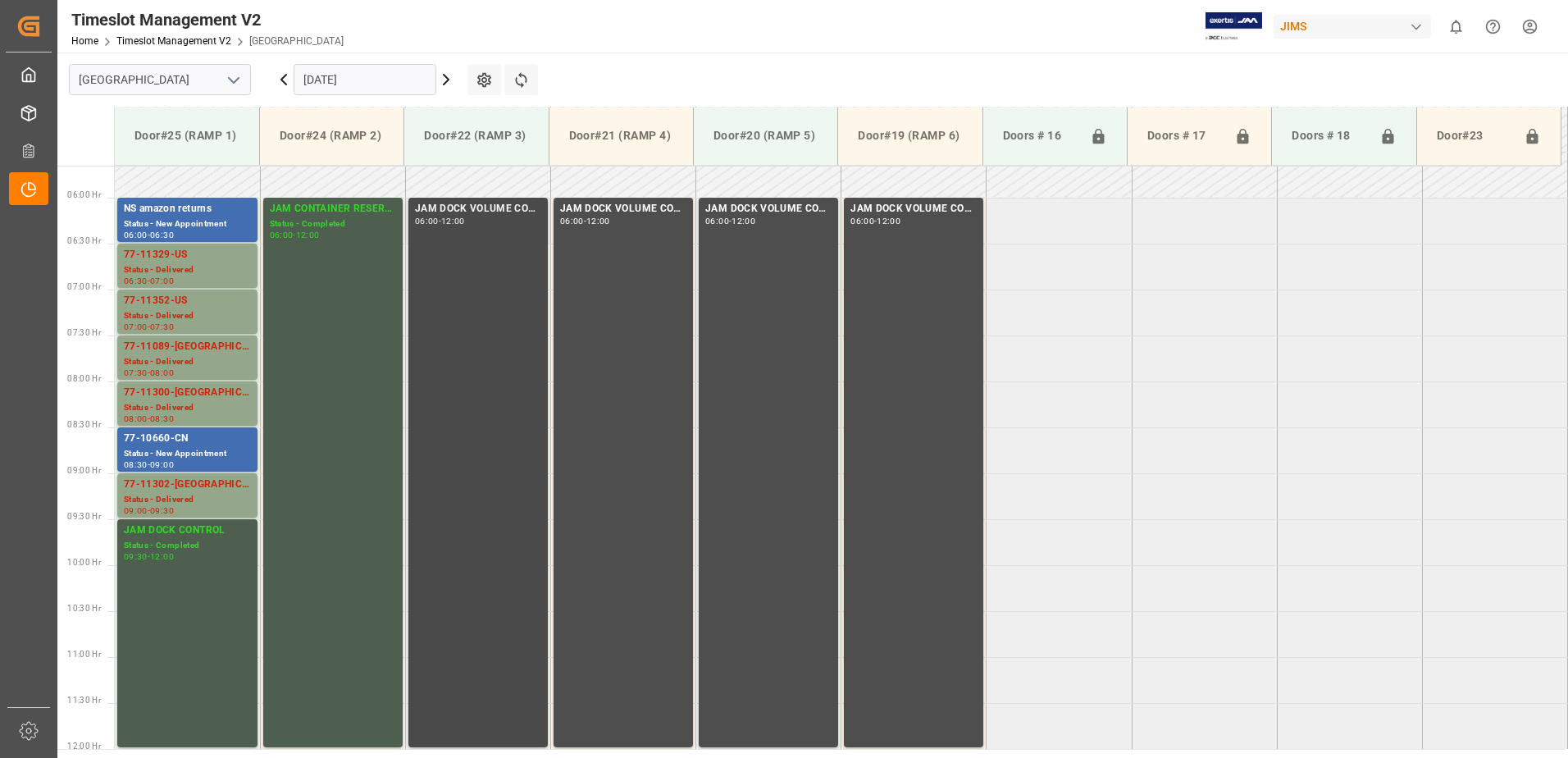
scroll to position [479, 0]
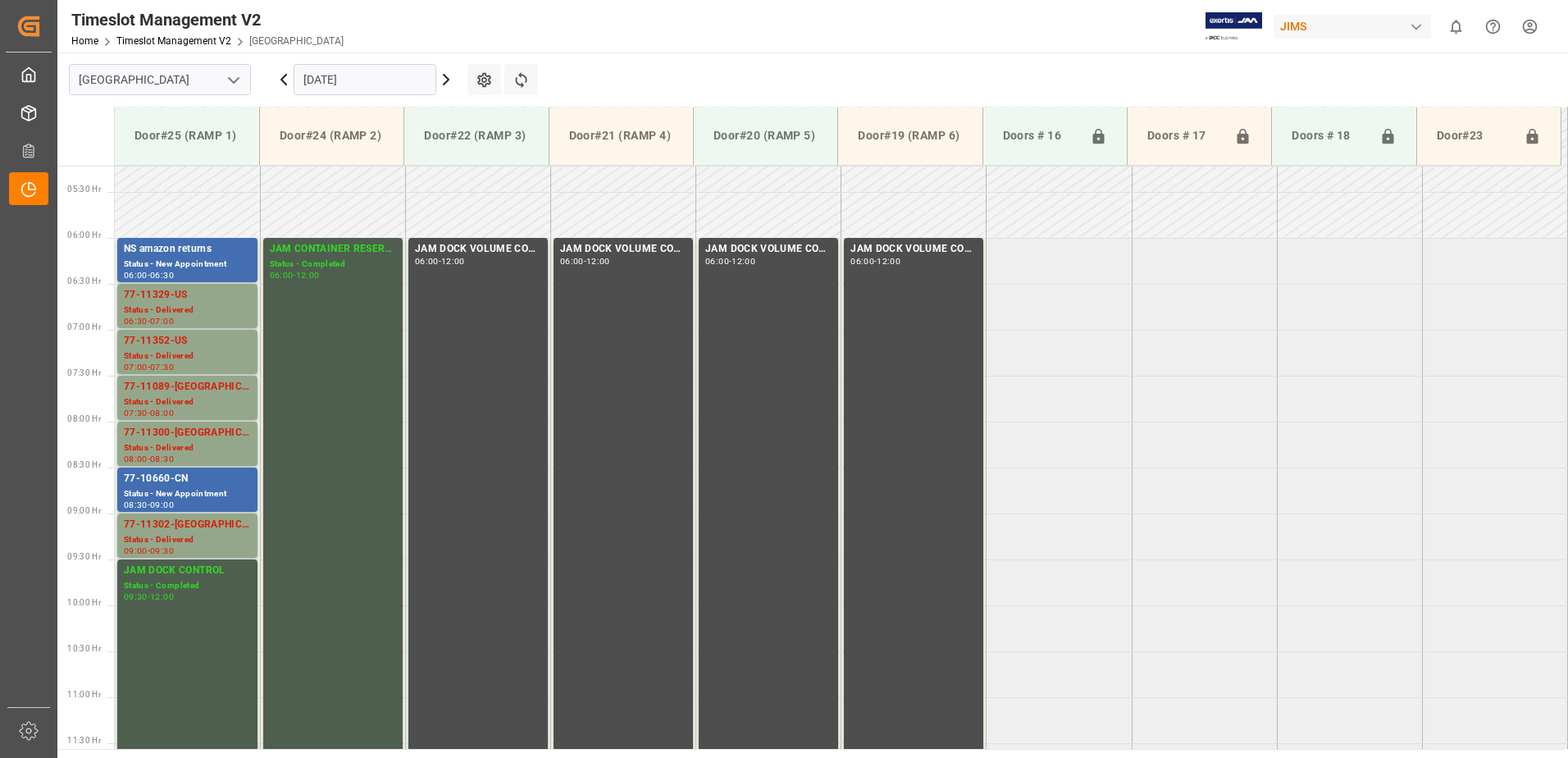
click at [446, 79] on icon at bounding box center [446, 80] width 20 height 20
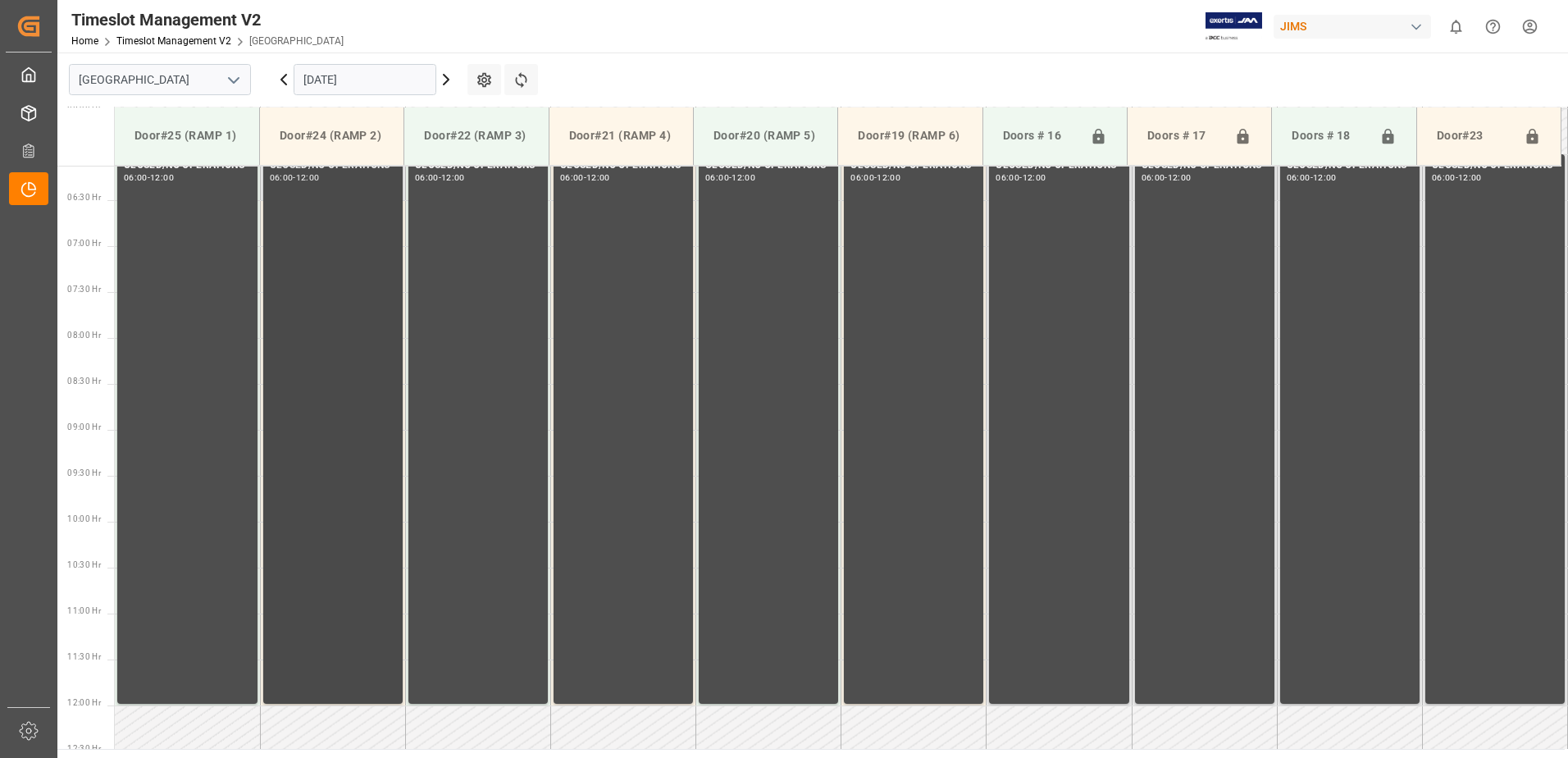
scroll to position [725, 0]
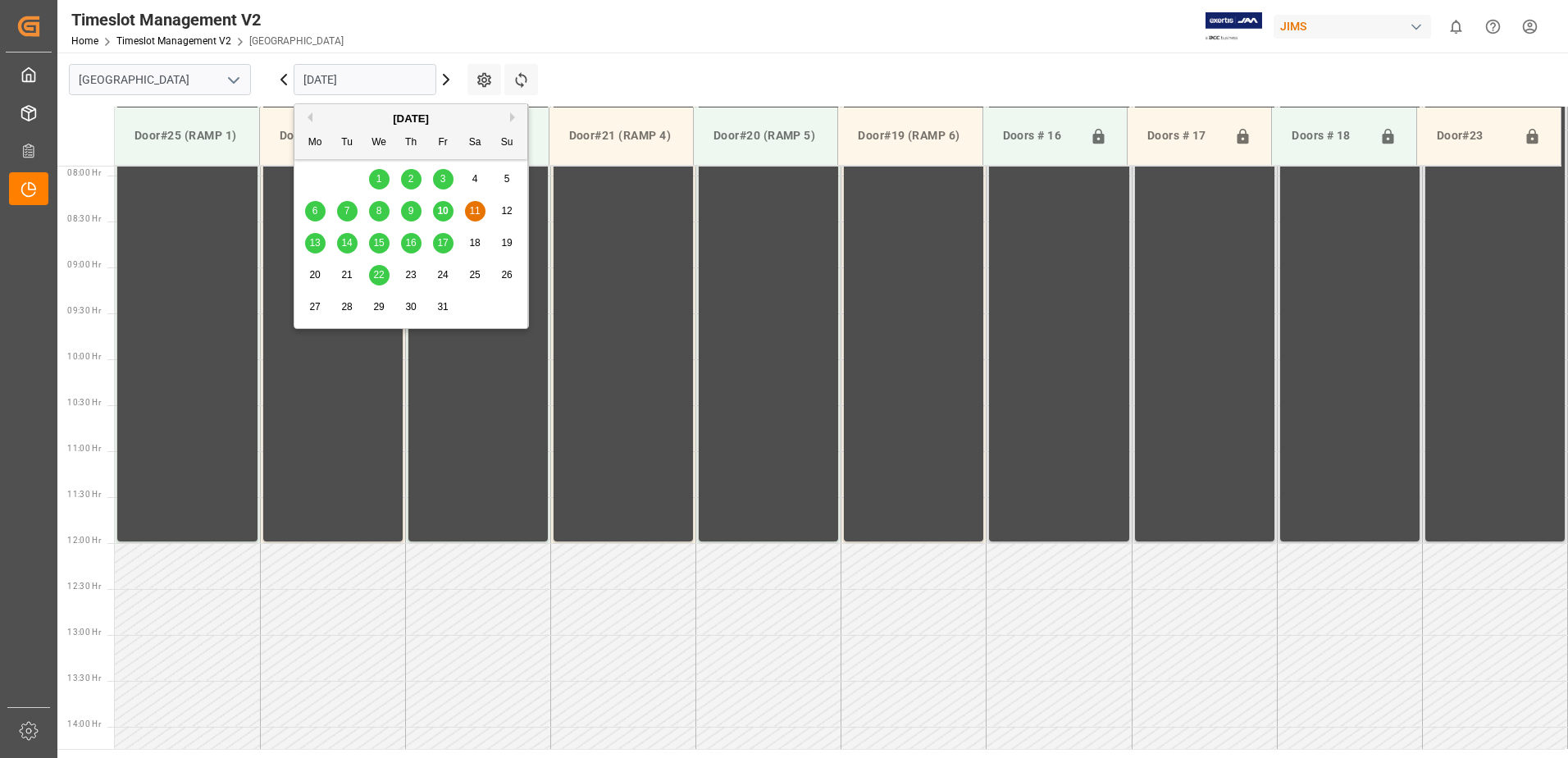
click at [397, 73] on input "[DATE]" at bounding box center [365, 80] width 143 height 31
click at [348, 243] on span "14" at bounding box center [346, 243] width 11 height 12
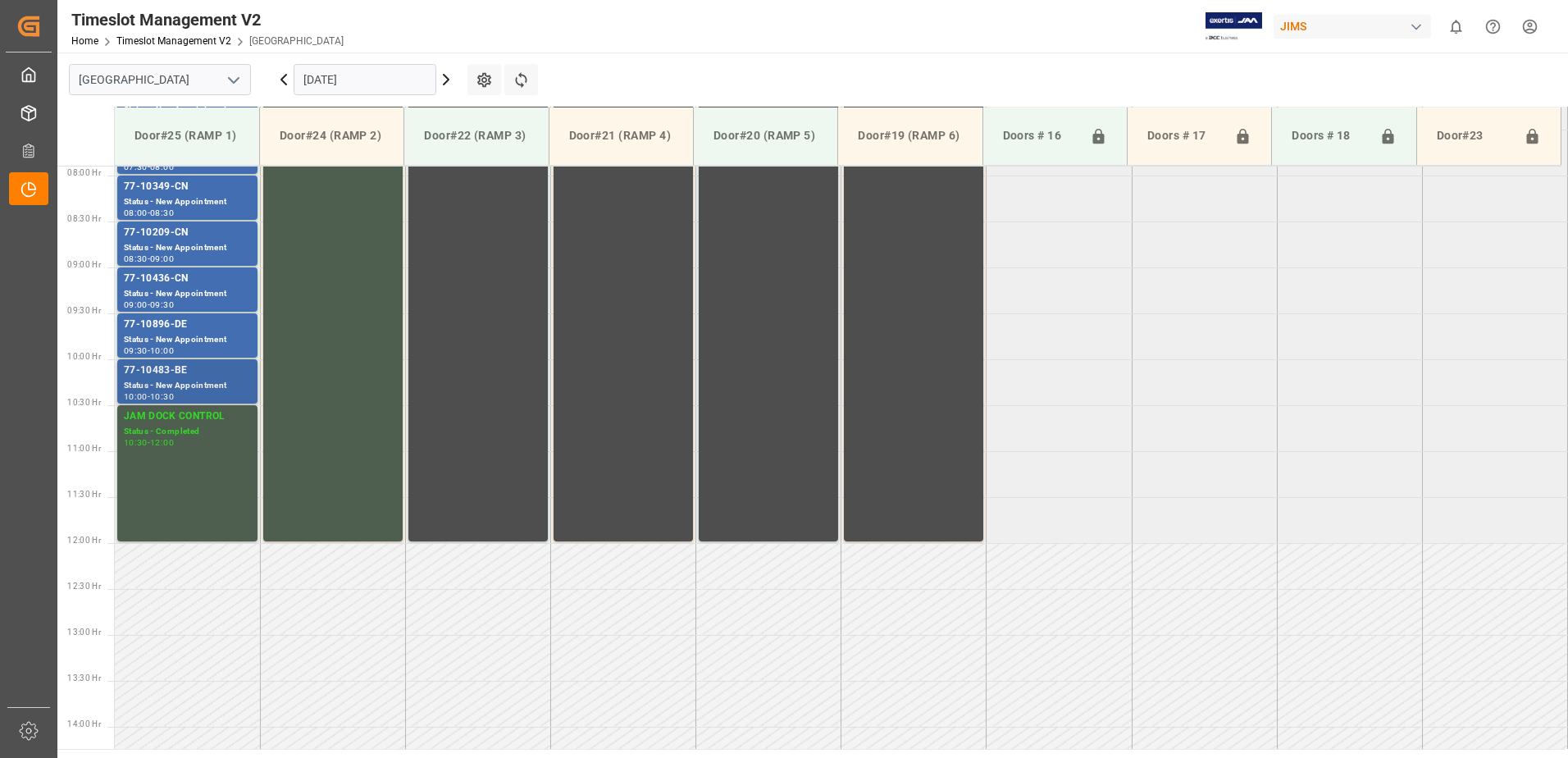
click at [175, 376] on div "77-10483-BE" at bounding box center [187, 370] width 127 height 16
click at [181, 329] on div "77-10896-DE" at bounding box center [187, 325] width 127 height 16
click at [1053, 379] on tabel "77-10815-IT Status - New Appointment 06:00 - 06:30 CONTAINER RESERVED Status - …" at bounding box center [841, 543] width 1453 height 2206
click at [384, 81] on input "[DATE]" at bounding box center [365, 80] width 143 height 31
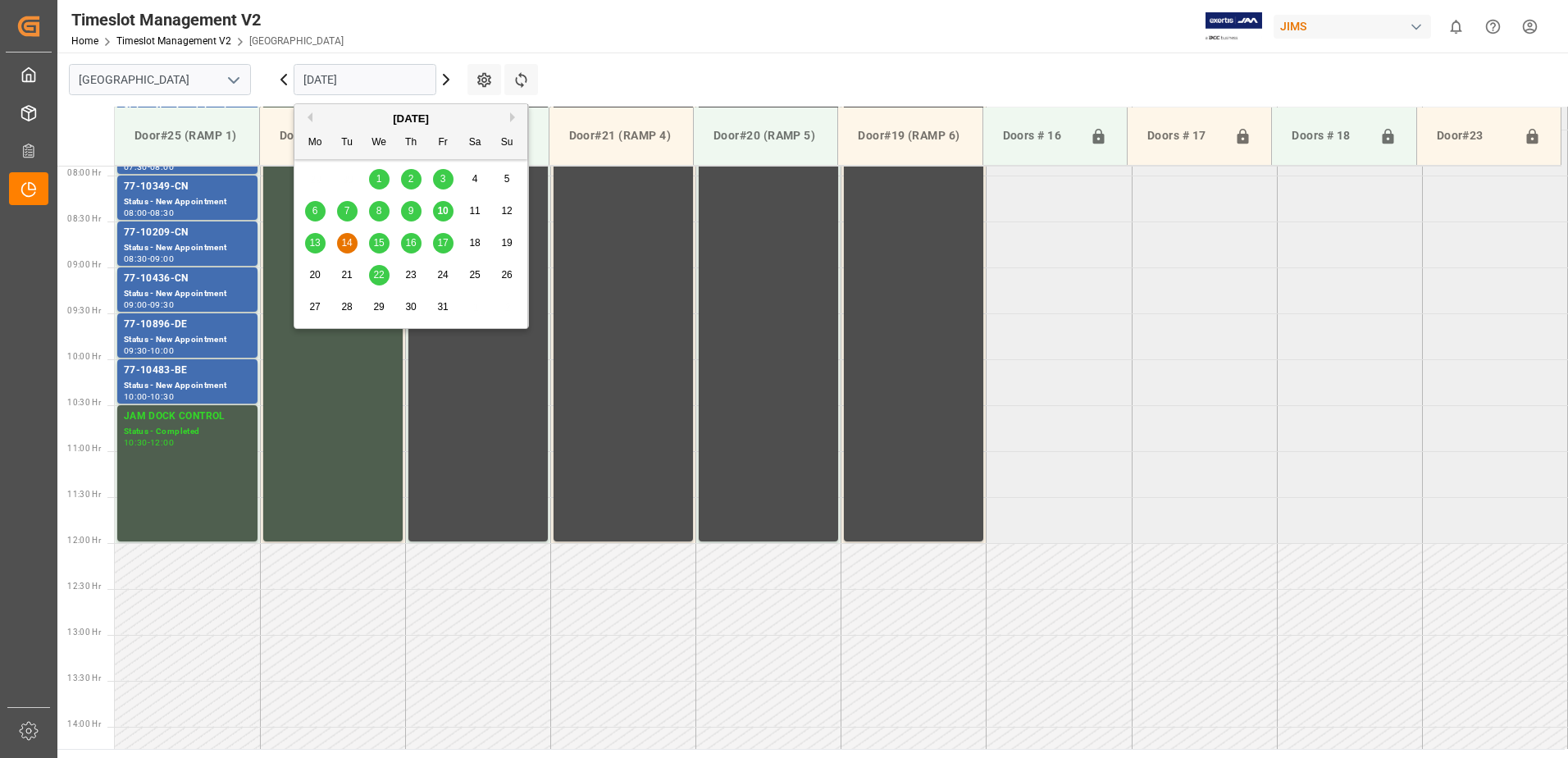
click at [444, 209] on span "10" at bounding box center [443, 210] width 11 height 12
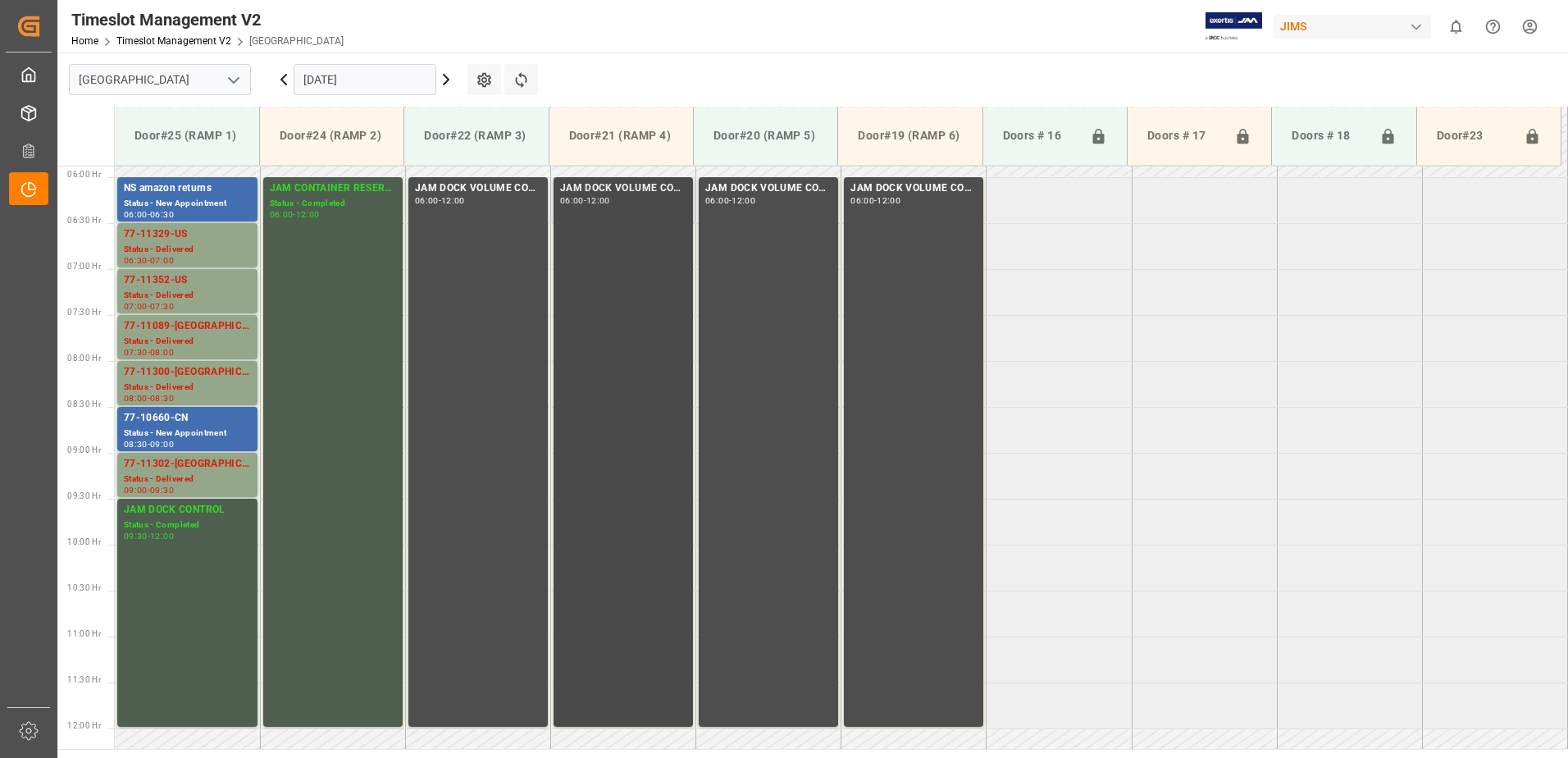
scroll to position [479, 0]
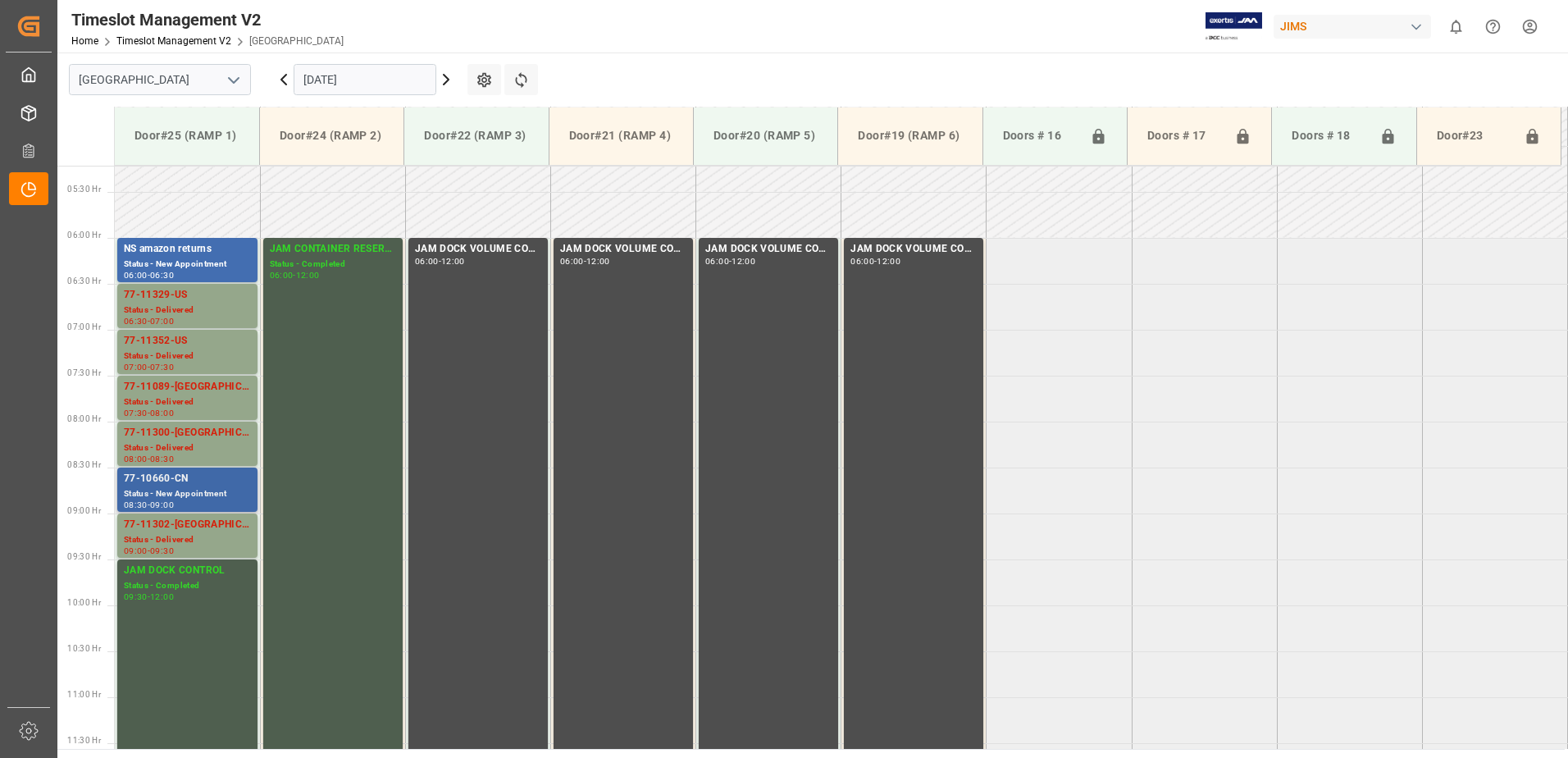
click at [187, 485] on div "77-10660-CN" at bounding box center [187, 479] width 127 height 16
click at [284, 76] on icon at bounding box center [284, 79] width 5 height 10
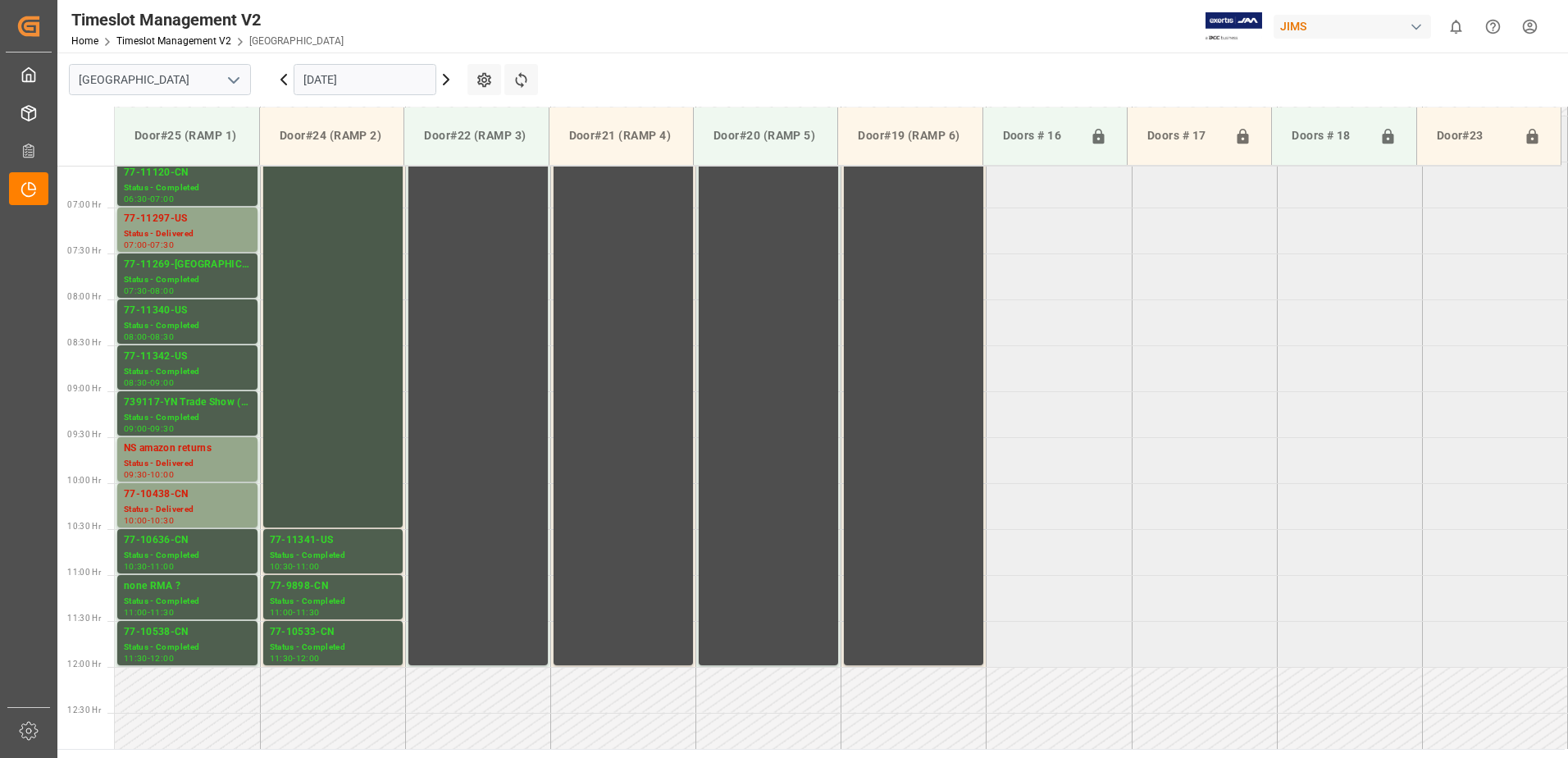
scroll to position [561, 0]
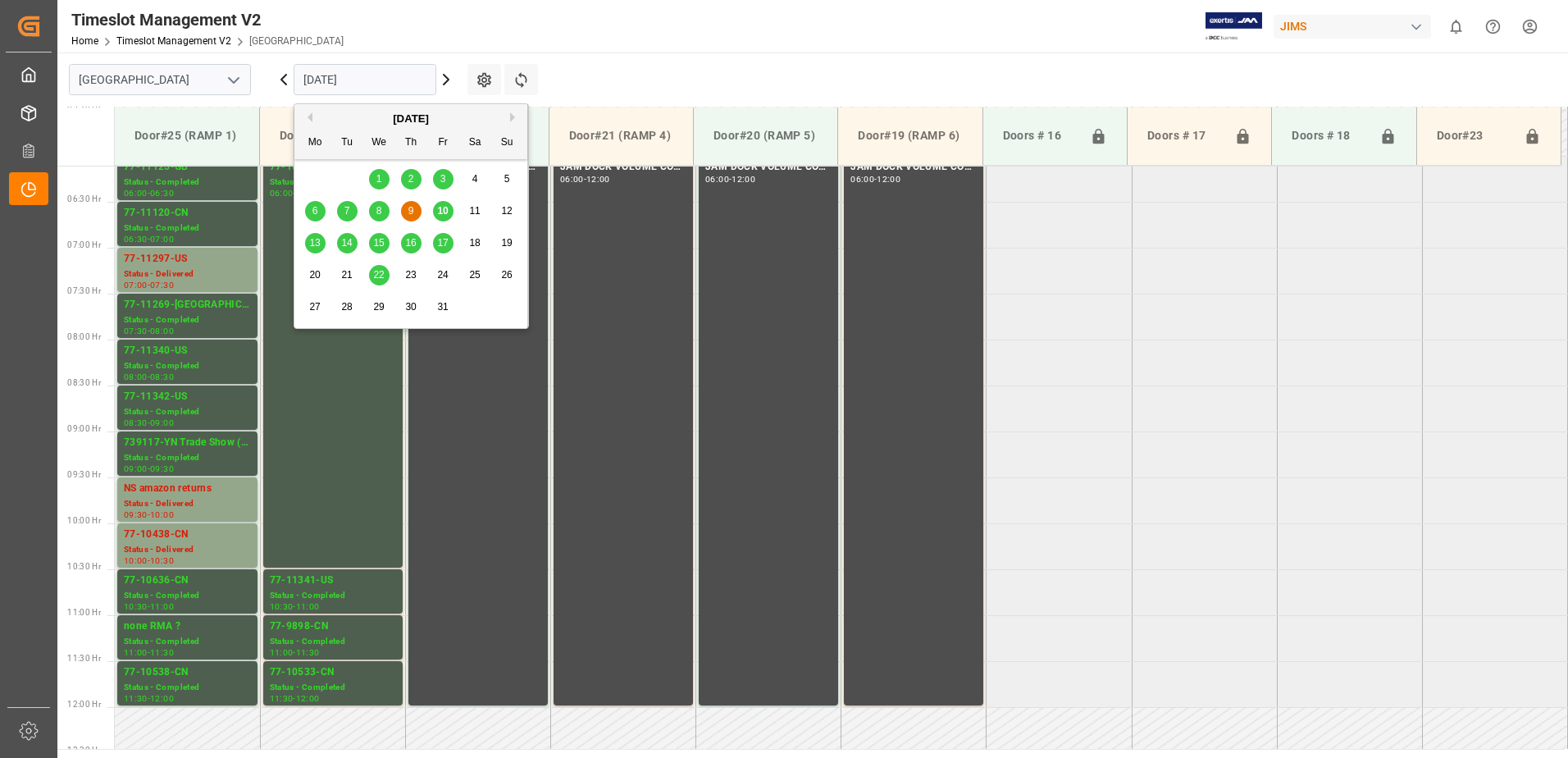
click at [379, 79] on input "[DATE]" at bounding box center [365, 80] width 143 height 31
click at [443, 212] on span "10" at bounding box center [443, 210] width 11 height 12
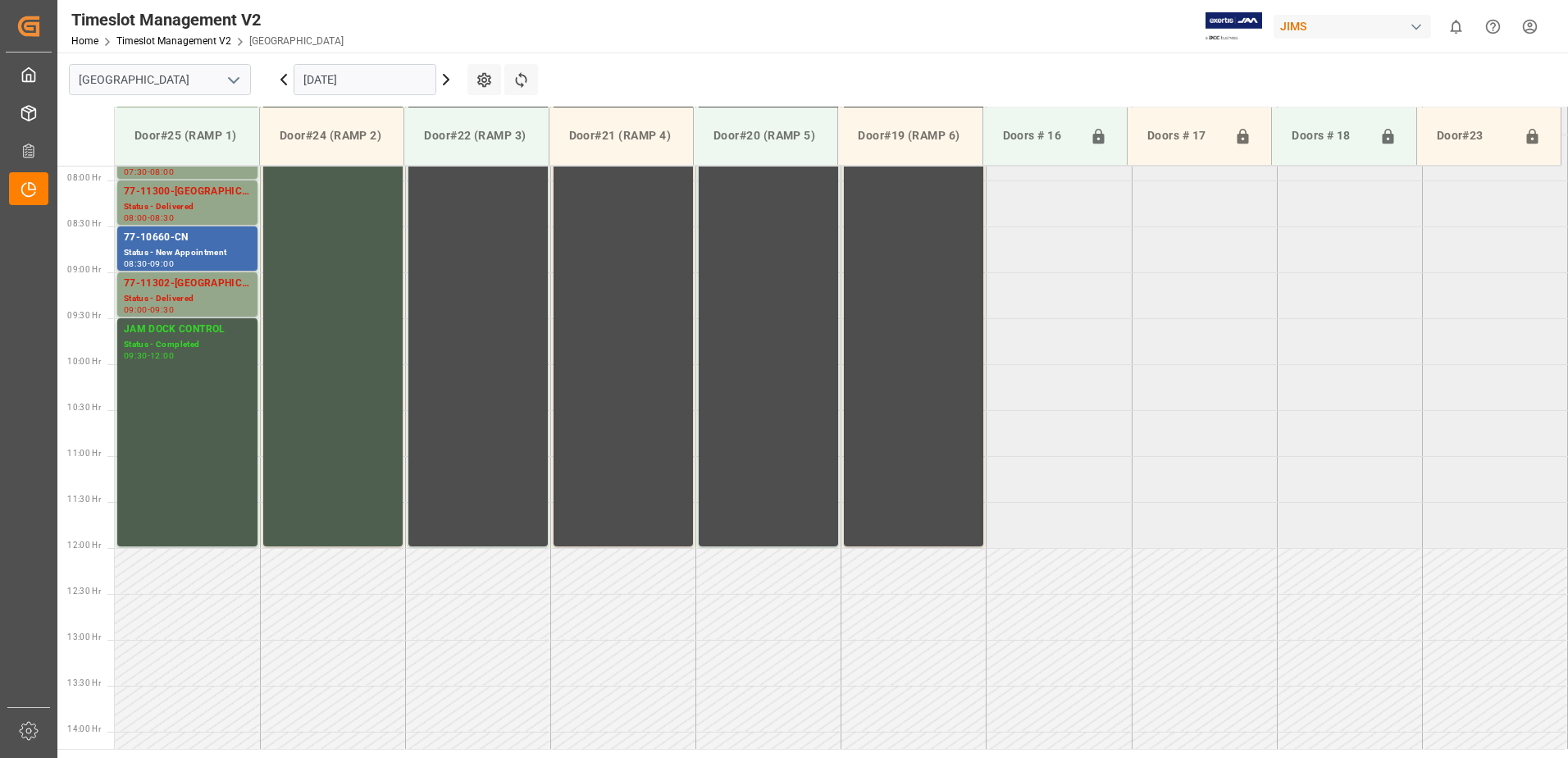
scroll to position [725, 0]
